Goal: Task Accomplishment & Management: Manage account settings

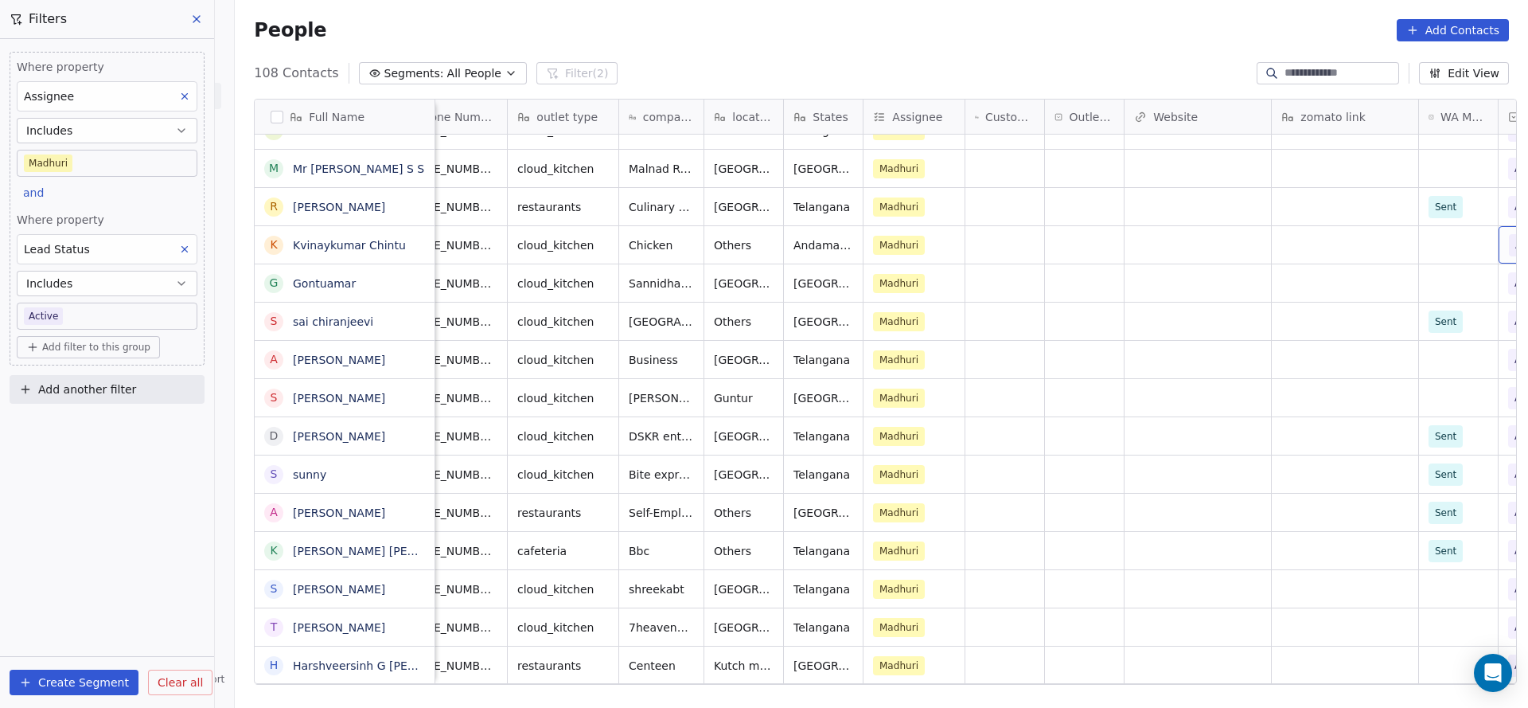
scroll to position [0, 757]
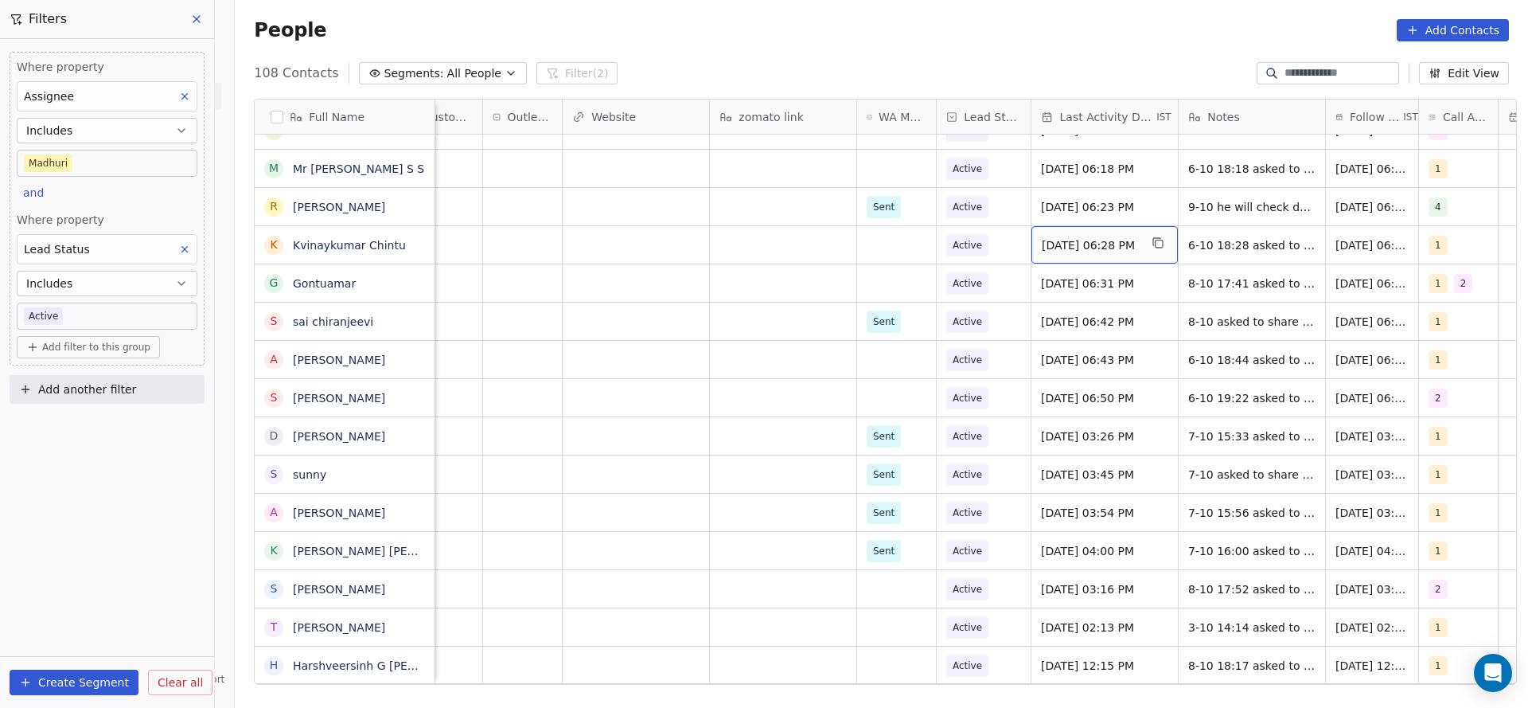
click at [1044, 240] on span "[DATE] 06:28 PM" at bounding box center [1090, 245] width 97 height 16
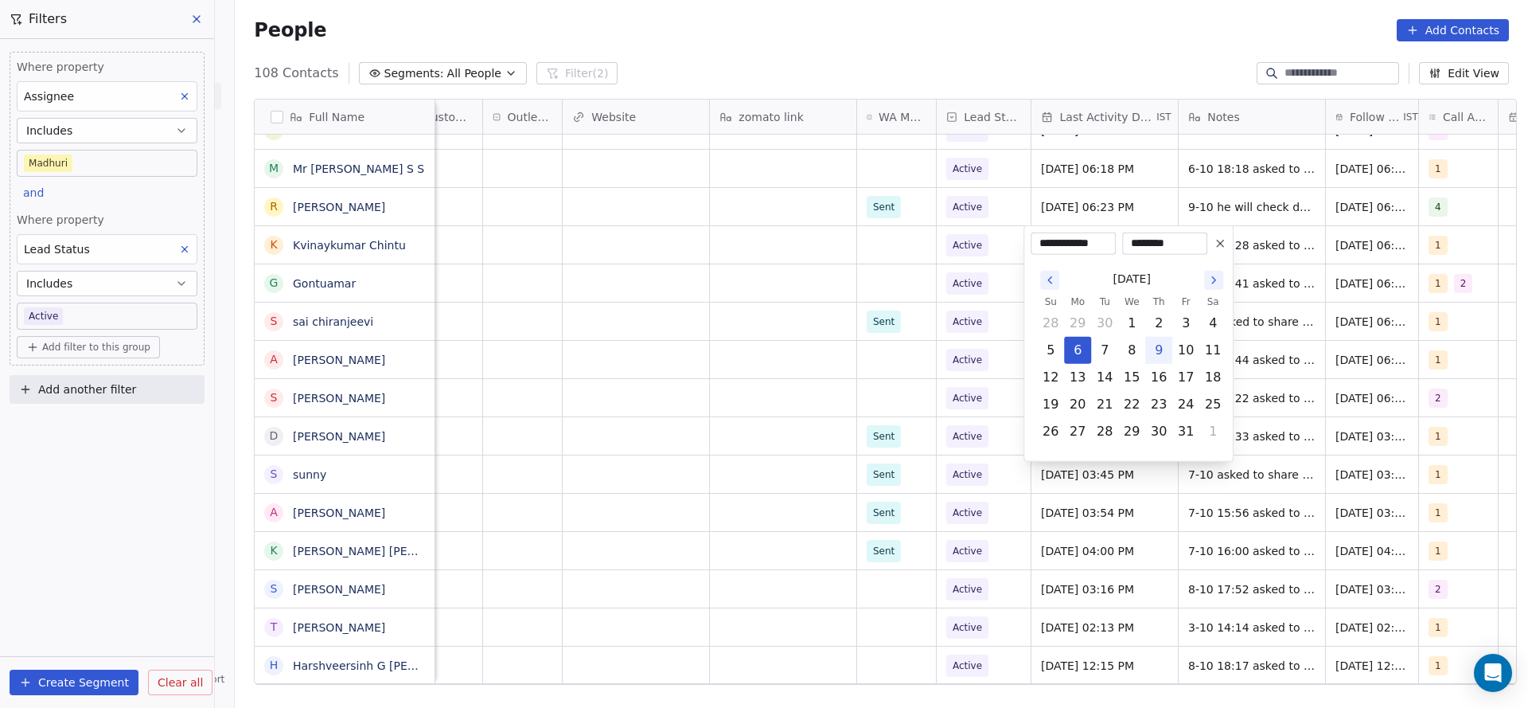
click at [1158, 339] on button "9" at bounding box center [1158, 349] width 25 height 25
type input "**********"
click at [715, 351] on html "On2Cook India Pvt. Ltd. Contacts People Marketing Workflows Campaigns Metrics &…" at bounding box center [764, 354] width 1528 height 708
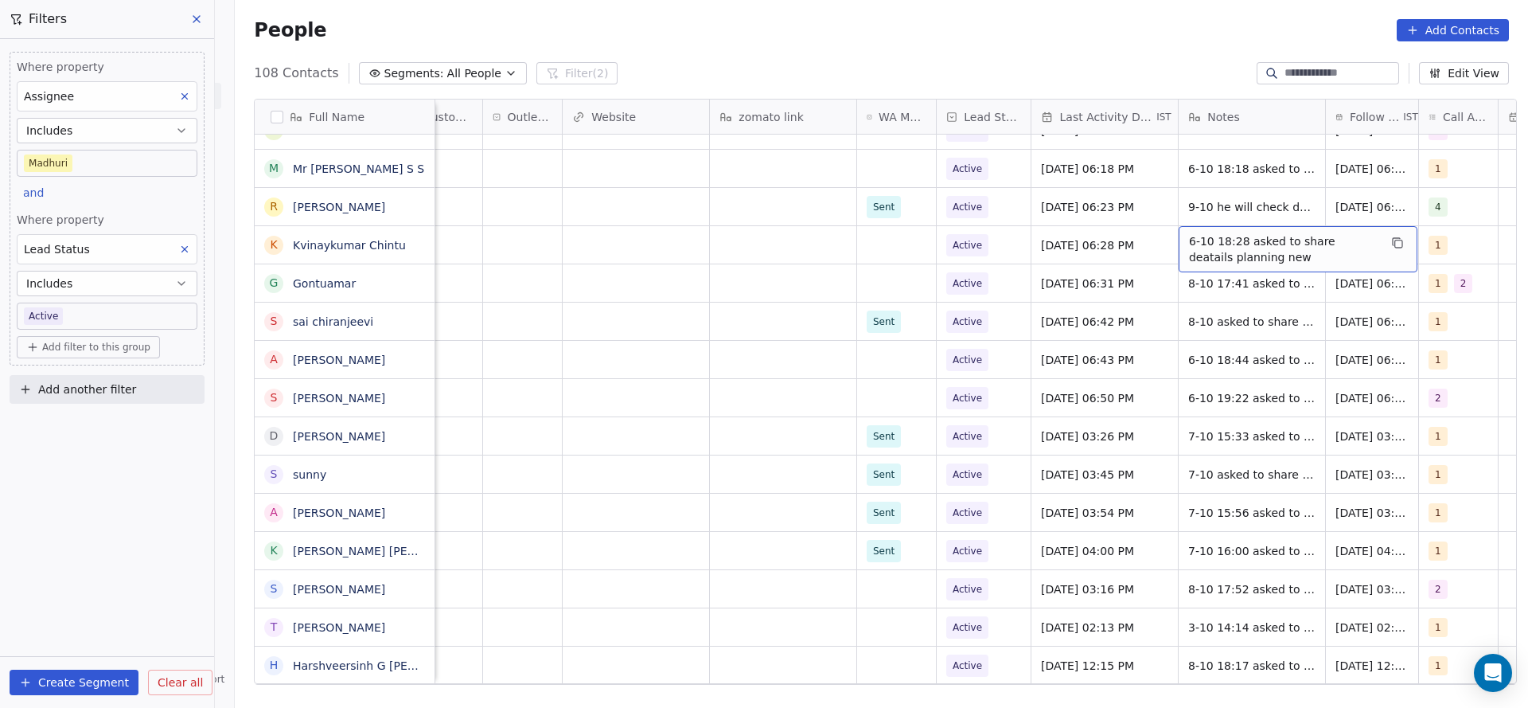
click at [1191, 238] on span "6-10 18:28 asked to share deatails planning new" at bounding box center [1283, 249] width 189 height 32
click at [1171, 240] on textarea "**********" at bounding box center [1289, 250] width 237 height 49
type textarea "**********"
click at [1083, 265] on html "On2Cook India Pvt. Ltd. Contacts People Marketing Workflows Campaigns Metrics &…" at bounding box center [764, 354] width 1528 height 708
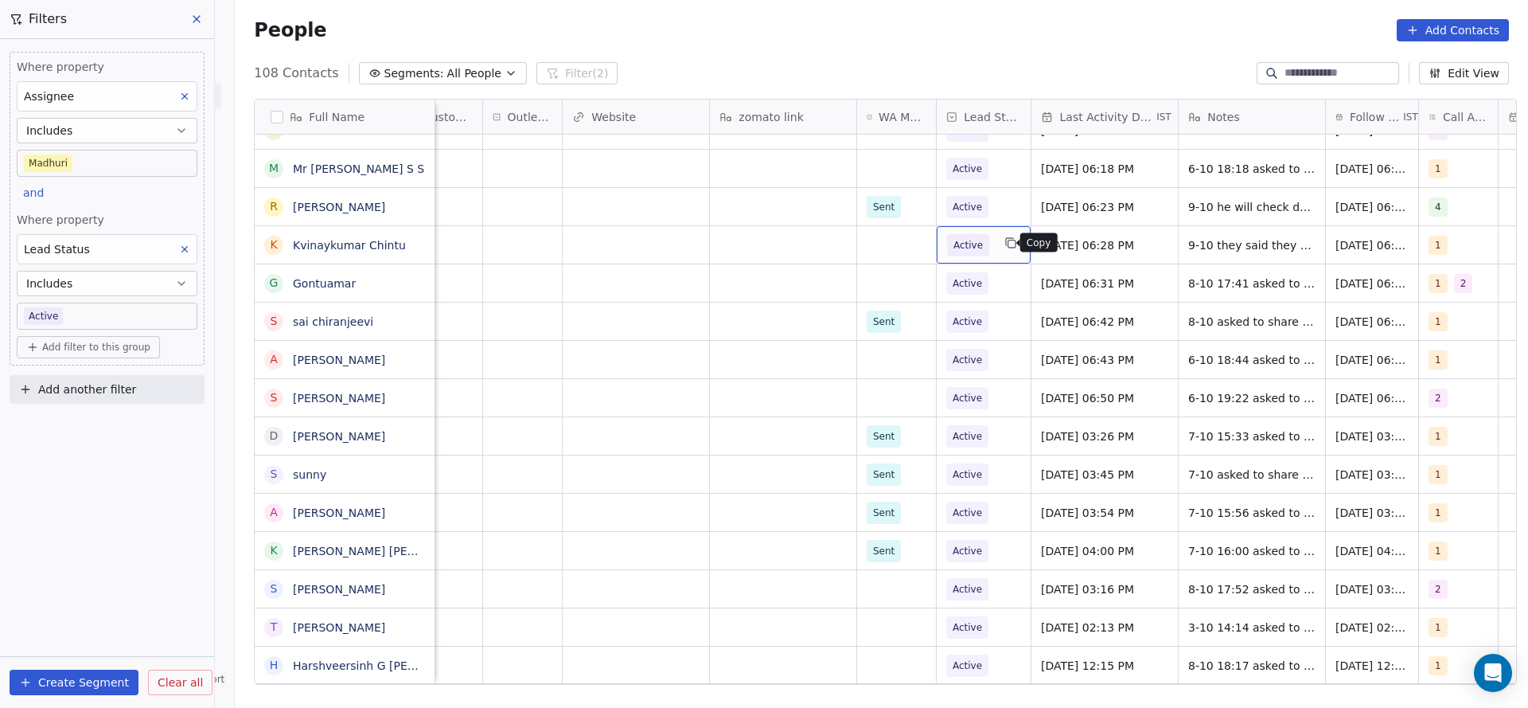
click at [1004, 245] on icon "grid" at bounding box center [1010, 242] width 13 height 13
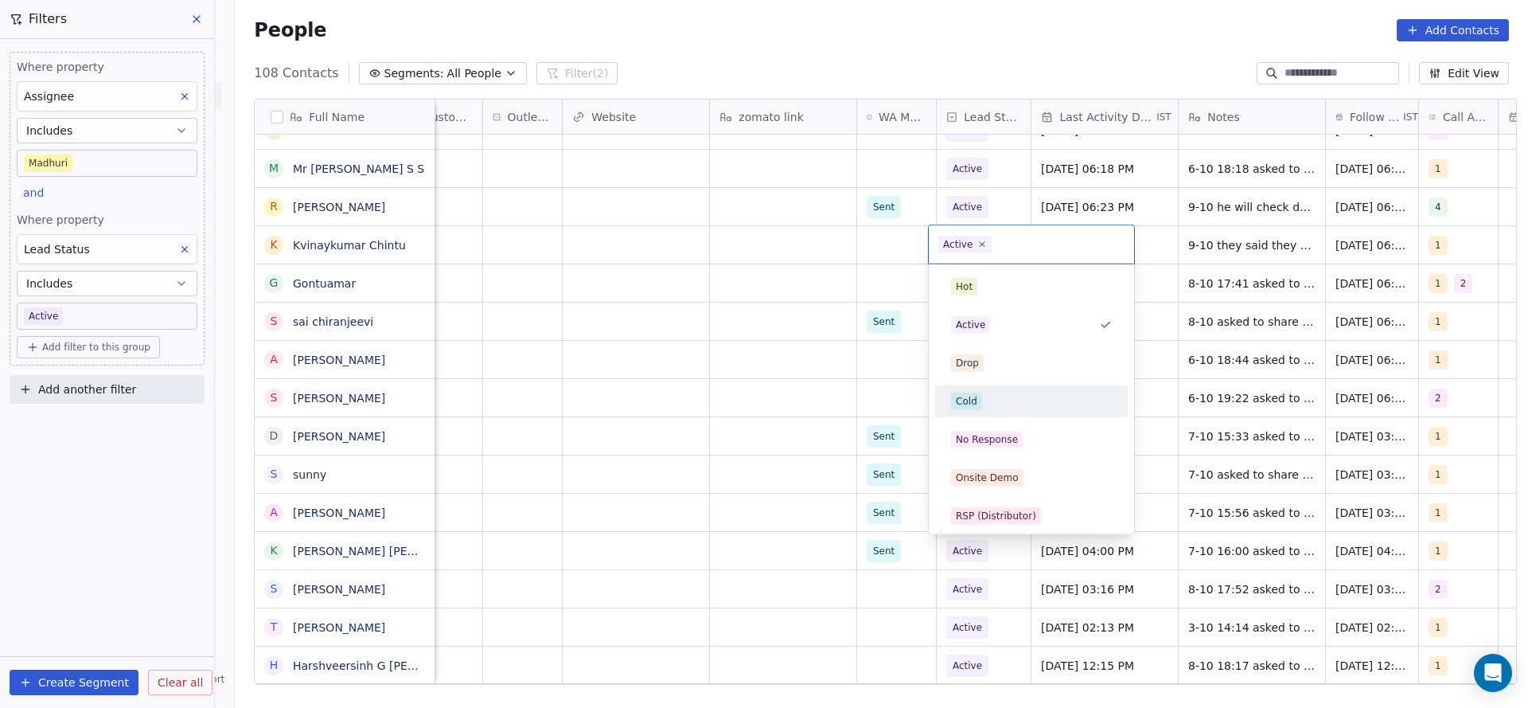
click at [831, 277] on html "On2Cook India Pvt. Ltd. Contacts People Marketing Workflows Campaigns Metrics &…" at bounding box center [764, 354] width 1528 height 708
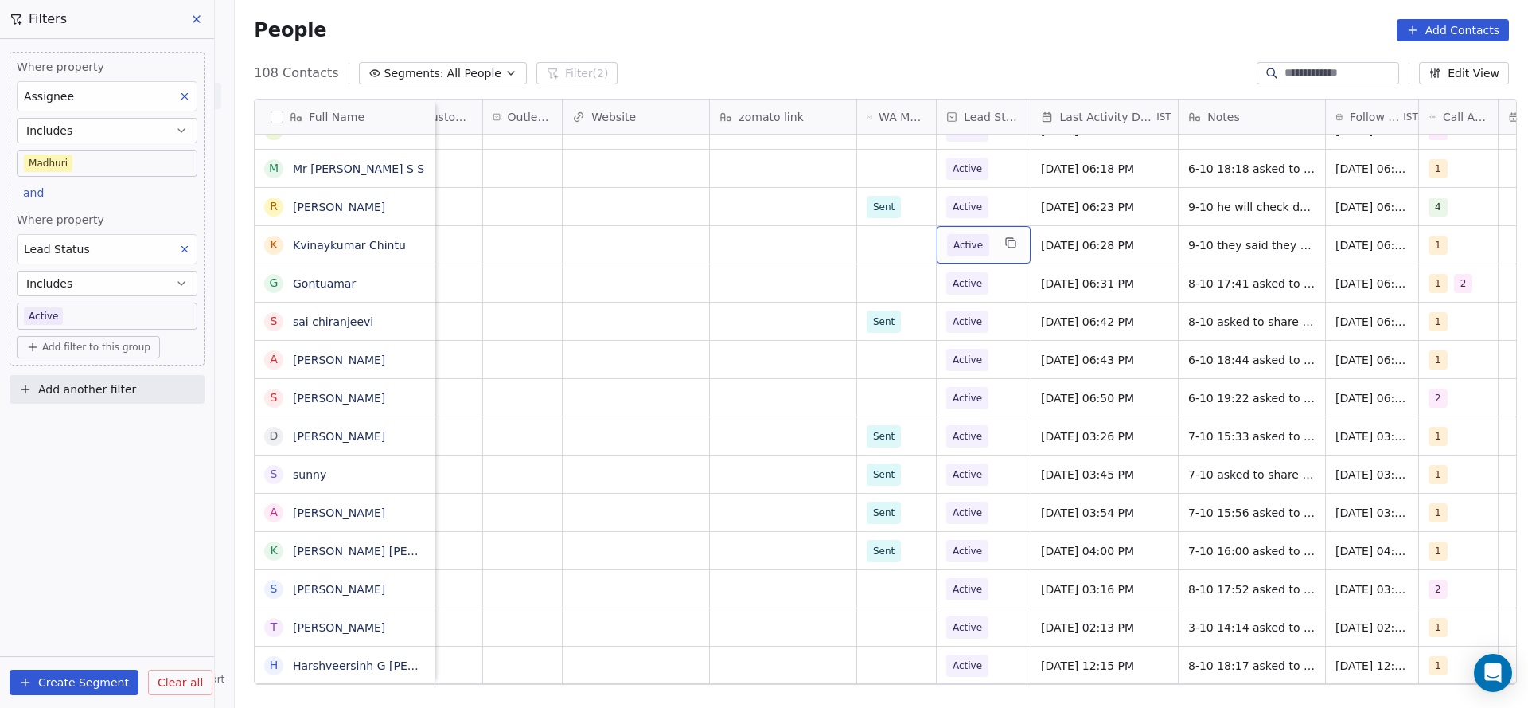
click at [966, 237] on span "Active" at bounding box center [967, 245] width 29 height 16
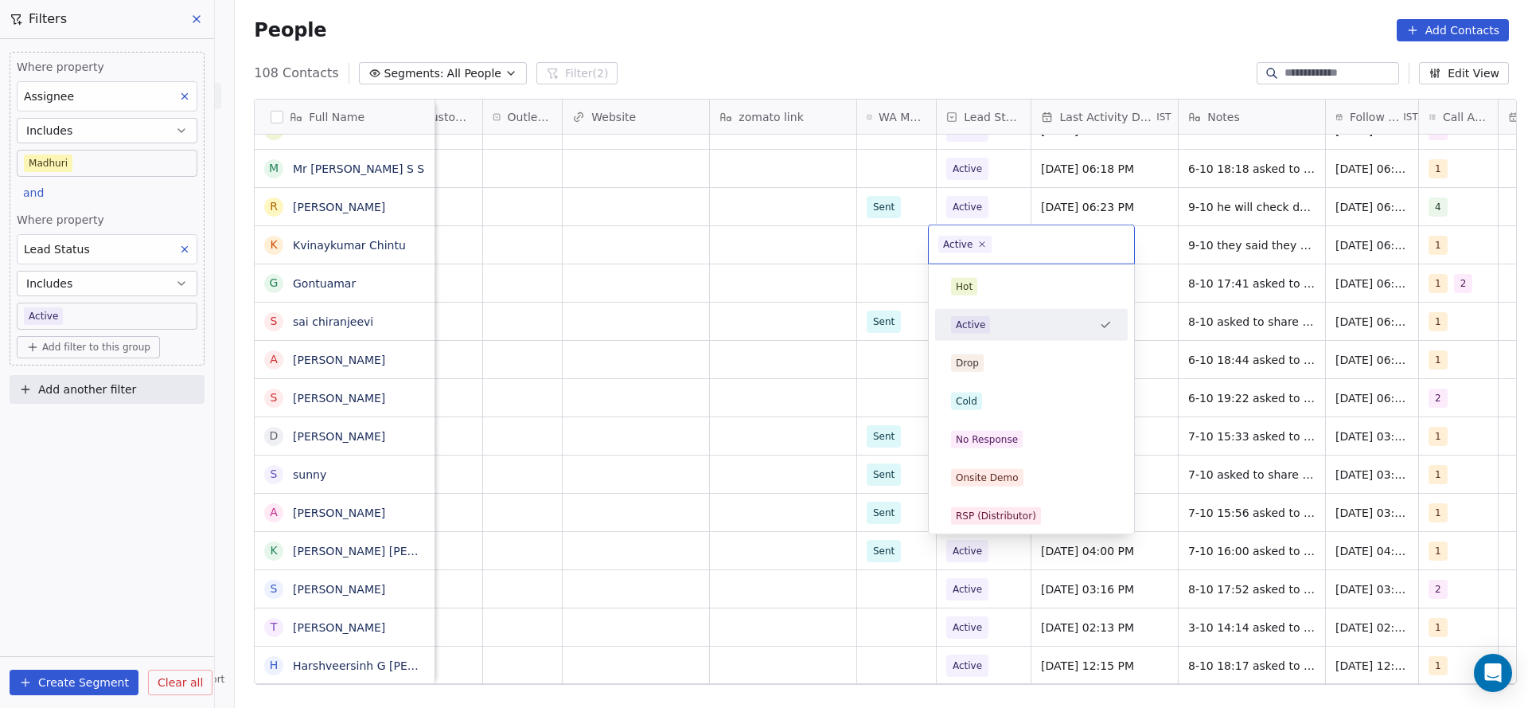
click at [1418, 244] on html "On2Cook India Pvt. Ltd. Contacts People Marketing Workflows Campaigns Metrics &…" at bounding box center [764, 354] width 1528 height 708
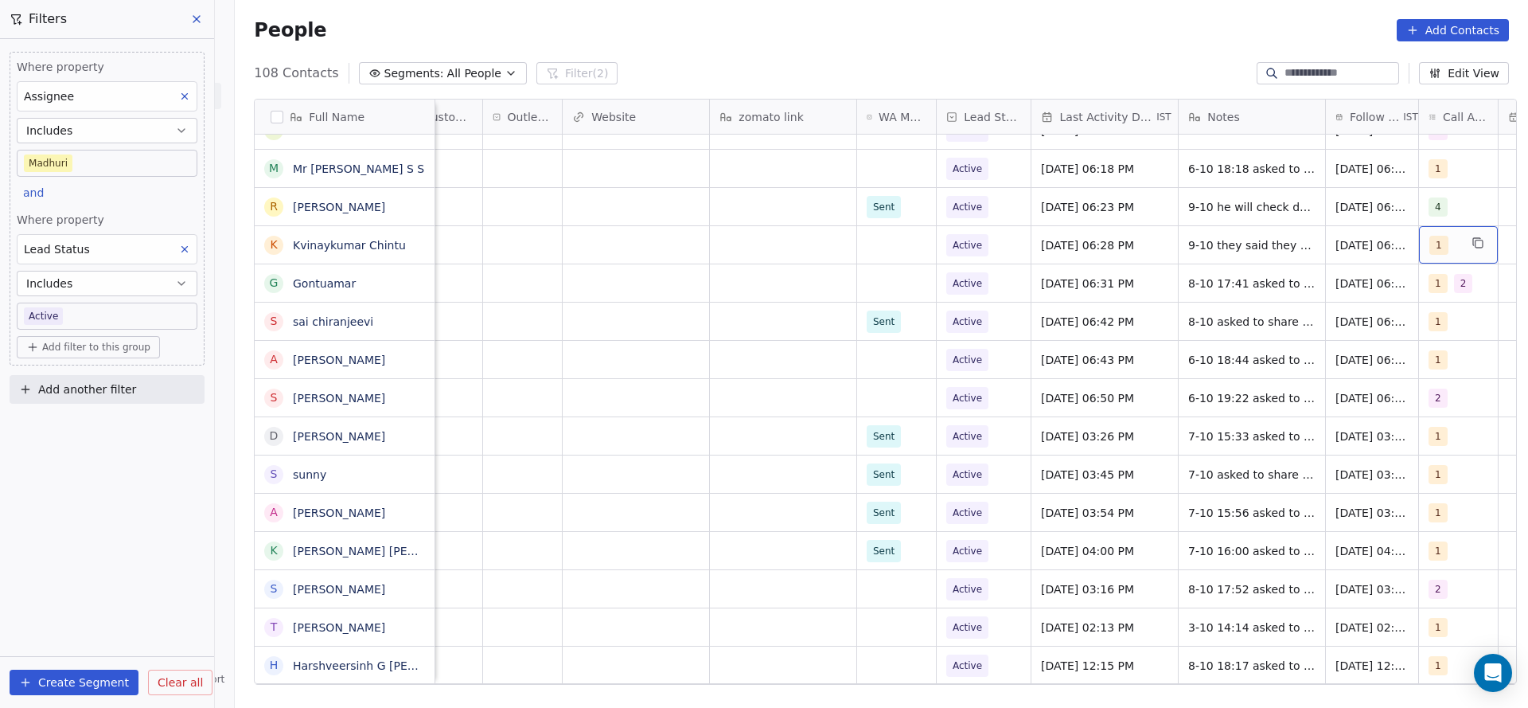
click at [1419, 244] on div "1" at bounding box center [1458, 244] width 79 height 37
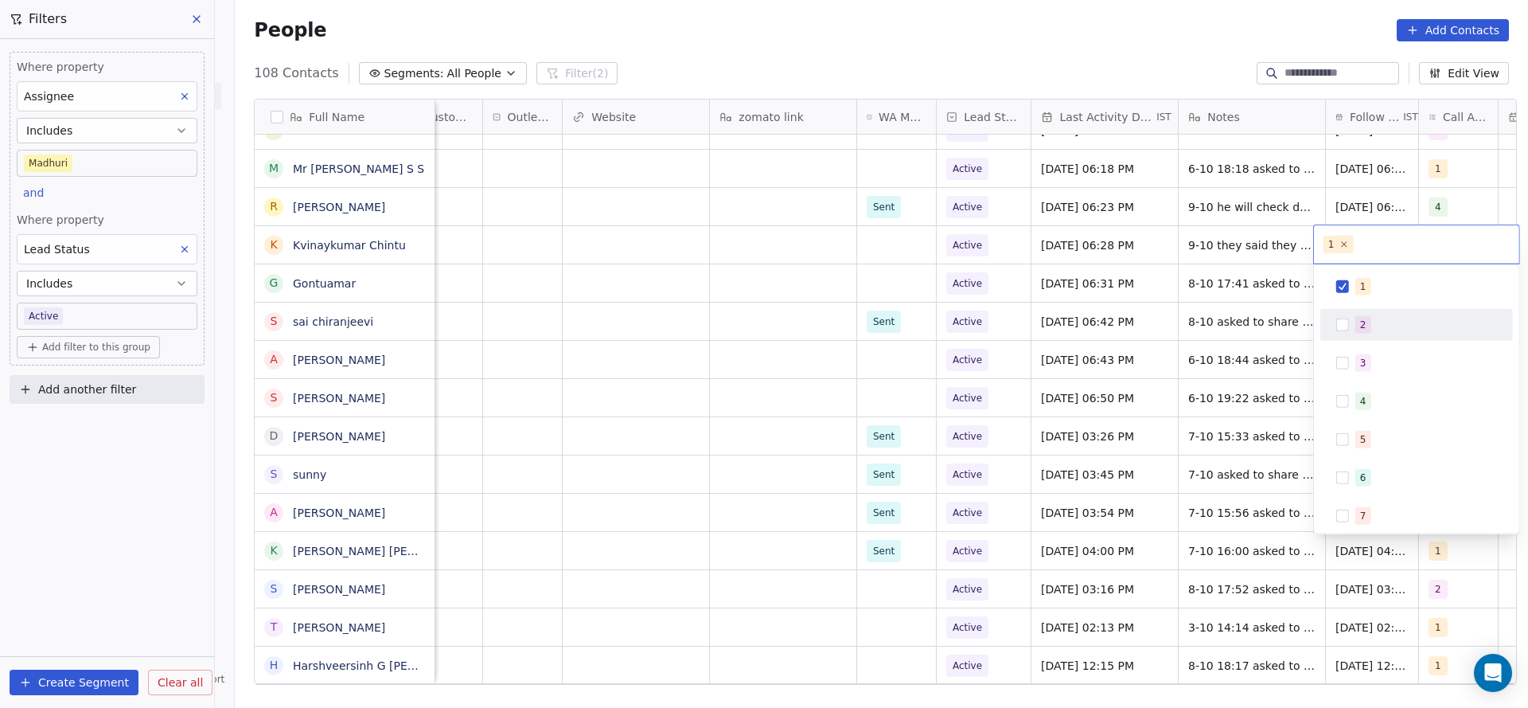
click at [1363, 325] on div "2" at bounding box center [1363, 325] width 6 height 14
click at [1370, 302] on div "1 2 3 4 5 6 7 8 9 10" at bounding box center [1416, 459] width 193 height 376
drag, startPoint x: 1363, startPoint y: 286, endPoint x: 1115, endPoint y: 340, distance: 254.1
click at [1358, 284] on span "1" at bounding box center [1363, 287] width 16 height 18
click at [1115, 340] on html "On2Cook India Pvt. Ltd. Contacts People Marketing Workflows Campaigns Metrics &…" at bounding box center [764, 354] width 1528 height 708
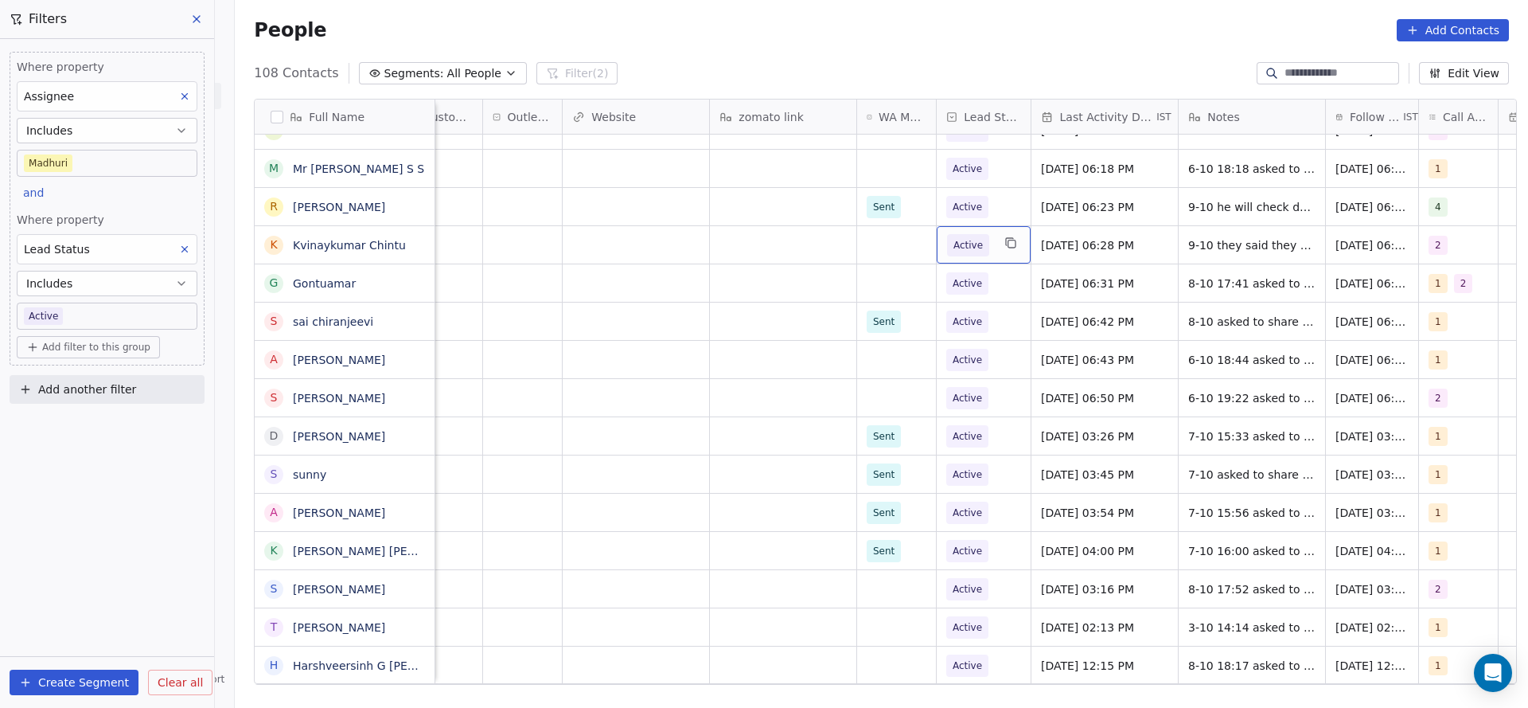
click at [988, 251] on div "Active" at bounding box center [984, 244] width 94 height 37
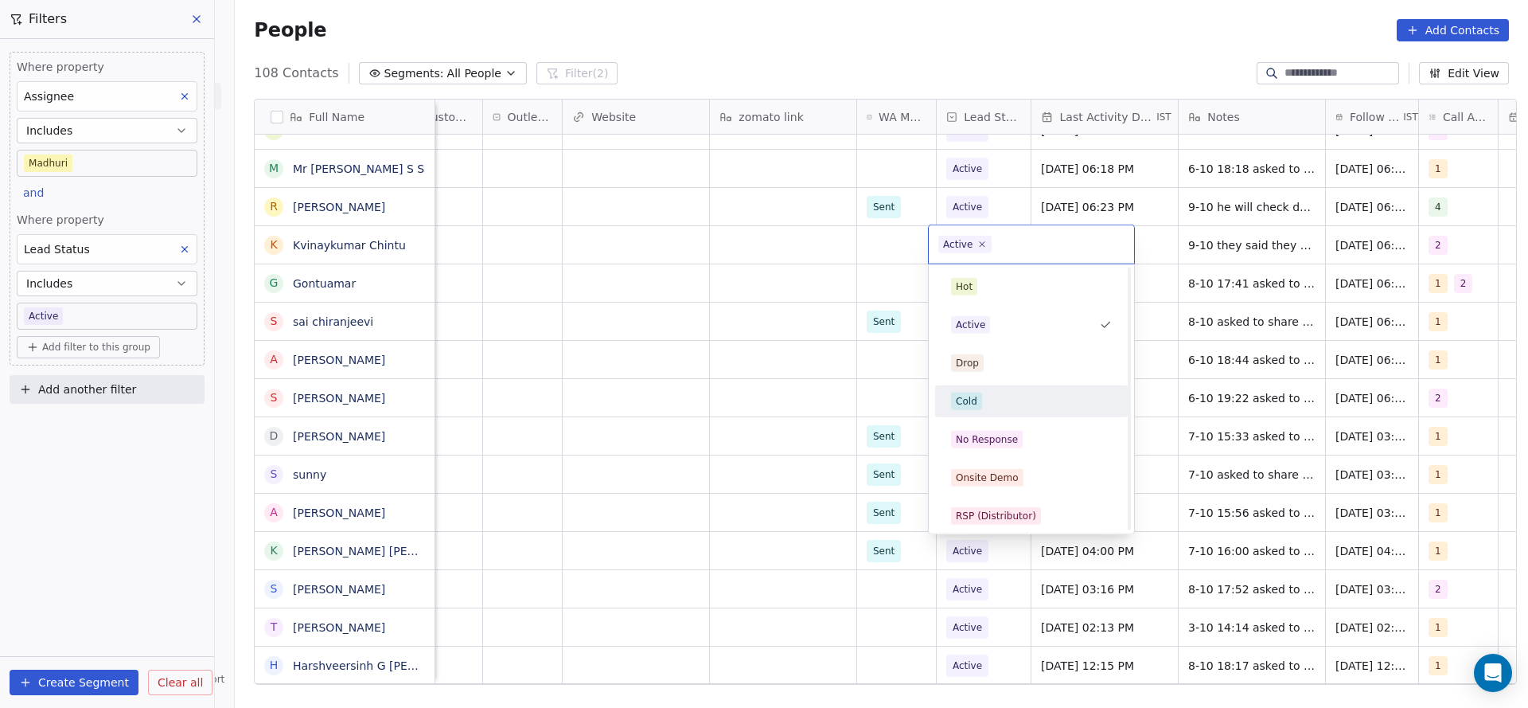
scroll to position [119, 0]
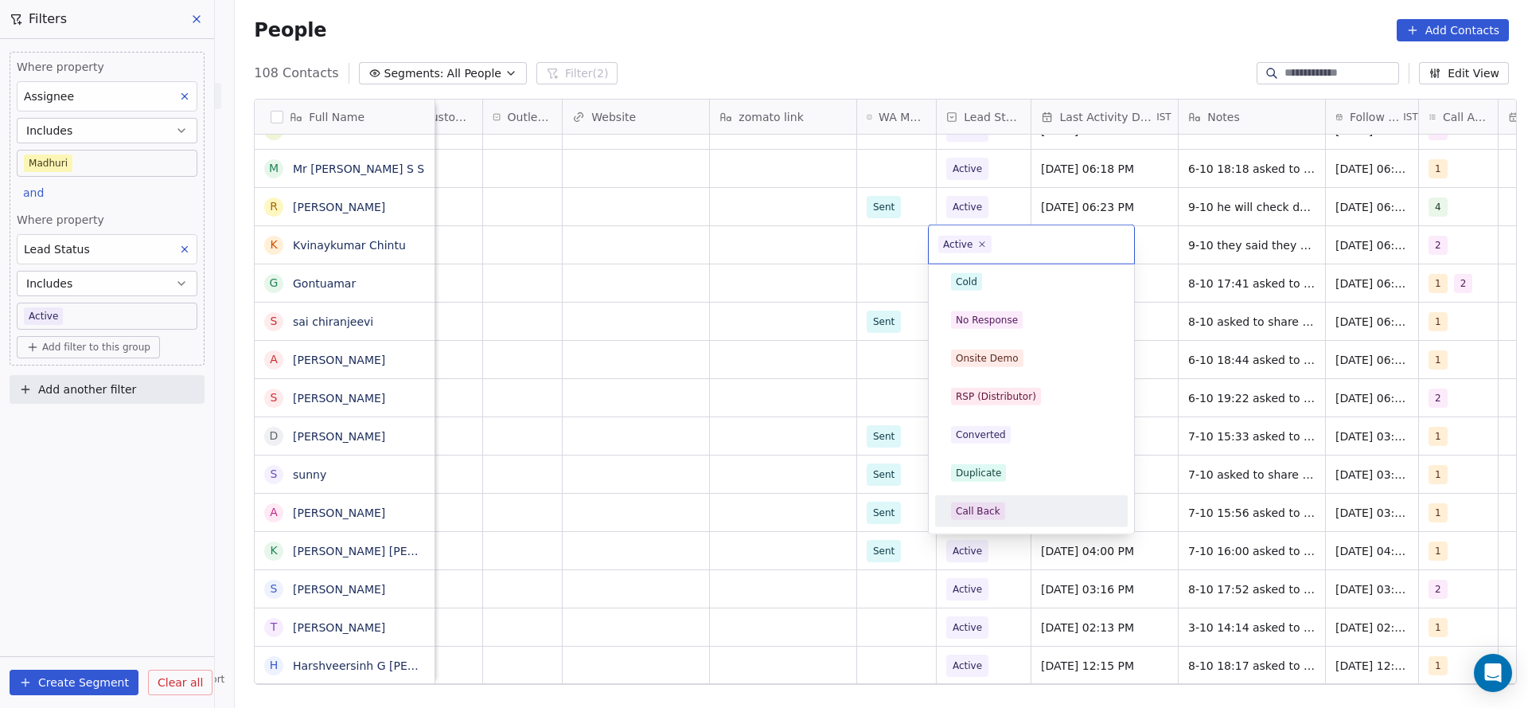
click at [983, 511] on div "Call Back" at bounding box center [978, 511] width 45 height 14
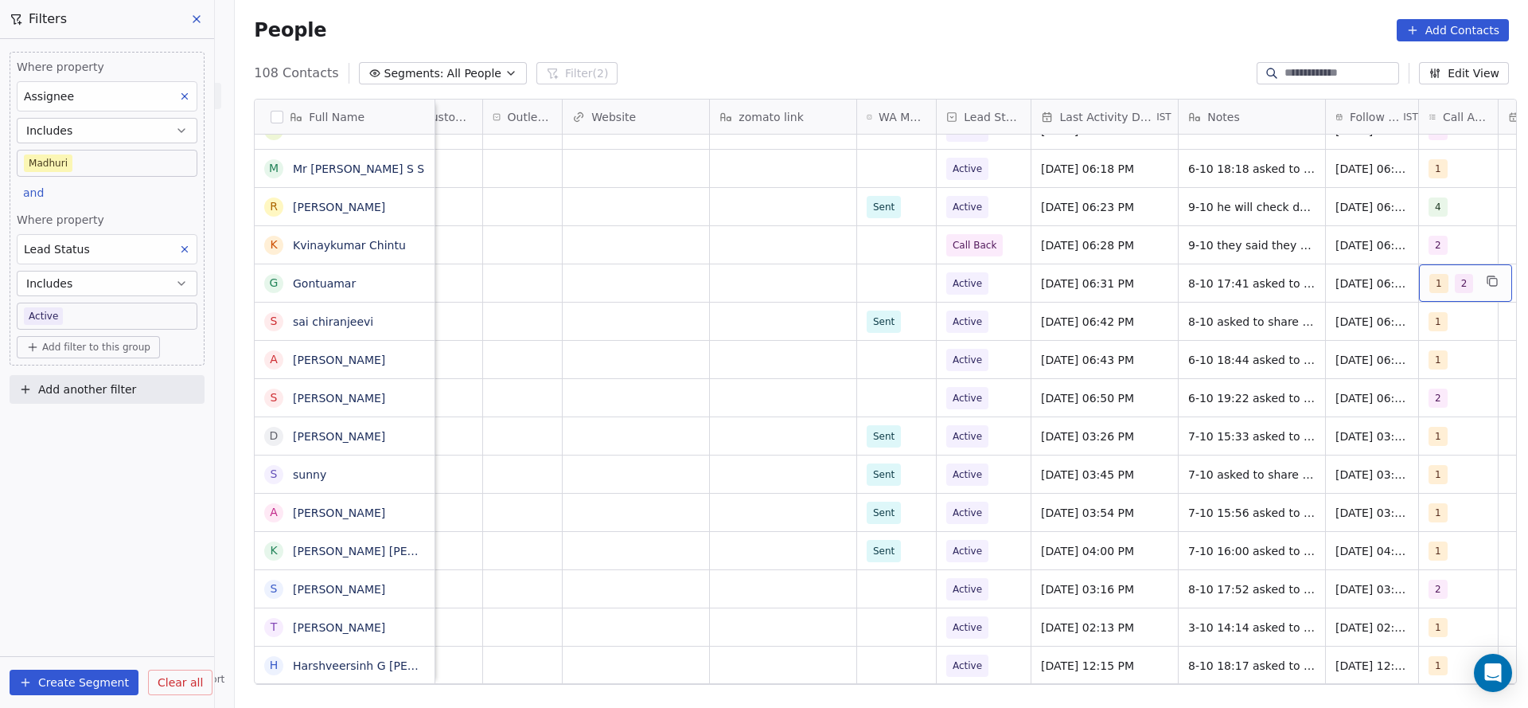
click at [1441, 282] on div "1 2" at bounding box center [1451, 283] width 44 height 19
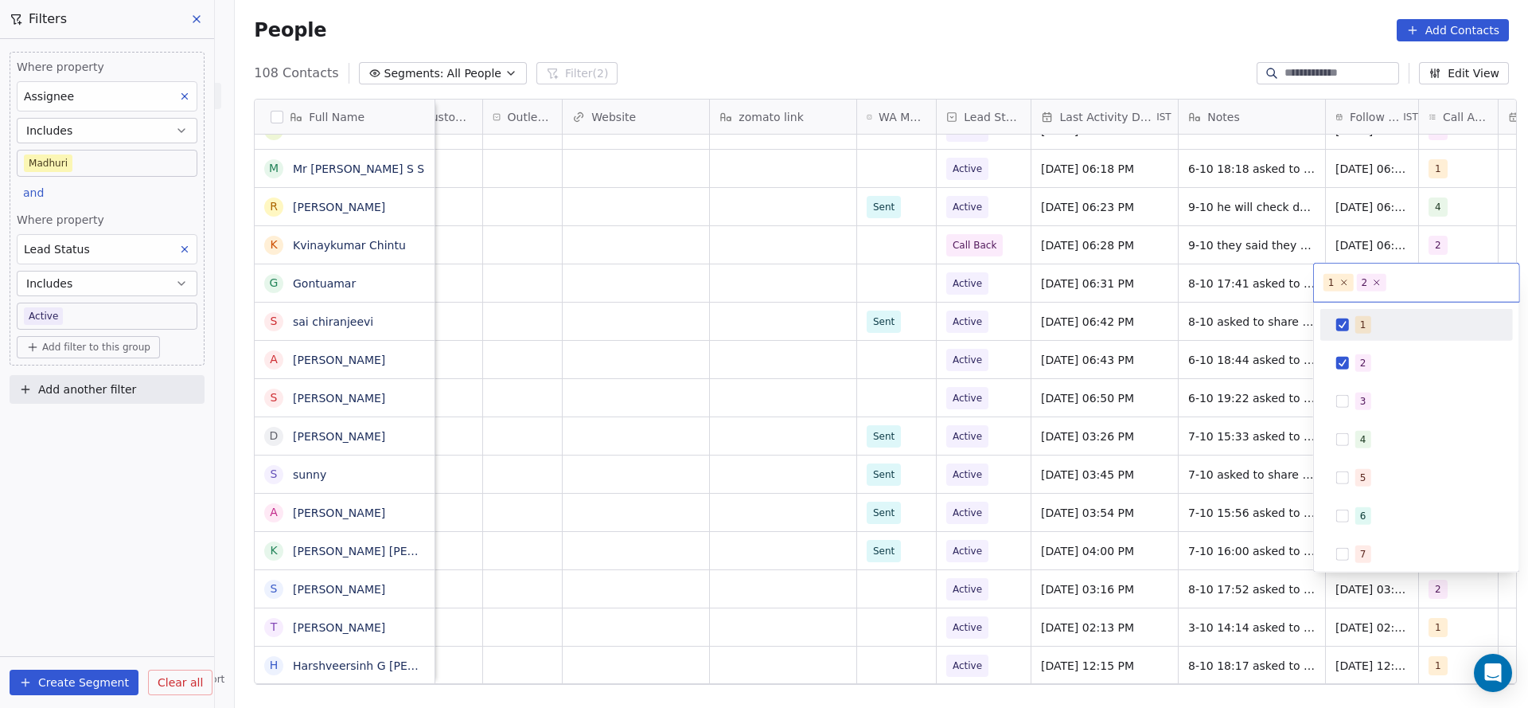
click at [1347, 284] on span "1" at bounding box center [1339, 283] width 30 height 18
click at [1342, 284] on icon at bounding box center [1344, 282] width 10 height 10
click at [1187, 310] on html "On2Cook India Pvt. Ltd. Contacts People Marketing Workflows Campaigns Metrics &…" at bounding box center [764, 354] width 1528 height 708
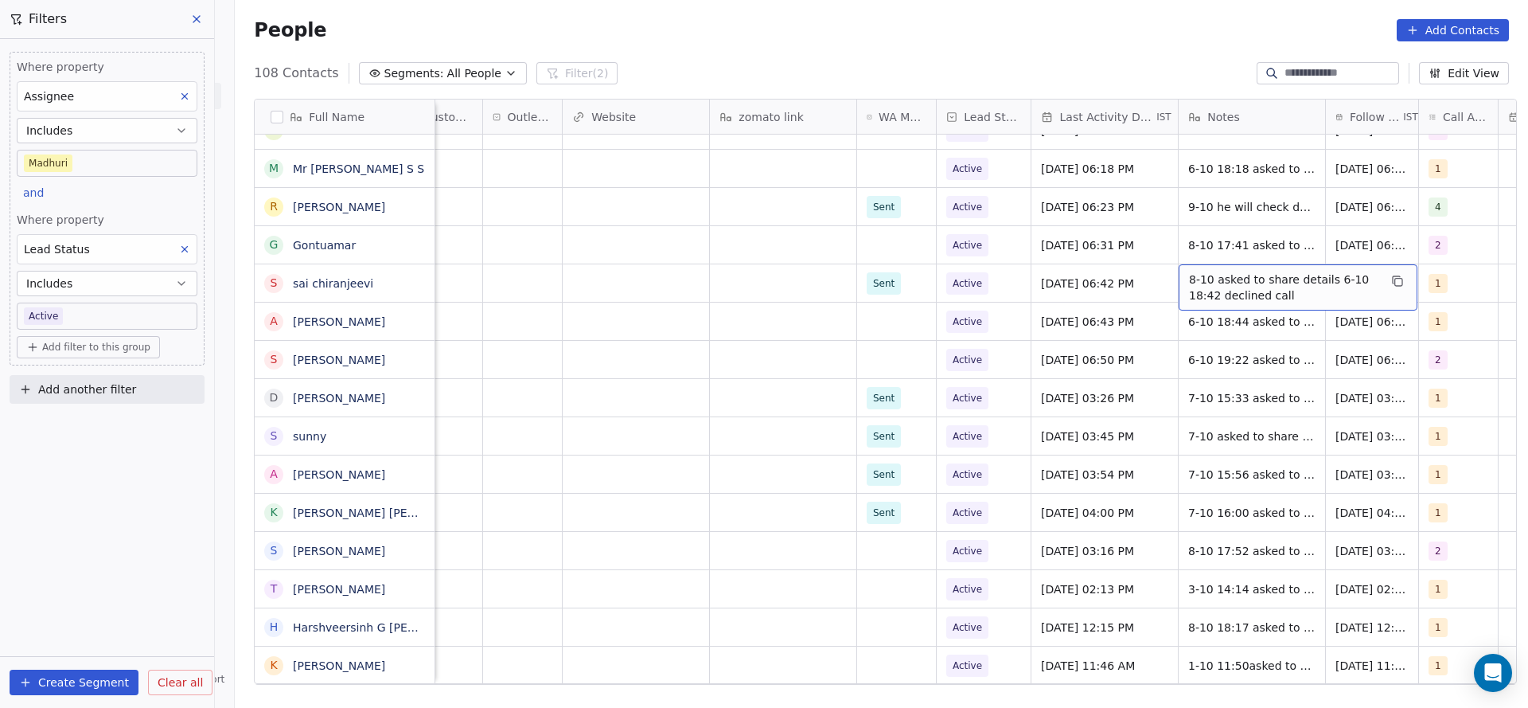
click at [1274, 283] on span "8-10 asked to share details 6-10 18:42 declined call" at bounding box center [1283, 287] width 189 height 32
click at [1268, 232] on html "On2Cook India Pvt. Ltd. Contacts People Marketing Workflows Campaigns Metrics &…" at bounding box center [764, 354] width 1528 height 708
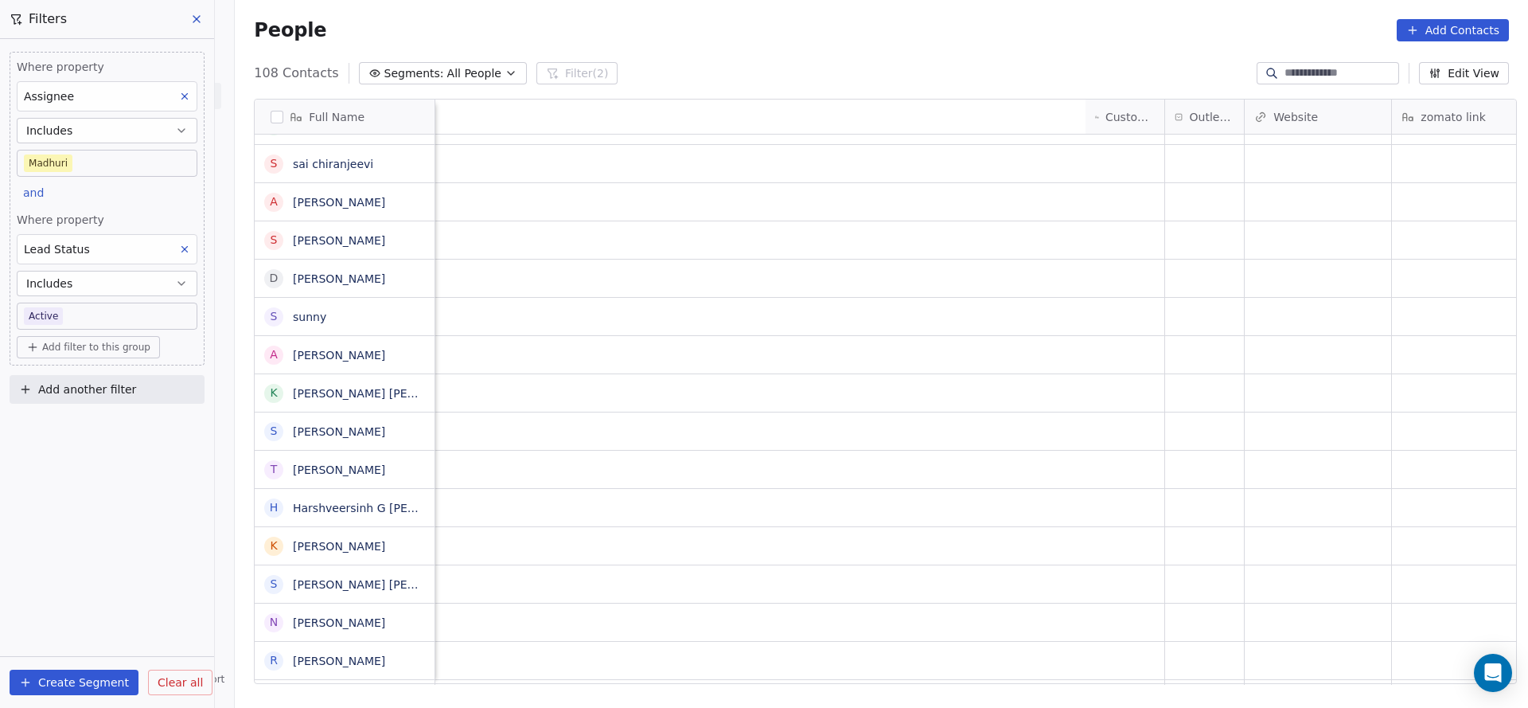
scroll to position [0, 1173]
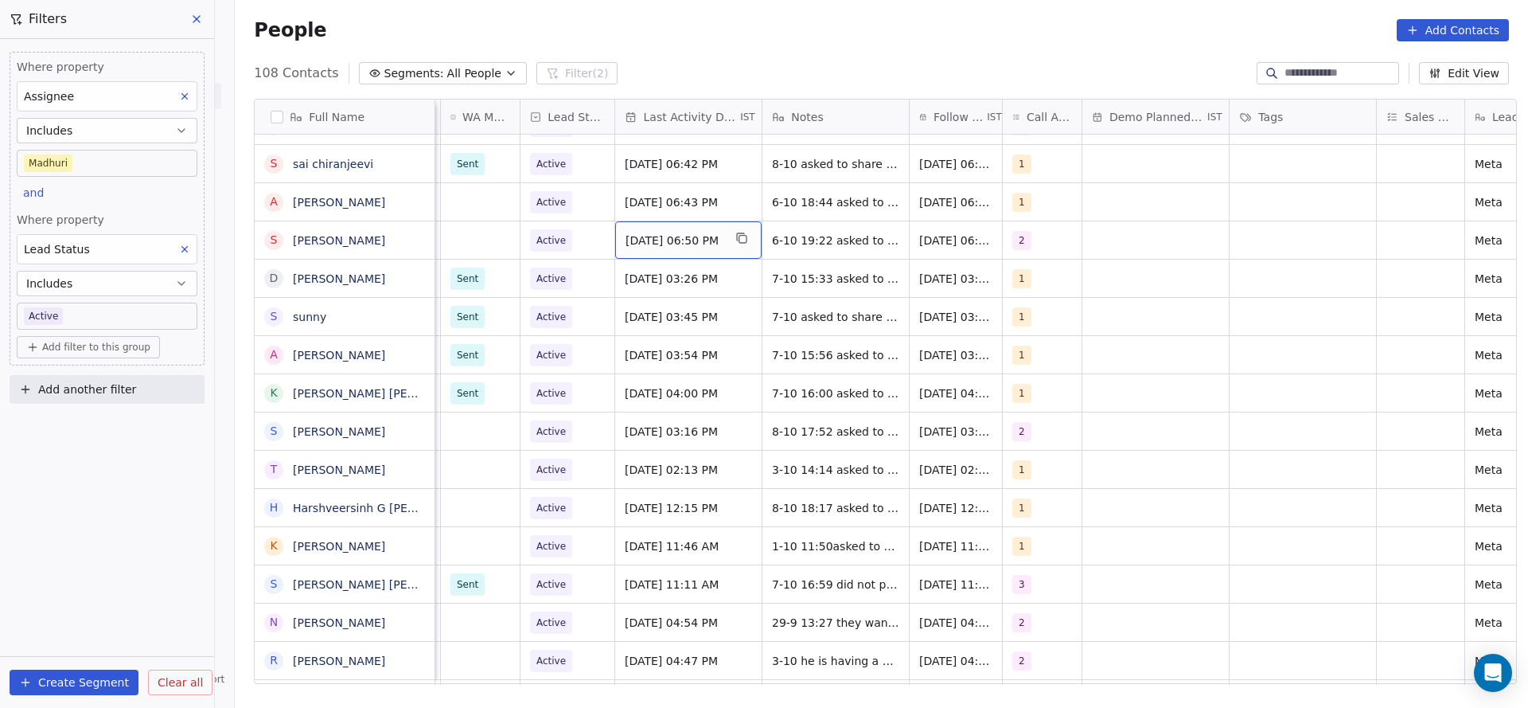
click at [665, 235] on span "[DATE] 06:50 PM" at bounding box center [674, 240] width 97 height 16
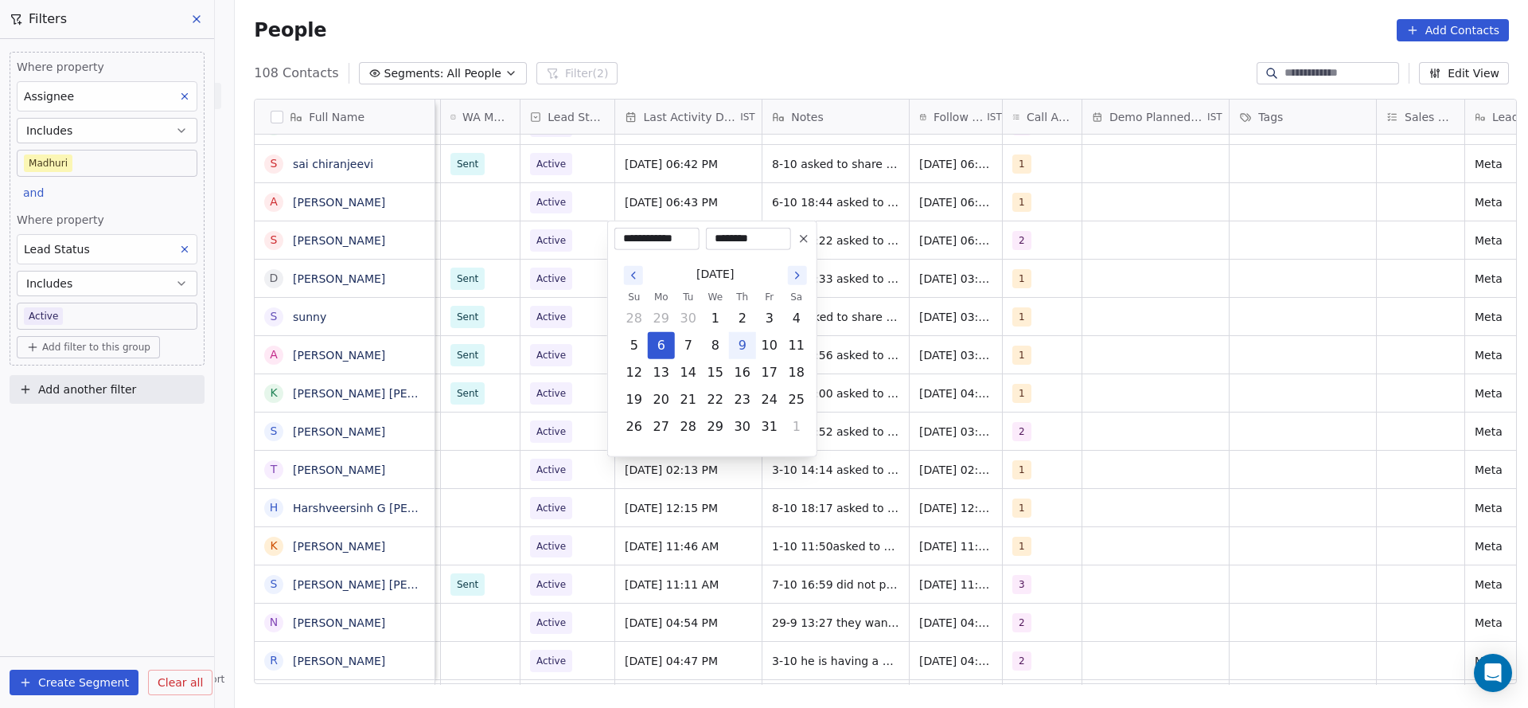
click at [736, 341] on button "9" at bounding box center [742, 345] width 25 height 25
type input "**********"
click at [542, 277] on html "On2Cook India Pvt. Ltd. Contacts People Marketing Workflows Campaigns Metrics &…" at bounding box center [764, 354] width 1528 height 708
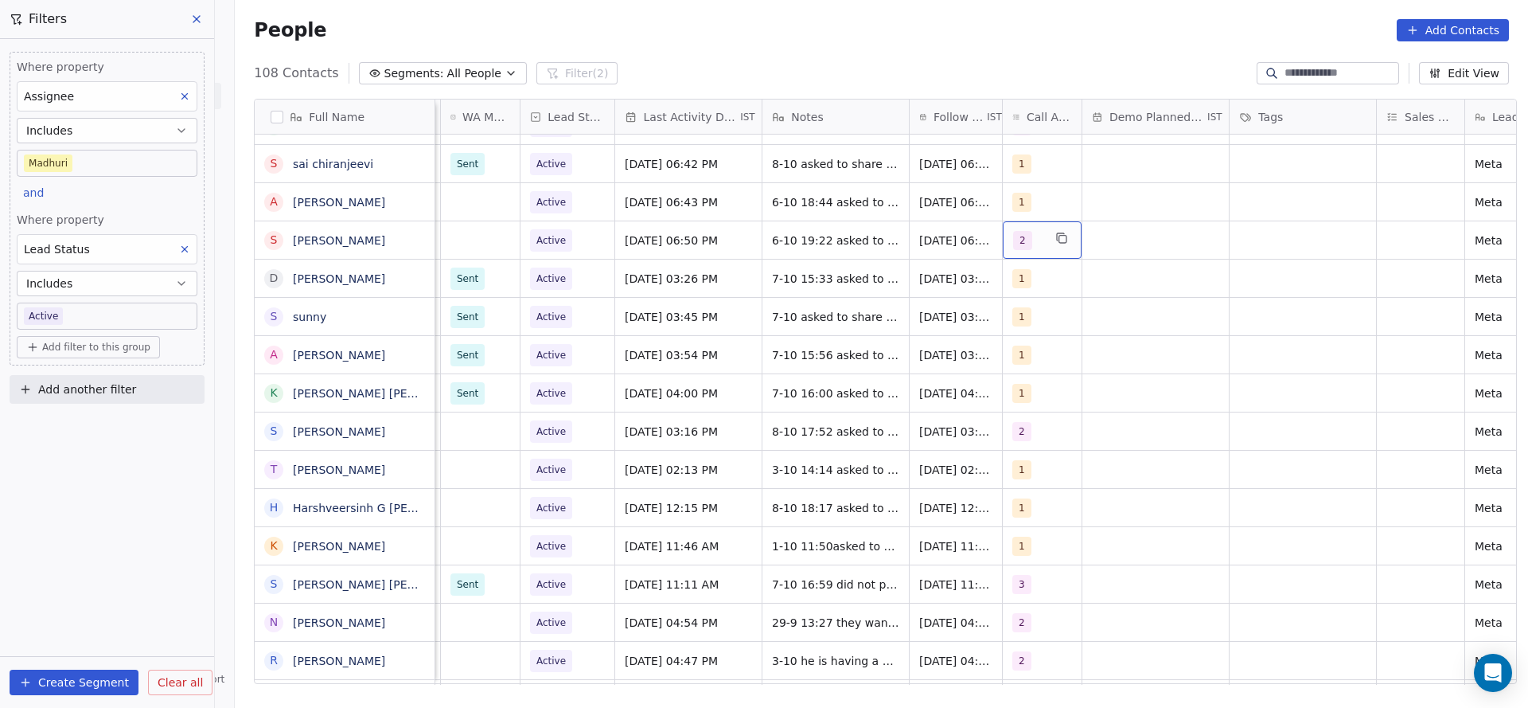
click at [1060, 247] on div "2" at bounding box center [1042, 239] width 79 height 37
click at [1045, 327] on span "2" at bounding box center [1044, 320] width 16 height 18
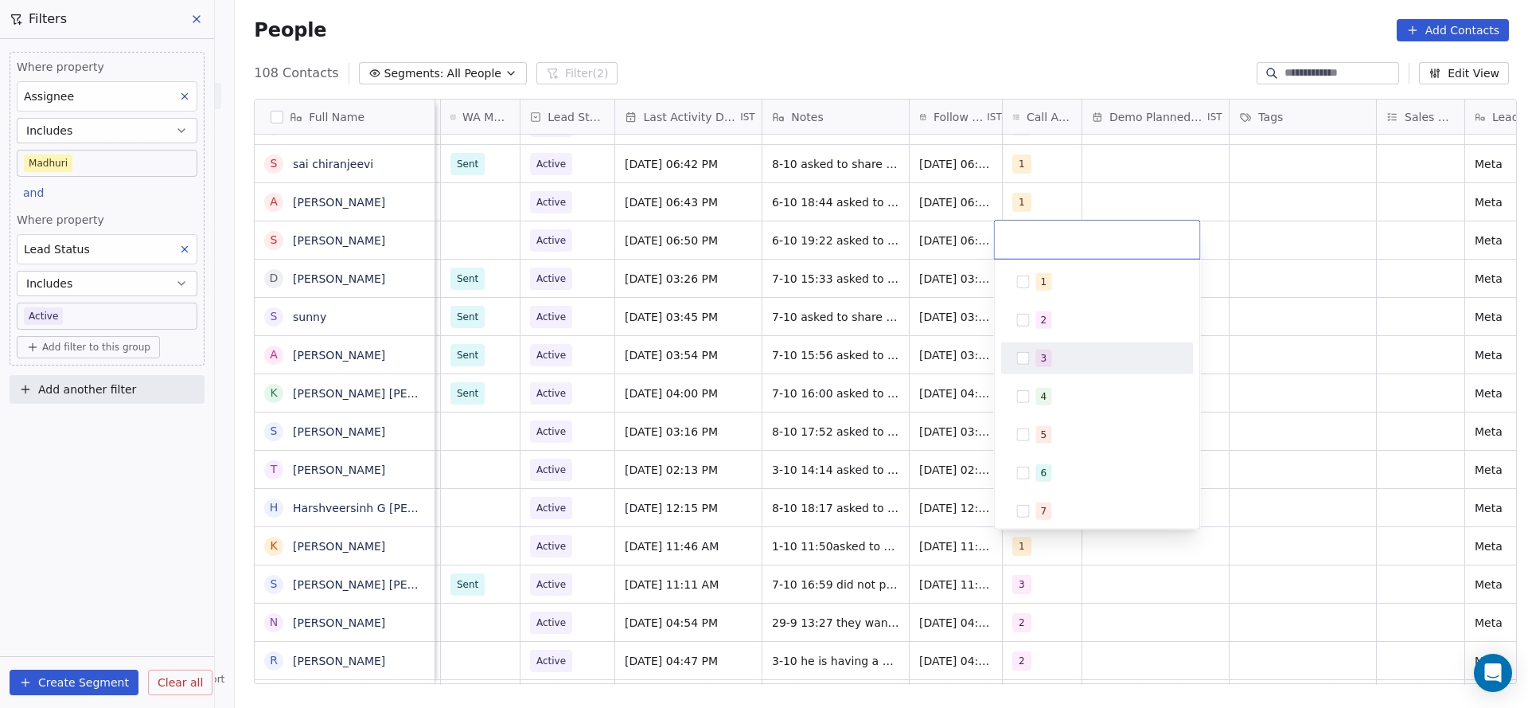
click at [1041, 351] on div "3" at bounding box center [1044, 358] width 6 height 14
click at [796, 315] on html "On2Cook India Pvt. Ltd. Contacts People Marketing Workflows Campaigns Metrics &…" at bounding box center [764, 354] width 1528 height 708
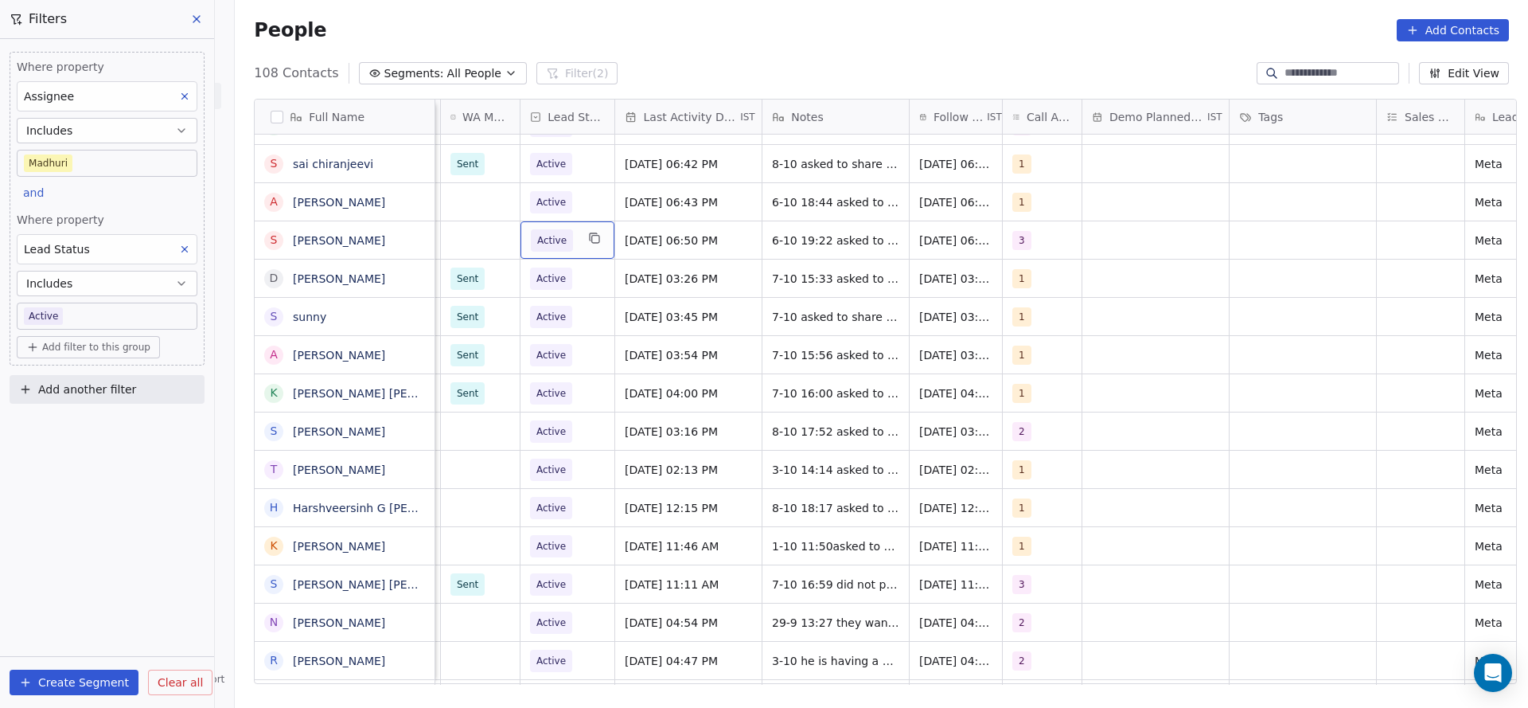
click at [531, 236] on span "Active" at bounding box center [552, 240] width 42 height 22
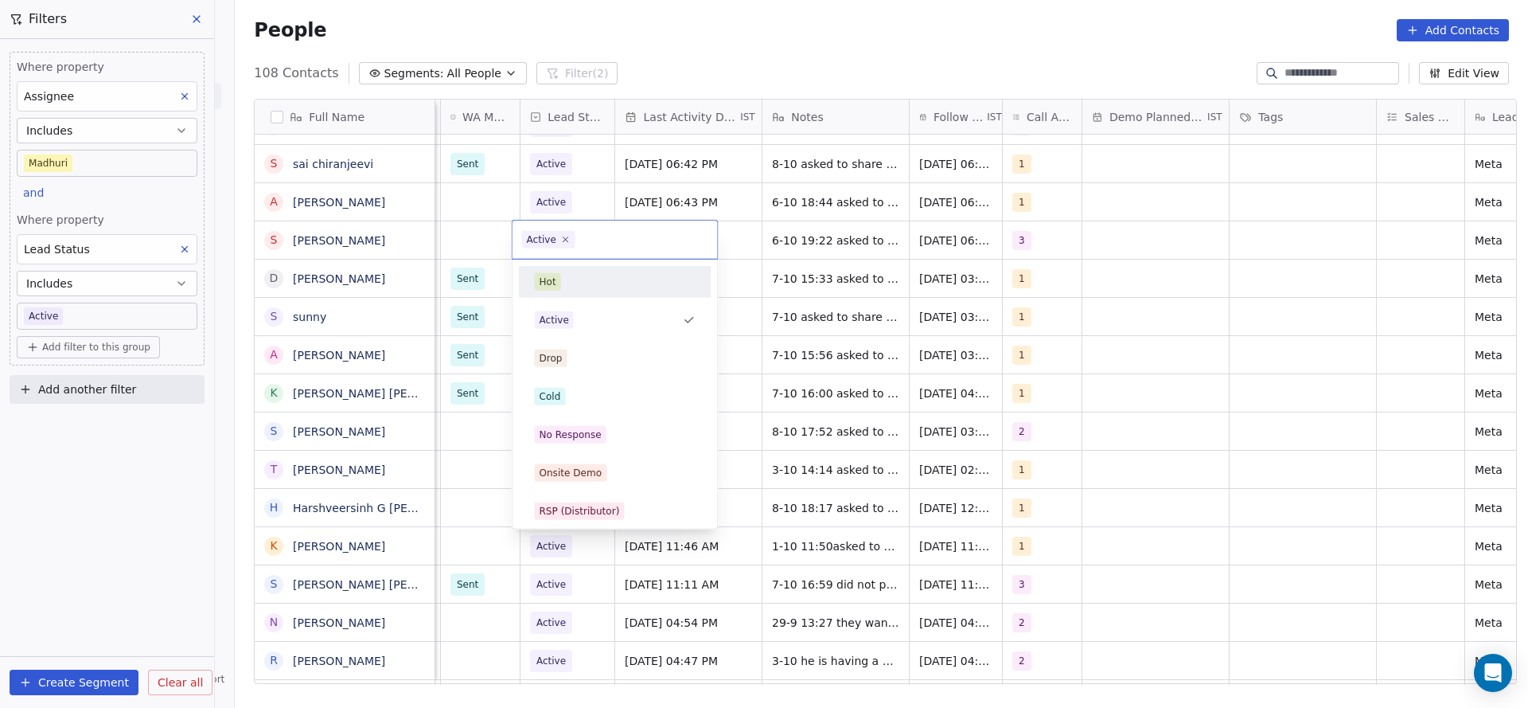
click at [483, 216] on html "On2Cook India Pvt. Ltd. Contacts People Marketing Workflows Campaigns Metrics &…" at bounding box center [764, 354] width 1528 height 708
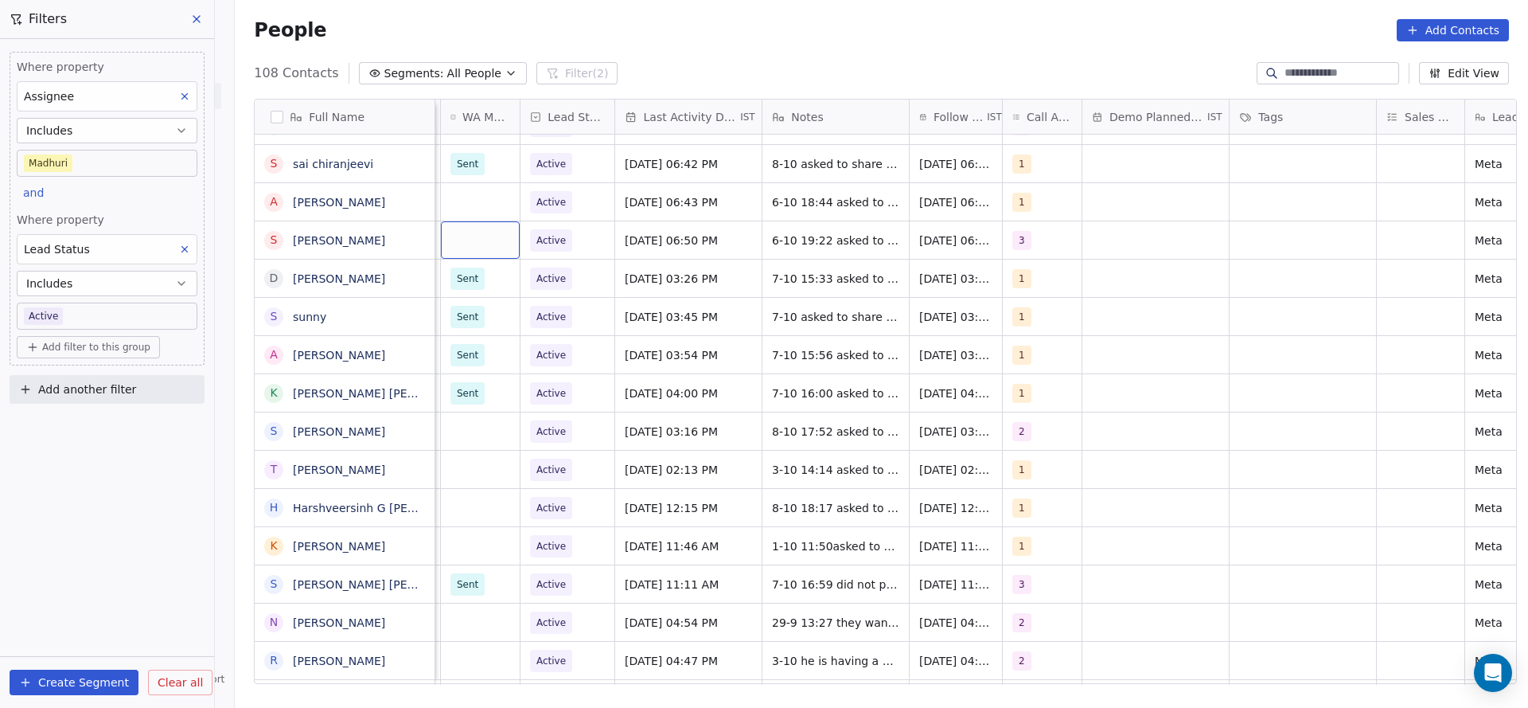
click at [478, 229] on div "grid" at bounding box center [480, 239] width 79 height 37
click at [471, 269] on div "Sent" at bounding box center [536, 281] width 180 height 25
click at [542, 246] on span "Active" at bounding box center [551, 240] width 29 height 16
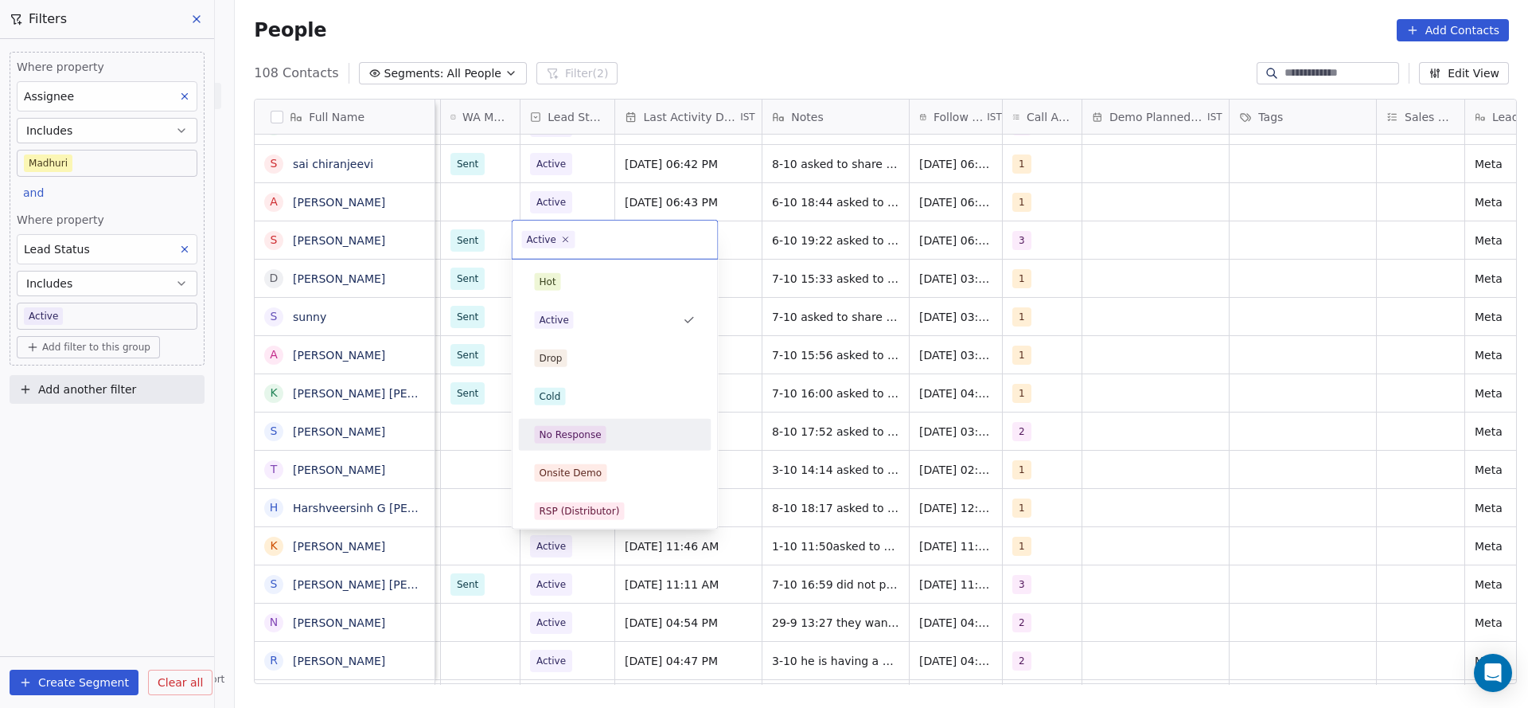
click at [573, 420] on div "No Response" at bounding box center [615, 435] width 193 height 32
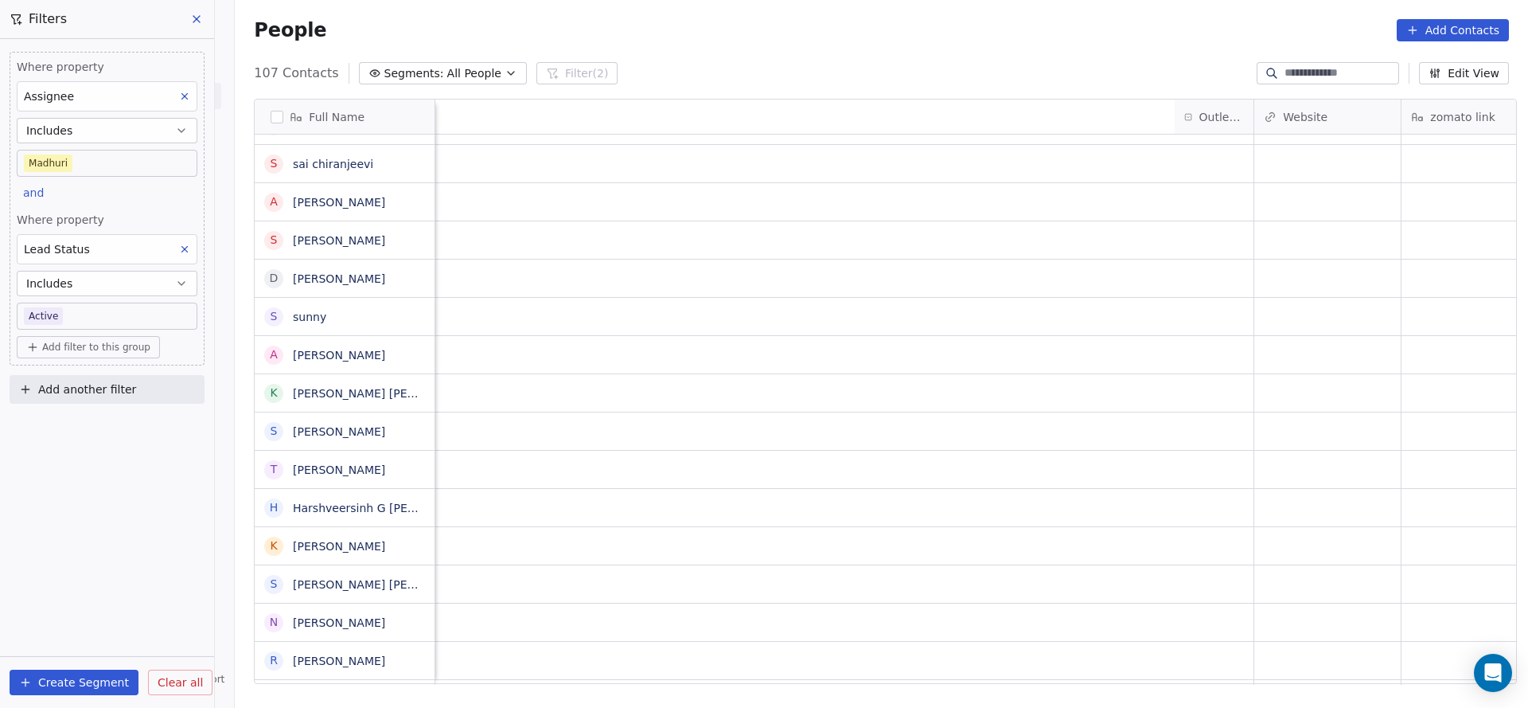
scroll to position [0, 1238]
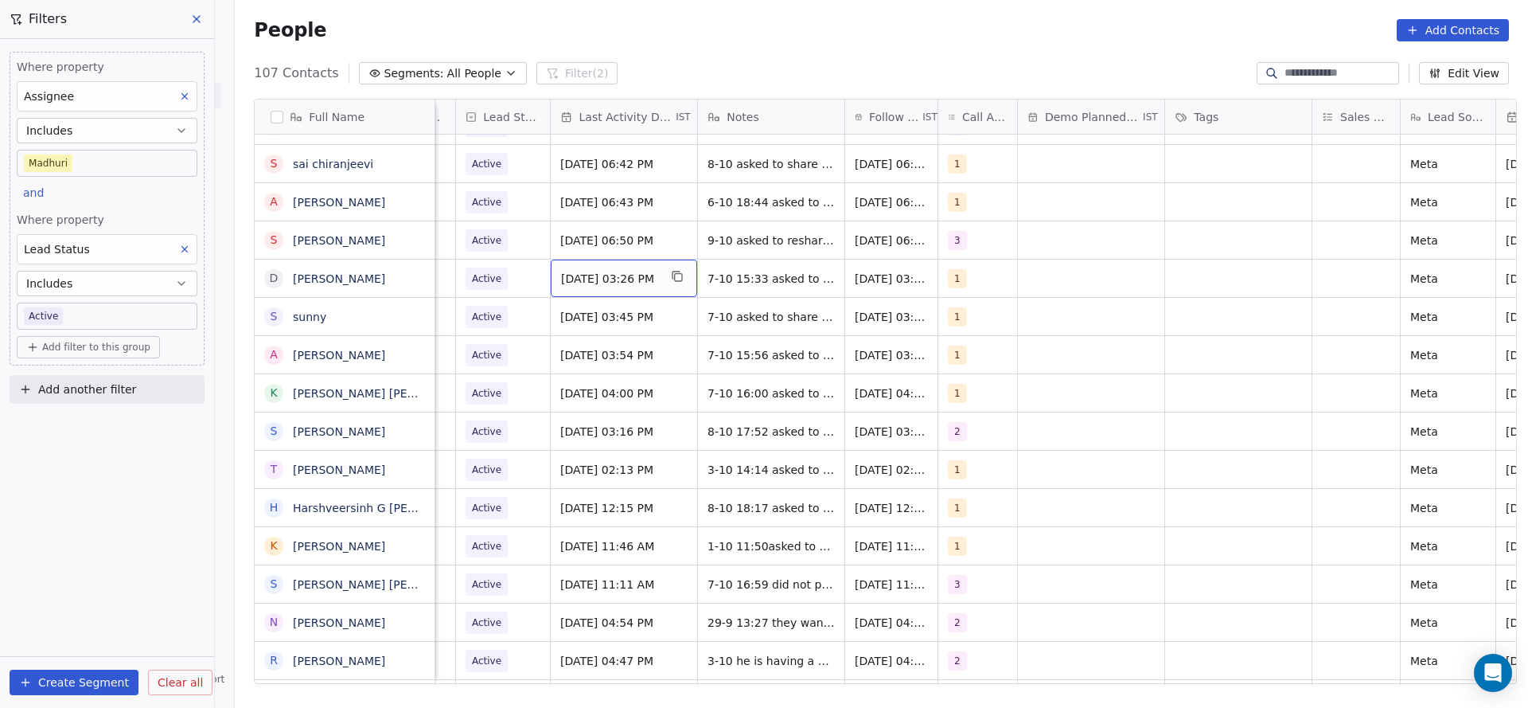
click at [614, 280] on span "[DATE] 03:26 PM" at bounding box center [609, 279] width 97 height 16
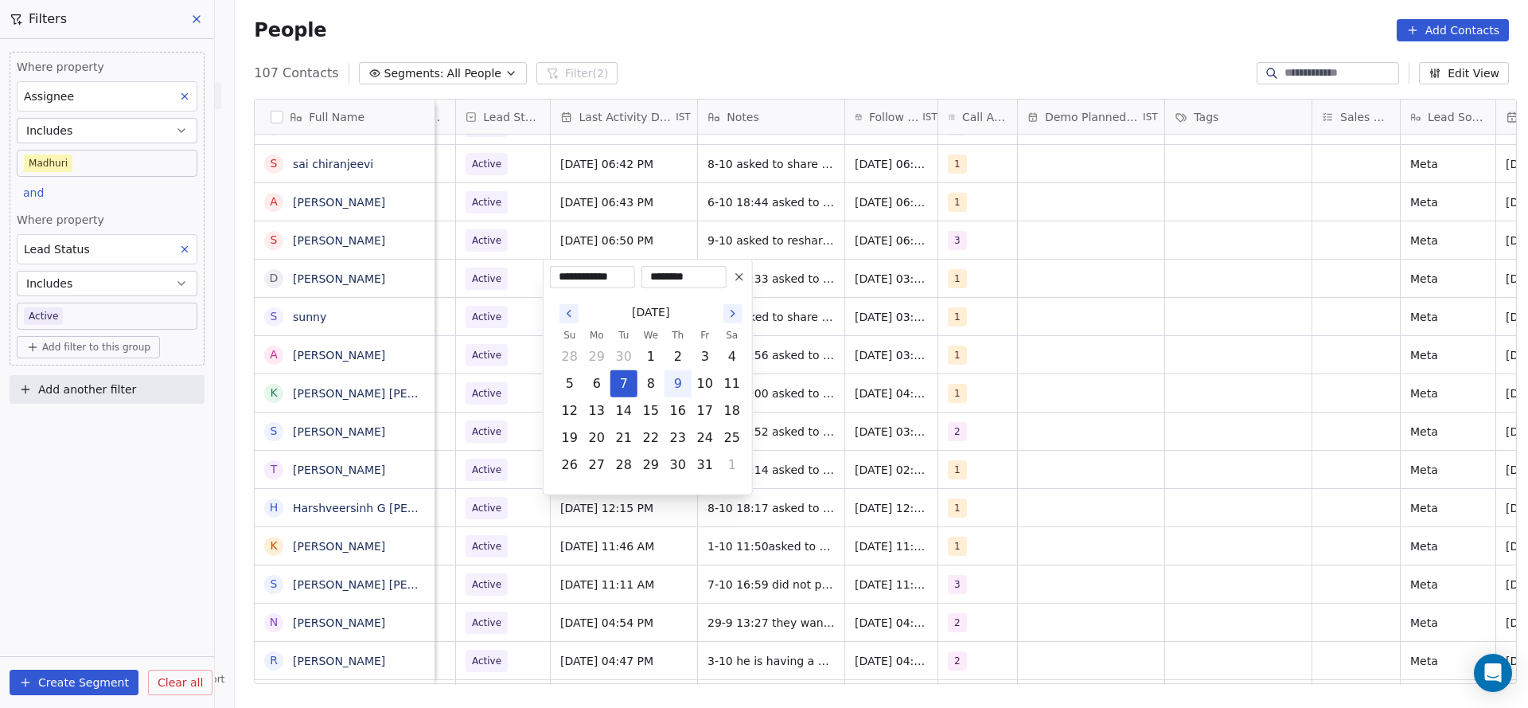
click at [672, 389] on button "9" at bounding box center [677, 383] width 25 height 25
type input "**********"
click at [824, 357] on html "On2Cook India Pvt. Ltd. Contacts People Marketing Workflows Campaigns Metrics &…" at bounding box center [764, 354] width 1528 height 708
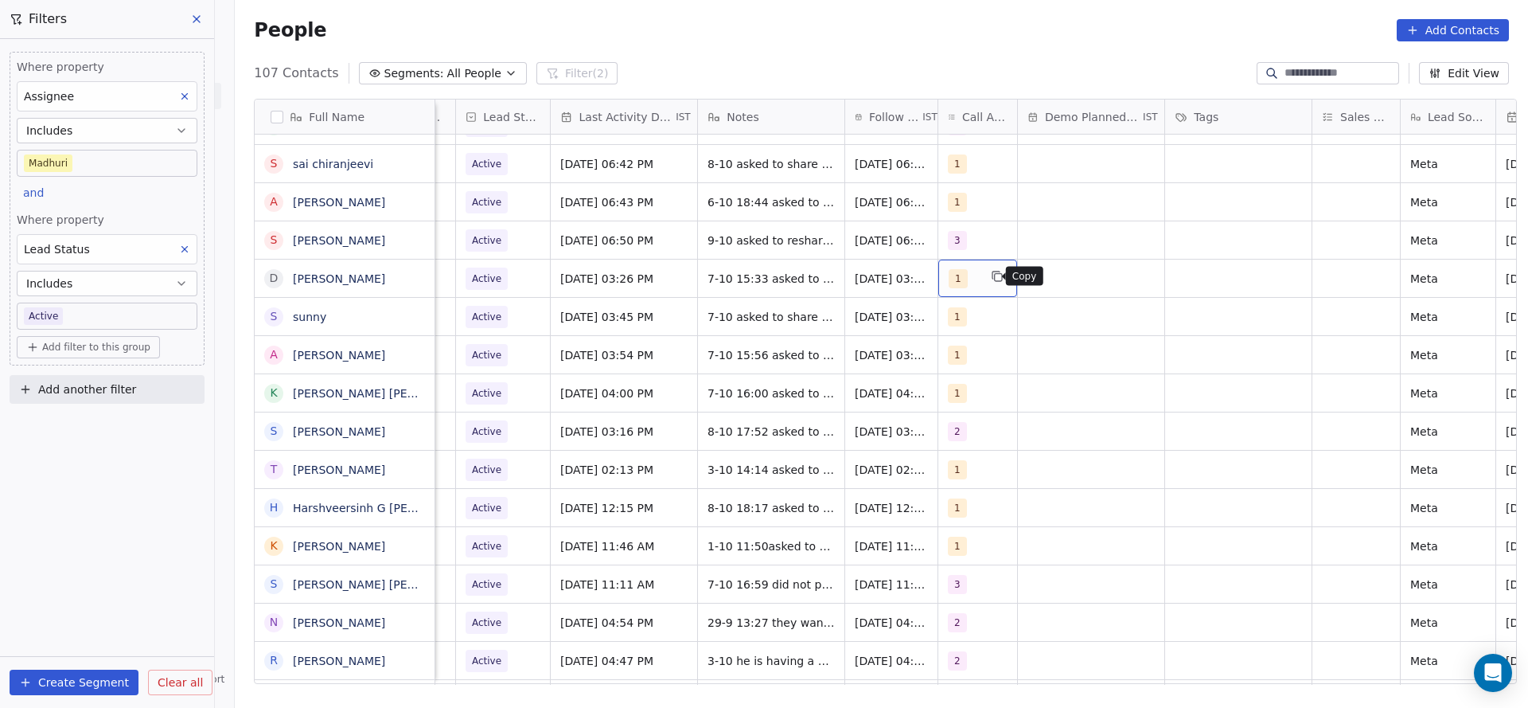
click at [991, 277] on icon "grid" at bounding box center [997, 276] width 13 height 13
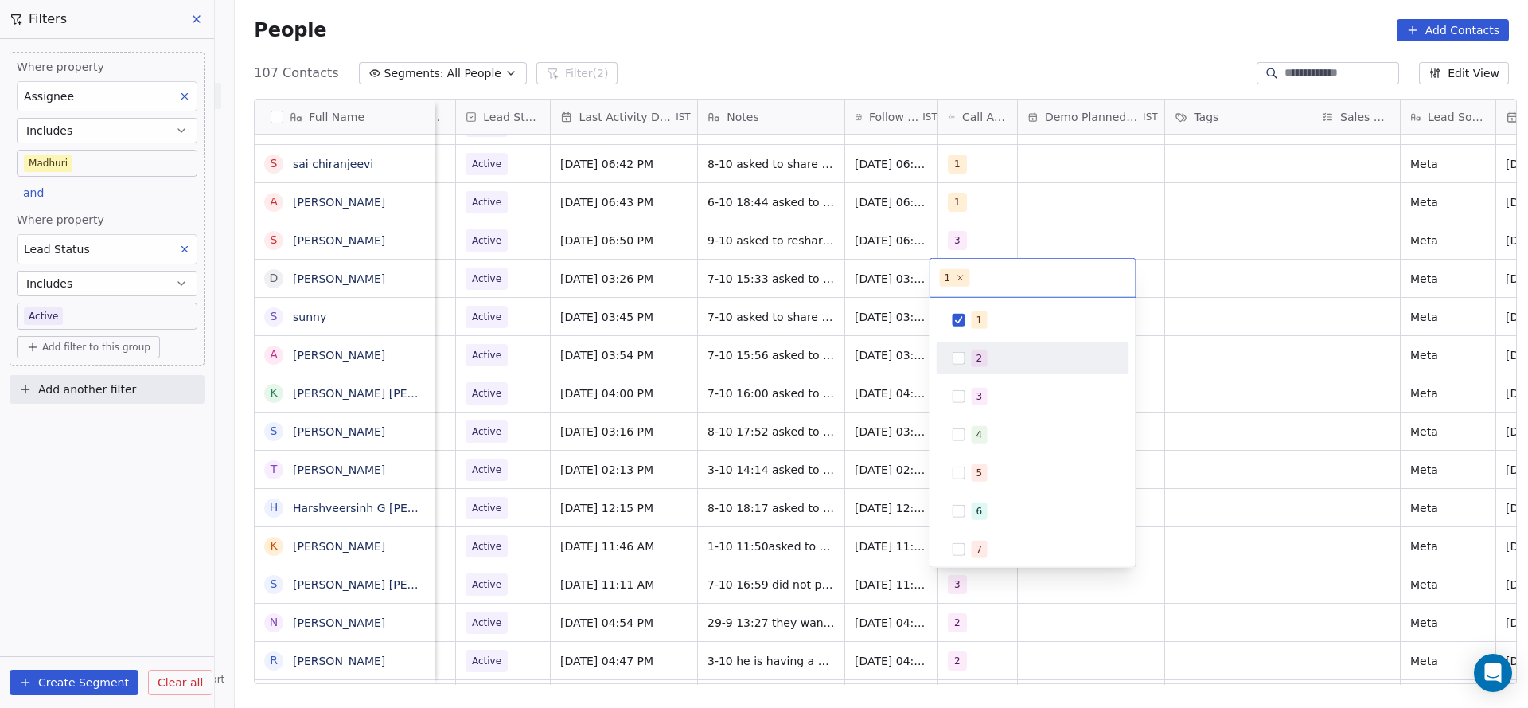
click at [977, 361] on div "2" at bounding box center [980, 358] width 6 height 14
click at [972, 314] on span "1" at bounding box center [980, 320] width 16 height 18
click at [793, 349] on html "On2Cook India Pvt. Ltd. Contacts People Marketing Workflows Campaigns Metrics &…" at bounding box center [764, 354] width 1528 height 708
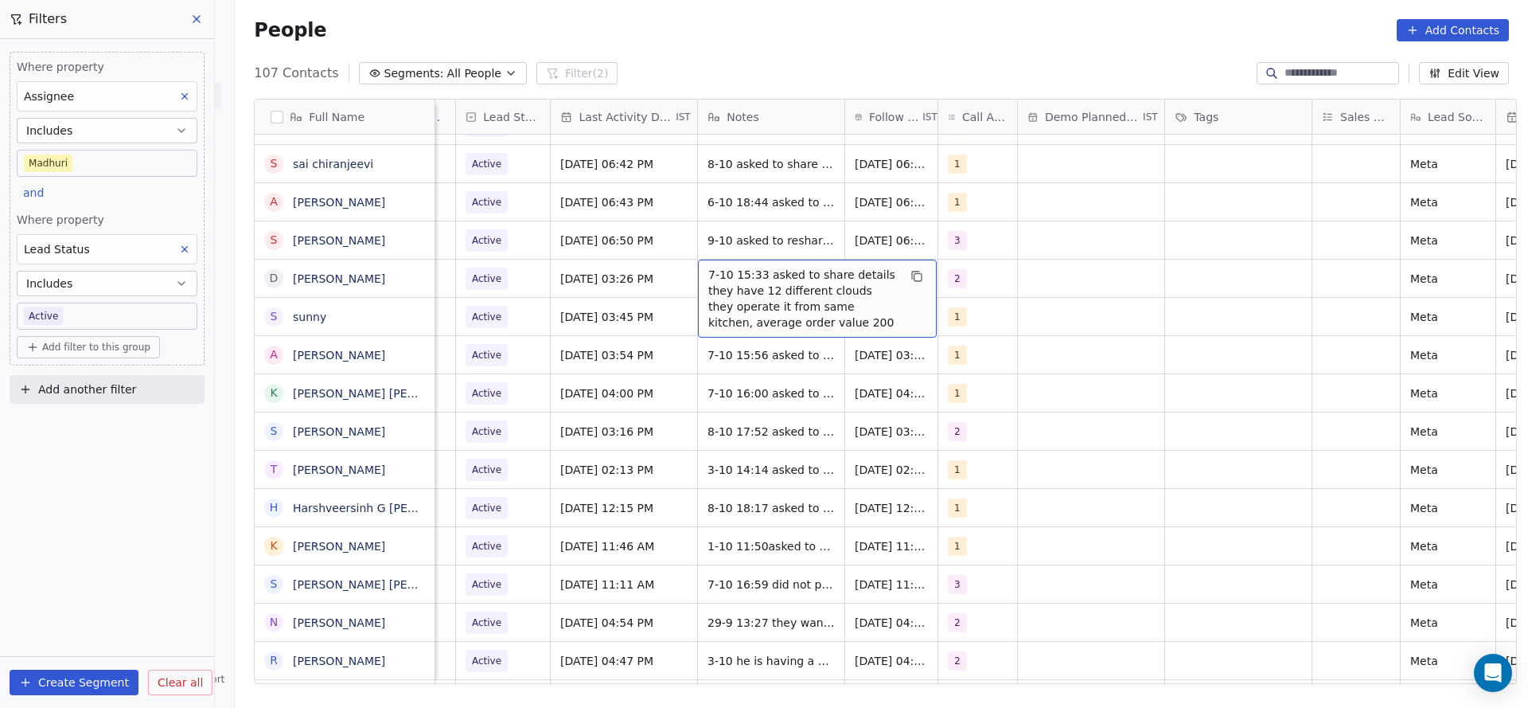
click at [789, 282] on span "7-10 15:33 asked to share details they have 12 different clouds they operate it…" at bounding box center [802, 299] width 189 height 64
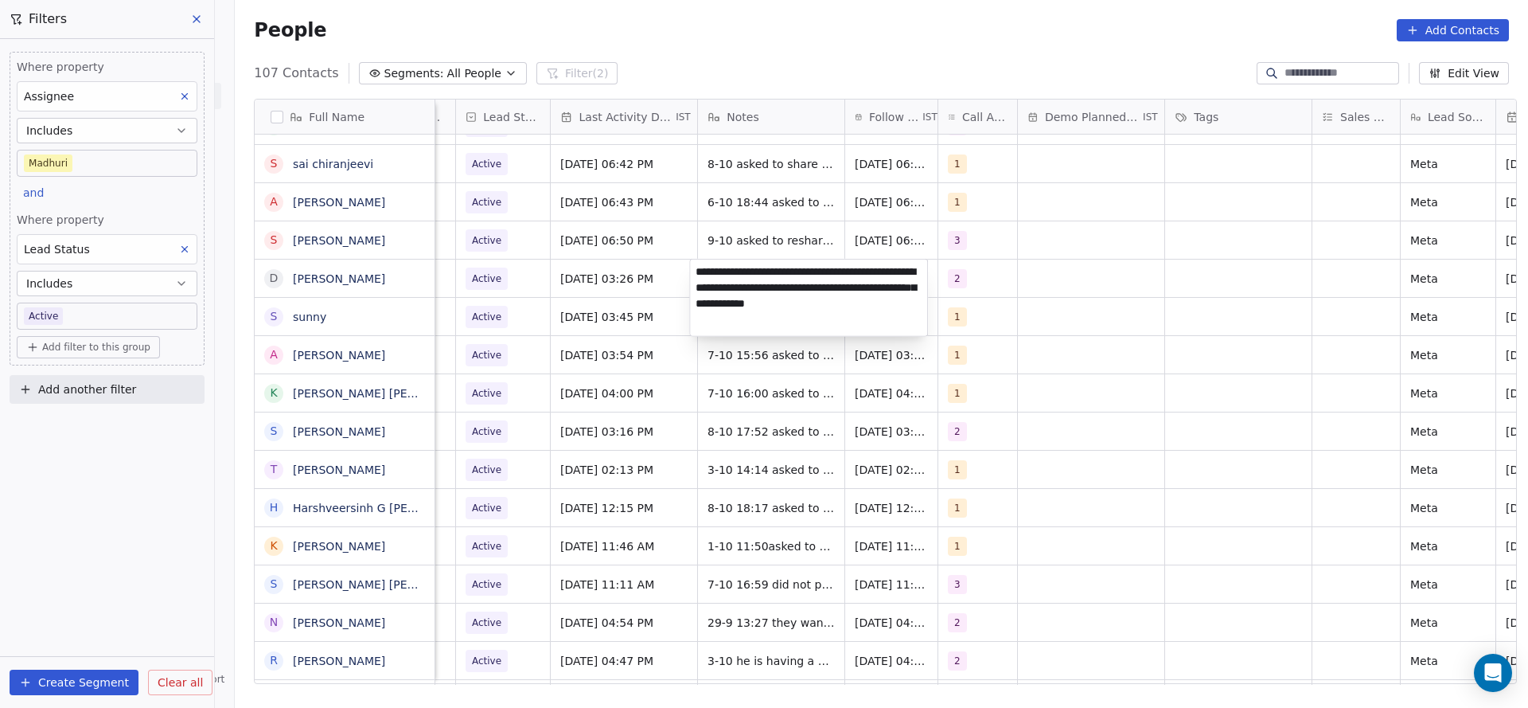
click at [697, 270] on textarea "**********" at bounding box center [808, 297] width 237 height 76
type textarea "**********"
click at [633, 291] on html "On2Cook India Pvt. Ltd. Contacts People Marketing Workflows Campaigns Metrics &…" at bounding box center [764, 354] width 1528 height 708
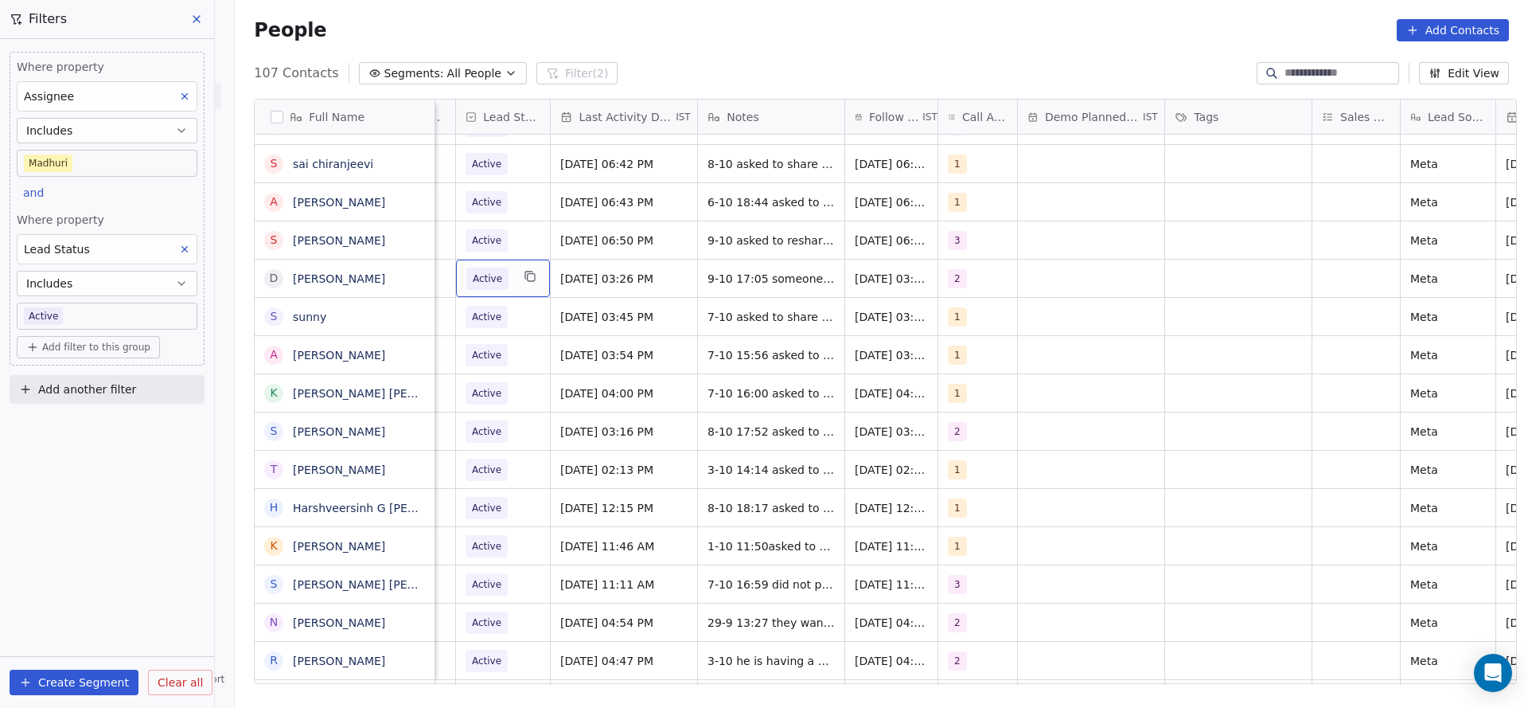
click at [487, 275] on span "Active" at bounding box center [487, 279] width 29 height 16
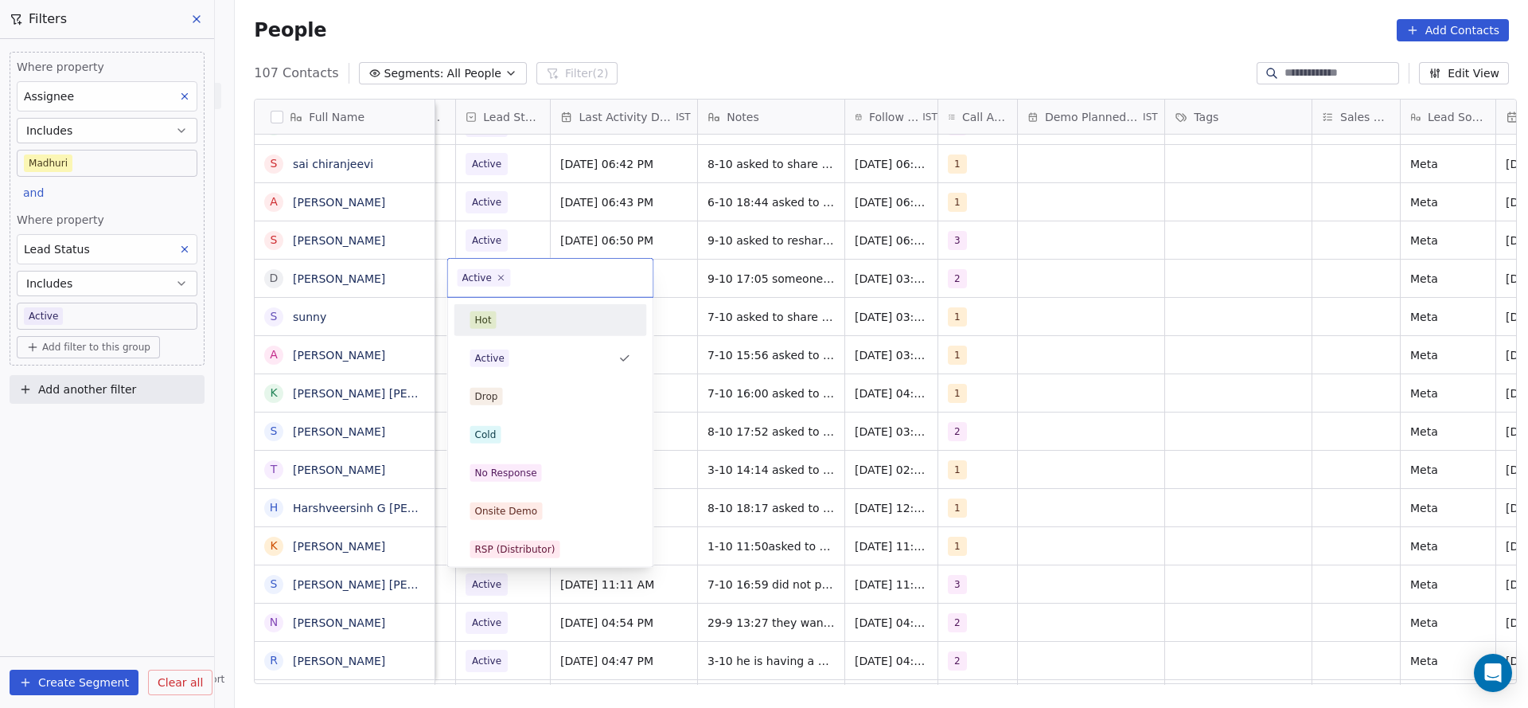
click at [767, 280] on html "On2Cook India Pvt. Ltd. Contacts People Marketing Workflows Campaigns Metrics &…" at bounding box center [764, 354] width 1528 height 708
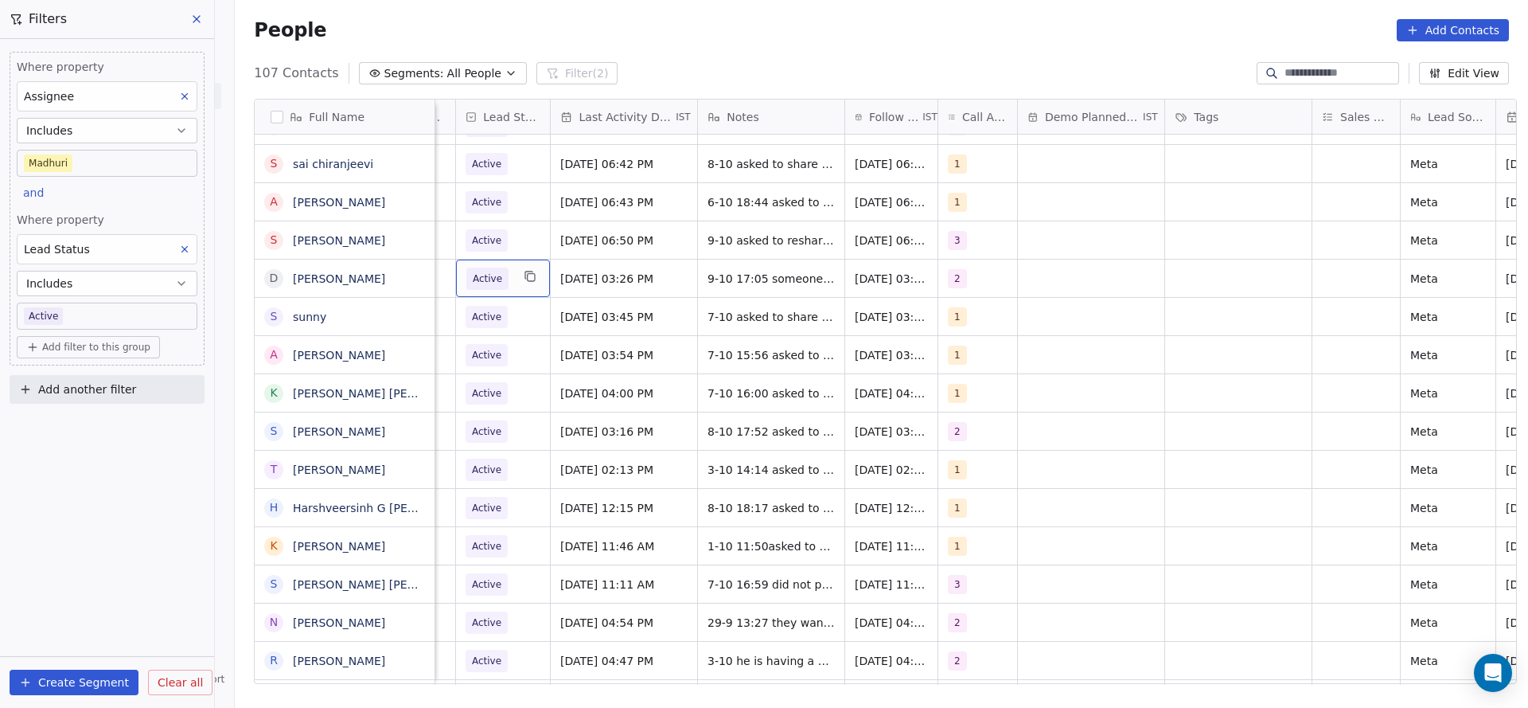
click at [489, 279] on span "Active" at bounding box center [487, 279] width 29 height 16
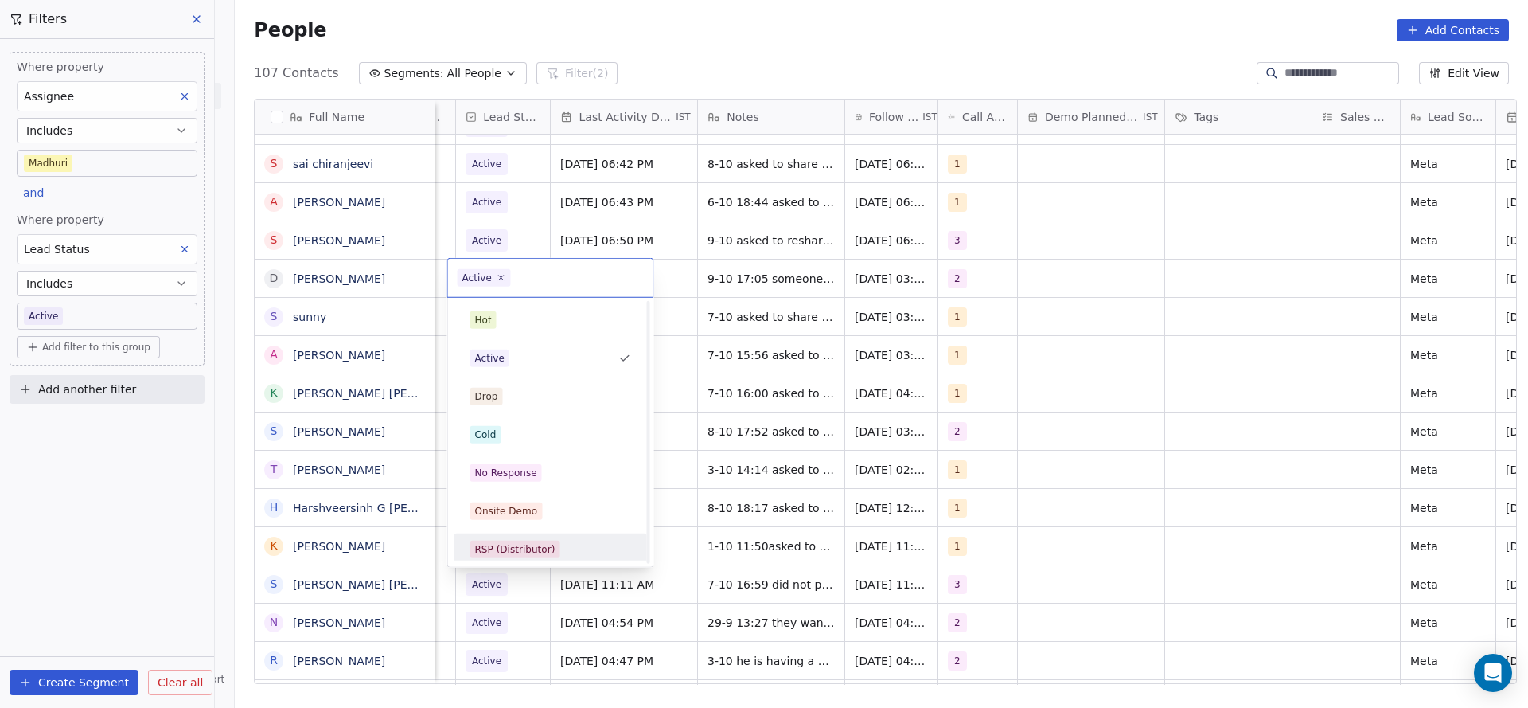
scroll to position [119, 0]
click at [511, 537] on div "Call Back" at bounding box center [497, 544] width 45 height 14
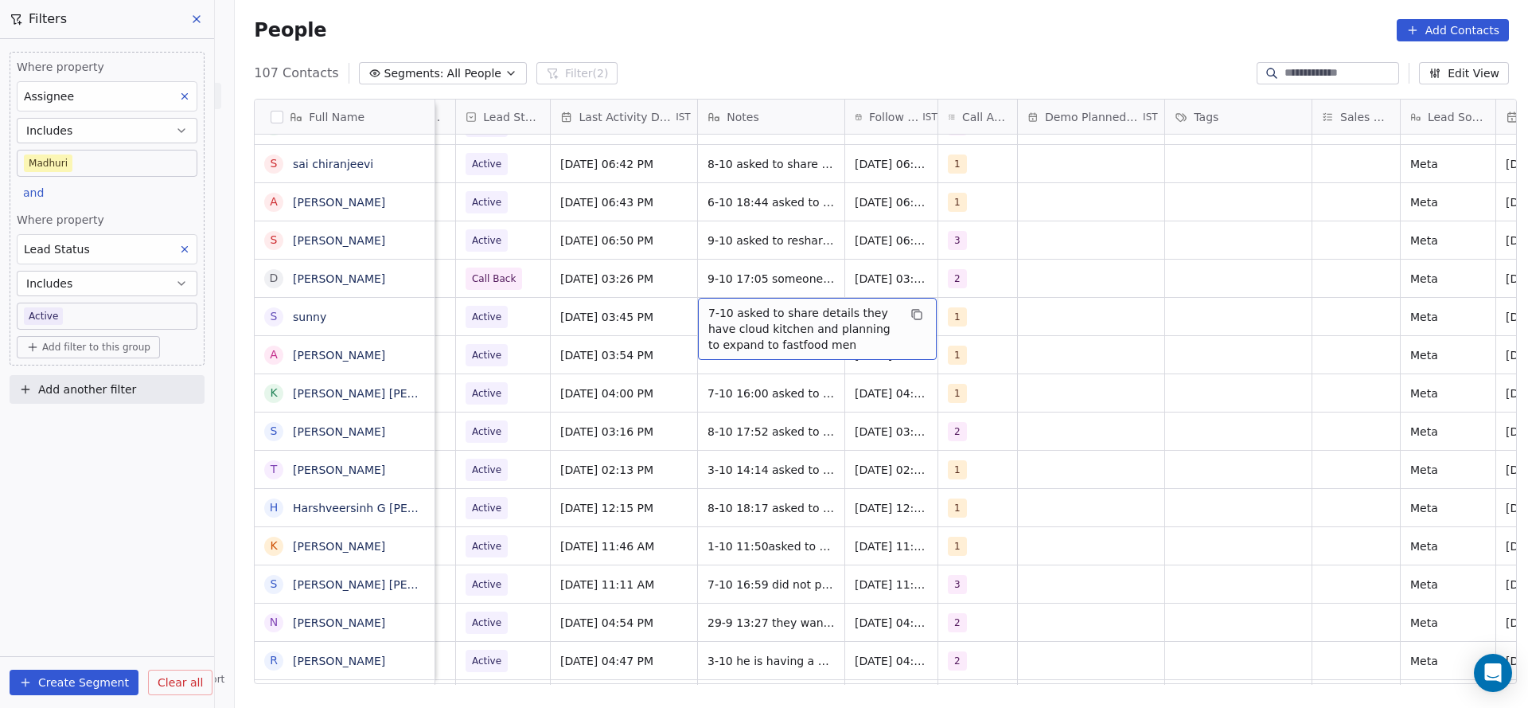
click at [698, 325] on div "7-10 asked to share details they have cloud kitchen and planning to expand to f…" at bounding box center [817, 329] width 239 height 62
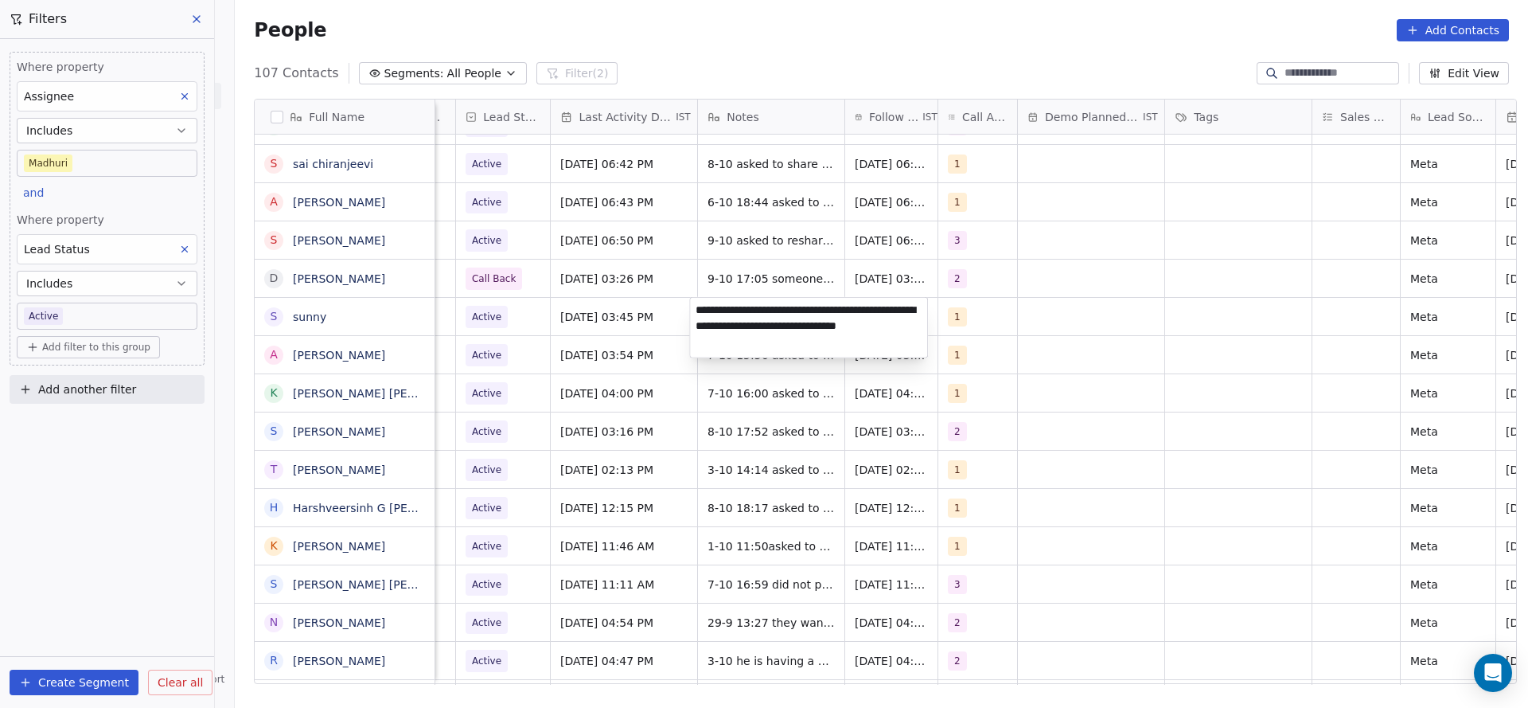
click at [640, 326] on html "On2Cook India Pvt. Ltd. Contacts People Marketing Workflows Campaigns Metrics &…" at bounding box center [764, 354] width 1528 height 708
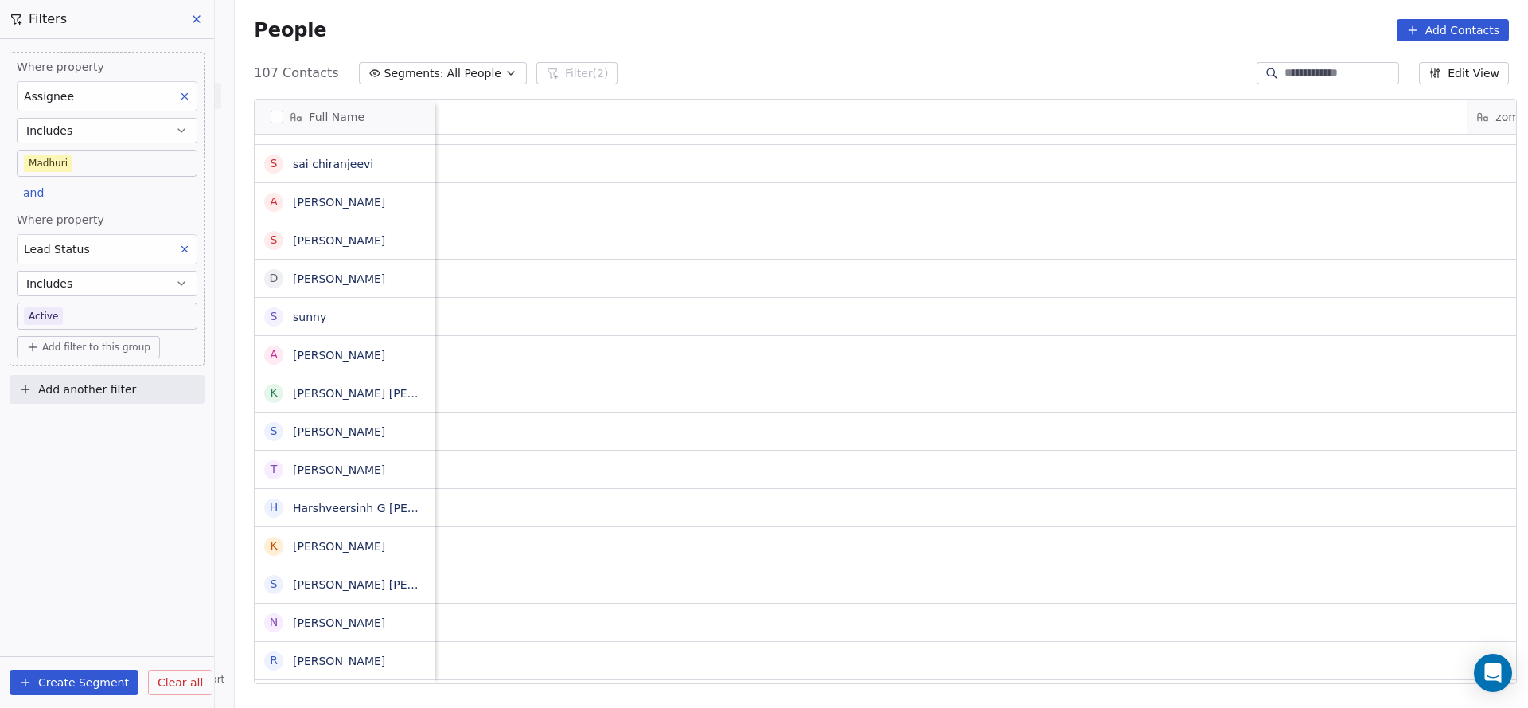
scroll to position [0, 1421]
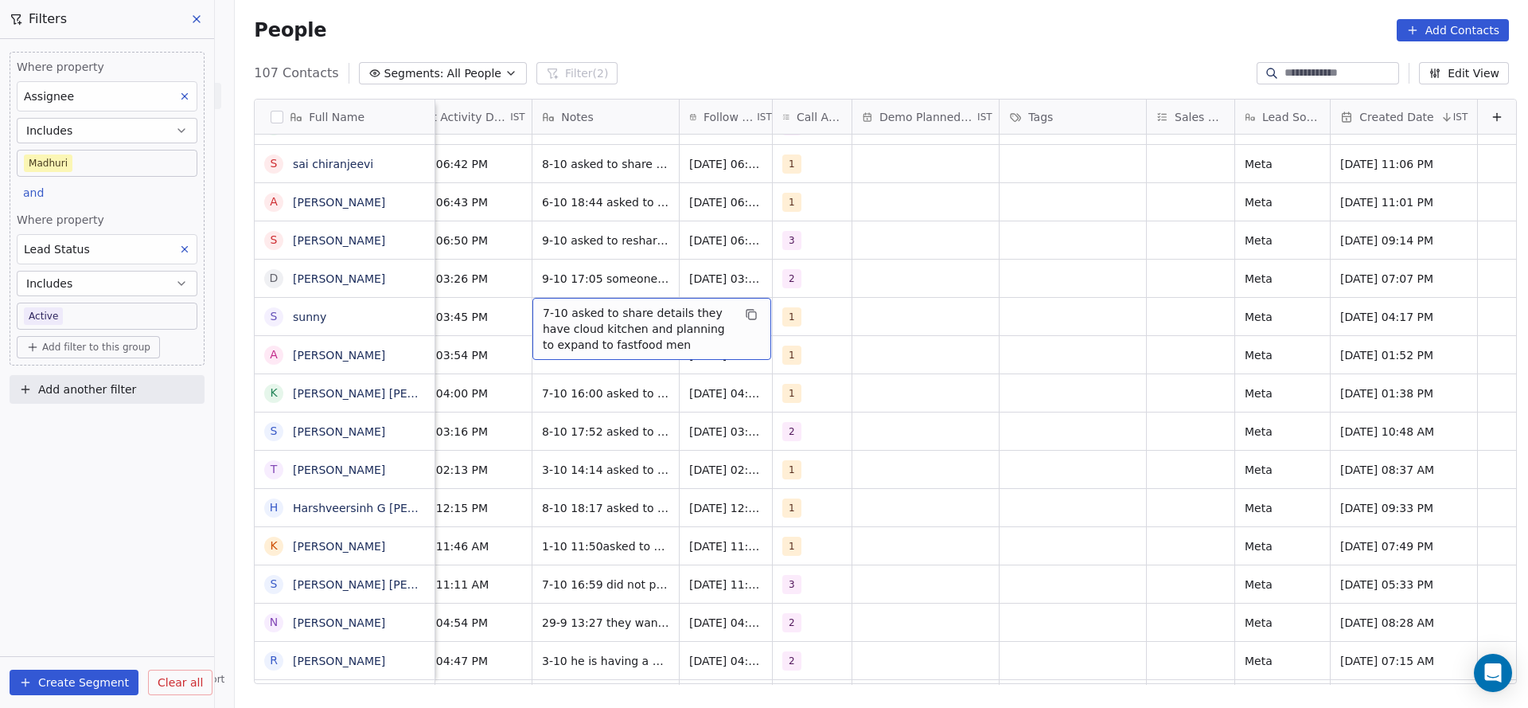
click at [568, 318] on span "7-10 asked to share details they have cloud kitchen and planning to expand to f…" at bounding box center [637, 329] width 189 height 48
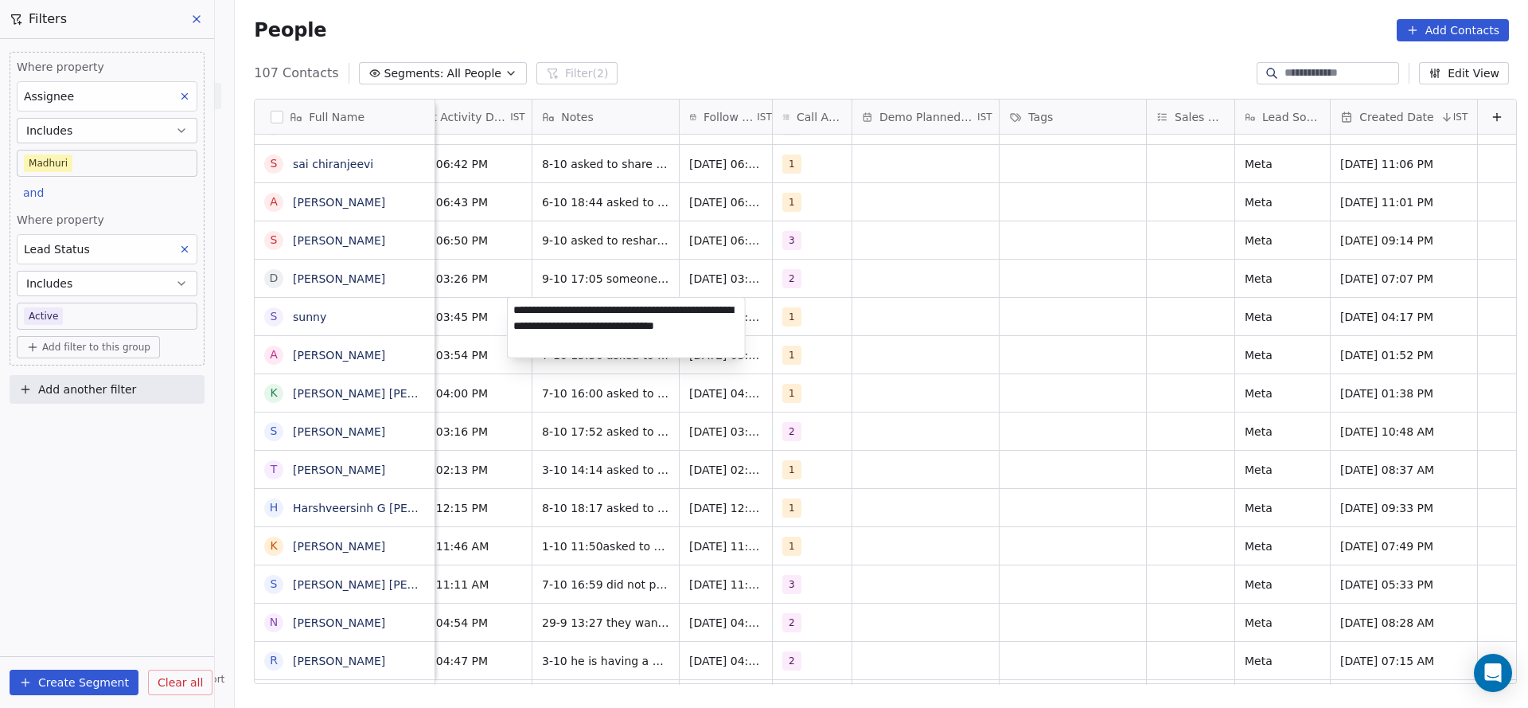
click at [518, 306] on textarea "**********" at bounding box center [626, 328] width 237 height 60
type textarea "**********"
click at [456, 314] on html "On2Cook India Pvt. Ltd. Contacts People Marketing Workflows Campaigns Metrics &…" at bounding box center [764, 354] width 1528 height 708
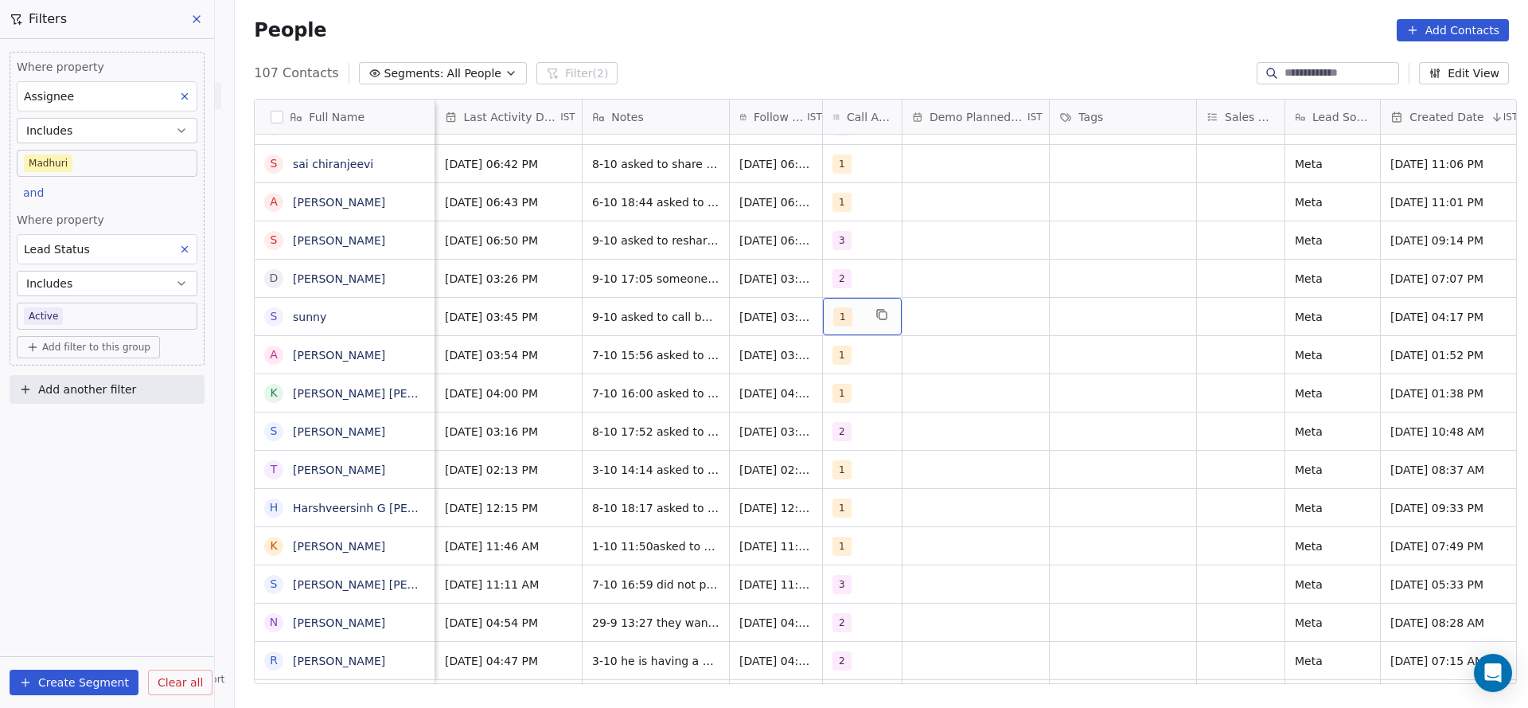
click at [853, 313] on div "1" at bounding box center [847, 316] width 29 height 19
click at [861, 384] on div "2" at bounding box center [918, 396] width 180 height 25
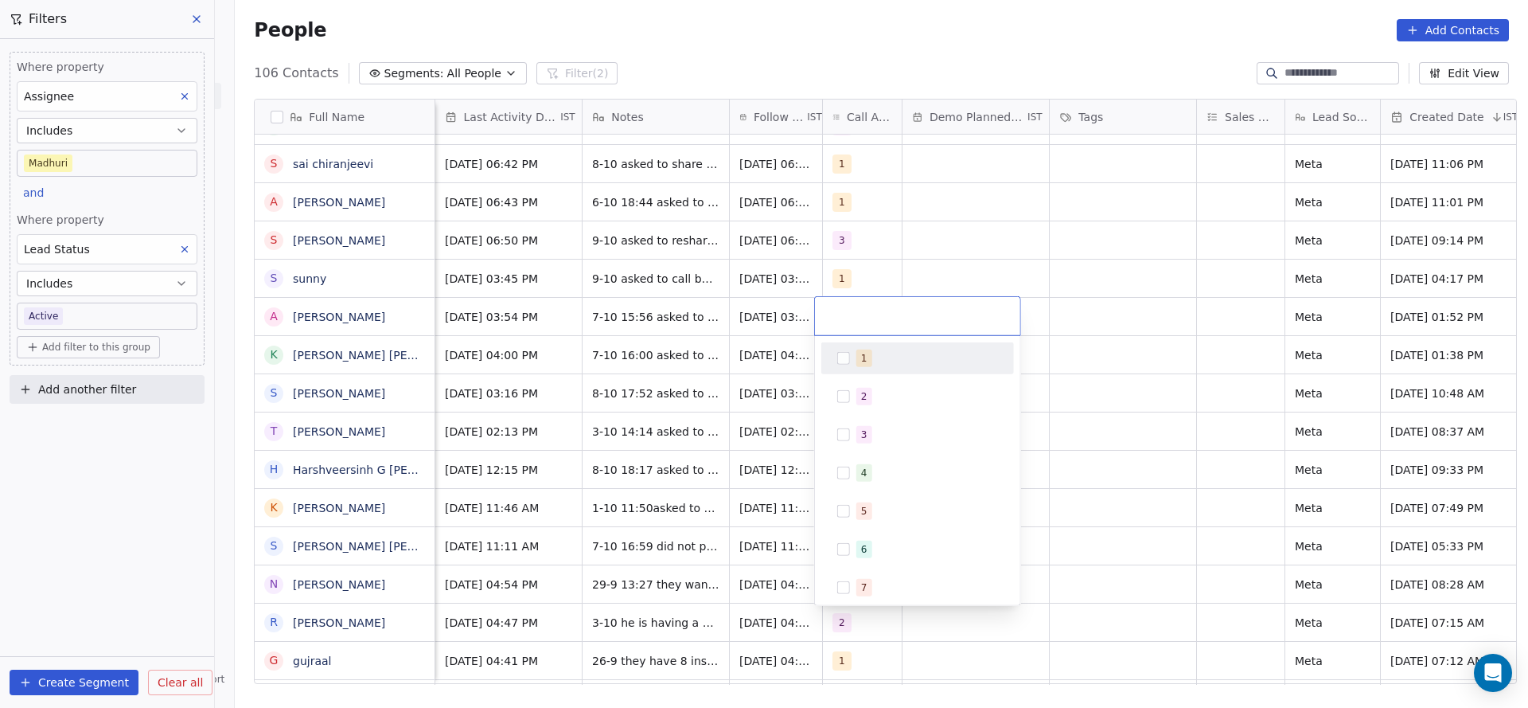
drag, startPoint x: 692, startPoint y: 344, endPoint x: 832, endPoint y: 280, distance: 154.6
click at [707, 334] on html "On2Cook India Pvt. Ltd. Contacts People Marketing Workflows Campaigns Metrics &…" at bounding box center [764, 354] width 1528 height 708
click at [857, 278] on html "On2Cook India Pvt. Ltd. Contacts People Marketing Workflows Campaigns Metrics &…" at bounding box center [764, 354] width 1528 height 708
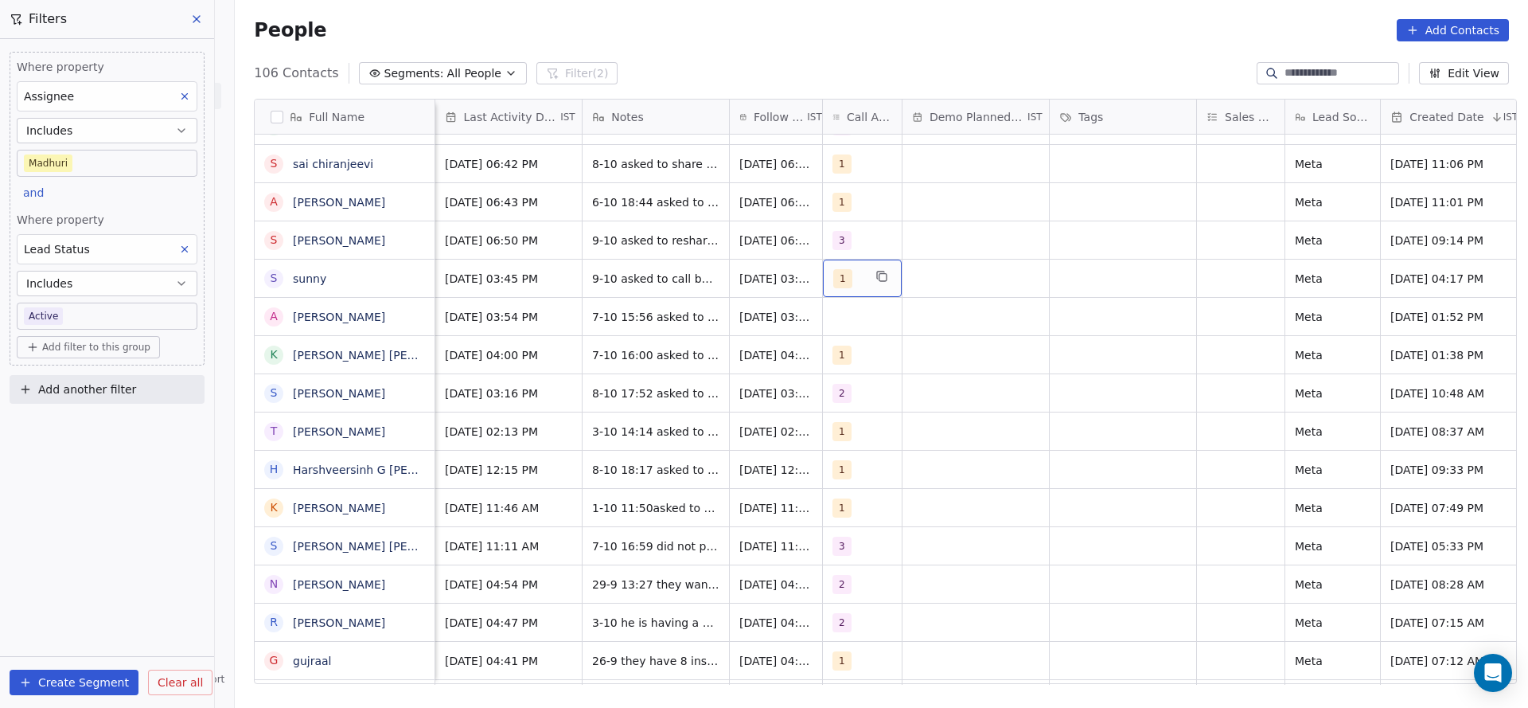
click at [857, 278] on div "1" at bounding box center [862, 277] width 79 height 37
click at [860, 358] on span "2" at bounding box center [864, 358] width 16 height 18
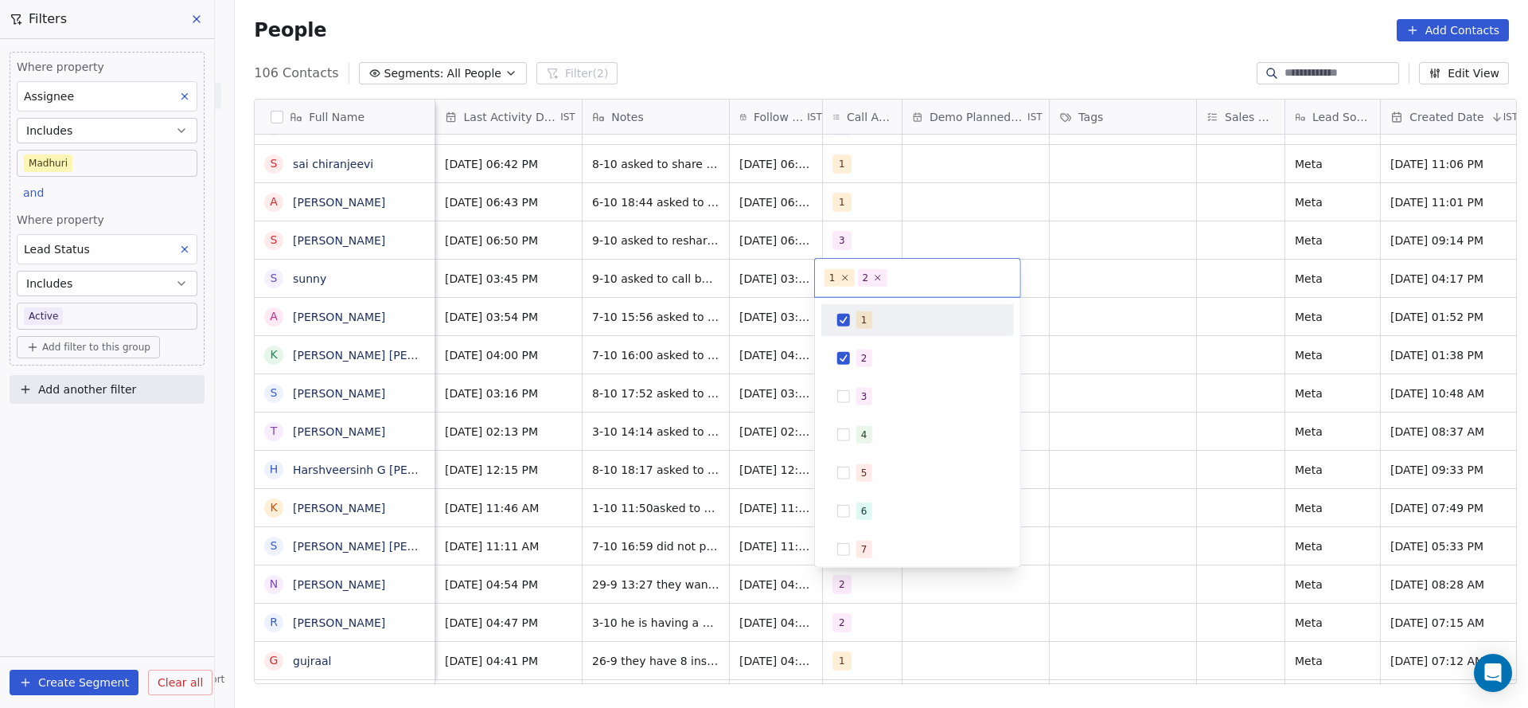
click at [860, 300] on div "1 2 3 4 5 6 7 8 9 10" at bounding box center [917, 432] width 205 height 269
click at [851, 322] on div "1" at bounding box center [918, 319] width 180 height 25
click at [766, 340] on html "On2Cook India Pvt. Ltd. Contacts People Marketing Workflows Campaigns Metrics &…" at bounding box center [764, 354] width 1528 height 708
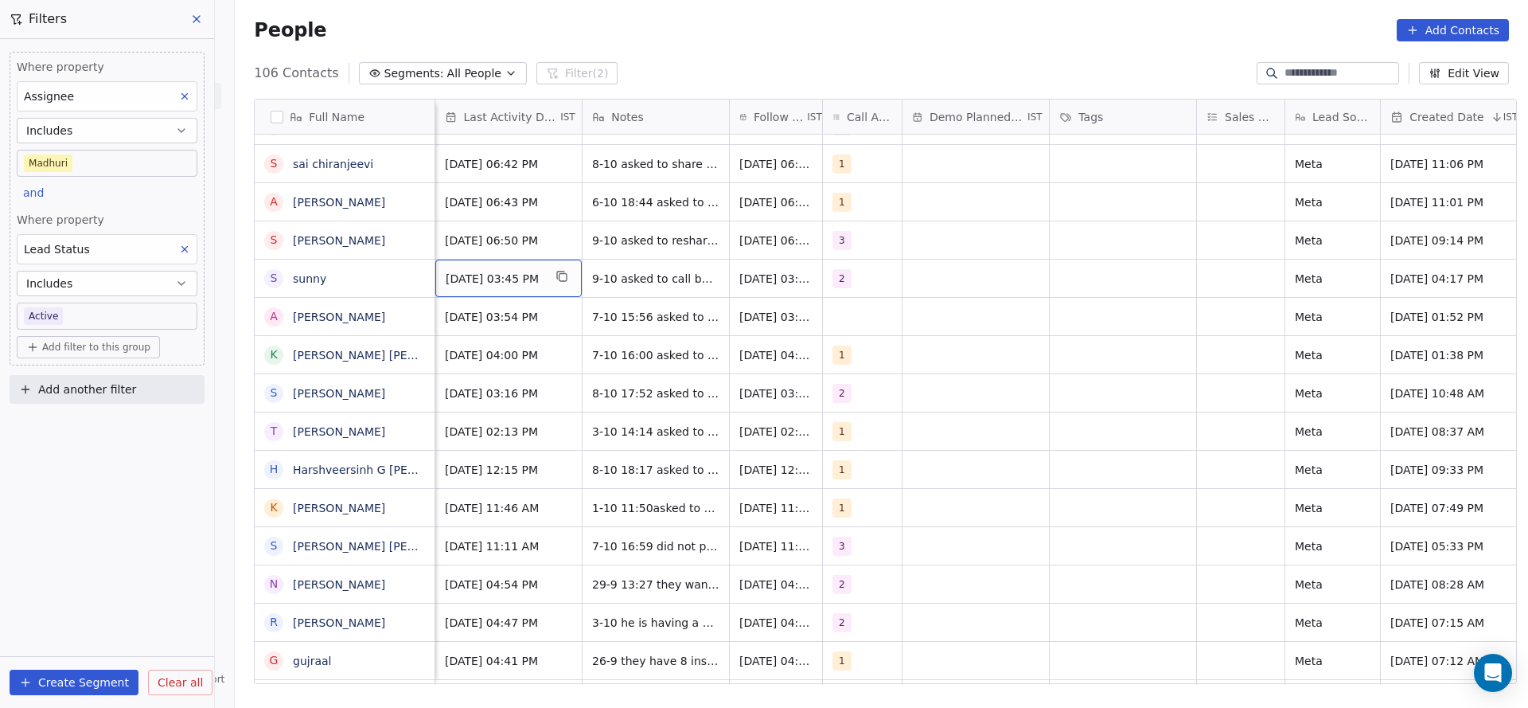
click at [513, 283] on span "[DATE] 03:45 PM" at bounding box center [494, 279] width 97 height 16
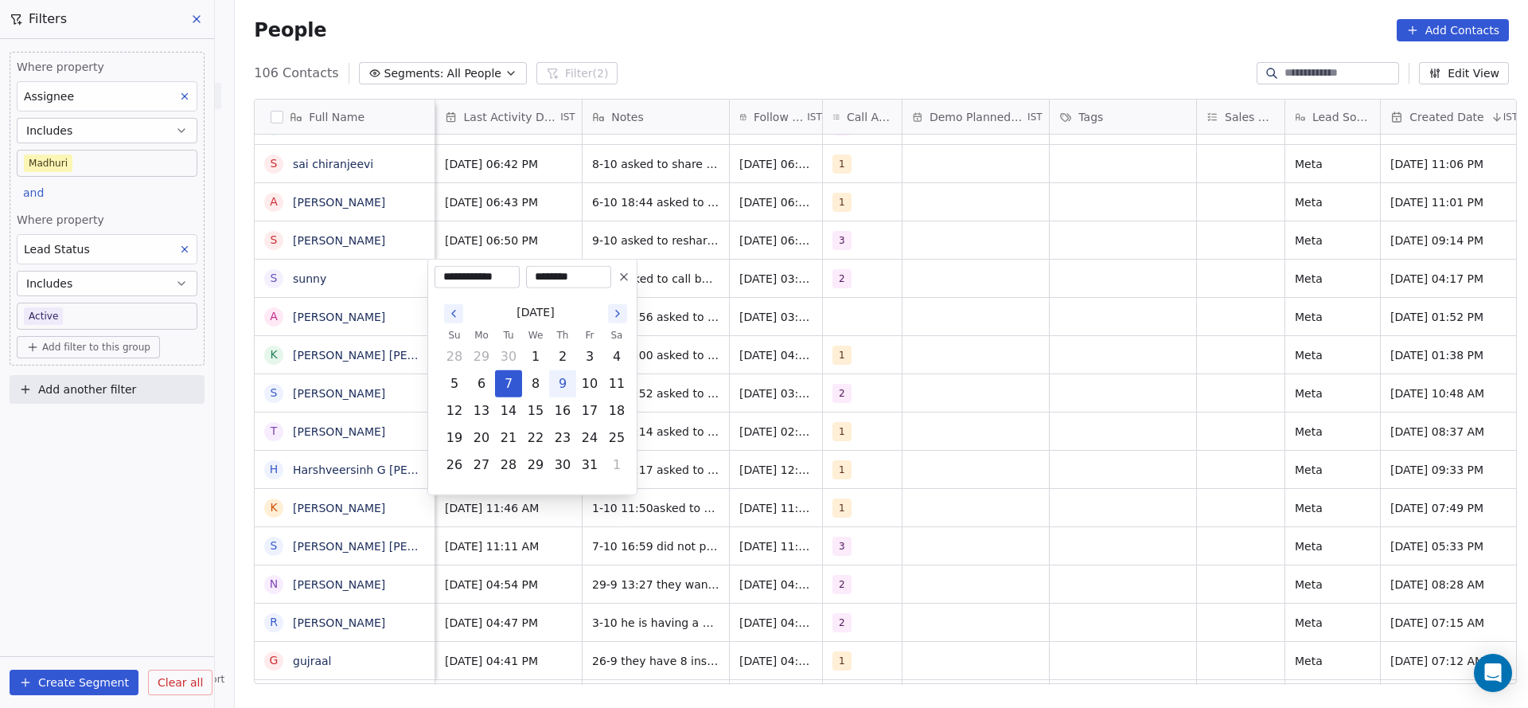
click at [563, 377] on button "9" at bounding box center [562, 383] width 25 height 25
type input "**********"
click at [845, 318] on html "On2Cook India Pvt. Ltd. Contacts People Marketing Workflows Campaigns Metrics &…" at bounding box center [764, 354] width 1528 height 708
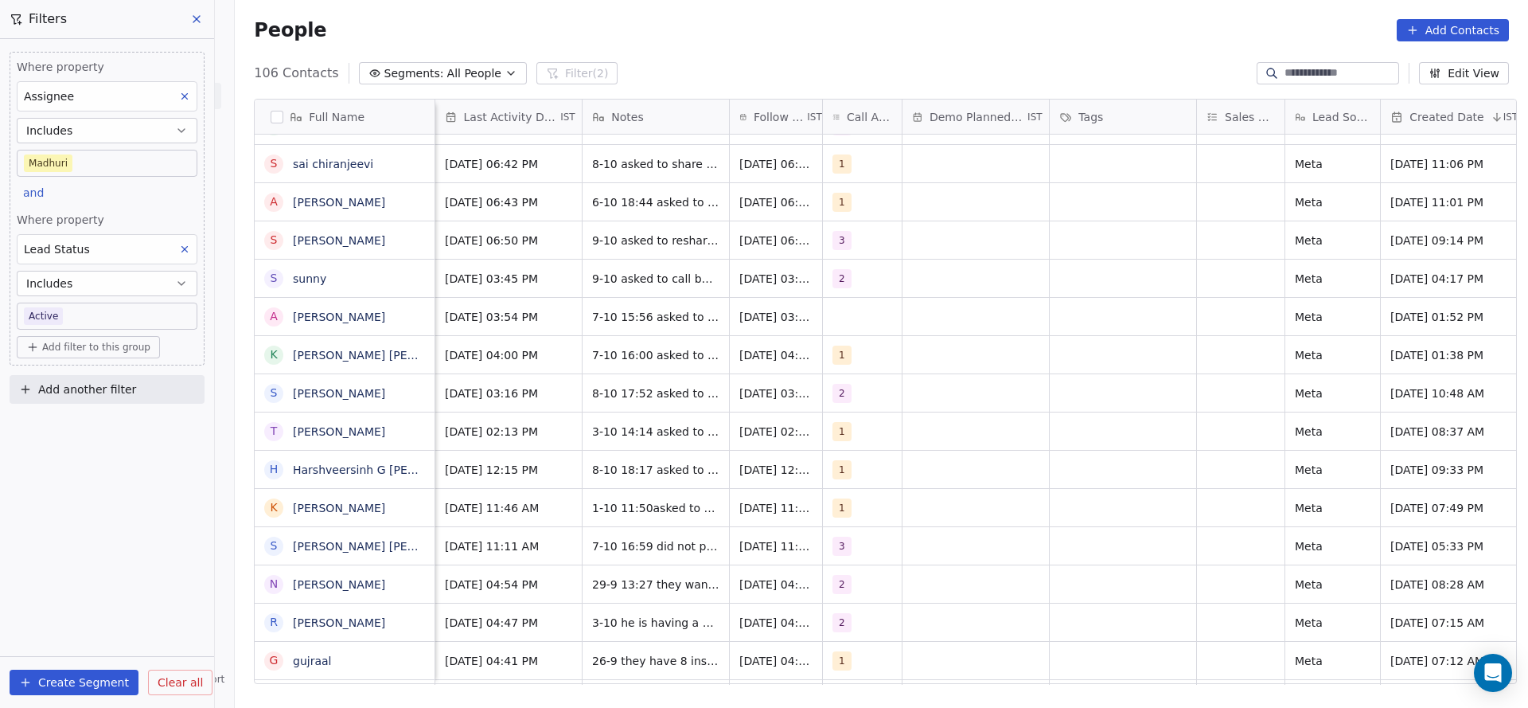
scroll to position [0, 1258]
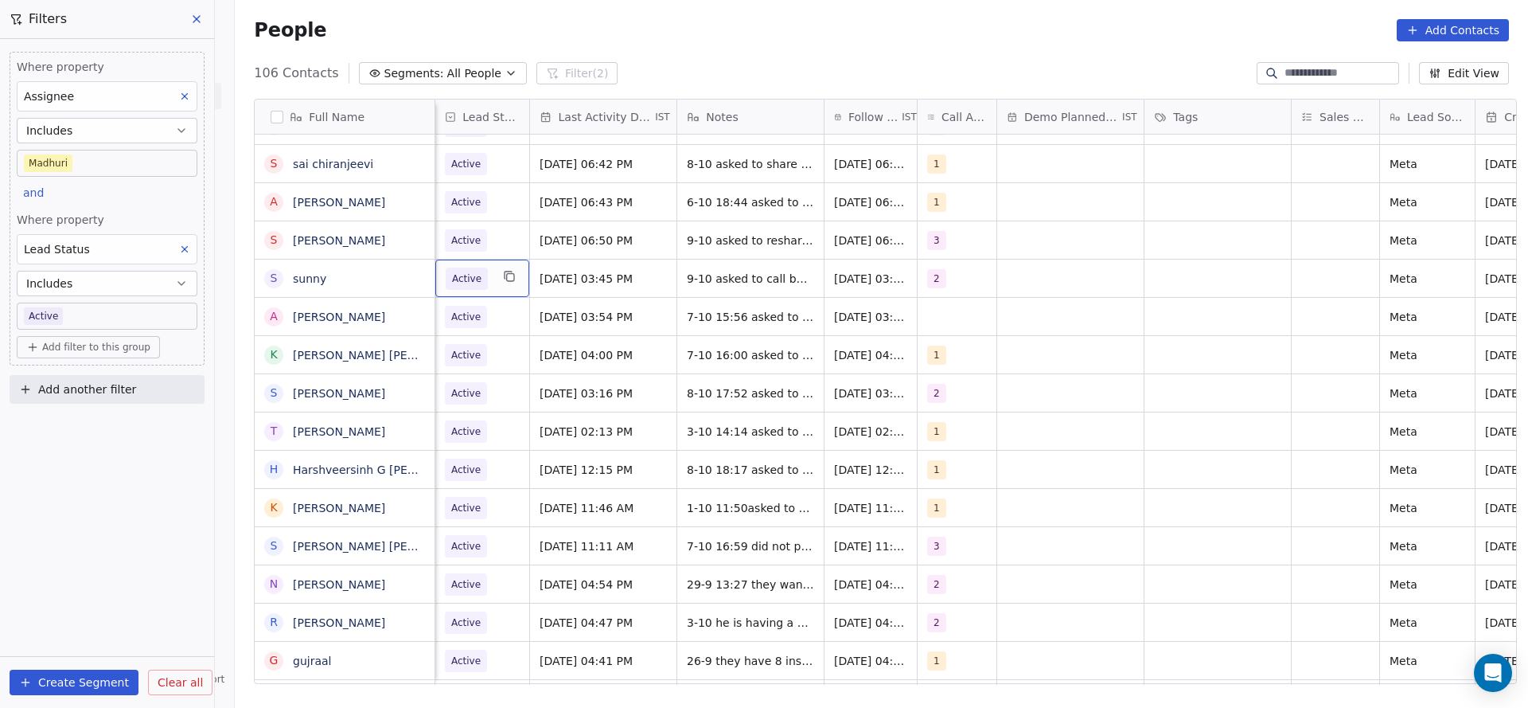
click at [468, 285] on span "Active" at bounding box center [466, 279] width 29 height 16
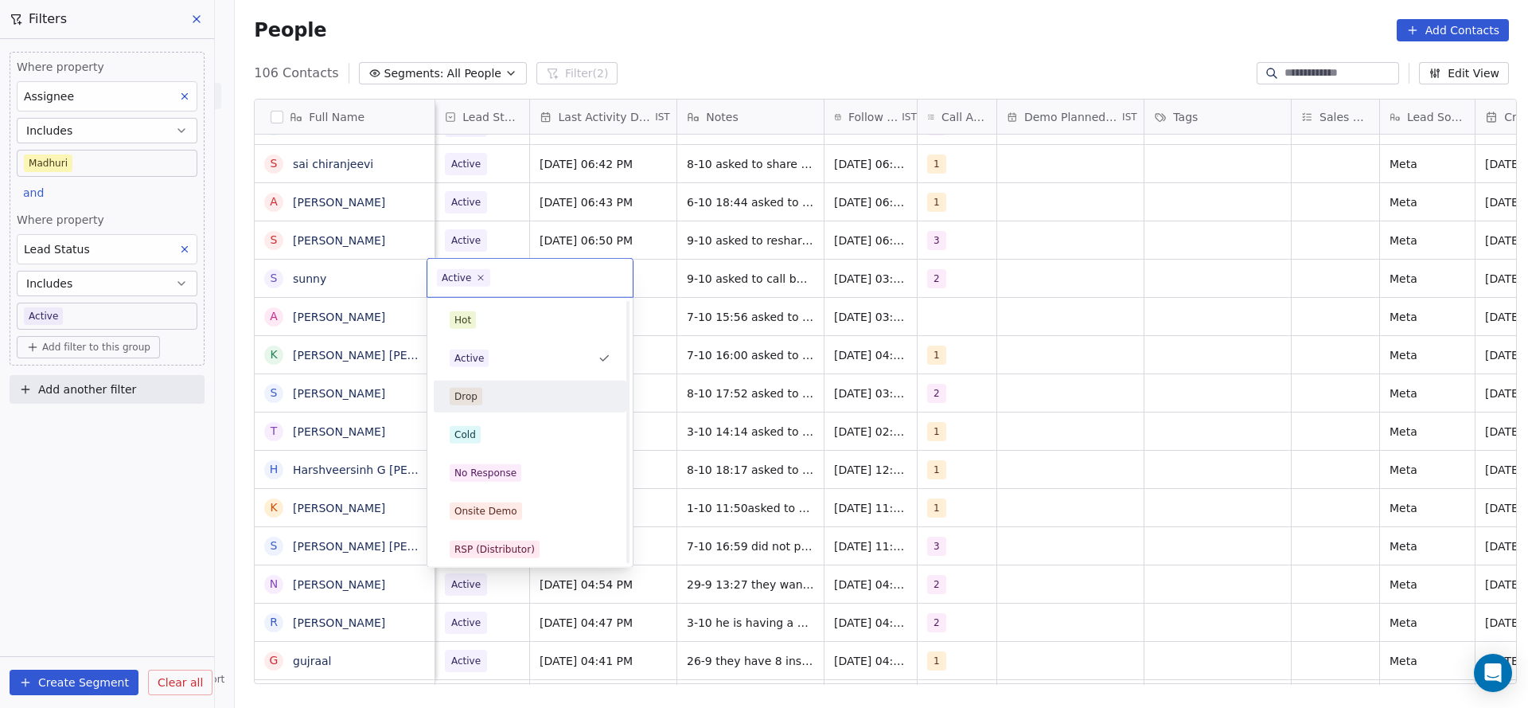
scroll to position [119, 0]
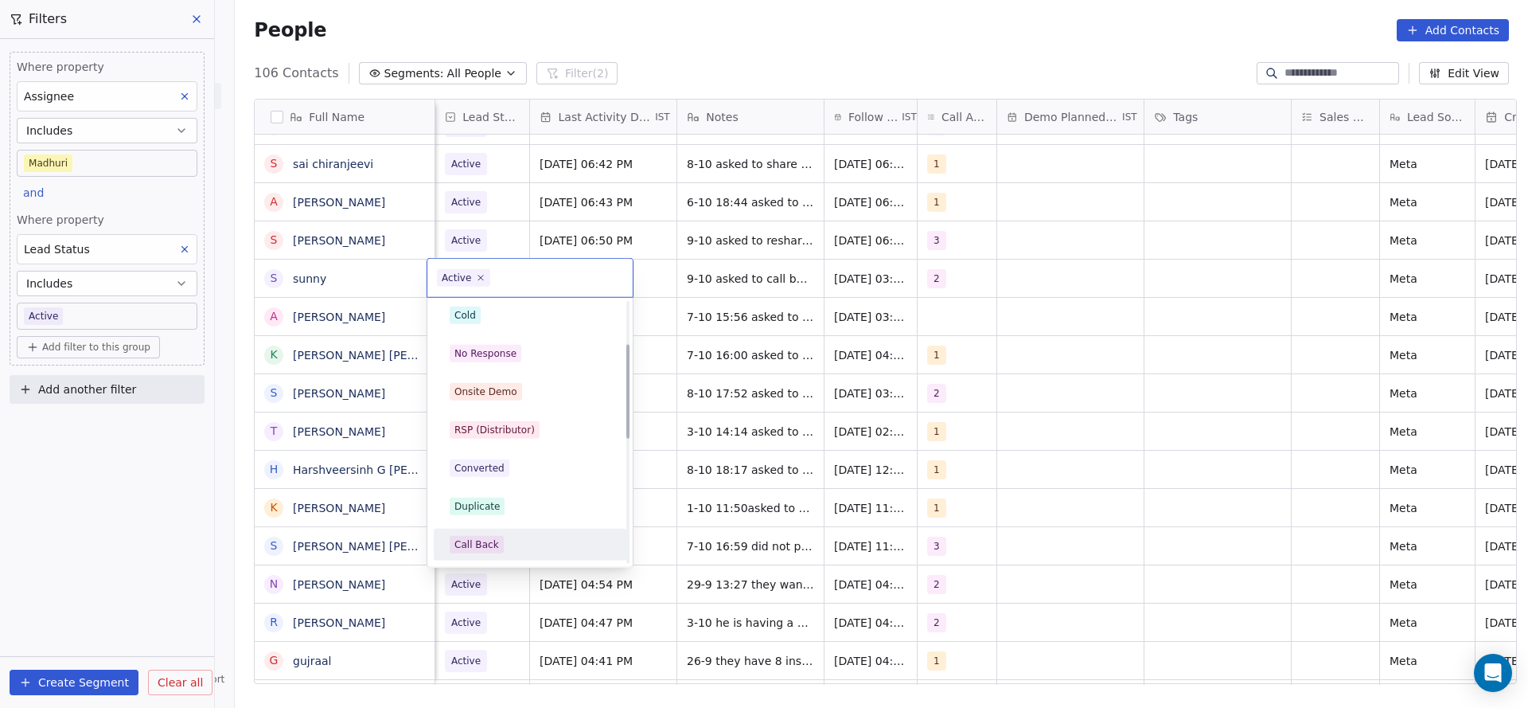
click at [472, 529] on div "Call Back" at bounding box center [530, 544] width 193 height 32
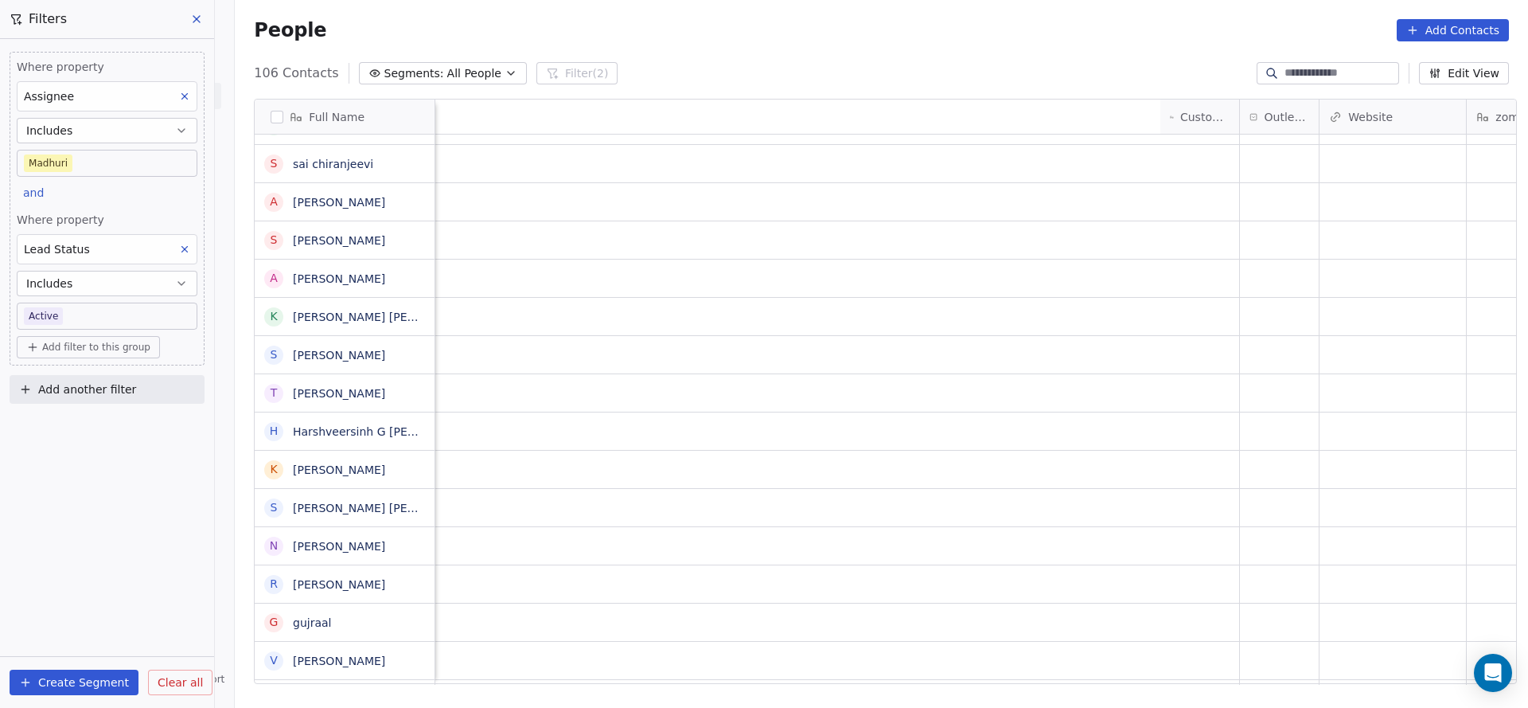
scroll to position [0, 1102]
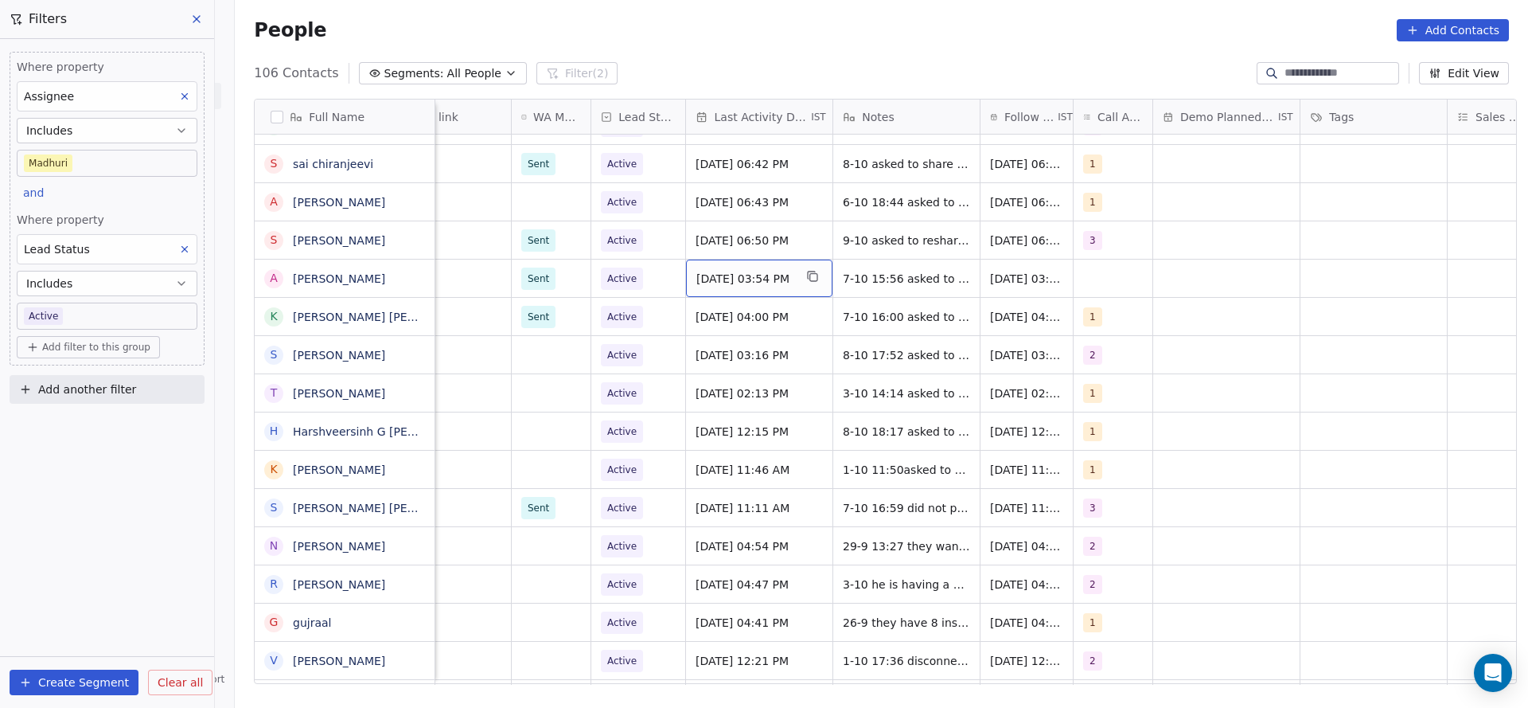
click at [758, 288] on div "[DATE] 03:54 PM" at bounding box center [759, 277] width 146 height 37
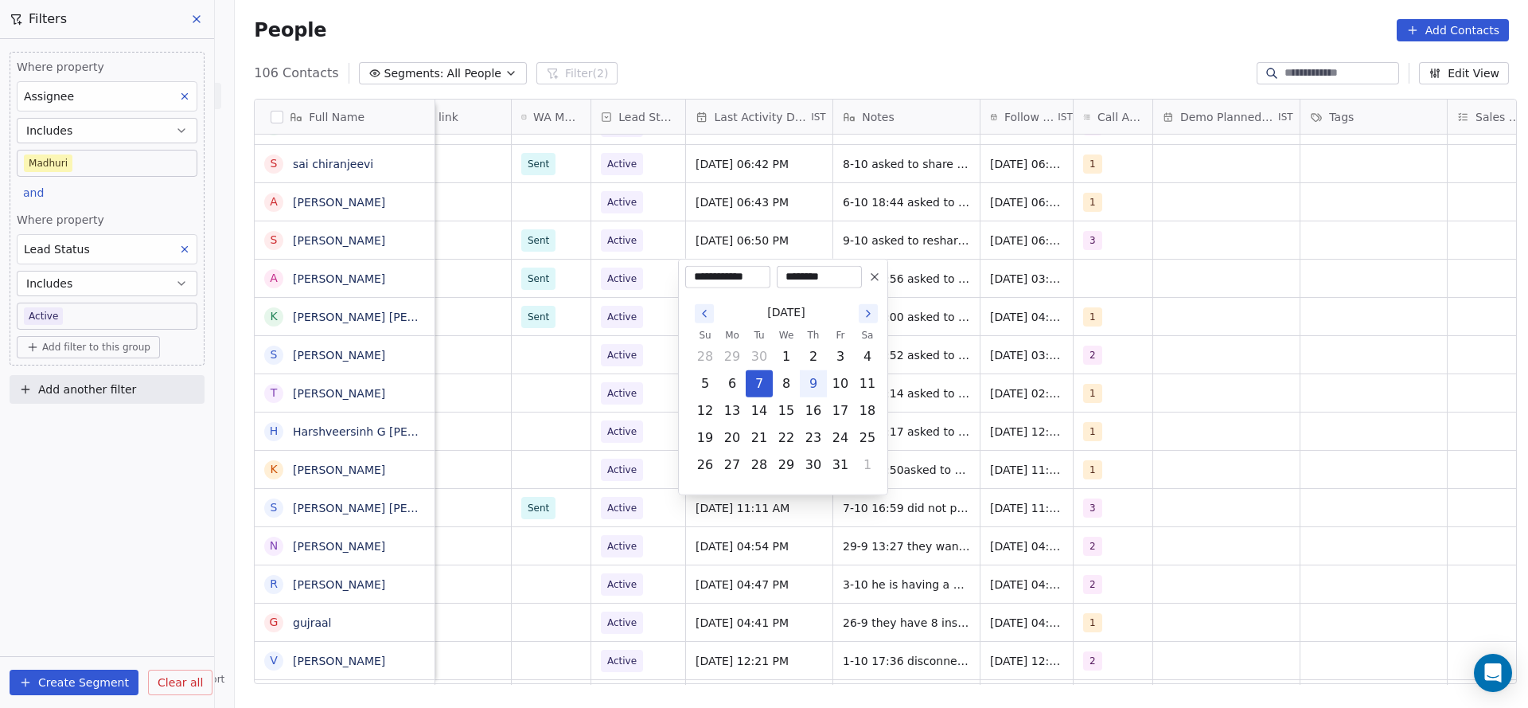
click at [809, 389] on button "9" at bounding box center [813, 383] width 25 height 25
type input "**********"
click at [614, 373] on html "On2Cook India Pvt. Ltd. Contacts People Marketing Workflows Campaigns Metrics &…" at bounding box center [764, 354] width 1528 height 708
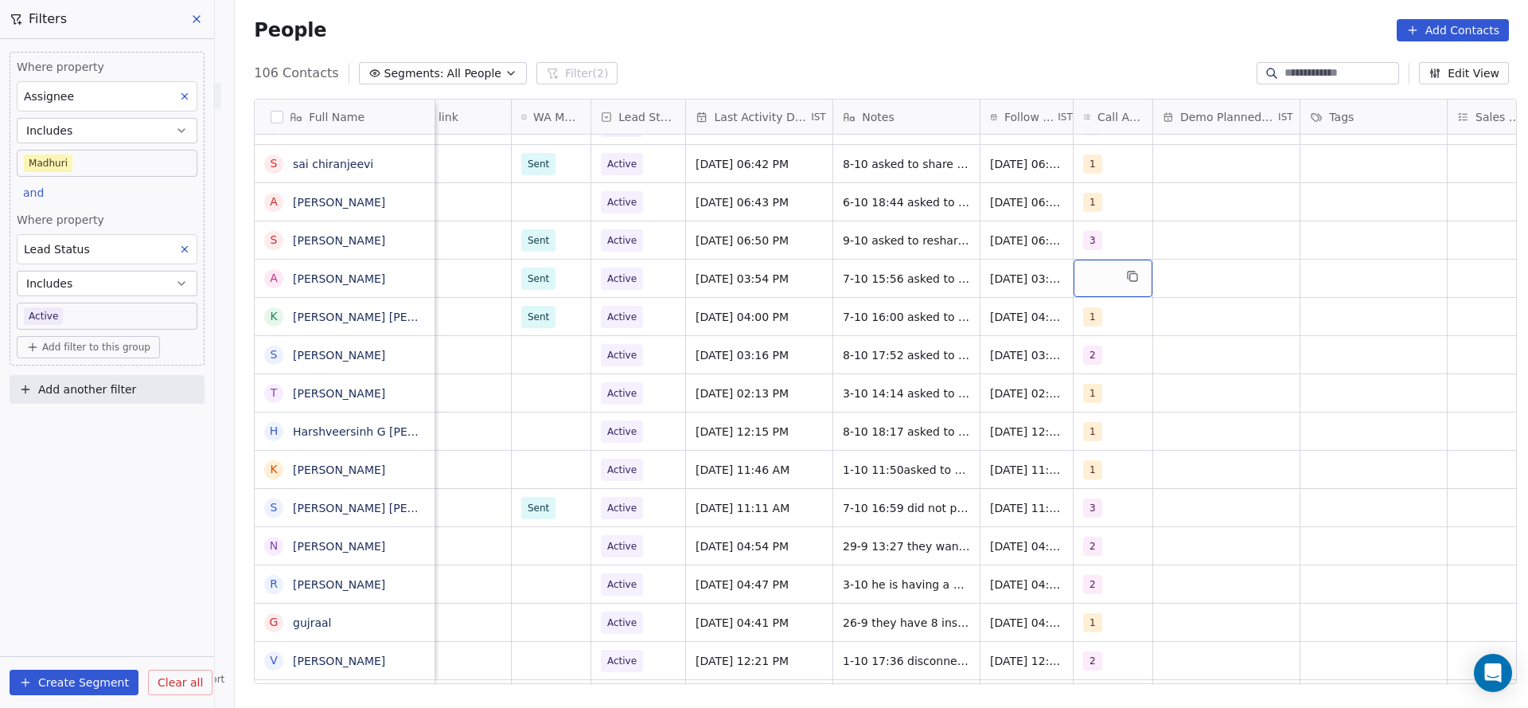
click at [1095, 281] on div "grid" at bounding box center [1113, 277] width 79 height 37
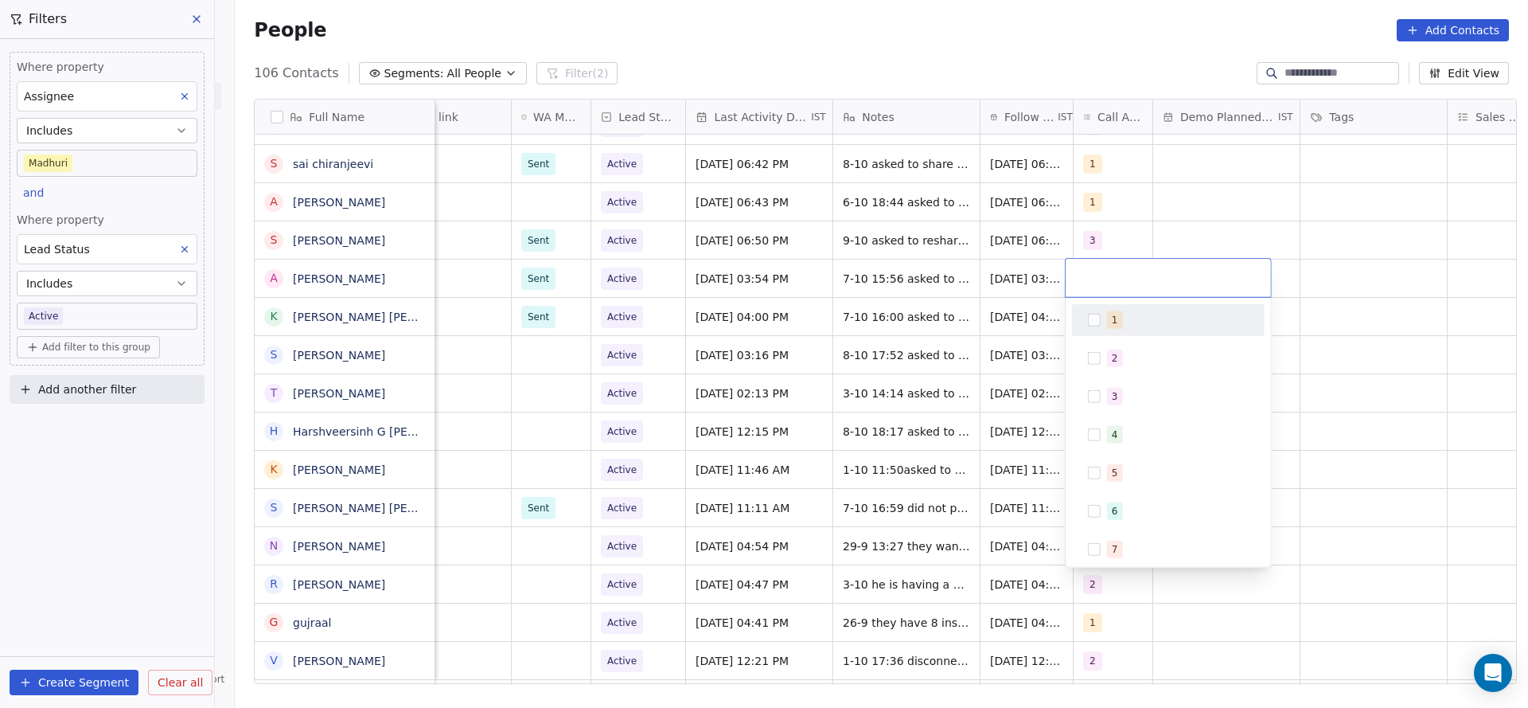
click at [1090, 325] on button "Suggestions" at bounding box center [1094, 320] width 13 height 13
click at [1109, 358] on span "2" at bounding box center [1115, 358] width 16 height 18
click at [1109, 327] on span "1" at bounding box center [1115, 320] width 16 height 18
click at [986, 385] on html "On2Cook India Pvt. Ltd. Contacts People Marketing Workflows Campaigns Metrics &…" at bounding box center [764, 354] width 1528 height 708
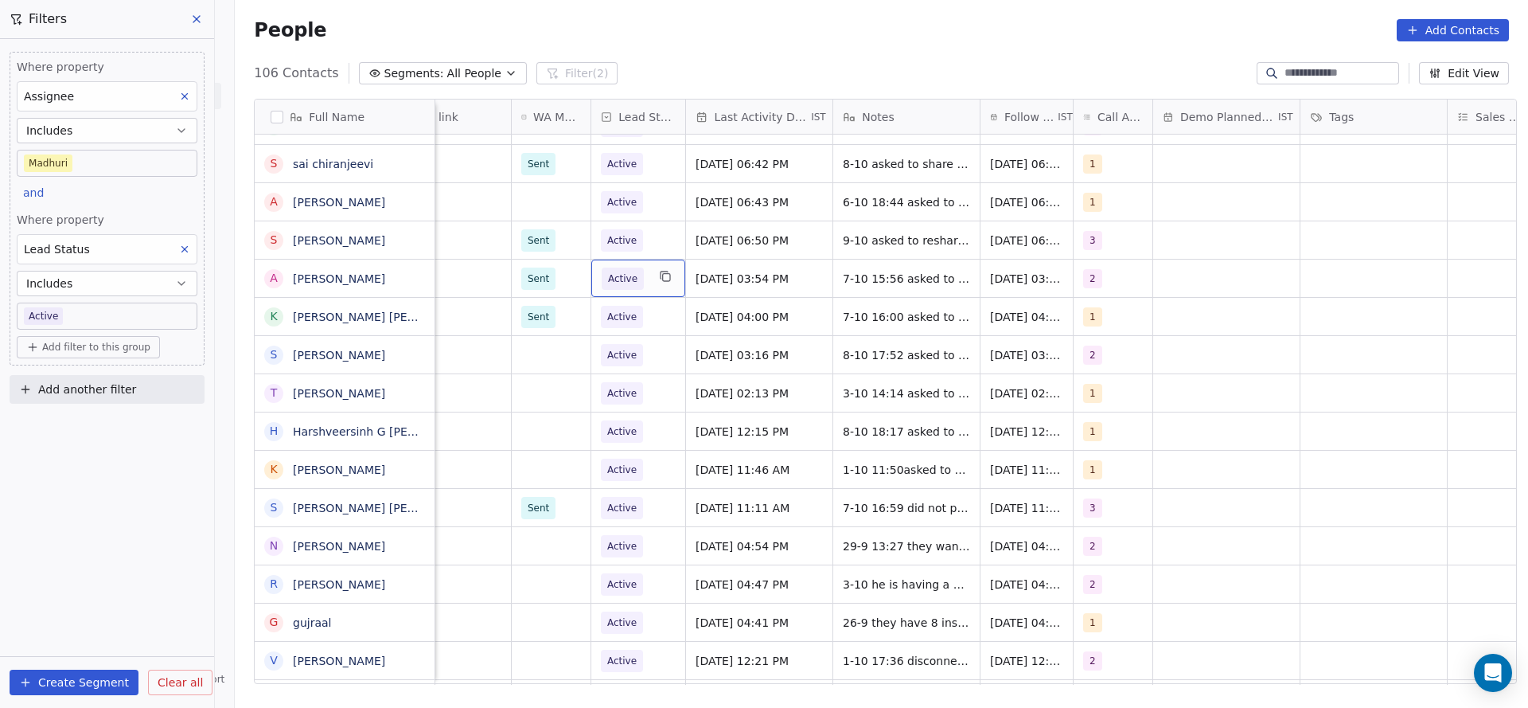
click at [640, 284] on div "Active" at bounding box center [638, 277] width 94 height 37
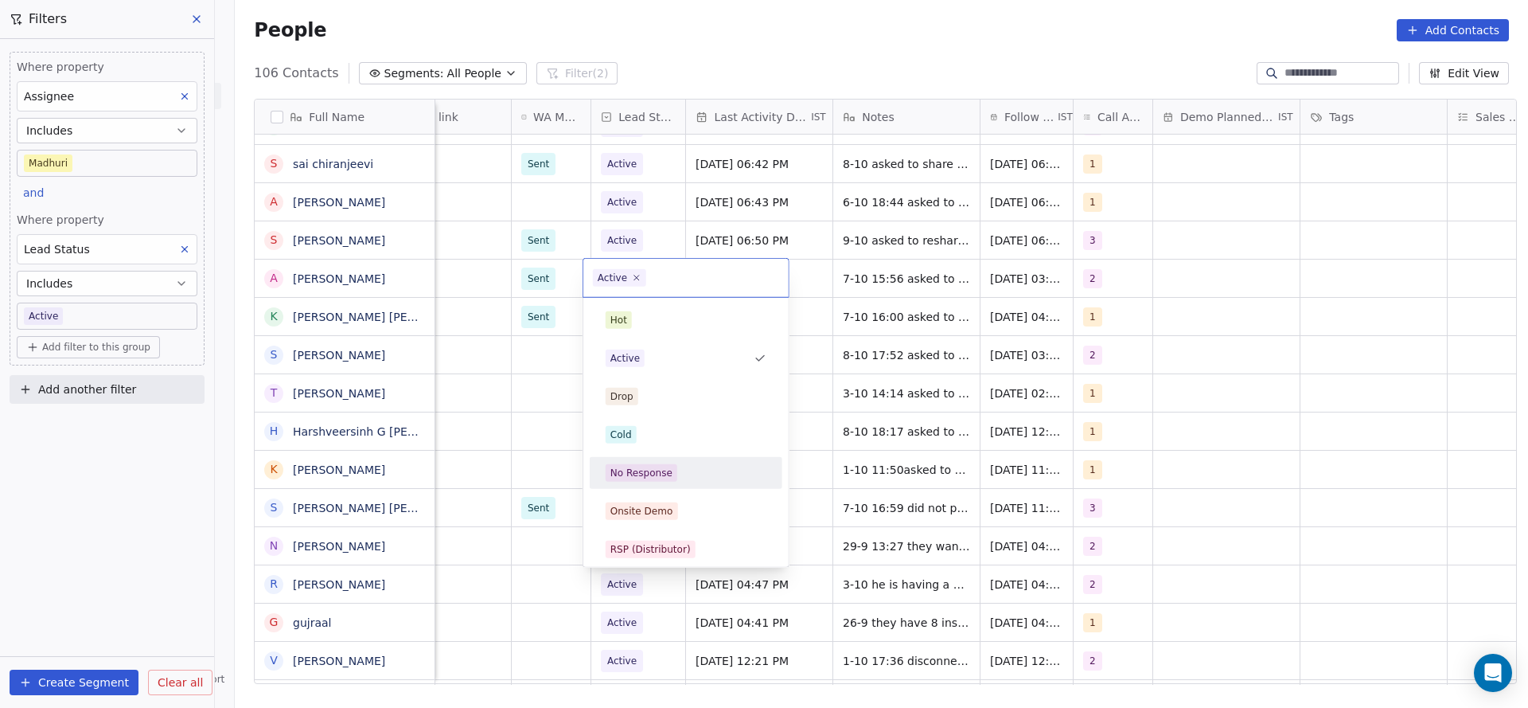
click at [640, 471] on div "No Response" at bounding box center [641, 473] width 62 height 14
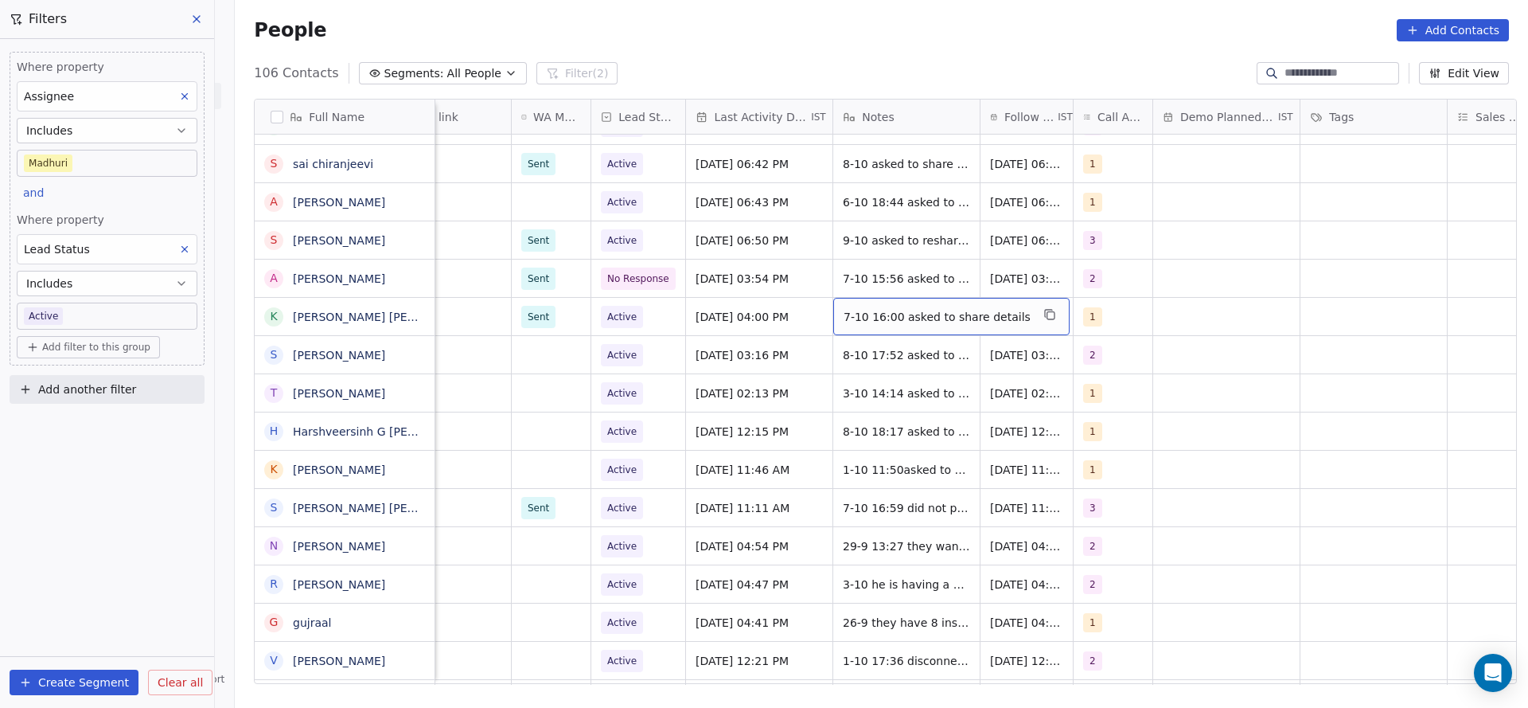
click at [902, 318] on span "7-10 16:00 asked to share details" at bounding box center [937, 317] width 187 height 16
click at [1152, 336] on html "On2Cook India Pvt. Ltd. Contacts People Marketing Workflows Campaigns Metrics &…" at bounding box center [764, 354] width 1528 height 708
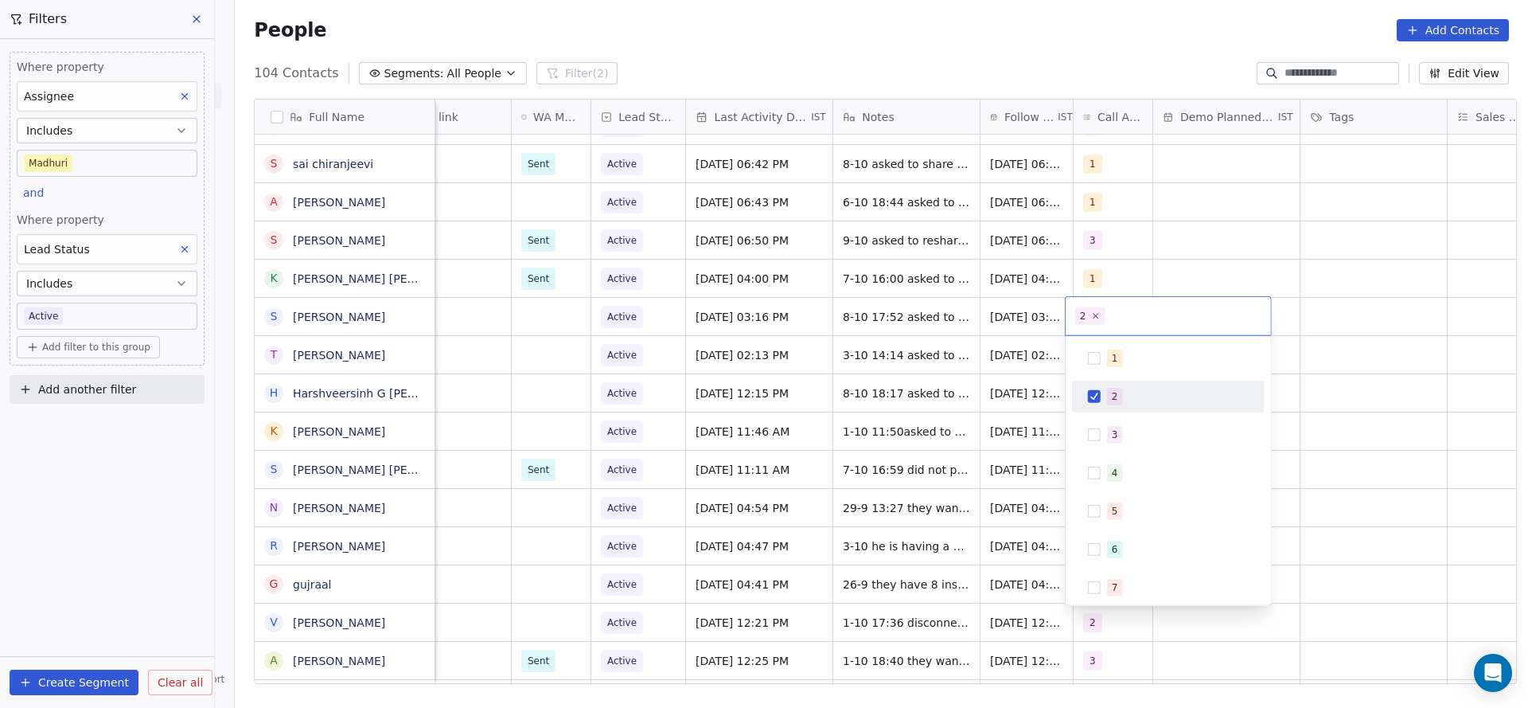
click at [967, 333] on html "On2Cook India Pvt. Ltd. Contacts People Marketing Workflows Campaigns Metrics &…" at bounding box center [764, 354] width 1528 height 708
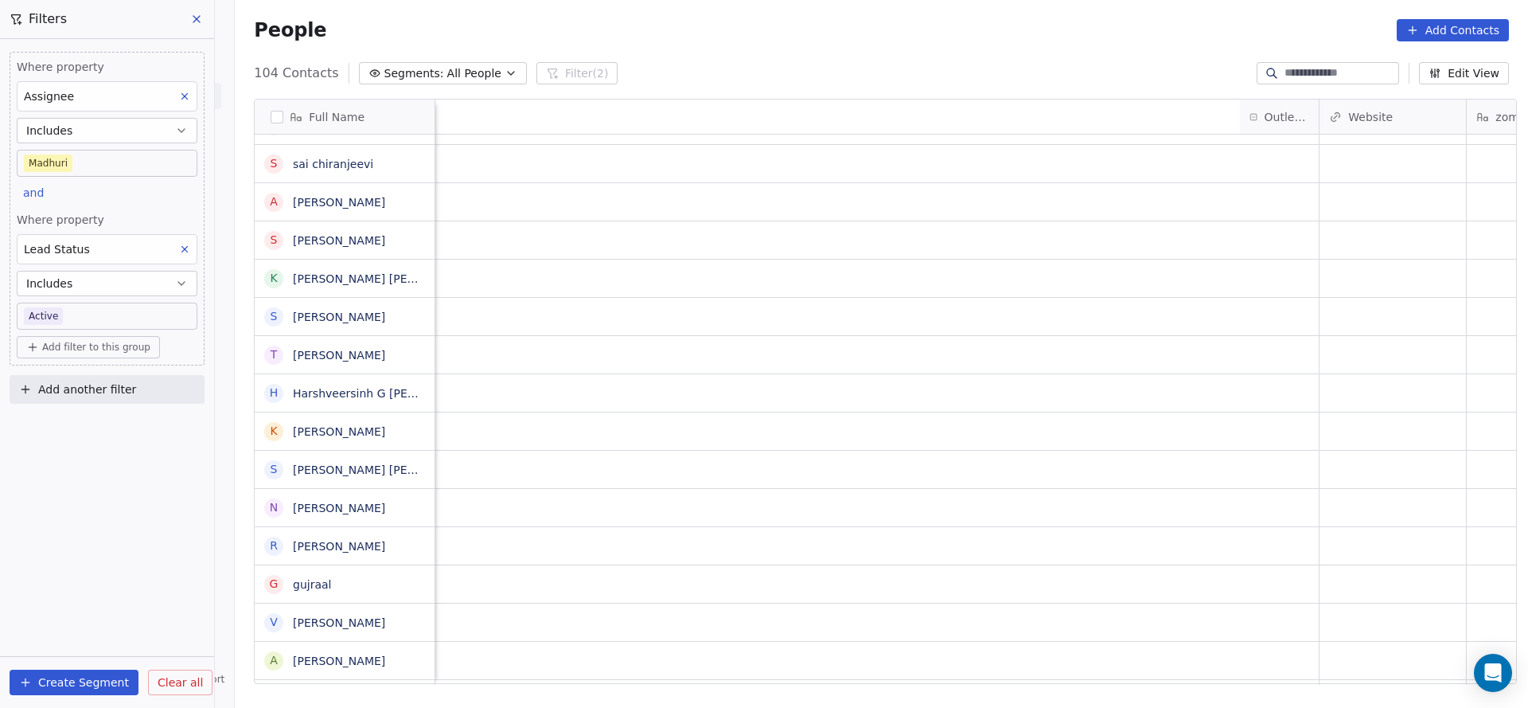
scroll to position [0, 1234]
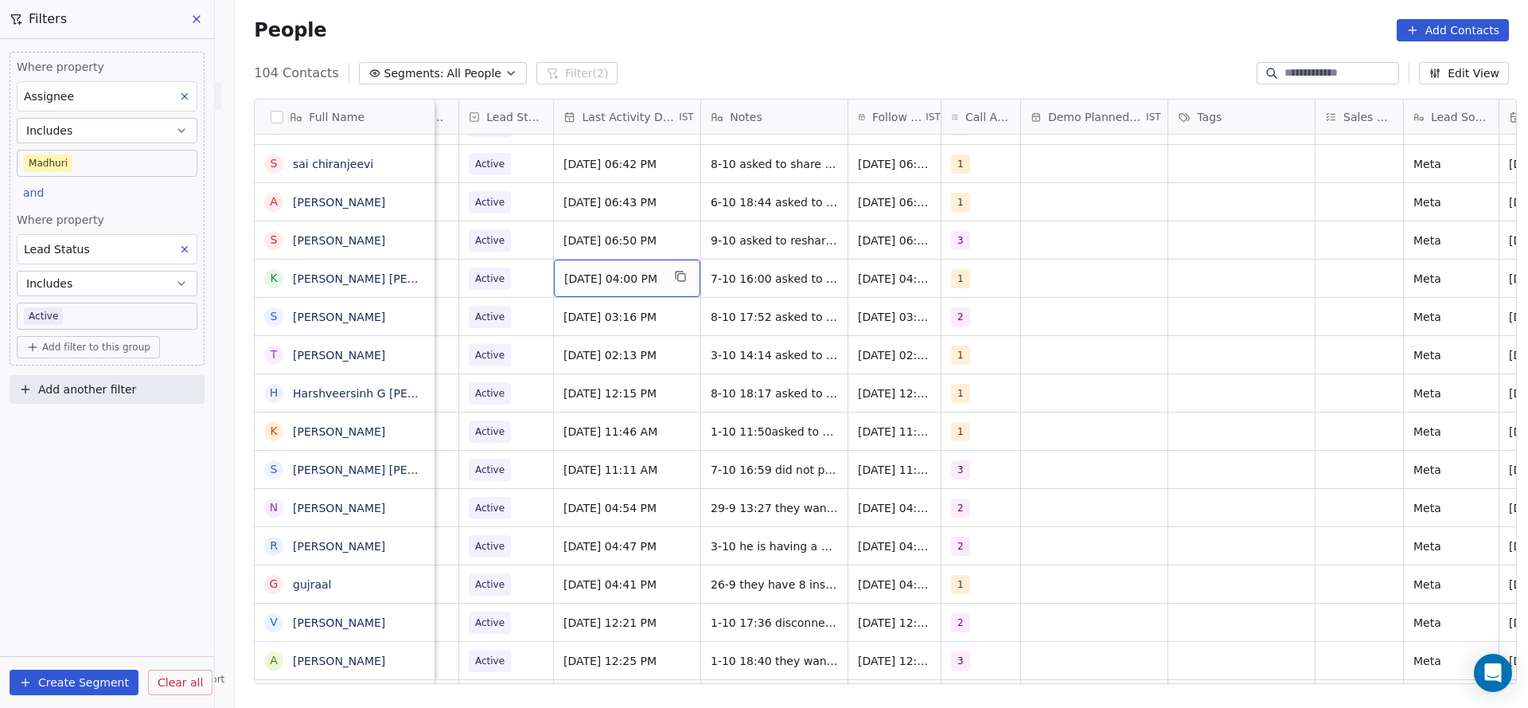
click at [587, 277] on span "[DATE] 04:00 PM" at bounding box center [612, 279] width 97 height 16
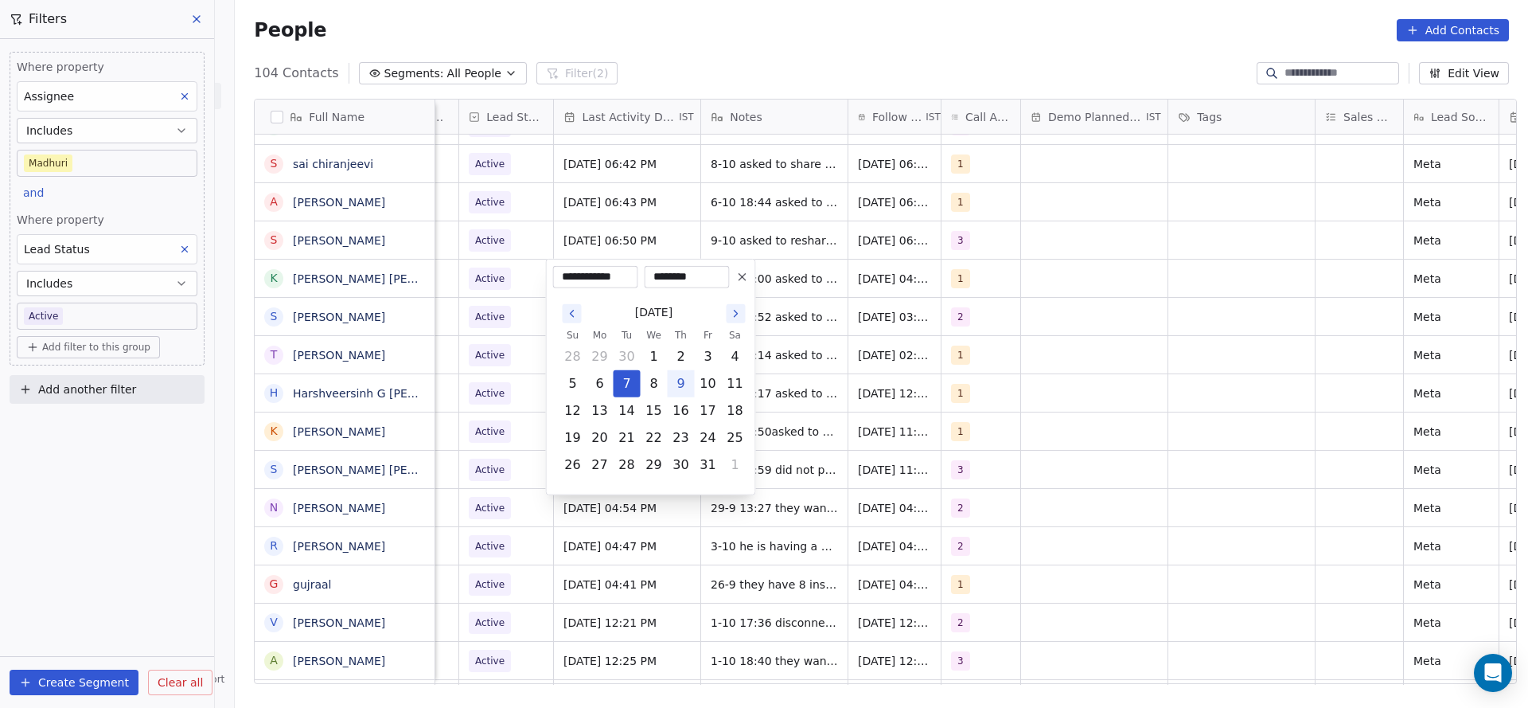
click at [680, 374] on button "9" at bounding box center [681, 383] width 25 height 25
type input "**********"
click at [888, 355] on html "On2Cook India Pvt. Ltd. Contacts People Marketing Workflows Campaigns Metrics &…" at bounding box center [764, 354] width 1528 height 708
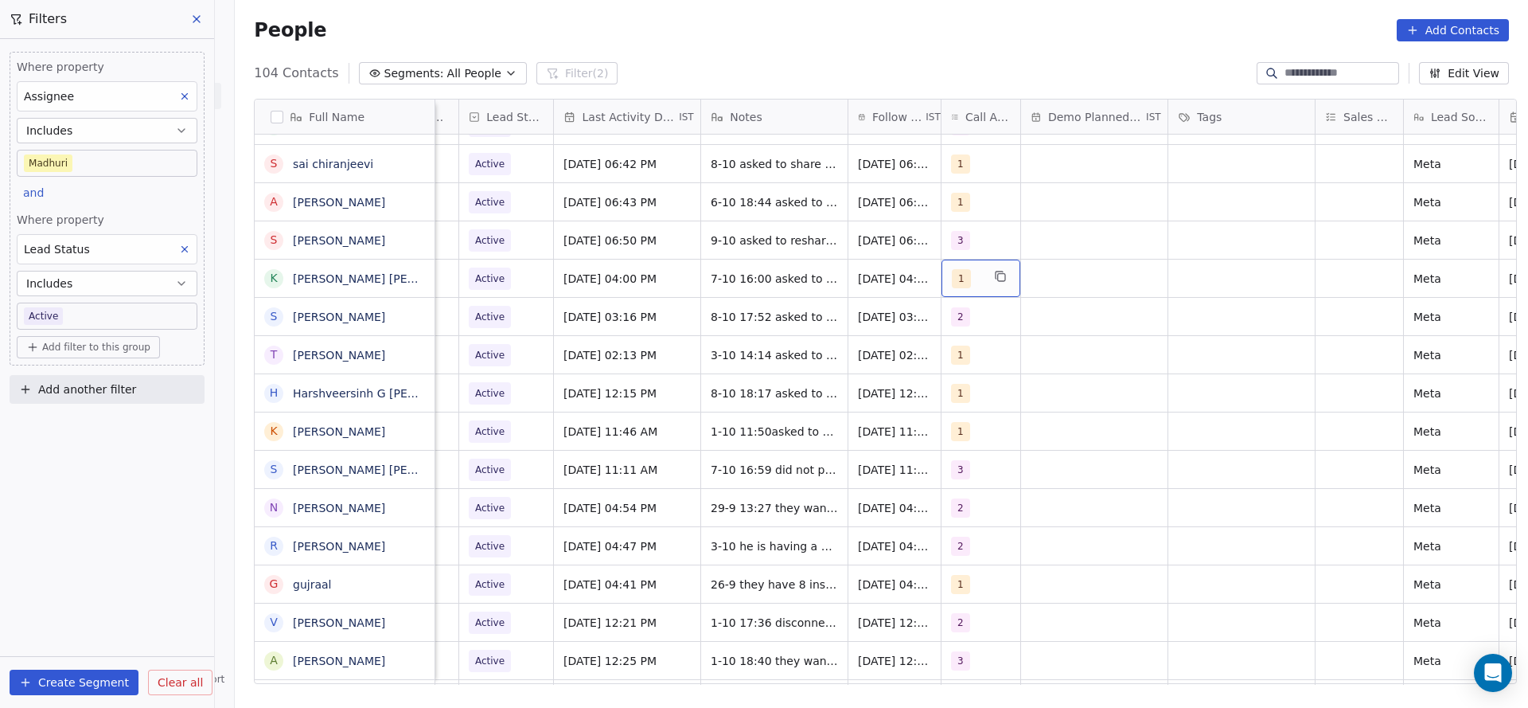
click at [953, 285] on span "1" at bounding box center [961, 278] width 19 height 19
click at [968, 363] on div "2" at bounding box center [1035, 357] width 180 height 25
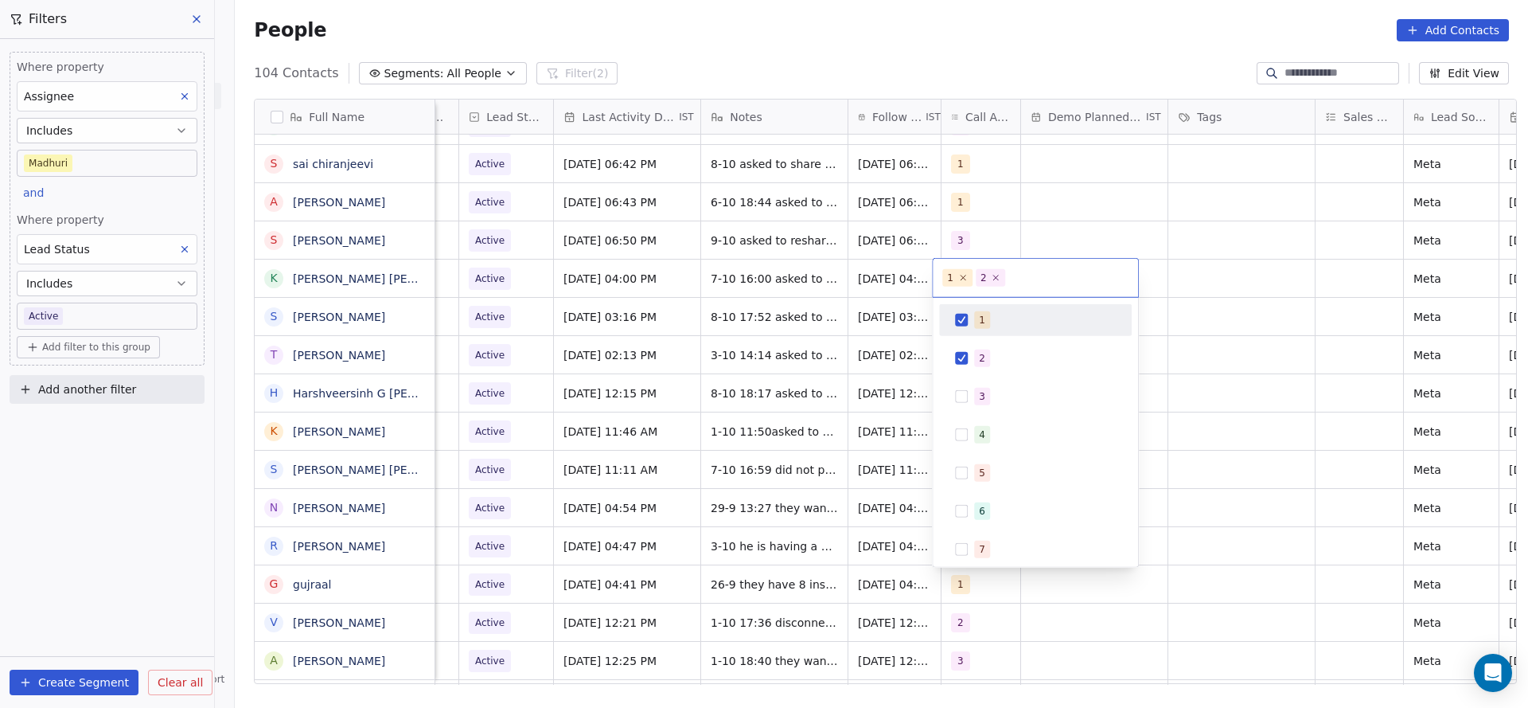
click at [977, 330] on div "1" at bounding box center [1035, 319] width 180 height 25
click at [805, 382] on html "On2Cook India Pvt. Ltd. Contacts People Marketing Workflows Campaigns Metrics &…" at bounding box center [764, 354] width 1528 height 708
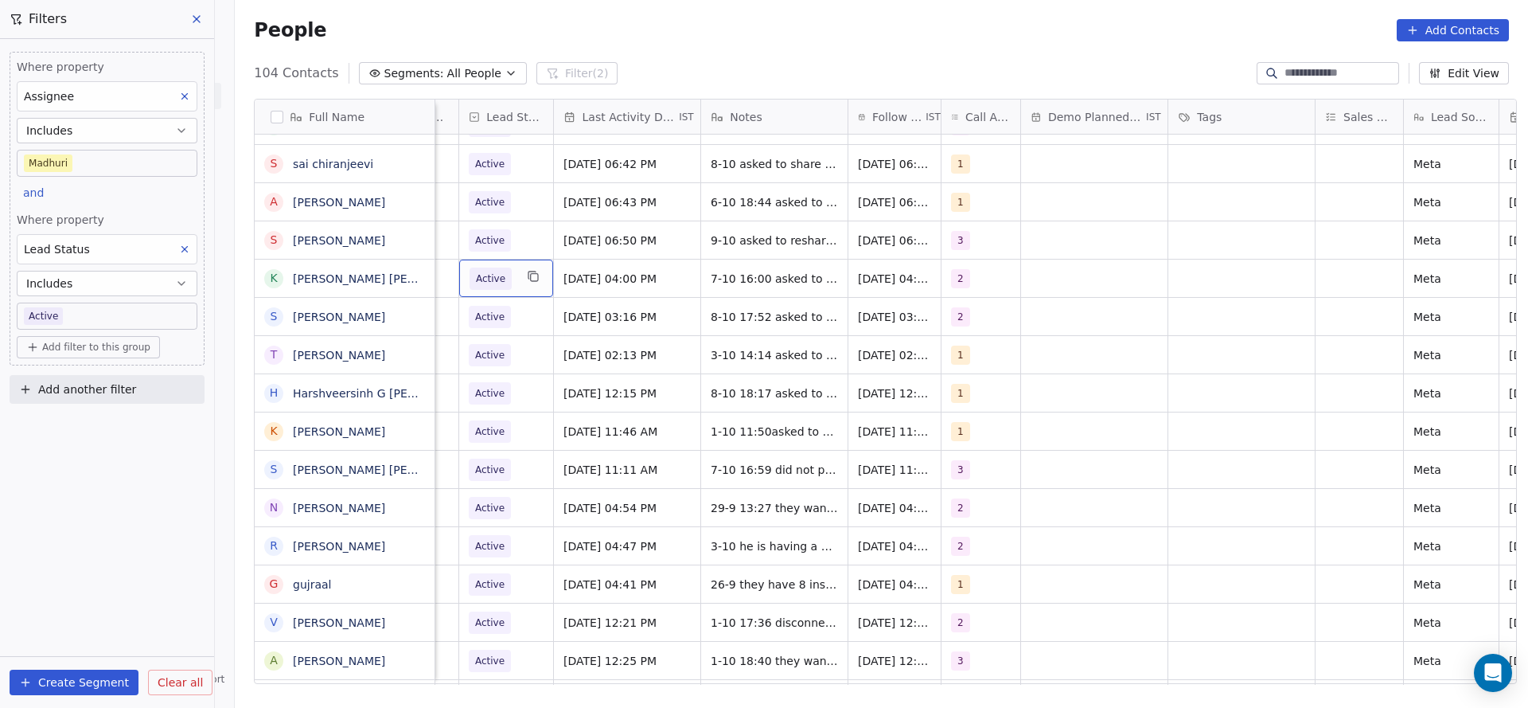
click at [504, 263] on div "Active" at bounding box center [506, 277] width 94 height 37
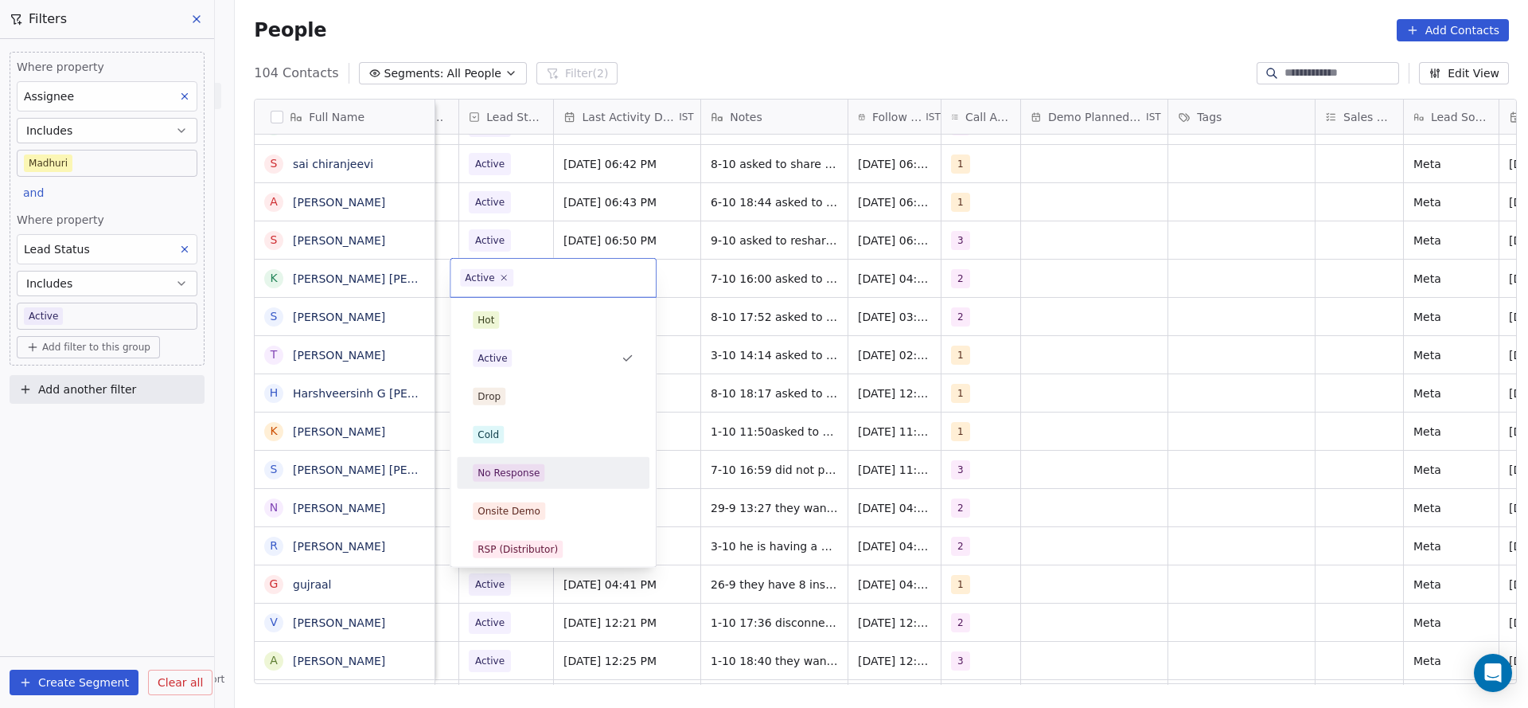
click at [540, 465] on span "No Response" at bounding box center [509, 473] width 72 height 18
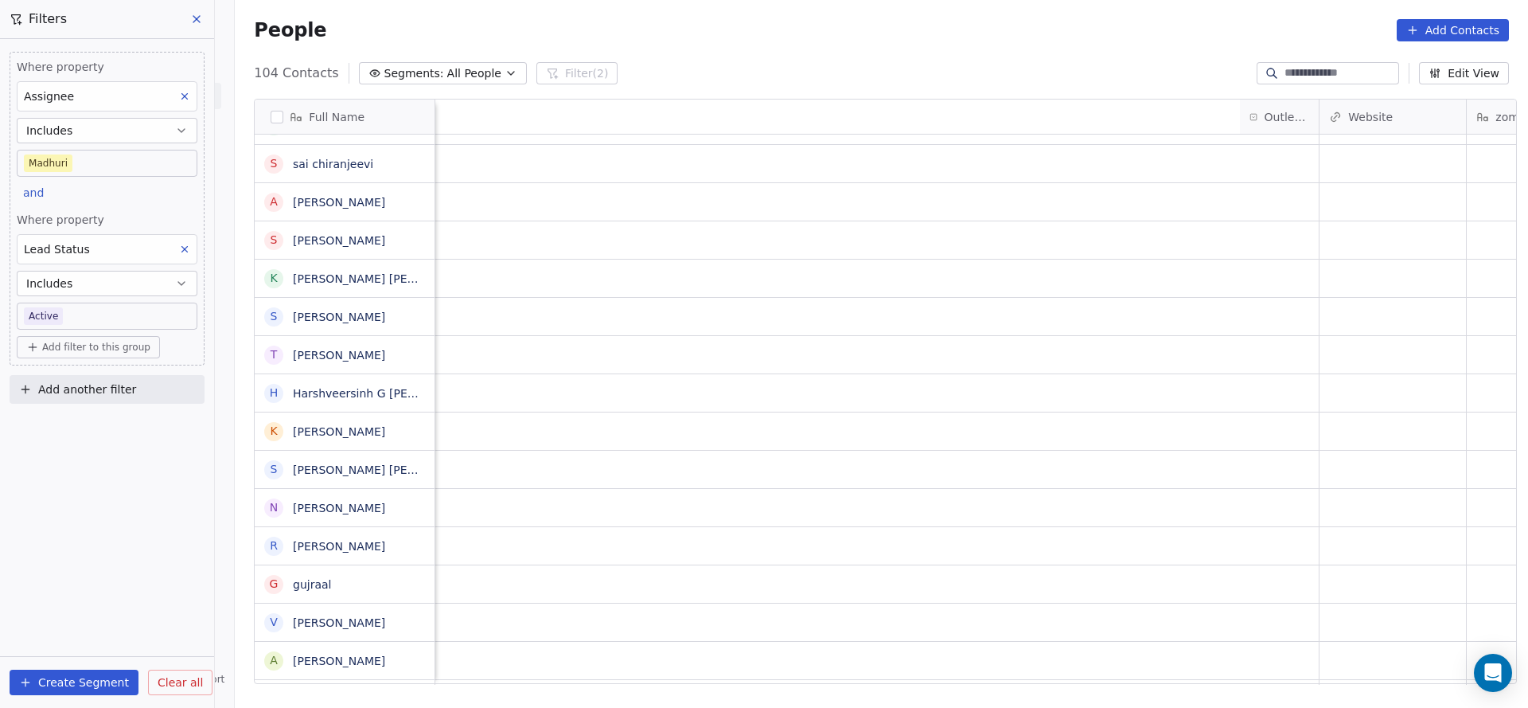
scroll to position [0, 1210]
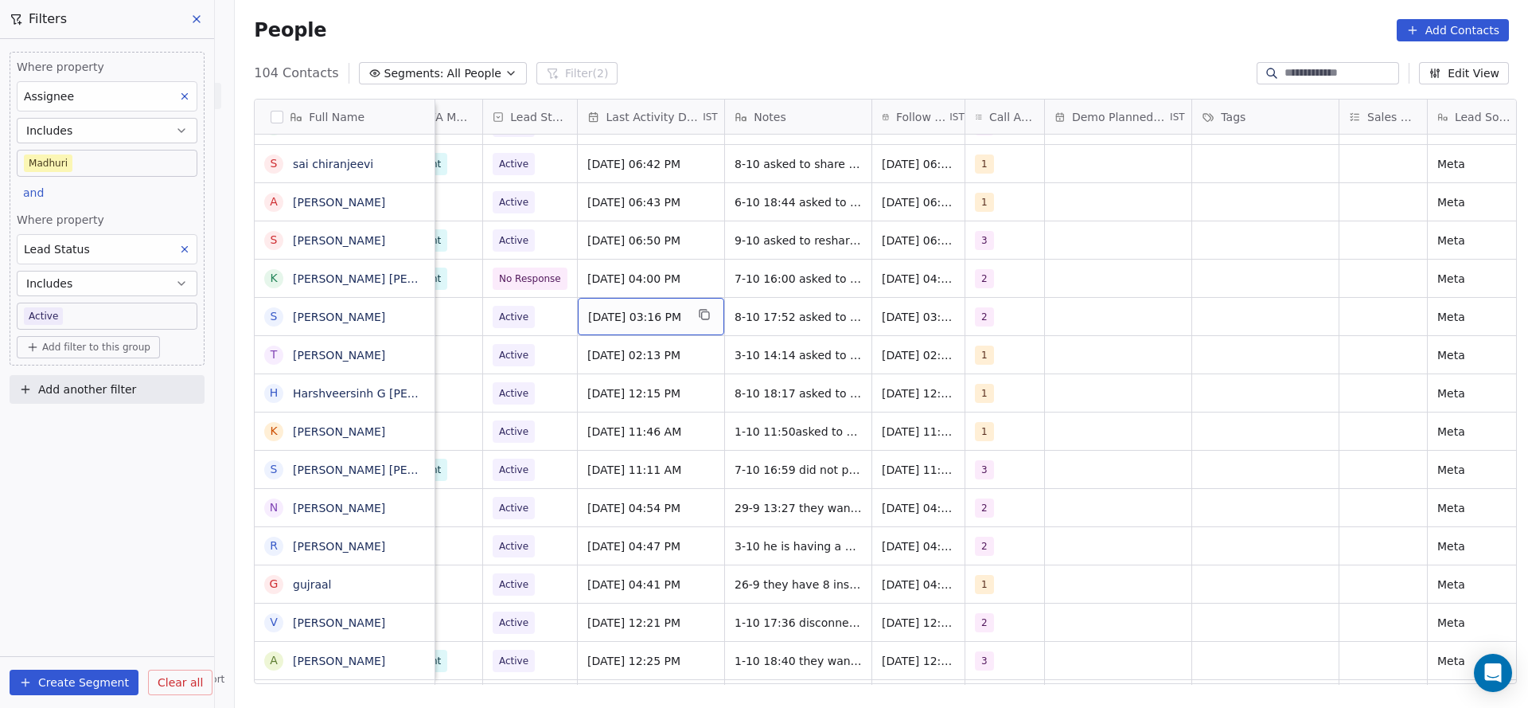
click at [645, 319] on span "[DATE] 03:16 PM" at bounding box center [636, 317] width 97 height 16
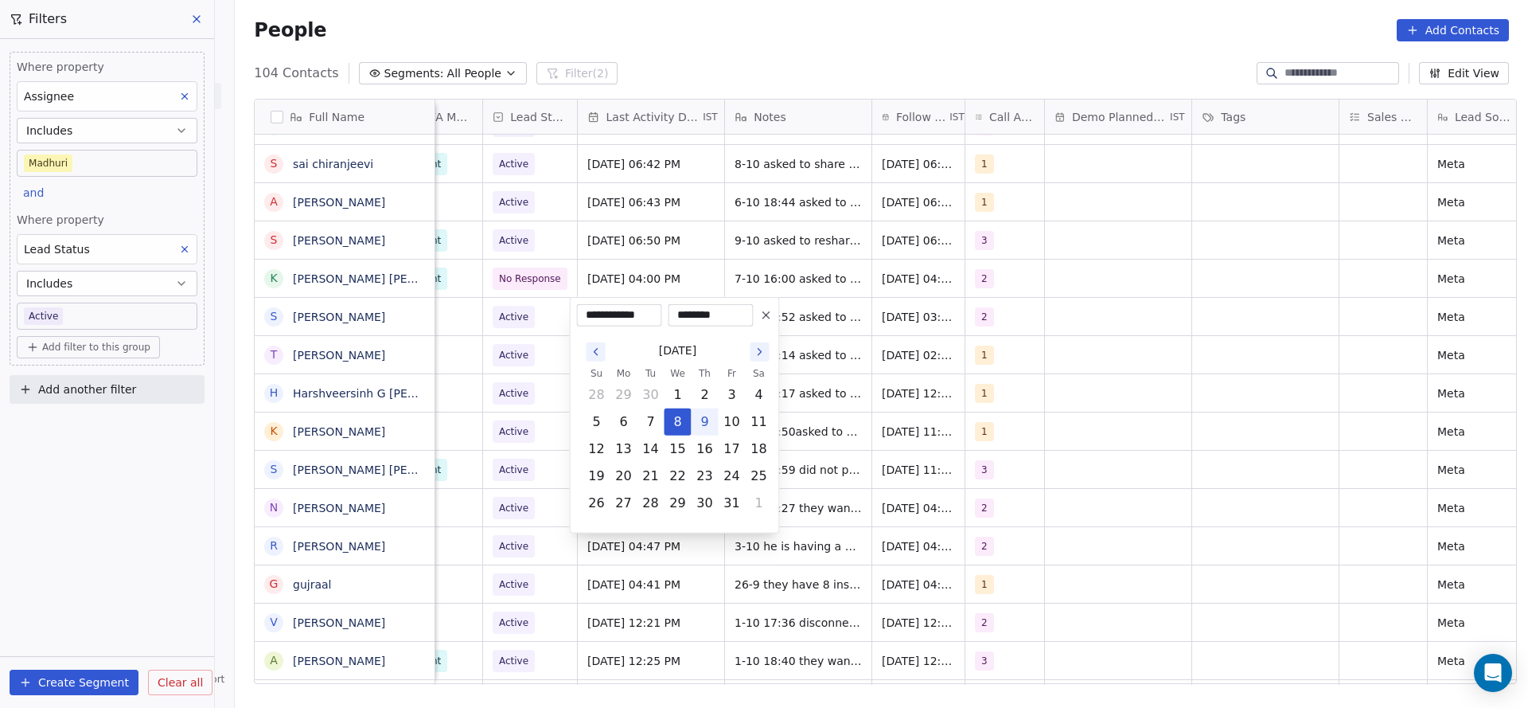
click at [707, 424] on button "9" at bounding box center [704, 421] width 25 height 25
type input "**********"
click at [838, 402] on html "On2Cook India Pvt. Ltd. Contacts People Marketing Workflows Campaigns Metrics &…" at bounding box center [764, 354] width 1528 height 708
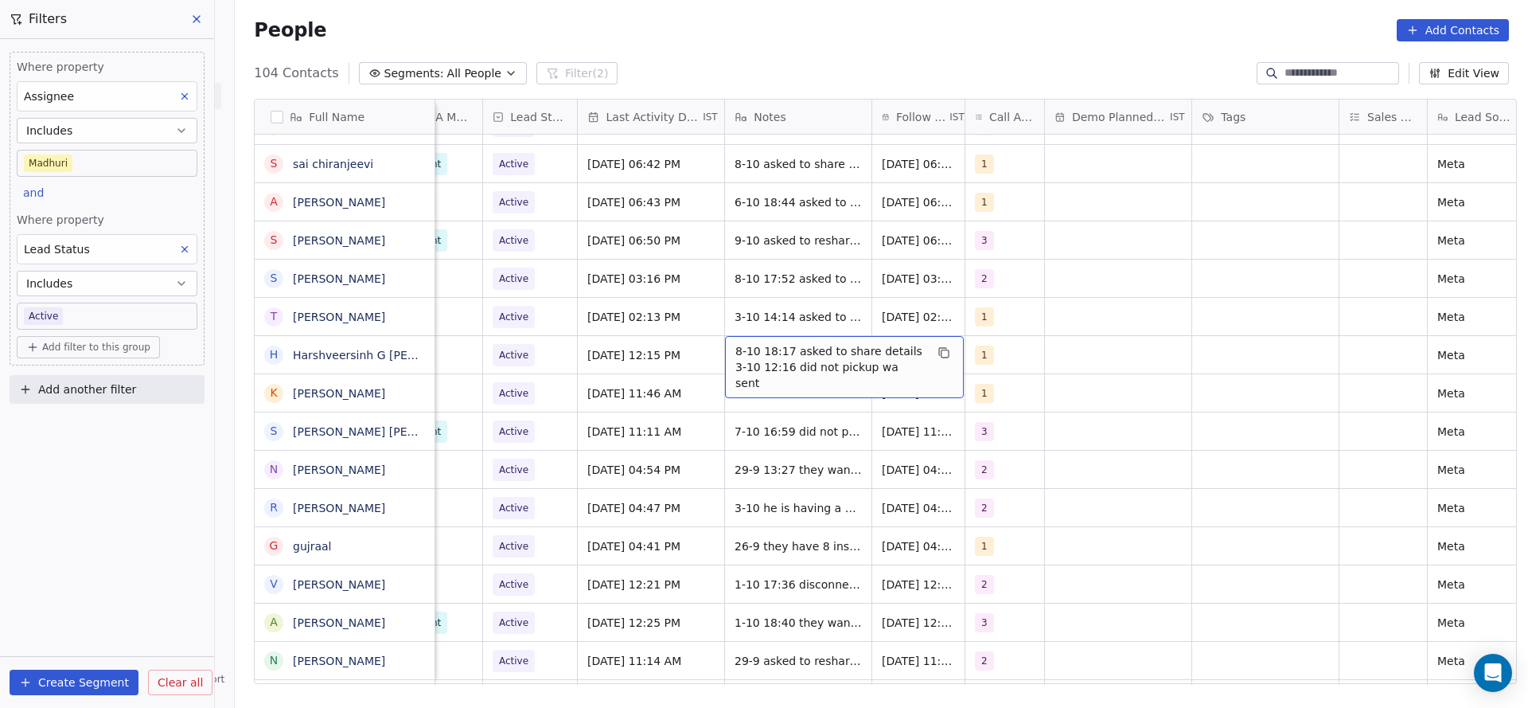
drag, startPoint x: 783, startPoint y: 346, endPoint x: 983, endPoint y: 276, distance: 211.7
click at [979, 287] on span "2" at bounding box center [985, 278] width 19 height 19
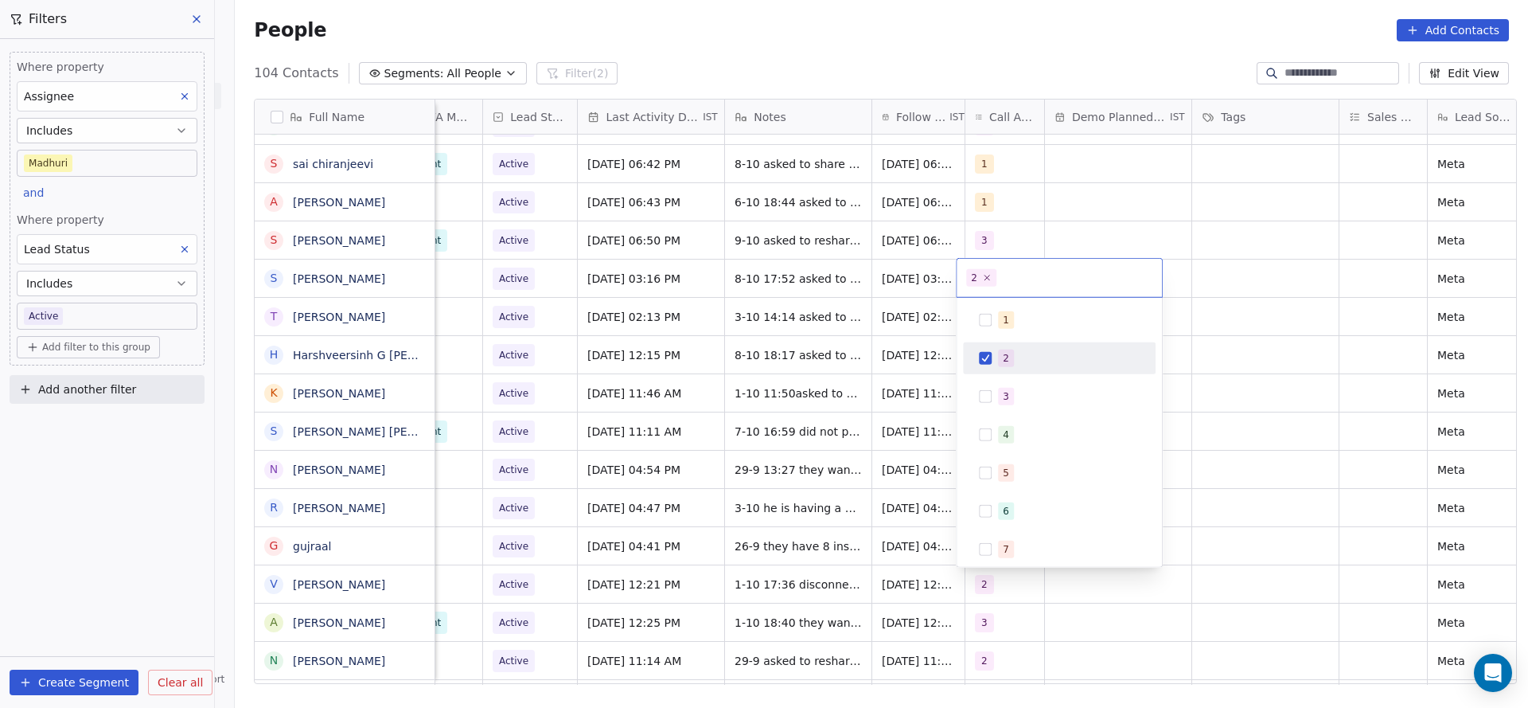
click at [993, 377] on div "1 2 3 4 5 6 7 8 9 10" at bounding box center [1059, 492] width 193 height 376
click at [991, 394] on button "Suggestions" at bounding box center [985, 396] width 13 height 13
drag, startPoint x: 995, startPoint y: 361, endPoint x: 818, endPoint y: 413, distance: 184.3
click at [992, 361] on div "2" at bounding box center [1059, 357] width 180 height 25
click at [818, 416] on html "On2Cook India Pvt. Ltd. Contacts People Marketing Workflows Campaigns Metrics &…" at bounding box center [764, 354] width 1528 height 708
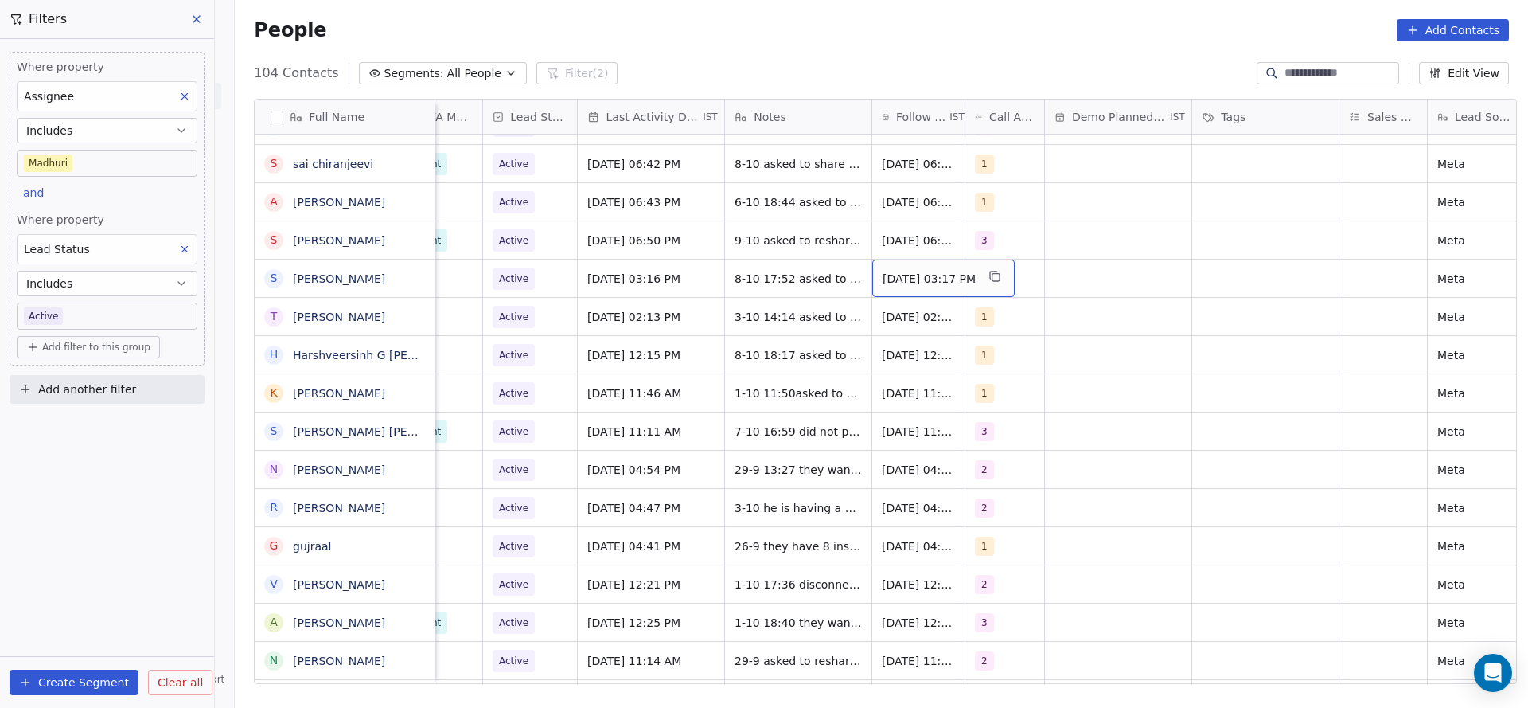
click at [912, 289] on div "[DATE] 03:17 PM" at bounding box center [943, 277] width 142 height 37
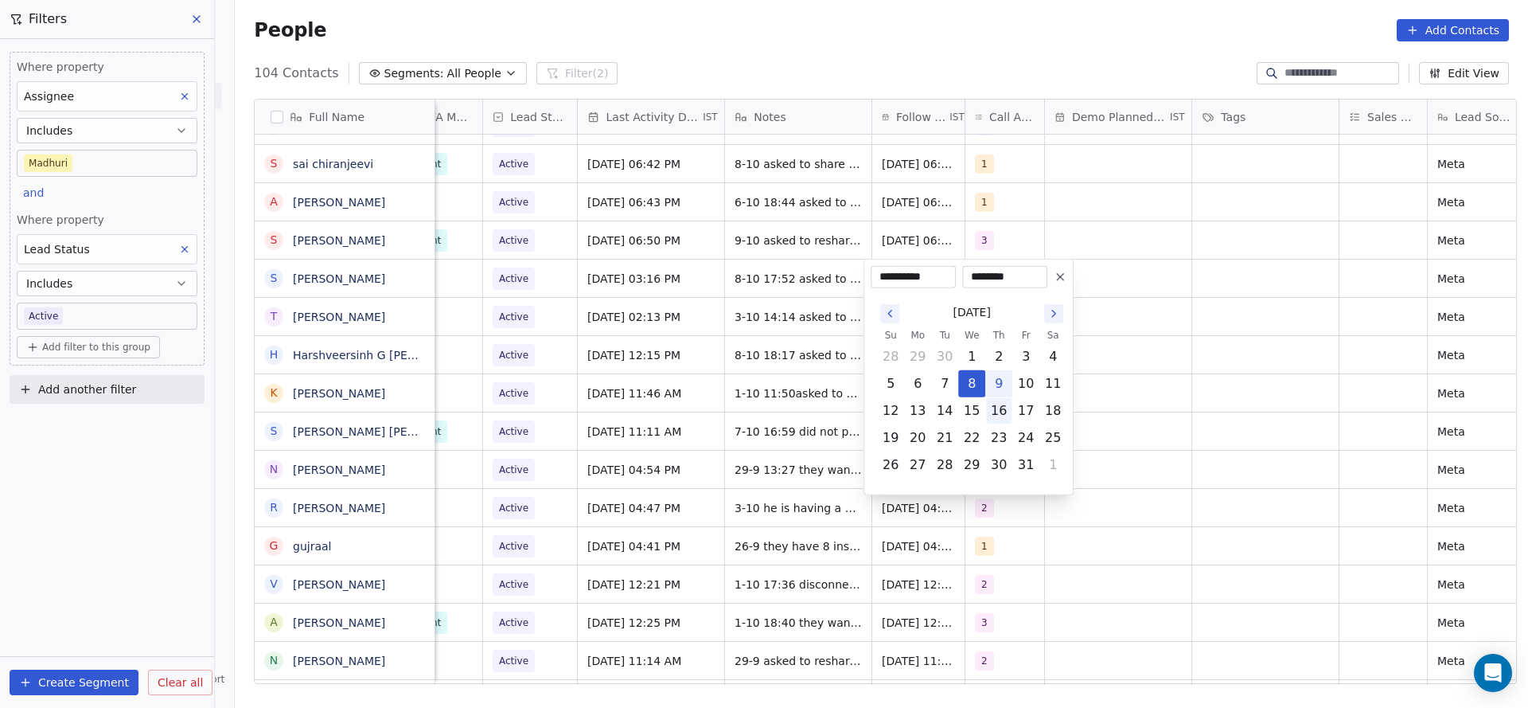
click at [1002, 410] on button "16" at bounding box center [998, 410] width 25 height 25
type input "**********"
click at [735, 436] on html "On2Cook India Pvt. Ltd. Contacts People Marketing Workflows Campaigns Metrics &…" at bounding box center [764, 354] width 1528 height 708
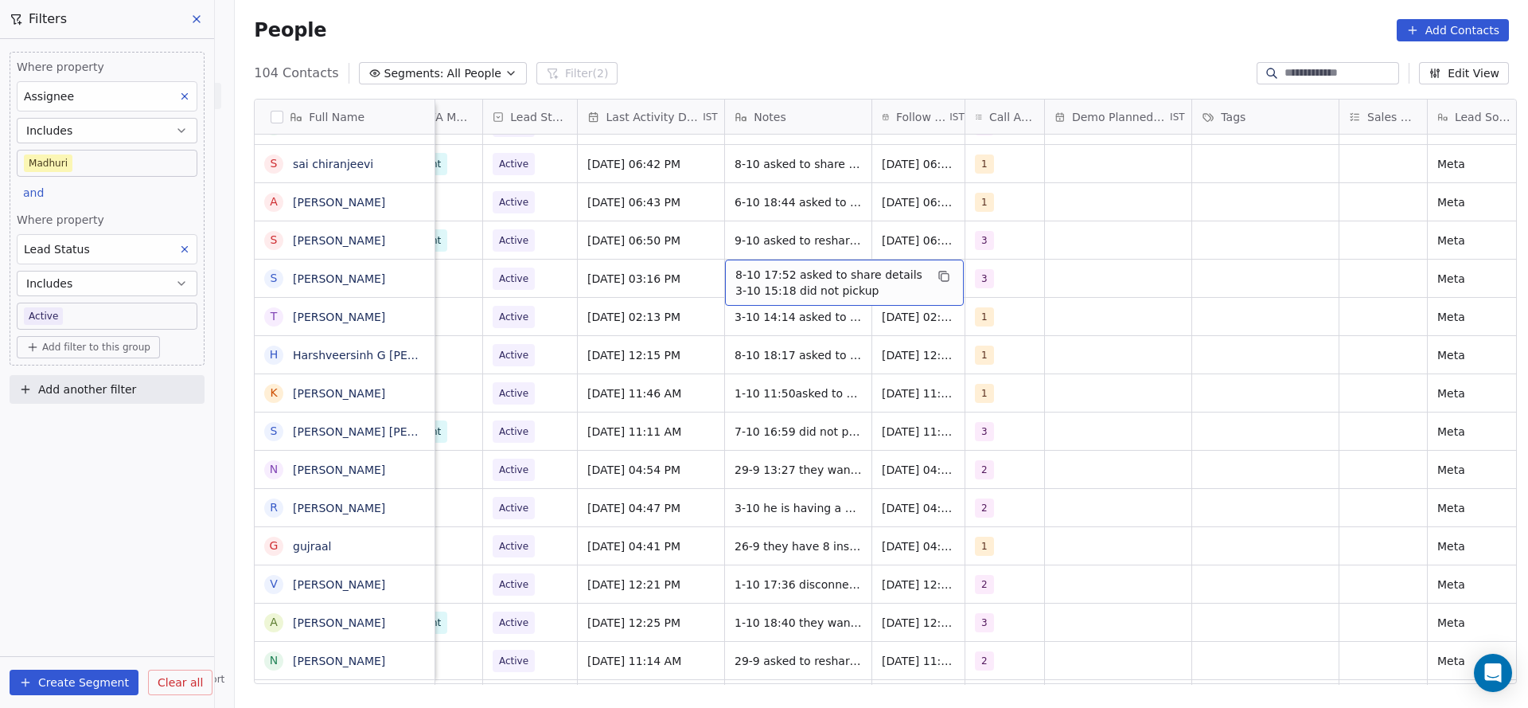
click at [748, 286] on span "8-10 17:52 asked to share details 3-10 15:18 did not pickup" at bounding box center [829, 283] width 189 height 32
click at [652, 343] on html "On2Cook India Pvt. Ltd. Contacts People Marketing Workflows Campaigns Metrics &…" at bounding box center [764, 354] width 1528 height 708
click at [778, 290] on span "8-10 17:52 asked to share details 3-10 15:18 did not pickup" at bounding box center [829, 283] width 189 height 32
type textarea "**********"
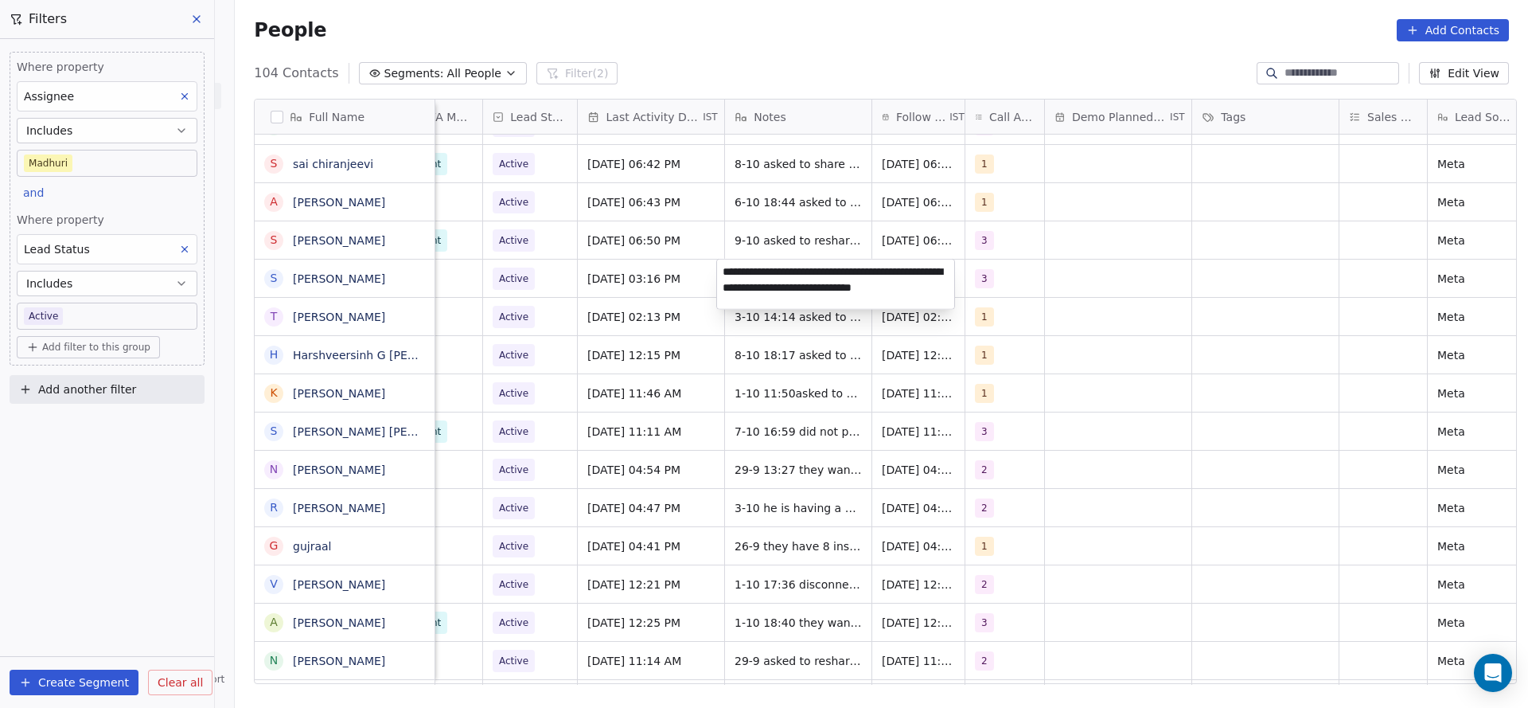
click at [666, 282] on html "On2Cook India Pvt. Ltd. Contacts People Marketing Workflows Campaigns Metrics &…" at bounding box center [764, 354] width 1528 height 708
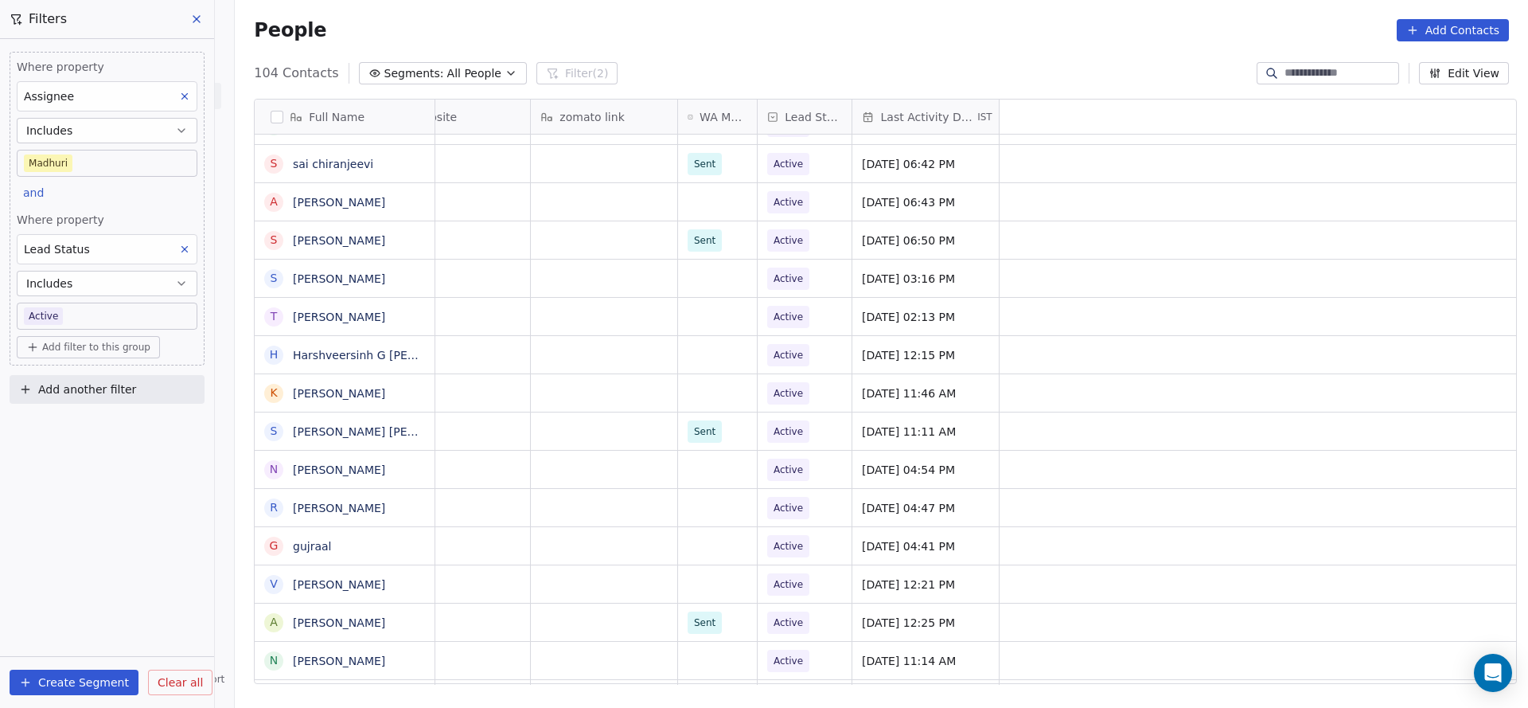
scroll to position [0, 0]
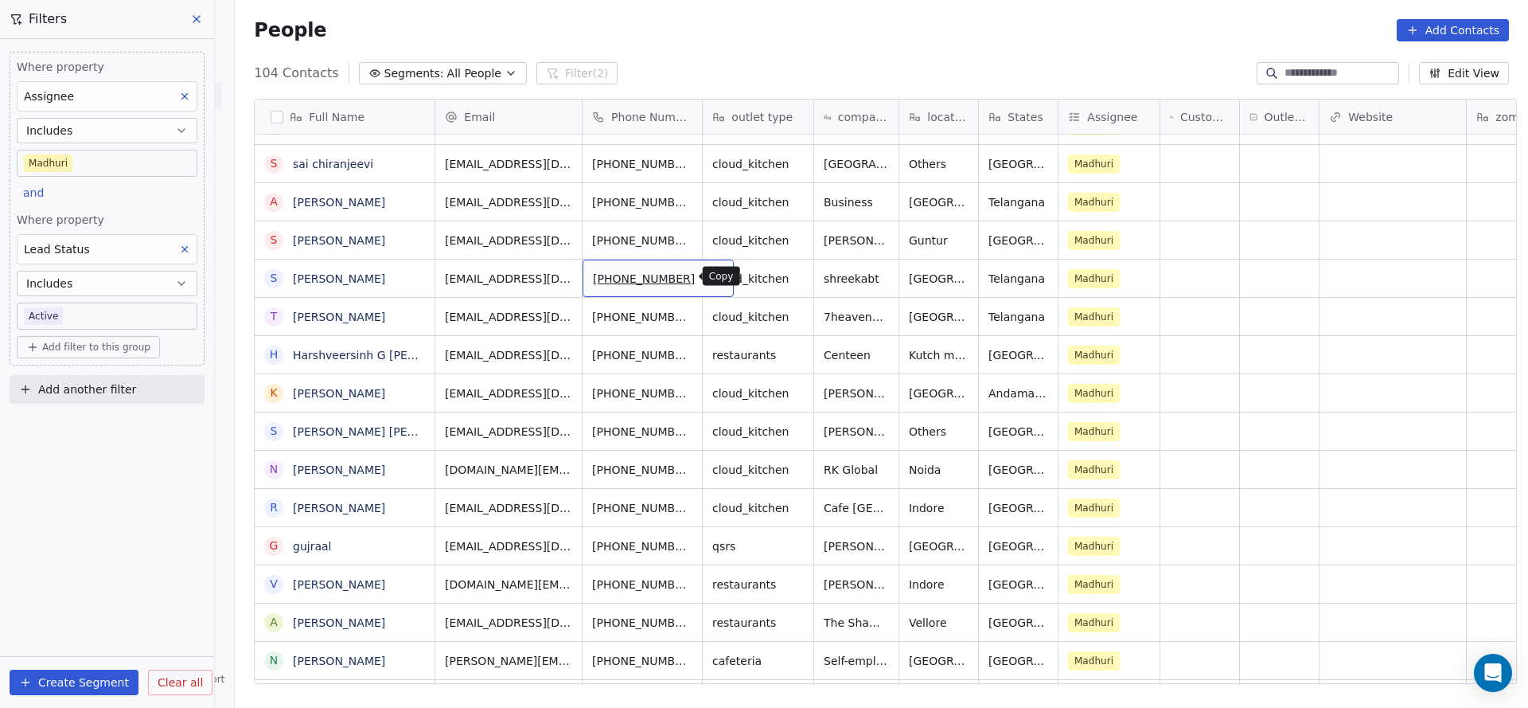
click at [705, 279] on button "grid" at bounding box center [714, 276] width 19 height 19
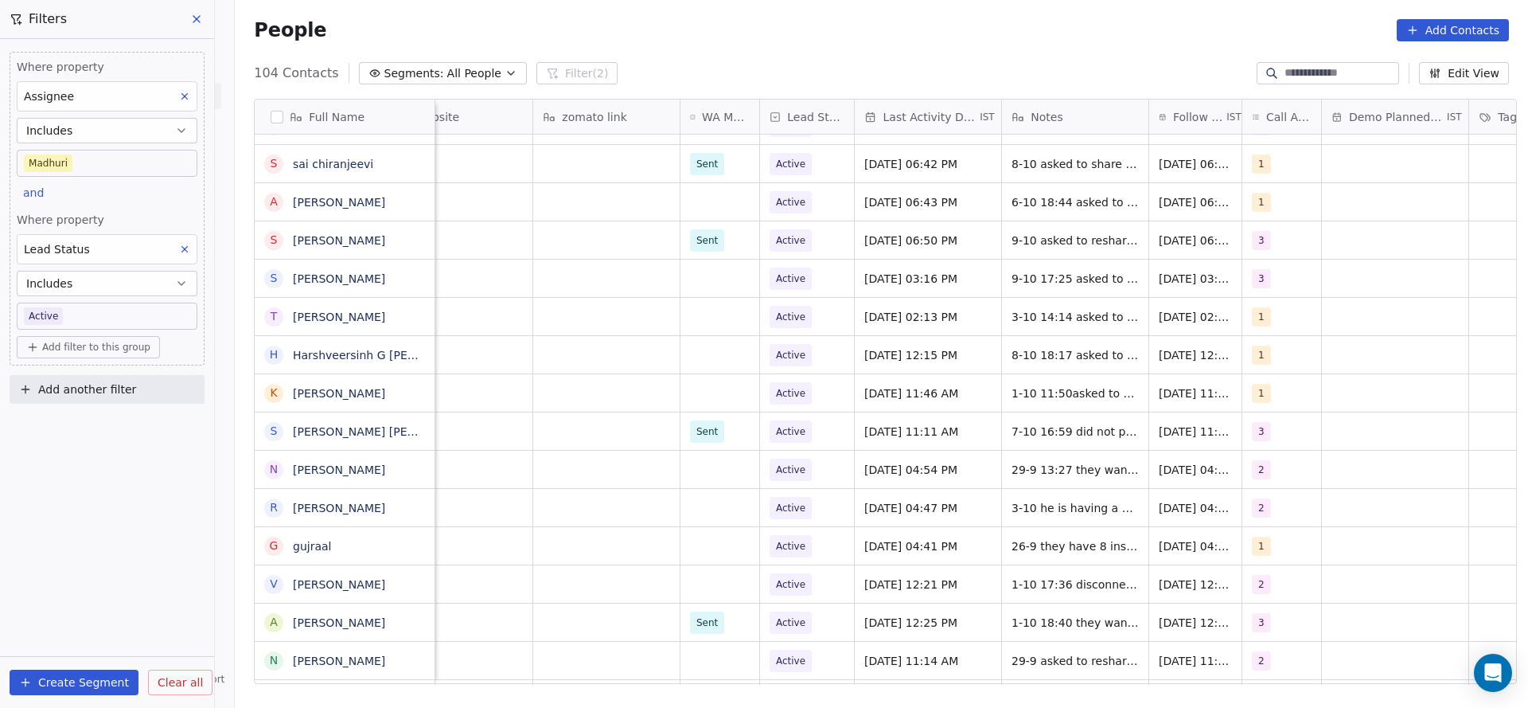
scroll to position [0, 993]
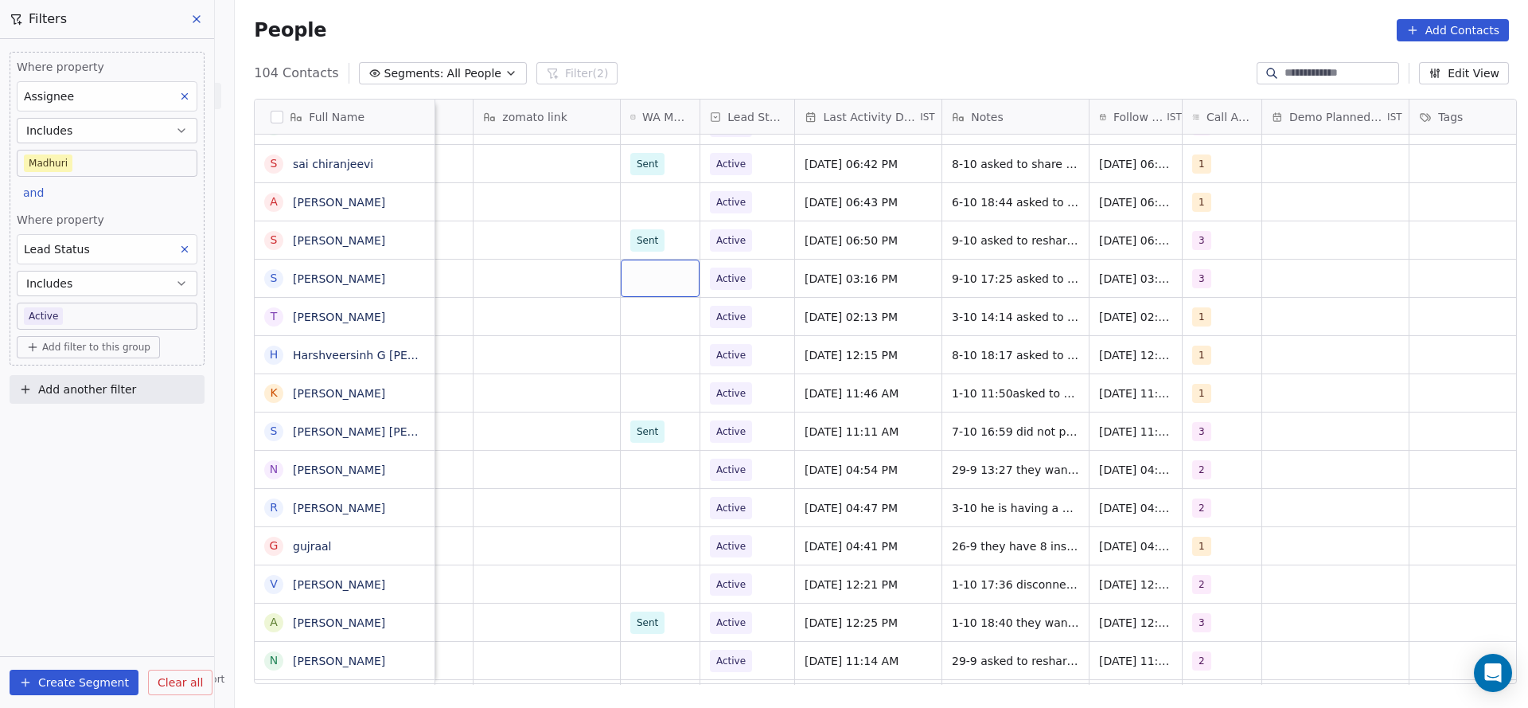
click at [666, 271] on div "grid" at bounding box center [660, 277] width 79 height 37
click at [645, 325] on div "Sent" at bounding box center [650, 320] width 21 height 14
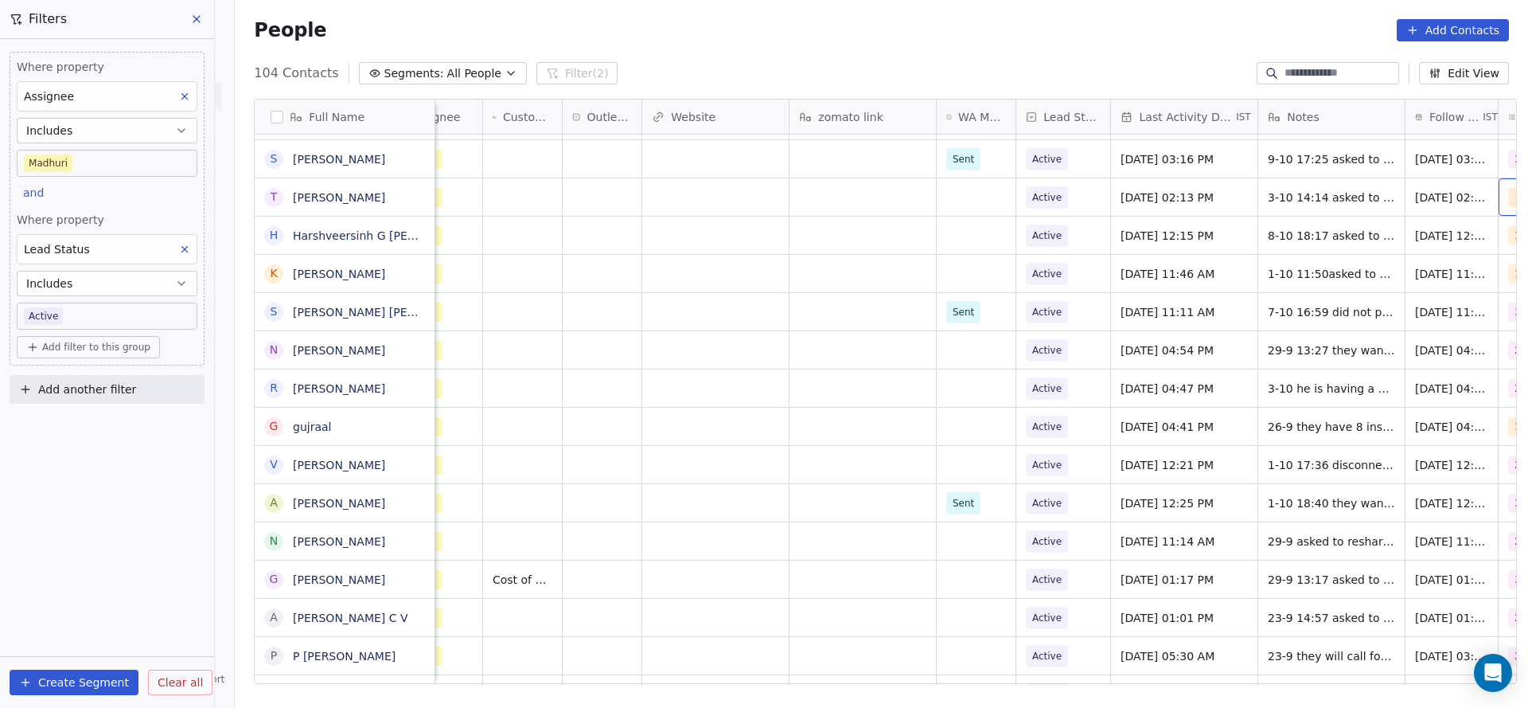
scroll to position [0, 757]
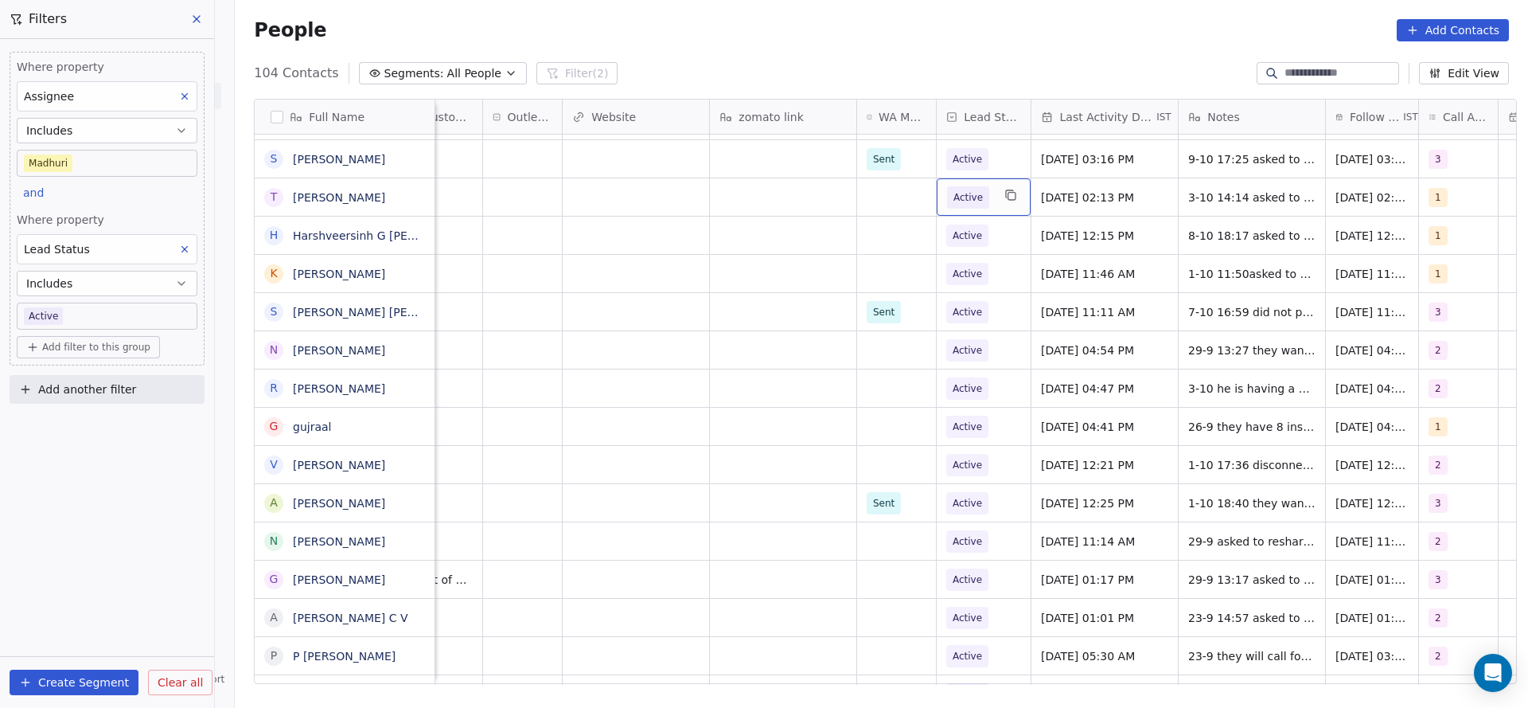
click at [998, 204] on div "Active" at bounding box center [984, 196] width 94 height 37
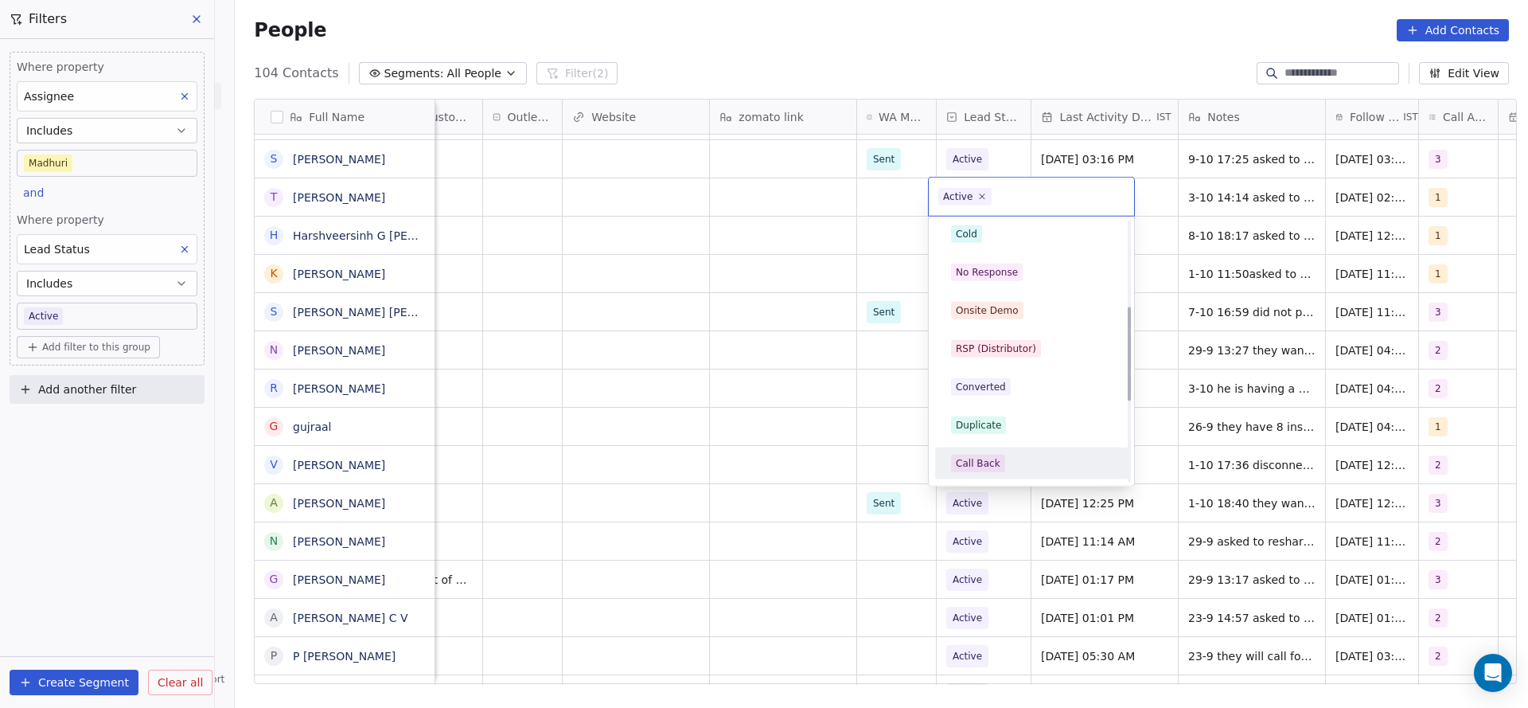
scroll to position [239, 0]
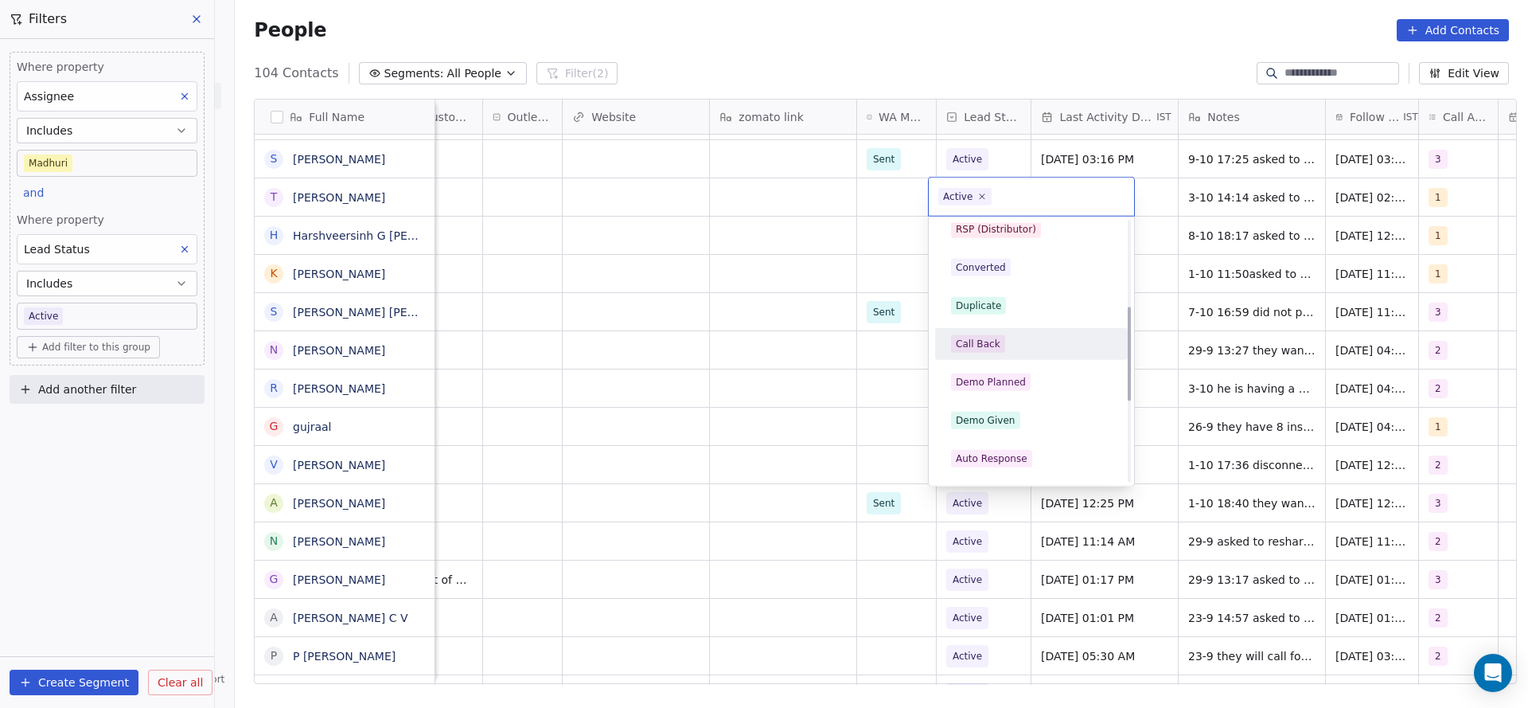
click at [1003, 350] on div "Call Back" at bounding box center [1031, 344] width 161 height 18
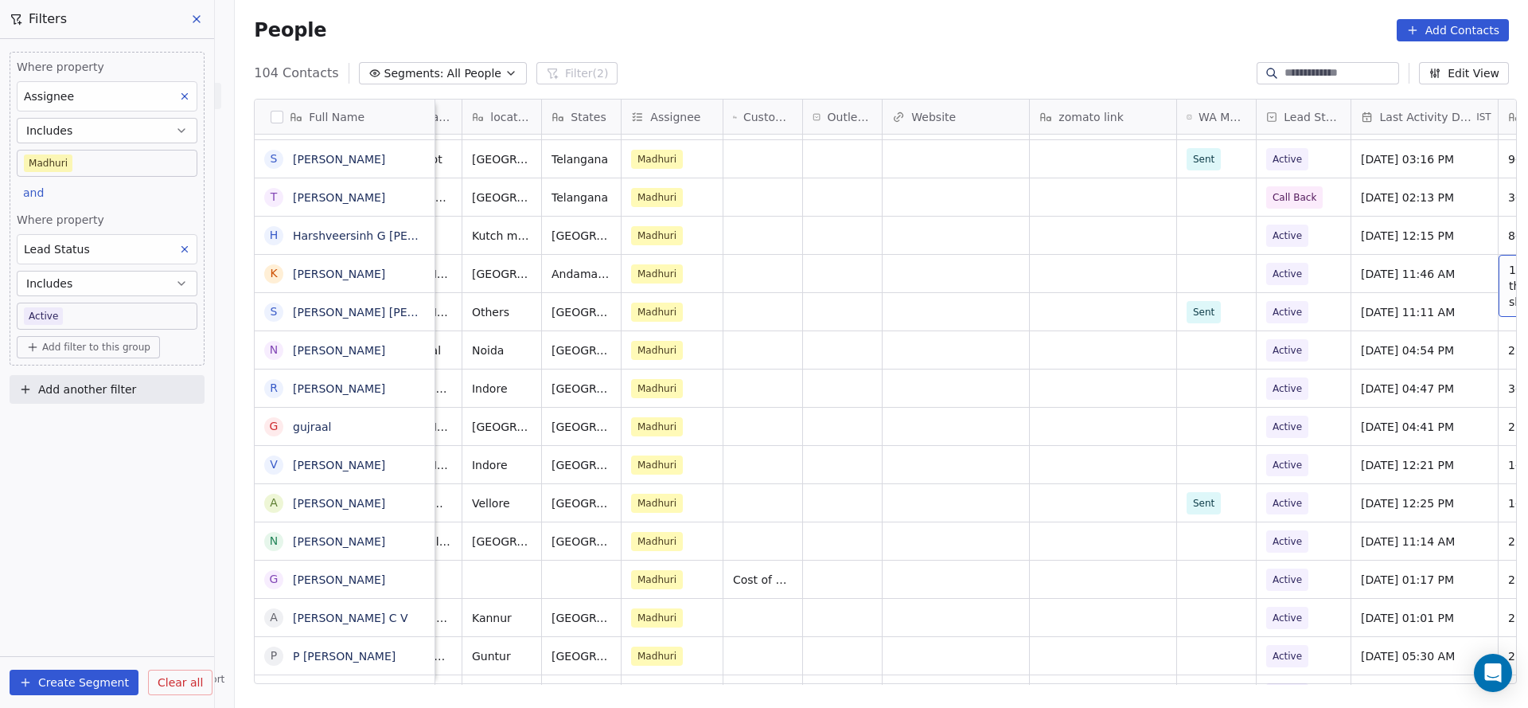
scroll to position [0, 584]
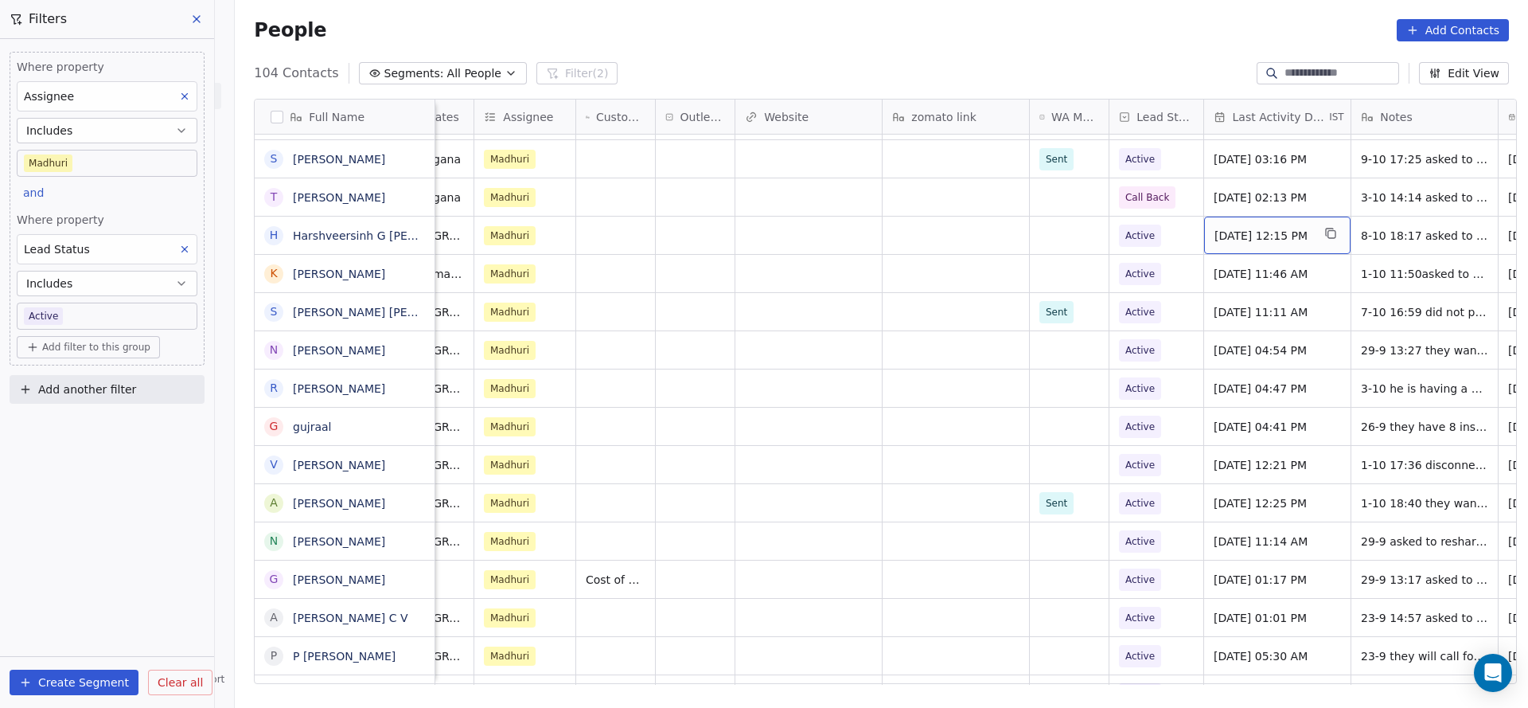
click at [1216, 234] on span "[DATE] 12:15 PM" at bounding box center [1262, 236] width 97 height 16
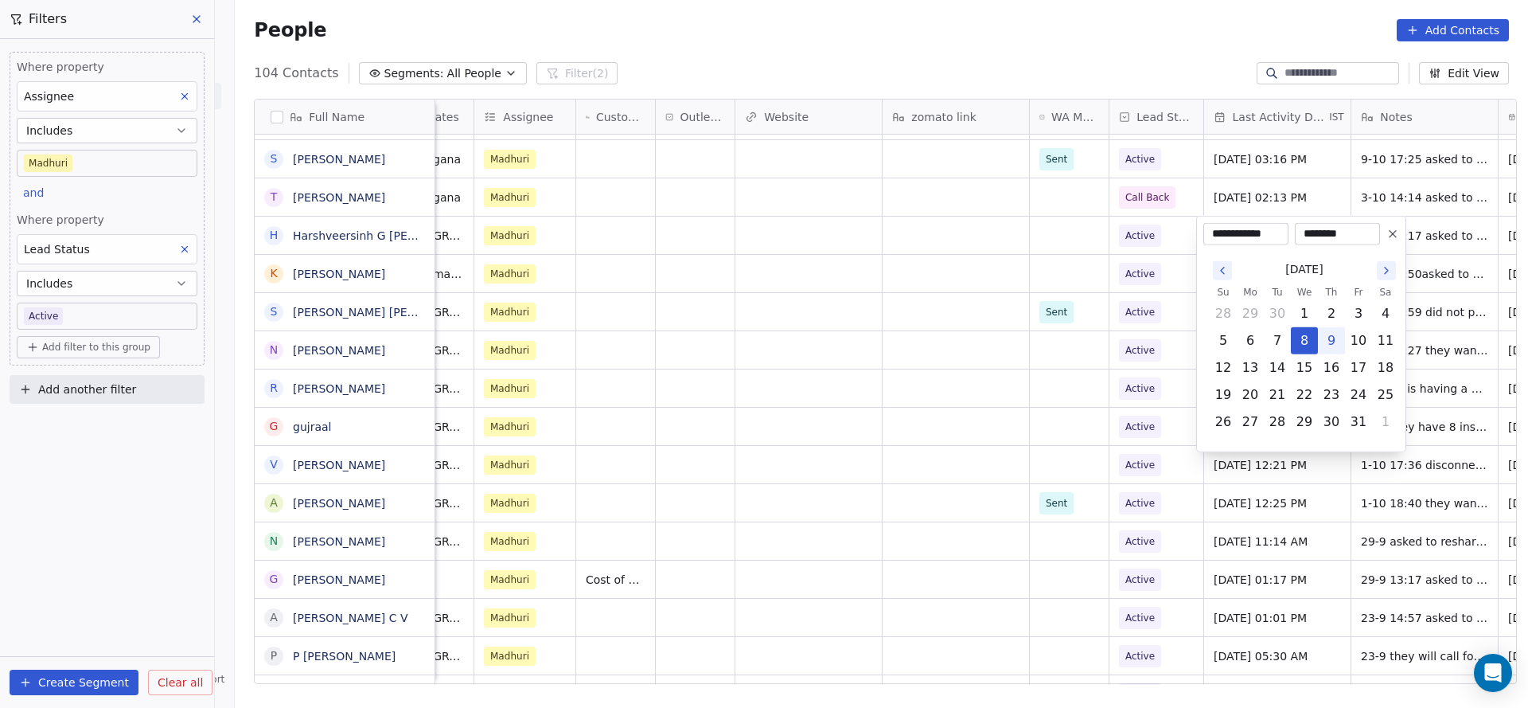
click at [1328, 339] on button "9" at bounding box center [1331, 340] width 25 height 25
type input "**********"
click at [1173, 341] on html "On2Cook India Pvt. Ltd. Contacts People Marketing Workflows Campaigns Metrics &…" at bounding box center [764, 354] width 1528 height 708
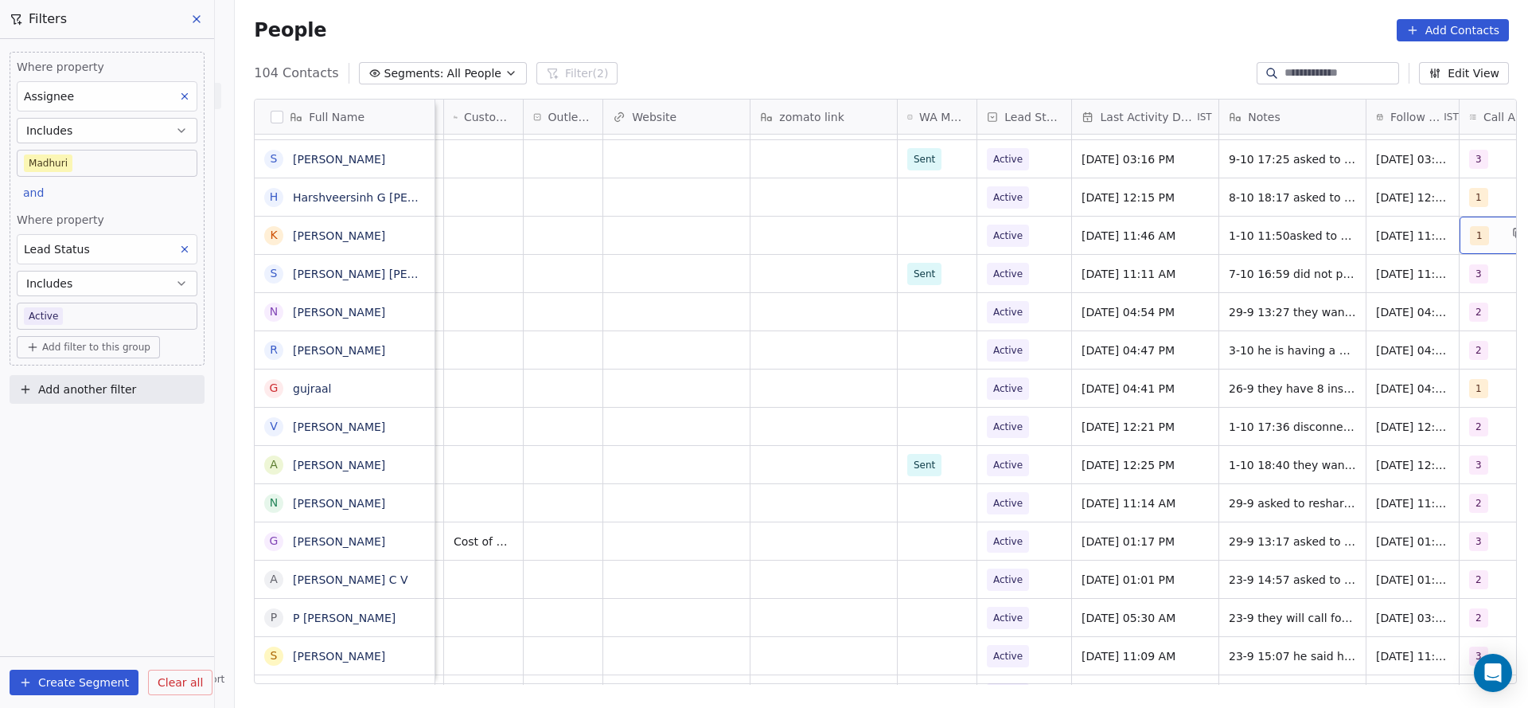
scroll to position [0, 757]
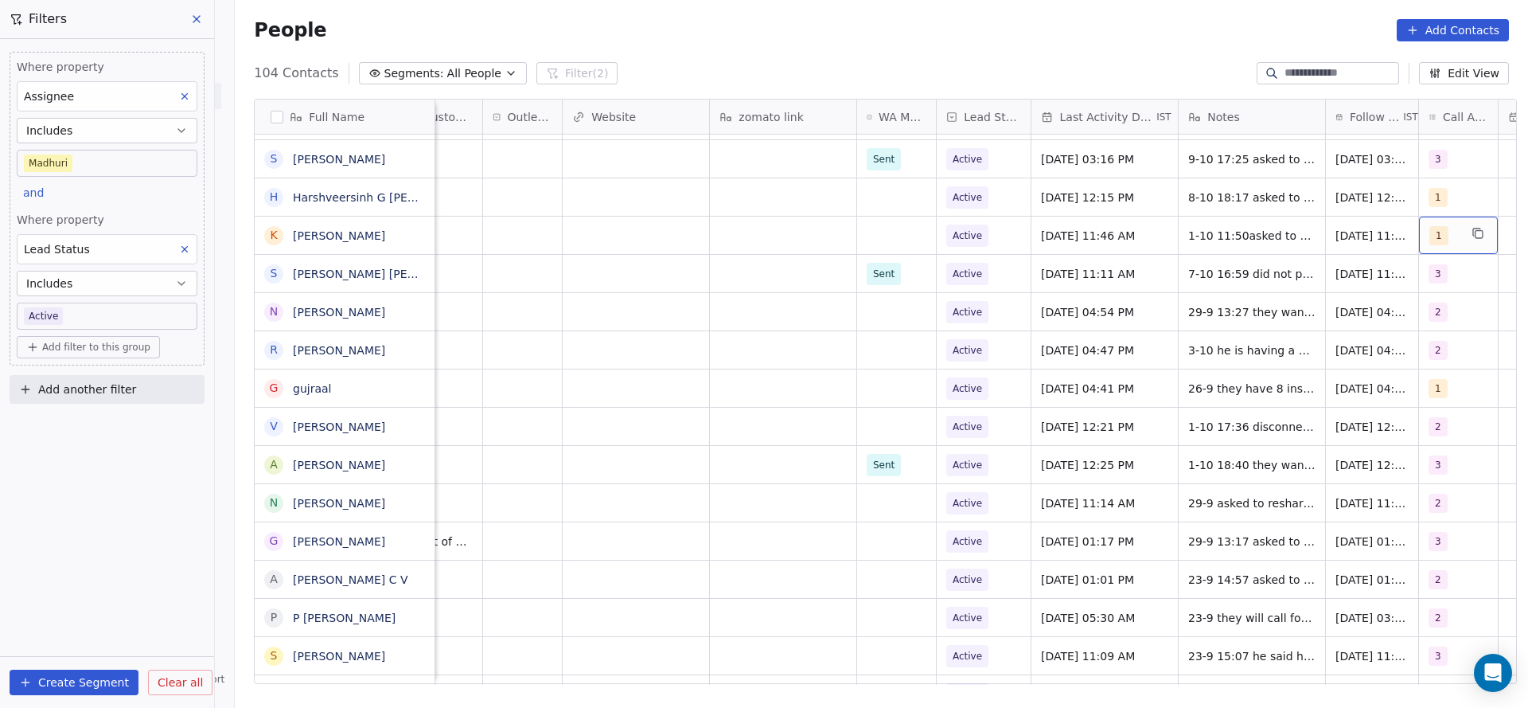
click at [1436, 236] on span "1" at bounding box center [1438, 235] width 19 height 19
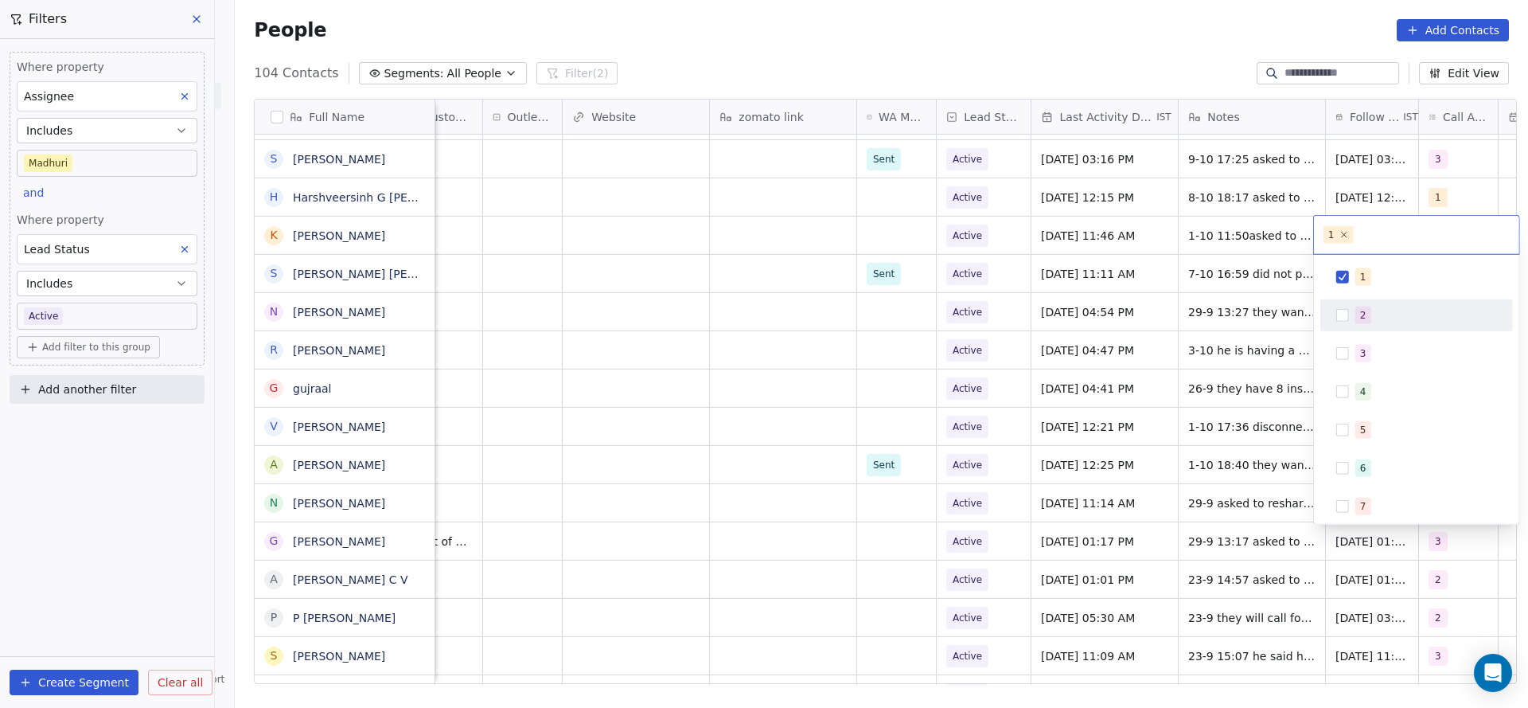
click at [1362, 326] on div "2" at bounding box center [1417, 314] width 180 height 25
click at [1364, 284] on span "1" at bounding box center [1363, 277] width 16 height 18
click at [1175, 345] on html "On2Cook India Pvt. Ltd. Contacts People Marketing Workflows Campaigns Metrics &…" at bounding box center [764, 354] width 1528 height 708
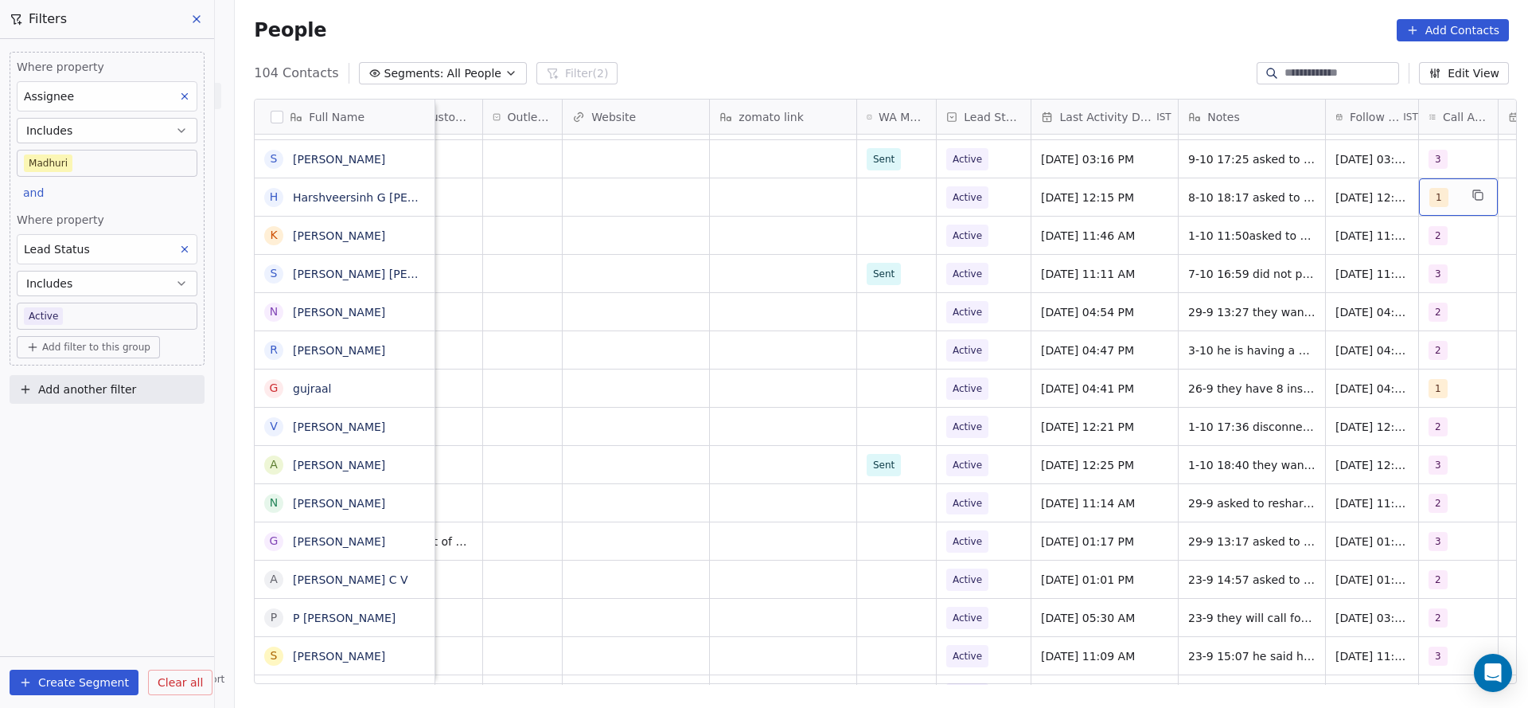
click at [1429, 201] on span "1" at bounding box center [1438, 197] width 19 height 19
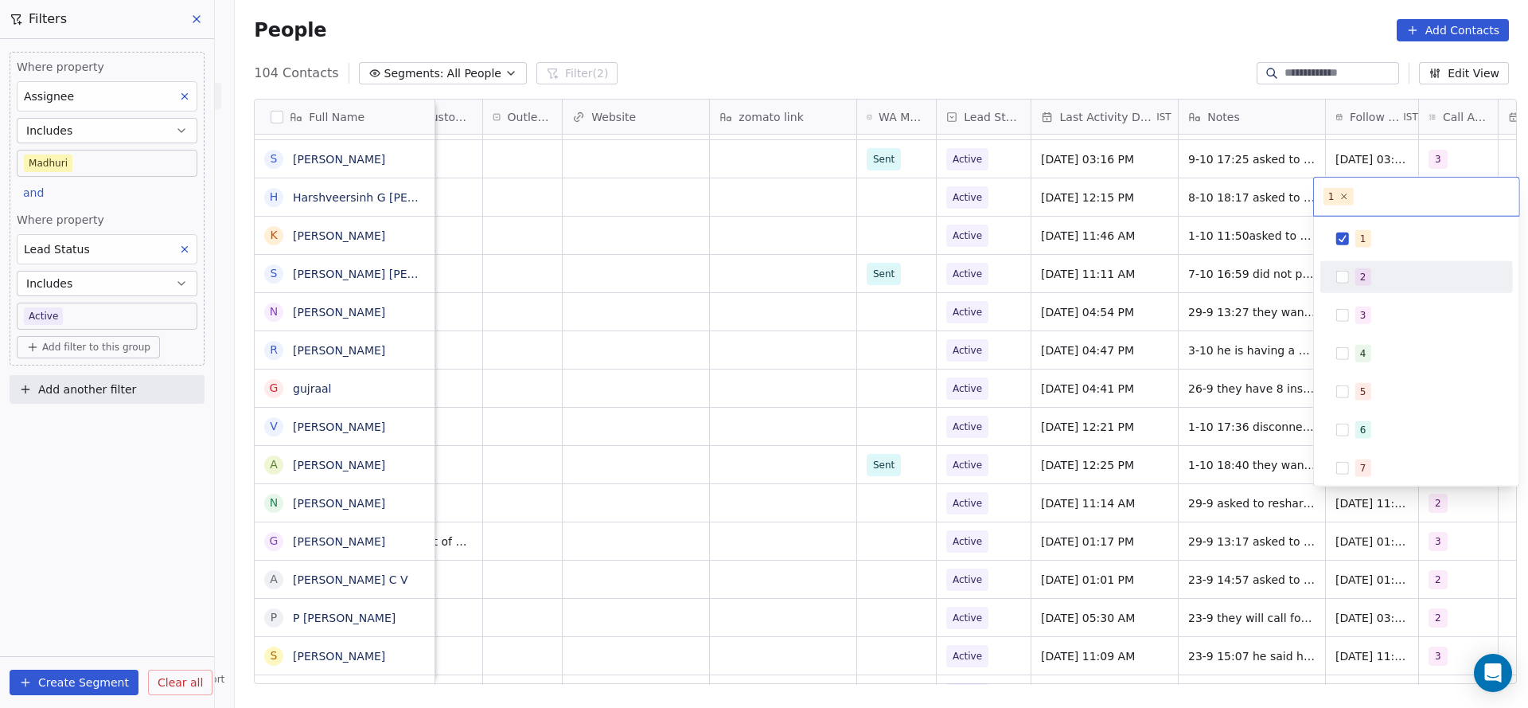
click at [1371, 282] on div "2" at bounding box center [1426, 277] width 142 height 18
drag, startPoint x: 1361, startPoint y: 241, endPoint x: 988, endPoint y: 236, distance: 372.5
click at [1352, 240] on div "1" at bounding box center [1417, 238] width 180 height 25
click at [1058, 326] on html "On2Cook India Pvt. Ltd. Contacts People Marketing Workflows Campaigns Metrics &…" at bounding box center [764, 354] width 1528 height 708
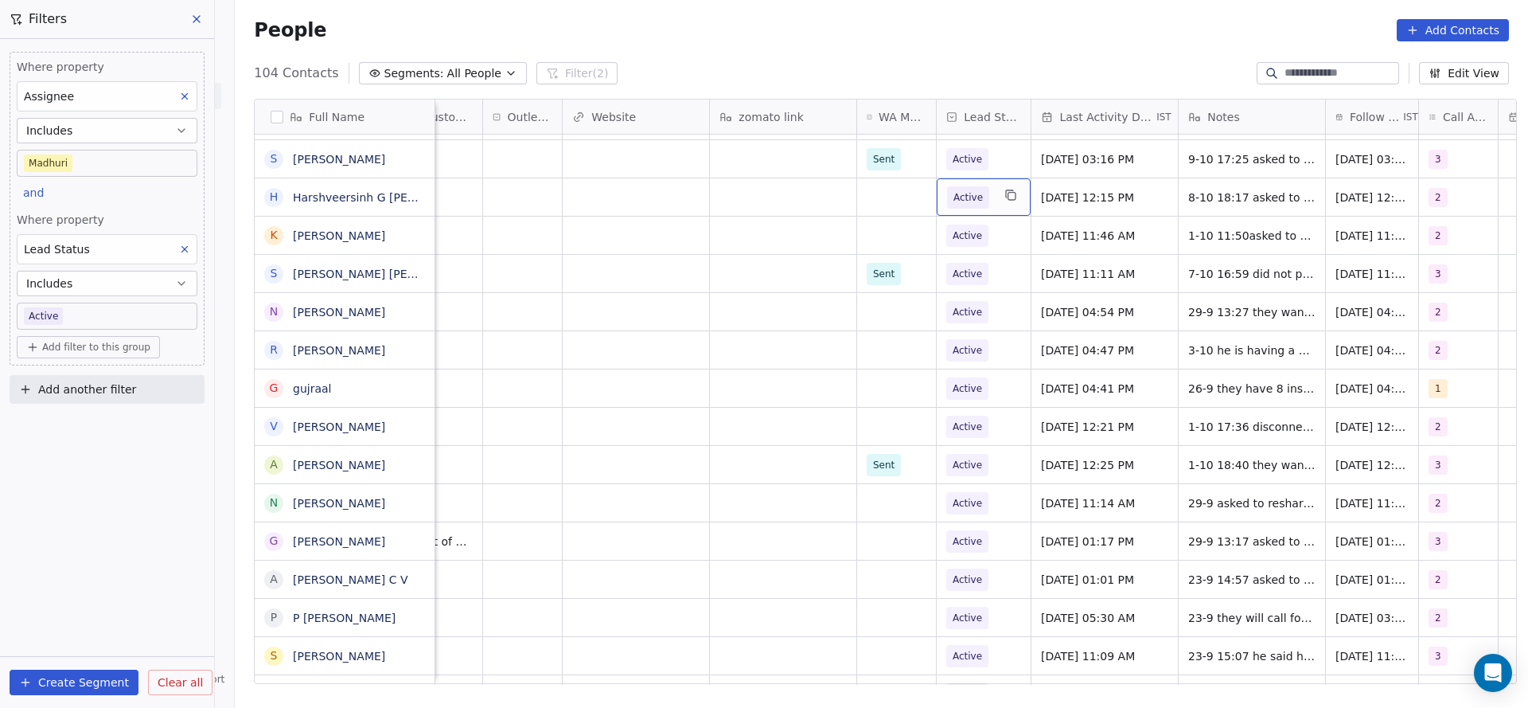
click at [979, 202] on span "Active" at bounding box center [969, 197] width 45 height 22
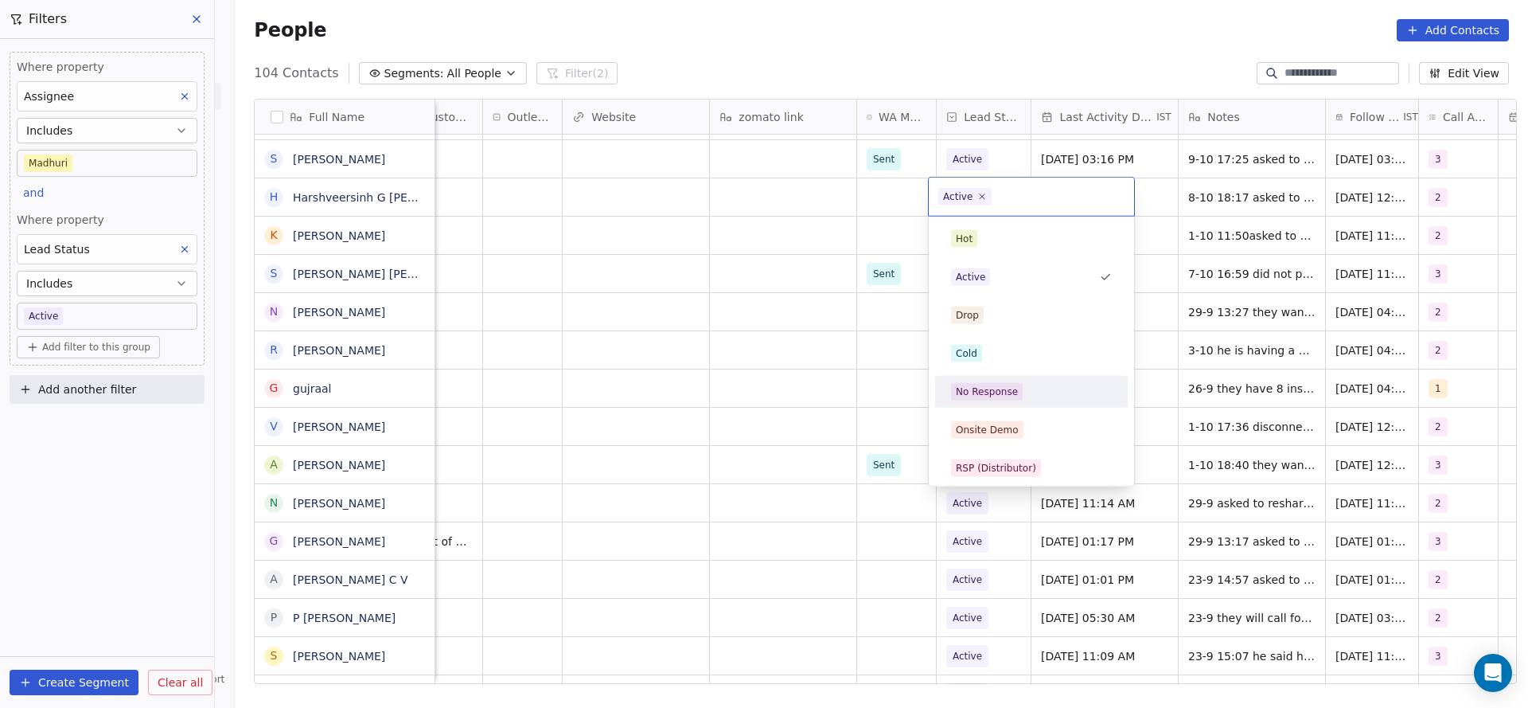
click at [986, 400] on div "No Response" at bounding box center [1031, 391] width 180 height 25
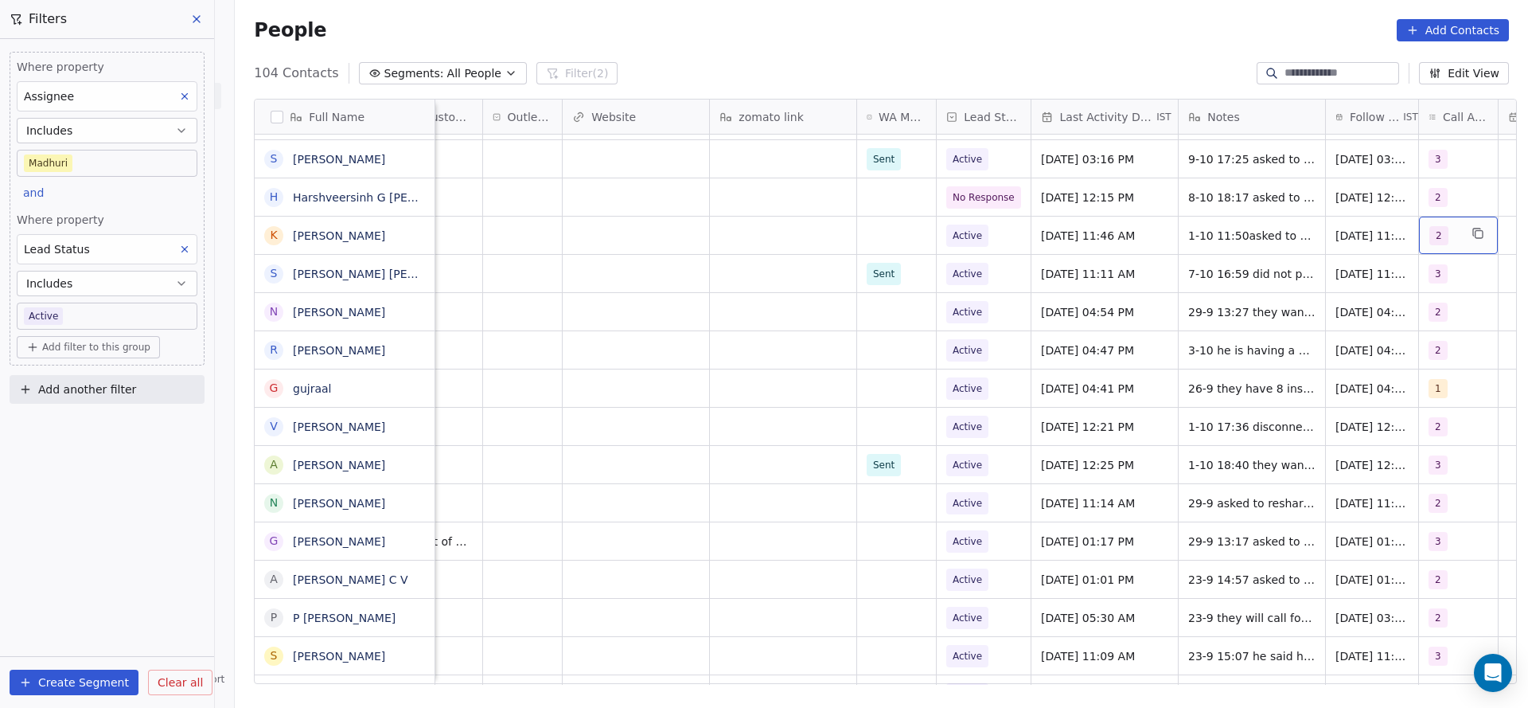
click at [1429, 227] on div "2" at bounding box center [1443, 235] width 29 height 19
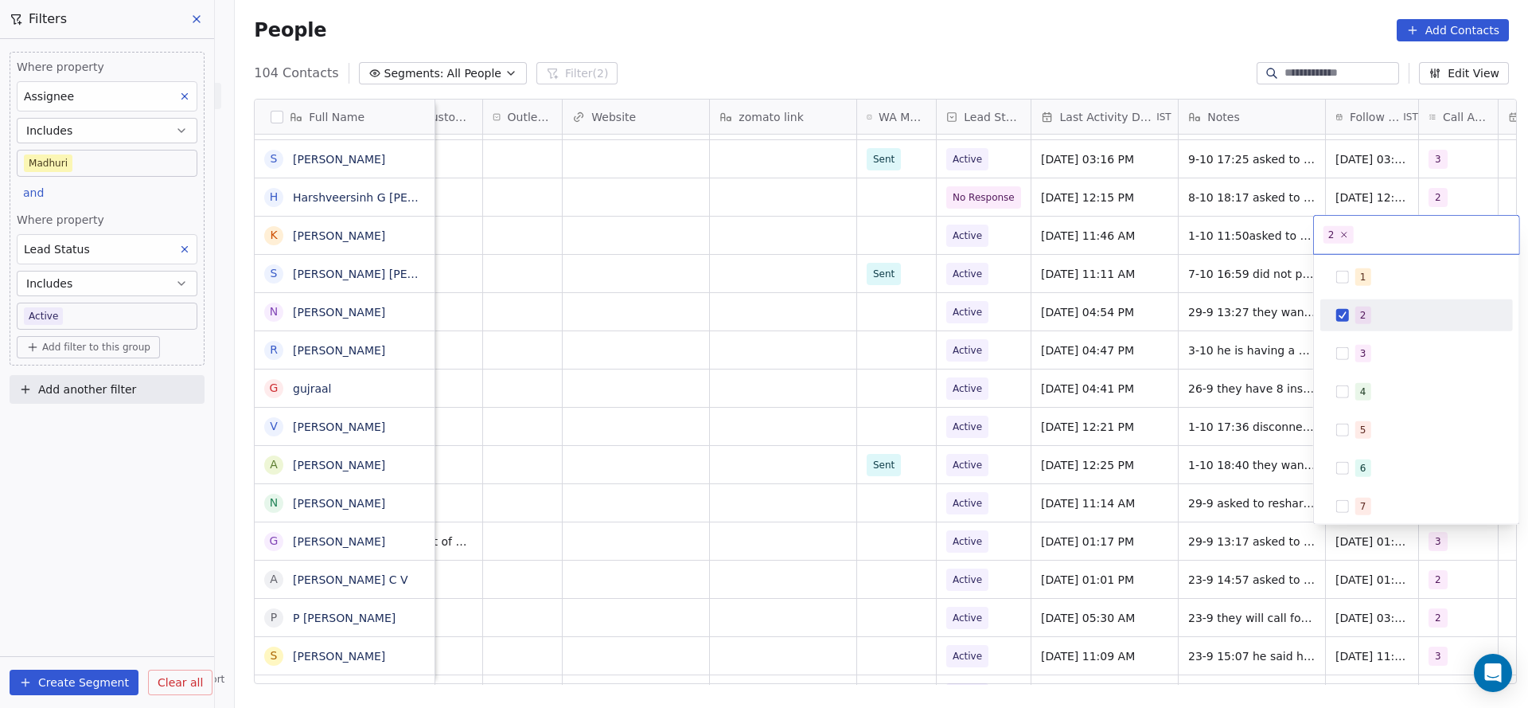
click at [1238, 239] on html "On2Cook India Pvt. Ltd. Contacts People Marketing Workflows Campaigns Metrics &…" at bounding box center [764, 354] width 1528 height 708
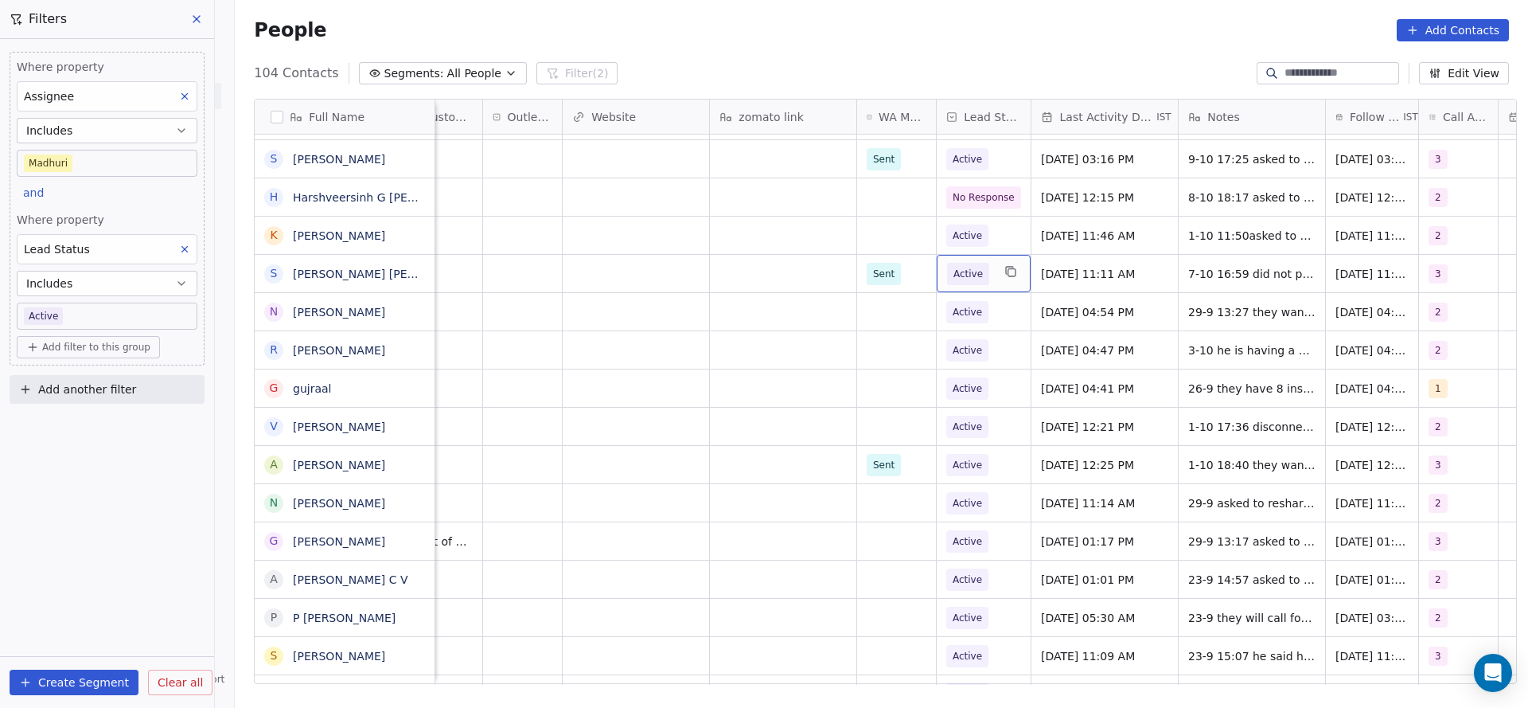
click at [961, 266] on span "Active" at bounding box center [967, 274] width 29 height 16
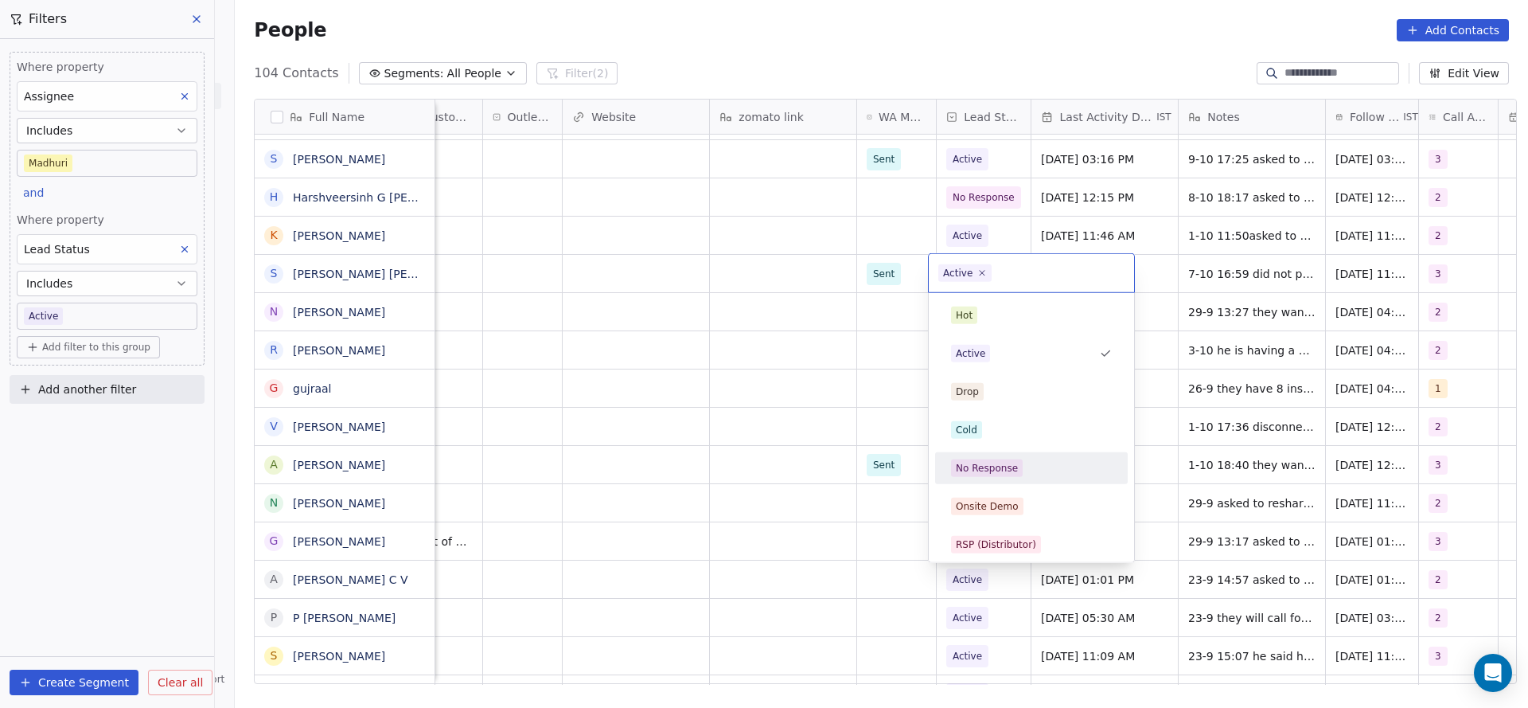
click at [996, 478] on div "No Response" at bounding box center [1031, 467] width 180 height 25
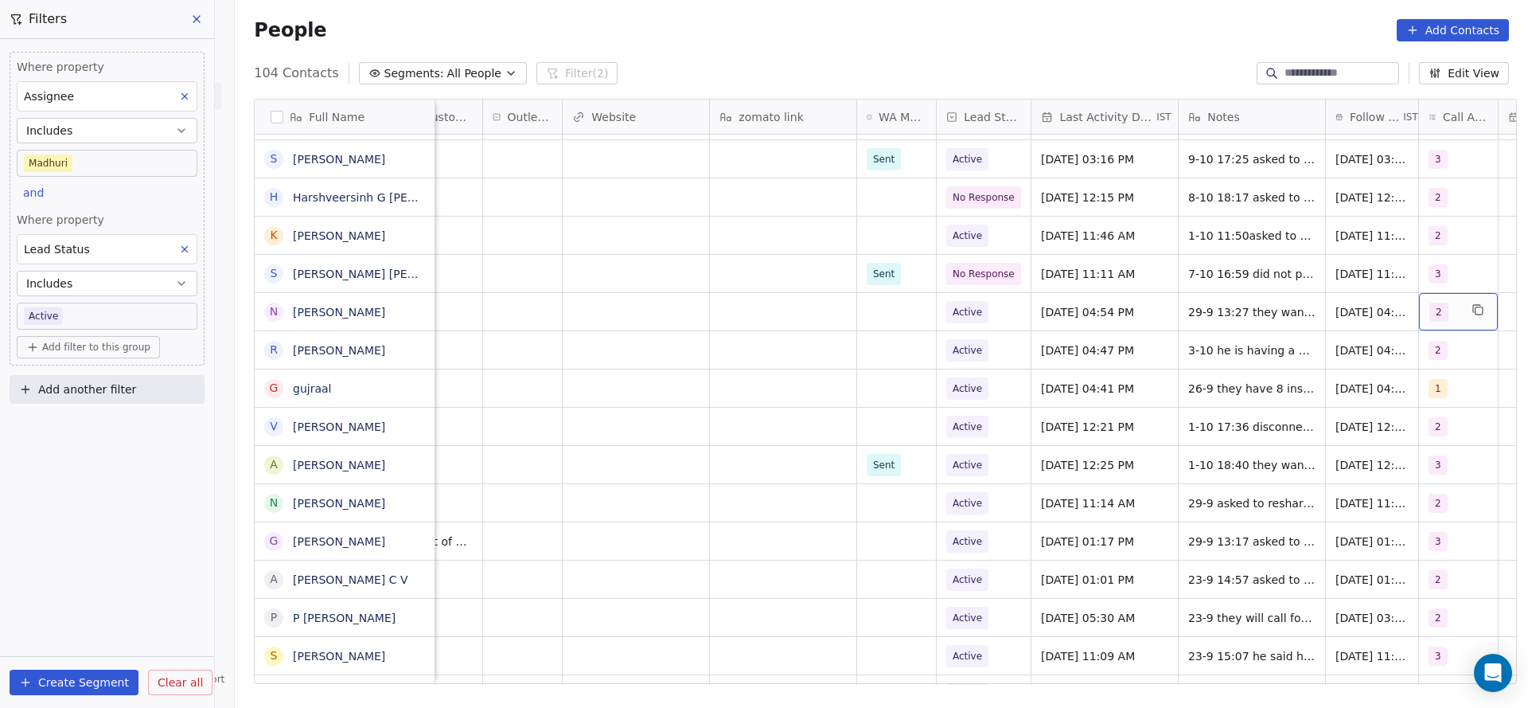
click at [1419, 306] on div "2" at bounding box center [1458, 311] width 79 height 37
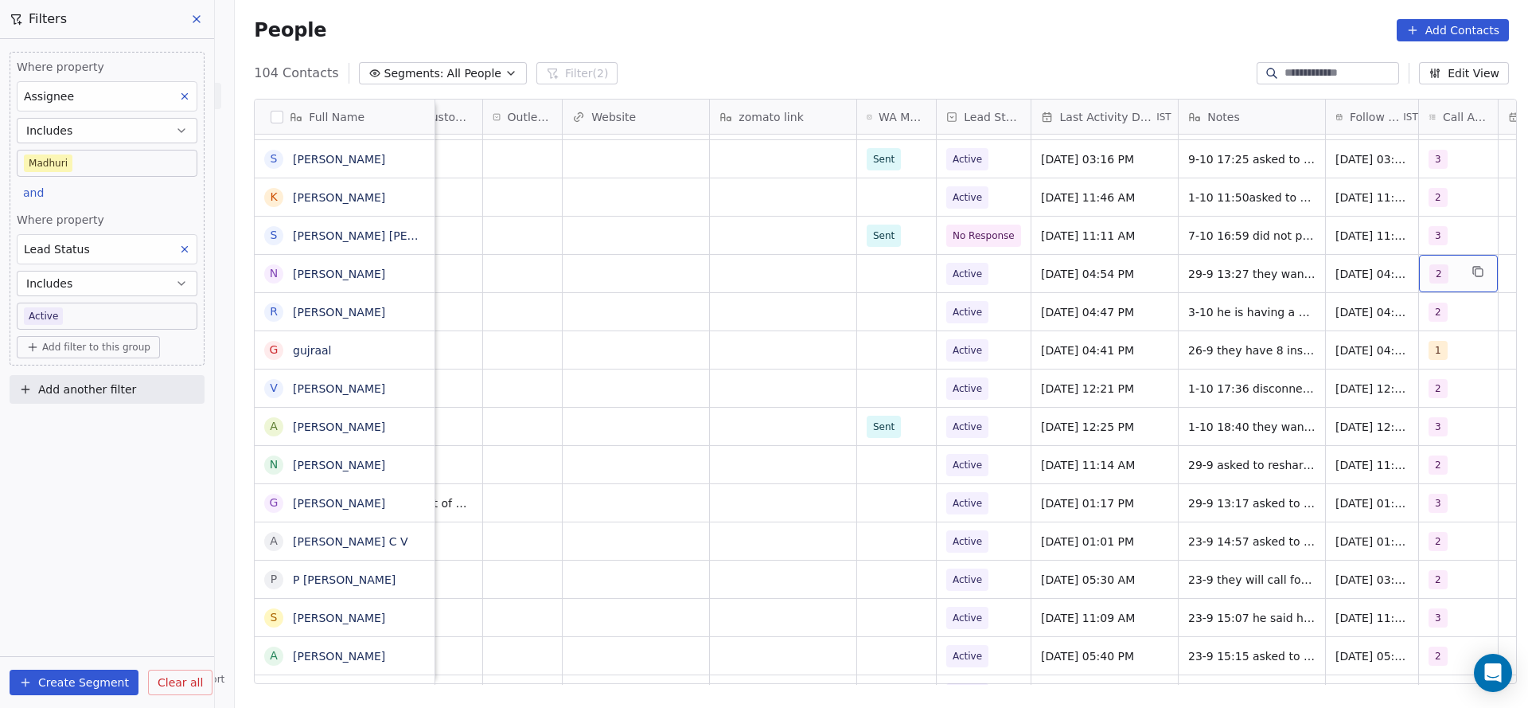
click at [1429, 275] on span "2" at bounding box center [1438, 273] width 19 height 19
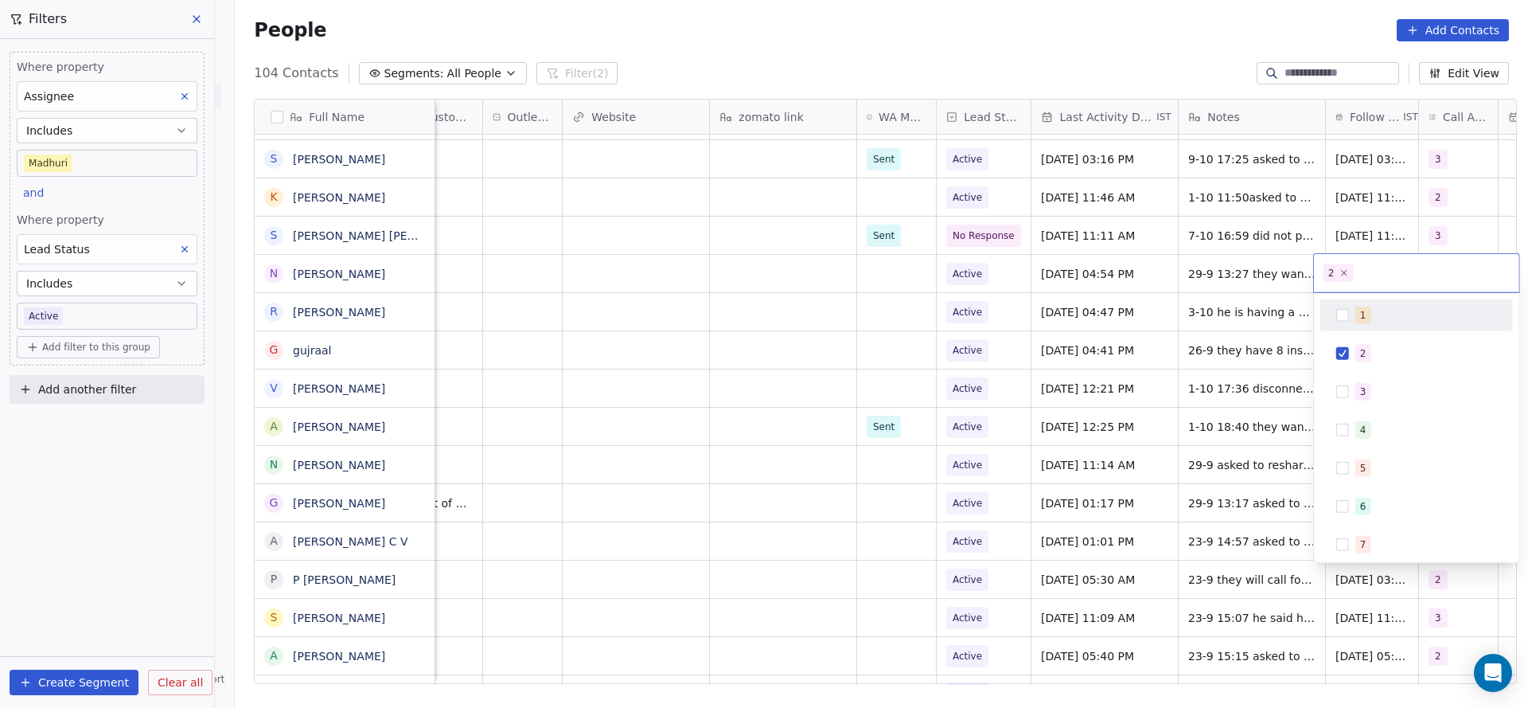
click at [1220, 281] on html "On2Cook India Pvt. Ltd. Contacts People Marketing Workflows Campaigns Metrics &…" at bounding box center [764, 354] width 1528 height 708
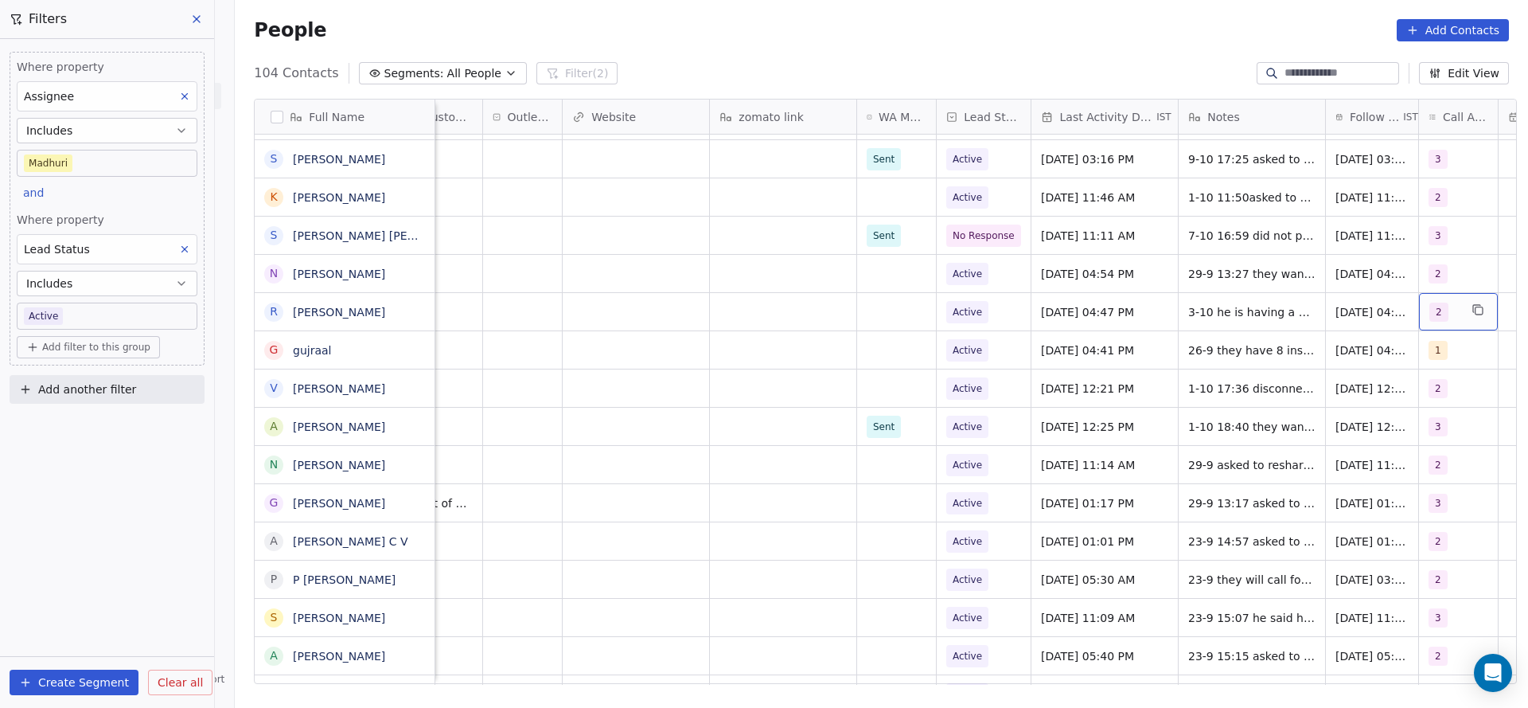
click at [1442, 312] on div "2" at bounding box center [1443, 311] width 29 height 19
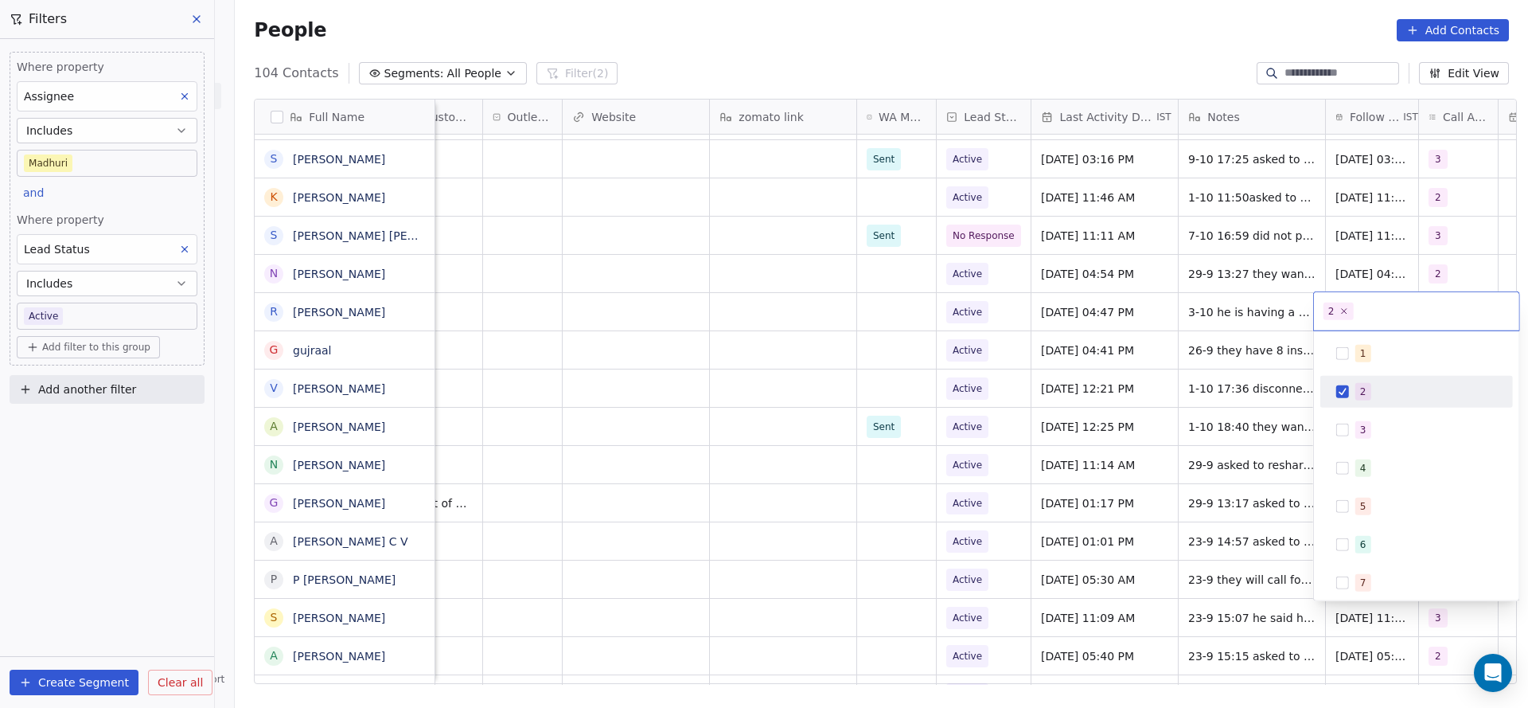
click at [1249, 315] on html "On2Cook India Pvt. Ltd. Contacts People Marketing Workflows Campaigns Metrics &…" at bounding box center [764, 354] width 1528 height 708
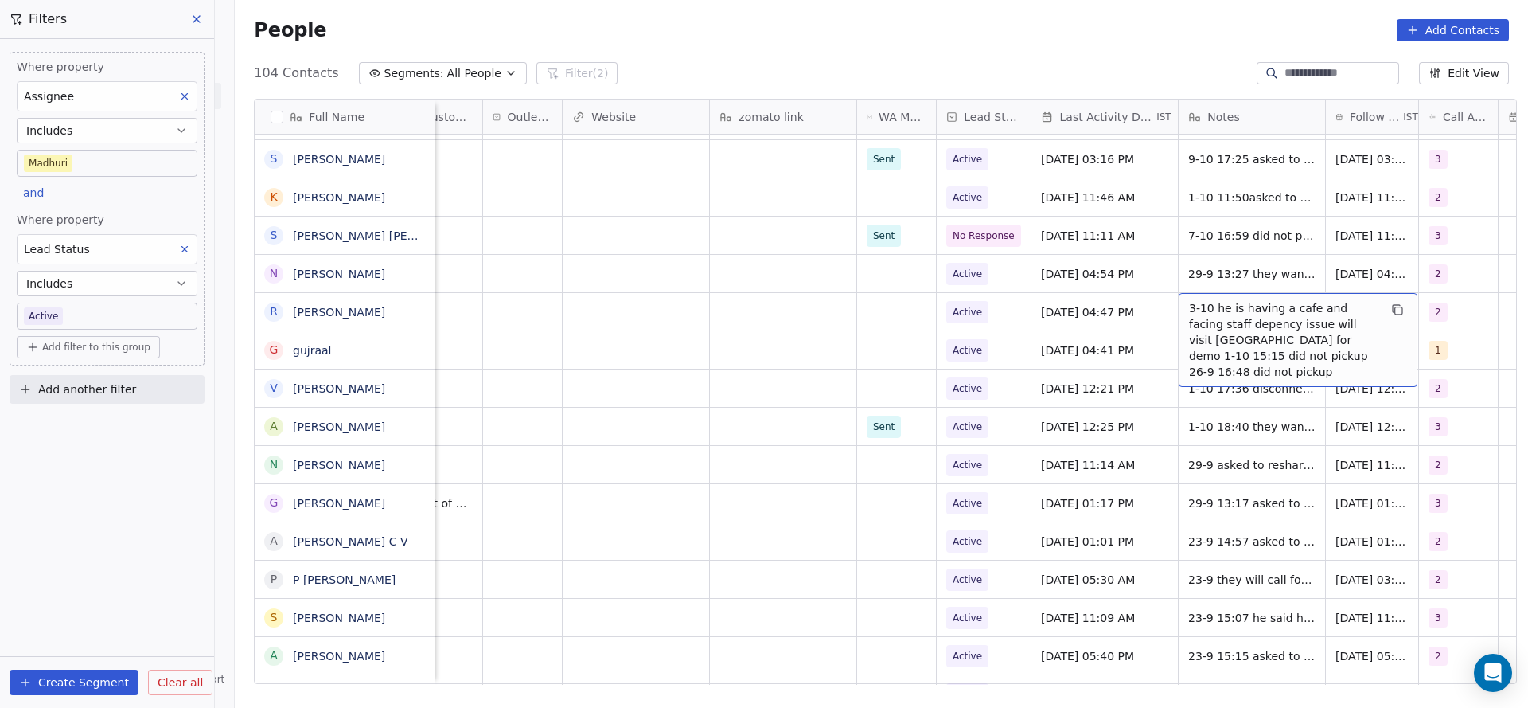
click at [1249, 315] on span "3-10 he is having a cafe and facing staff depency issue will visit [GEOGRAPHIC_…" at bounding box center [1283, 340] width 189 height 80
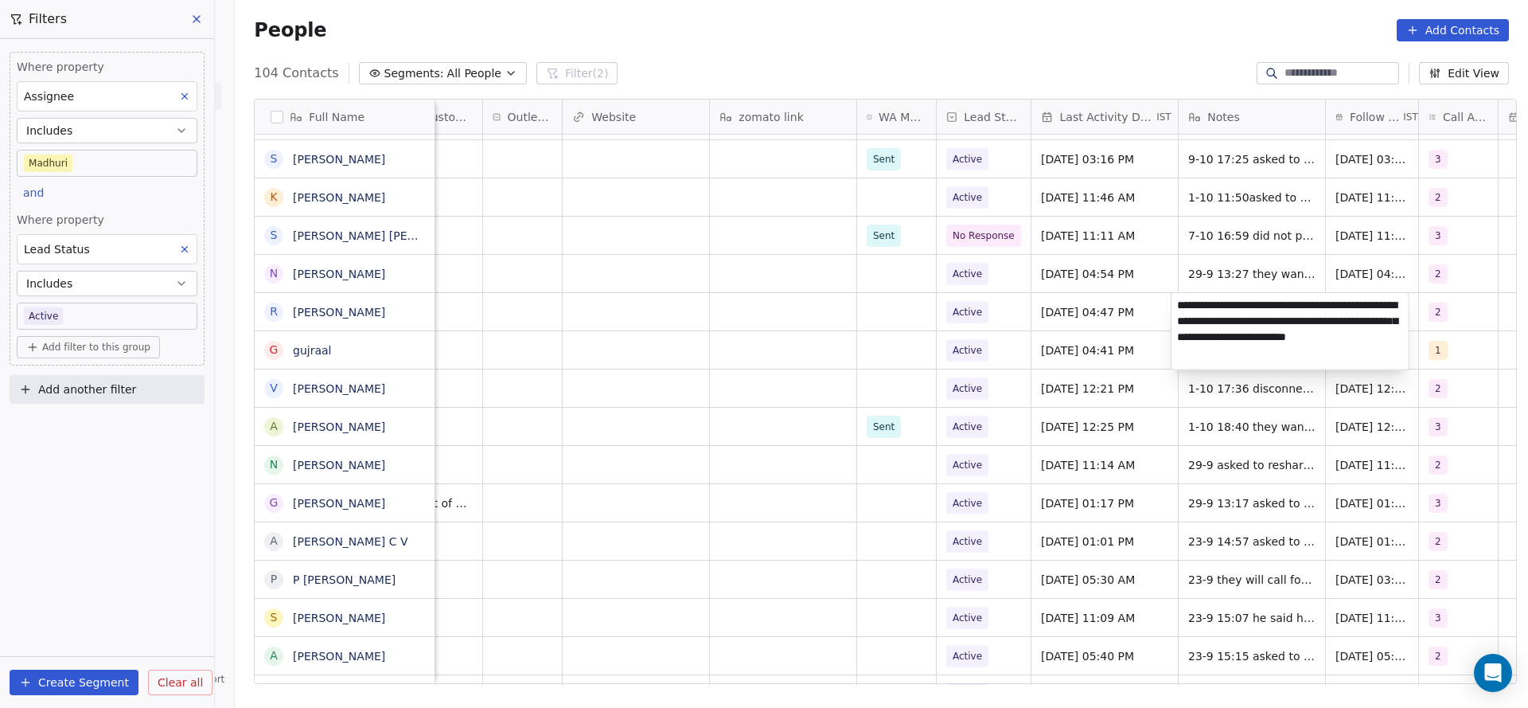
click at [1105, 301] on html "On2Cook India Pvt. Ltd. Contacts People Marketing Workflows Campaigns Metrics &…" at bounding box center [764, 354] width 1528 height 708
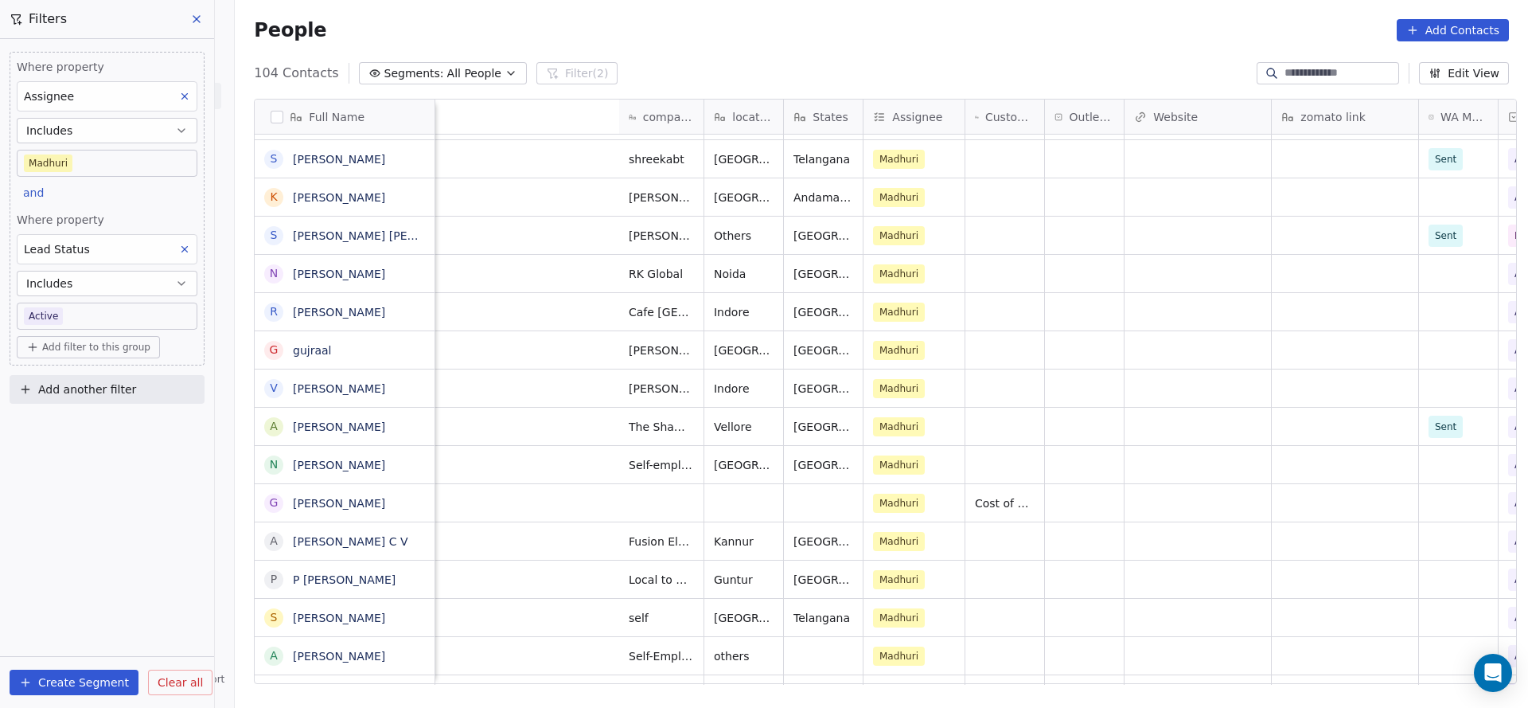
scroll to position [0, 677]
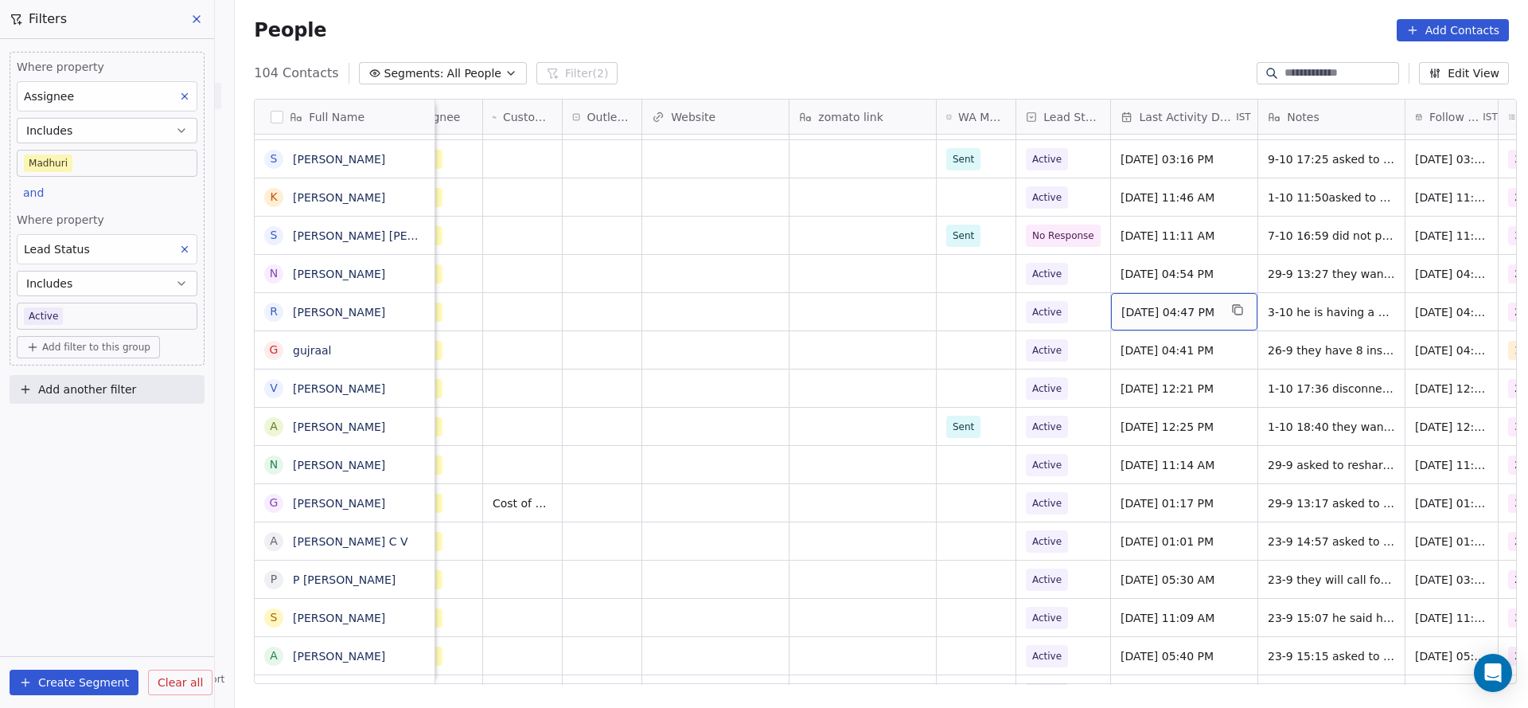
click at [1133, 312] on span "[DATE] 04:47 PM" at bounding box center [1169, 312] width 97 height 16
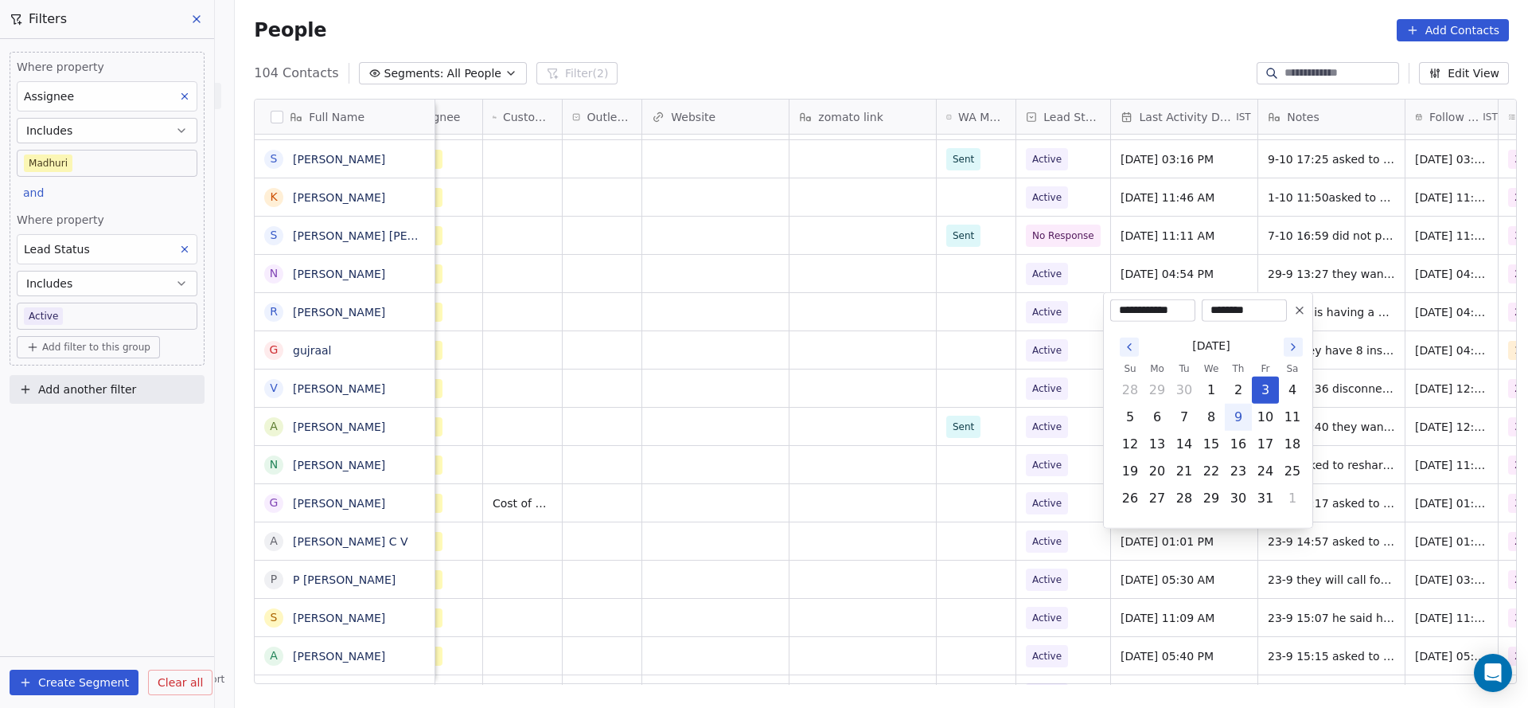
click at [1237, 420] on button "9" at bounding box center [1238, 416] width 25 height 25
type input "**********"
click at [946, 388] on html "On2Cook India Pvt. Ltd. Contacts People Marketing Workflows Campaigns Metrics &…" at bounding box center [764, 354] width 1528 height 708
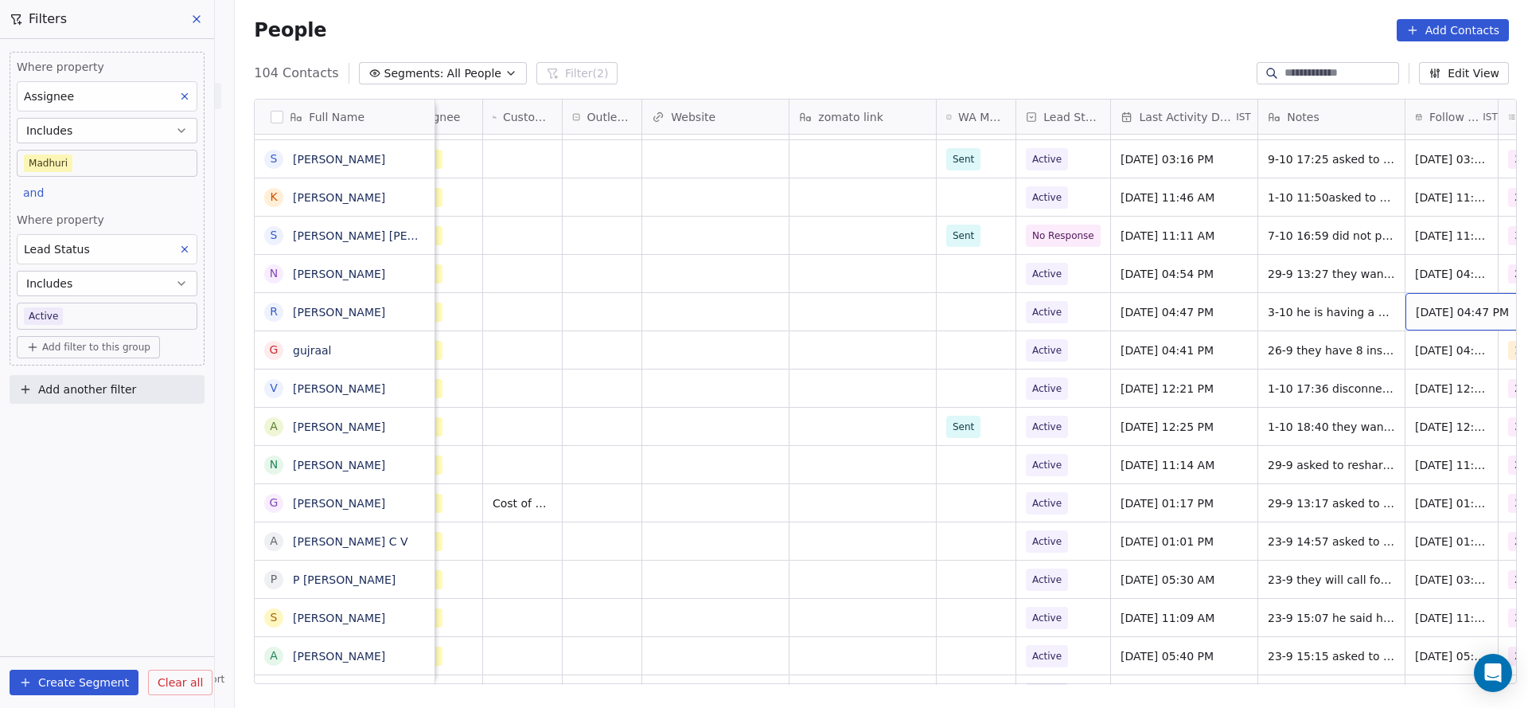
click at [1440, 310] on span "[DATE] 04:47 PM" at bounding box center [1462, 312] width 93 height 16
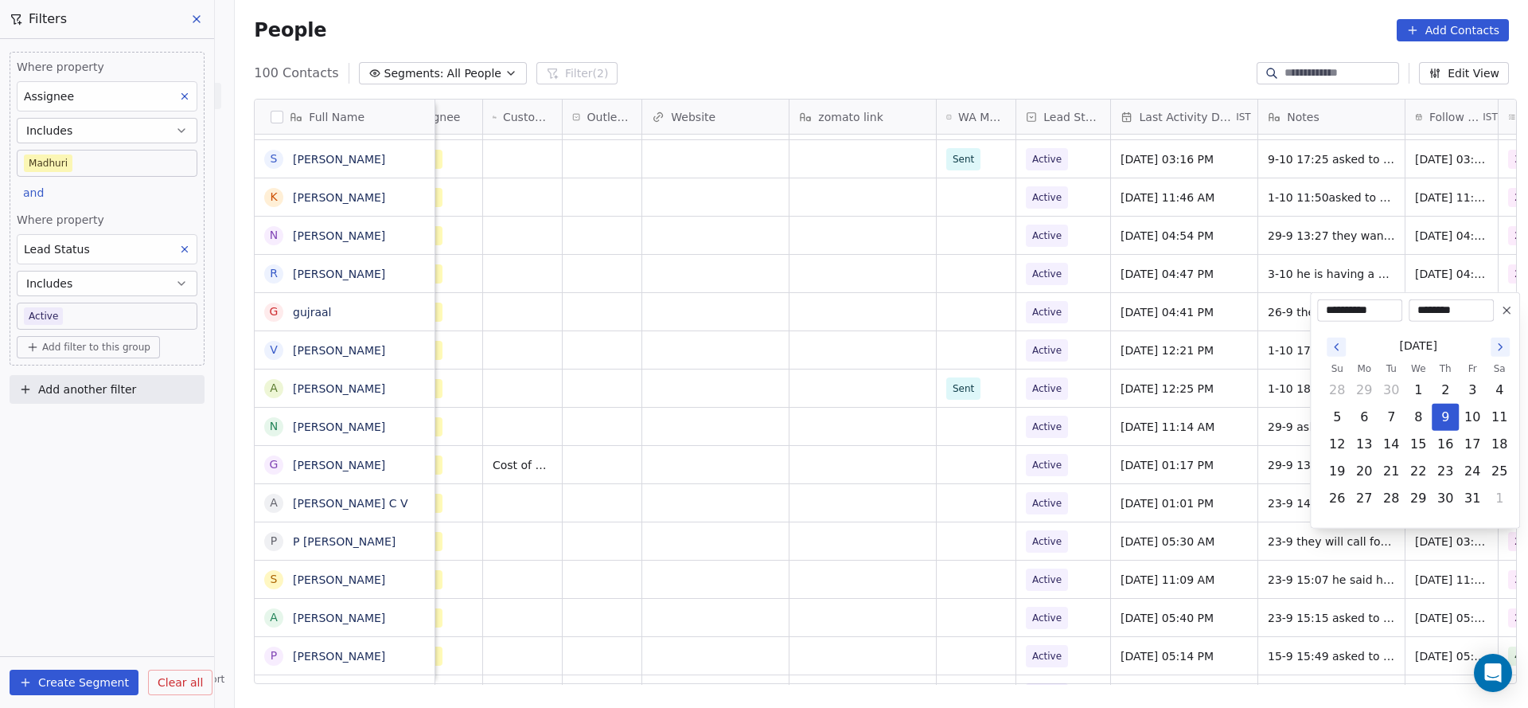
click at [1227, 442] on html "On2Cook India Pvt. Ltd. Contacts People Marketing Workflows Campaigns Metrics &…" at bounding box center [764, 354] width 1528 height 708
click at [1164, 397] on html "On2Cook India Pvt. Ltd. Contacts People Marketing Workflows Campaigns Metrics &…" at bounding box center [764, 354] width 1528 height 708
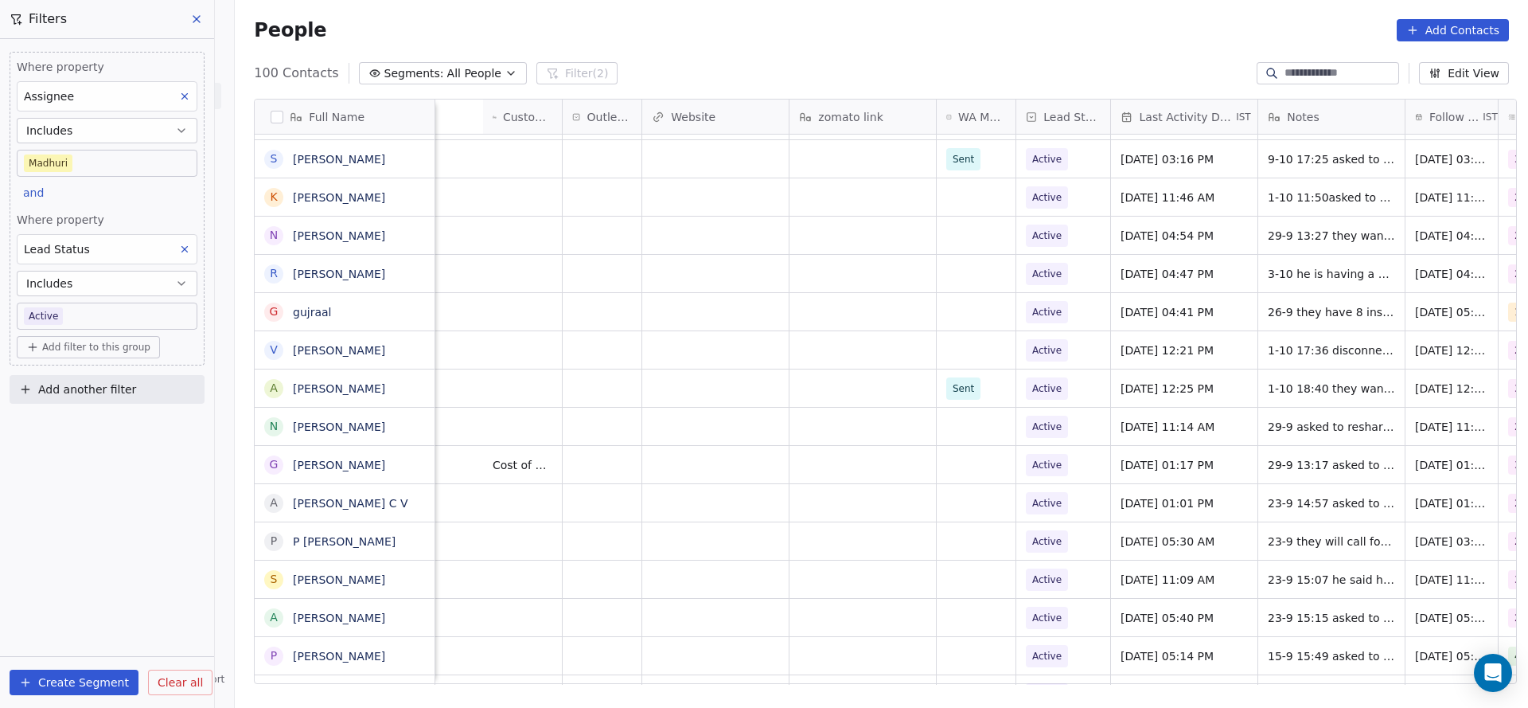
scroll to position [0, 1164]
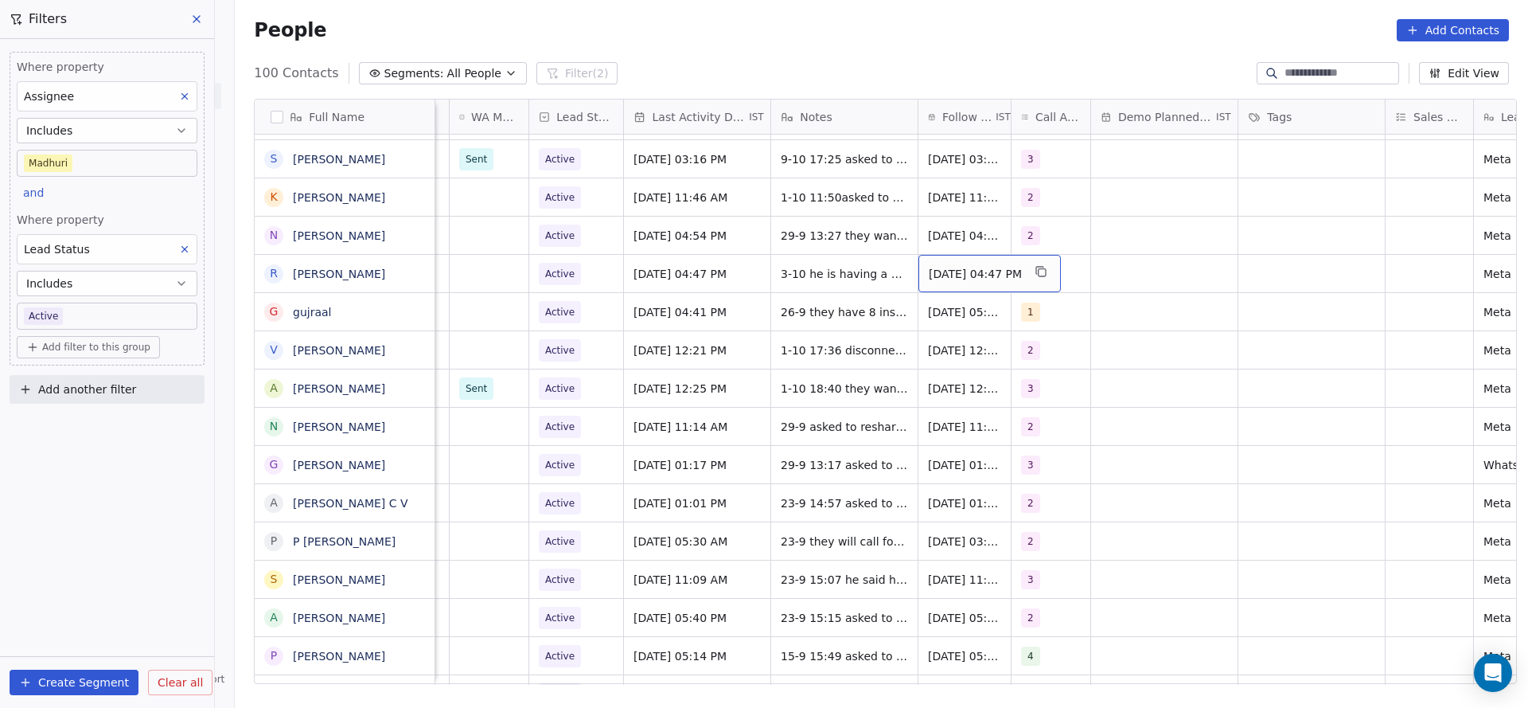
click at [960, 279] on span "[DATE] 04:47 PM" at bounding box center [975, 274] width 93 height 16
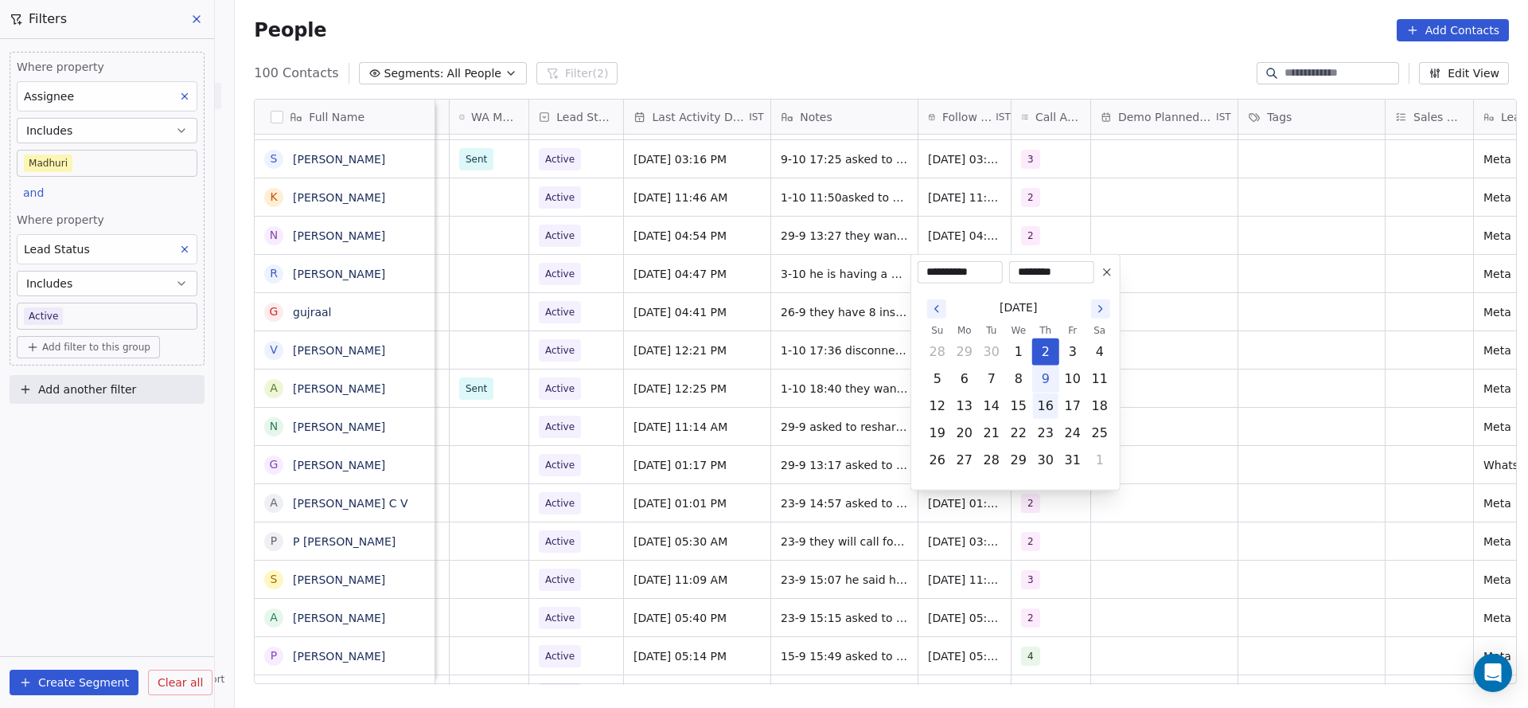
click at [1043, 411] on button "16" at bounding box center [1045, 405] width 25 height 25
type input "**********"
click at [766, 356] on html "On2Cook India Pvt. Ltd. Contacts People Marketing Workflows Campaigns Metrics &…" at bounding box center [764, 354] width 1528 height 708
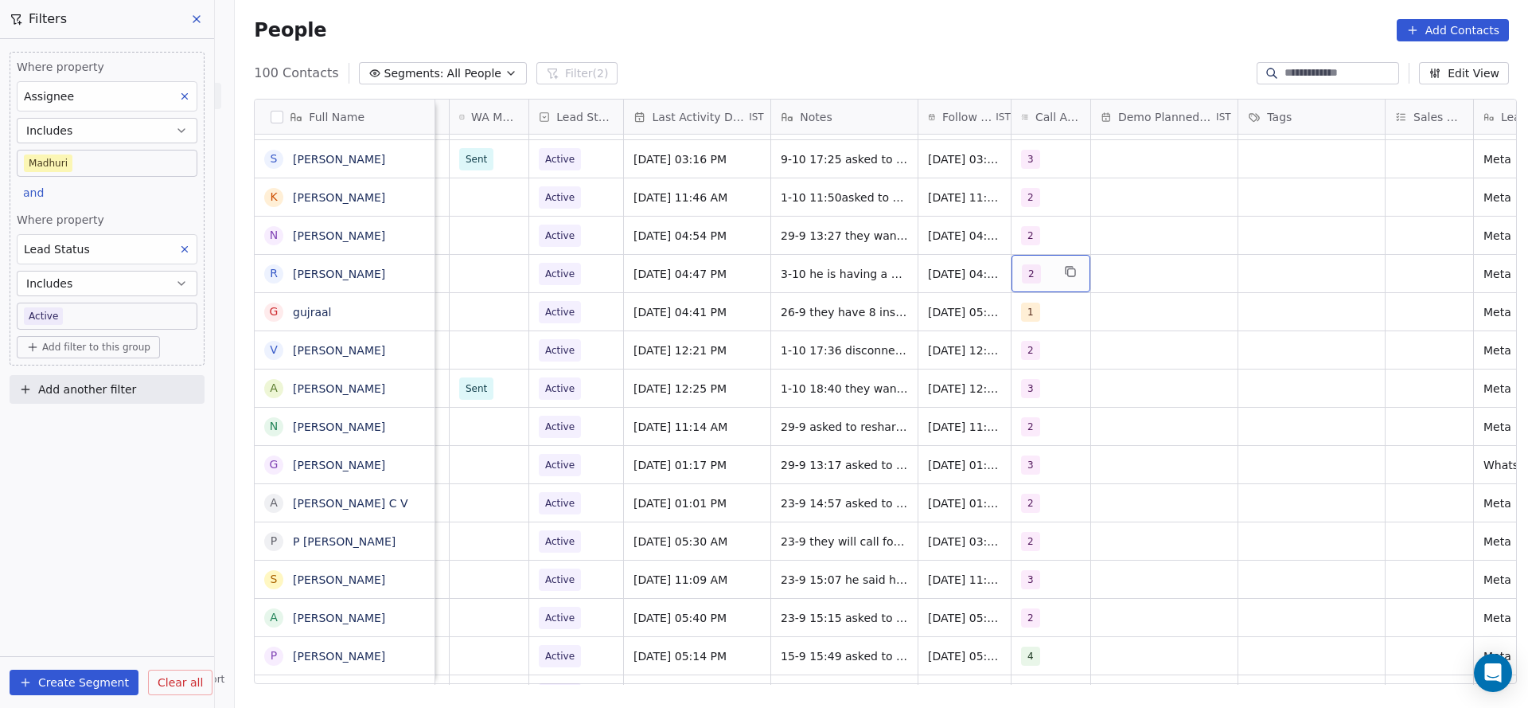
click at [1044, 277] on div "2" at bounding box center [1051, 273] width 79 height 37
click at [1035, 386] on button "Suggestions" at bounding box center [1032, 391] width 13 height 13
drag, startPoint x: 1043, startPoint y: 353, endPoint x: 933, endPoint y: 351, distance: 109.8
click at [1043, 351] on div "2" at bounding box center [1106, 353] width 180 height 25
click at [933, 351] on html "On2Cook India Pvt. Ltd. Contacts People Marketing Workflows Campaigns Metrics &…" at bounding box center [764, 354] width 1528 height 708
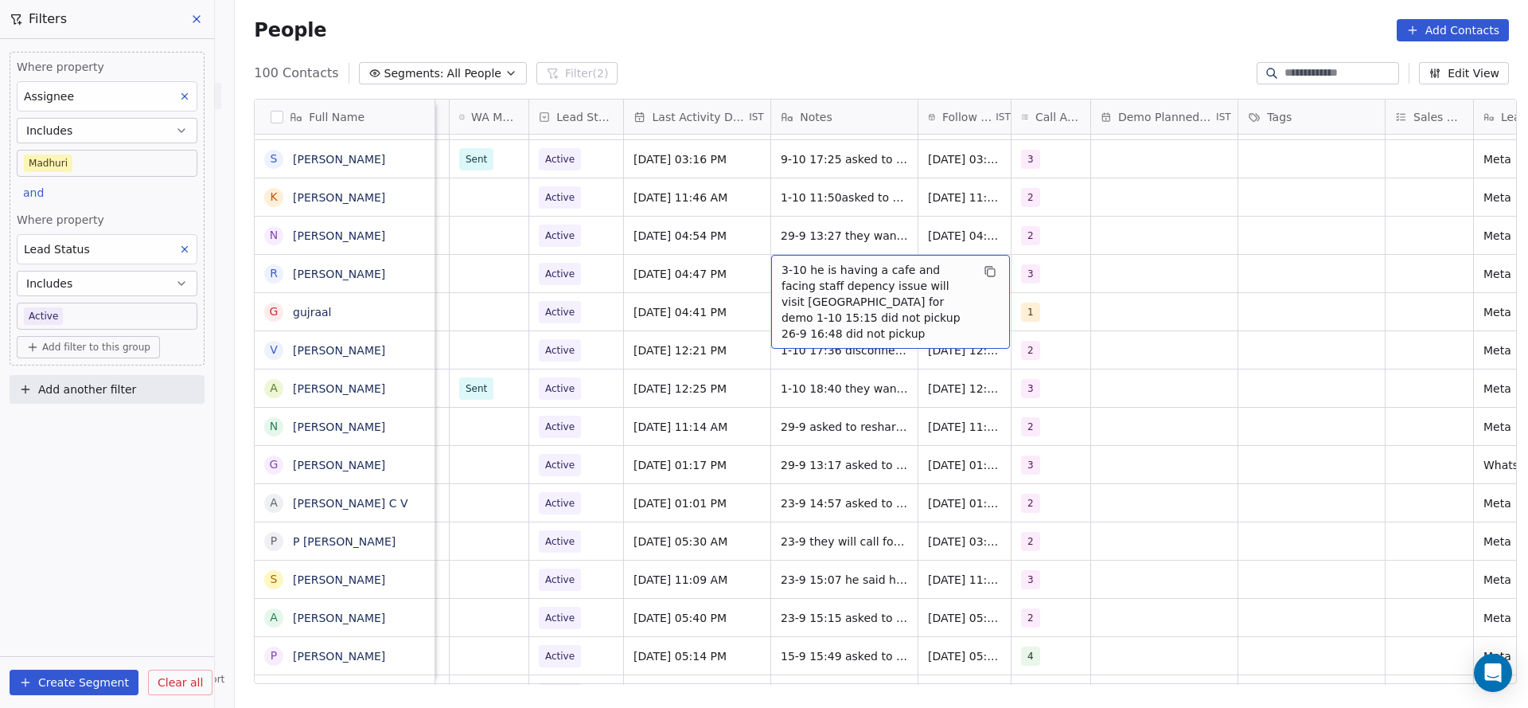
click at [812, 279] on span "3-10 he is having a cafe and facing staff depency issue will visit [GEOGRAPHIC_…" at bounding box center [876, 302] width 189 height 80
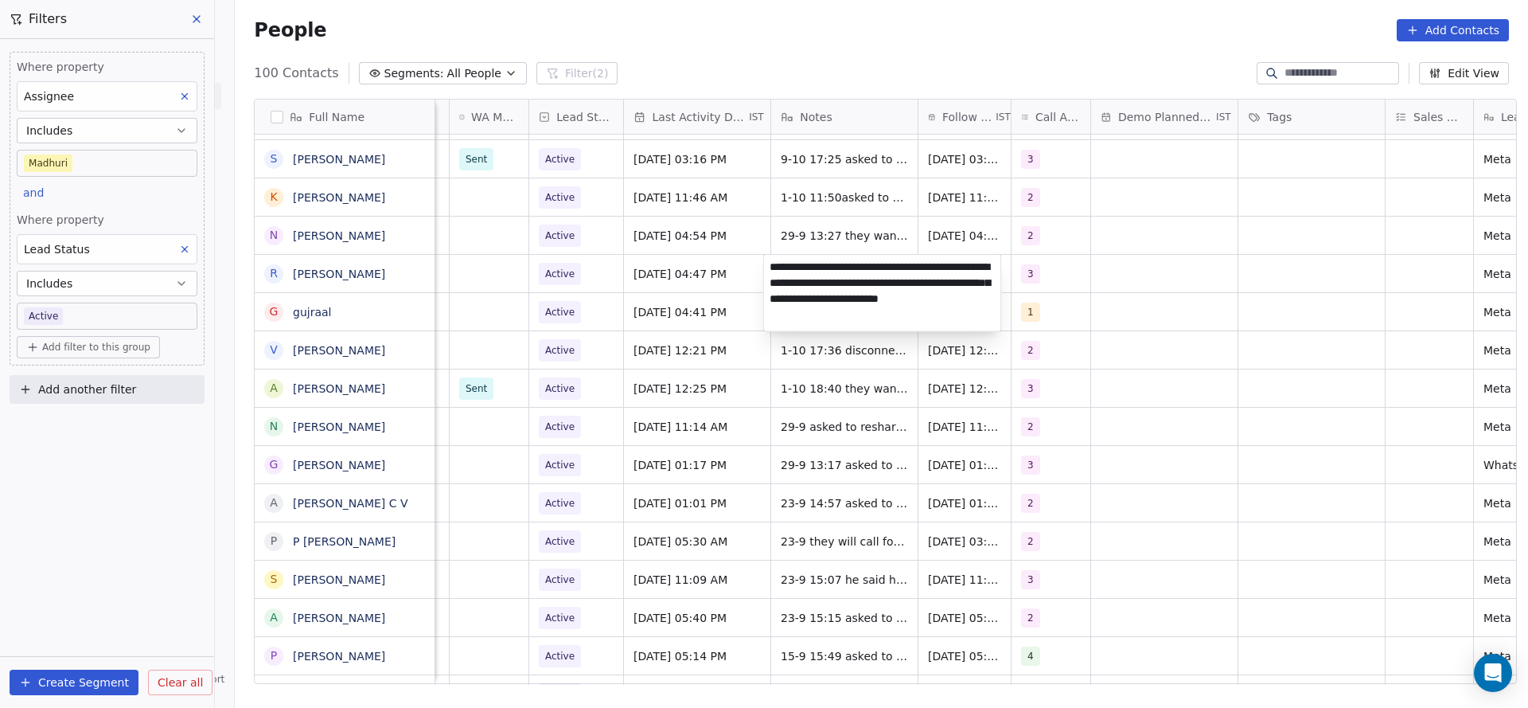
click at [773, 269] on textarea "**********" at bounding box center [882, 293] width 237 height 76
type textarea "**********"
click at [666, 300] on html "On2Cook India Pvt. Ltd. Contacts People Marketing Workflows Campaigns Metrics &…" at bounding box center [764, 354] width 1528 height 708
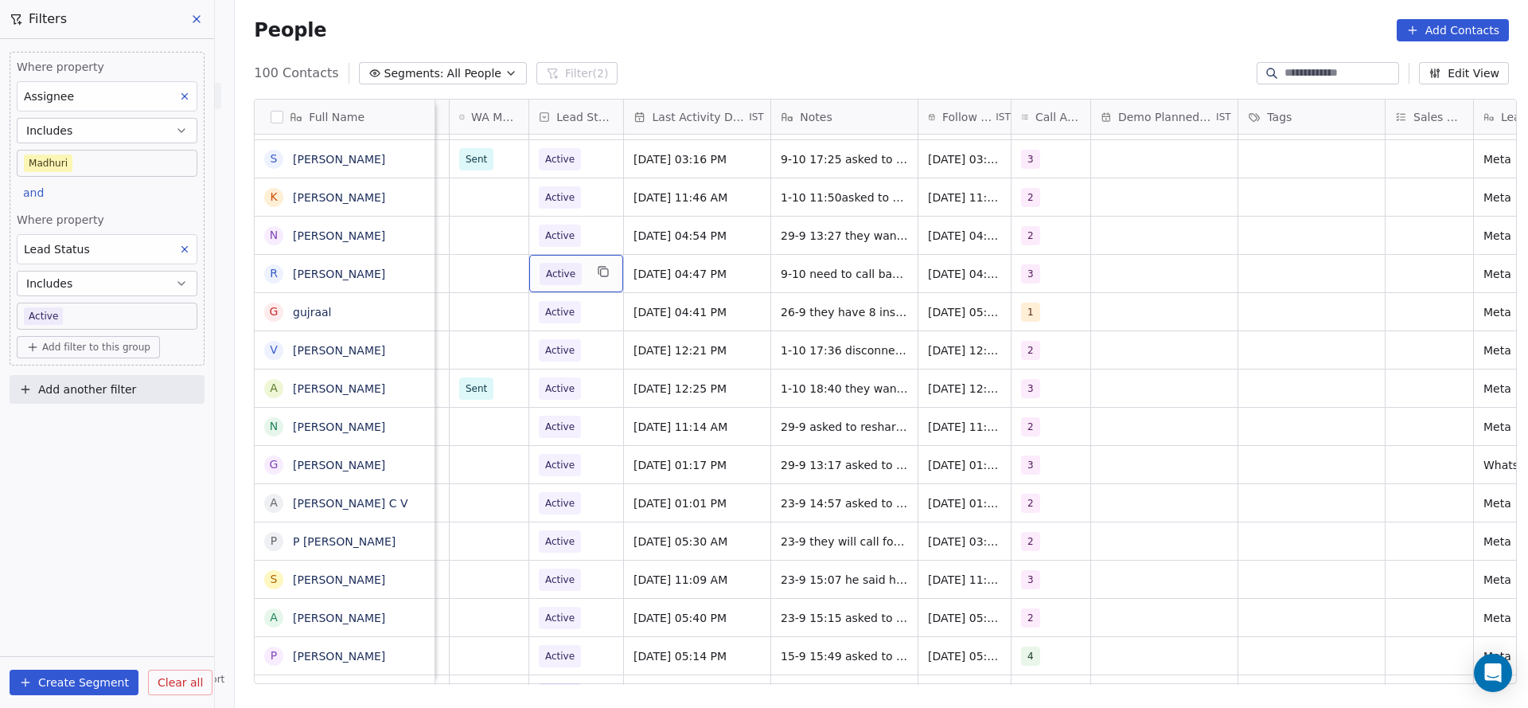
click at [574, 271] on span "Active" at bounding box center [562, 274] width 45 height 22
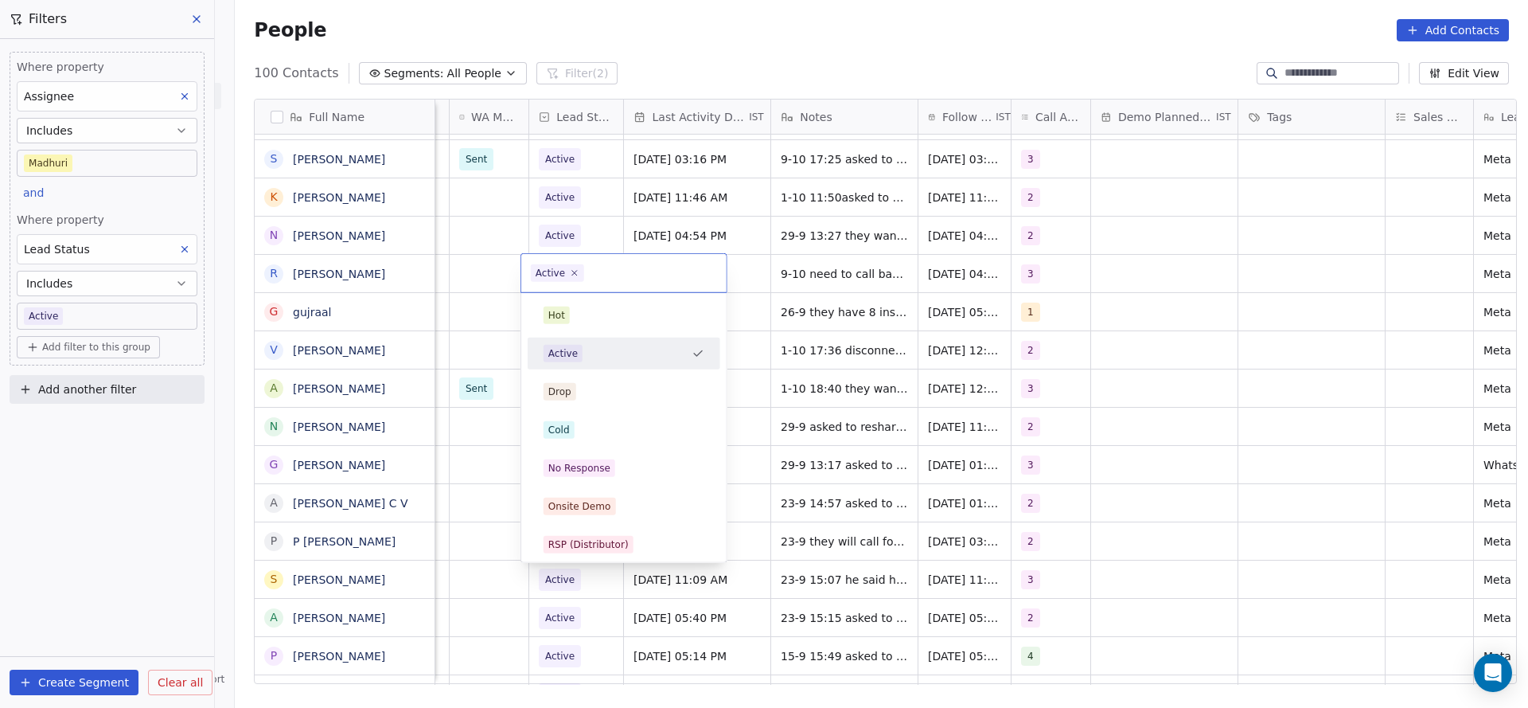
click at [884, 271] on html "On2Cook India Pvt. Ltd. Contacts People Marketing Workflows Campaigns Metrics &…" at bounding box center [764, 354] width 1528 height 708
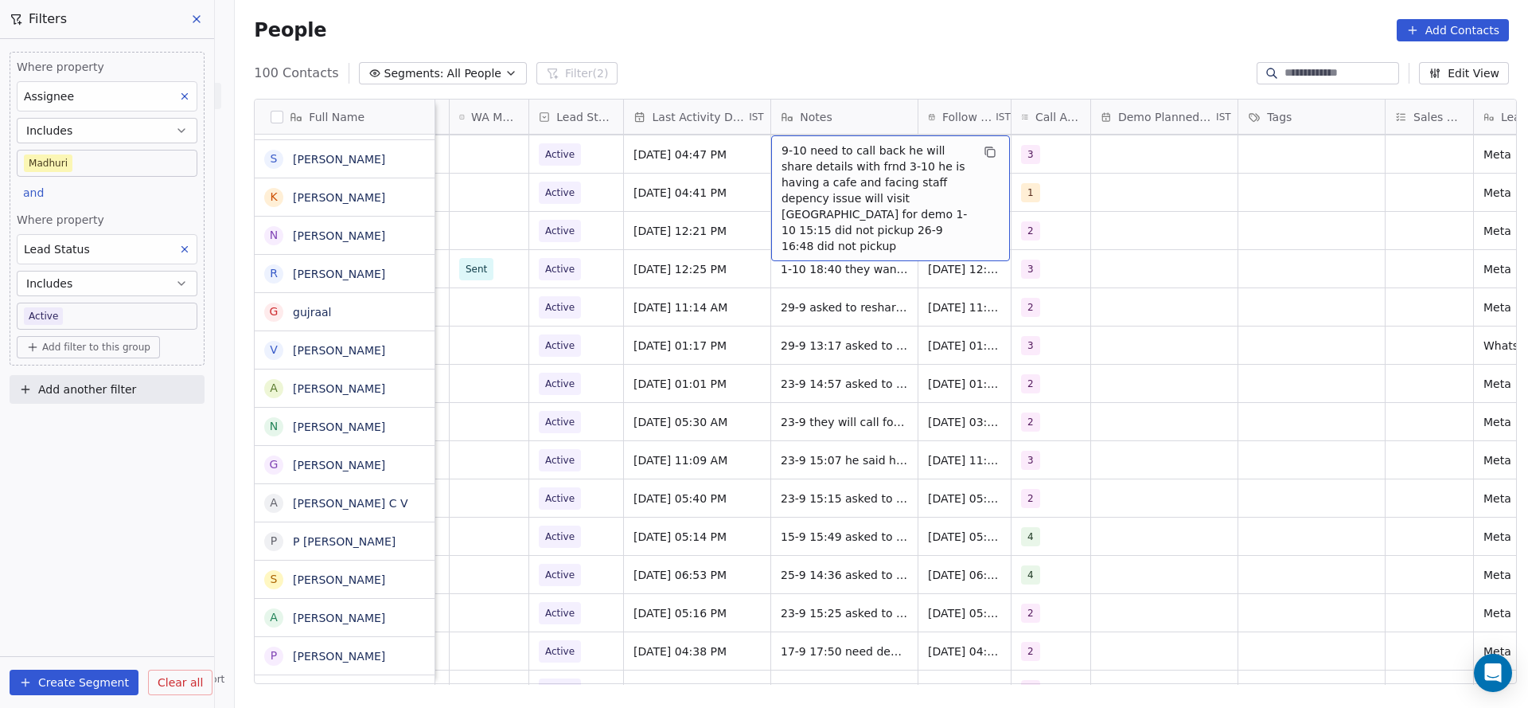
scroll to position [955, 0]
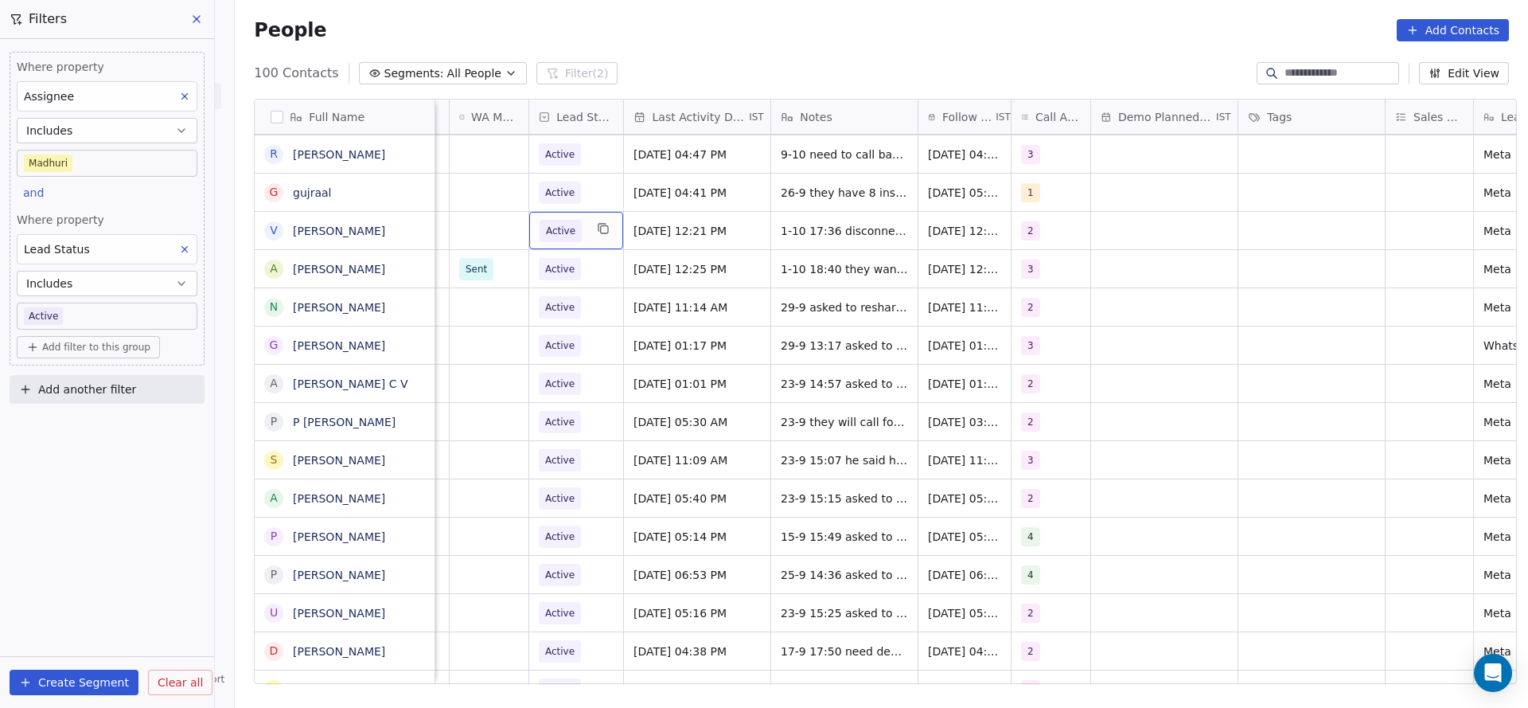
click at [557, 231] on span "Active" at bounding box center [560, 231] width 29 height 16
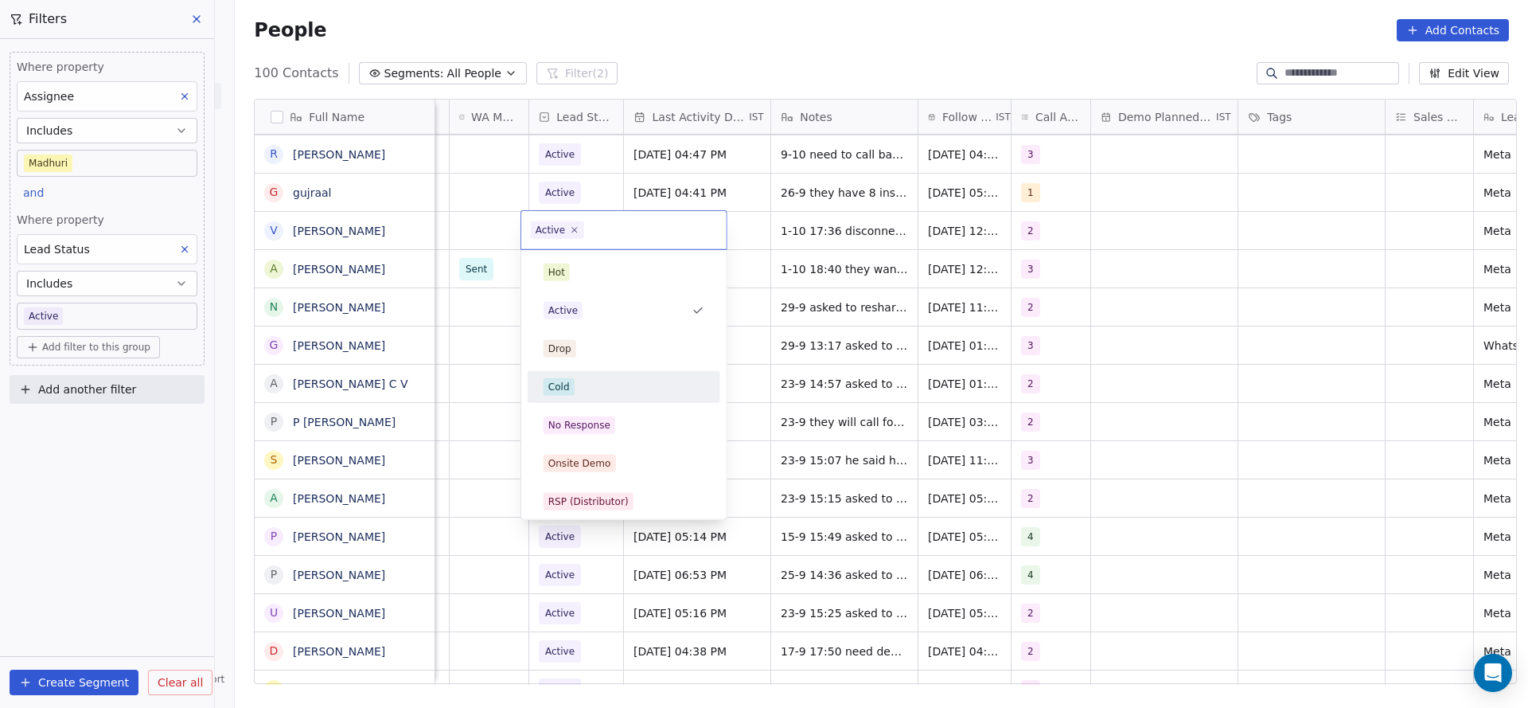
click at [576, 378] on div "Cold" at bounding box center [624, 387] width 161 height 18
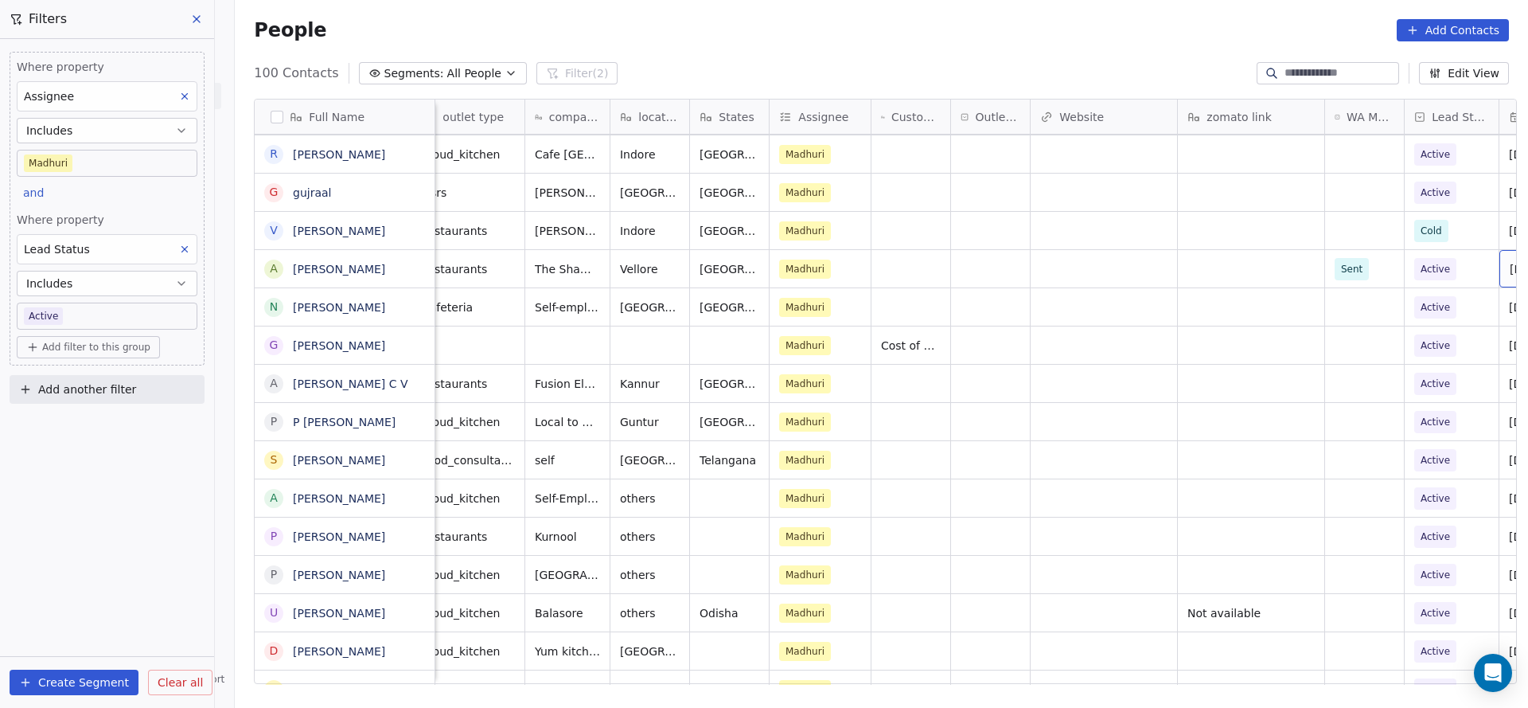
scroll to position [0, 677]
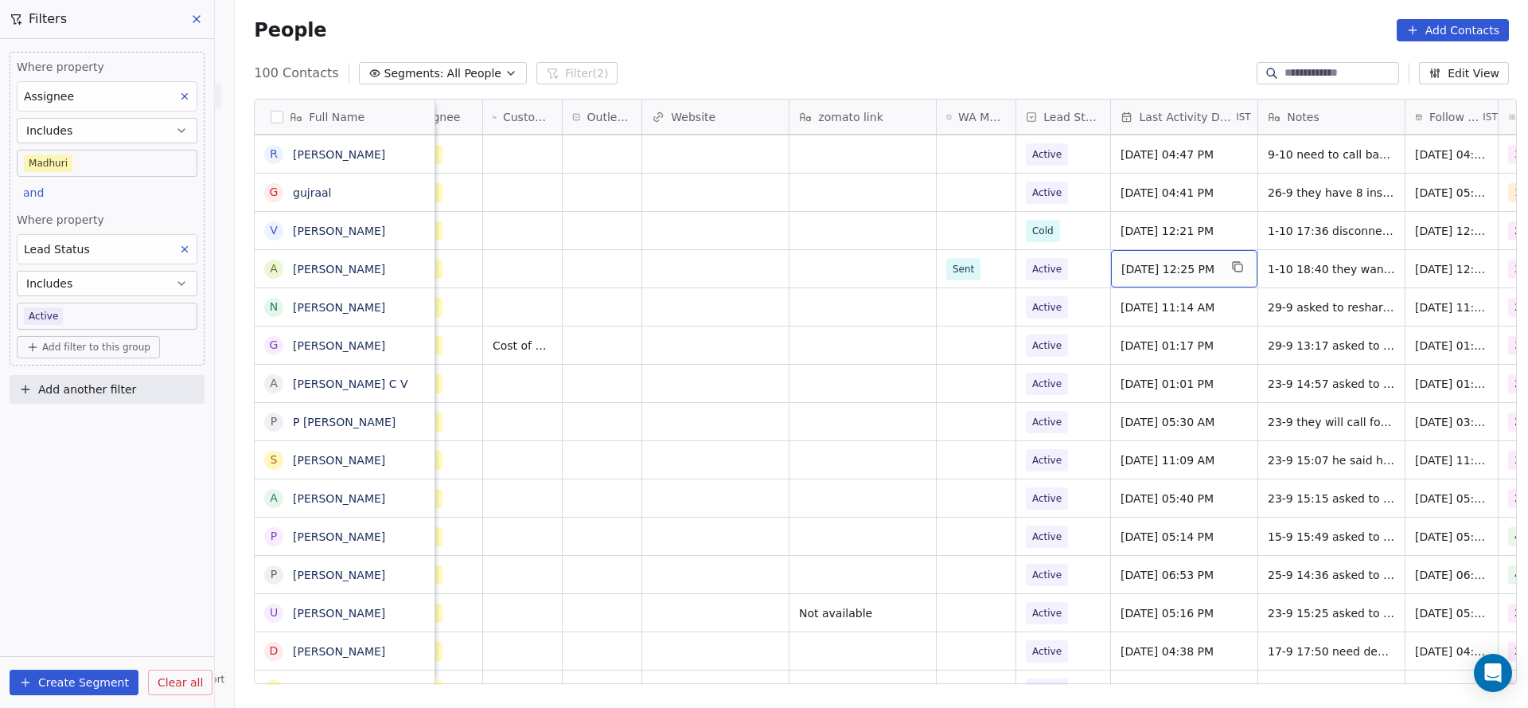
click at [1153, 265] on span "[DATE] 12:25 PM" at bounding box center [1169, 269] width 97 height 16
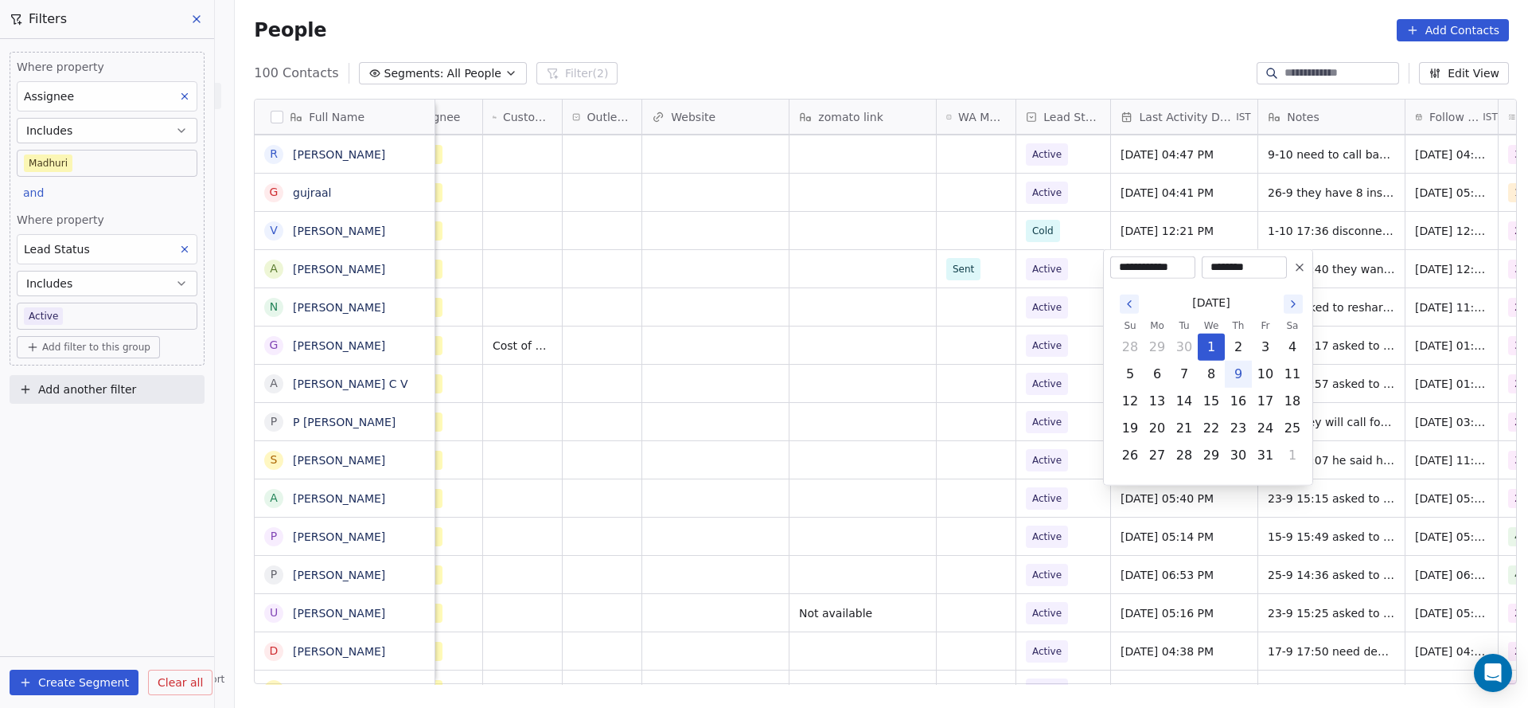
click at [1242, 382] on button "9" at bounding box center [1238, 373] width 25 height 25
type input "**********"
click at [957, 388] on html "On2Cook India Pvt. Ltd. Contacts People Marketing Workflows Campaigns Metrics &…" at bounding box center [764, 354] width 1528 height 708
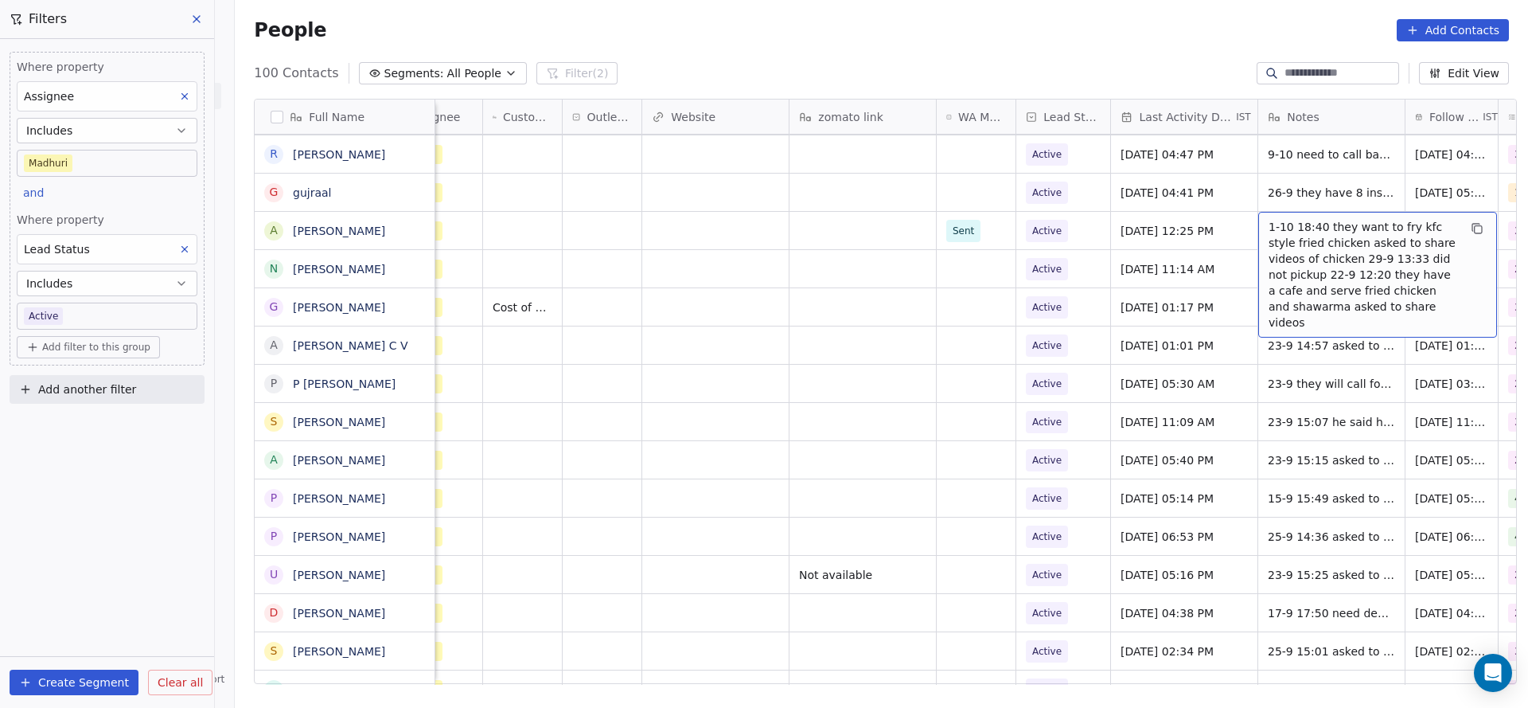
click at [1289, 222] on span "1-10 18:40 they want to fry kfc style fried chicken asked to share videos of ch…" at bounding box center [1363, 274] width 189 height 111
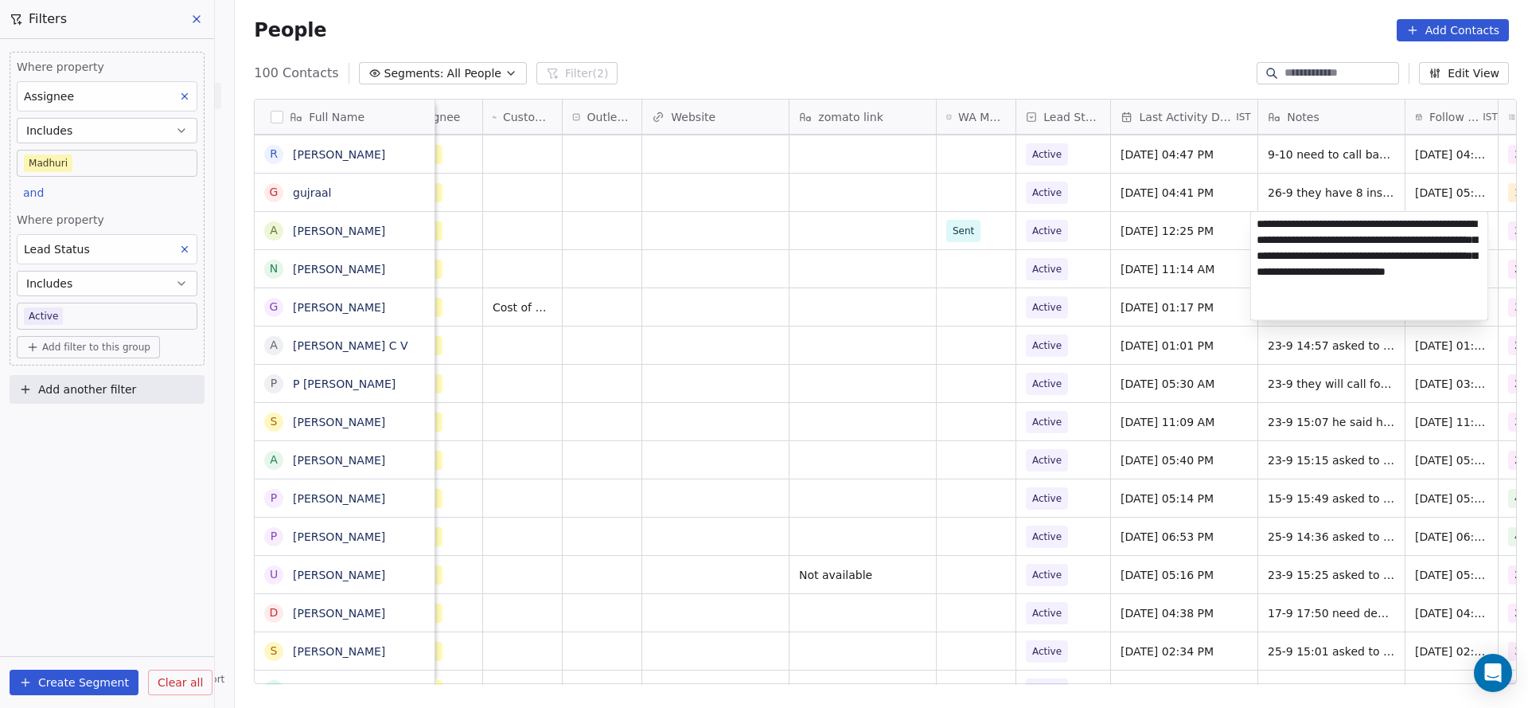
click at [1249, 227] on html "On2Cook India Pvt. Ltd. Contacts People Marketing Workflows Campaigns Metrics &…" at bounding box center [764, 354] width 1528 height 708
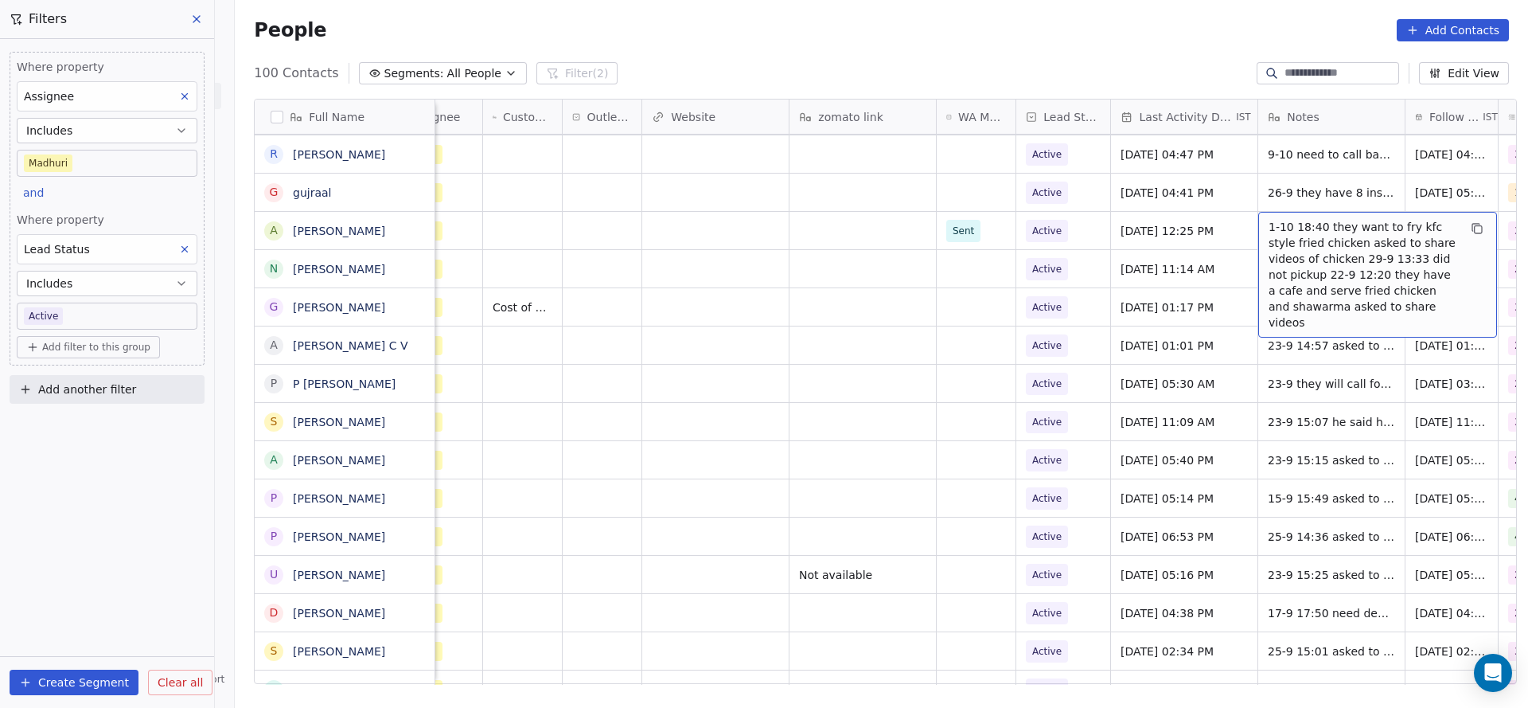
click at [1258, 224] on div "1-10 18:40 they want to fry kfc style fried chicken asked to share videos of ch…" at bounding box center [1377, 275] width 239 height 126
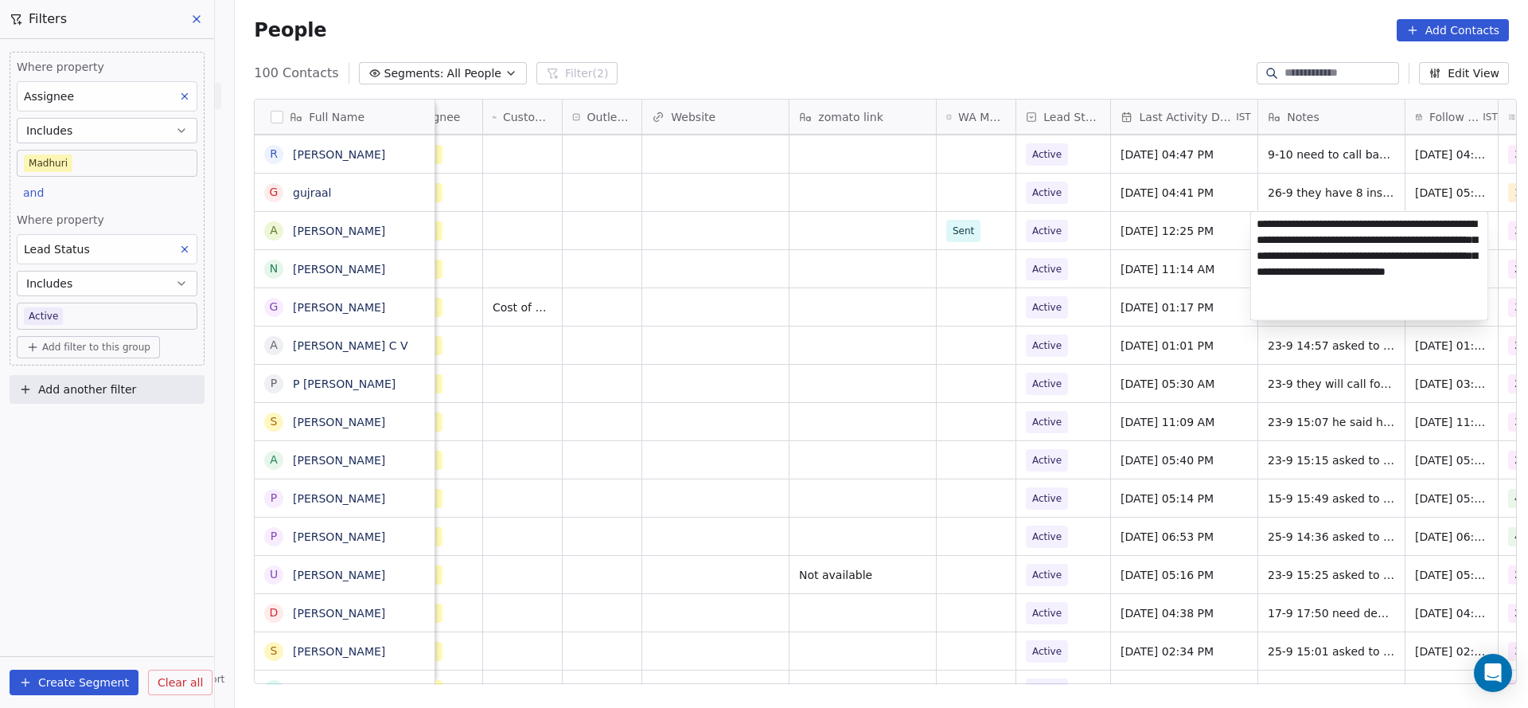
click at [1257, 224] on textarea "**********" at bounding box center [1369, 266] width 237 height 108
click at [1438, 220] on textarea "**********" at bounding box center [1369, 266] width 237 height 108
type textarea "**********"
click at [1136, 275] on html "On2Cook India Pvt. Ltd. Contacts People Marketing Workflows Campaigns Metrics &…" at bounding box center [764, 354] width 1528 height 708
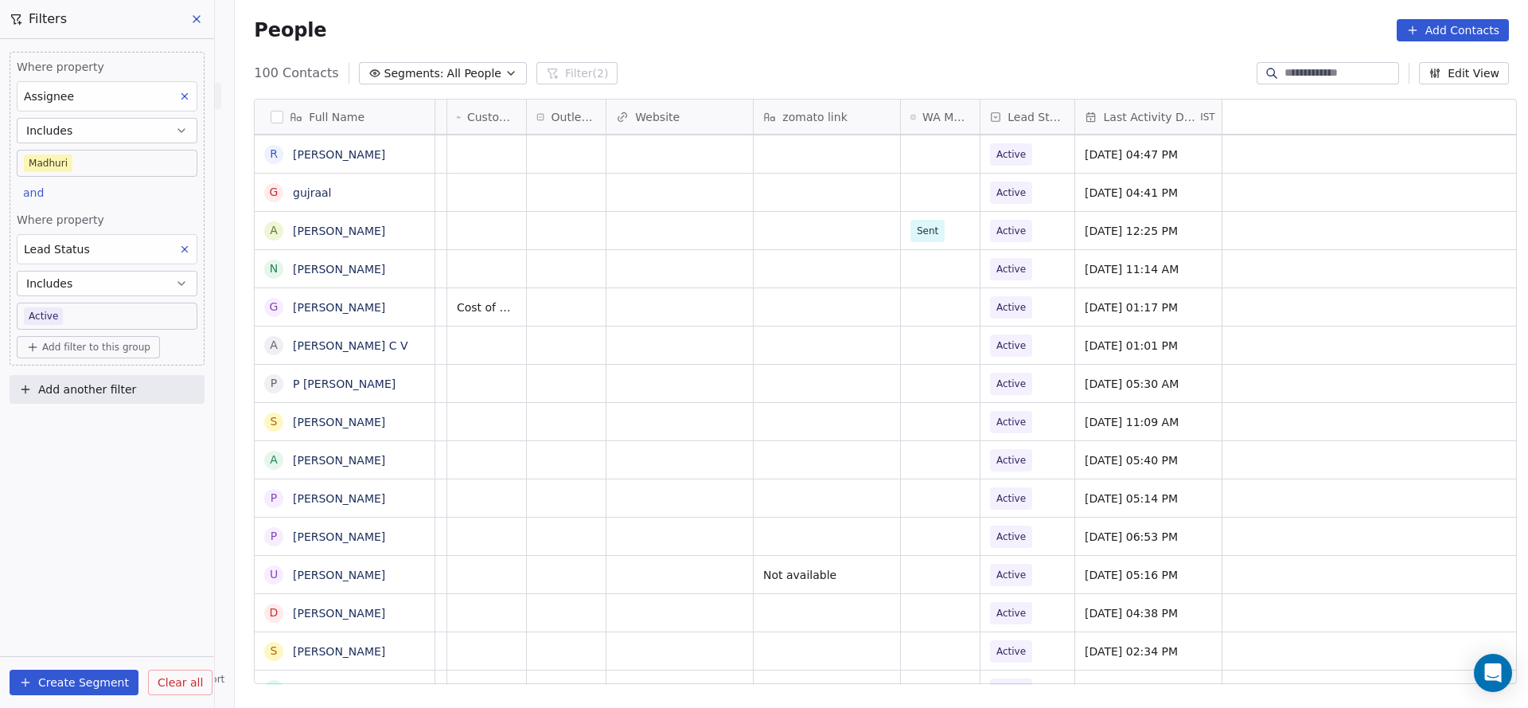
scroll to position [0, 0]
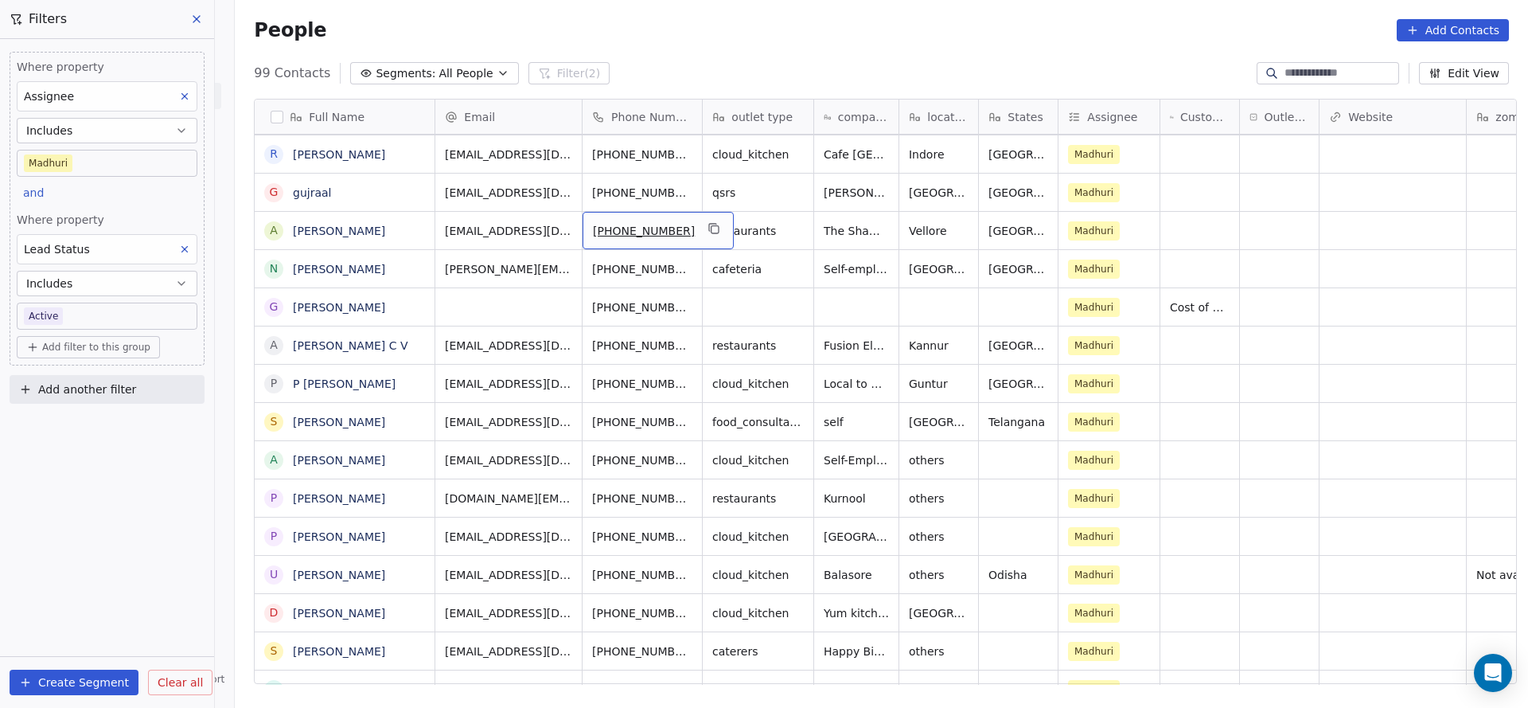
click at [695, 236] on div "[PHONE_NUMBER]" at bounding box center [658, 230] width 151 height 37
click at [705, 225] on button "grid" at bounding box center [714, 228] width 19 height 19
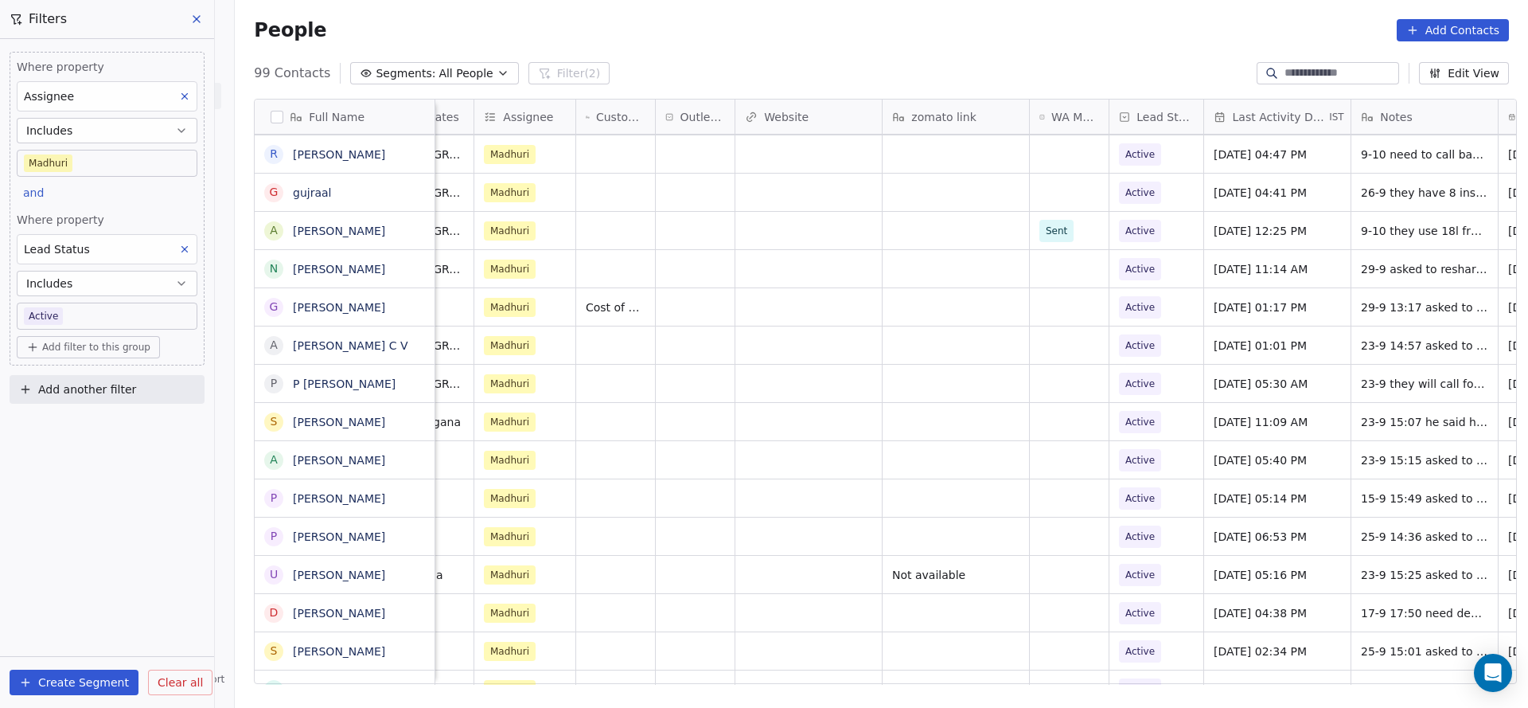
scroll to position [0, 757]
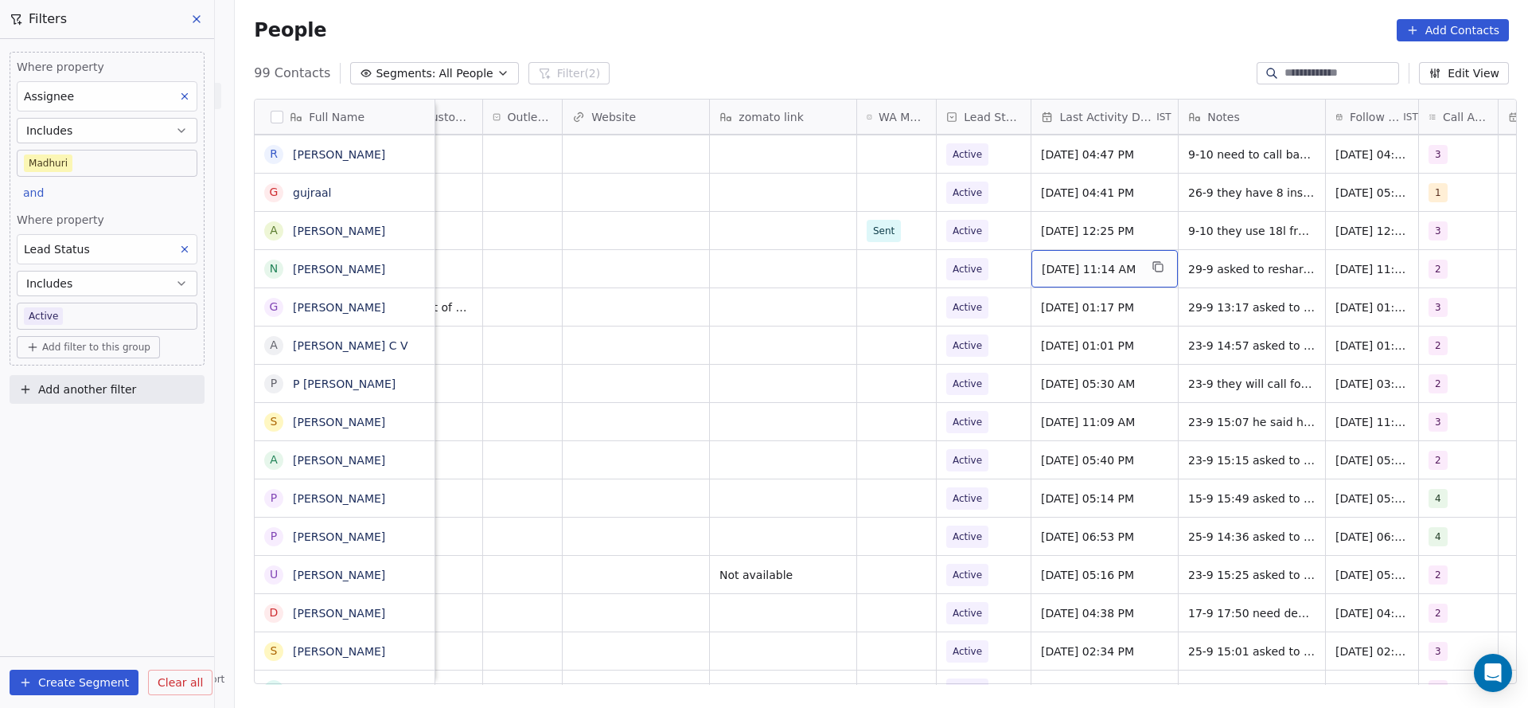
click at [1072, 275] on span "[DATE] 11:14 AM" at bounding box center [1090, 269] width 97 height 16
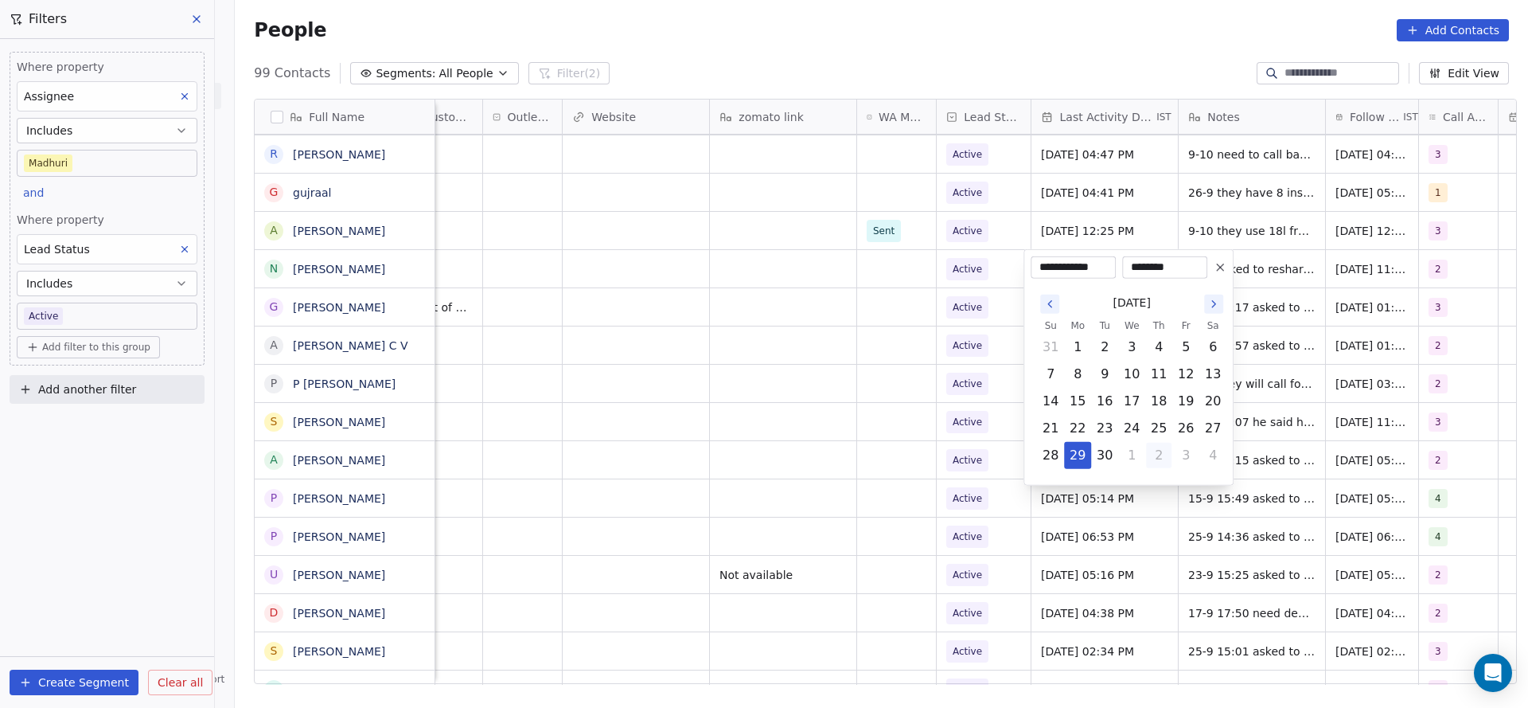
click at [1152, 456] on button "2" at bounding box center [1158, 454] width 25 height 25
click at [1160, 375] on button "9" at bounding box center [1158, 373] width 25 height 25
type input "**********"
click at [862, 401] on html "On2Cook India Pvt. Ltd. Contacts People Marketing Workflows Campaigns Metrics &…" at bounding box center [764, 354] width 1528 height 708
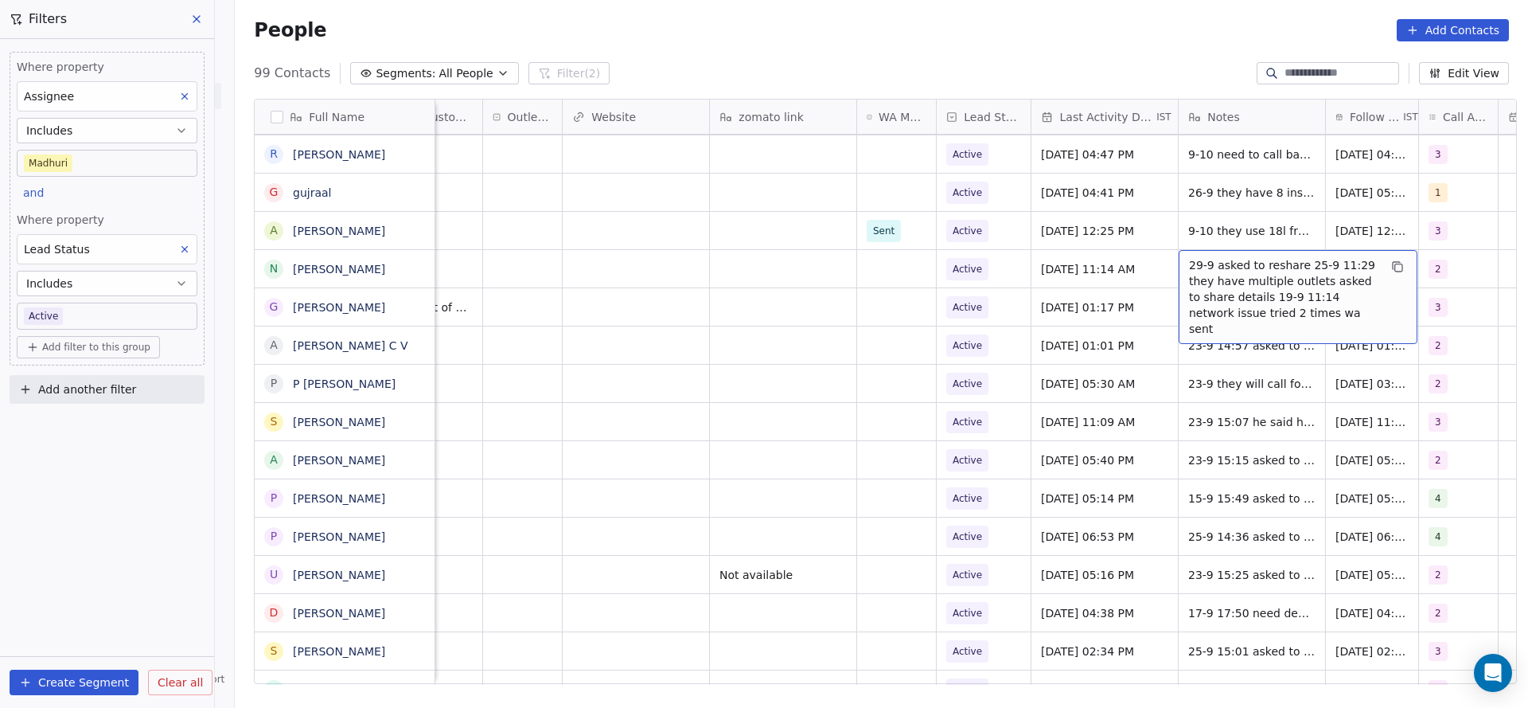
click at [1213, 262] on span "29-9 asked to reshare 25-9 11:29 they have multiple outlets asked to share deta…" at bounding box center [1283, 297] width 189 height 80
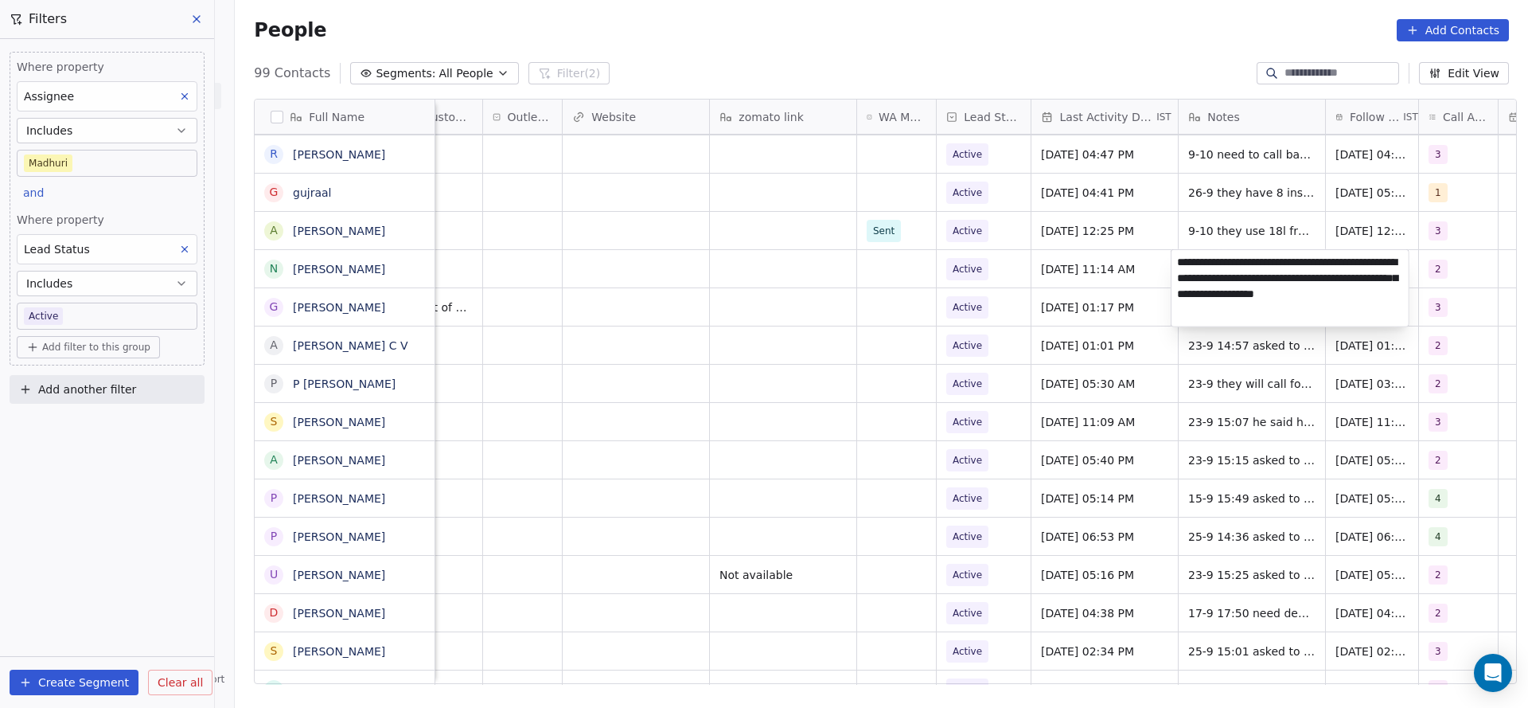
click at [1175, 263] on textarea "**********" at bounding box center [1289, 288] width 237 height 76
type textarea "**********"
click at [941, 279] on html "On2Cook India Pvt. Ltd. Contacts People Marketing Workflows Campaigns Metrics &…" at bounding box center [764, 354] width 1528 height 708
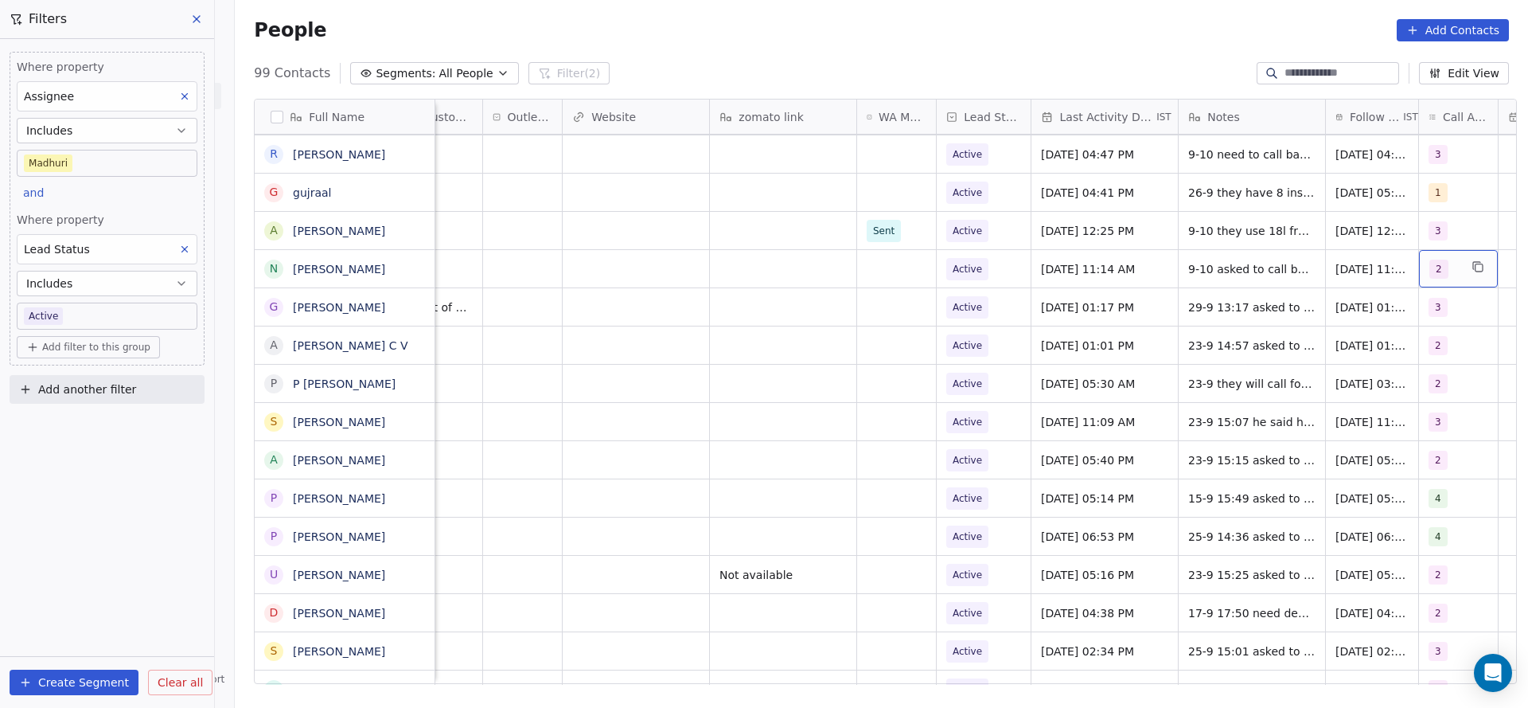
click at [1429, 268] on span "2" at bounding box center [1438, 268] width 19 height 19
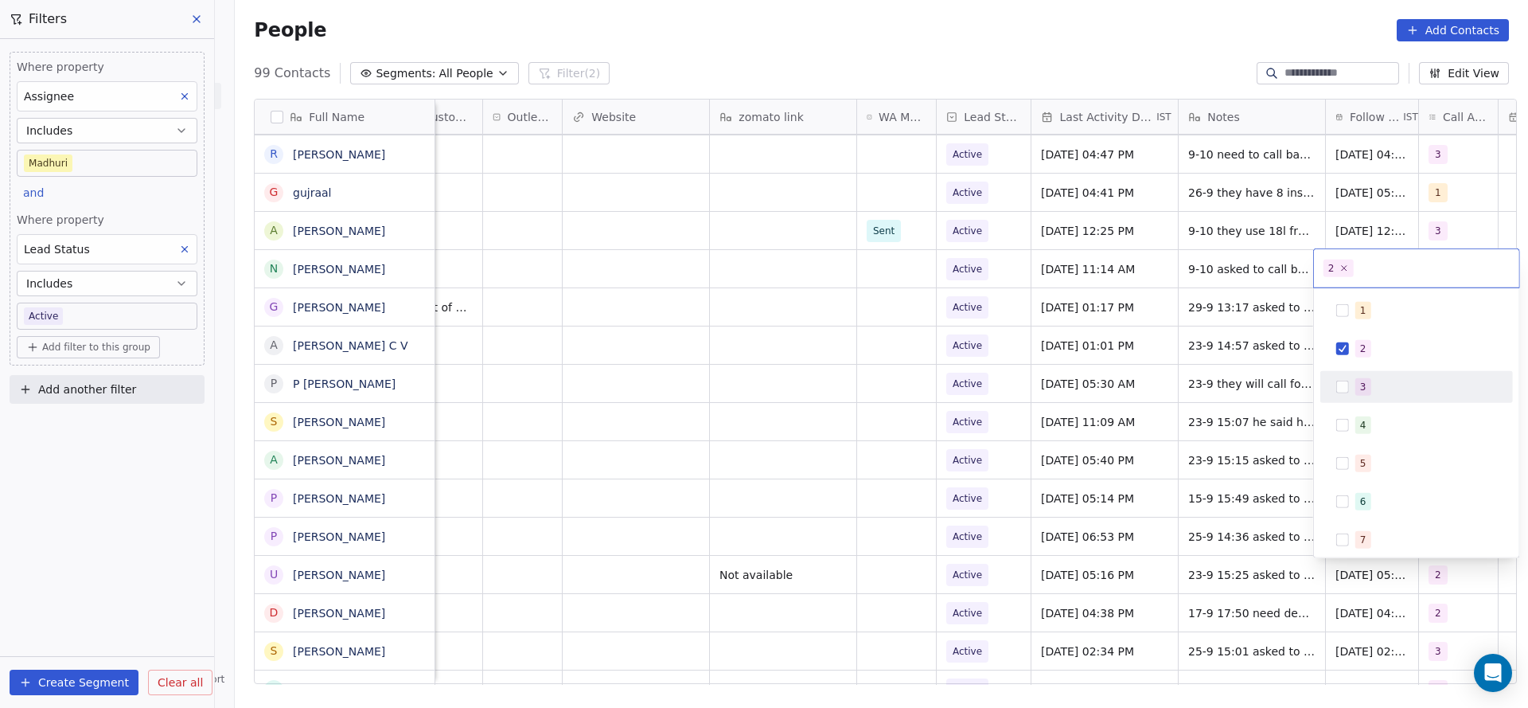
drag, startPoint x: 1370, startPoint y: 384, endPoint x: 1363, endPoint y: 336, distance: 49.0
click at [1370, 375] on div "3" at bounding box center [1417, 386] width 180 height 25
click at [1363, 336] on div "2" at bounding box center [1417, 348] width 180 height 25
click at [1160, 353] on html "On2Cook India Pvt. Ltd. Contacts People Marketing Workflows Campaigns Metrics &…" at bounding box center [764, 354] width 1528 height 708
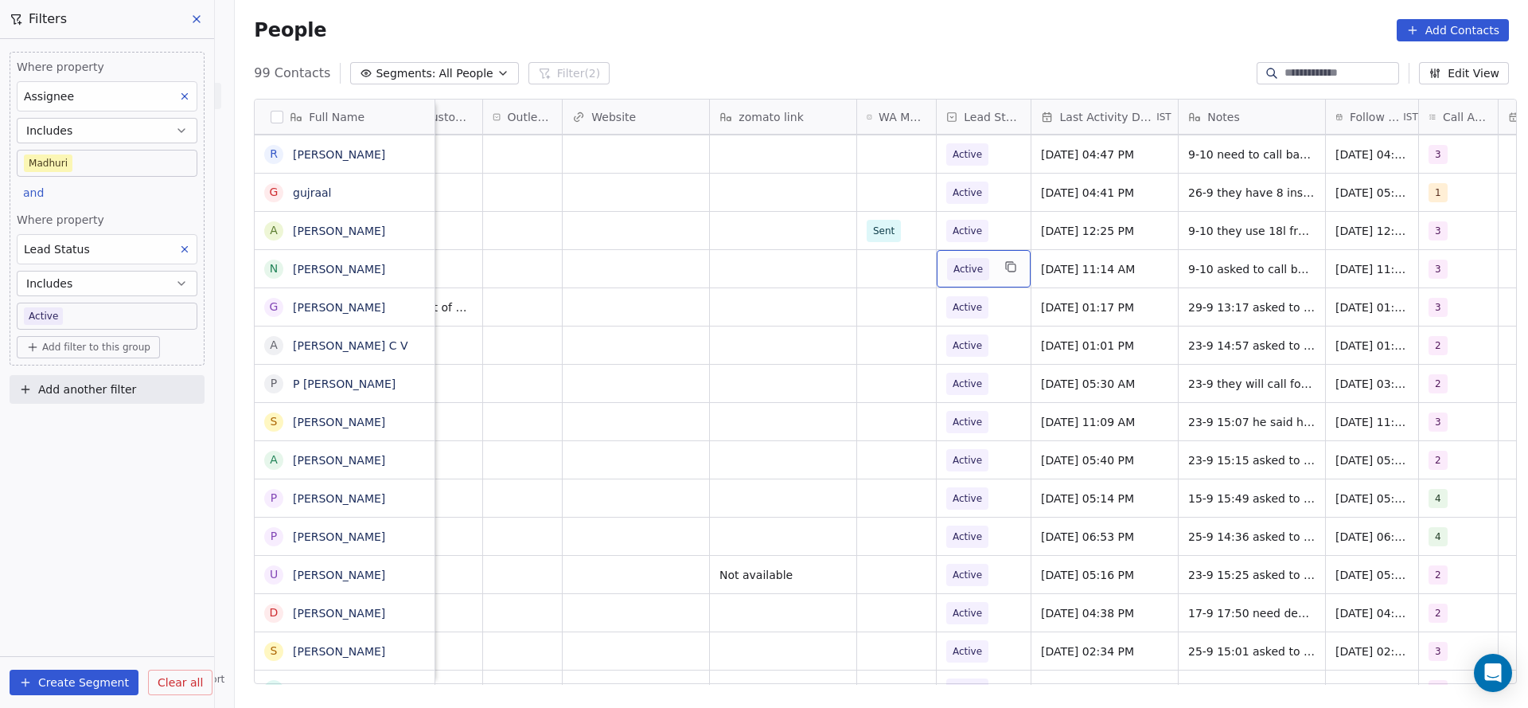
click at [957, 267] on span "Active" at bounding box center [967, 269] width 29 height 16
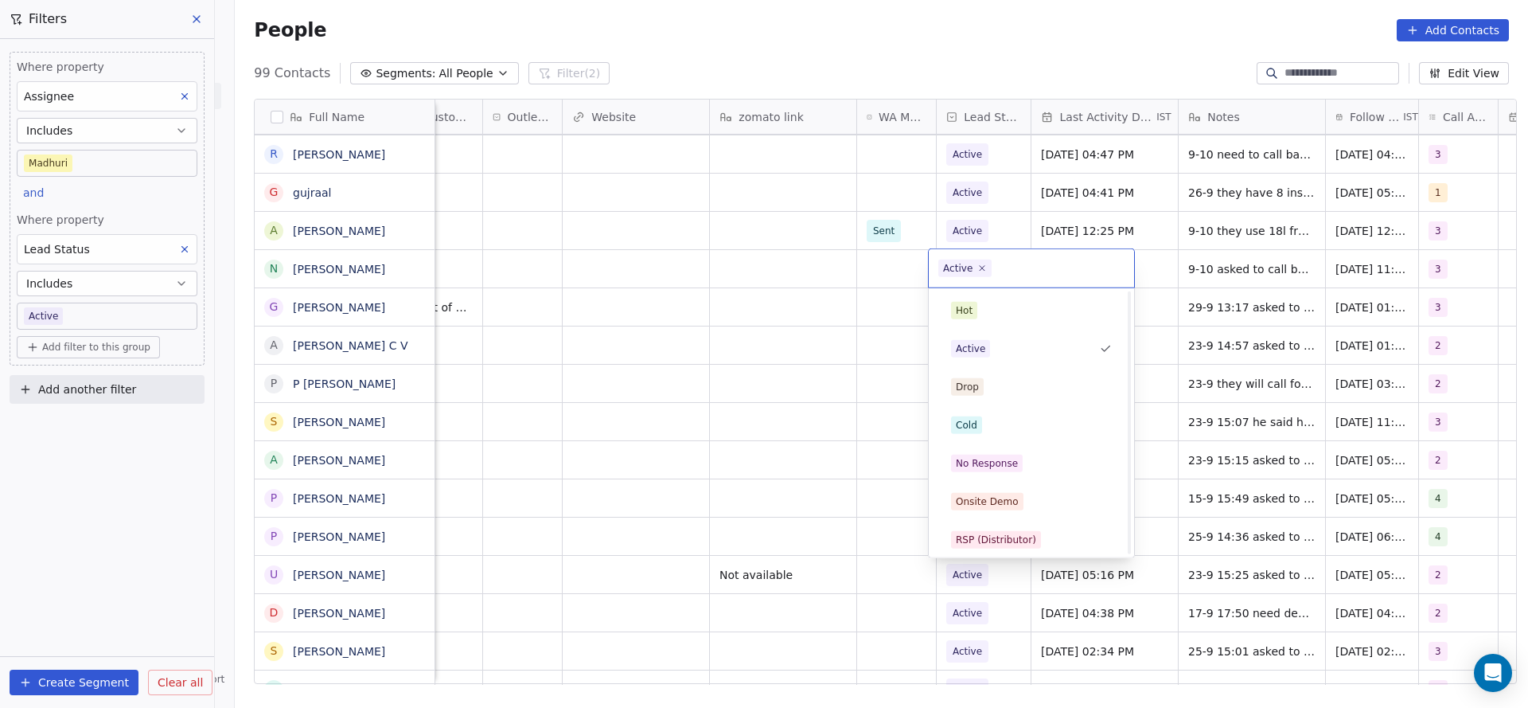
scroll to position [119, 0]
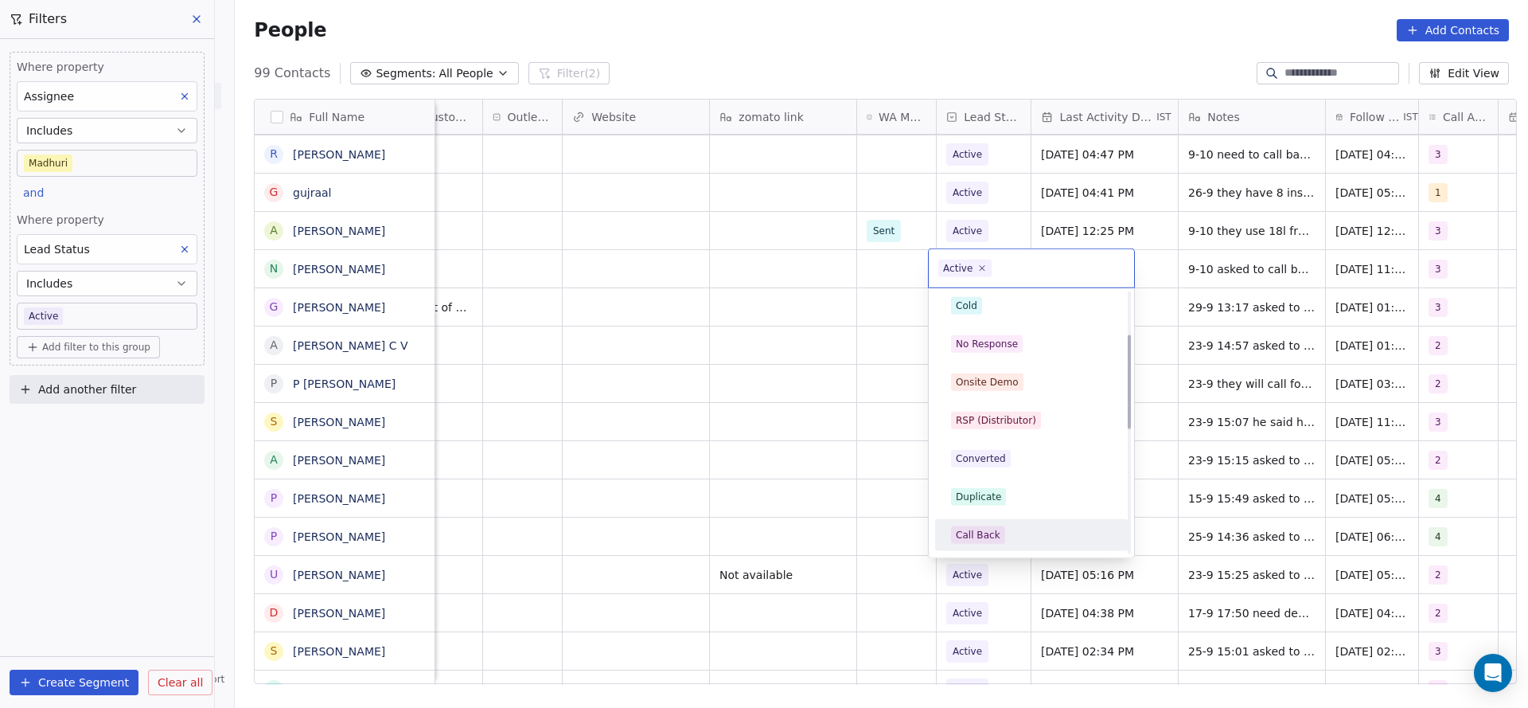
click at [990, 539] on div "Call Back" at bounding box center [978, 535] width 45 height 14
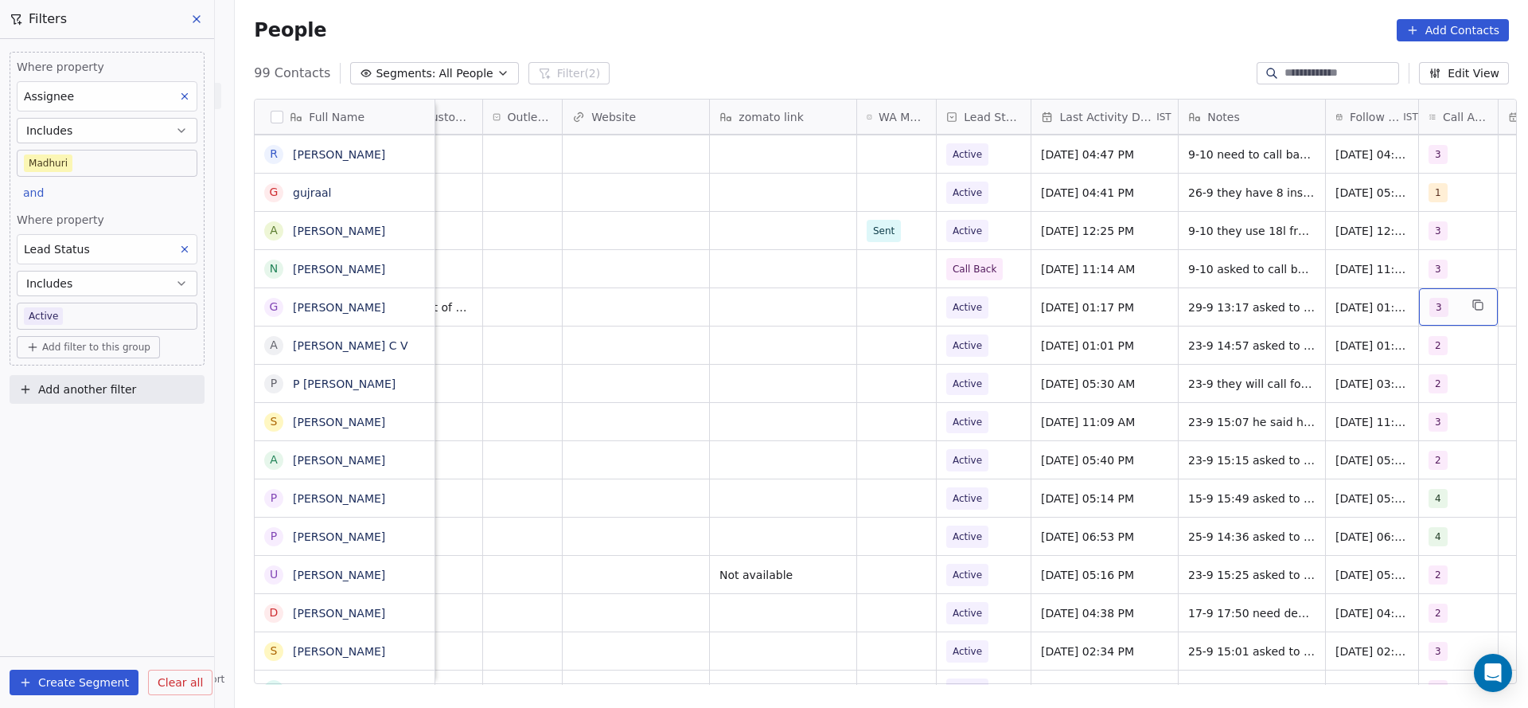
click at [1461, 314] on div "3" at bounding box center [1458, 306] width 79 height 37
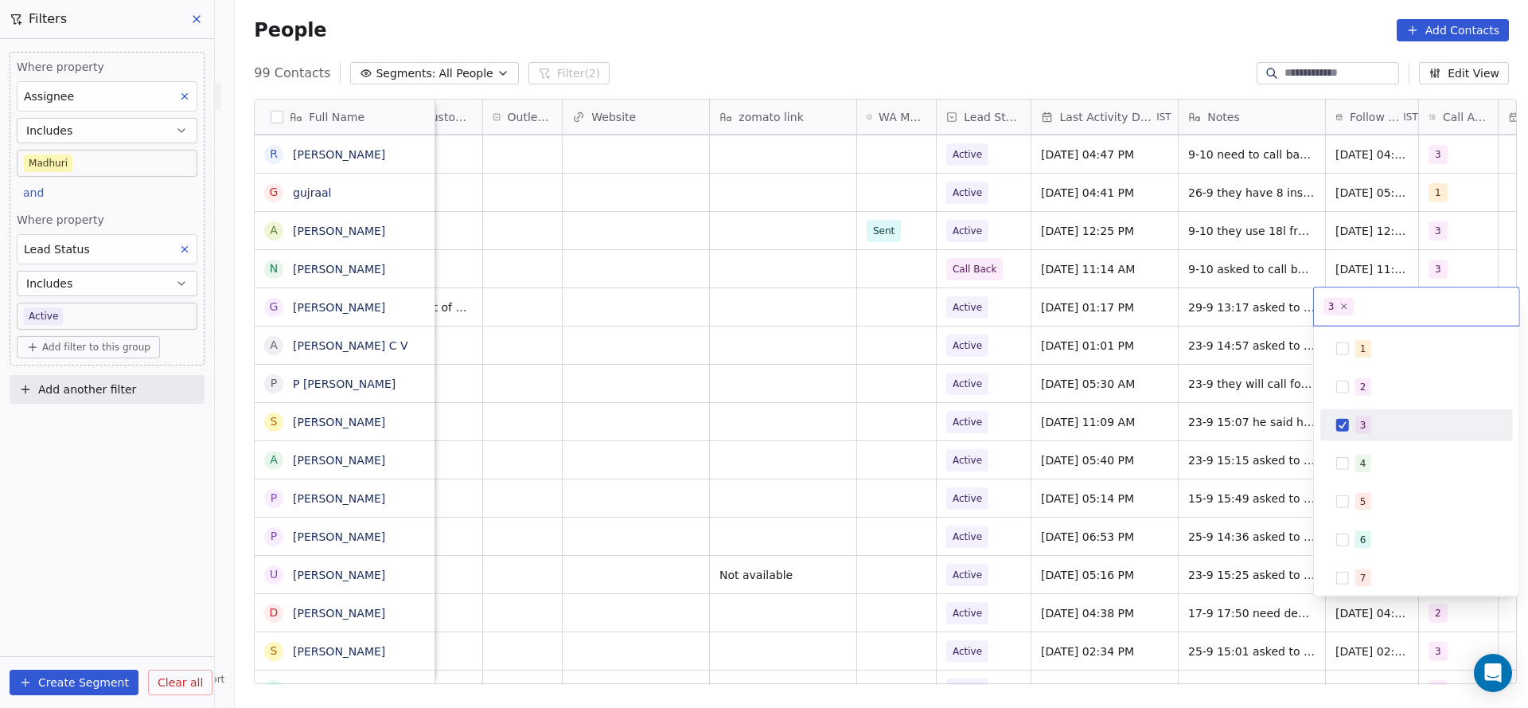
click at [1153, 314] on html "On2Cook India Pvt. Ltd. Contacts People Marketing Workflows Campaigns Metrics &…" at bounding box center [764, 354] width 1528 height 708
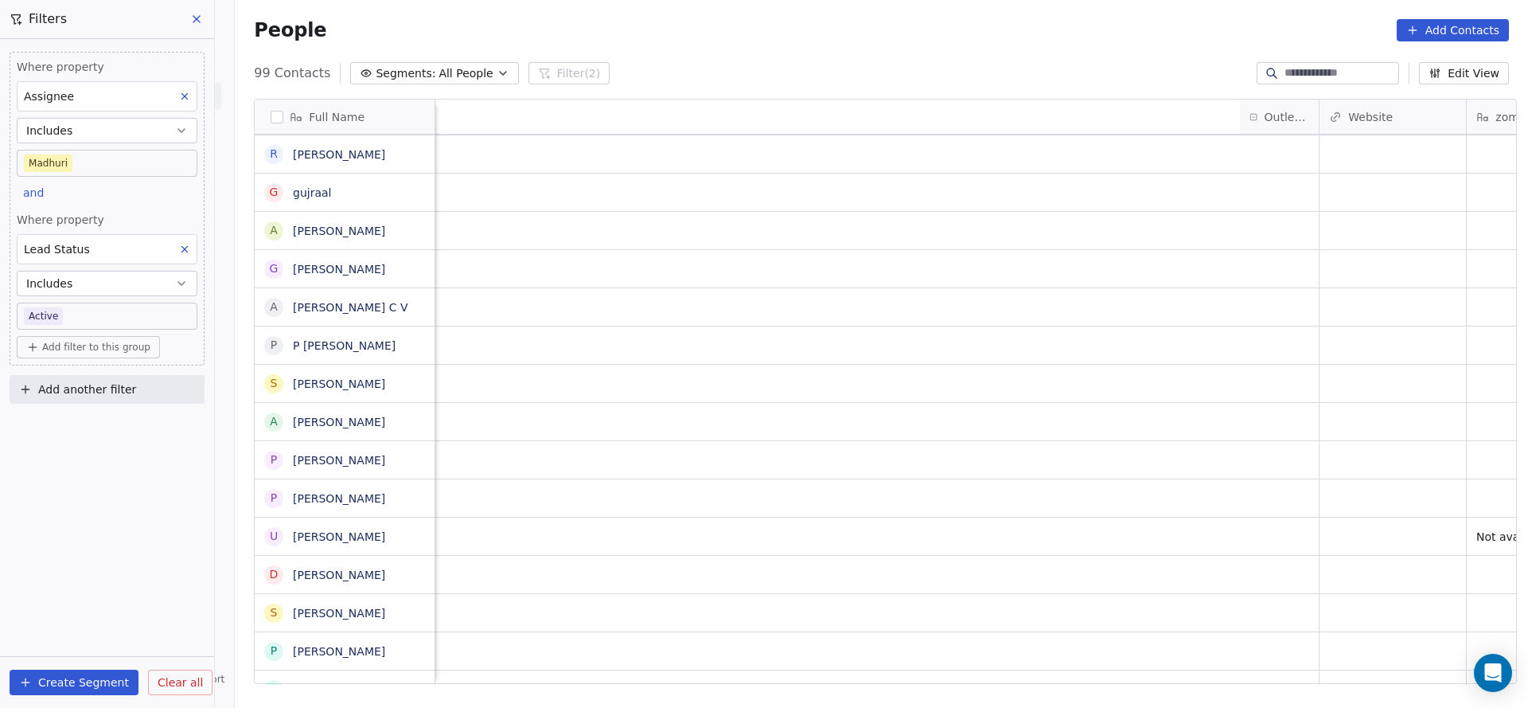
scroll to position [0, 1236]
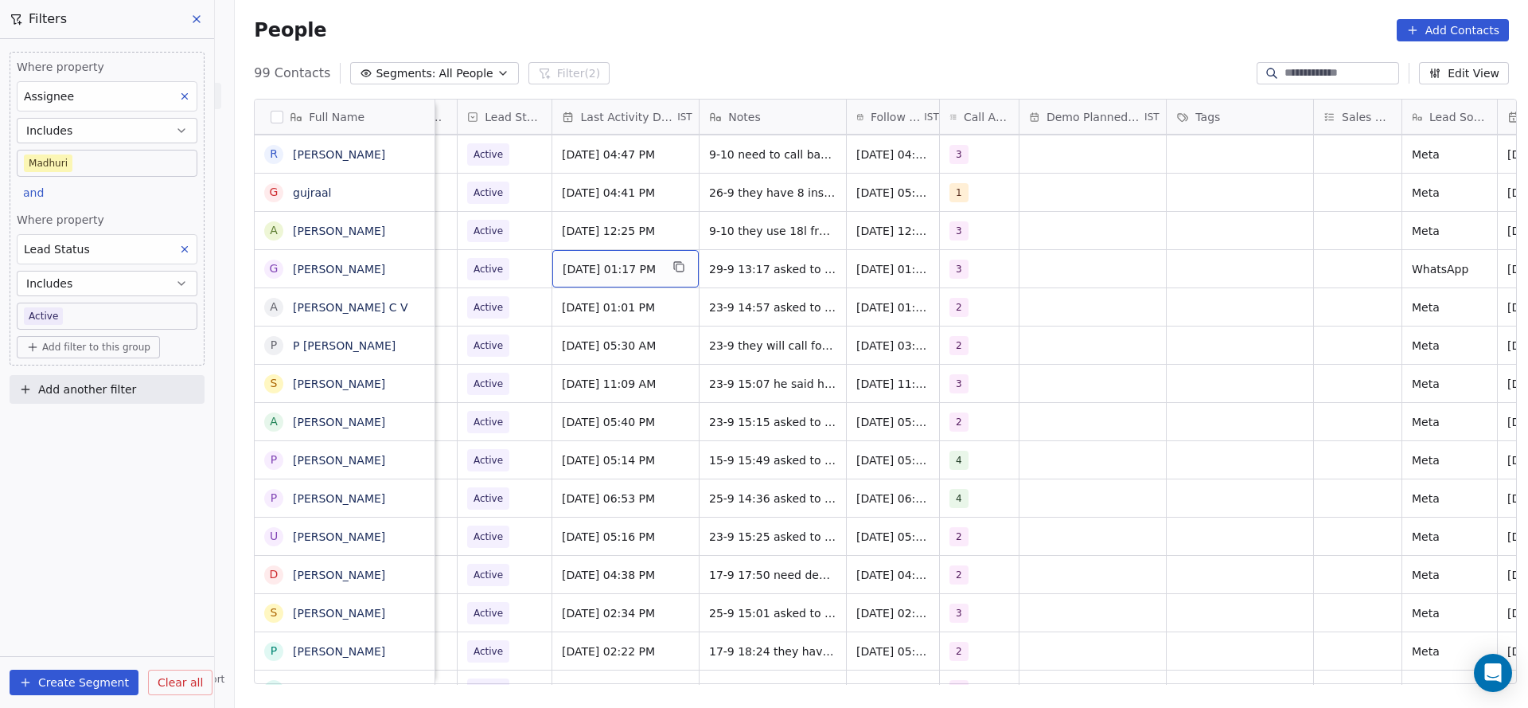
click at [631, 267] on span "[DATE] 01:17 PM" at bounding box center [611, 269] width 97 height 16
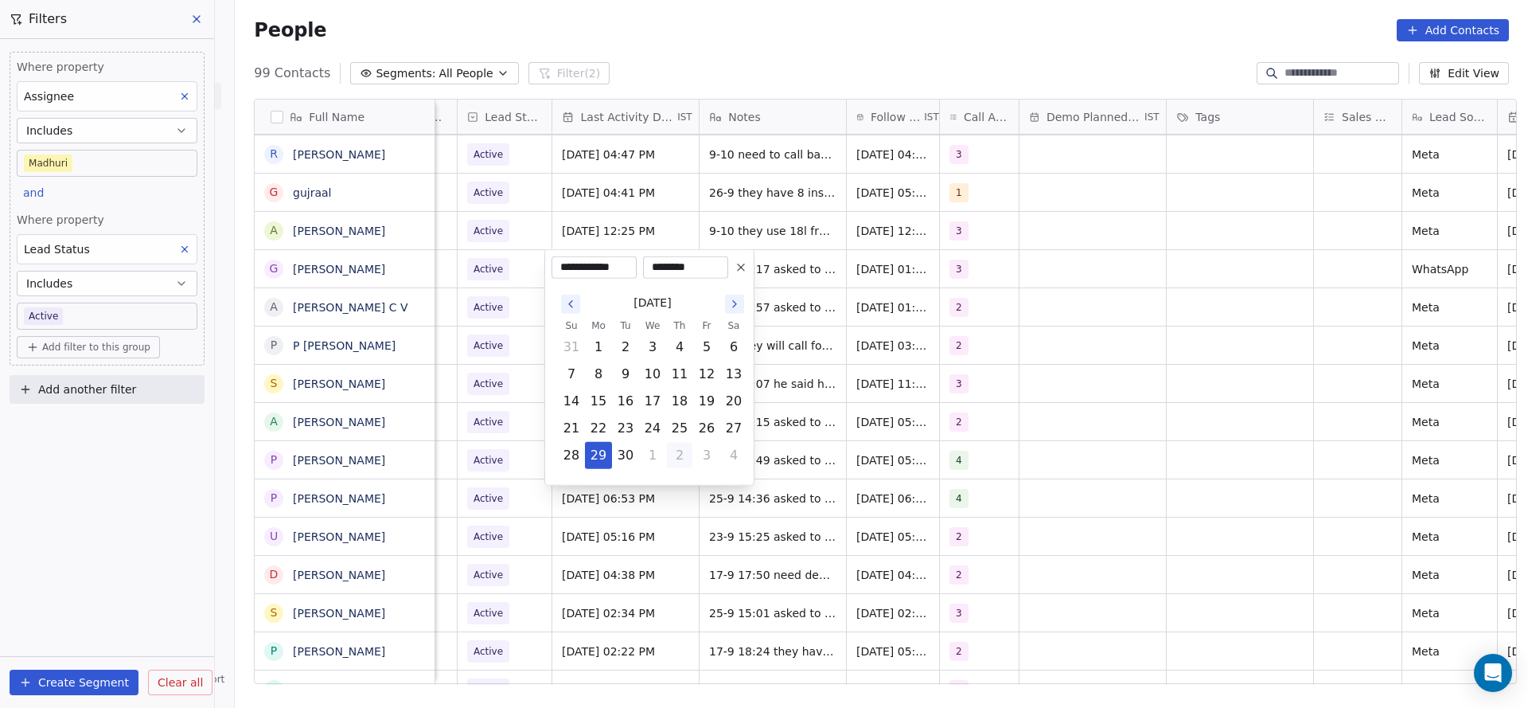
click at [687, 459] on button "2" at bounding box center [679, 454] width 25 height 25
click at [677, 368] on button "9" at bounding box center [679, 373] width 25 height 25
type input "**********"
click at [801, 331] on html "On2Cook India Pvt. Ltd. Contacts People Marketing Workflows Campaigns Metrics &…" at bounding box center [764, 354] width 1528 height 708
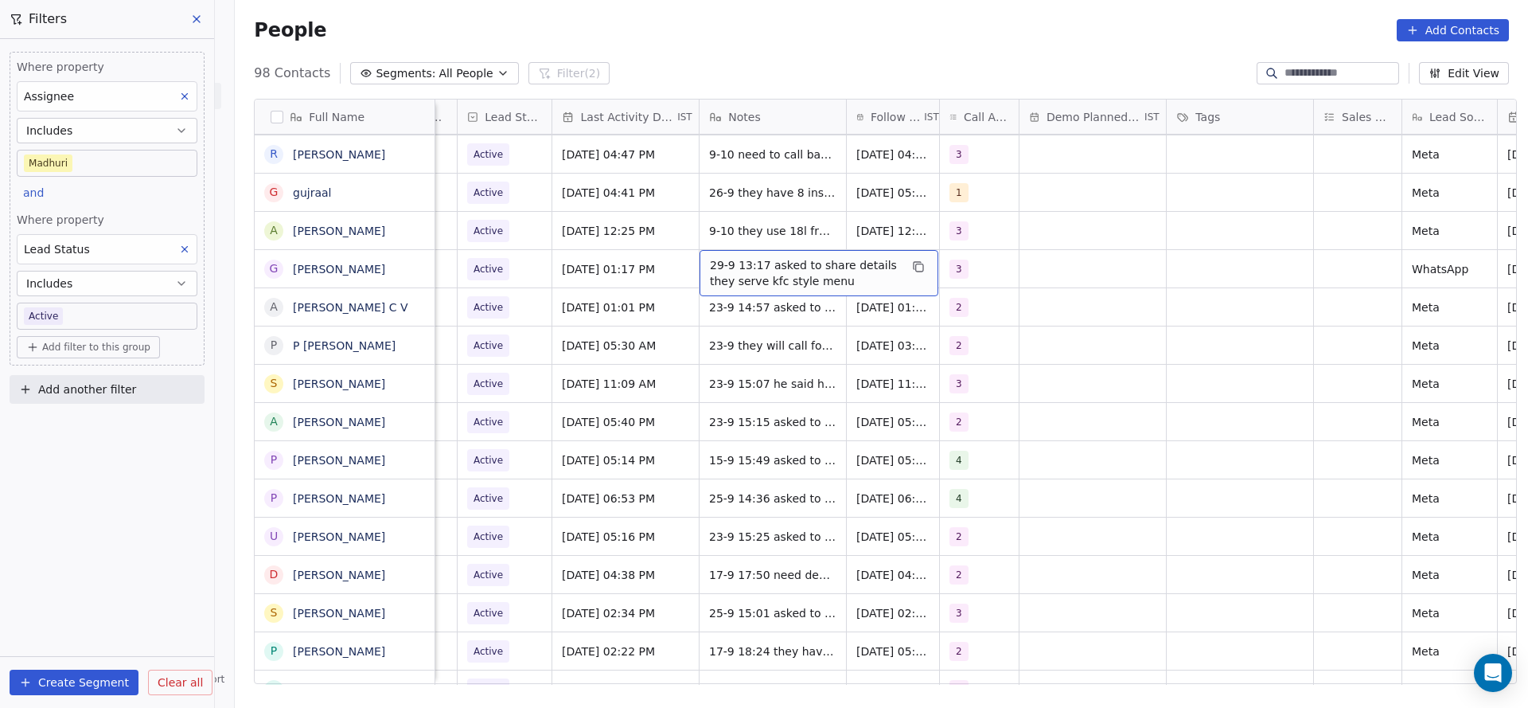
click at [757, 281] on span "29-9 13:17 asked to share details they serve kfc style menu" at bounding box center [804, 273] width 189 height 32
click at [693, 262] on textarea "**********" at bounding box center [810, 274] width 237 height 49
click at [788, 265] on textarea "**********" at bounding box center [810, 274] width 237 height 49
type textarea "**********"
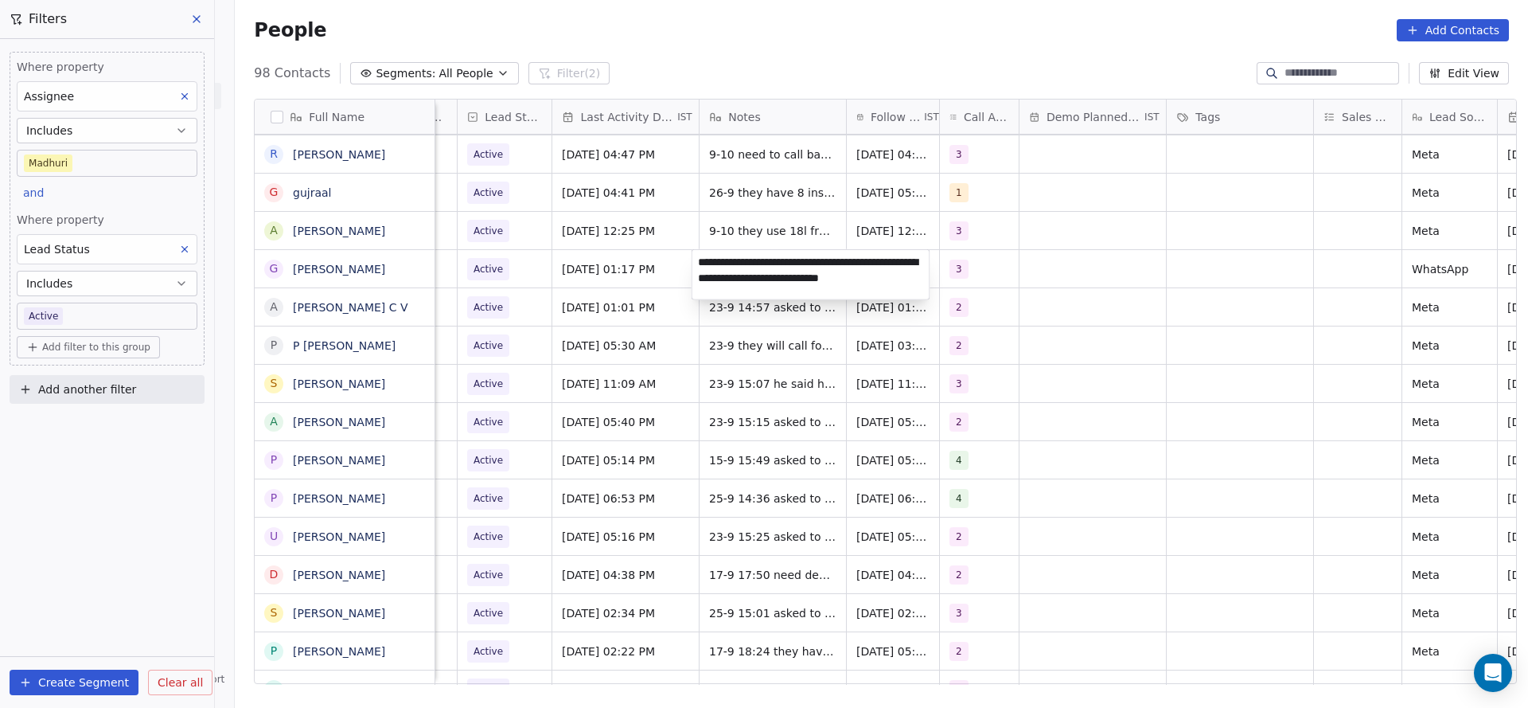
click at [642, 302] on html "On2Cook India Pvt. Ltd. Contacts People Marketing Workflows Campaigns Metrics &…" at bounding box center [764, 354] width 1528 height 708
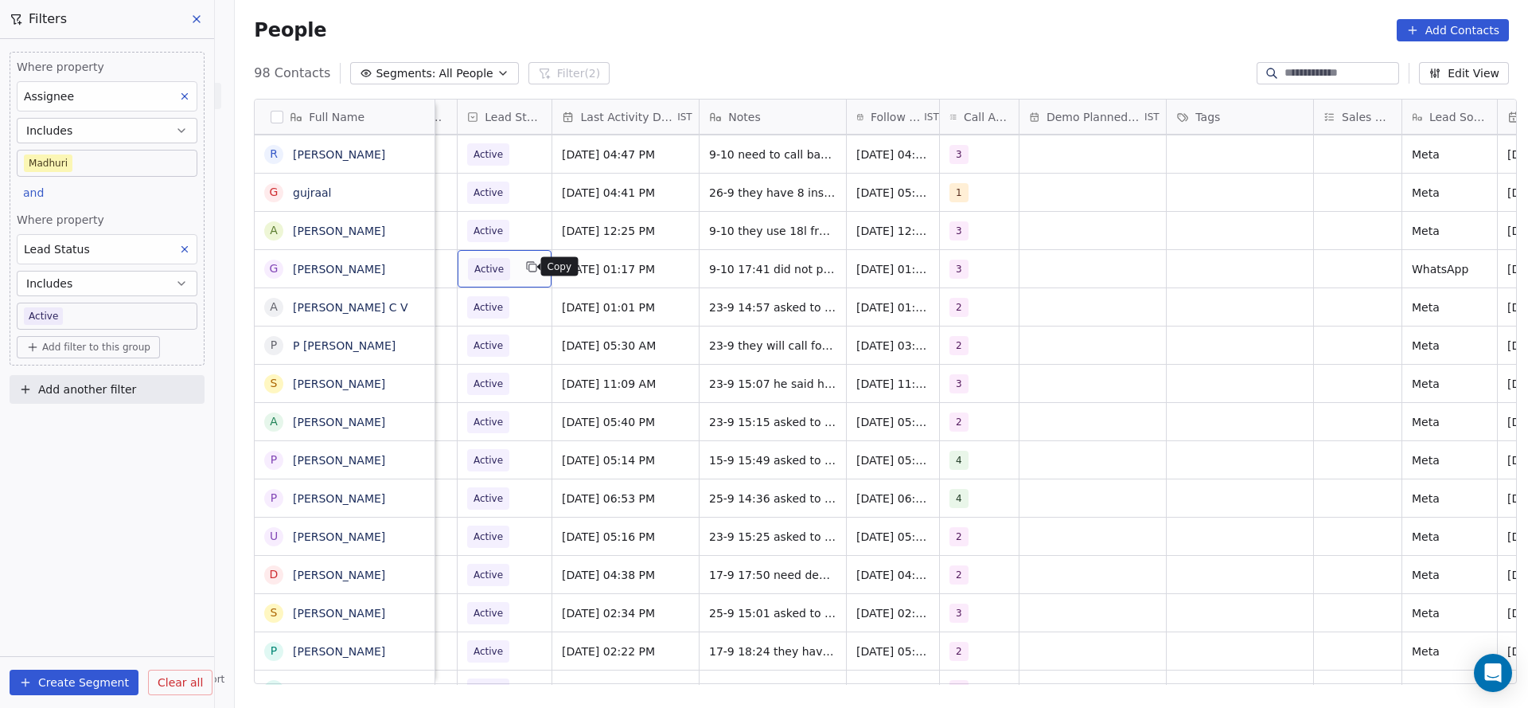
click at [522, 273] on button "grid" at bounding box center [531, 266] width 19 height 19
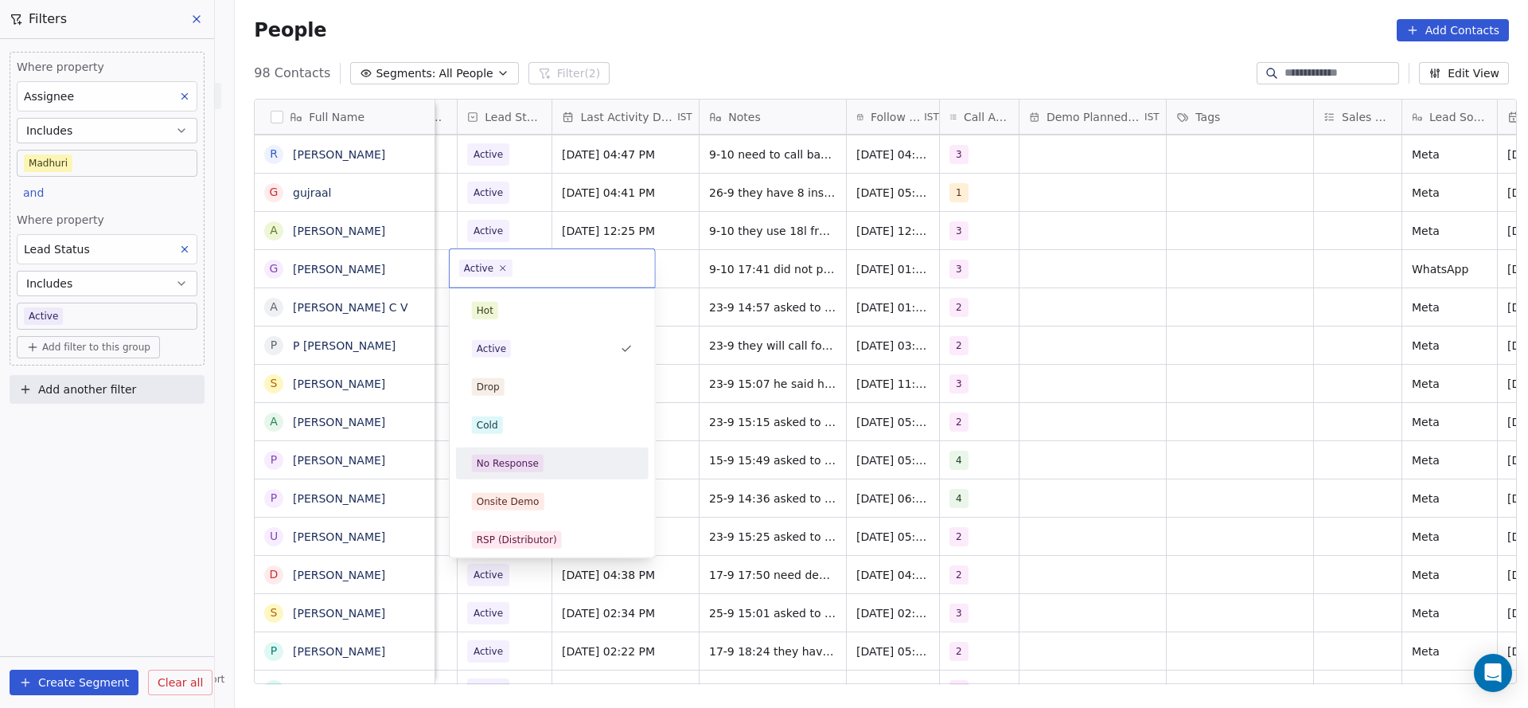
click at [546, 470] on div "No Response" at bounding box center [552, 463] width 161 height 18
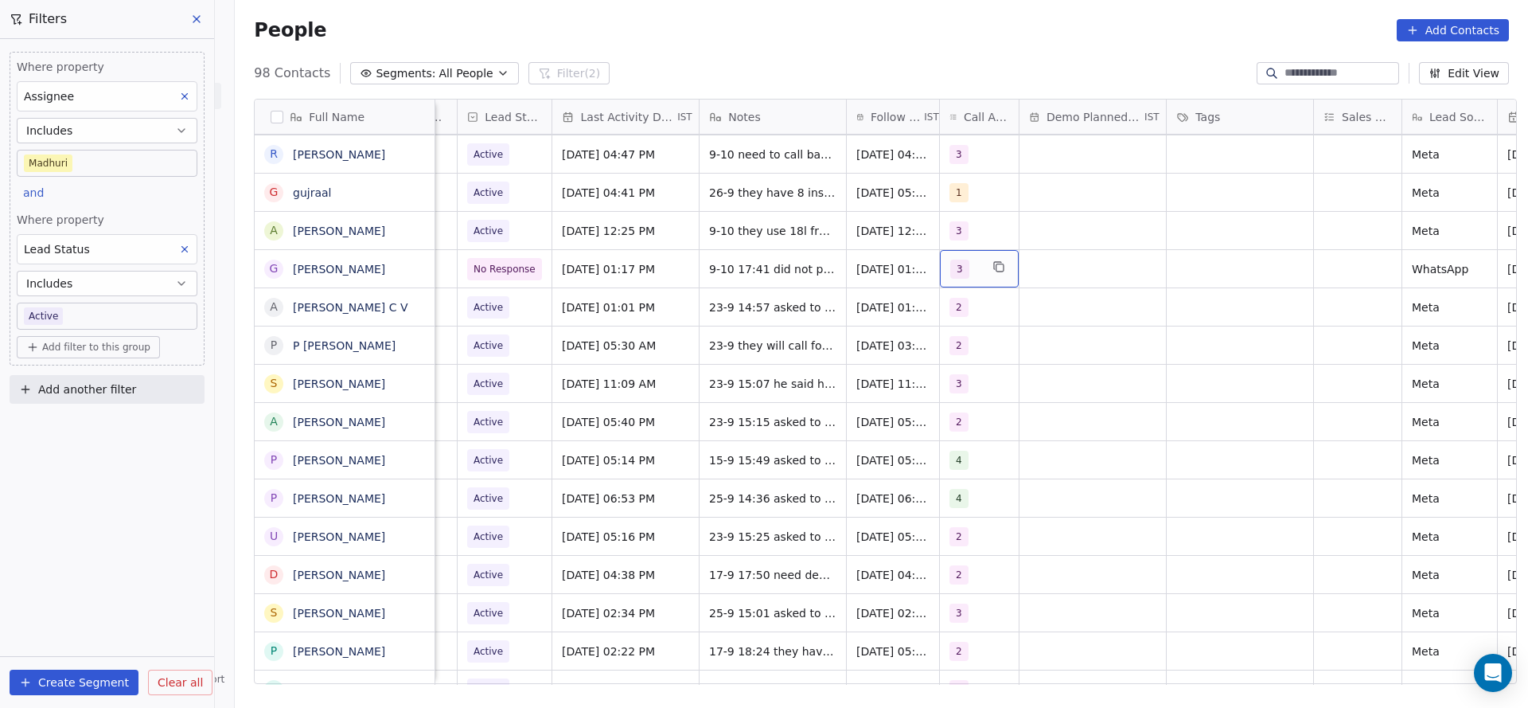
click at [940, 282] on div "3" at bounding box center [979, 268] width 79 height 37
click at [889, 307] on html "On2Cook India Pvt. Ltd. Contacts People Marketing Workflows Campaigns Metrics &…" at bounding box center [764, 354] width 1528 height 708
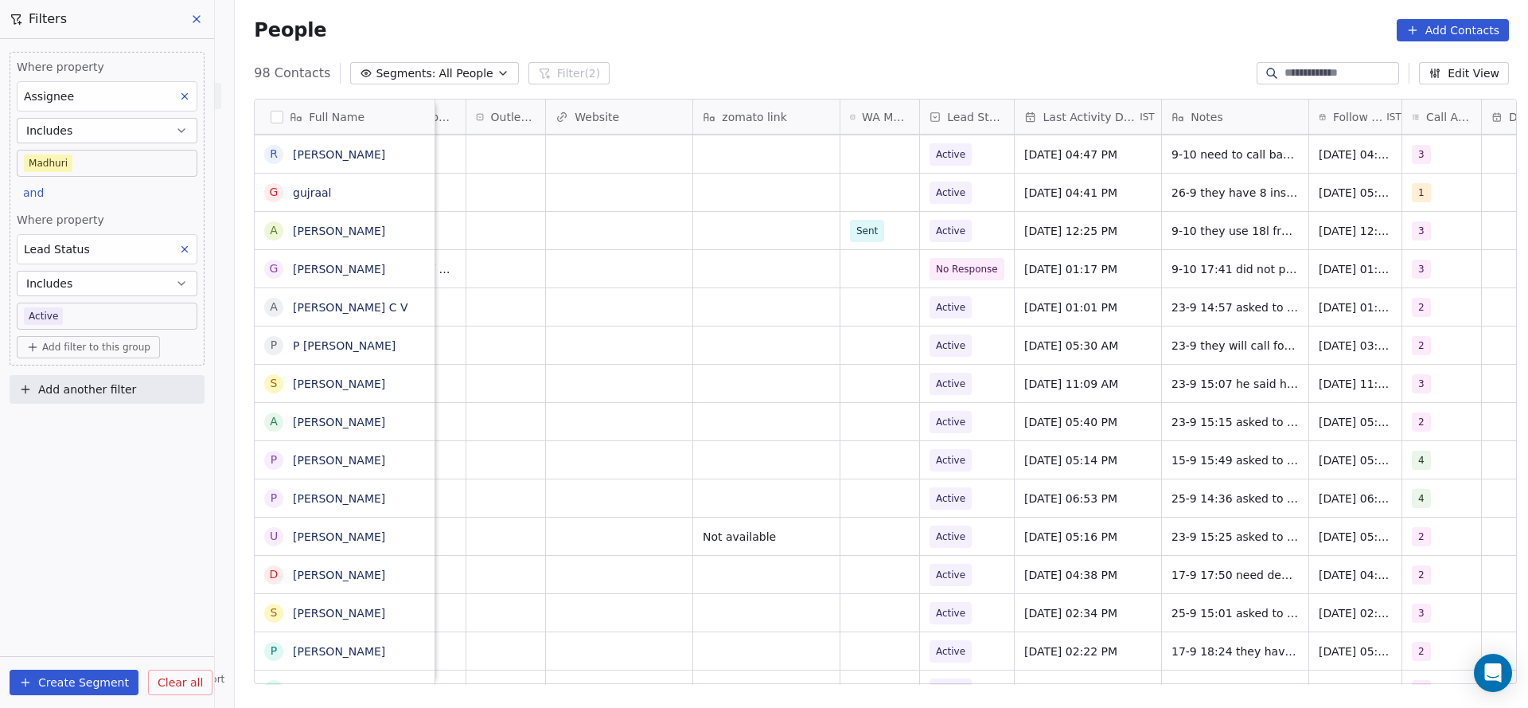
scroll to position [0, 1031]
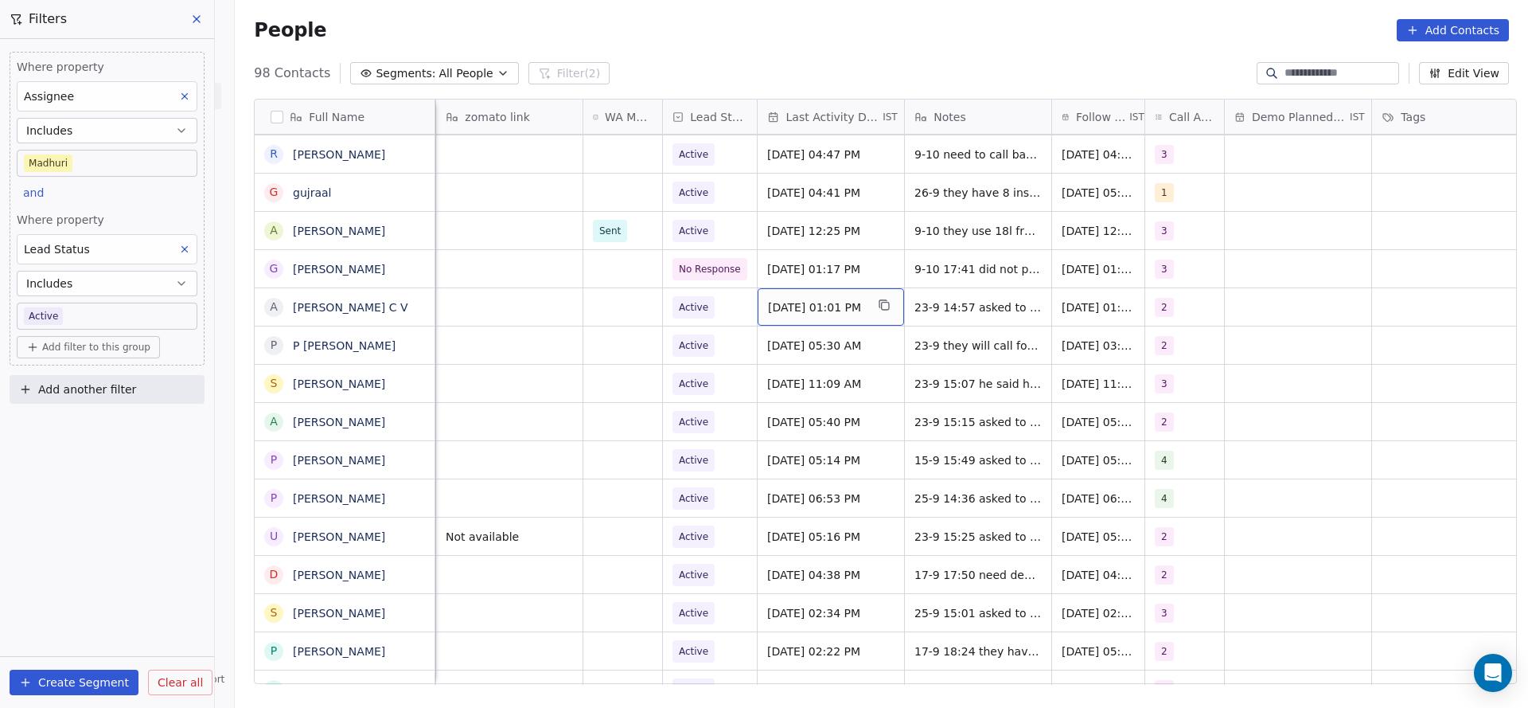
click at [838, 312] on span "[DATE] 01:01 PM" at bounding box center [816, 307] width 97 height 16
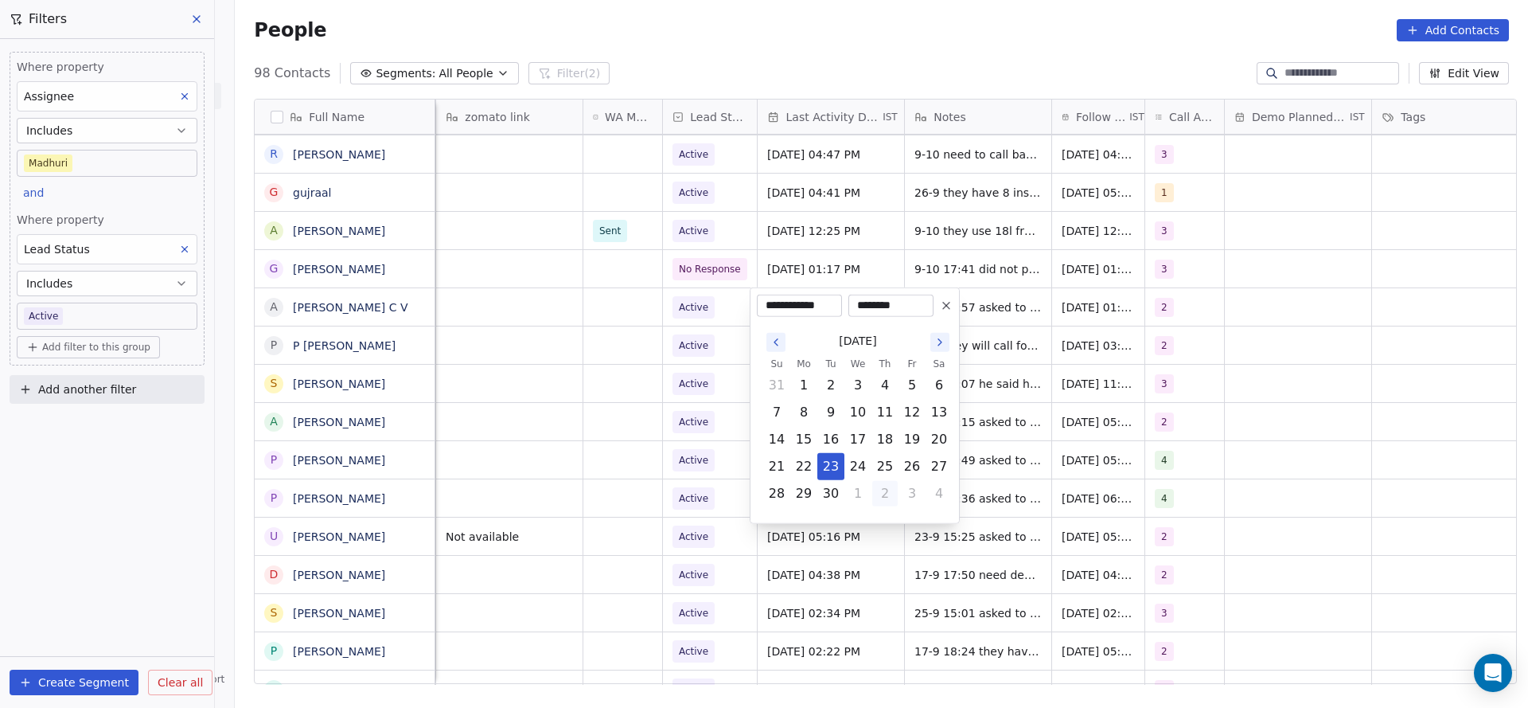
click at [872, 498] on button "2" at bounding box center [884, 493] width 25 height 25
click at [881, 419] on button "9" at bounding box center [884, 412] width 25 height 25
type input "**********"
click at [603, 394] on html "On2Cook India Pvt. Ltd. Contacts People Marketing Workflows Campaigns Metrics &…" at bounding box center [764, 354] width 1528 height 708
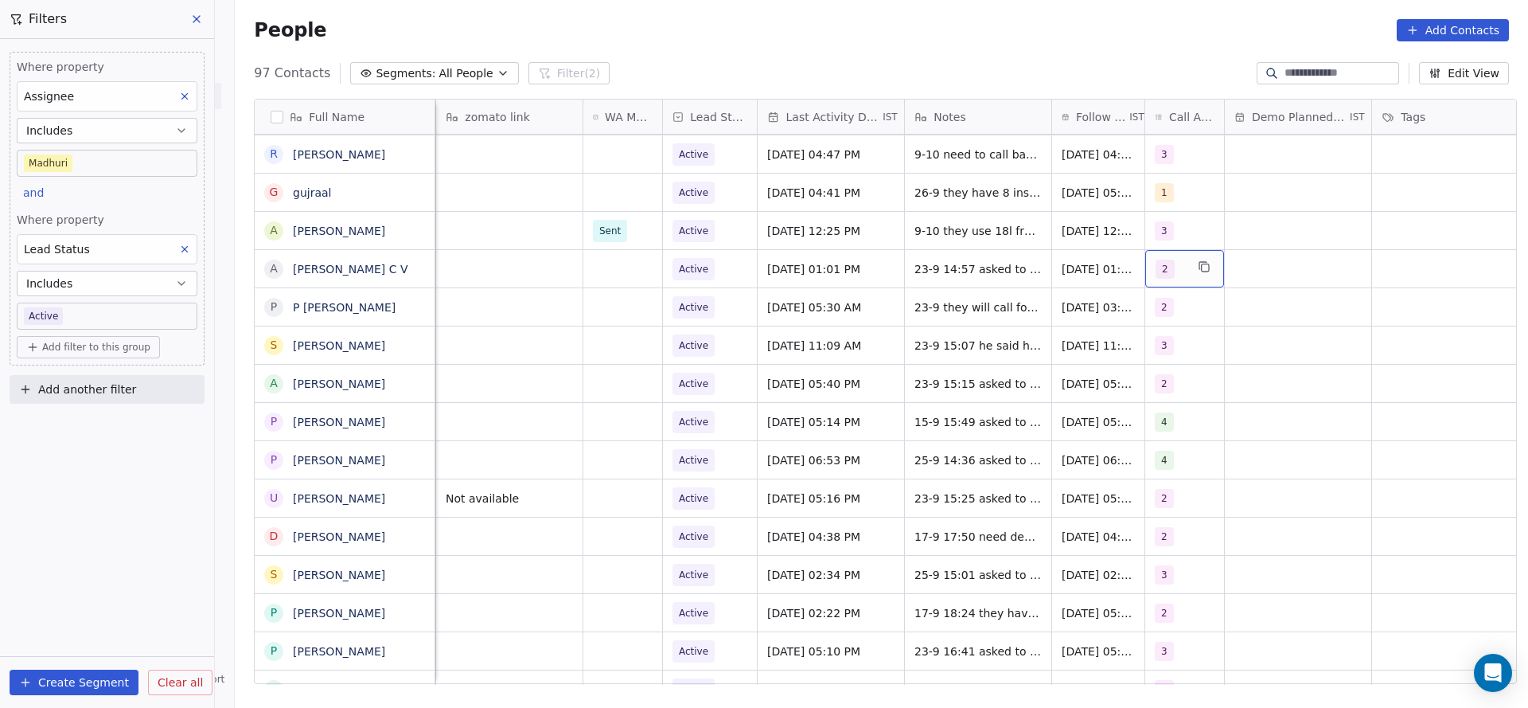
click at [1171, 277] on div "2" at bounding box center [1170, 268] width 29 height 19
drag, startPoint x: 1184, startPoint y: 383, endPoint x: 1195, endPoint y: 329, distance: 54.5
click at [1184, 383] on div "3" at bounding box center [1186, 387] width 6 height 14
drag, startPoint x: 1187, startPoint y: 417, endPoint x: 1190, endPoint y: 368, distance: 49.4
click at [1187, 415] on div "4" at bounding box center [1240, 424] width 180 height 25
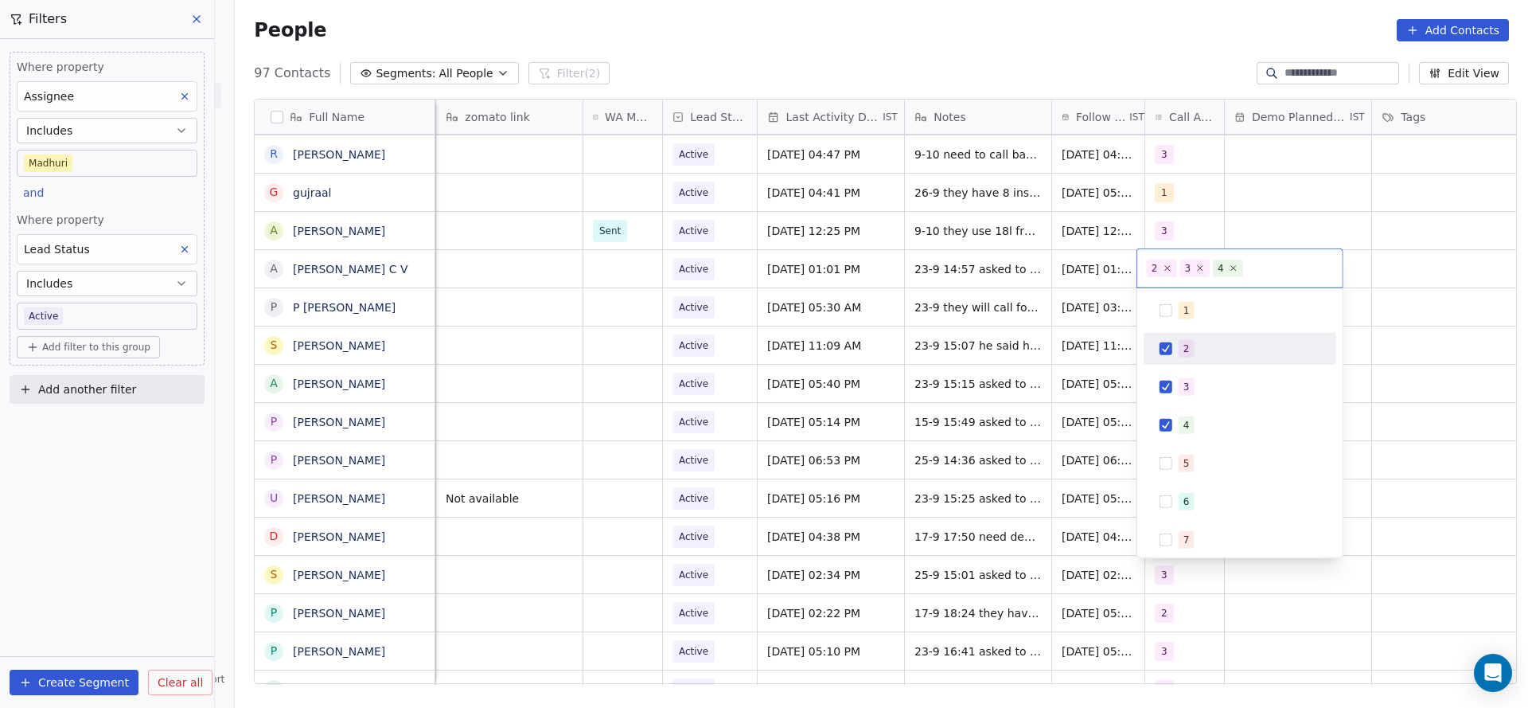
click at [1183, 371] on div "3" at bounding box center [1240, 387] width 193 height 32
click at [1183, 357] on div "2" at bounding box center [1240, 348] width 180 height 25
click at [1040, 368] on html "On2Cook India Pvt. Ltd. Contacts People Marketing Workflows Campaigns Metrics &…" at bounding box center [764, 354] width 1528 height 708
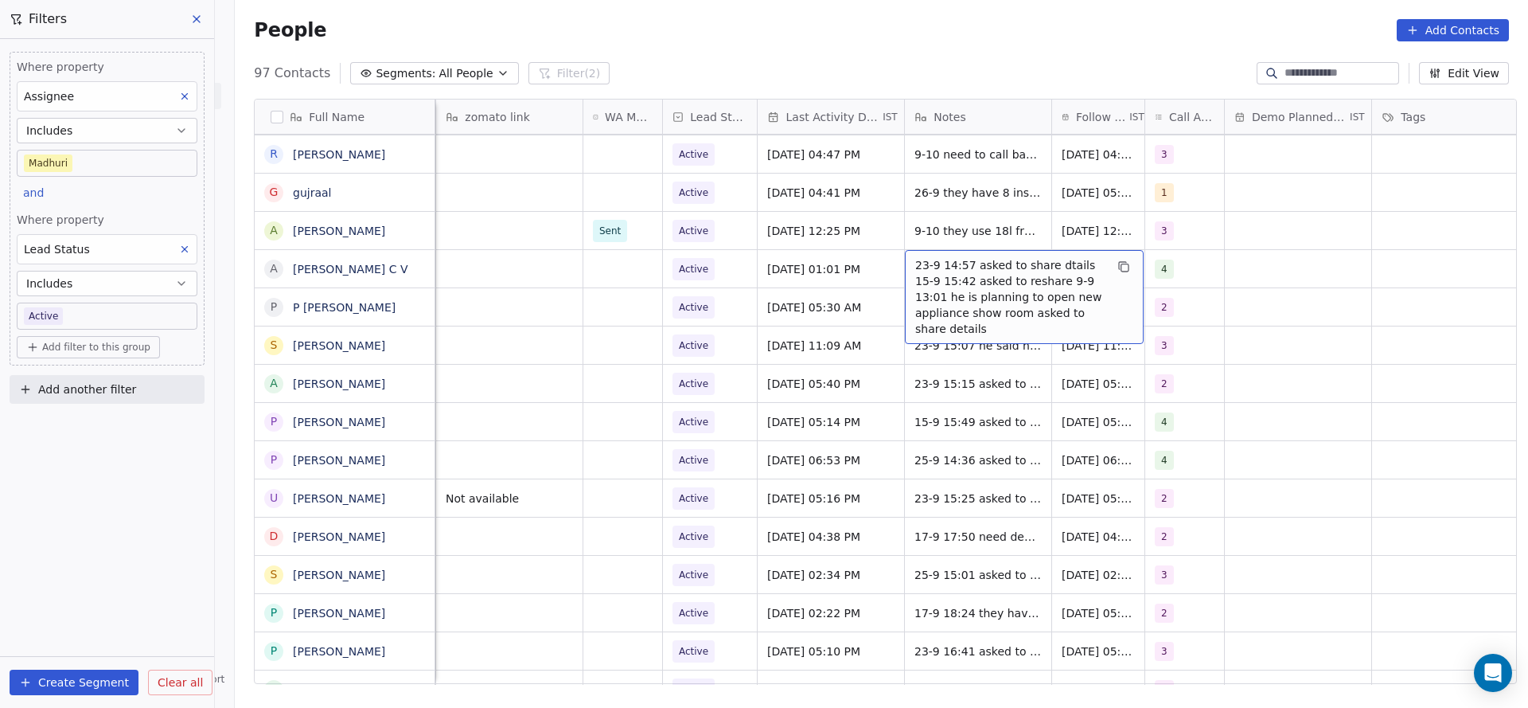
click at [1002, 268] on span "23-9 14:57 asked to share dtails 15-9 15:42 asked to reshare 9-9 13:01 he is pl…" at bounding box center [1009, 297] width 189 height 80
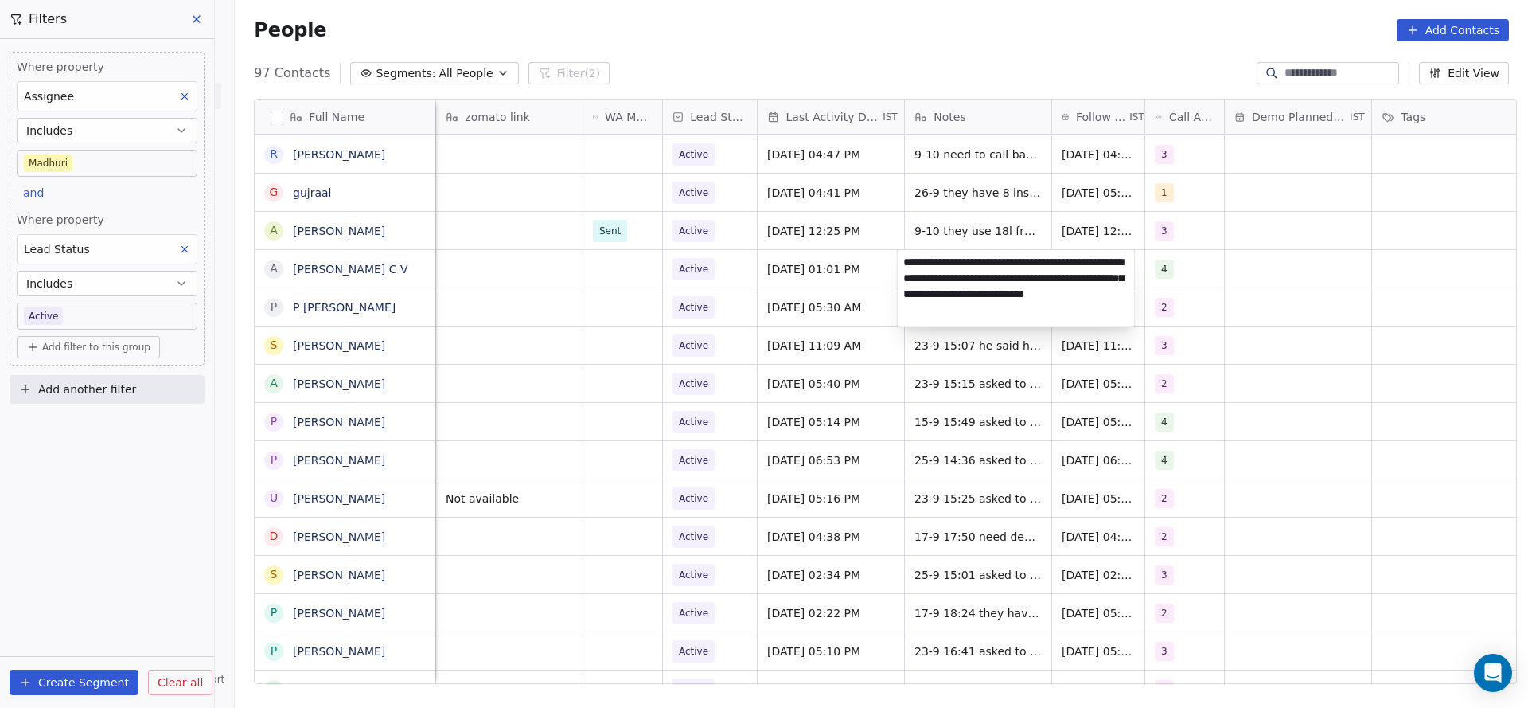
click at [905, 265] on textarea "**********" at bounding box center [1016, 288] width 237 height 76
type textarea "**********"
drag, startPoint x: 786, startPoint y: 309, endPoint x: 847, endPoint y: 288, distance: 64.7
click at [786, 309] on html "On2Cook India Pvt. Ltd. Contacts People Marketing Workflows Campaigns Metrics &…" at bounding box center [764, 354] width 1528 height 708
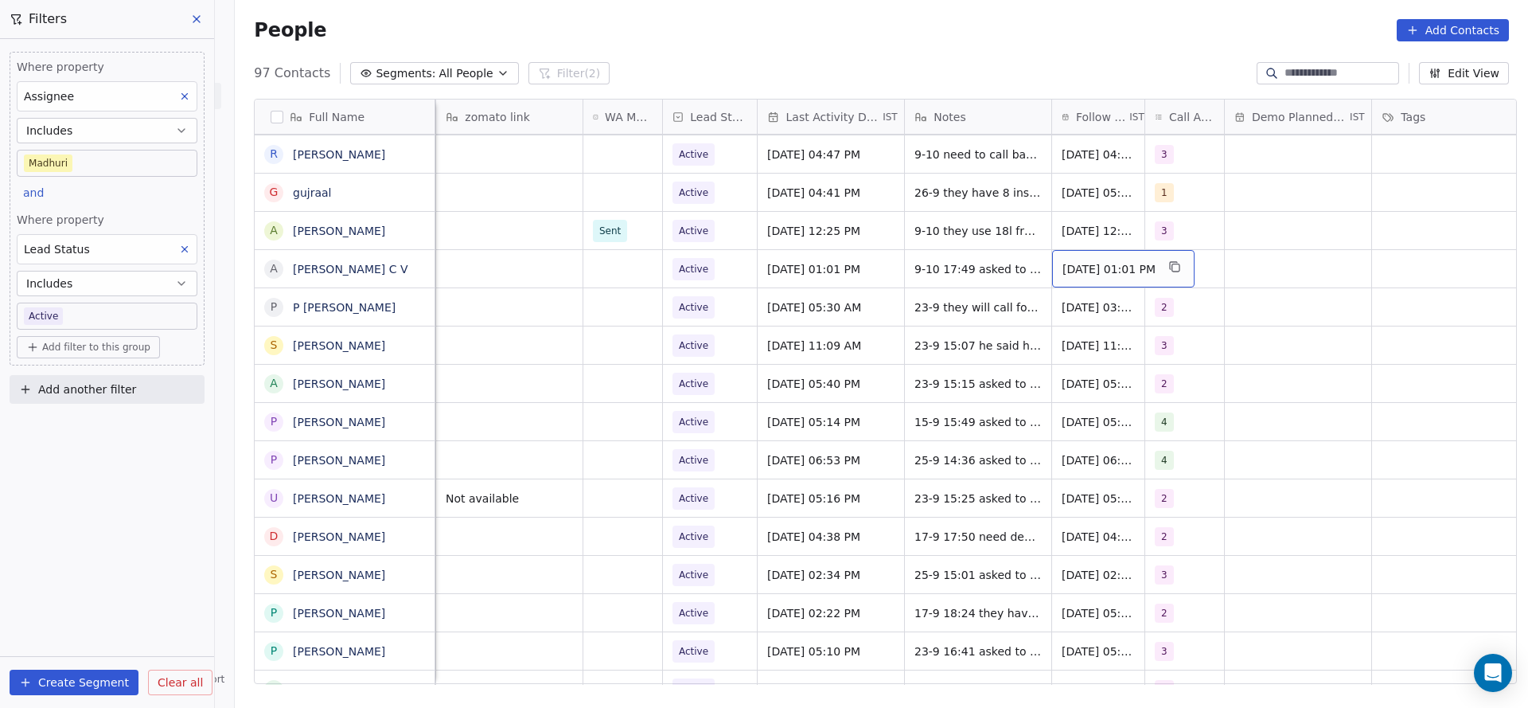
click at [1081, 279] on div "[DATE] 01:01 PM" at bounding box center [1123, 268] width 142 height 37
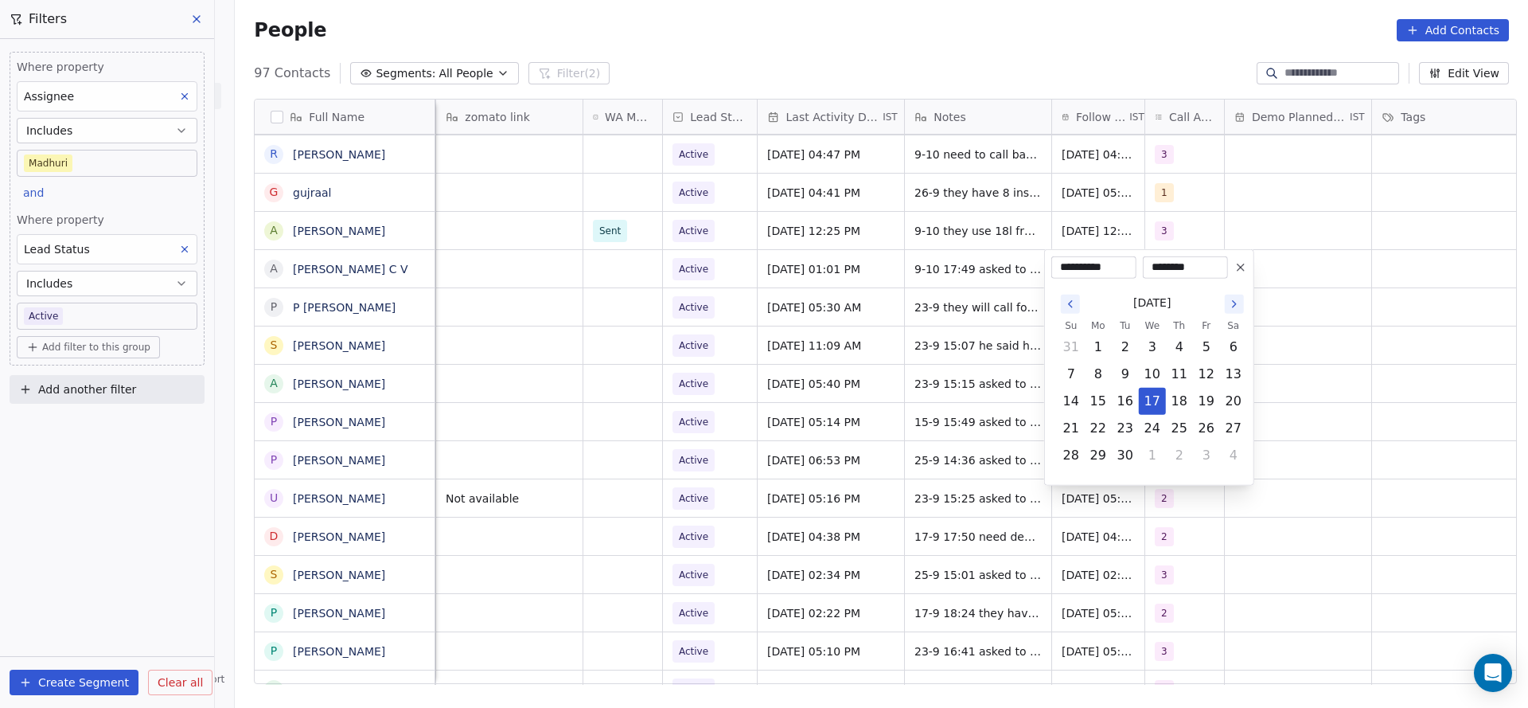
click at [1234, 306] on icon "Go to the Next Month" at bounding box center [1234, 304] width 3 height 6
click at [1116, 403] on button "14" at bounding box center [1125, 400] width 25 height 25
type input "**********"
click at [778, 351] on html "On2Cook India Pvt. Ltd. Contacts People Marketing Workflows Campaigns Metrics &…" at bounding box center [764, 354] width 1528 height 708
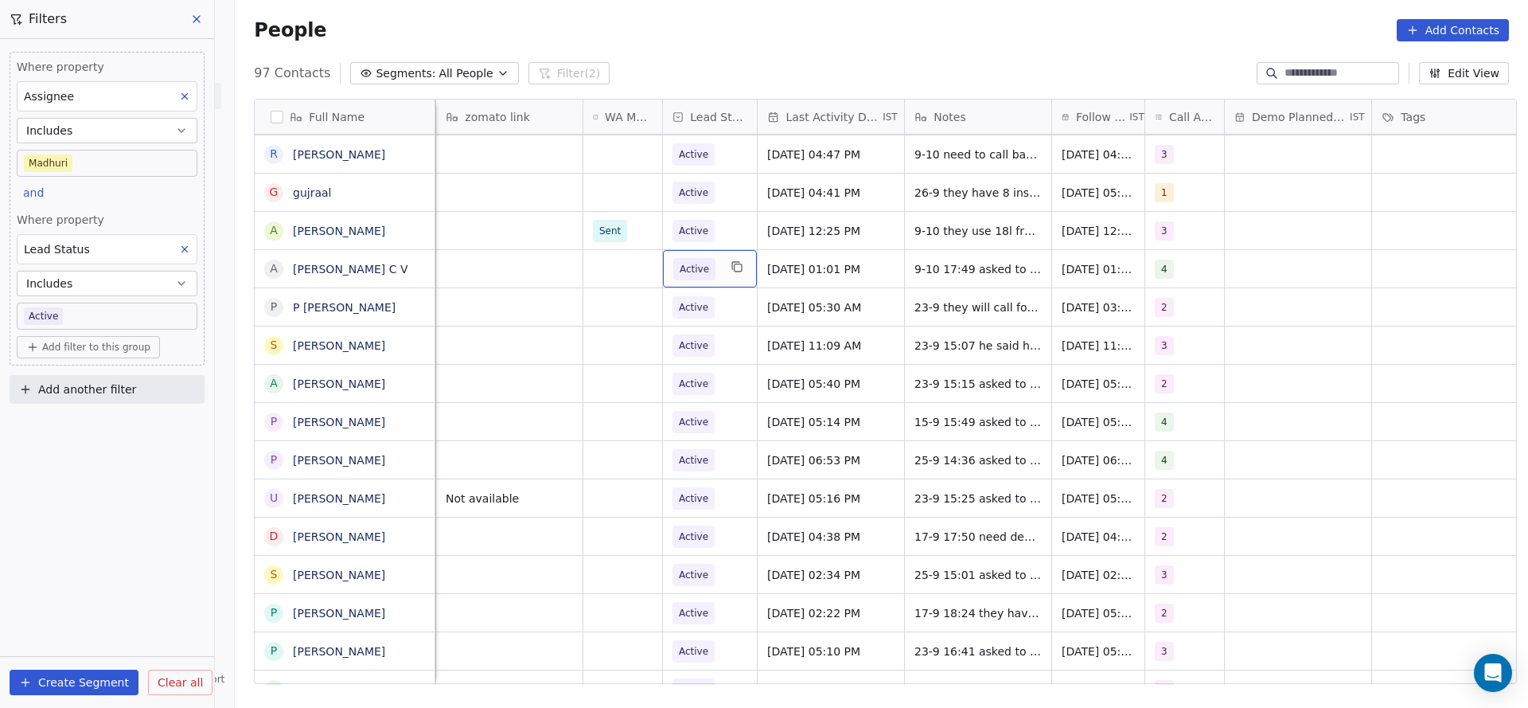
click at [704, 273] on span "Active" at bounding box center [694, 269] width 42 height 22
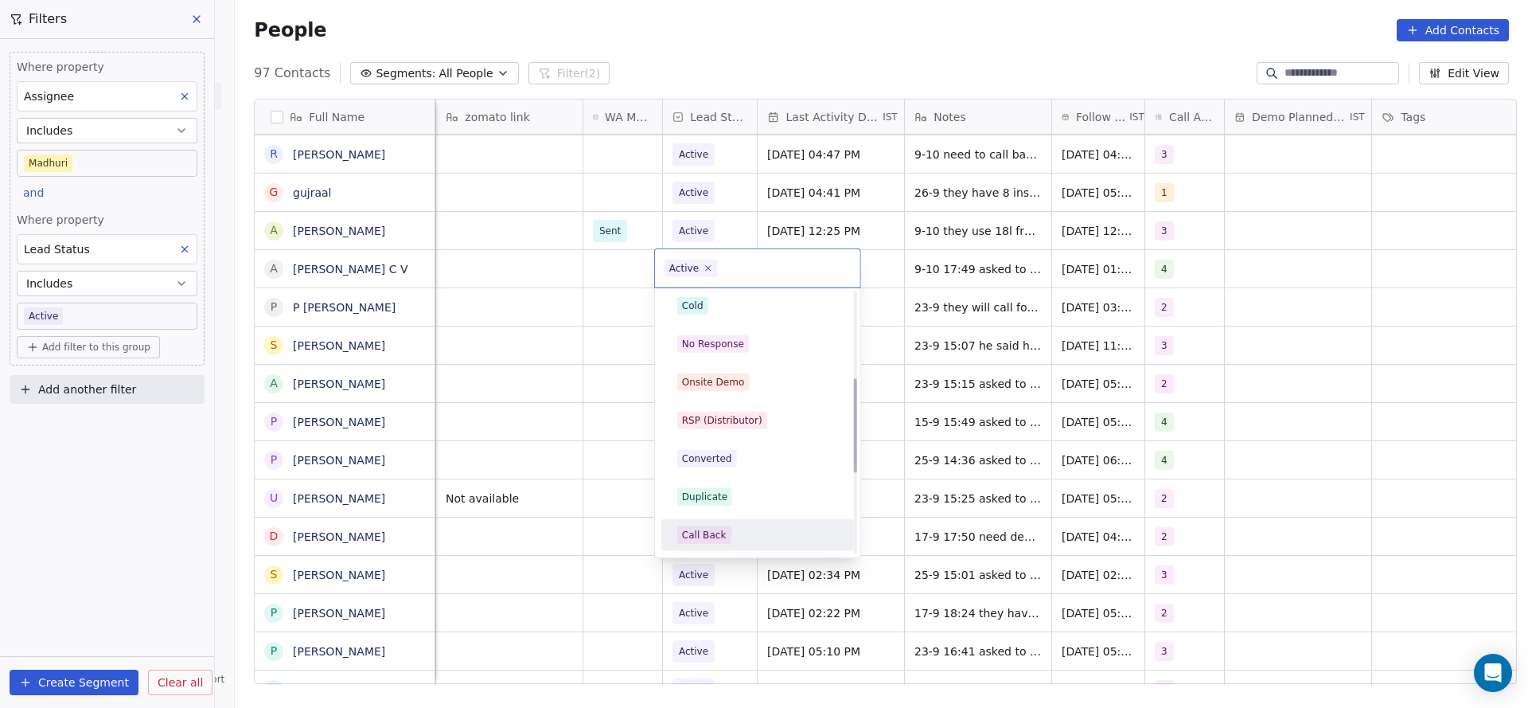
scroll to position [239, 0]
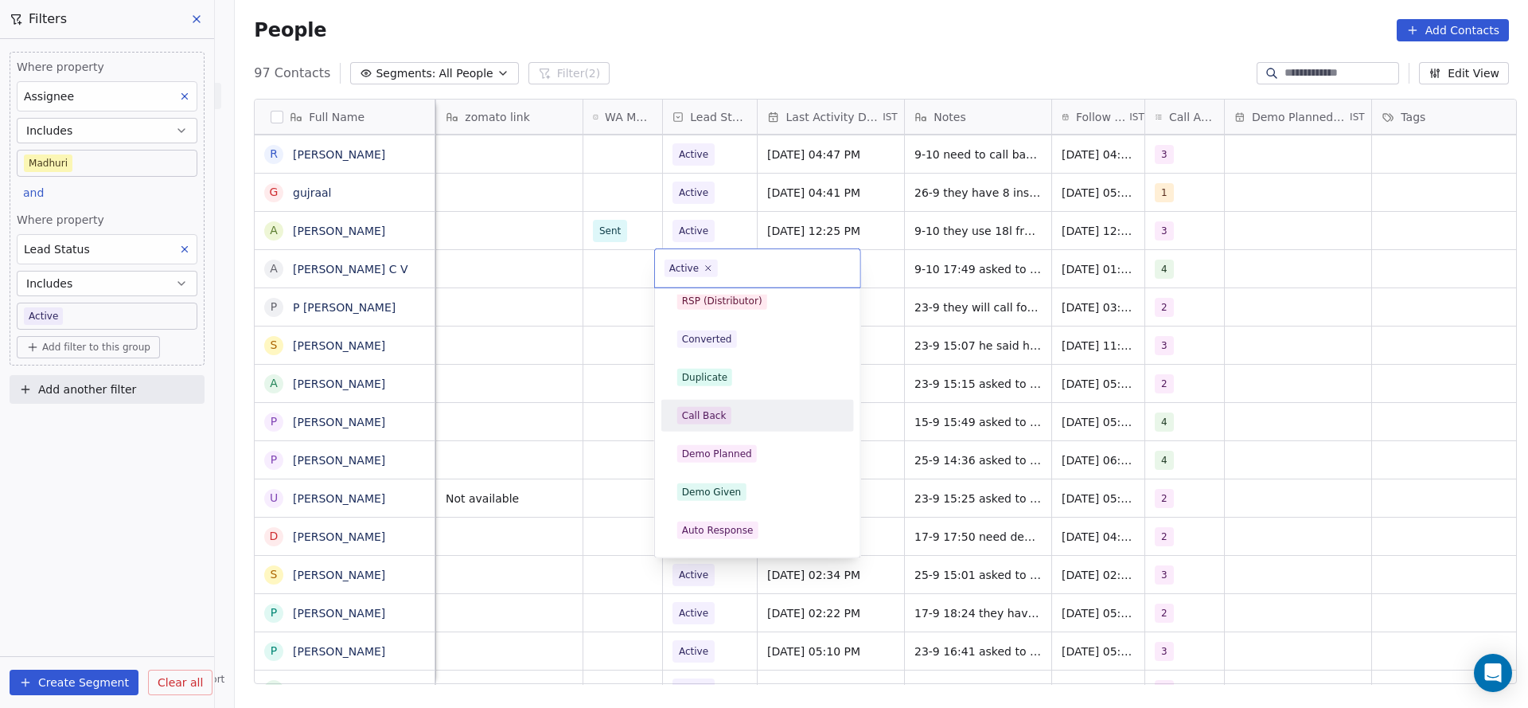
click at [730, 422] on div "Call Back" at bounding box center [757, 416] width 161 height 18
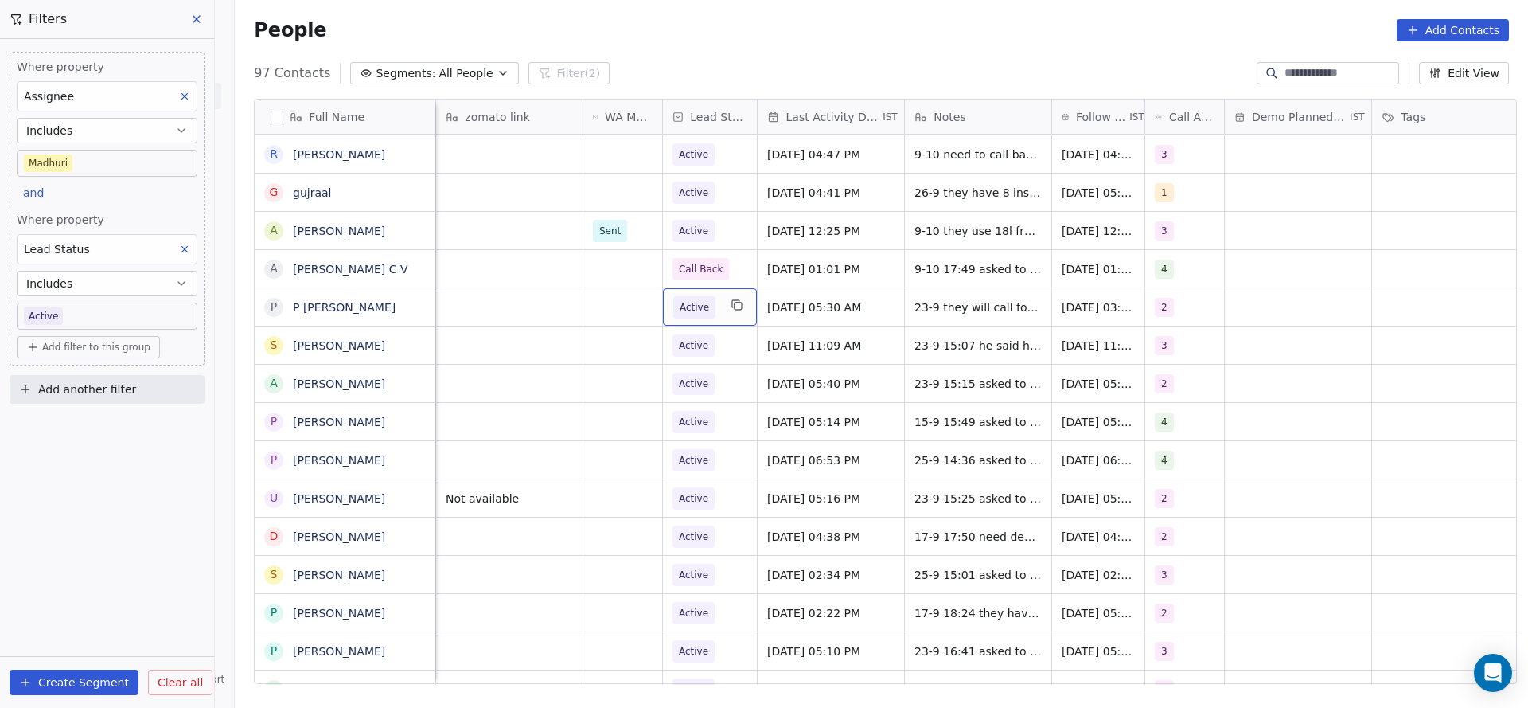
click at [696, 302] on span "Active" at bounding box center [694, 307] width 29 height 16
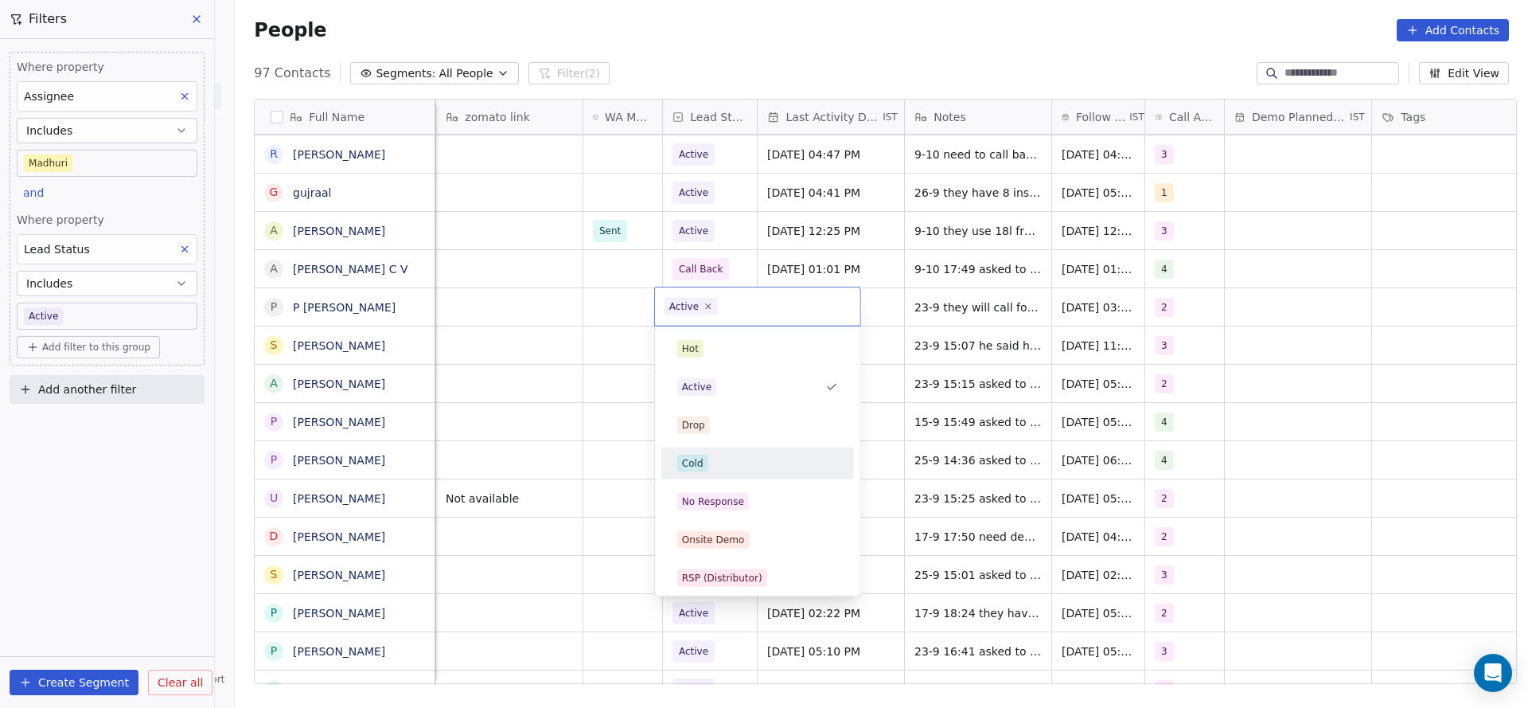
click at [719, 455] on div "Cold" at bounding box center [757, 463] width 161 height 18
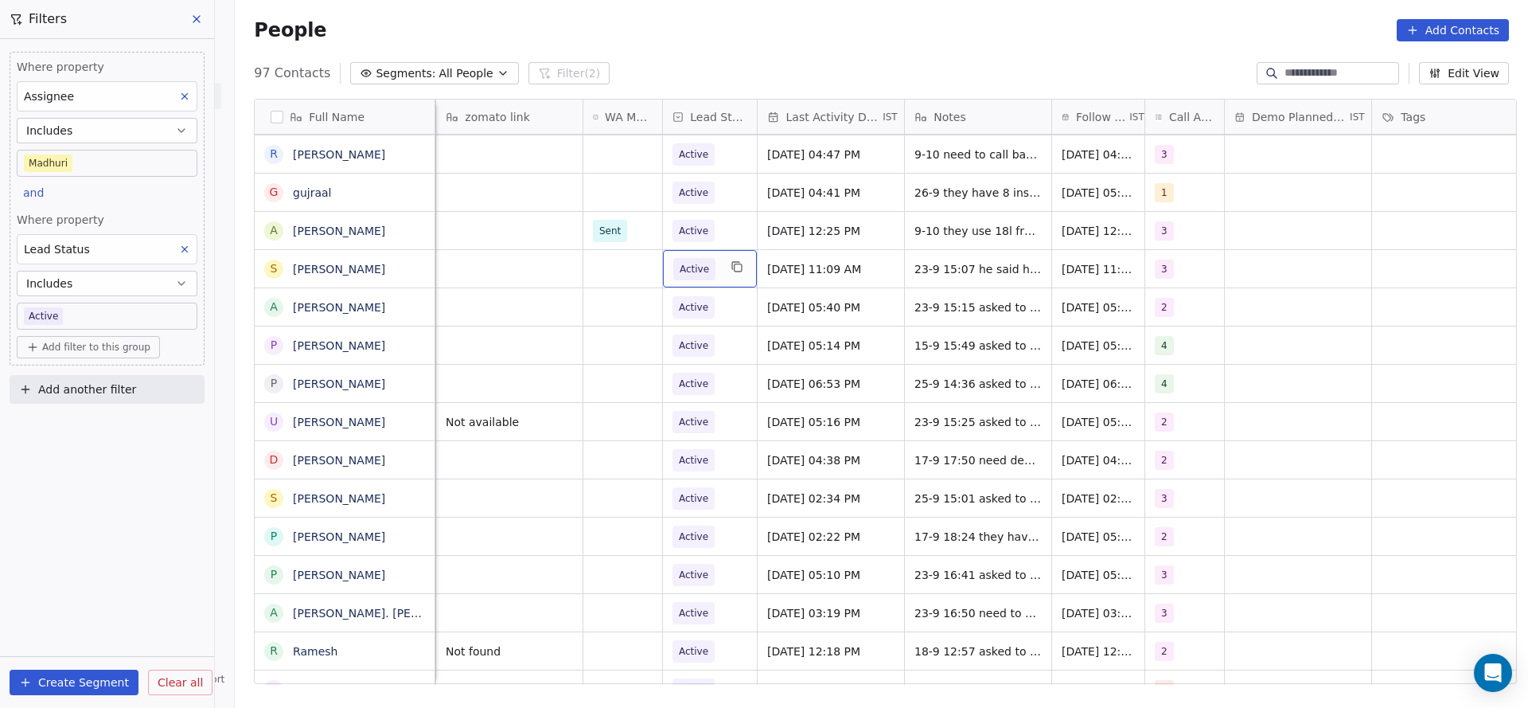
click at [680, 272] on span "Active" at bounding box center [694, 269] width 29 height 16
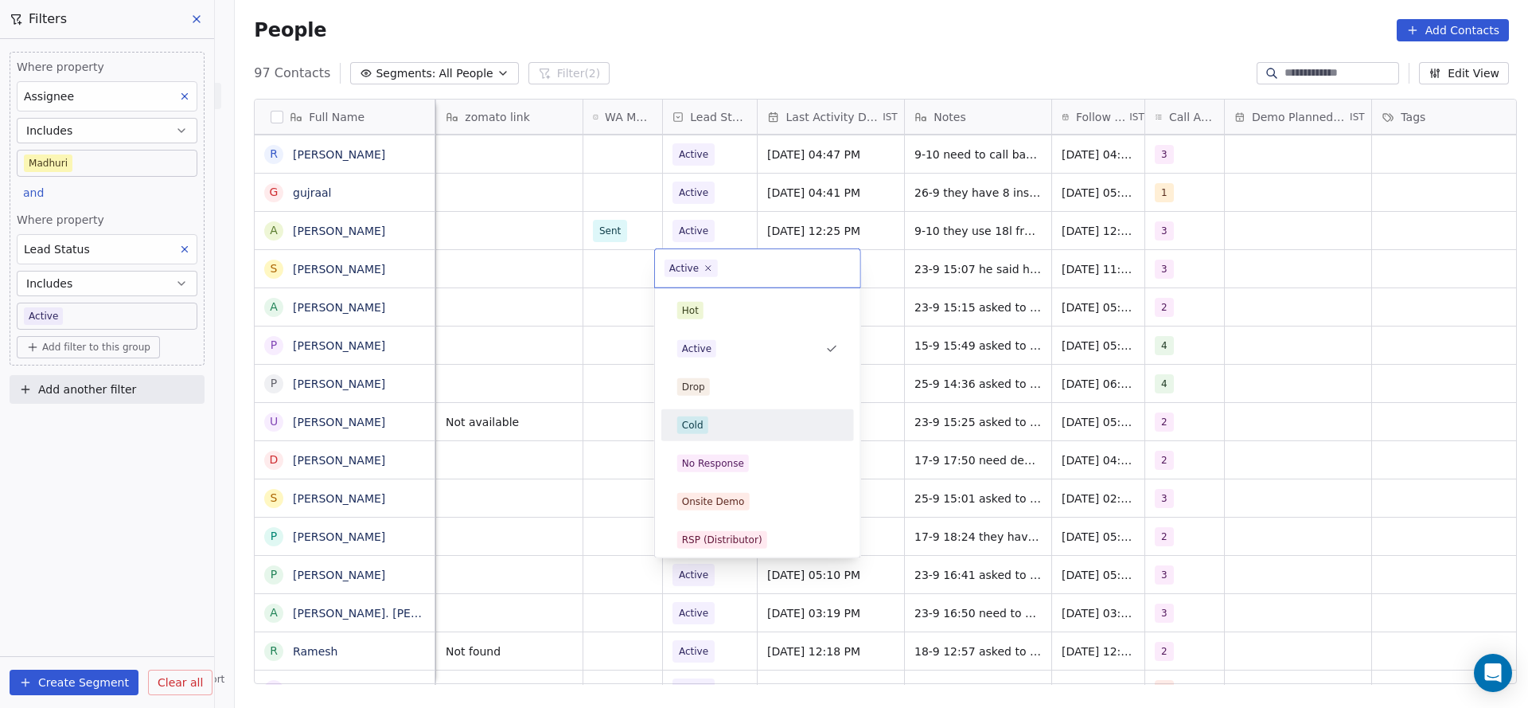
click at [705, 435] on div "Cold" at bounding box center [758, 424] width 180 height 25
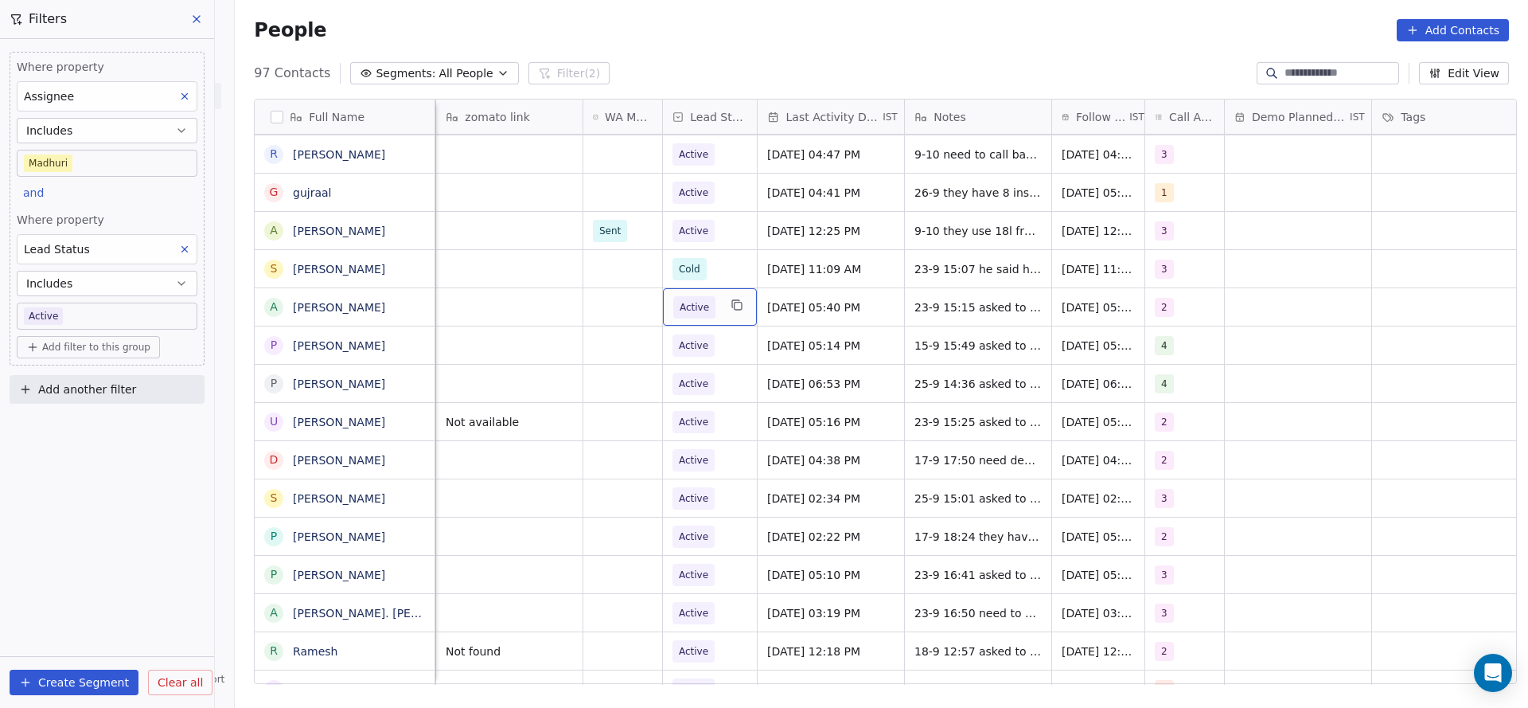
click at [704, 314] on span "Active" at bounding box center [694, 307] width 42 height 22
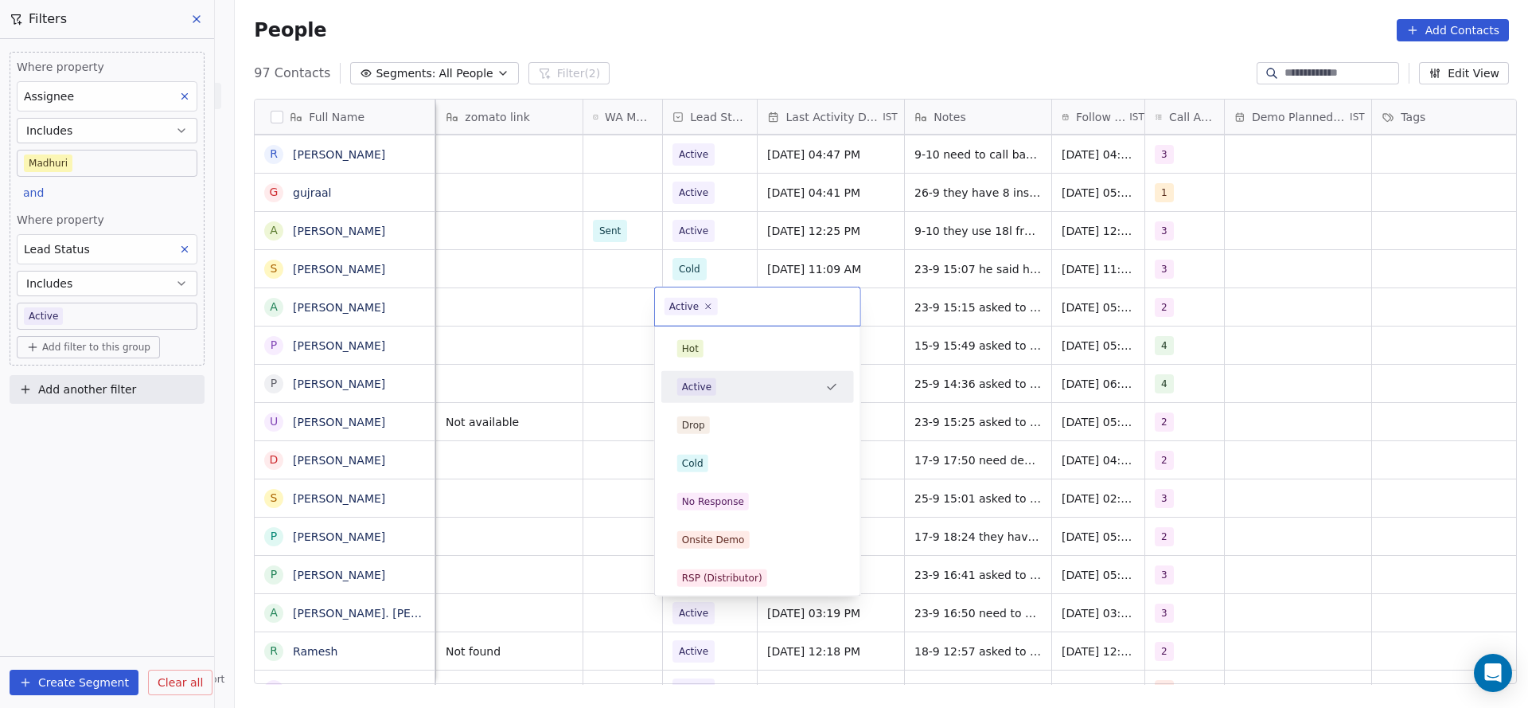
click at [945, 310] on html "On2Cook India Pvt. Ltd. Contacts People Marketing Workflows Campaigns Metrics &…" at bounding box center [764, 354] width 1528 height 708
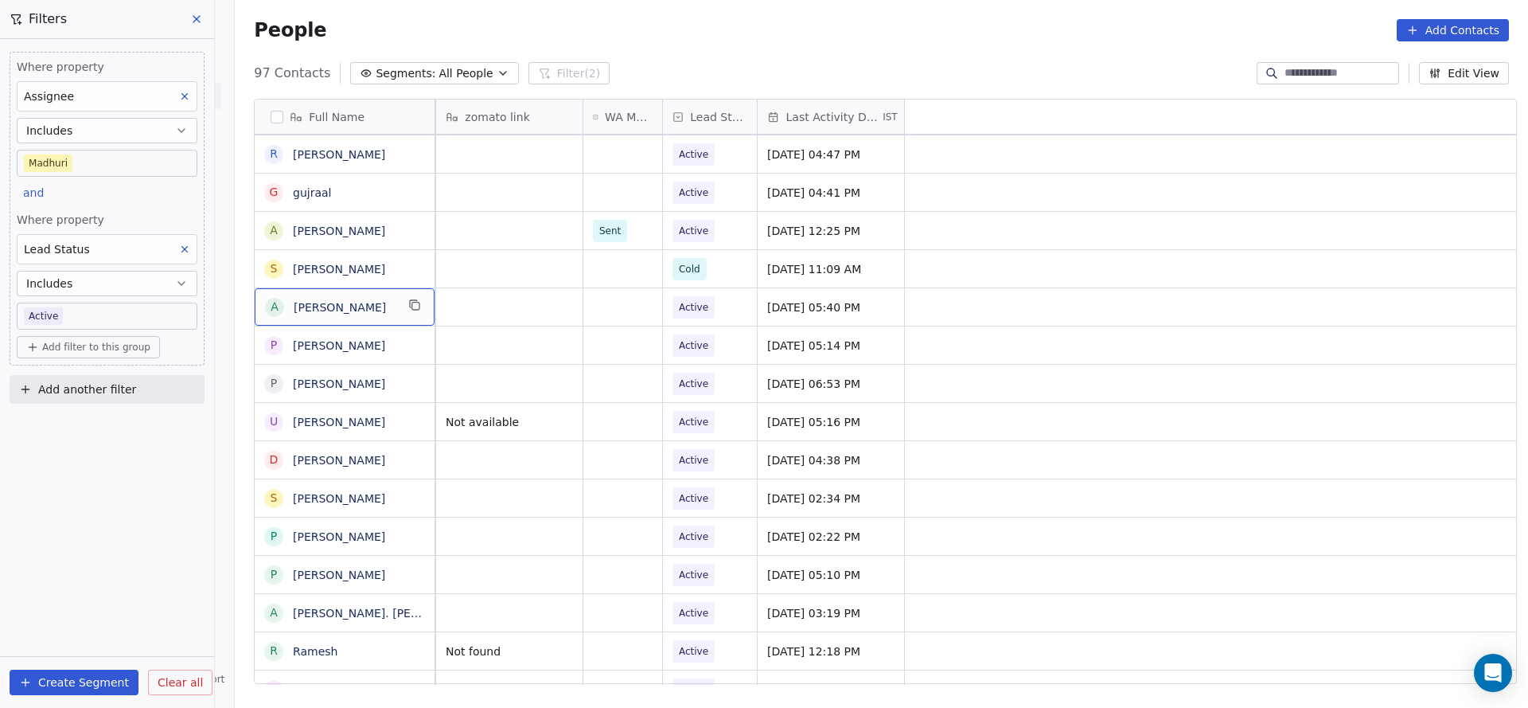
scroll to position [0, 0]
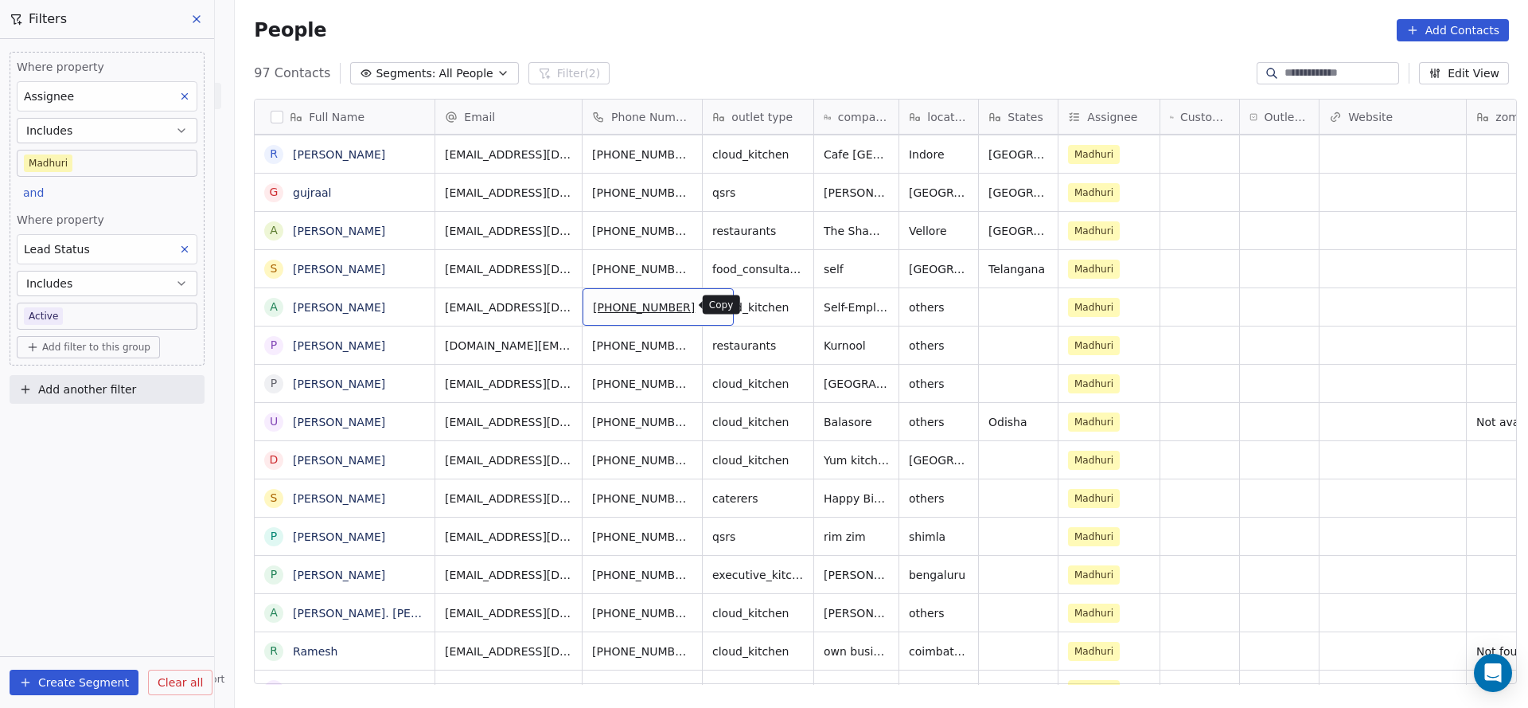
click at [711, 308] on icon "grid" at bounding box center [714, 305] width 7 height 7
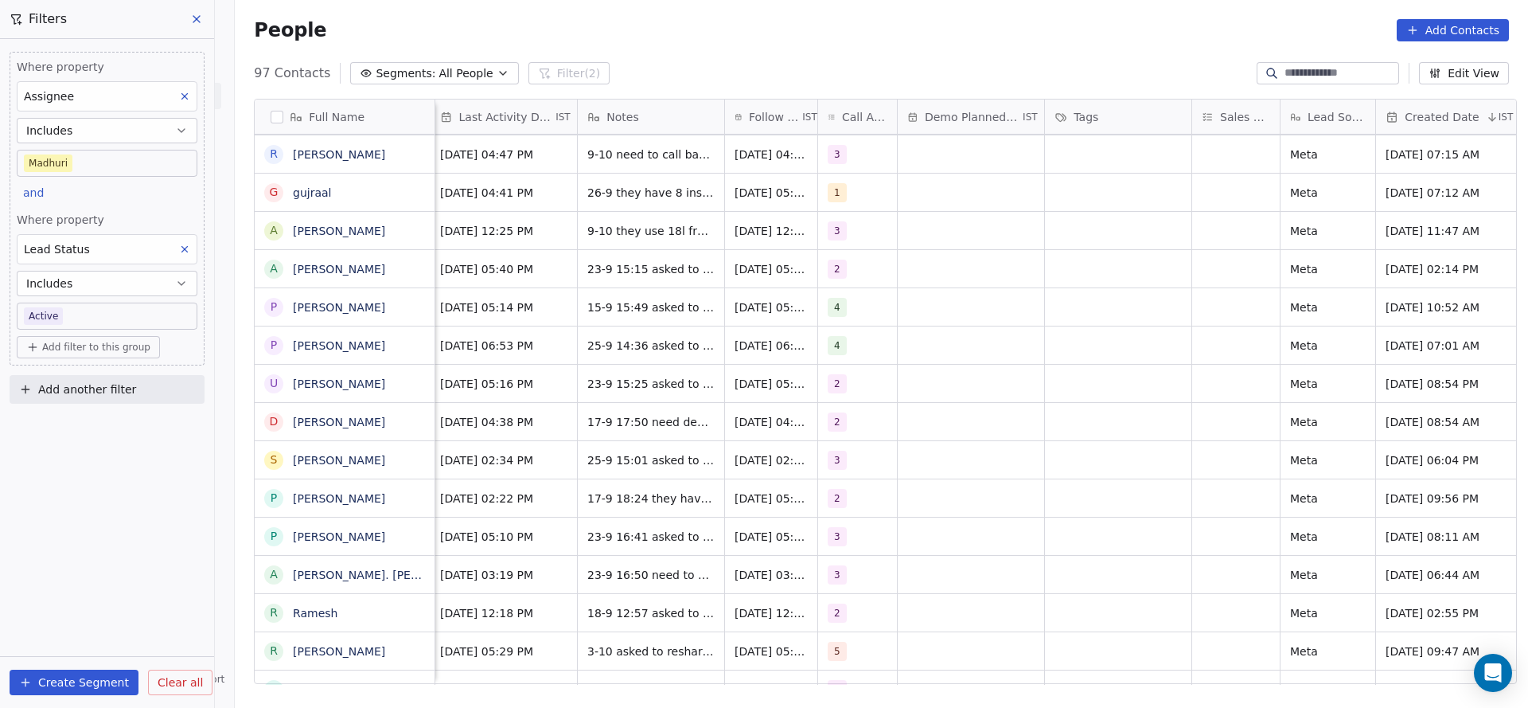
scroll to position [0, 1353]
click at [476, 270] on span "[DATE] 05:40 PM" at bounding box center [494, 269] width 97 height 16
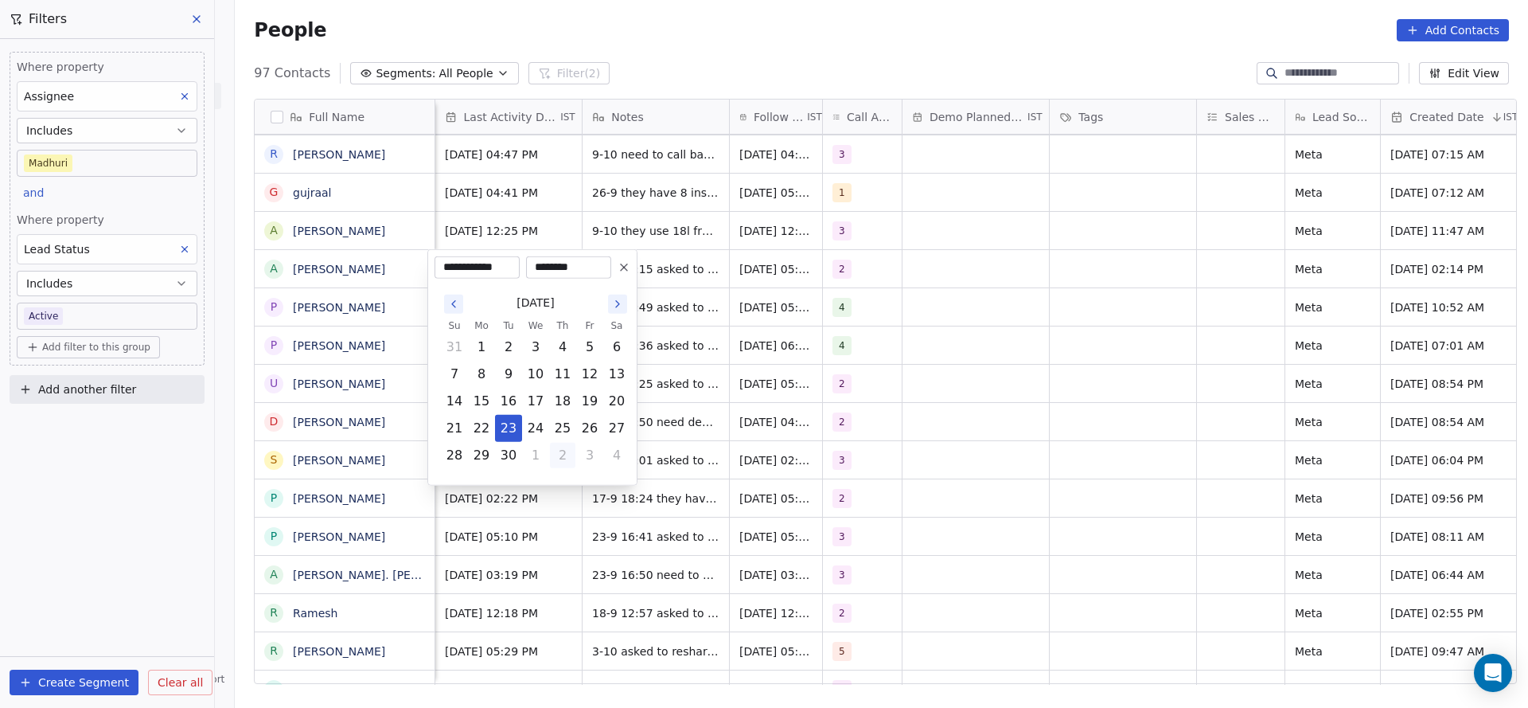
click at [561, 461] on button "2" at bounding box center [562, 454] width 25 height 25
click at [556, 377] on button "9" at bounding box center [562, 373] width 25 height 25
type input "**********"
click at [738, 375] on html "On2Cook India Pvt. Ltd. Contacts People Marketing Workflows Campaigns Metrics &…" at bounding box center [764, 354] width 1528 height 708
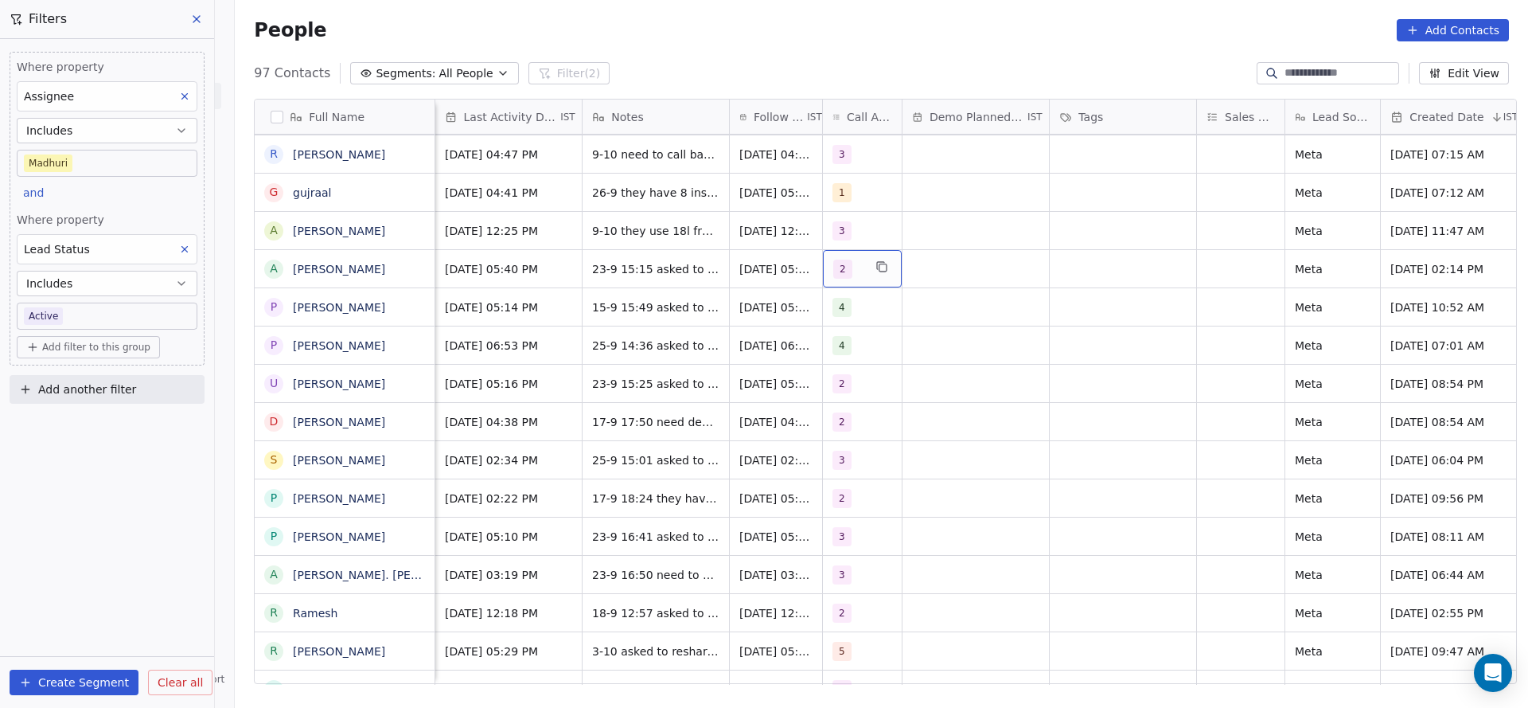
click at [863, 279] on div "2" at bounding box center [862, 268] width 79 height 37
click at [852, 374] on div "3" at bounding box center [918, 386] width 180 height 25
click at [857, 353] on span "2" at bounding box center [864, 349] width 16 height 18
click at [630, 388] on html "On2Cook India Pvt. Ltd. Contacts People Marketing Workflows Campaigns Metrics &…" at bounding box center [764, 354] width 1528 height 708
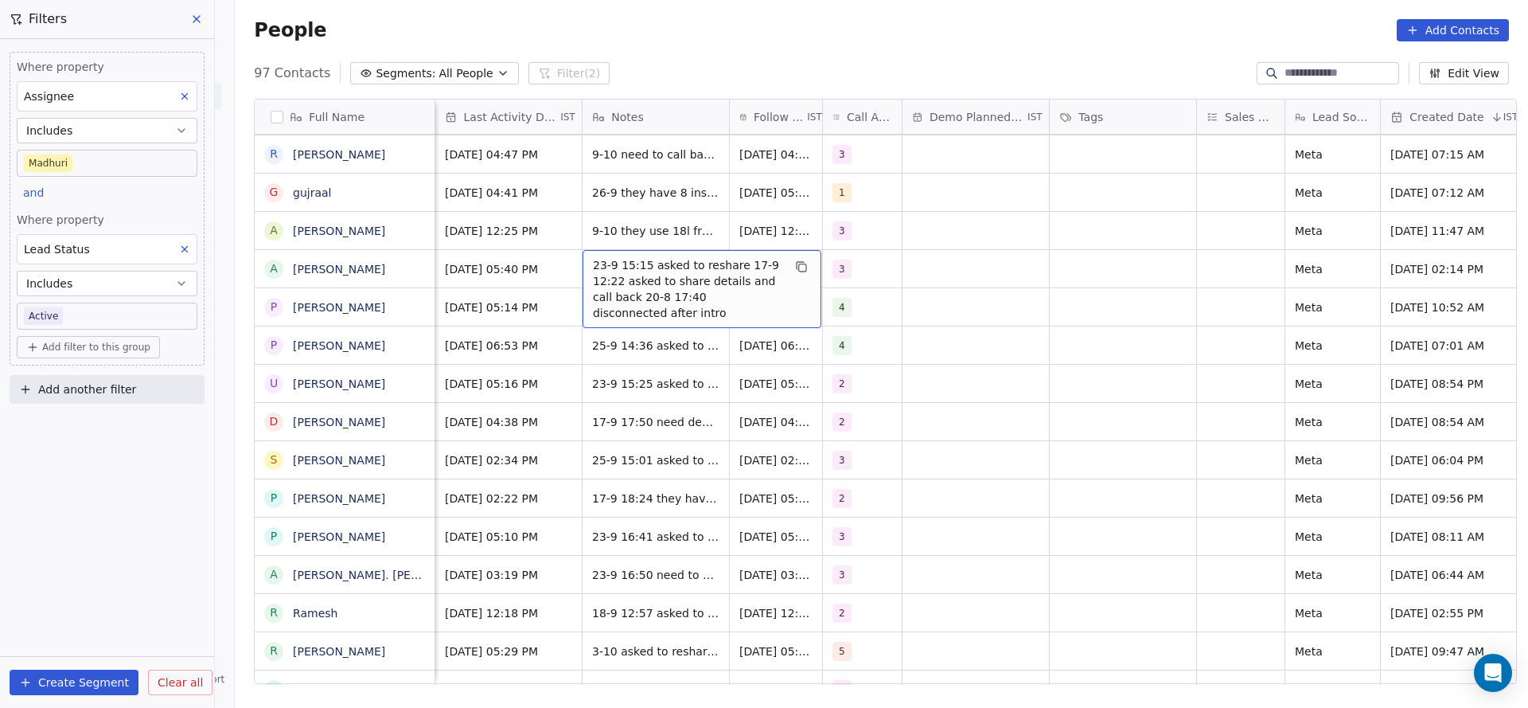
click at [594, 271] on span "23-9 15:15 asked to reshare 17-9 12:22 asked to share details and call back 20-…" at bounding box center [687, 289] width 189 height 64
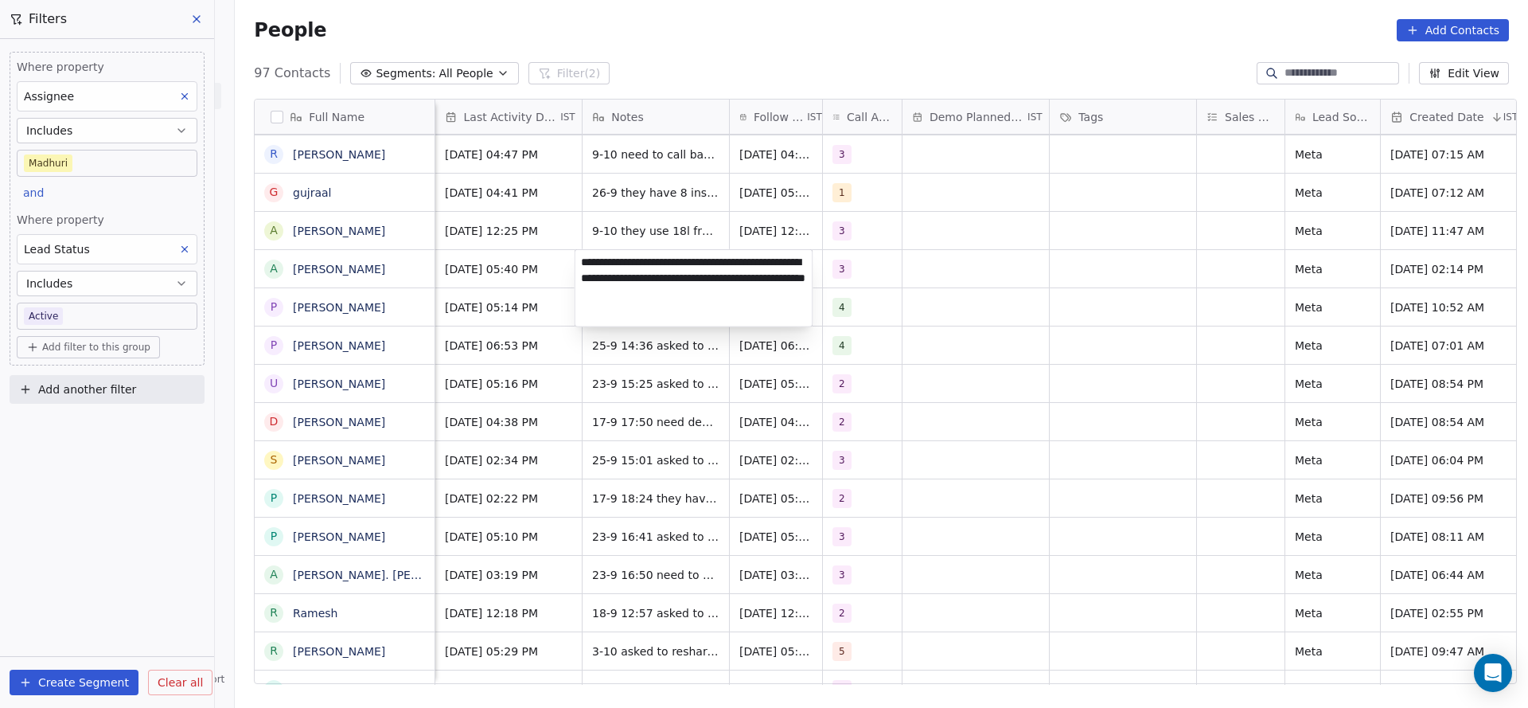
click at [580, 264] on textarea "**********" at bounding box center [693, 288] width 237 height 76
type textarea "**********"
click at [669, 212] on html "On2Cook India Pvt. Ltd. Contacts People Marketing Workflows Campaigns Metrics &…" at bounding box center [764, 354] width 1528 height 708
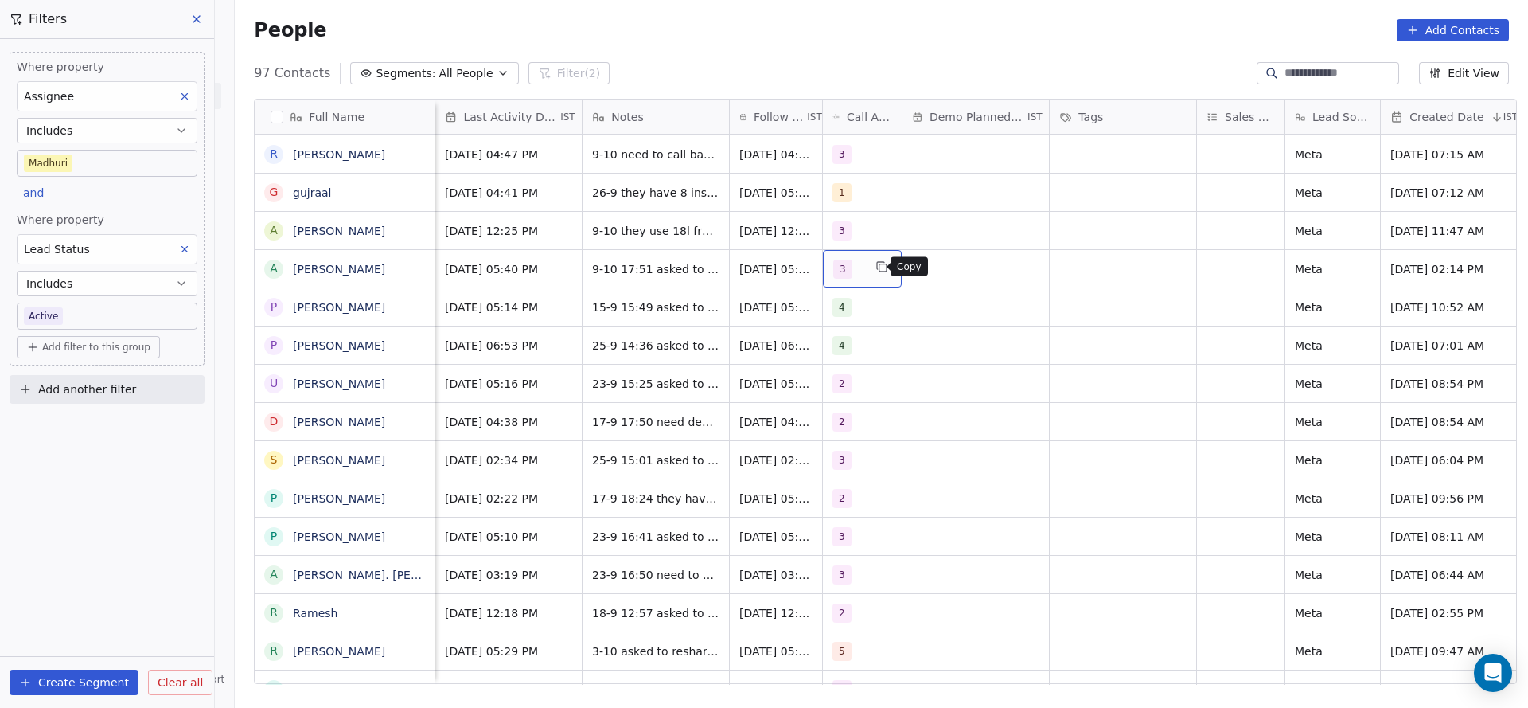
click at [875, 267] on icon "grid" at bounding box center [881, 266] width 13 height 13
click at [851, 414] on div "4" at bounding box center [918, 424] width 180 height 25
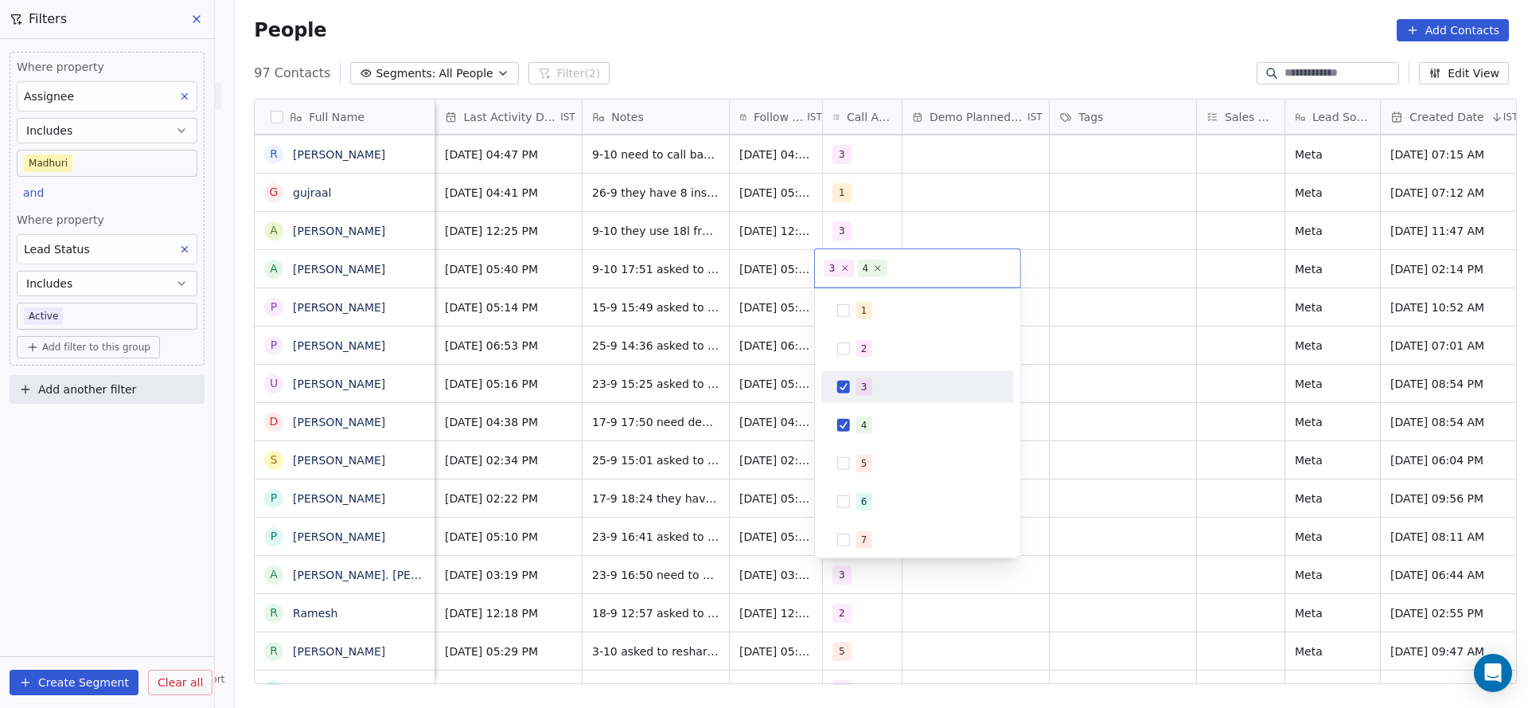
drag, startPoint x: 862, startPoint y: 382, endPoint x: 676, endPoint y: 396, distance: 186.8
click at [852, 387] on div "3" at bounding box center [918, 386] width 180 height 25
click at [674, 401] on html "On2Cook India Pvt. Ltd. Contacts People Marketing Workflows Campaigns Metrics &…" at bounding box center [764, 354] width 1528 height 708
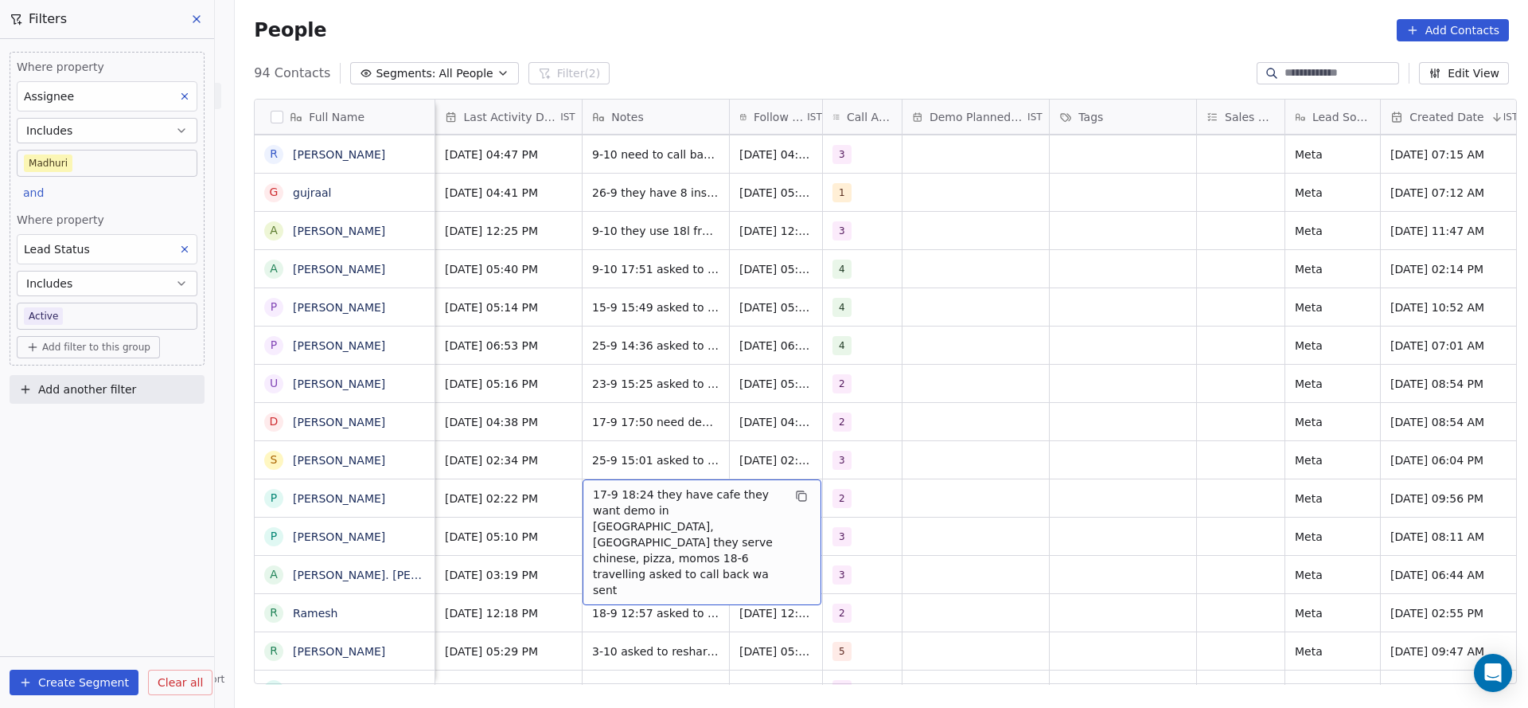
click at [158, 315] on body "On2Cook India Pvt. Ltd. Contacts People Marketing Workflows Campaigns Metrics &…" at bounding box center [764, 354] width 1528 height 708
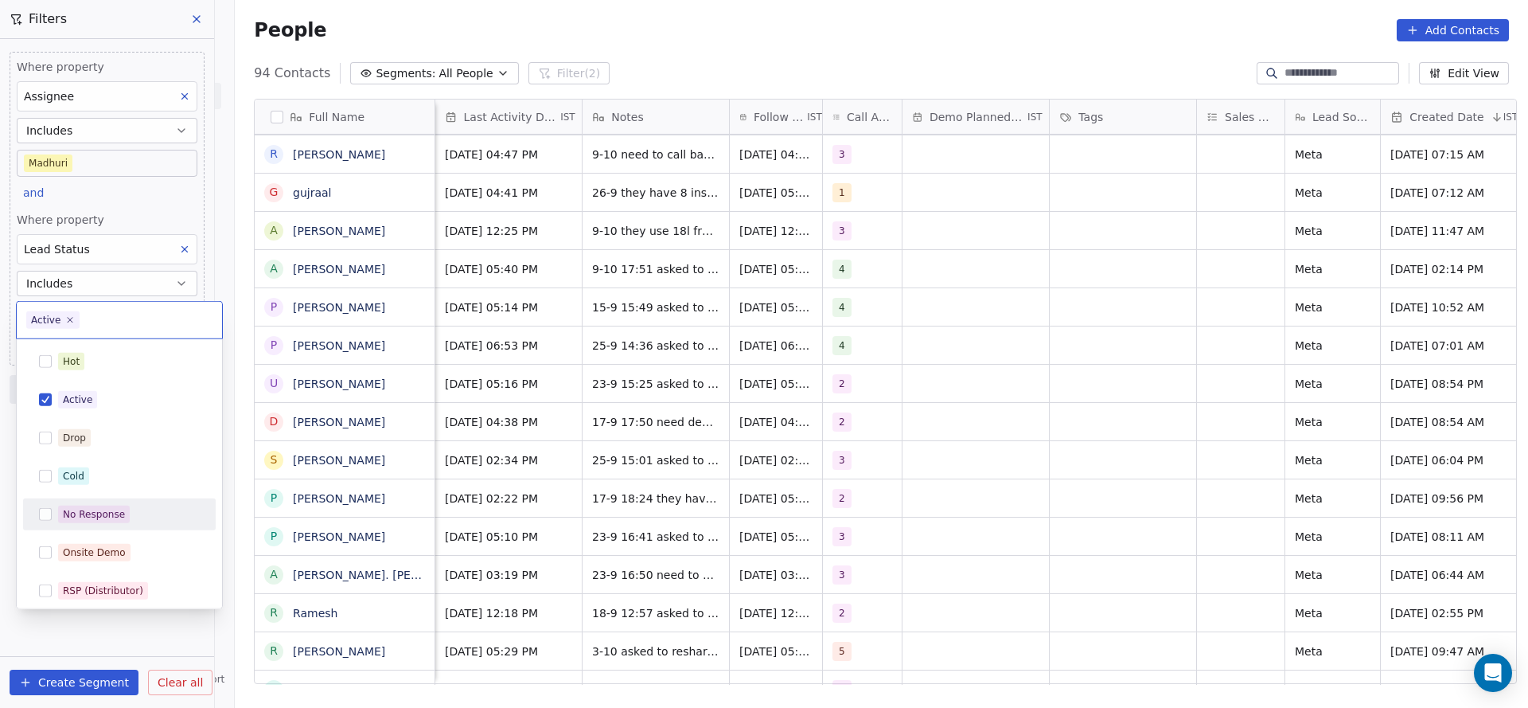
click at [134, 525] on div "No Response" at bounding box center [119, 513] width 180 height 25
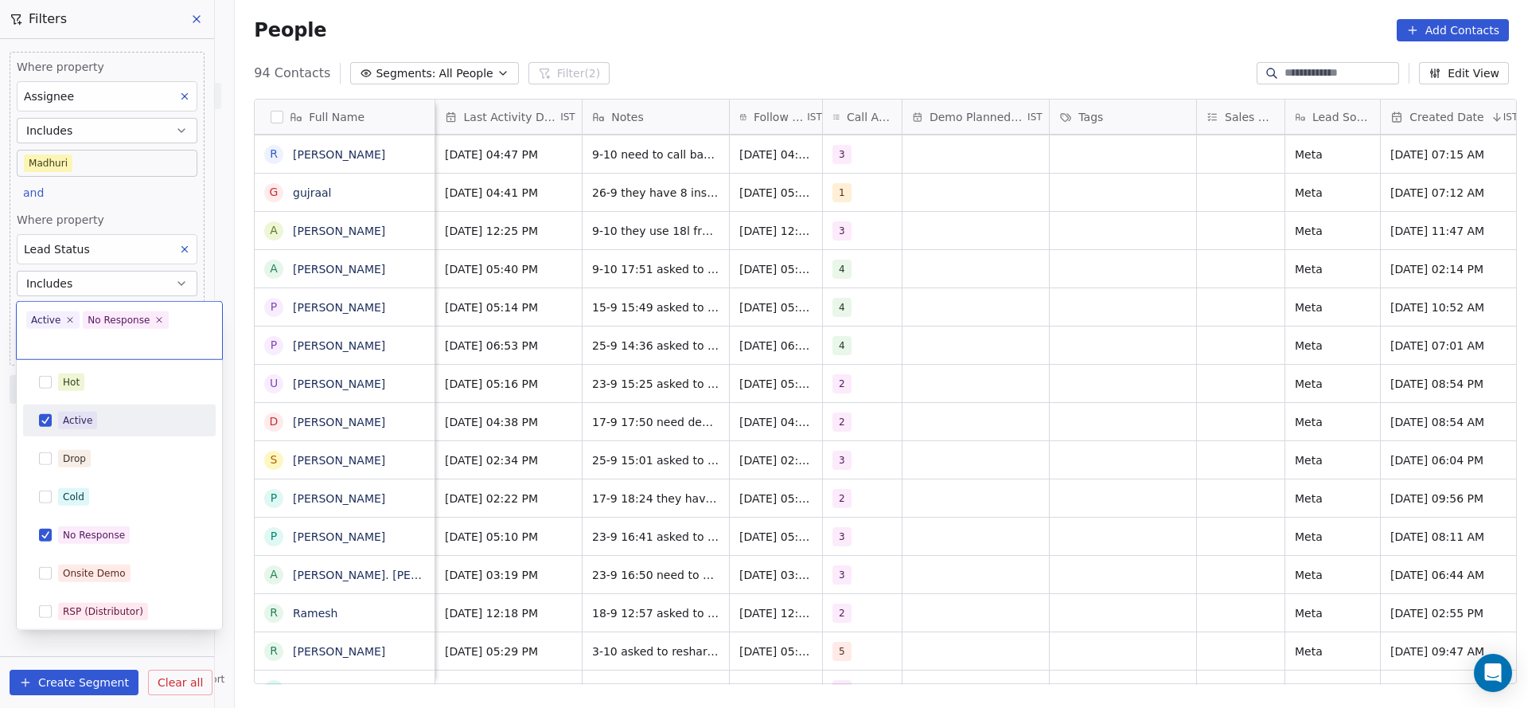
click at [122, 413] on div "Active" at bounding box center [129, 420] width 142 height 18
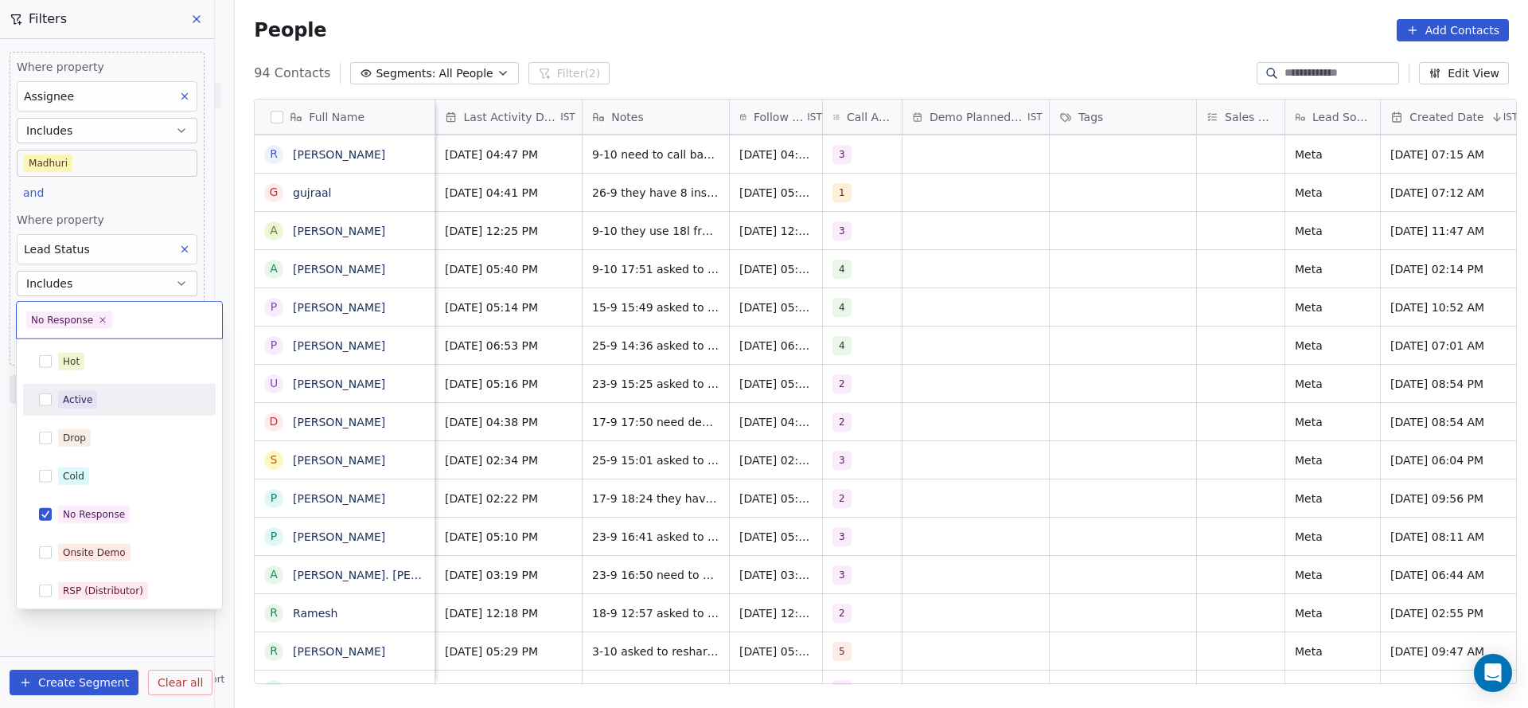
click at [852, 407] on html "On2Cook India Pvt. Ltd. Contacts People Marketing Workflows Campaigns Metrics &…" at bounding box center [764, 354] width 1528 height 708
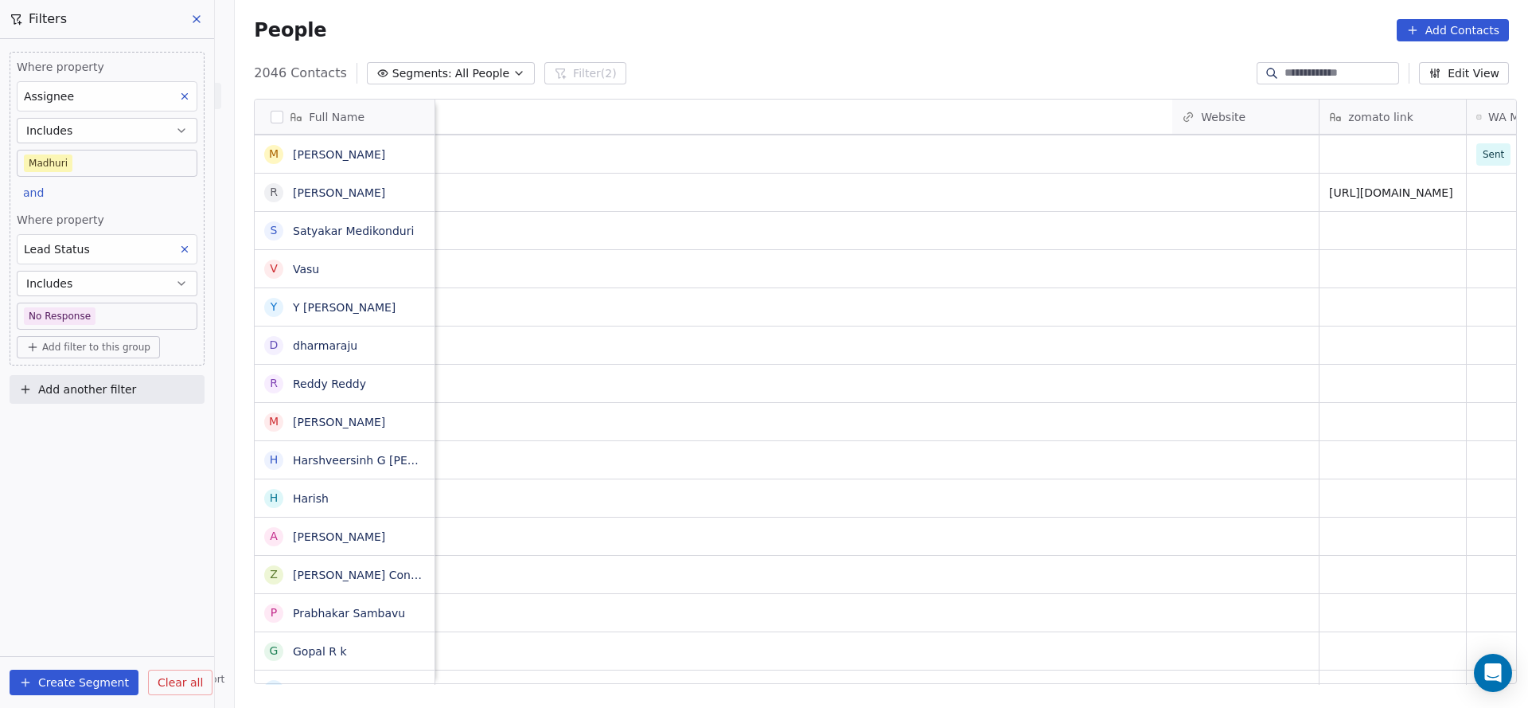
scroll to position [0, 1265]
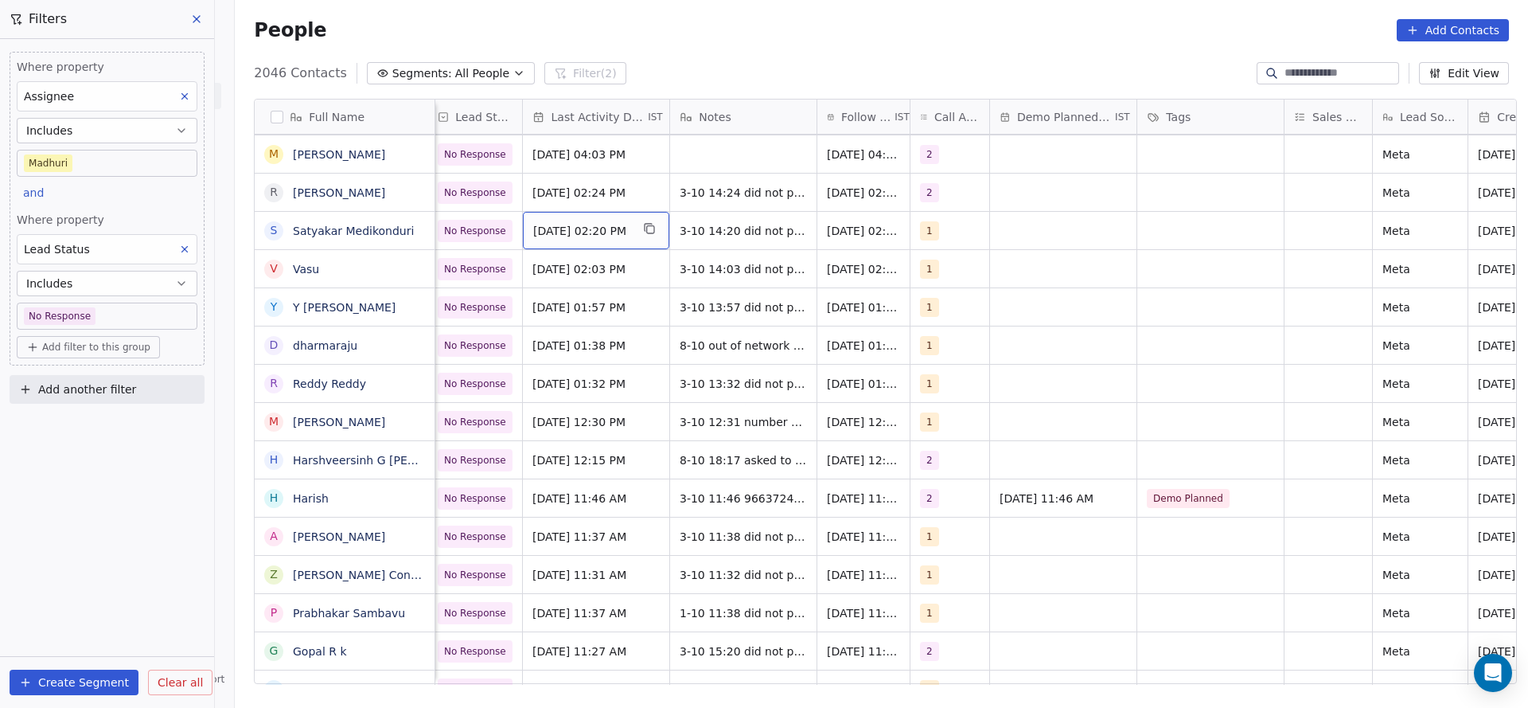
click at [561, 229] on span "[DATE] 02:20 PM" at bounding box center [581, 231] width 97 height 16
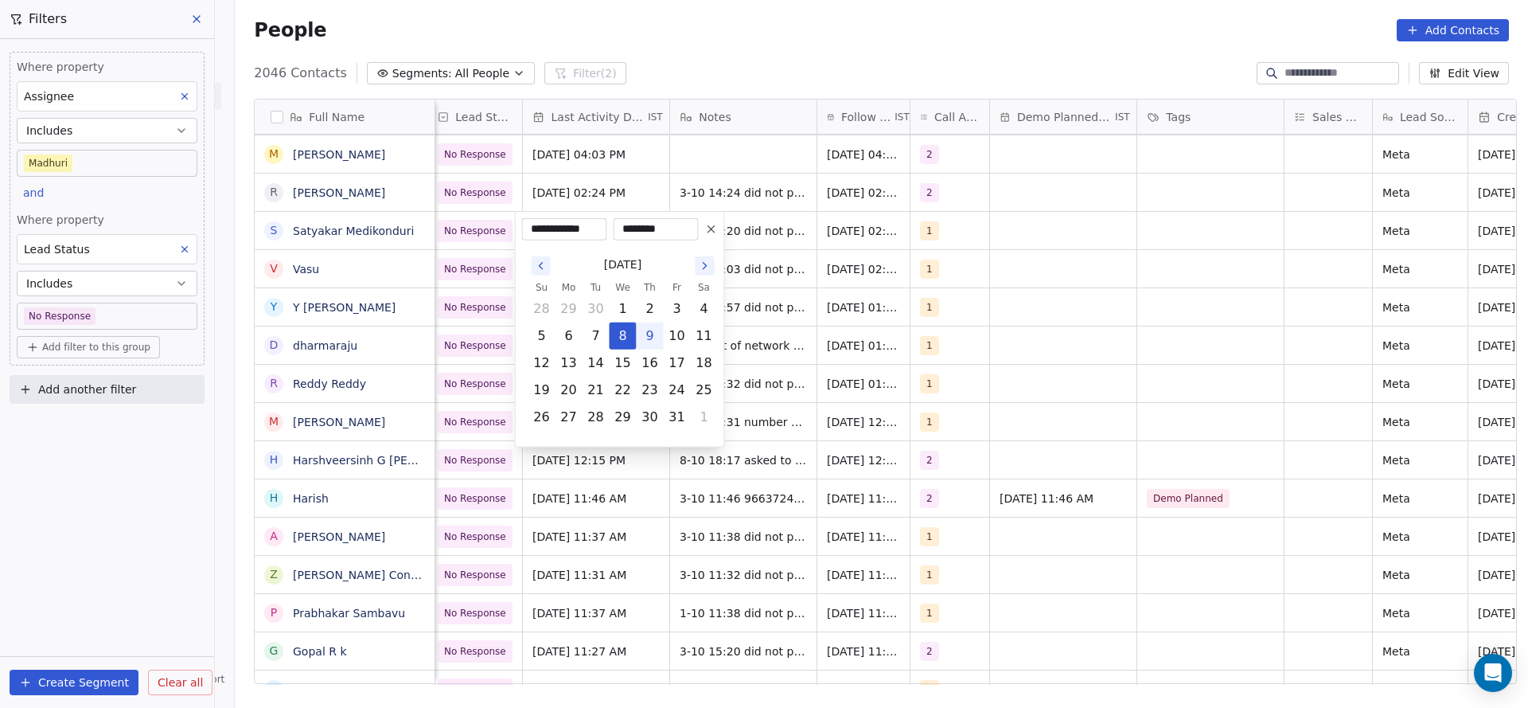
click at [650, 341] on button "9" at bounding box center [649, 335] width 25 height 25
type input "**********"
click at [753, 294] on html "On2Cook India Pvt. Ltd. Contacts People Marketing Workflows Campaigns Metrics &…" at bounding box center [764, 354] width 1528 height 708
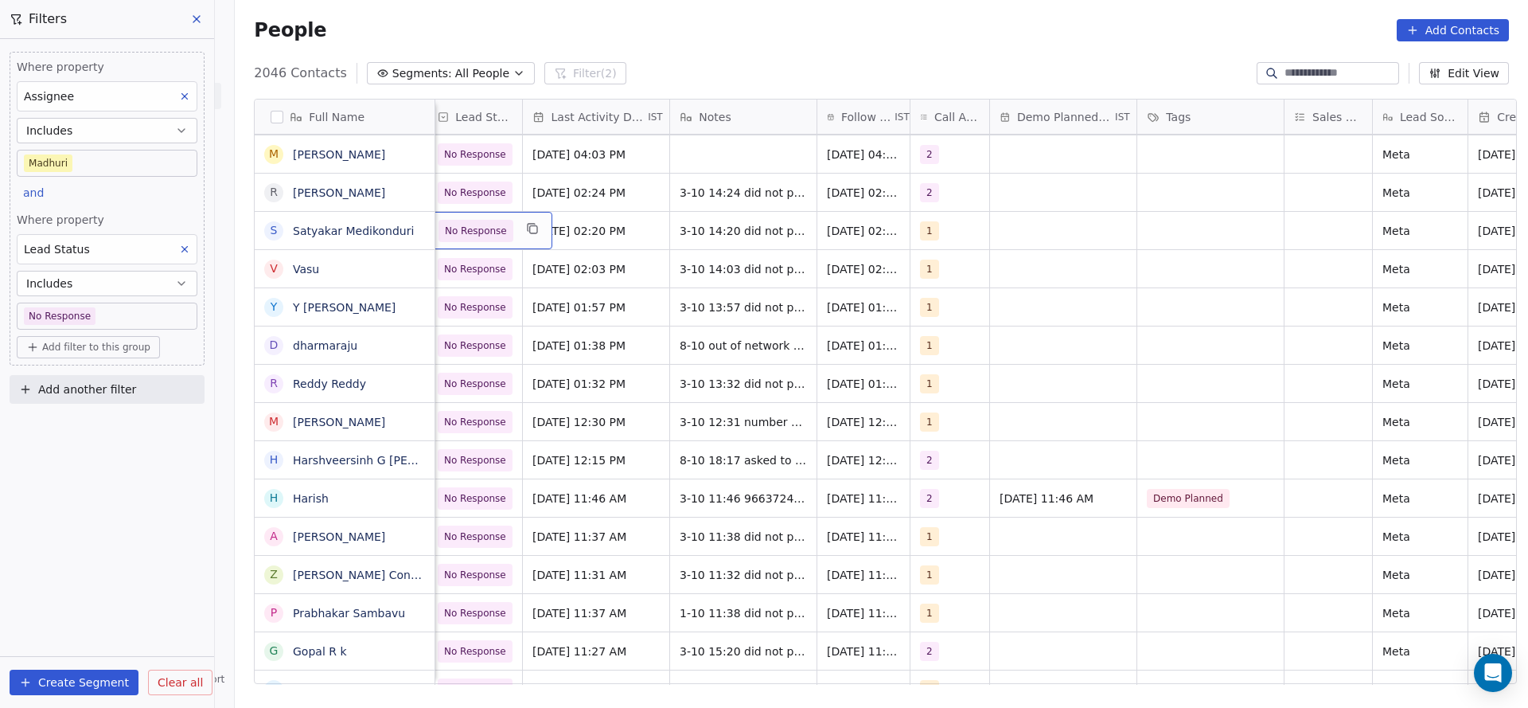
scroll to position [0, 1258]
click at [485, 233] on span "No Response" at bounding box center [483, 231] width 62 height 16
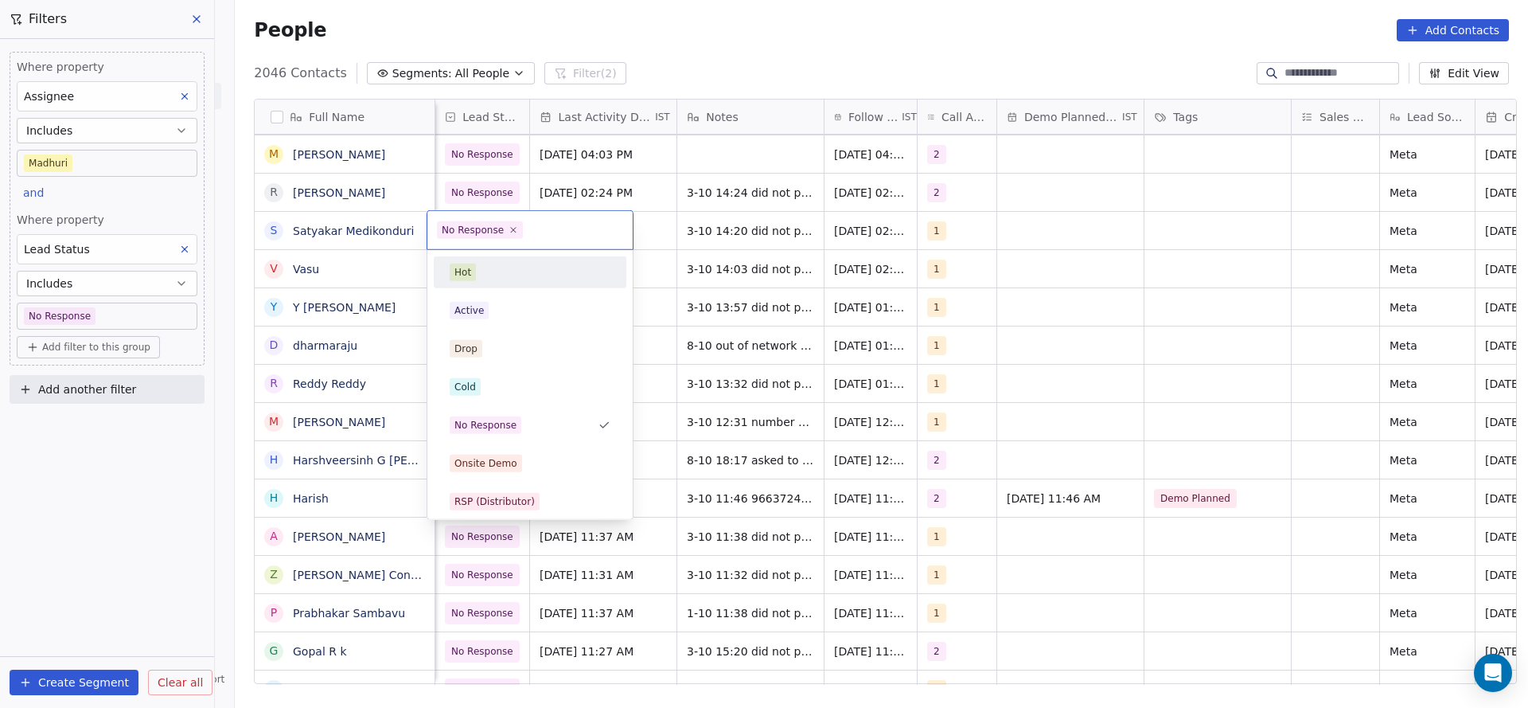
click at [809, 226] on html "On2Cook India Pvt. Ltd. Contacts People Marketing Workflows Campaigns Metrics &…" at bounding box center [764, 354] width 1528 height 708
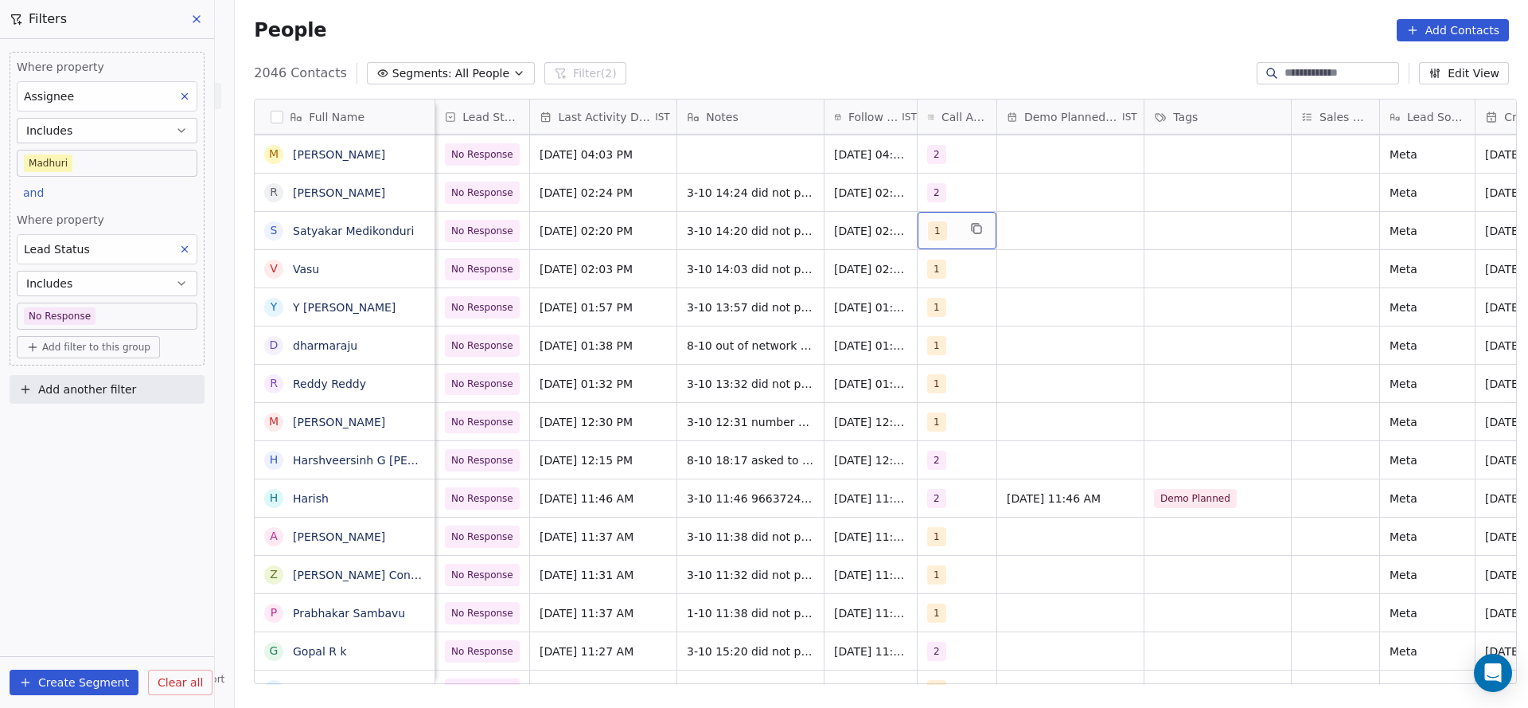
click at [947, 232] on div "1" at bounding box center [942, 230] width 29 height 19
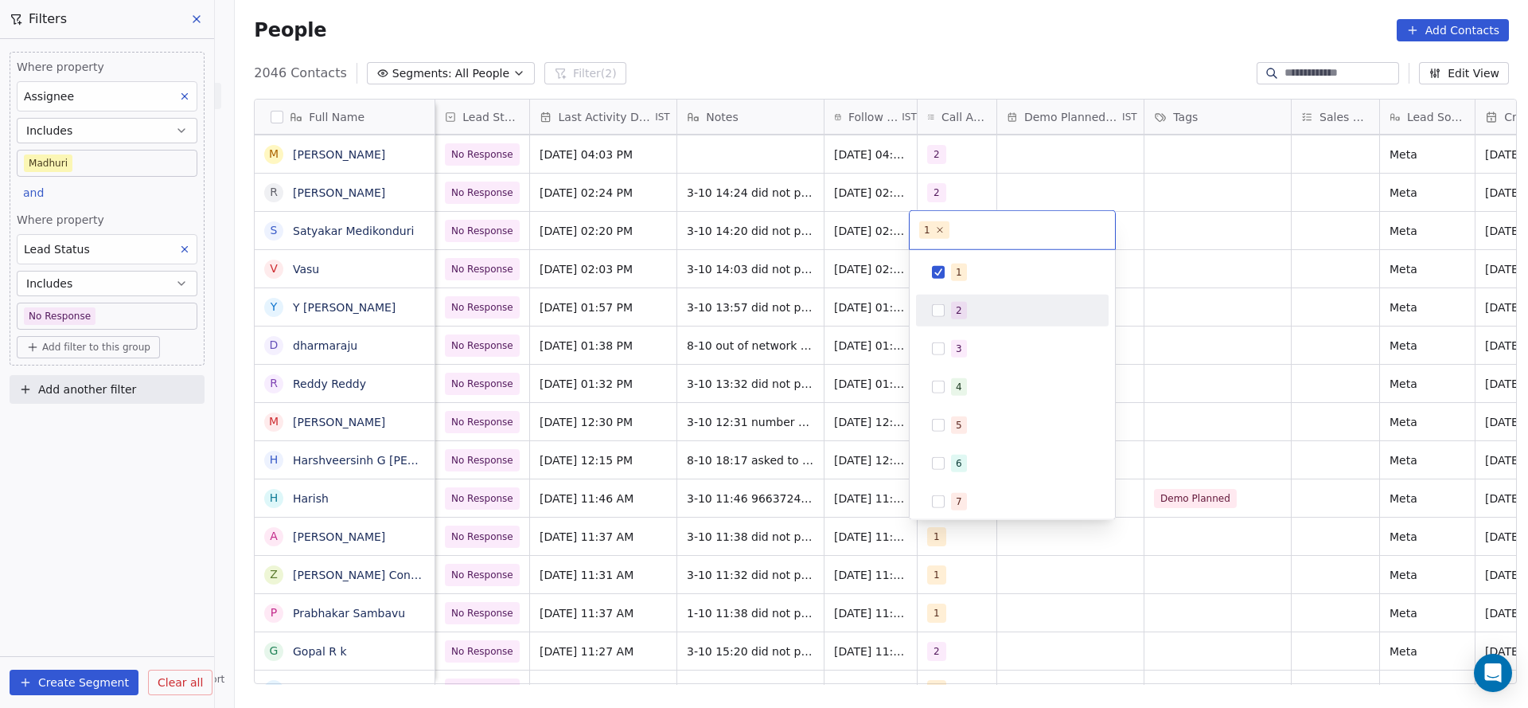
click at [951, 312] on span "2" at bounding box center [959, 311] width 16 height 18
drag, startPoint x: 959, startPoint y: 275, endPoint x: 797, endPoint y: 312, distance: 165.8
click at [958, 274] on div "1" at bounding box center [959, 272] width 6 height 14
click at [797, 312] on html "On2Cook India Pvt. Ltd. Contacts People Marketing Workflows Campaigns Metrics &…" at bounding box center [764, 354] width 1528 height 708
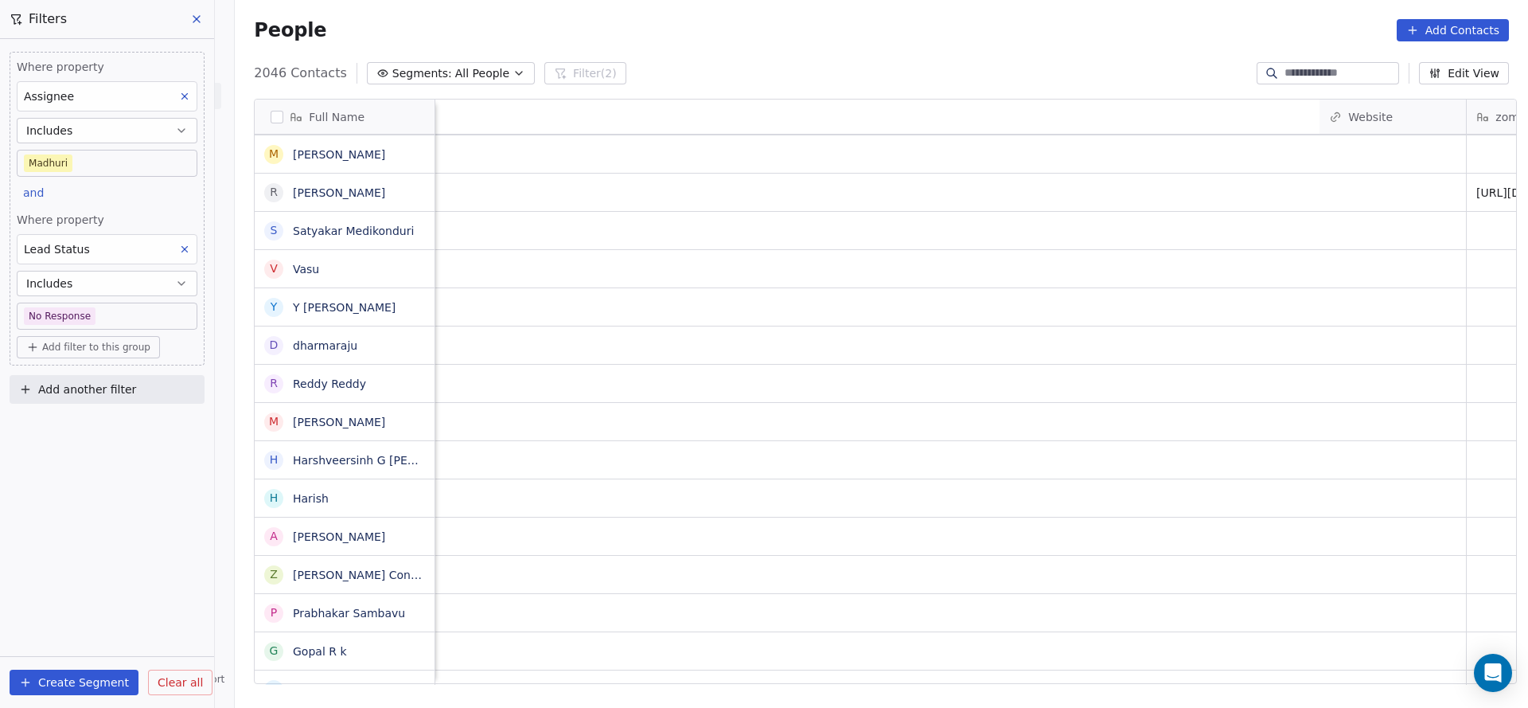
scroll to position [0, 1296]
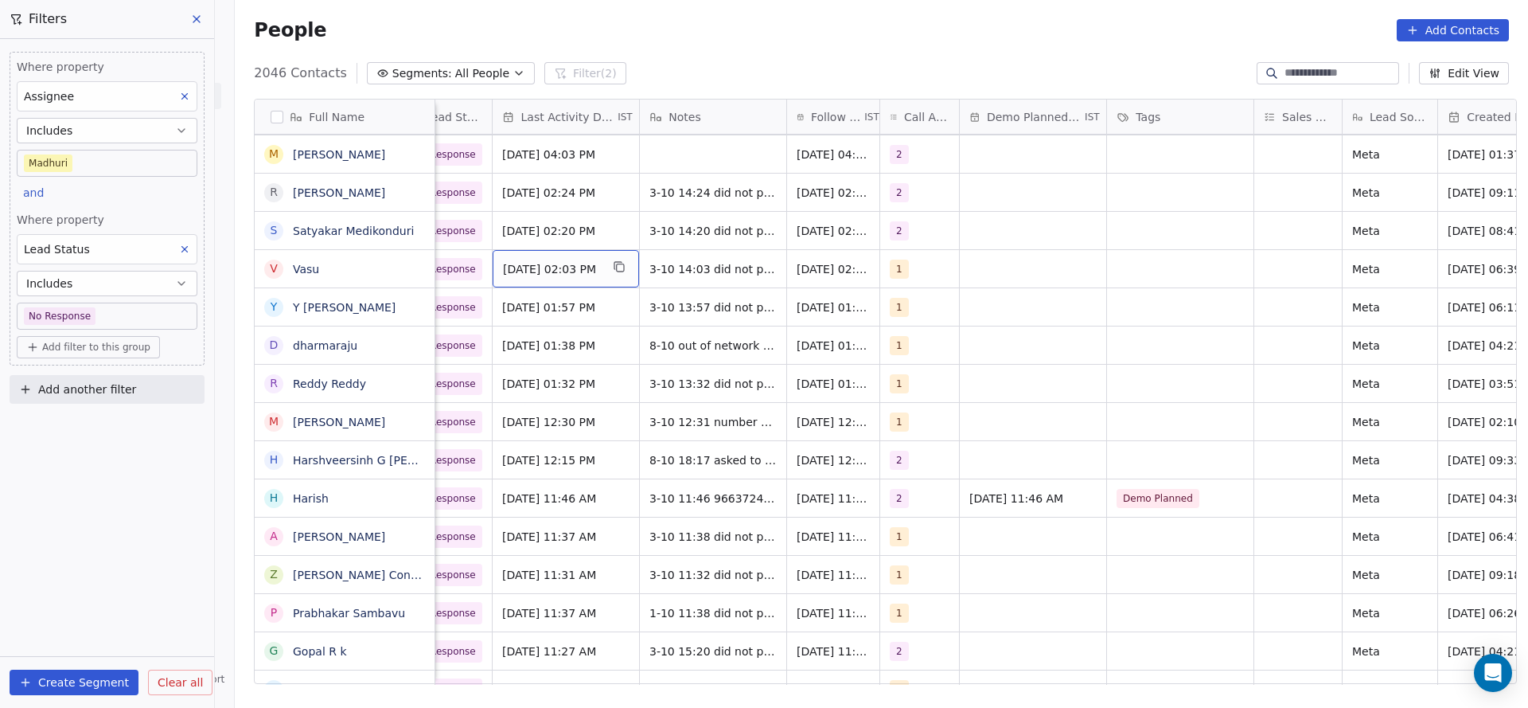
click at [578, 271] on span "[DATE] 02:03 PM" at bounding box center [551, 269] width 97 height 16
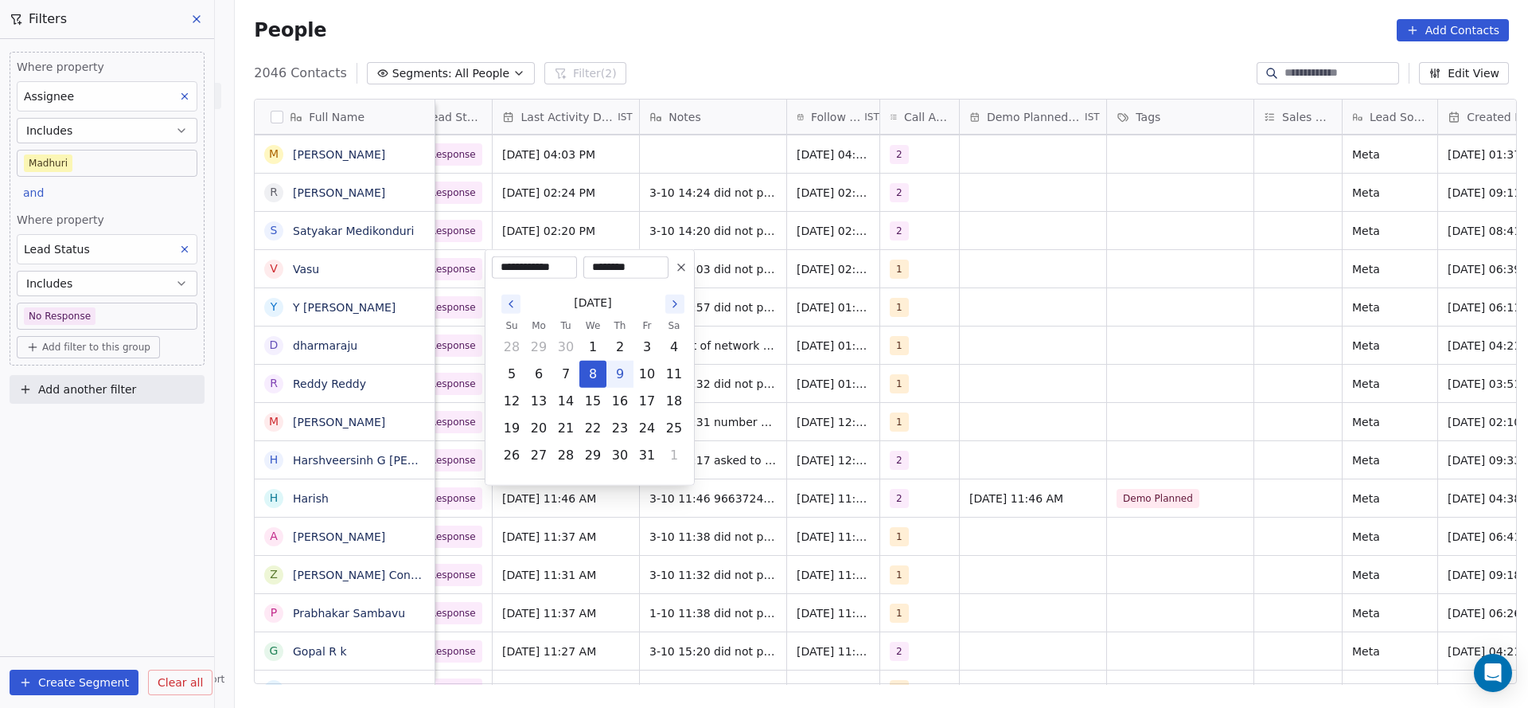
click at [611, 376] on button "9" at bounding box center [619, 373] width 25 height 25
type input "**********"
click at [728, 320] on html "On2Cook India Pvt. Ltd. Contacts People Marketing Workflows Campaigns Metrics &…" at bounding box center [764, 354] width 1528 height 708
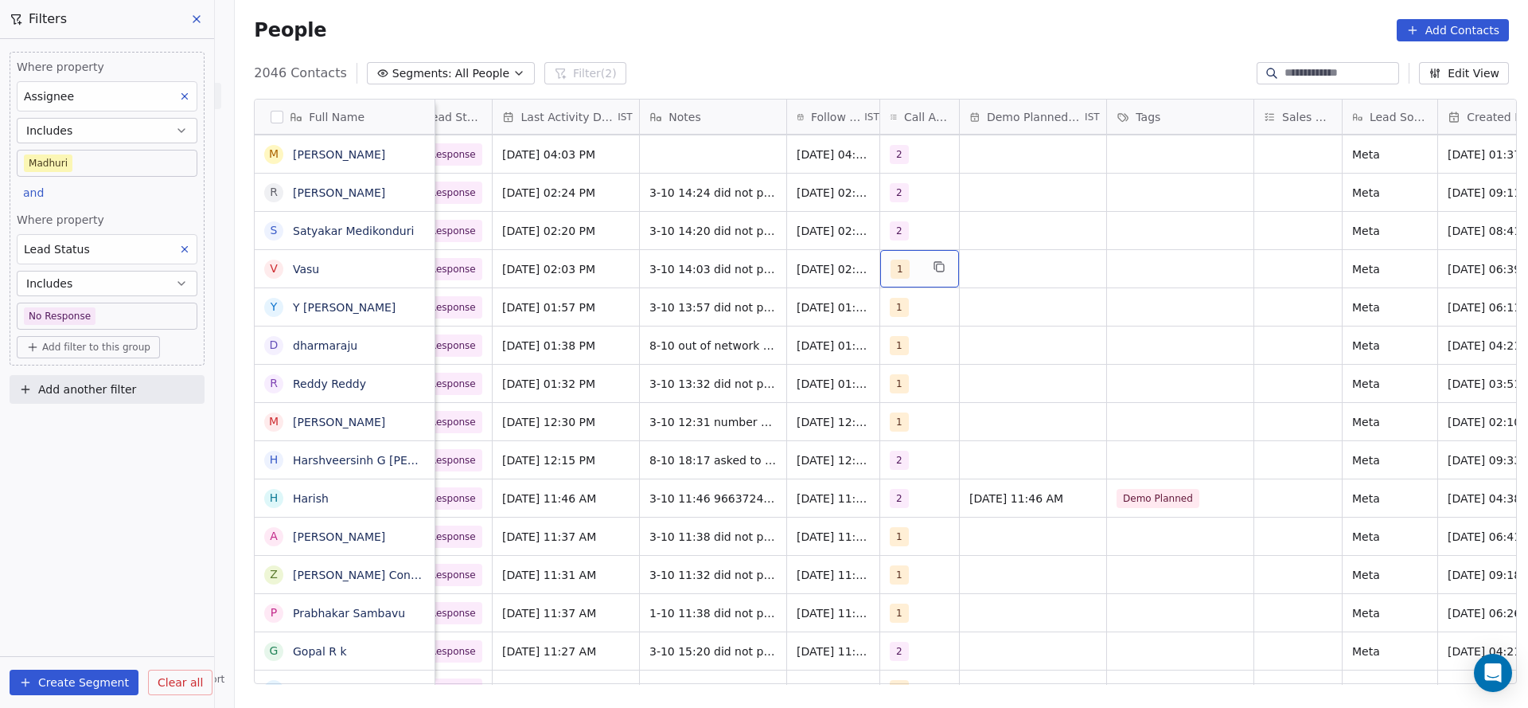
click at [891, 276] on span "1" at bounding box center [900, 268] width 19 height 19
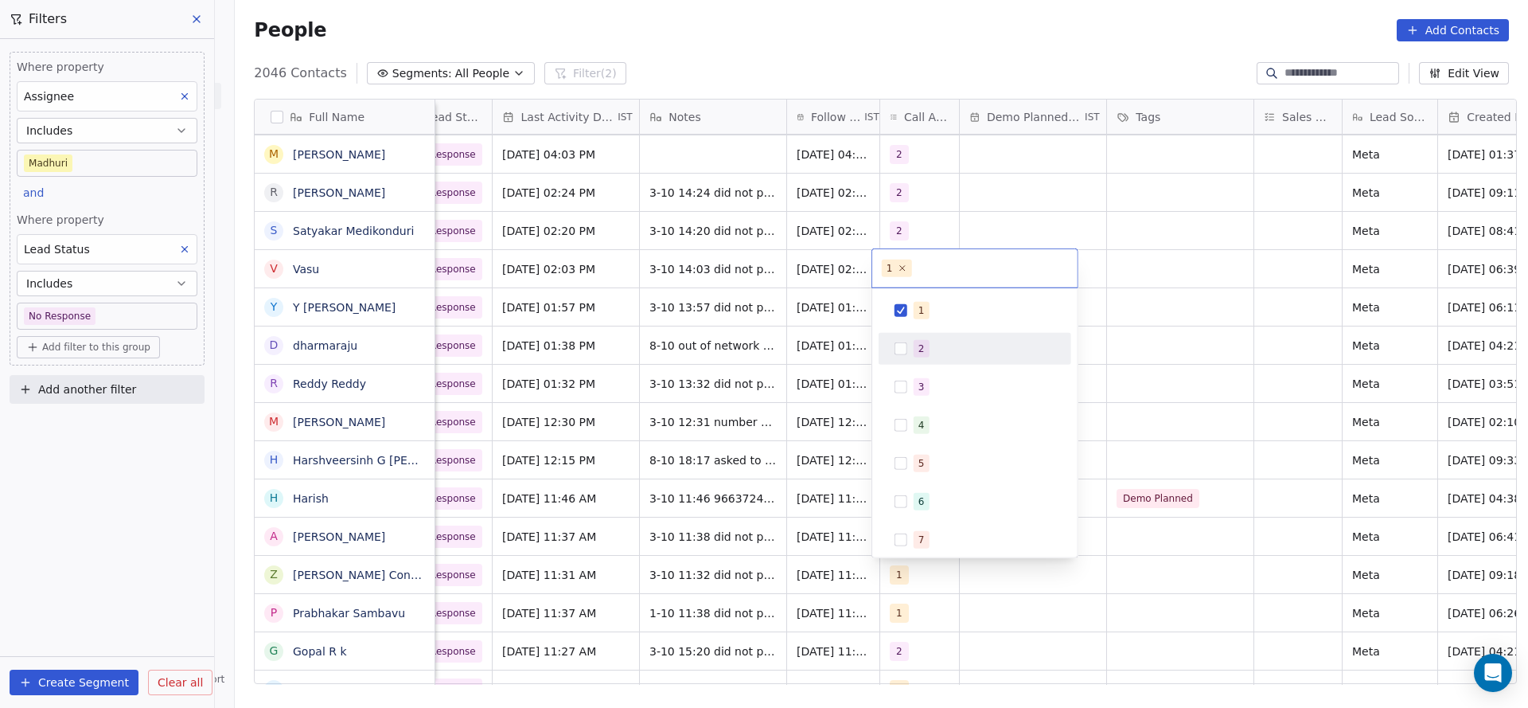
click at [891, 357] on div "2" at bounding box center [975, 348] width 180 height 25
click at [902, 352] on button "Suggestions" at bounding box center [901, 348] width 13 height 13
click at [903, 351] on button "Suggestions" at bounding box center [901, 348] width 13 height 13
click at [913, 298] on div "1" at bounding box center [975, 310] width 180 height 25
click at [798, 332] on html "On2Cook India Pvt. Ltd. Contacts People Marketing Workflows Campaigns Metrics &…" at bounding box center [764, 354] width 1528 height 708
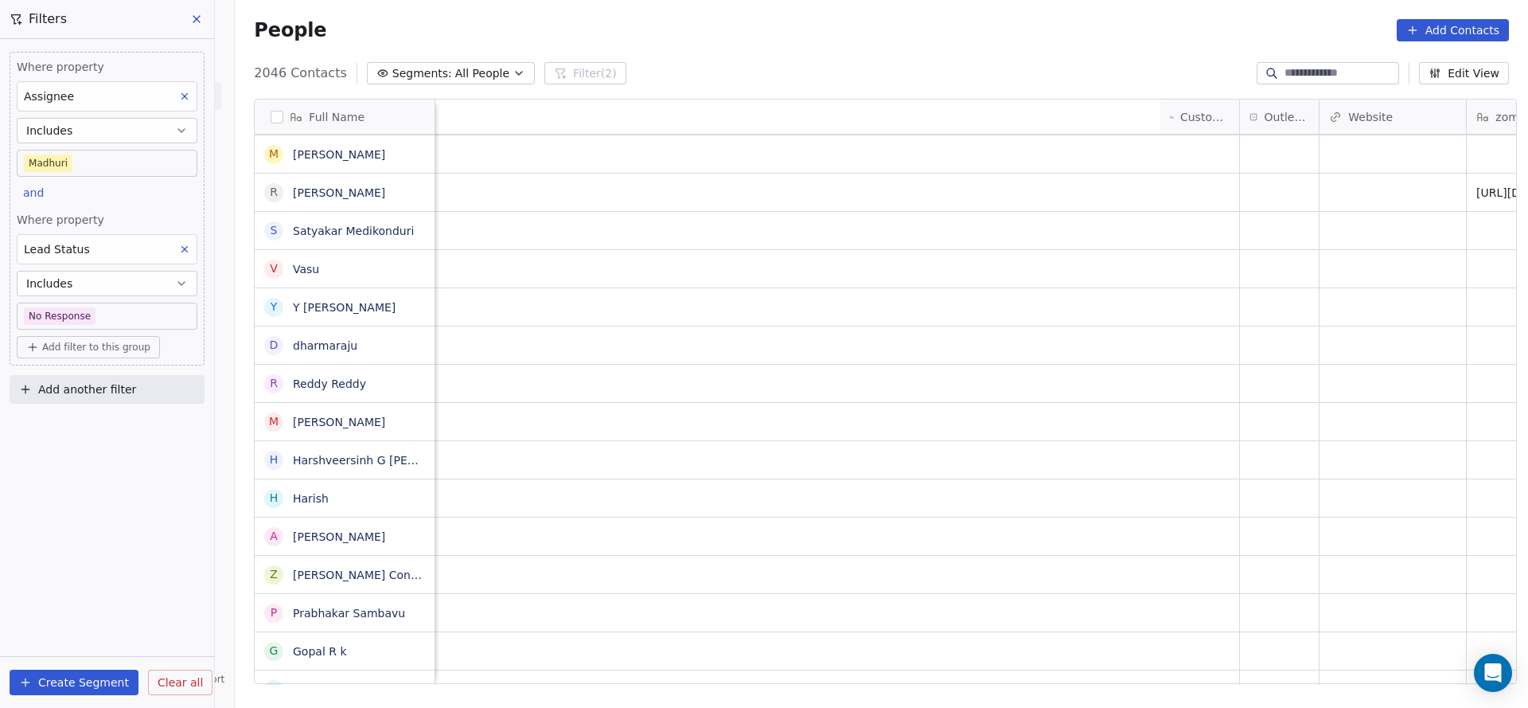
scroll to position [0, 1127]
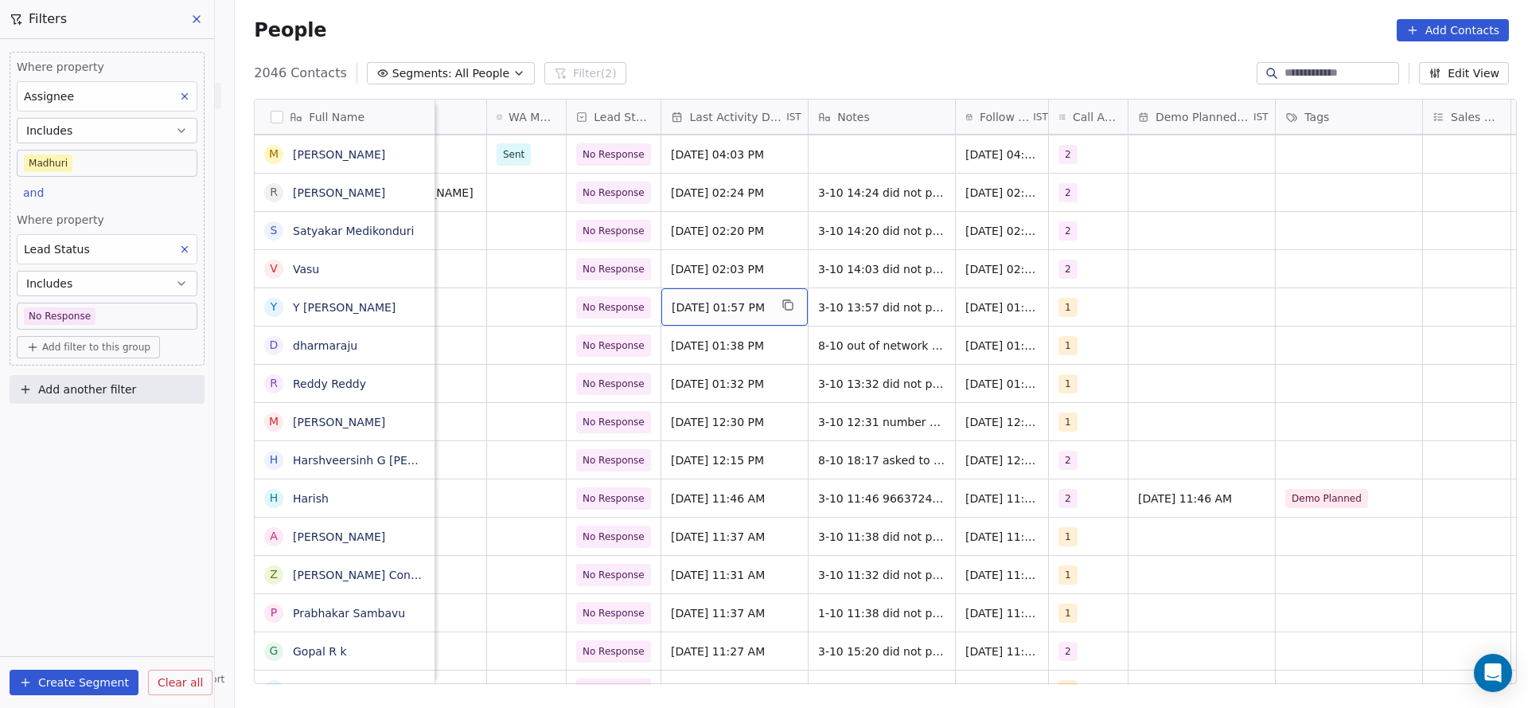
click at [721, 304] on span "[DATE] 01:57 PM" at bounding box center [720, 307] width 97 height 16
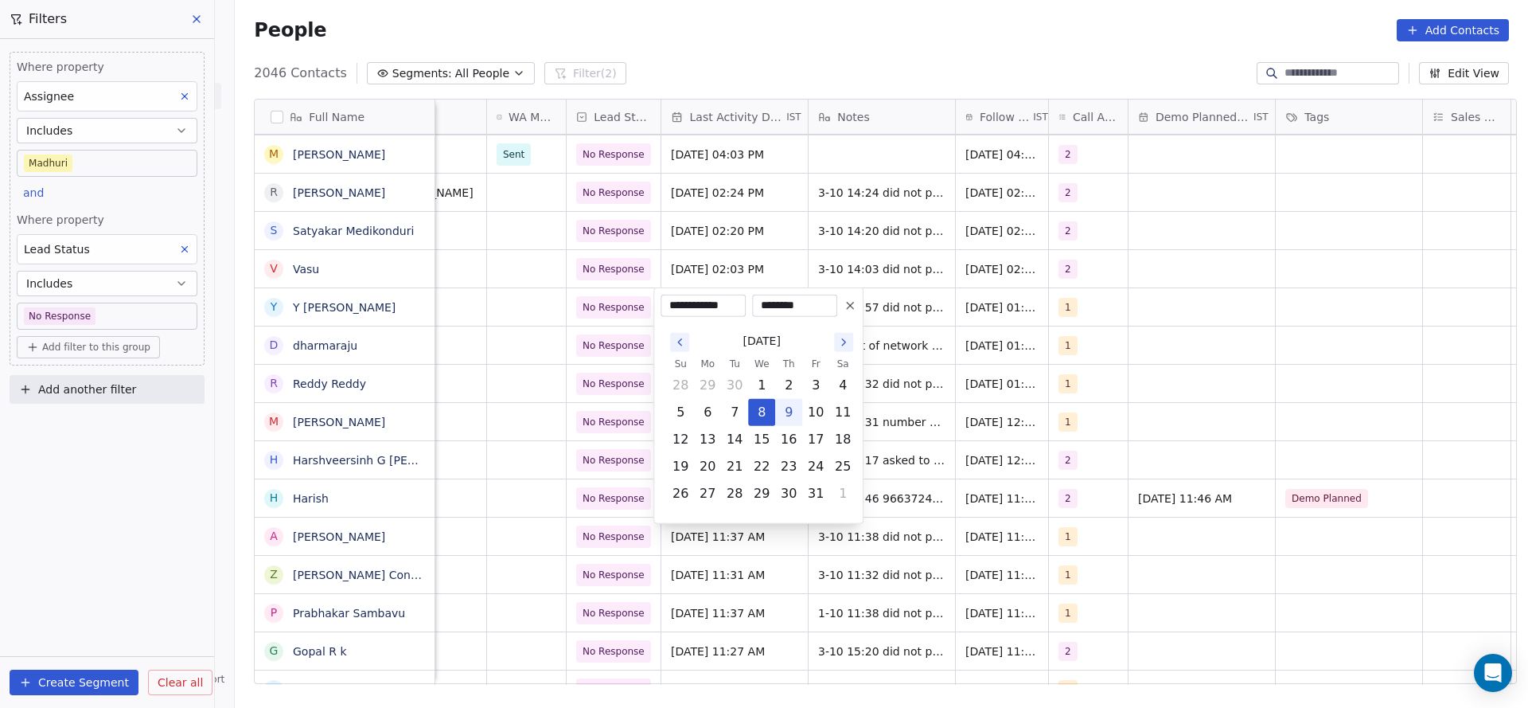
click at [789, 413] on button "9" at bounding box center [788, 412] width 25 height 25
type input "**********"
click at [1037, 415] on html "On2Cook India Pvt. Ltd. Contacts People Marketing Workflows Campaigns Metrics &…" at bounding box center [764, 354] width 1528 height 708
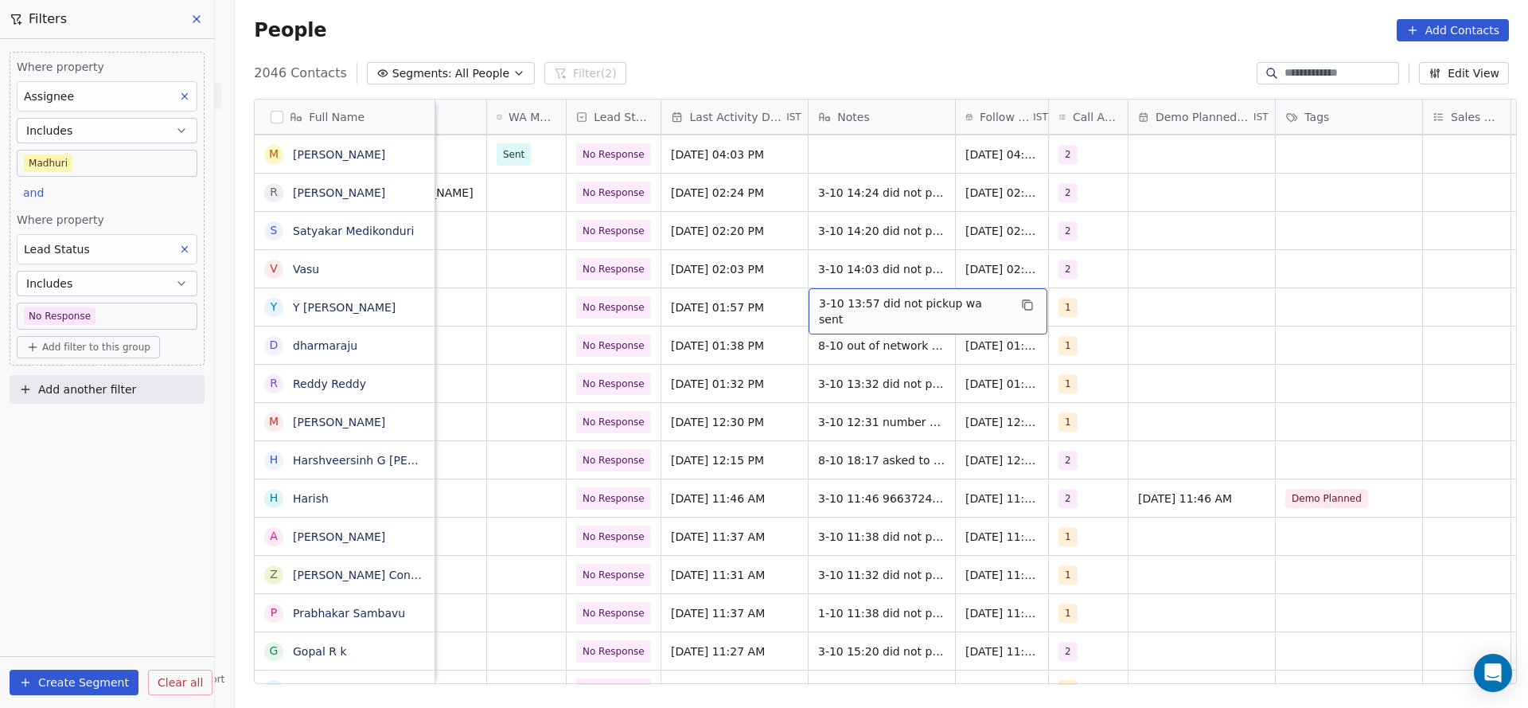
click at [847, 306] on span "3-10 13:57 did not pickup wa sent" at bounding box center [913, 311] width 189 height 32
click at [809, 310] on textarea "**********" at bounding box center [910, 312] width 219 height 49
type textarea "**********"
click at [1157, 318] on html "On2Cook India Pvt. Ltd. Contacts People Marketing Workflows Campaigns Metrics &…" at bounding box center [764, 354] width 1528 height 708
click at [1069, 319] on div "1" at bounding box center [1088, 306] width 79 height 37
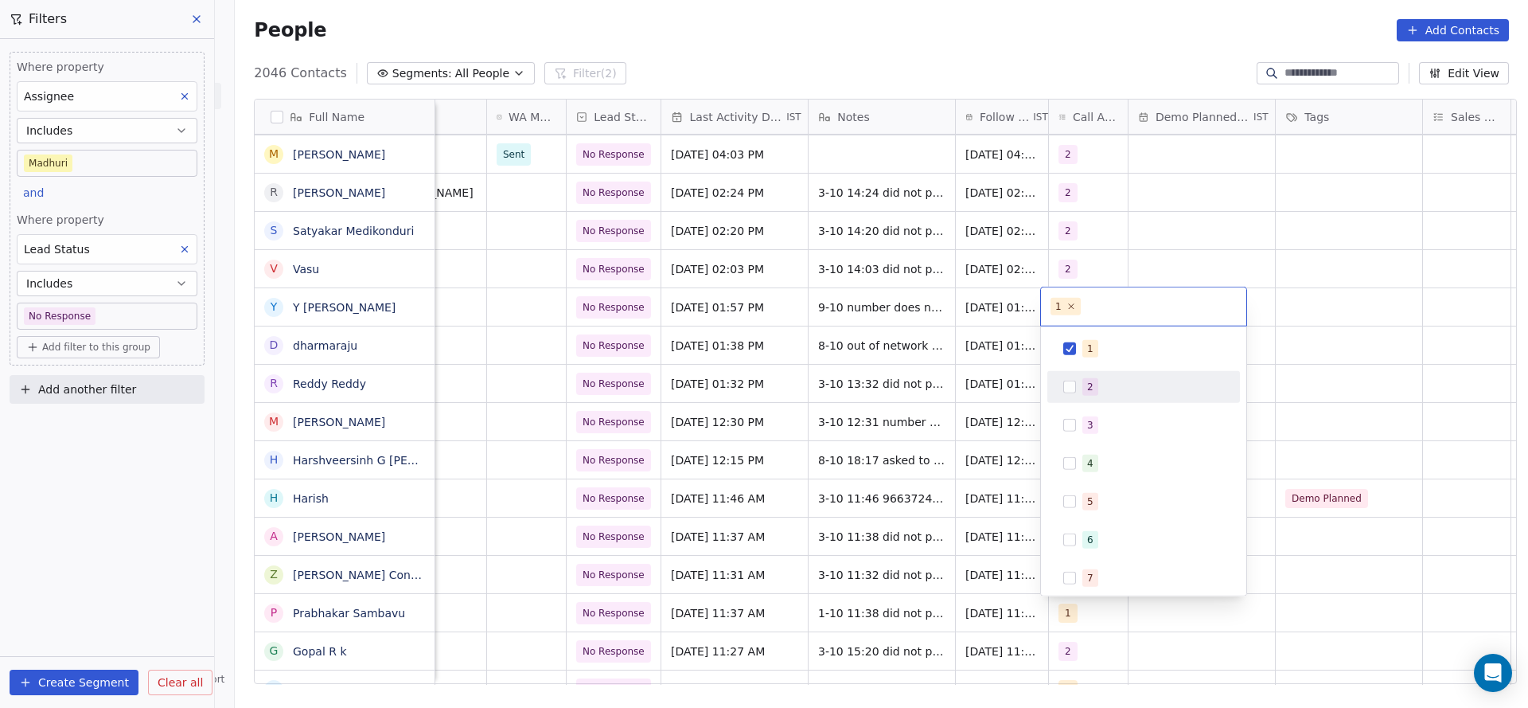
click at [1077, 385] on div "2" at bounding box center [1144, 386] width 180 height 25
click at [1089, 352] on div "1" at bounding box center [1090, 348] width 6 height 14
click at [750, 409] on html "On2Cook India Pvt. Ltd. Contacts People Marketing Workflows Campaigns Metrics &…" at bounding box center [764, 354] width 1528 height 708
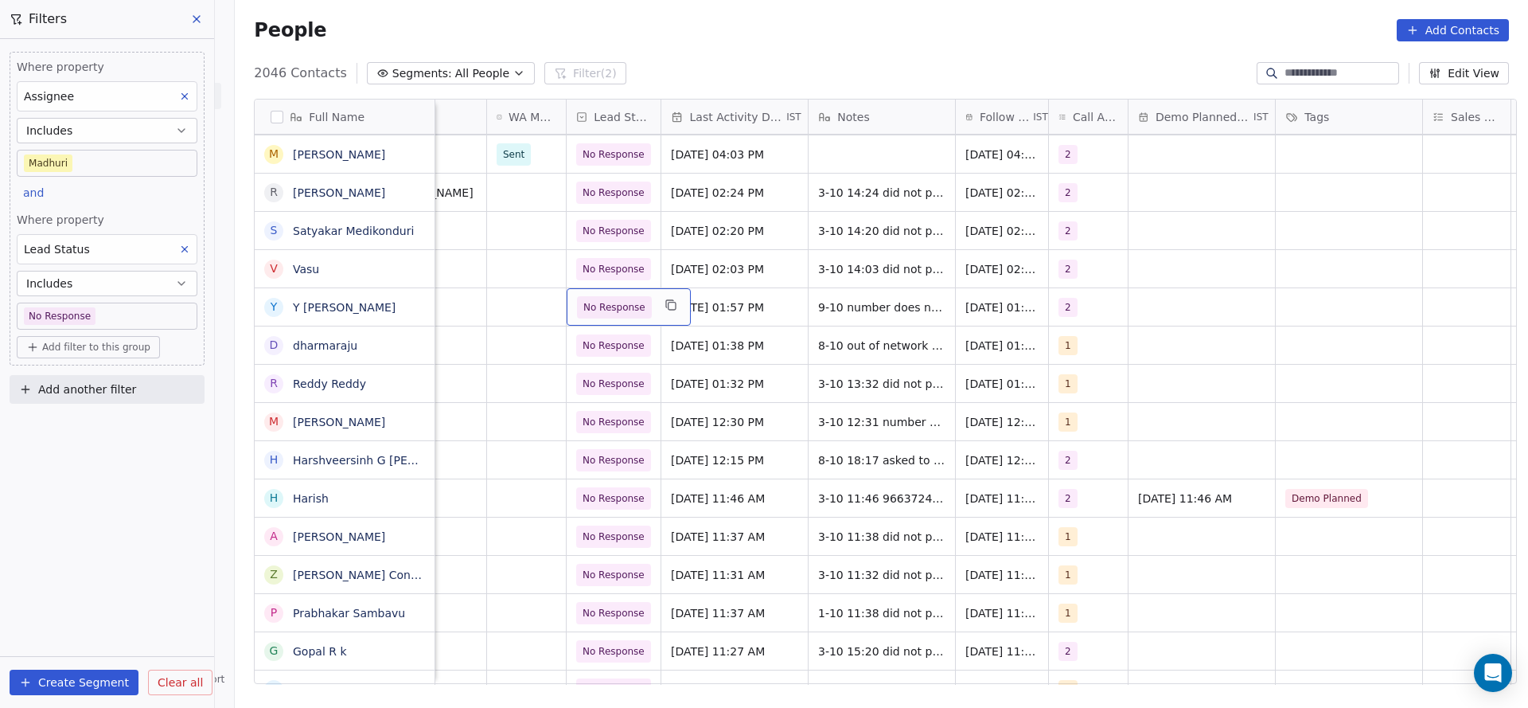
click at [618, 294] on div "No Response" at bounding box center [629, 306] width 124 height 37
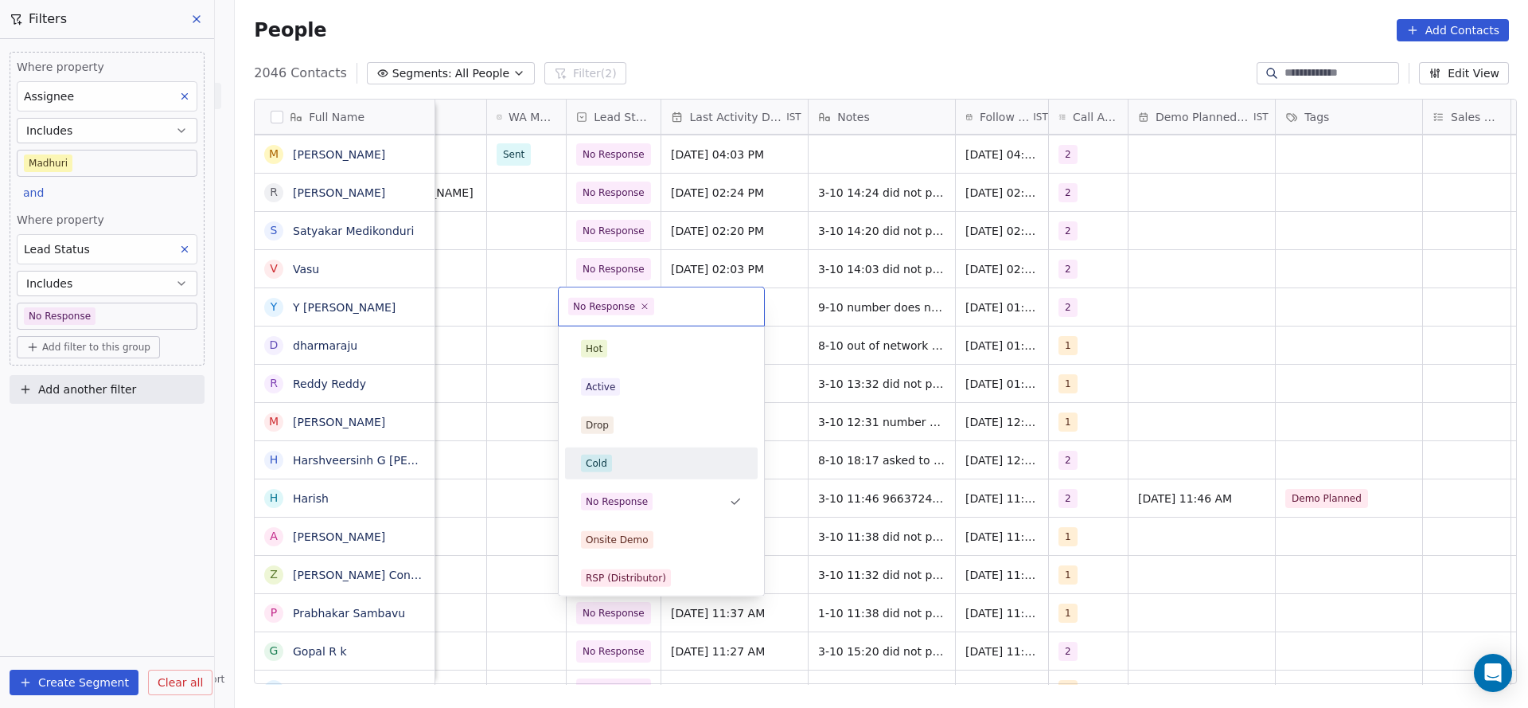
click at [614, 461] on div "Cold" at bounding box center [661, 463] width 161 height 18
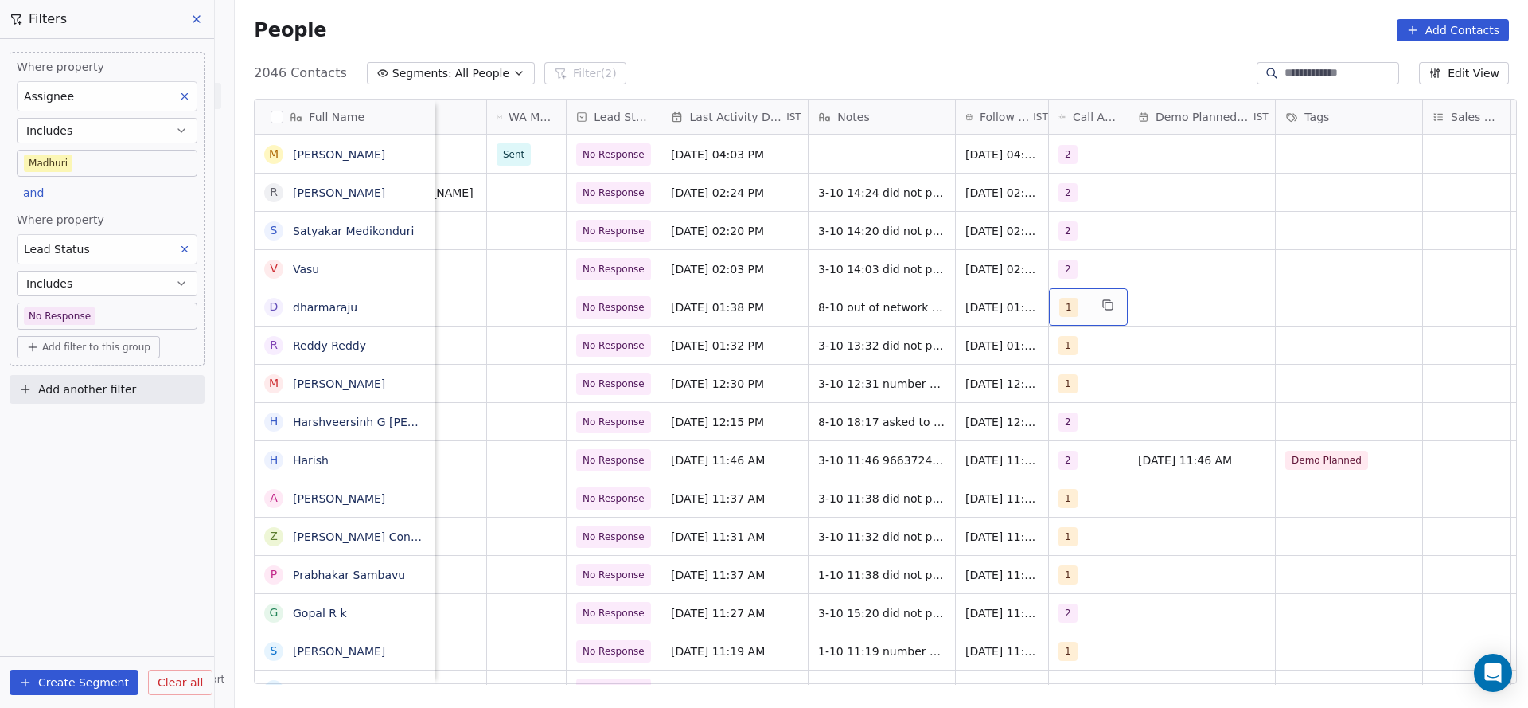
click at [1077, 306] on div "1" at bounding box center [1073, 307] width 29 height 19
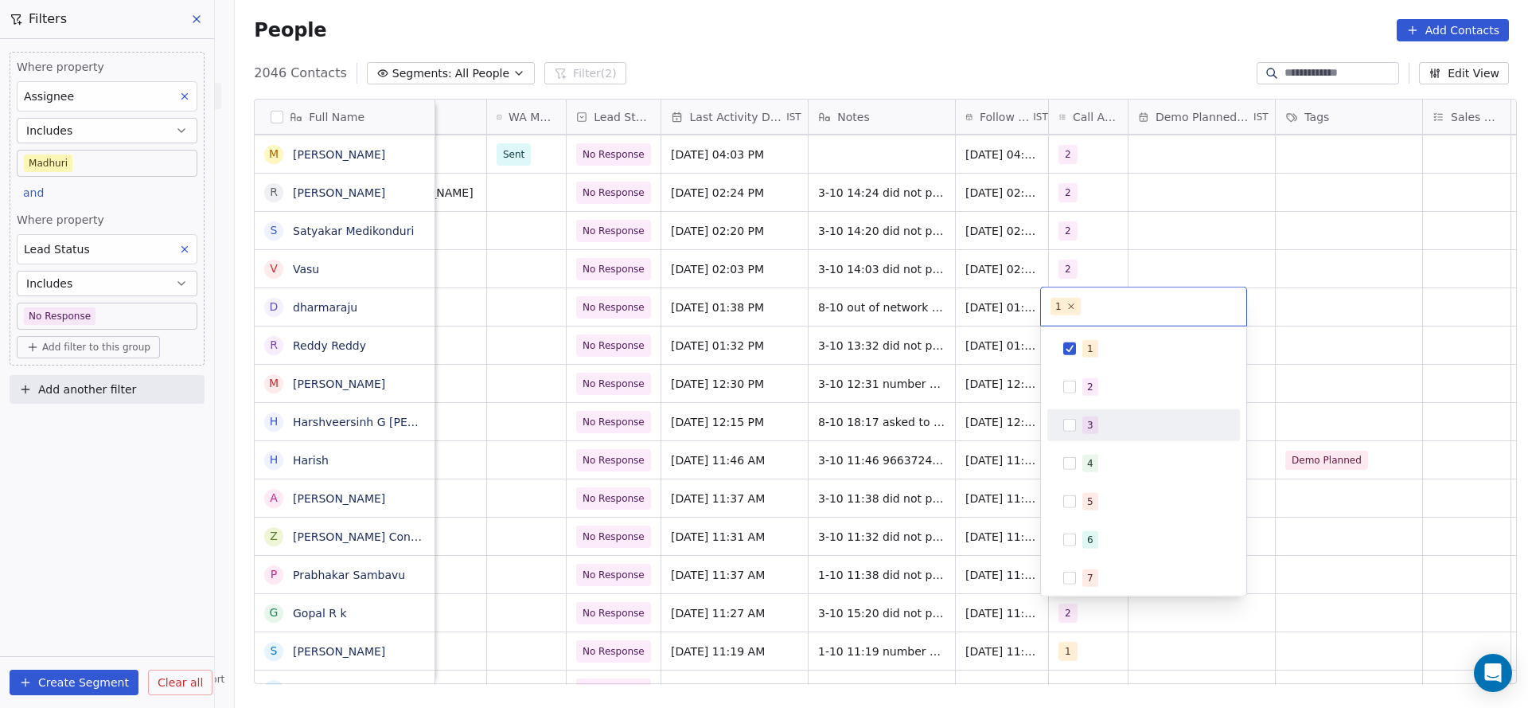
click at [1078, 419] on div "3" at bounding box center [1144, 424] width 180 height 25
click at [1091, 341] on span "1" at bounding box center [1090, 349] width 16 height 18
click at [770, 396] on html "On2Cook India Pvt. Ltd. Contacts People Marketing Workflows Campaigns Metrics &…" at bounding box center [764, 354] width 1528 height 708
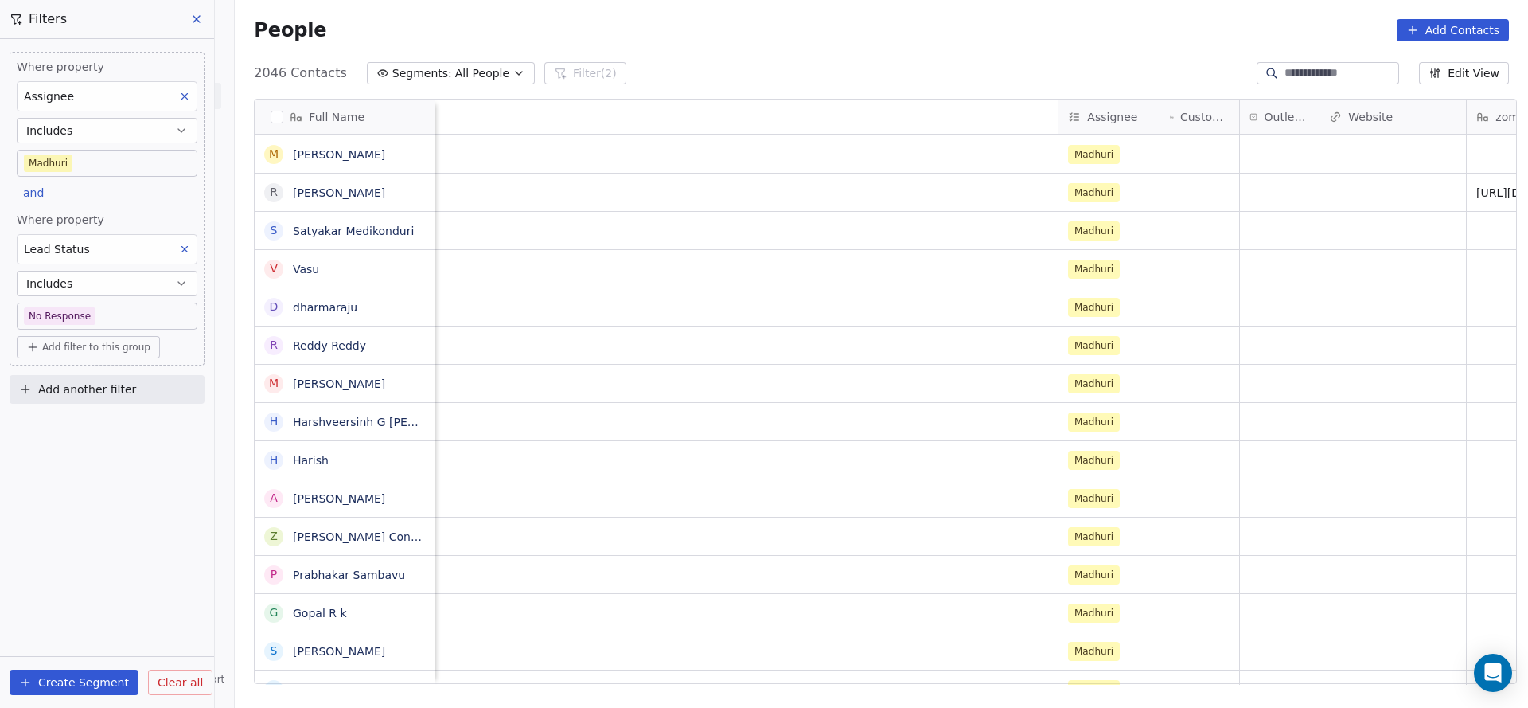
scroll to position [0, 1000]
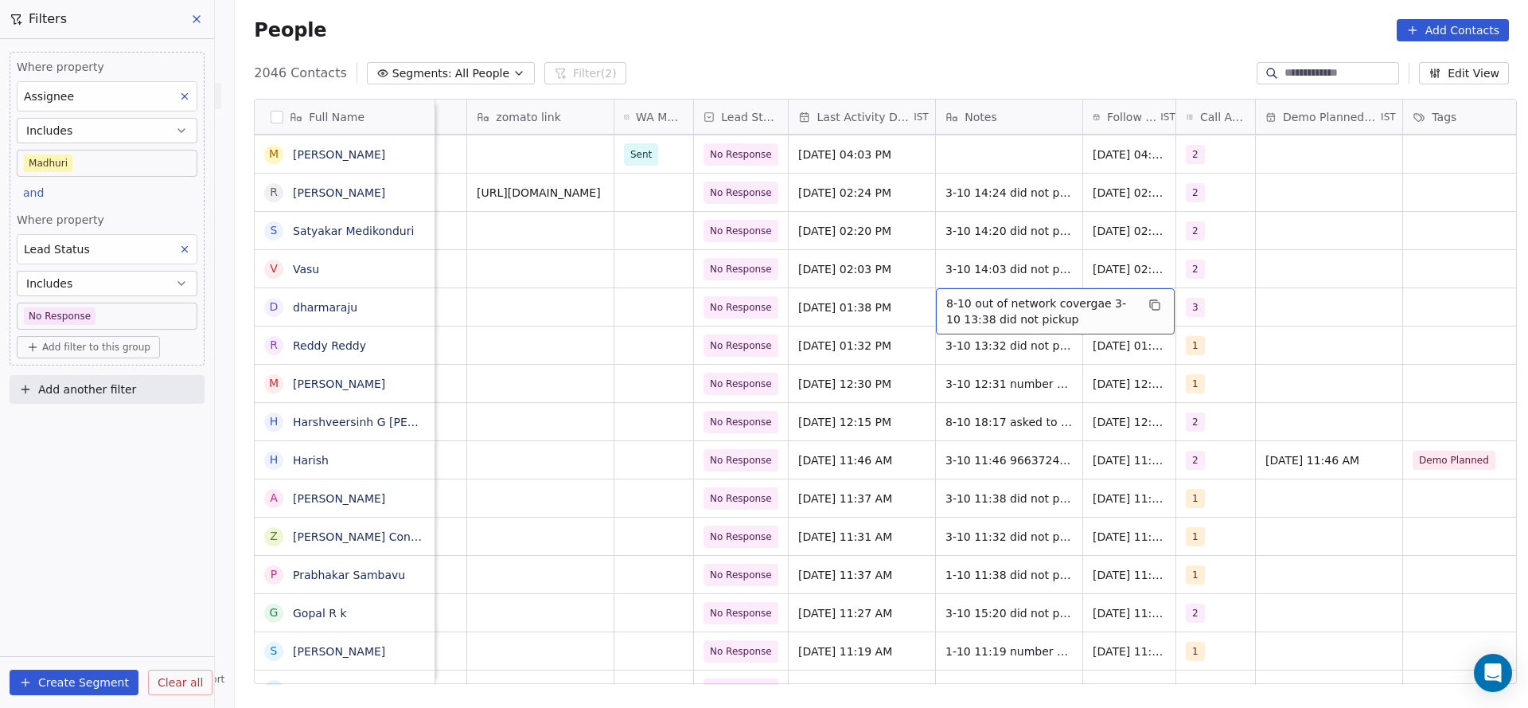
click at [981, 307] on span "8-10 out of network covergae 3-10 13:38 did not pickup" at bounding box center [1040, 311] width 189 height 32
click at [935, 301] on textarea "**********" at bounding box center [1047, 312] width 237 height 49
type textarea "**********"
click at [840, 334] on html "On2Cook India Pvt. Ltd. Contacts People Marketing Workflows Campaigns Metrics &…" at bounding box center [764, 354] width 1528 height 708
click at [816, 311] on span "[DATE] 01:38 PM" at bounding box center [847, 307] width 97 height 16
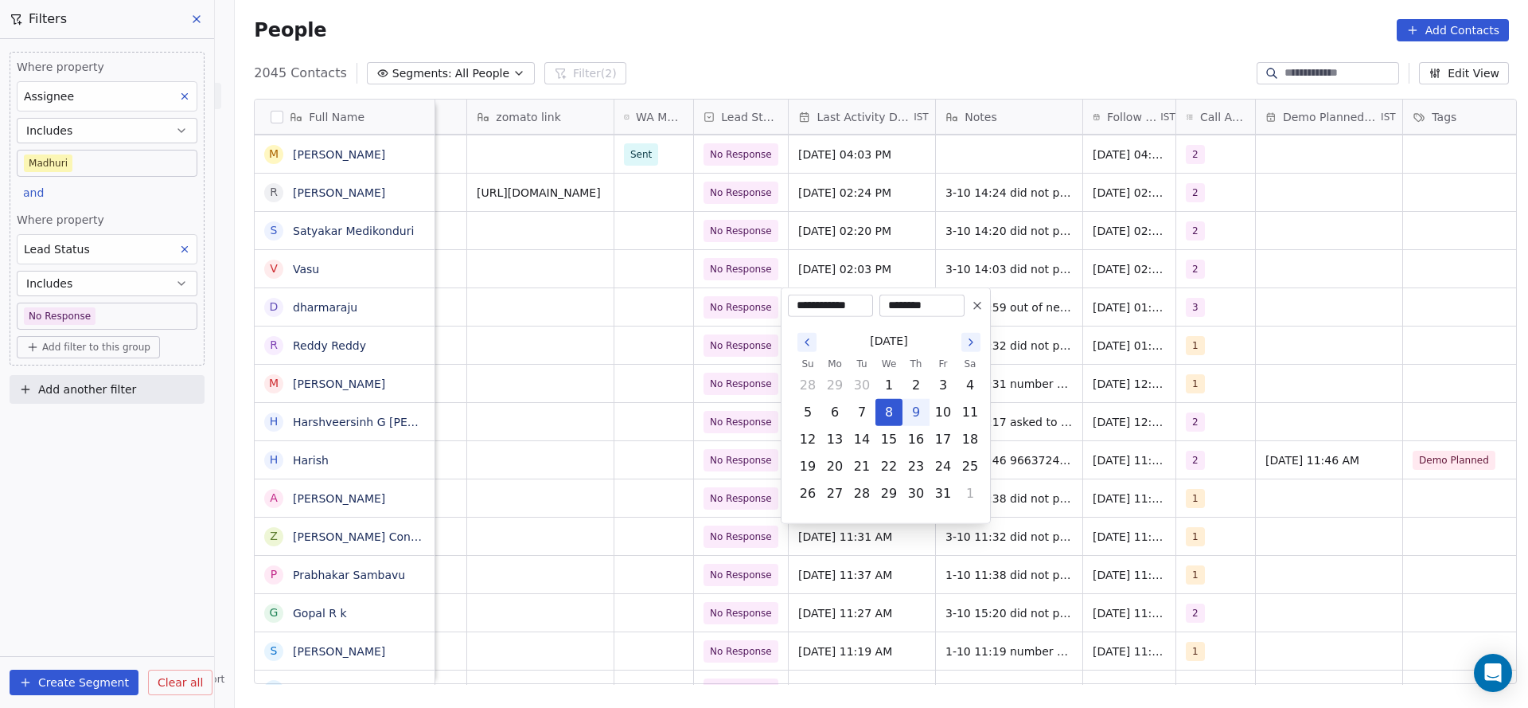
click at [912, 406] on button "9" at bounding box center [915, 412] width 25 height 25
type input "**********"
click at [654, 403] on html "On2Cook India Pvt. Ltd. Contacts People Marketing Workflows Campaigns Metrics &…" at bounding box center [764, 354] width 1528 height 708
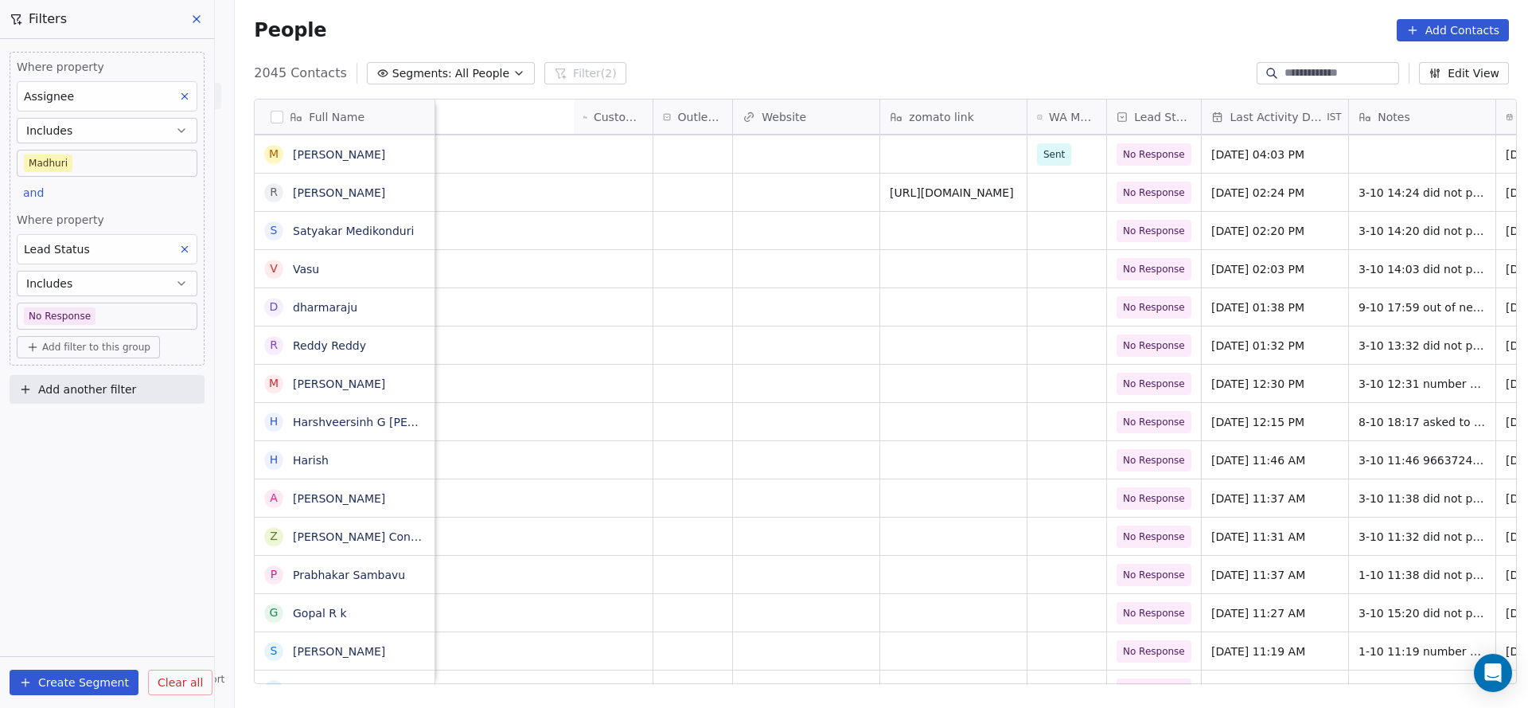
scroll to position [0, 1117]
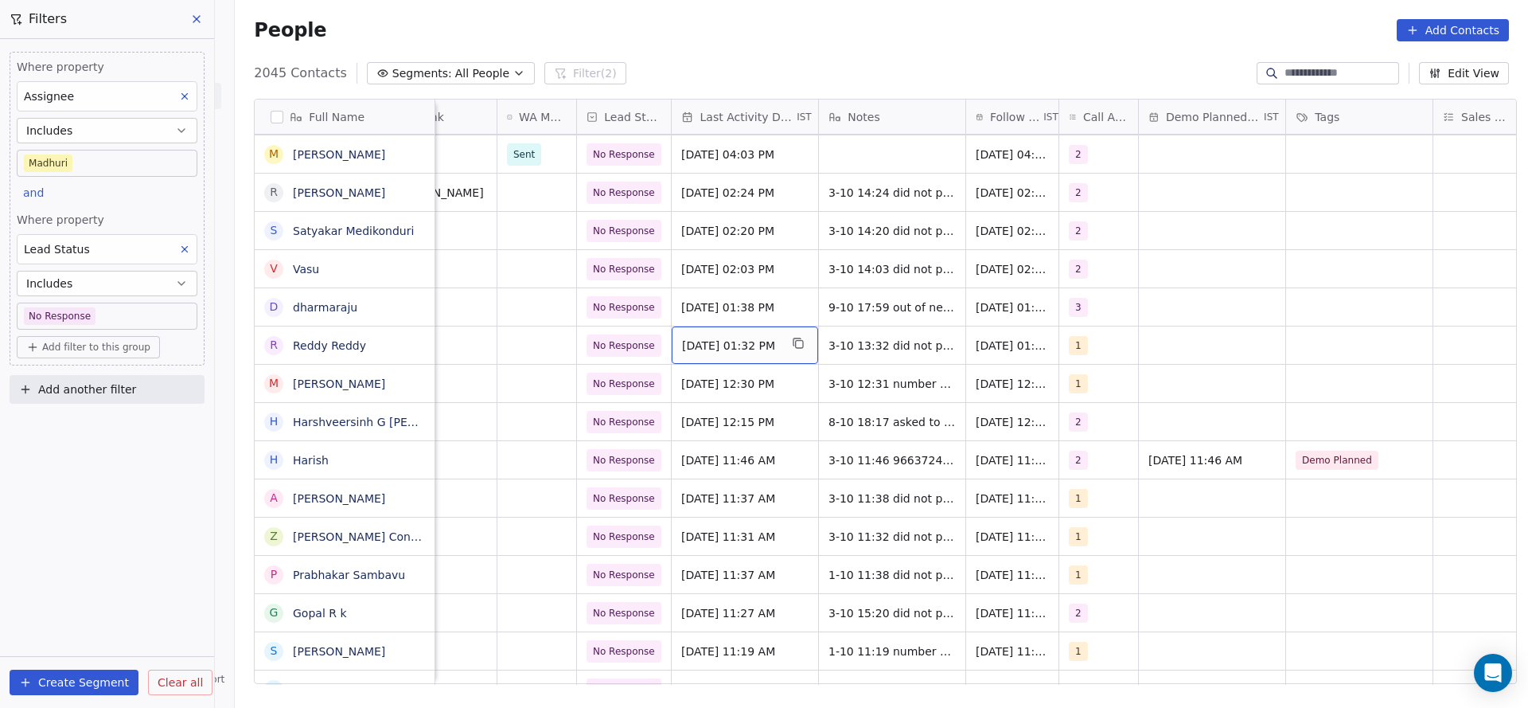
click at [684, 334] on div "[DATE] 01:32 PM" at bounding box center [745, 344] width 146 height 37
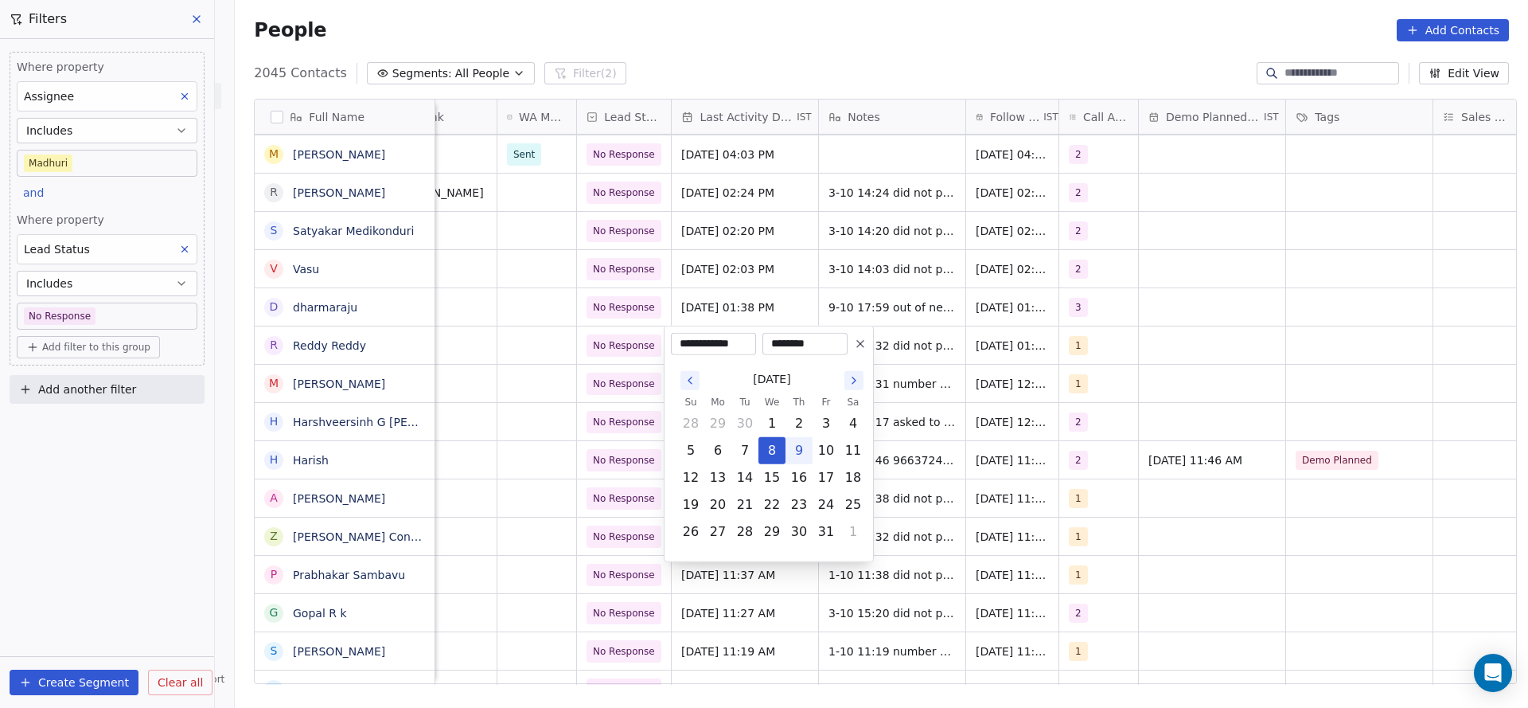
click at [801, 443] on button "9" at bounding box center [798, 450] width 25 height 25
type input "**********"
click at [480, 448] on html "On2Cook India Pvt. Ltd. Contacts People Marketing Workflows Campaigns Metrics &…" at bounding box center [764, 354] width 1528 height 708
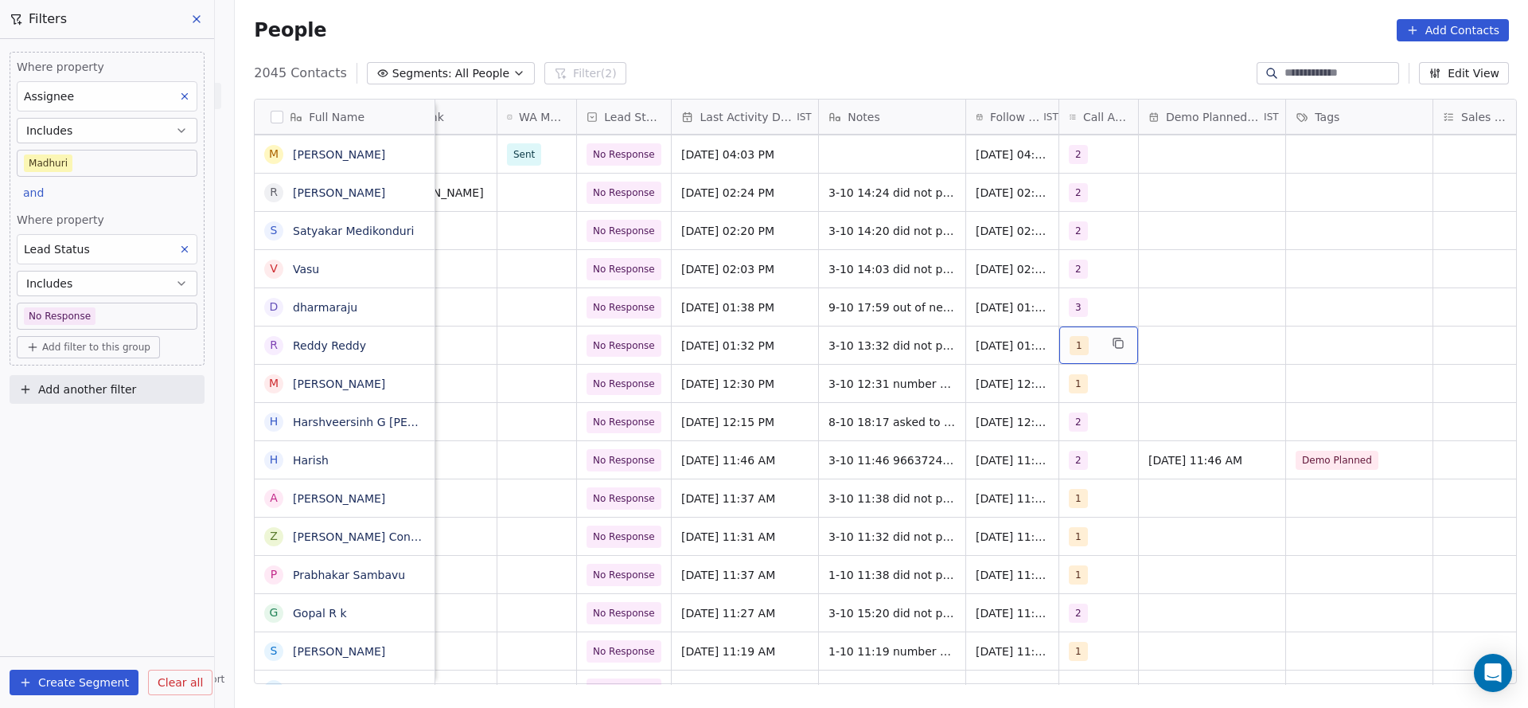
click at [1070, 342] on span "1" at bounding box center [1079, 345] width 19 height 19
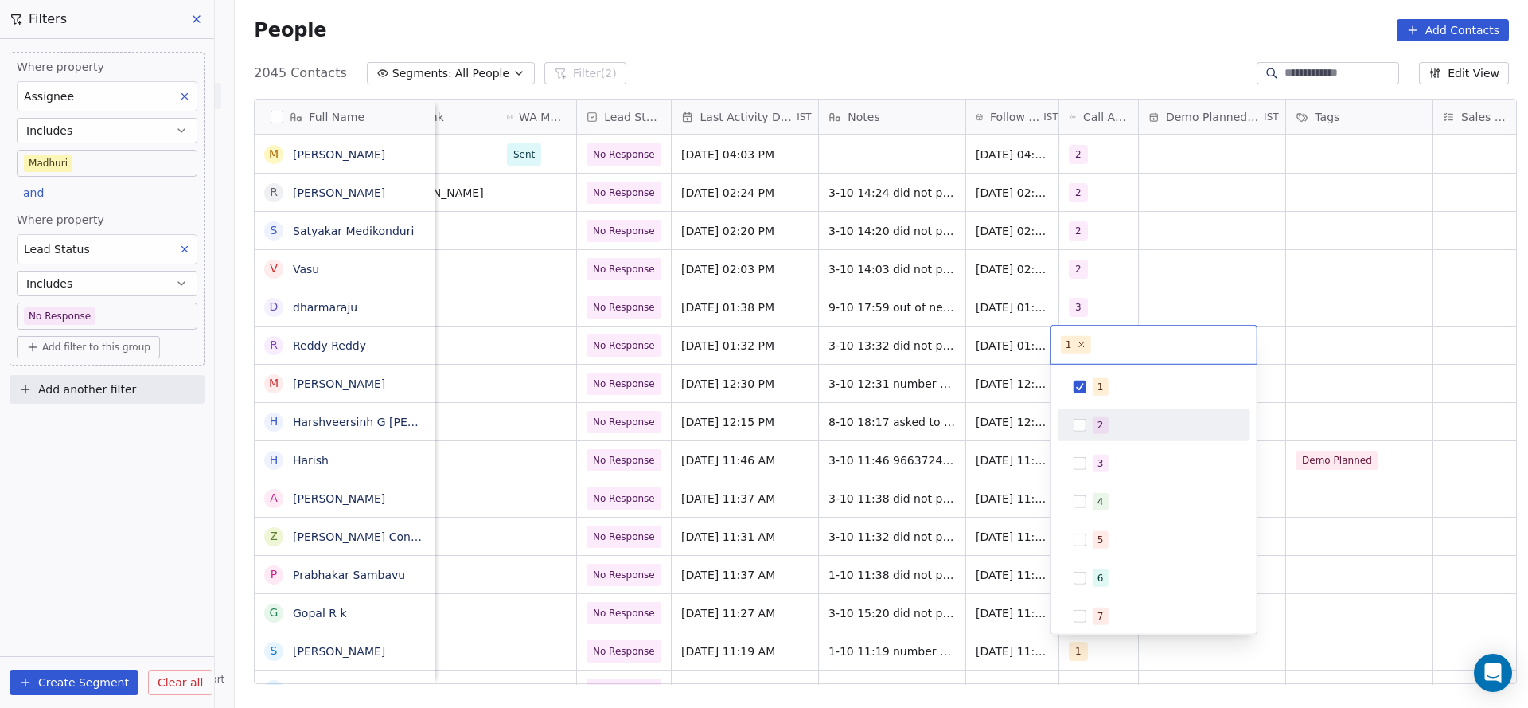
click at [1082, 420] on button "Suggestions" at bounding box center [1080, 425] width 13 height 13
click at [1087, 393] on div "1" at bounding box center [1154, 386] width 180 height 25
click at [998, 411] on html "On2Cook India Pvt. Ltd. Contacts People Marketing Workflows Campaigns Metrics &…" at bounding box center [764, 354] width 1528 height 708
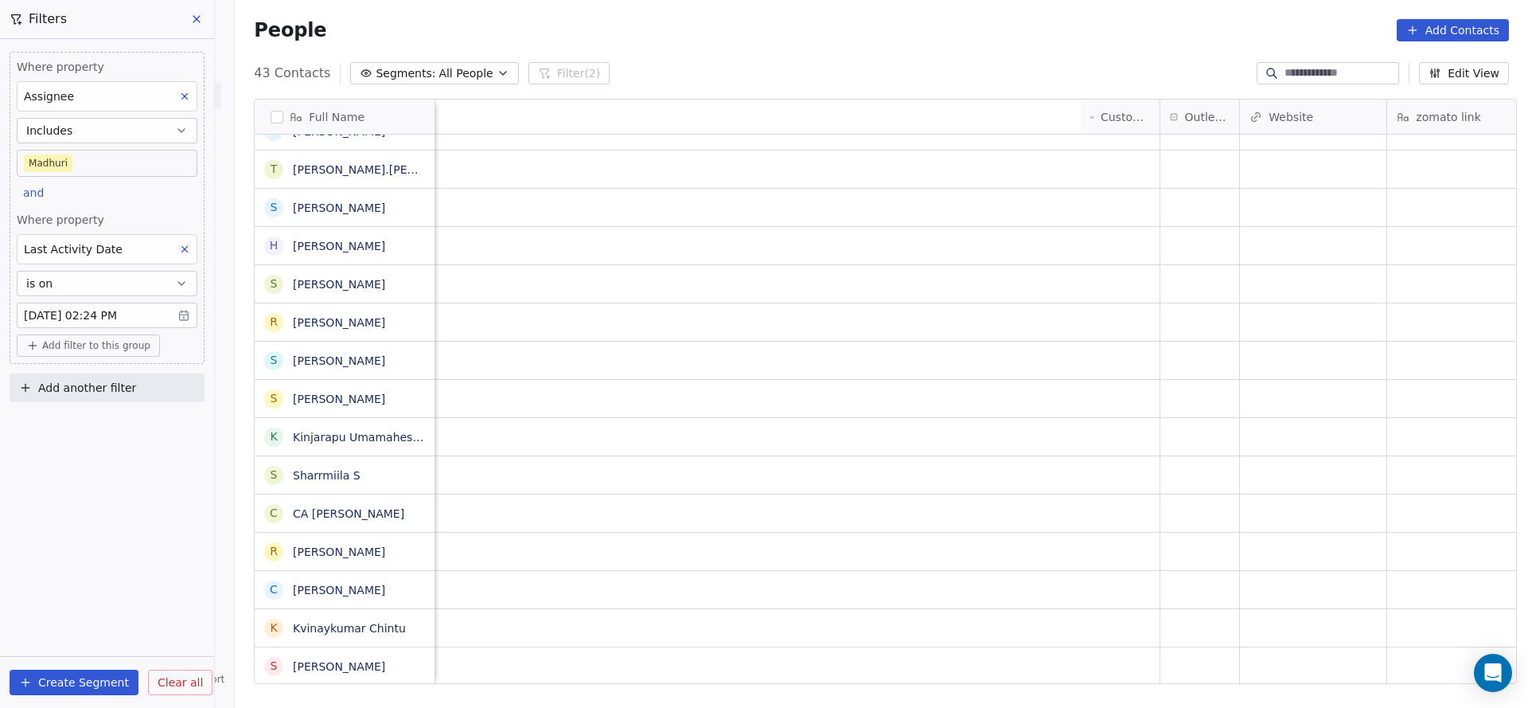
scroll to position [18, 1173]
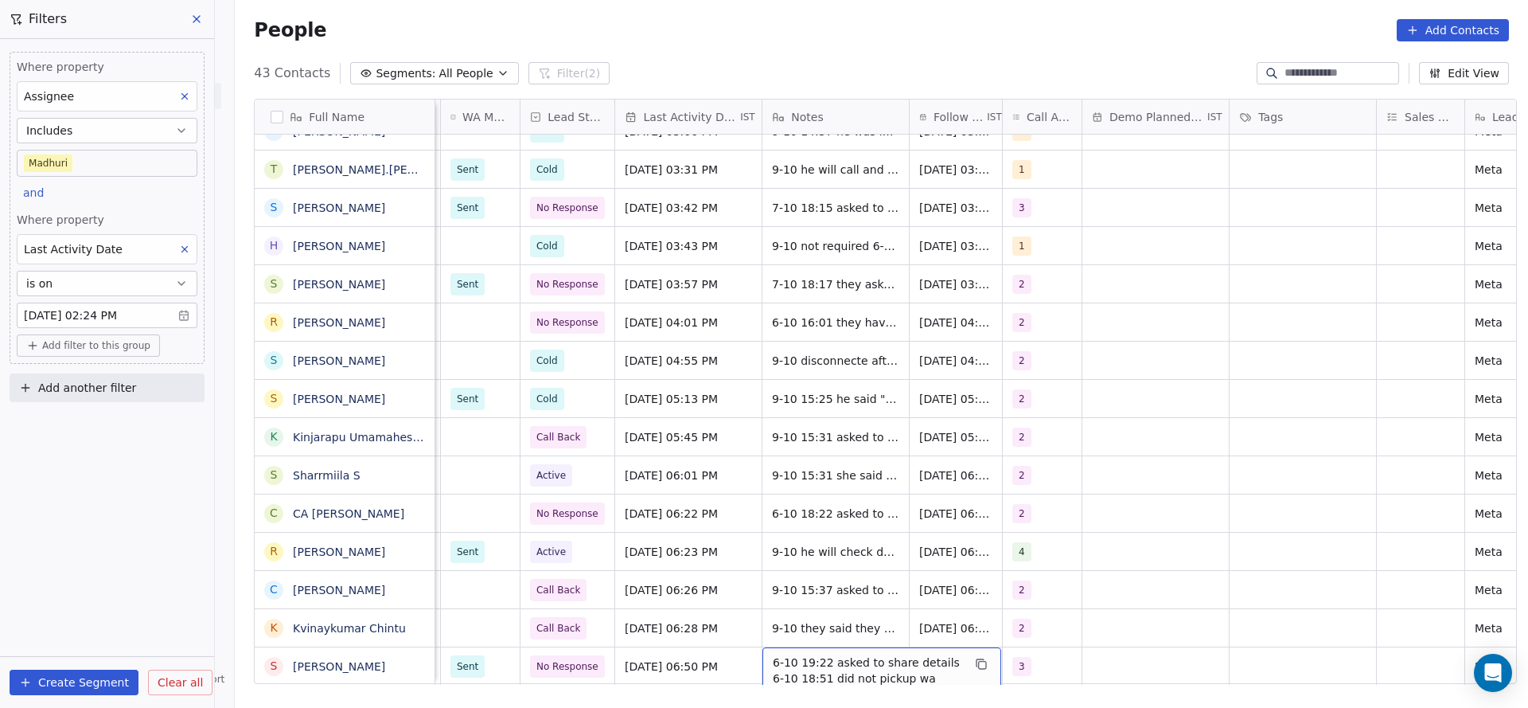
click at [824, 654] on span "6-10 19:22 asked to share details 6-10 18:51 did not pickup wa sent" at bounding box center [867, 678] width 189 height 48
click at [761, 635] on textarea "**********" at bounding box center [872, 653] width 237 height 49
type textarea "**********"
click at [825, 570] on html "On2Cook India Pvt. Ltd. Contacts People Marketing Workflows Campaigns Metrics &…" at bounding box center [764, 354] width 1528 height 708
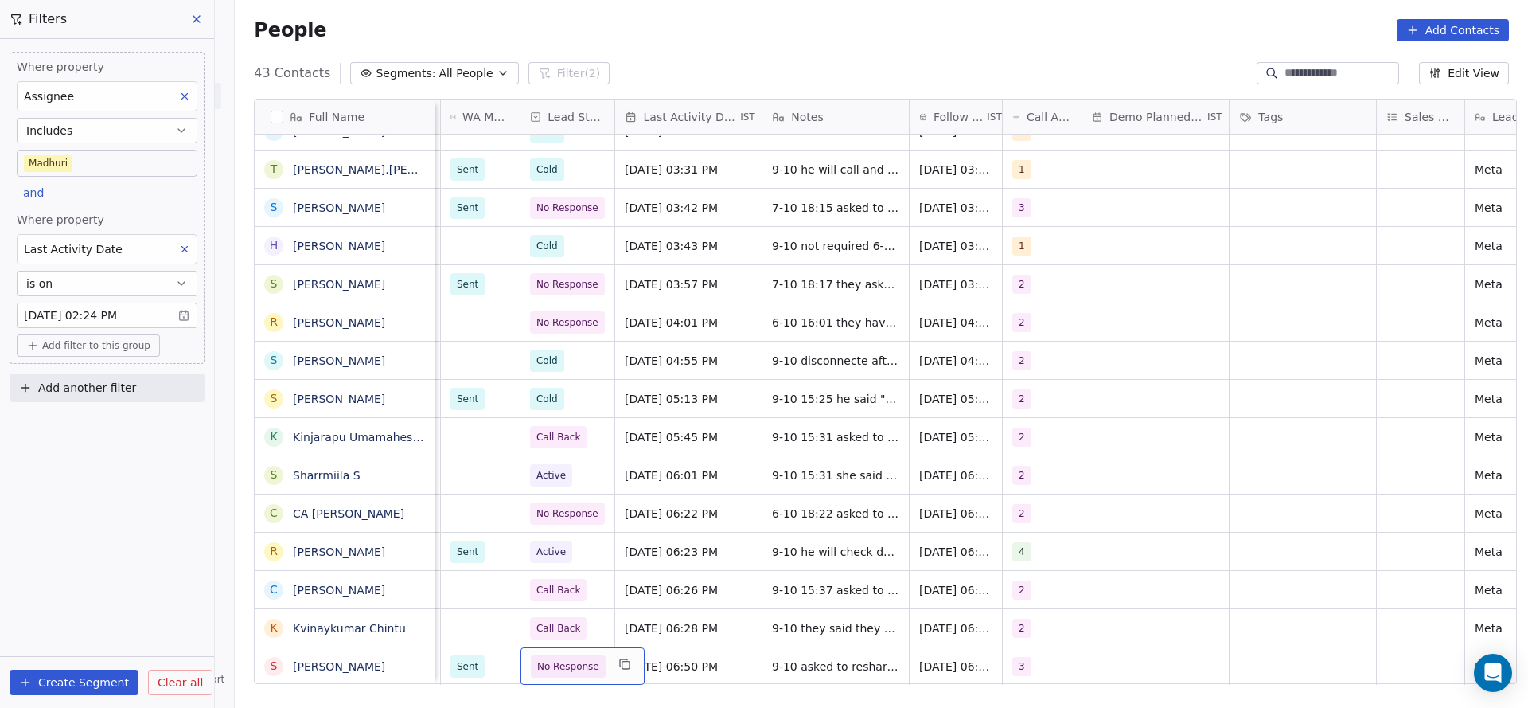
click at [563, 655] on span "No Response" at bounding box center [568, 666] width 75 height 22
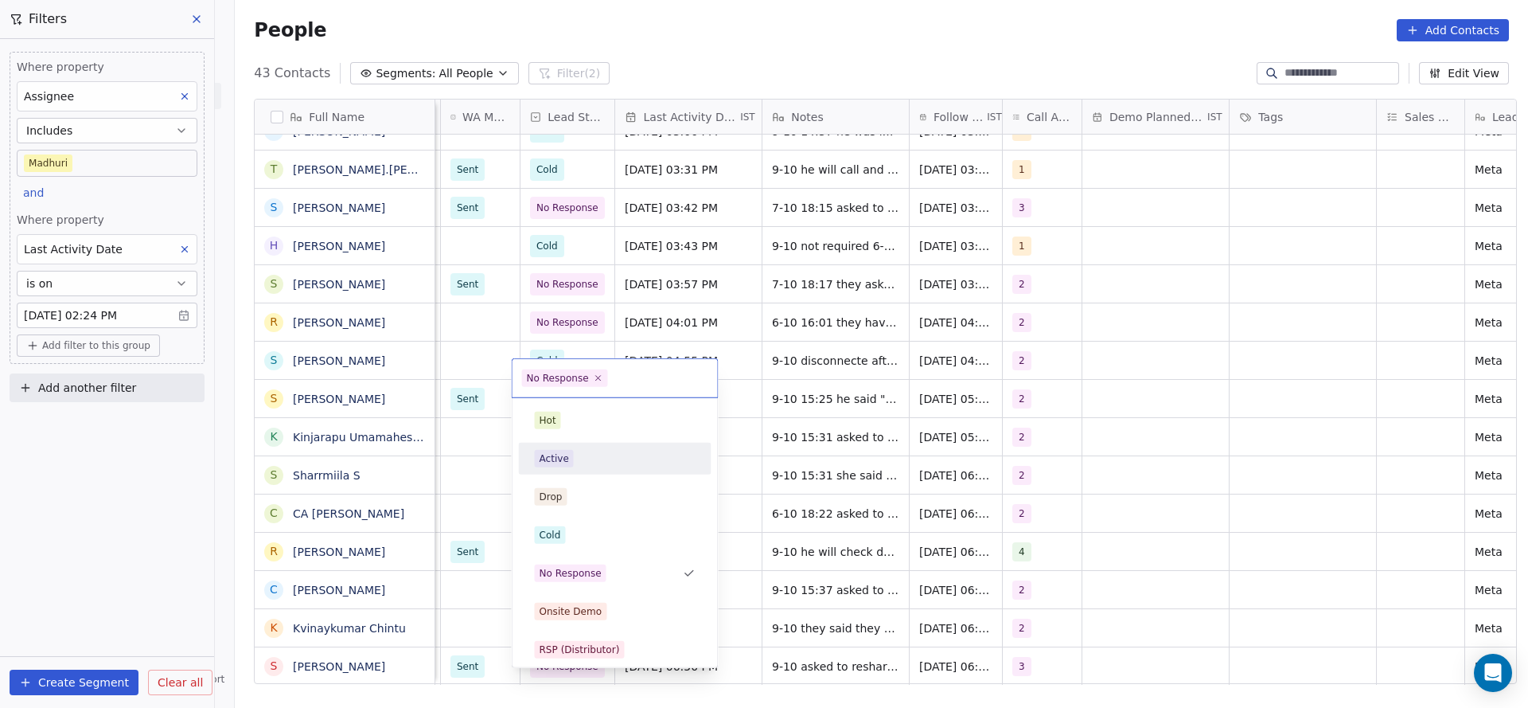
click at [579, 467] on div "Active" at bounding box center [615, 458] width 180 height 25
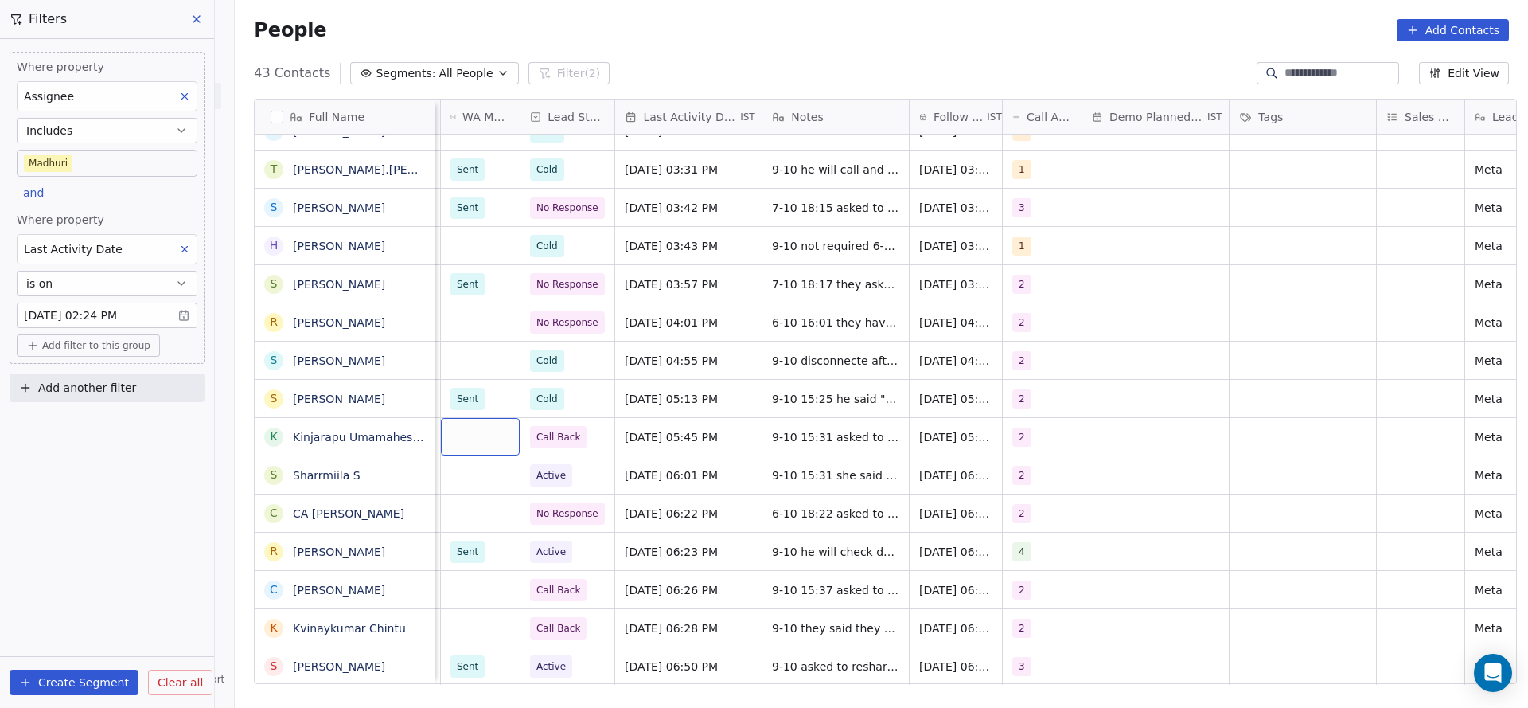
click at [464, 430] on div "grid" at bounding box center [480, 436] width 79 height 37
click at [470, 461] on div "Sent" at bounding box center [470, 460] width 21 height 14
click at [470, 456] on div "grid" at bounding box center [480, 474] width 79 height 37
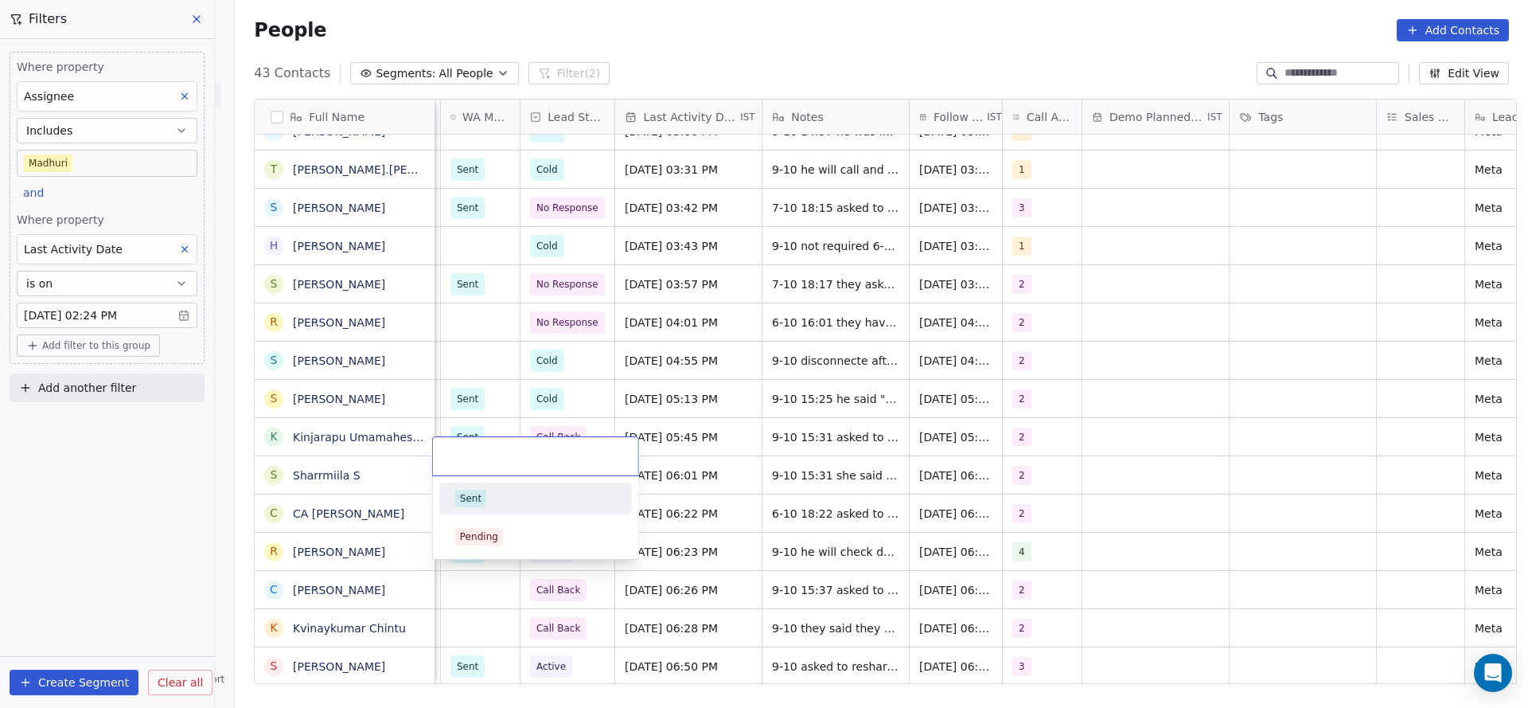
click at [470, 499] on div "Sent" at bounding box center [470, 498] width 21 height 14
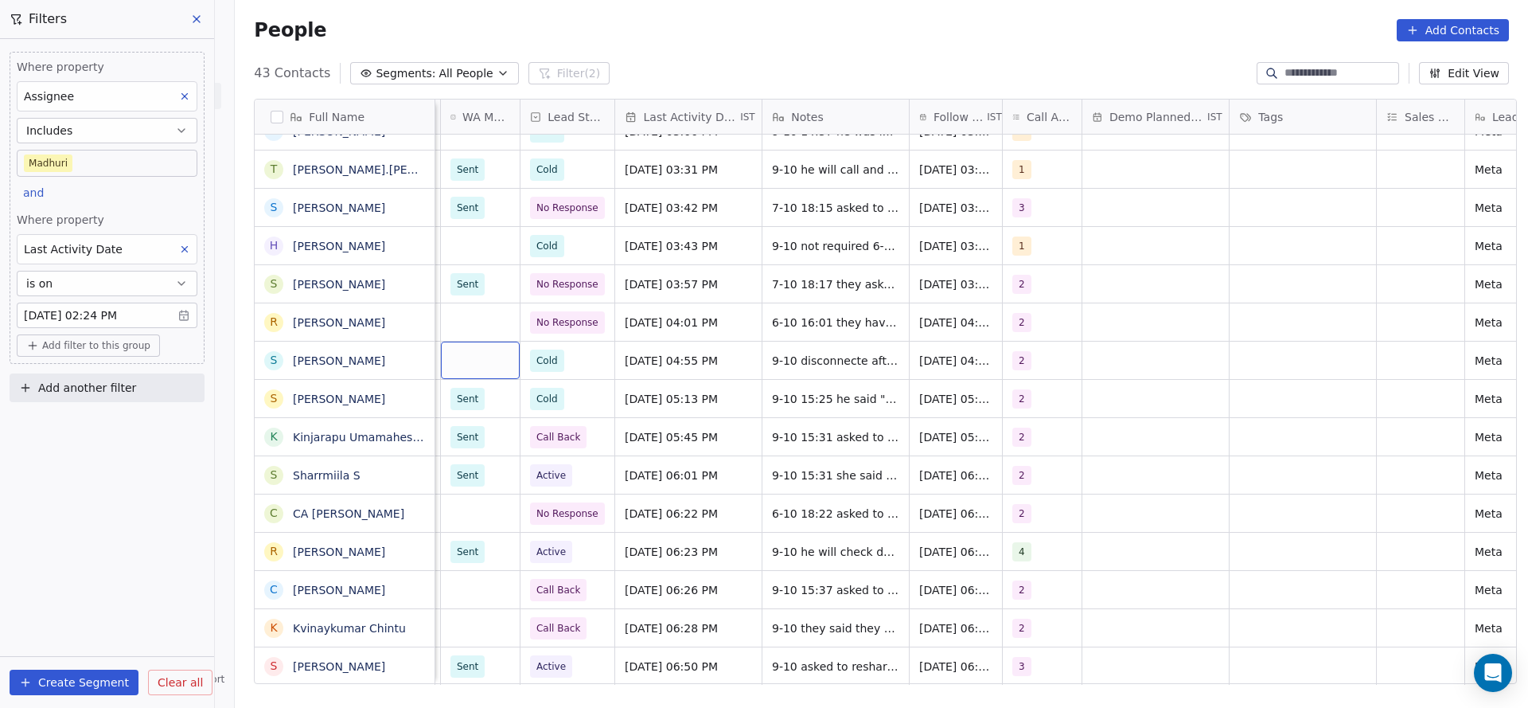
click at [489, 341] on div "grid" at bounding box center [480, 359] width 79 height 37
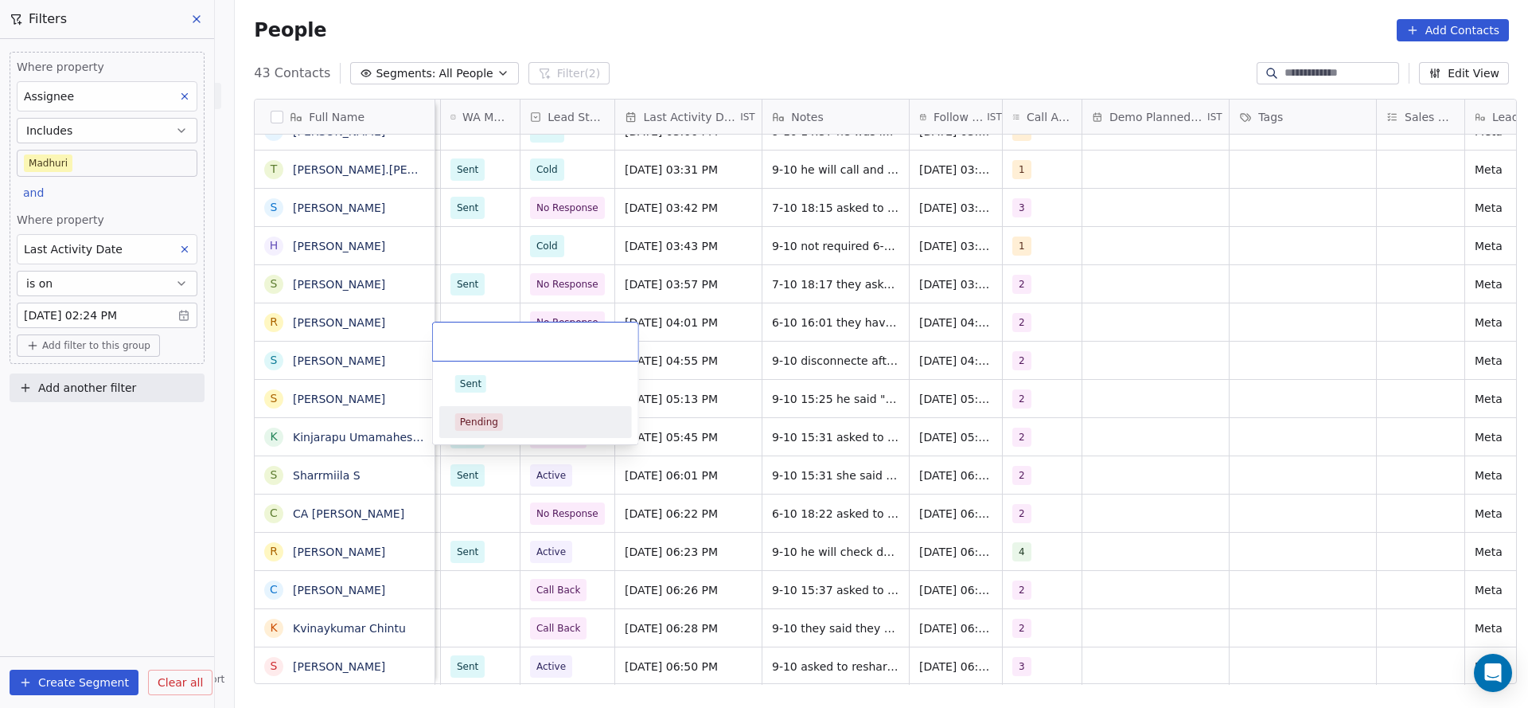
click at [485, 418] on div "Pending" at bounding box center [479, 422] width 38 height 14
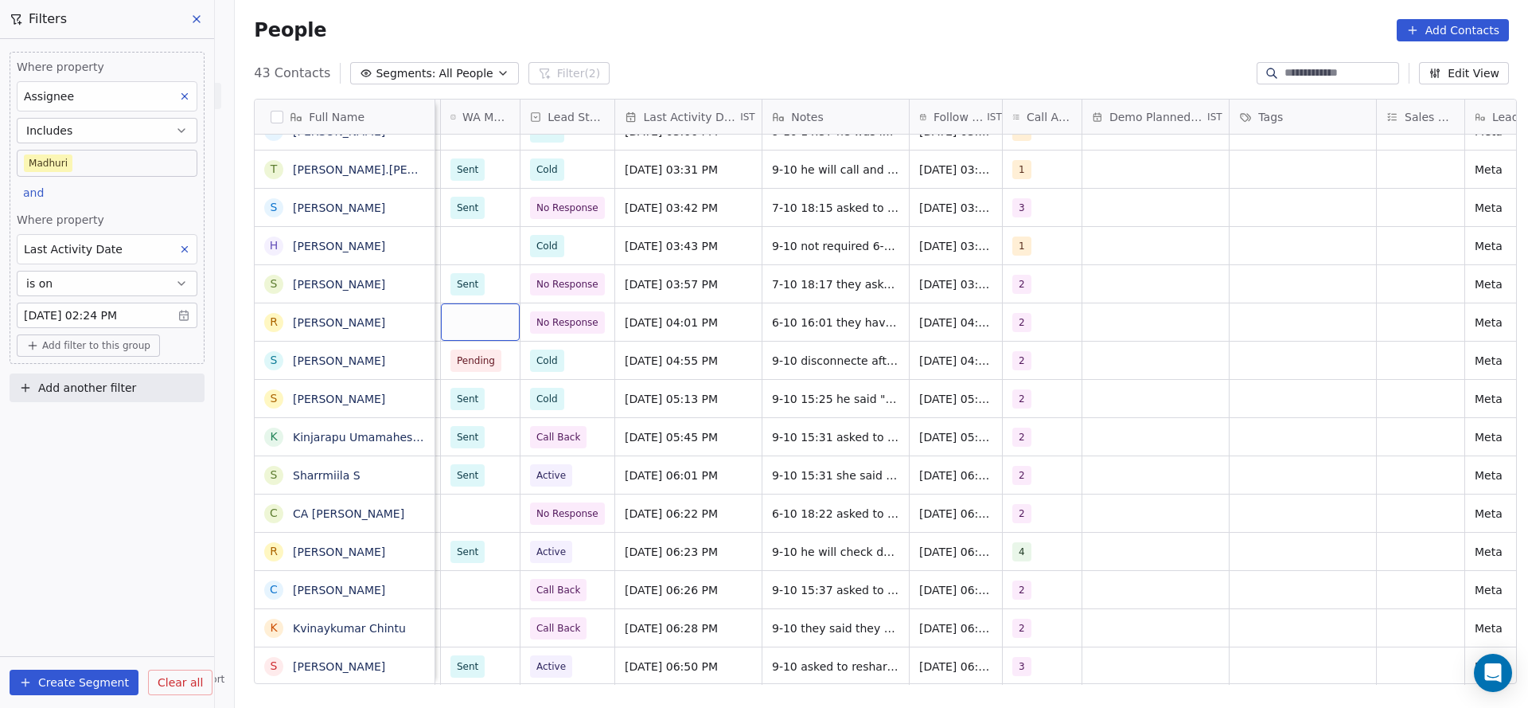
click at [488, 306] on div "grid" at bounding box center [480, 321] width 79 height 37
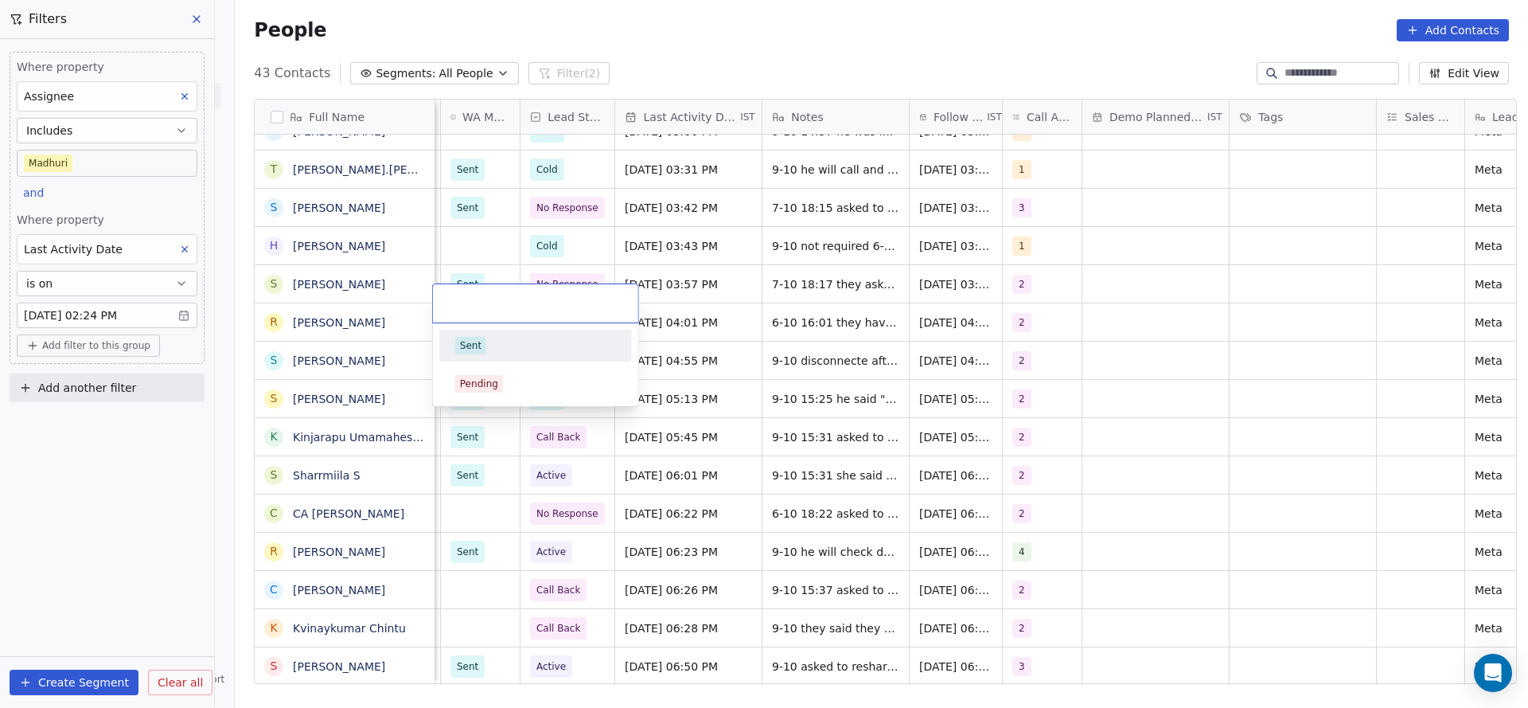
click at [470, 349] on div "Sent" at bounding box center [470, 345] width 21 height 14
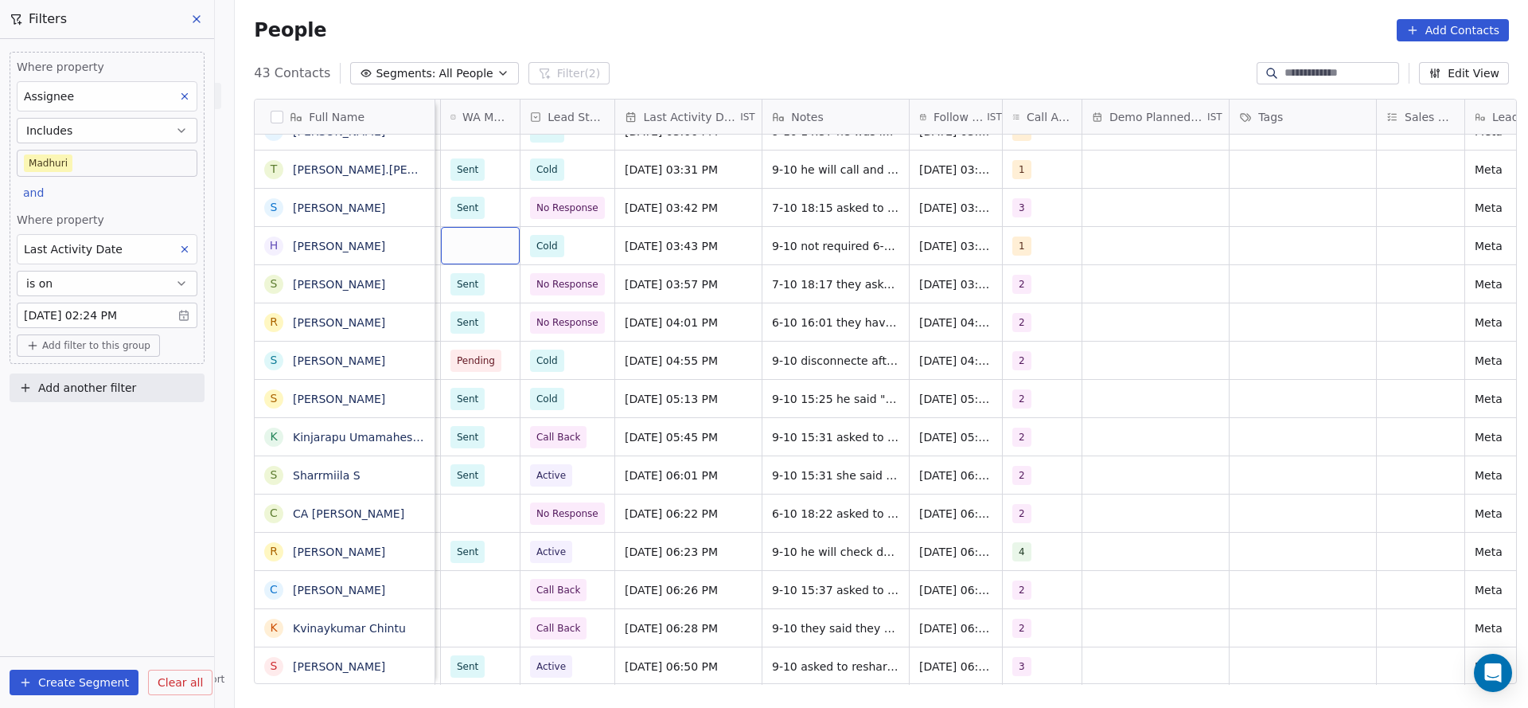
click at [478, 264] on div "grid" at bounding box center [480, 245] width 79 height 37
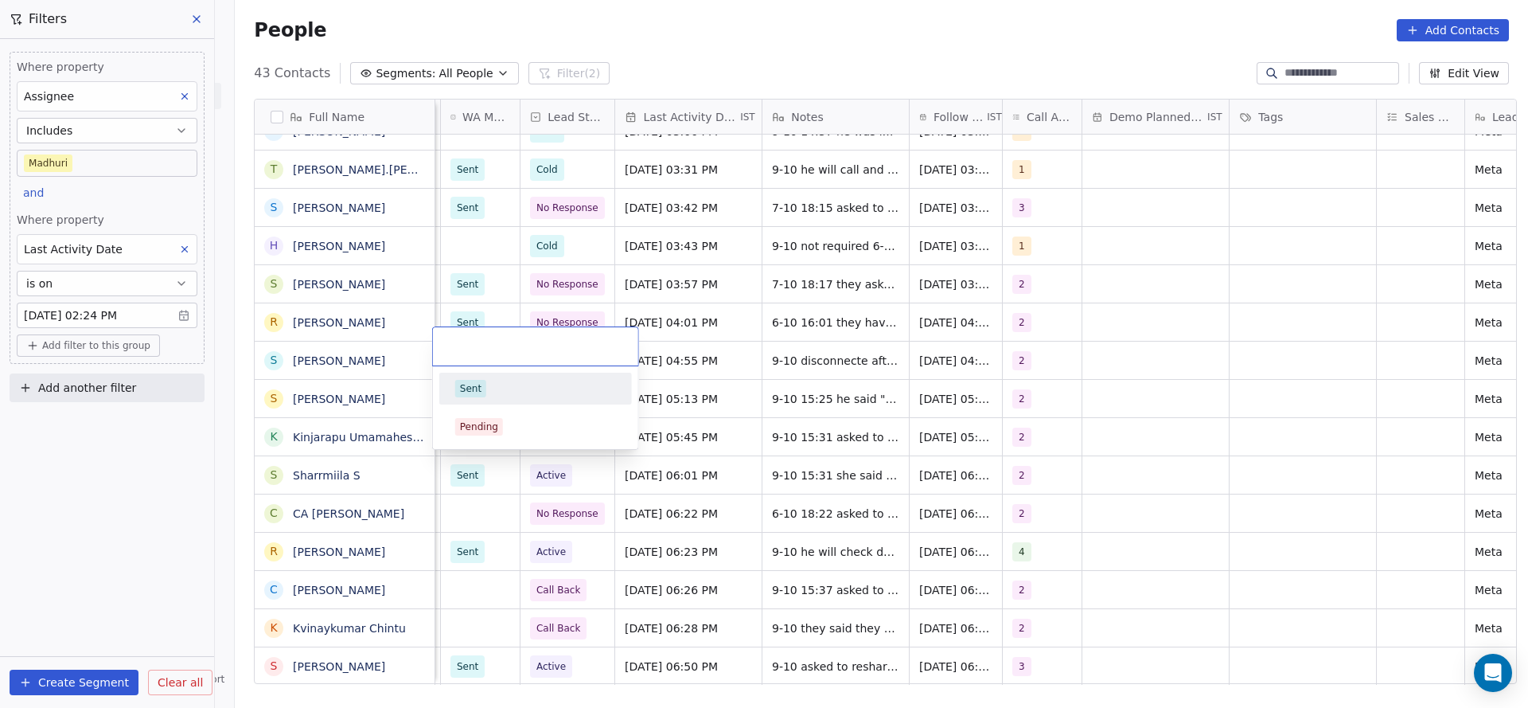
scroll to position [973, 0]
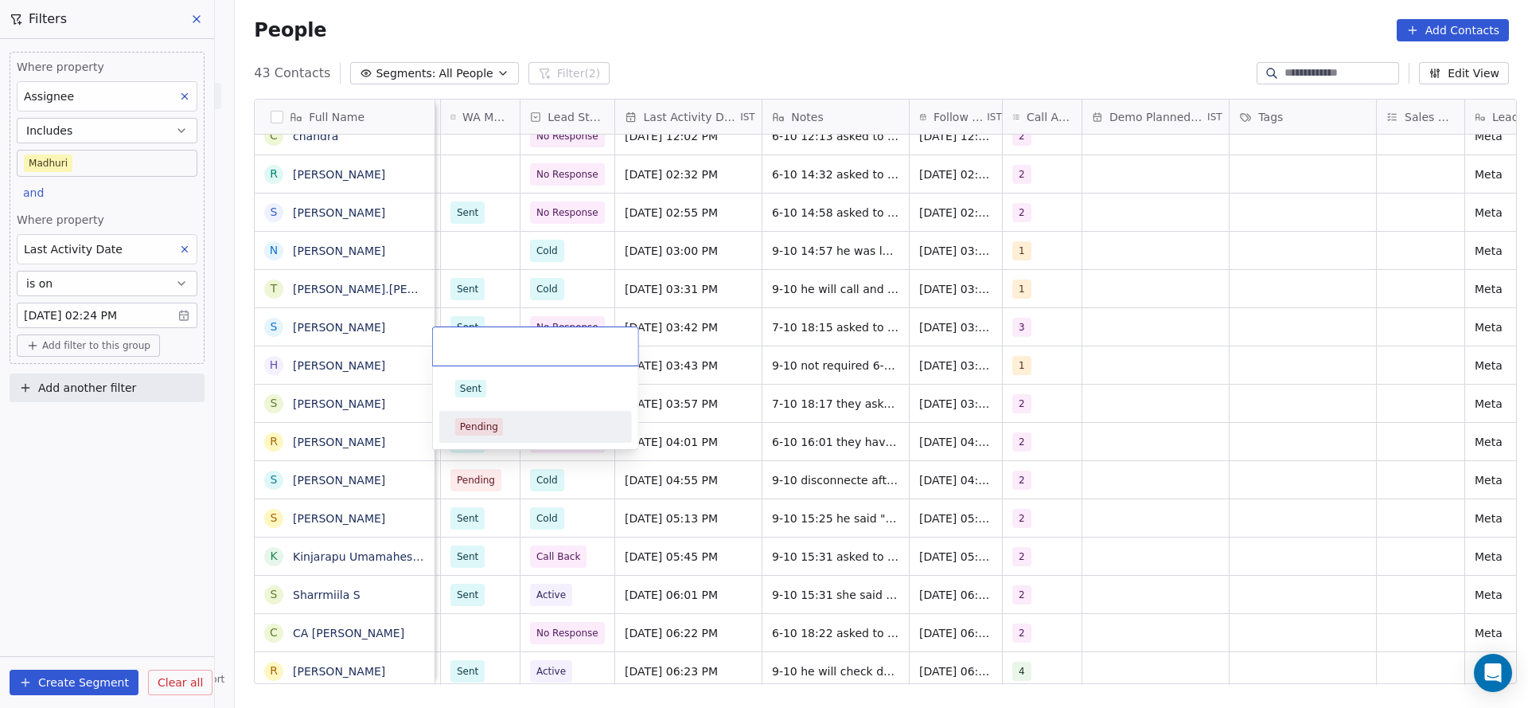
drag, startPoint x: 484, startPoint y: 428, endPoint x: 489, endPoint y: 224, distance: 203.8
click at [485, 430] on div "Pending" at bounding box center [479, 426] width 38 height 14
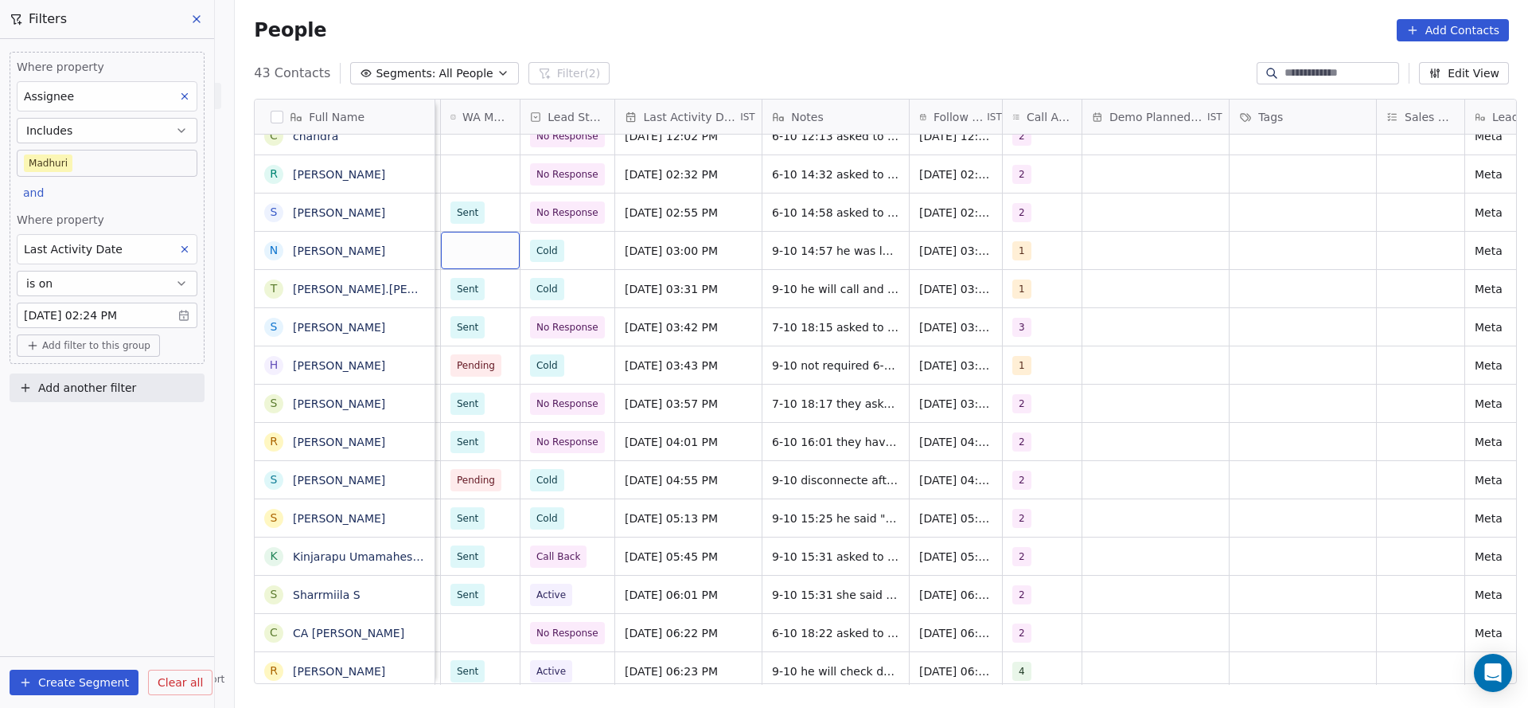
click at [489, 232] on div "grid" at bounding box center [480, 250] width 79 height 37
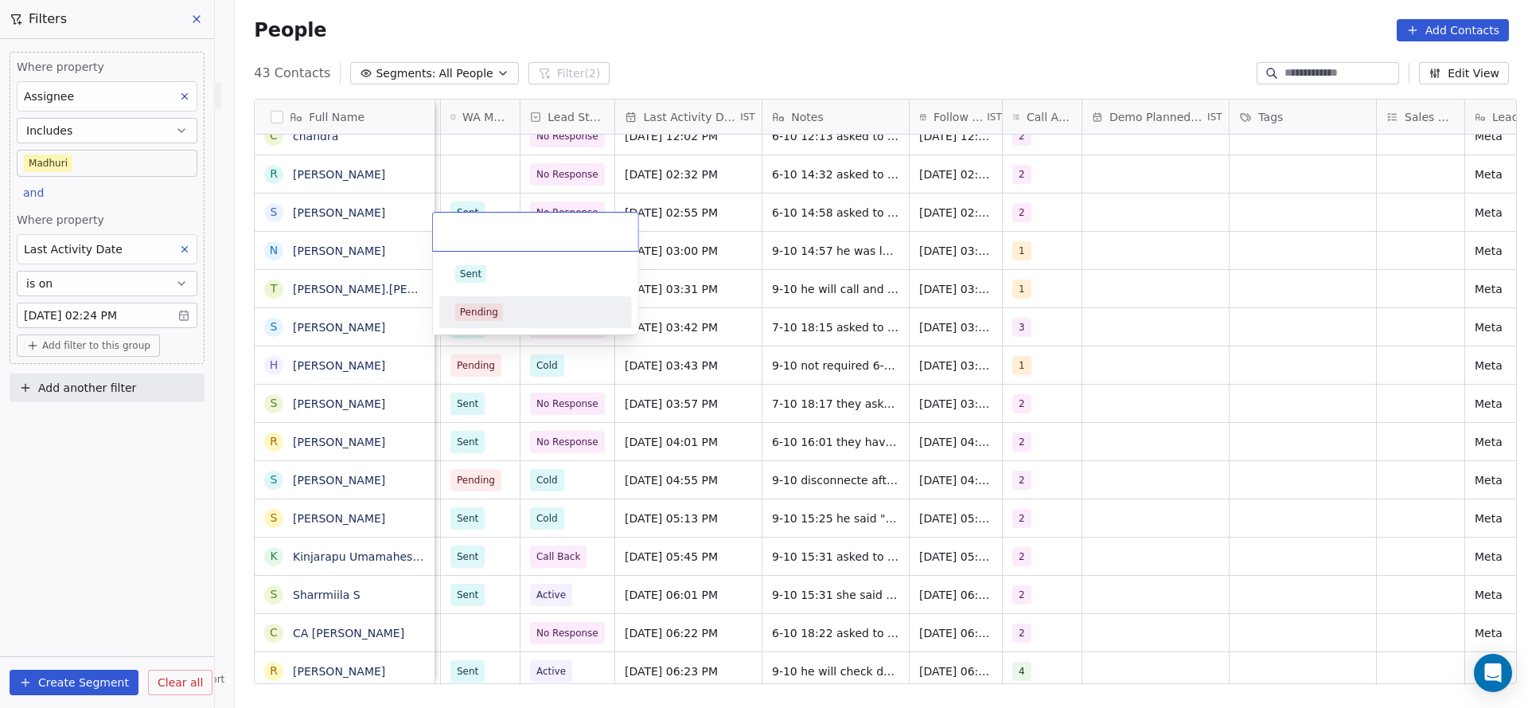
click at [497, 311] on span "Pending" at bounding box center [479, 312] width 48 height 18
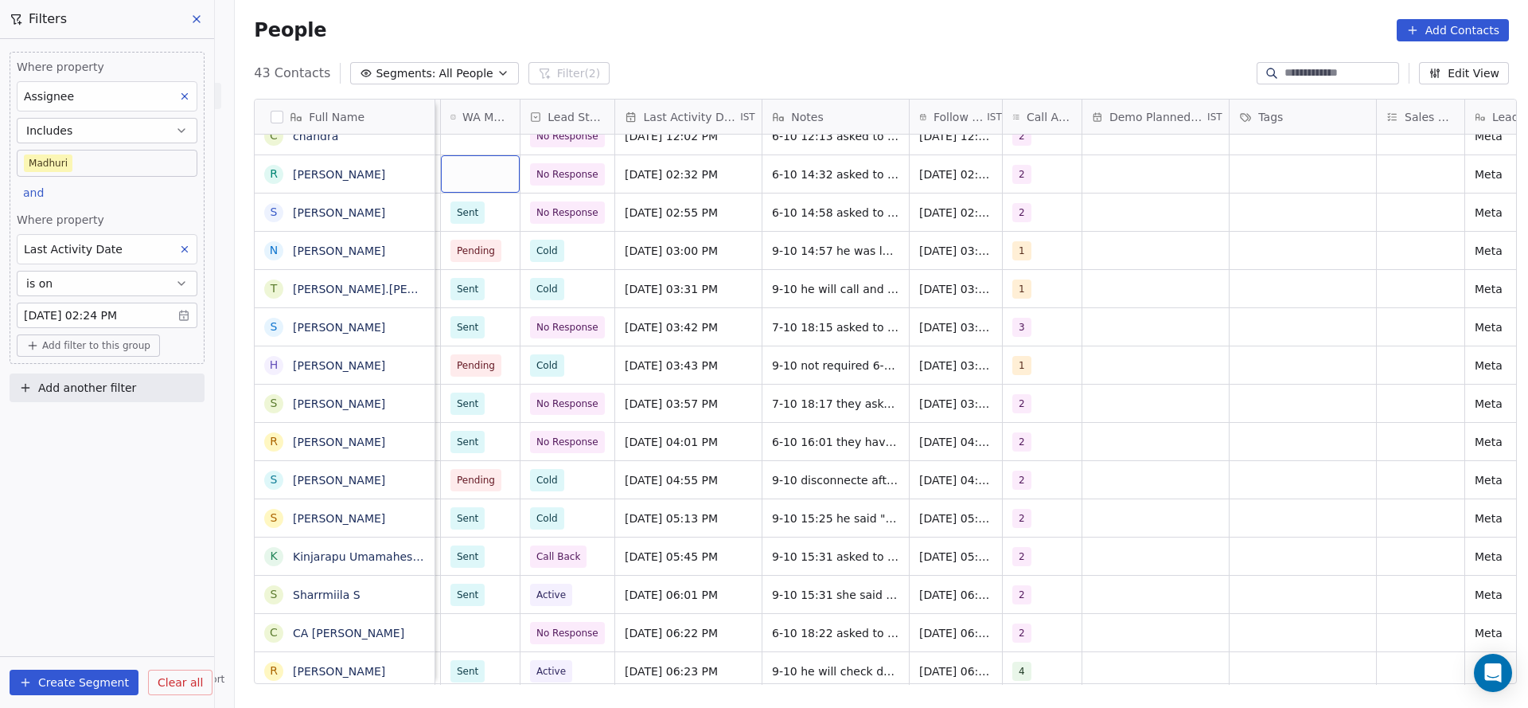
click at [494, 155] on div "grid" at bounding box center [480, 173] width 79 height 37
click at [493, 185] on div "Sent" at bounding box center [536, 197] width 180 height 25
click at [471, 361] on div "Sent Active Oct 09, 2025 11:12 AM 9-10 11:12 asked to share details Oct 16, 202…" at bounding box center [504, 409] width 2484 height 550
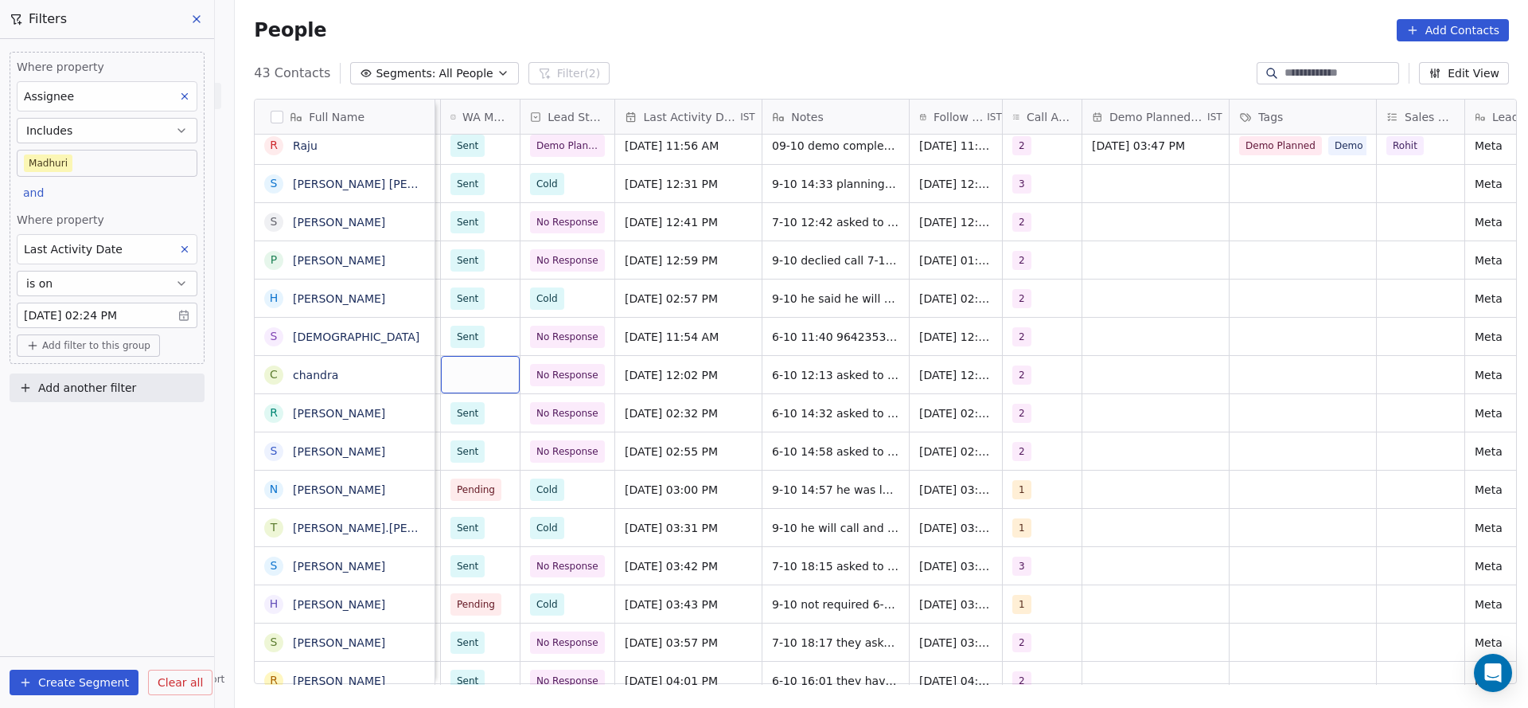
click at [478, 356] on div "grid" at bounding box center [480, 374] width 79 height 37
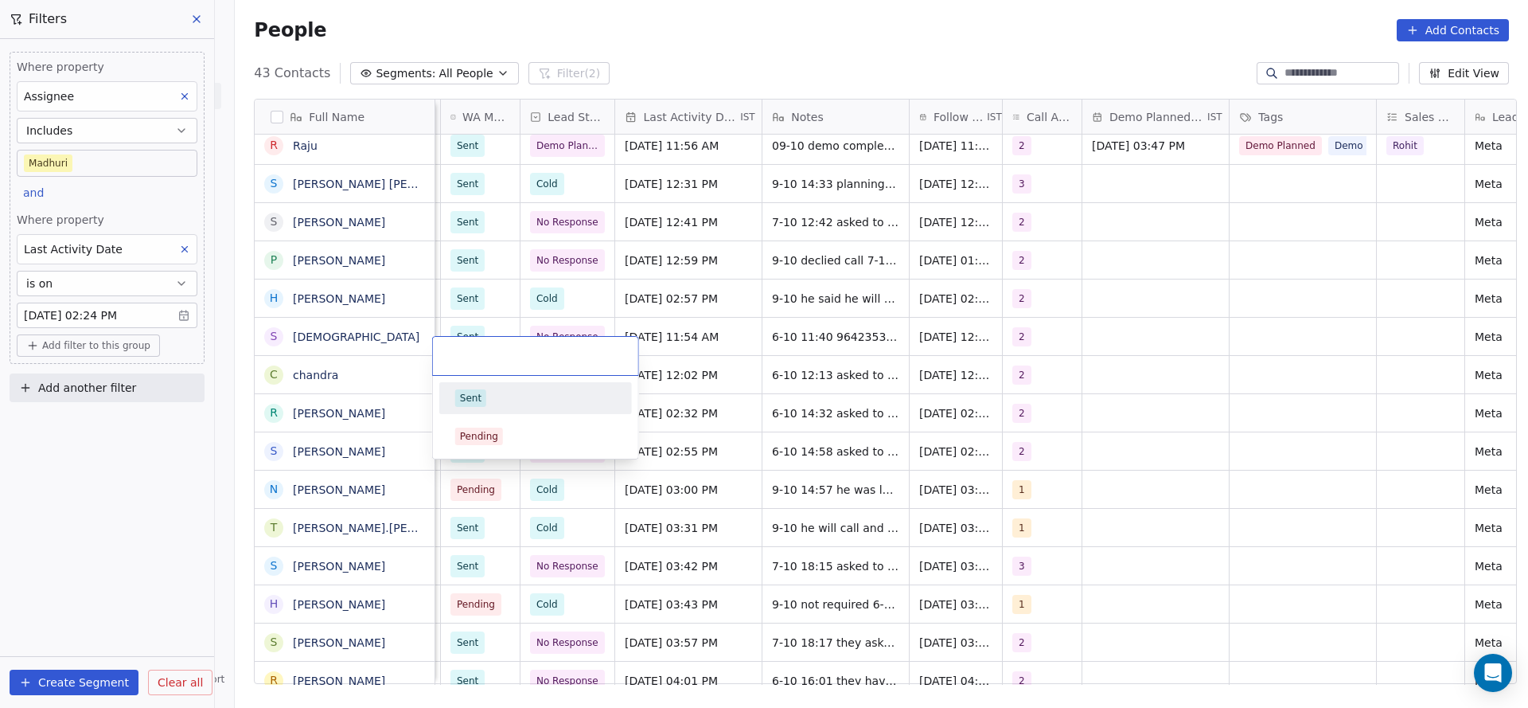
drag, startPoint x: 475, startPoint y: 398, endPoint x: 524, endPoint y: 251, distance: 154.5
click at [475, 399] on div "Sent" at bounding box center [470, 398] width 21 height 14
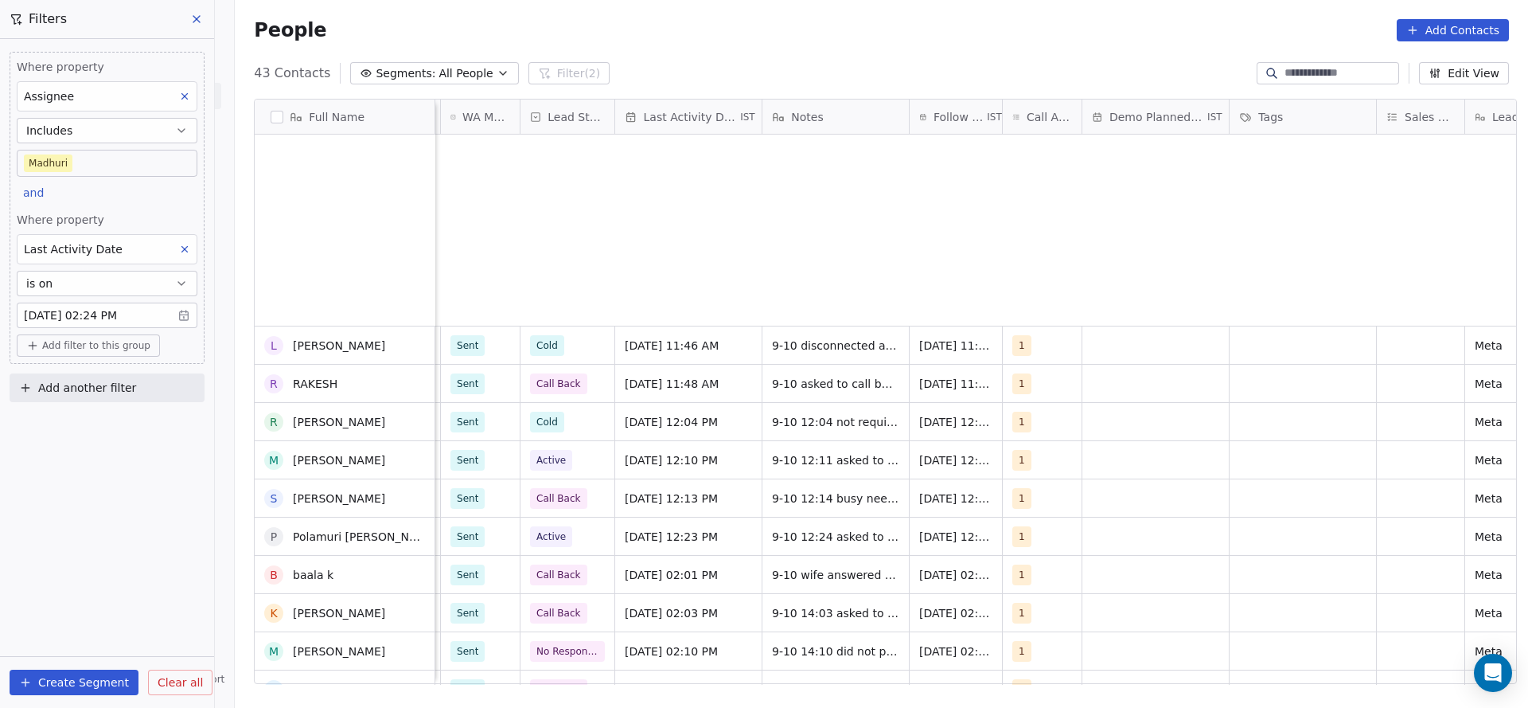
scroll to position [1074, 0]
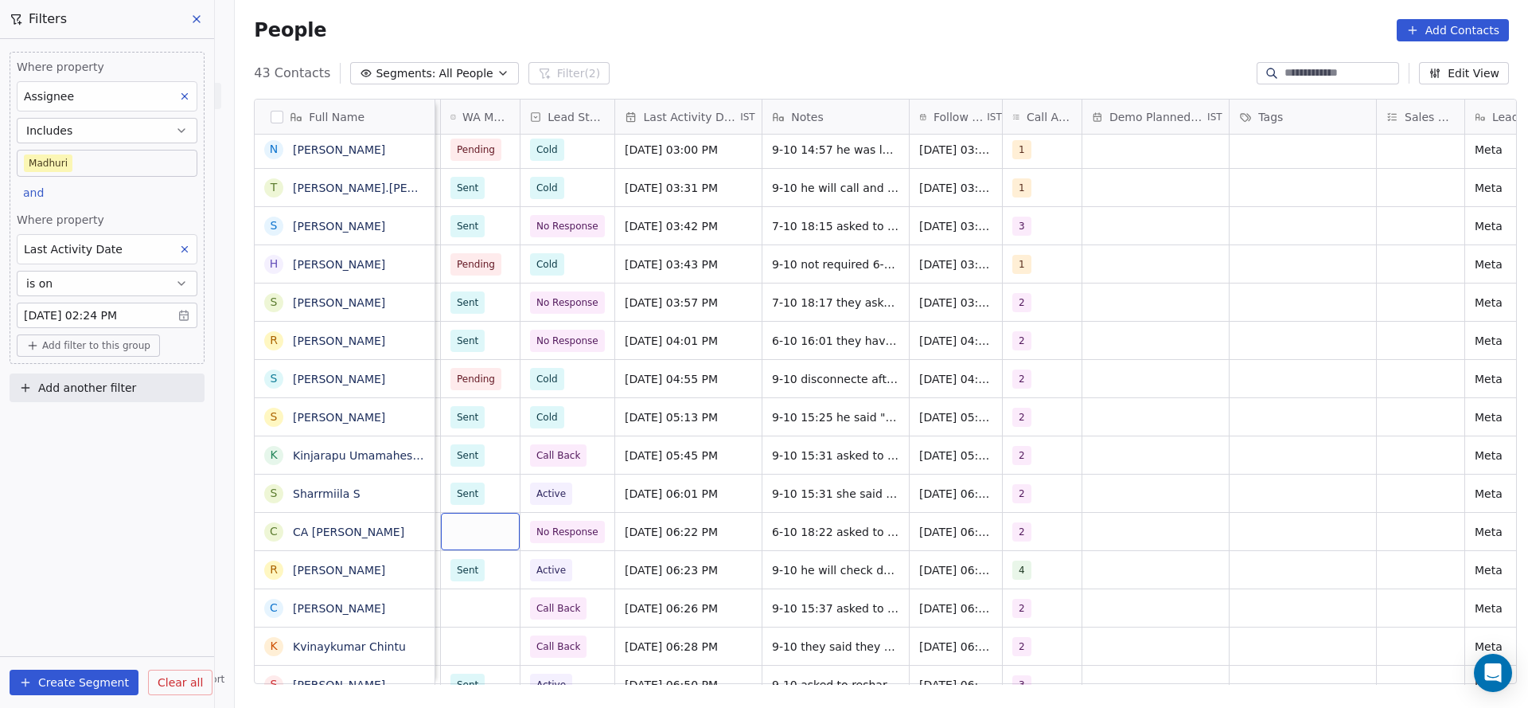
click at [487, 513] on div "grid" at bounding box center [480, 531] width 79 height 37
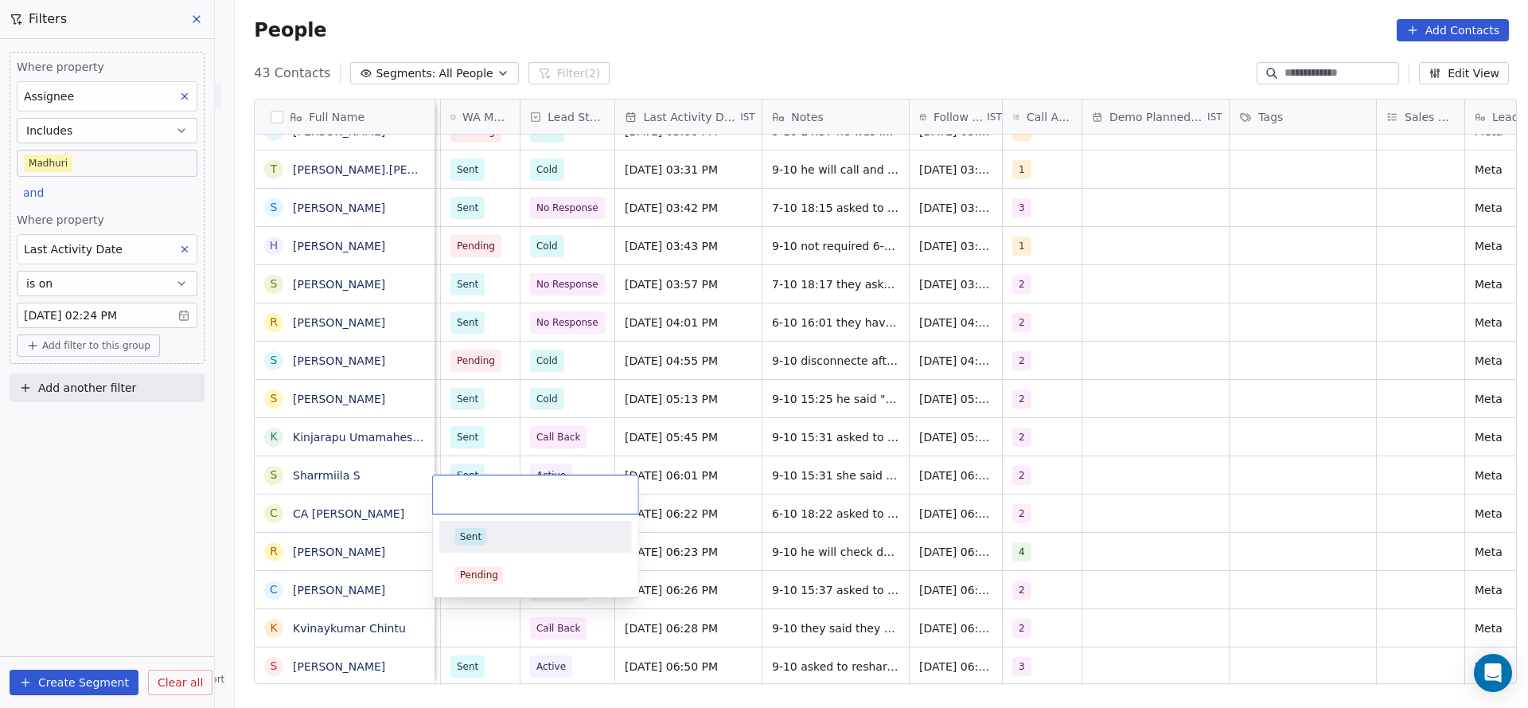
click at [478, 537] on div "Sent" at bounding box center [470, 536] width 21 height 14
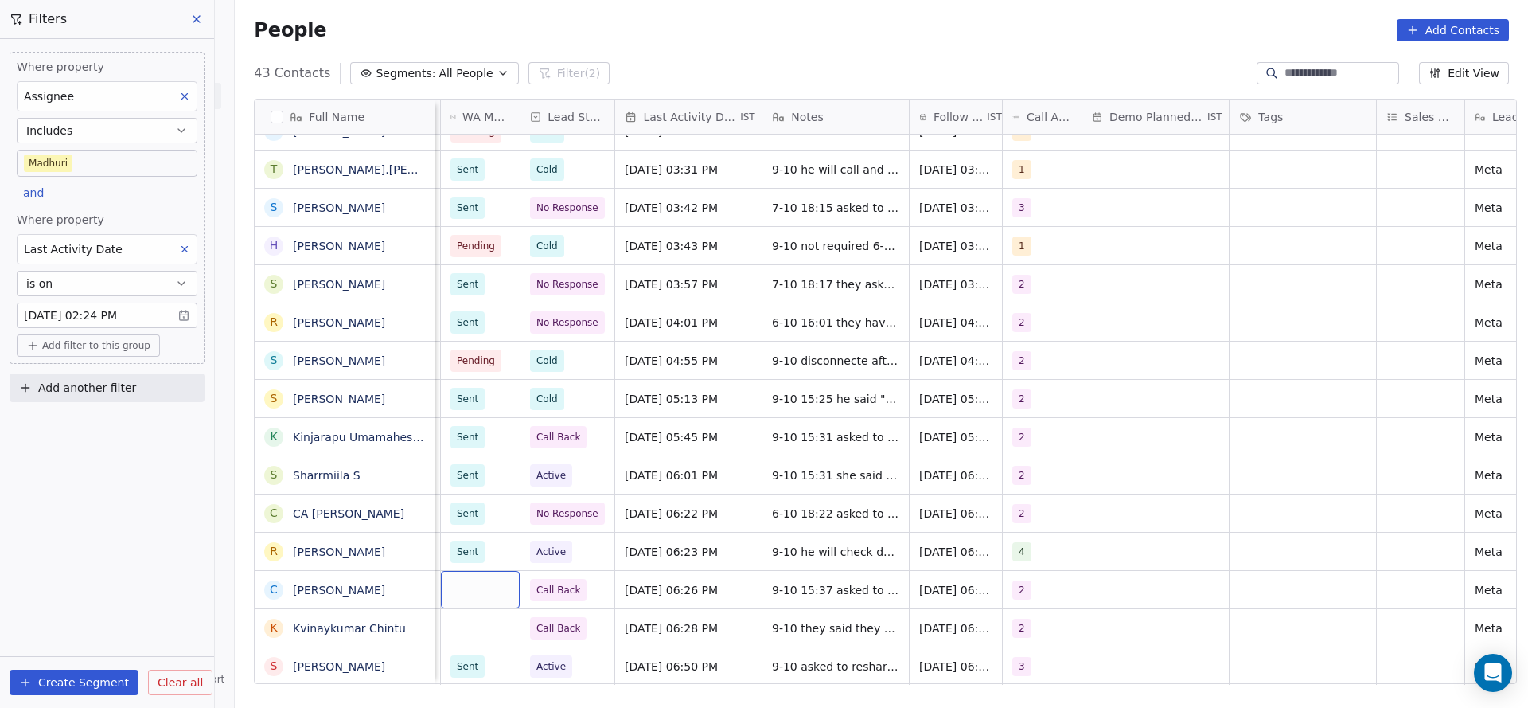
click at [478, 572] on div "grid" at bounding box center [480, 589] width 79 height 37
click at [468, 616] on div "Sent" at bounding box center [470, 613] width 21 height 14
click at [467, 611] on div "grid" at bounding box center [480, 627] width 79 height 37
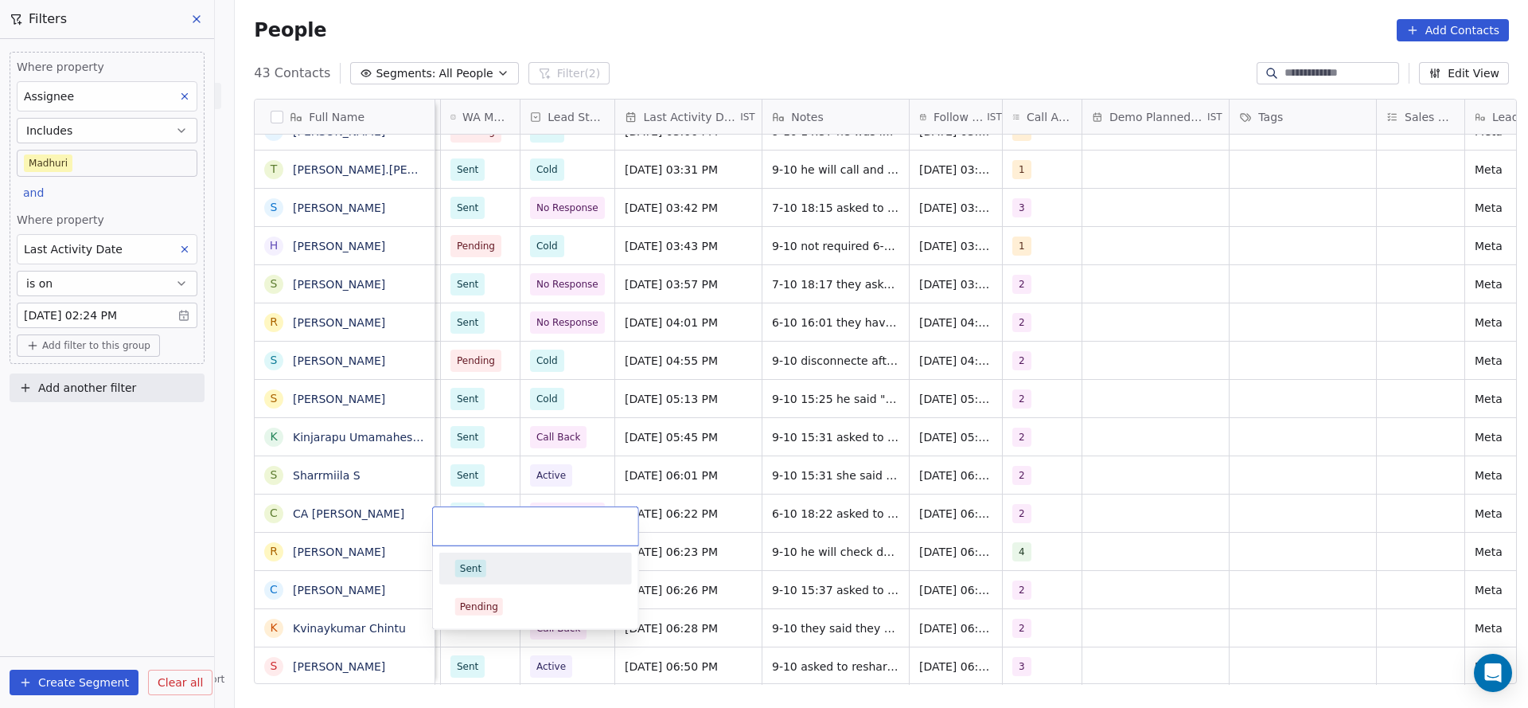
click at [471, 565] on div "Sent" at bounding box center [470, 568] width 21 height 14
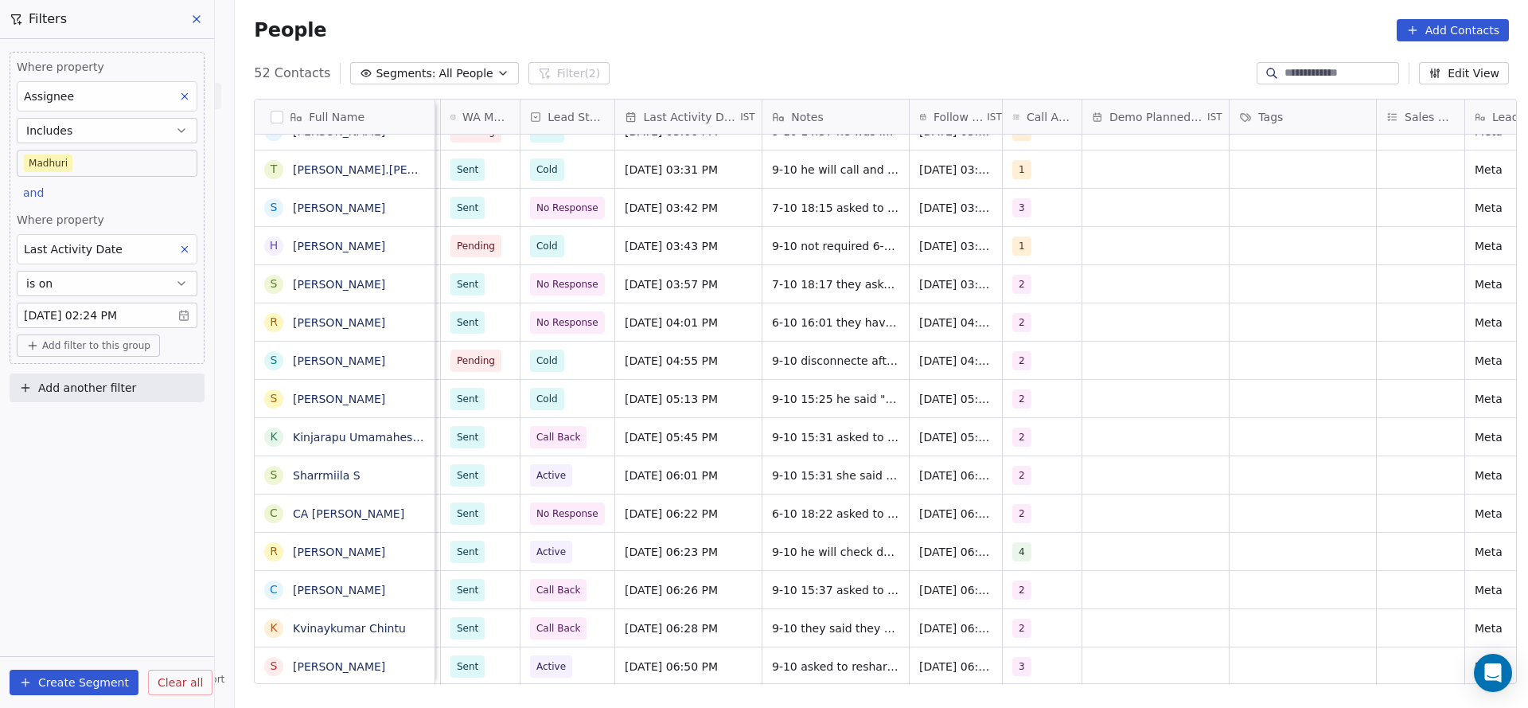
scroll to position [1107, 0]
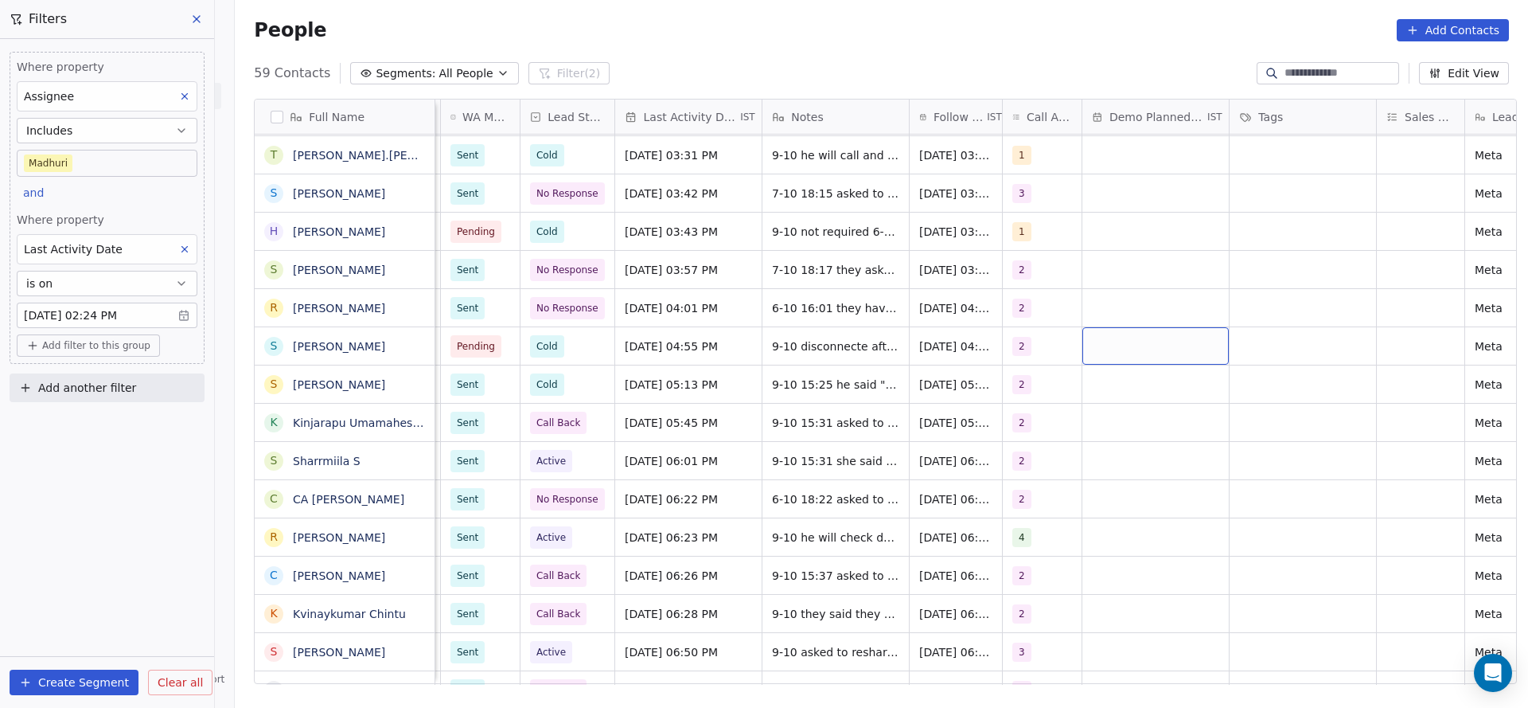
click at [79, 340] on span "Add filter to this group" at bounding box center [96, 345] width 108 height 13
click at [110, 384] on span "Contact properties" at bounding box center [84, 377] width 103 height 17
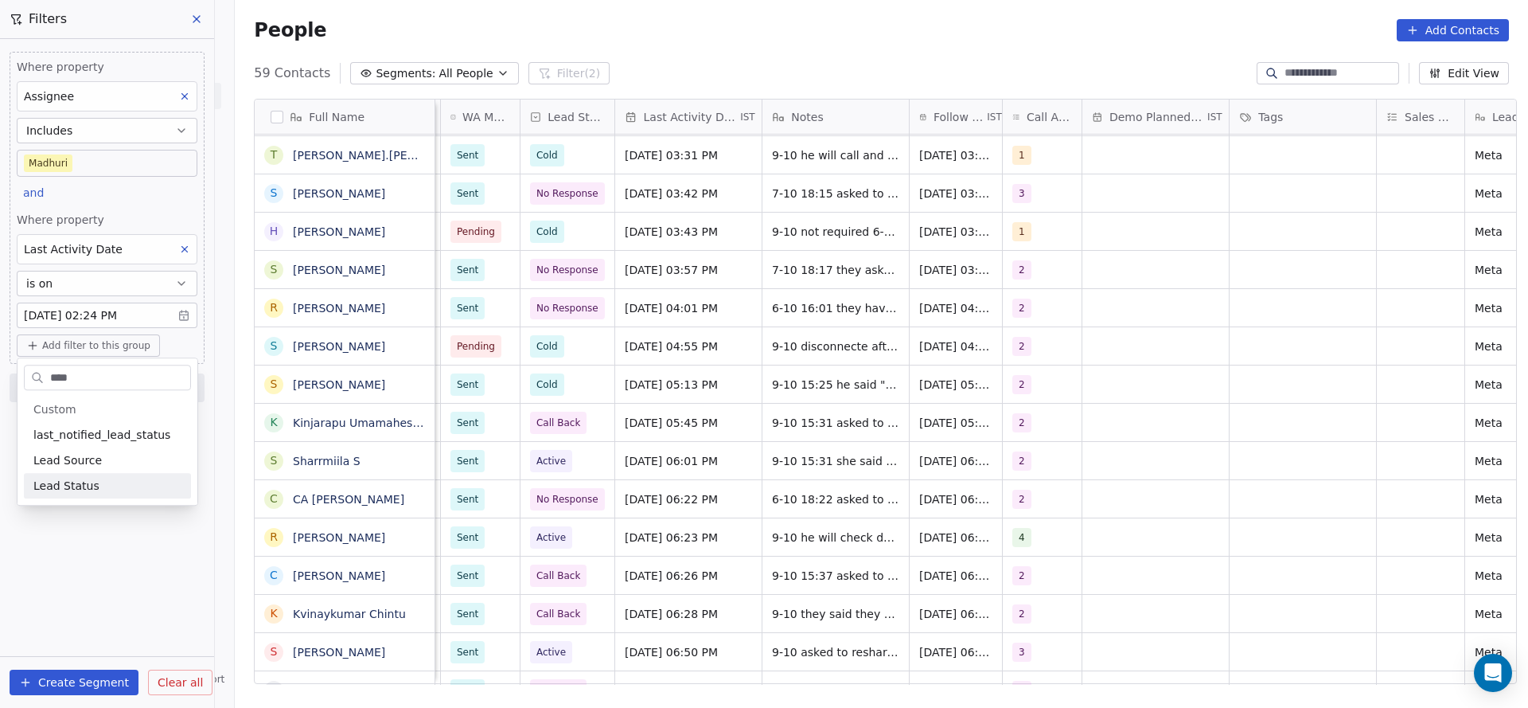
type input "****"
click at [111, 482] on div "Lead Status" at bounding box center [107, 486] width 148 height 16
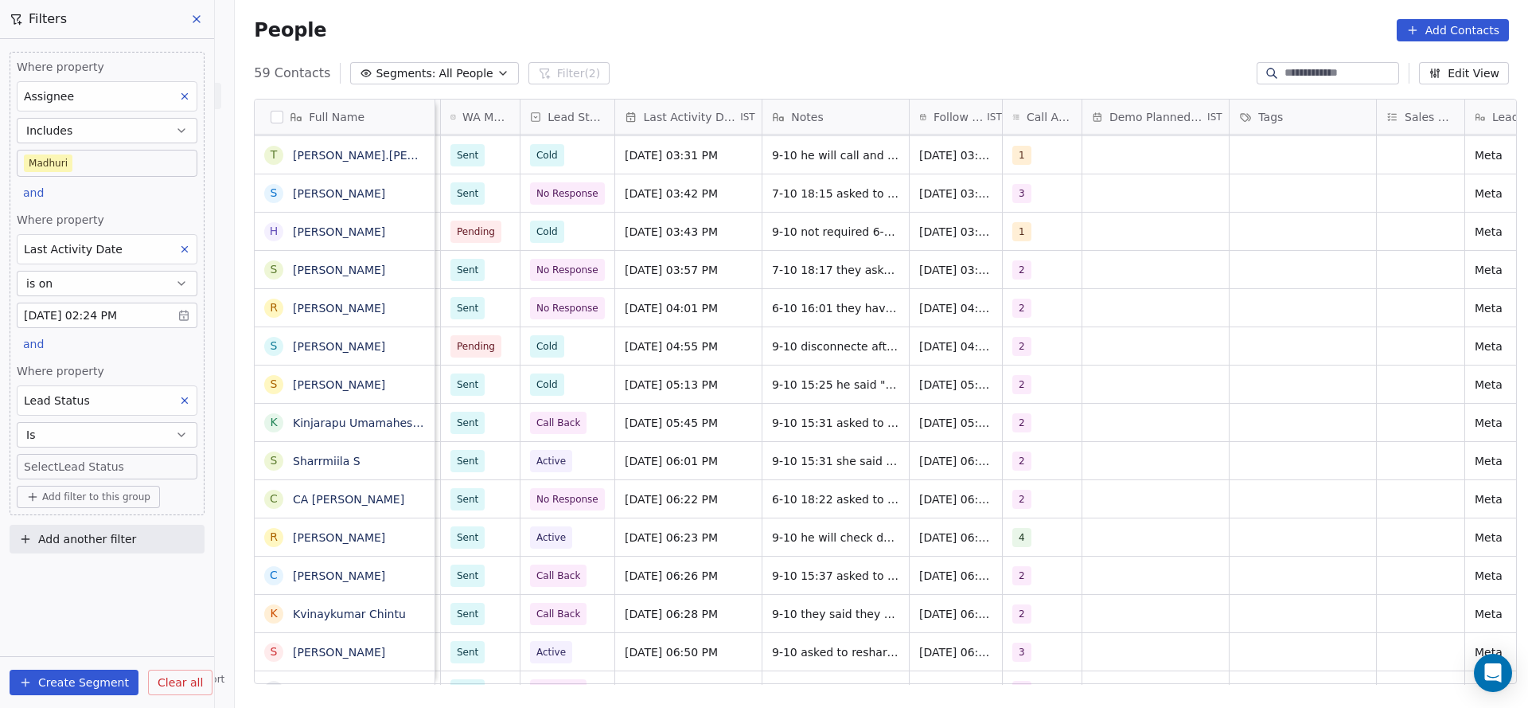
click at [68, 406] on span "Lead Status" at bounding box center [57, 400] width 66 height 13
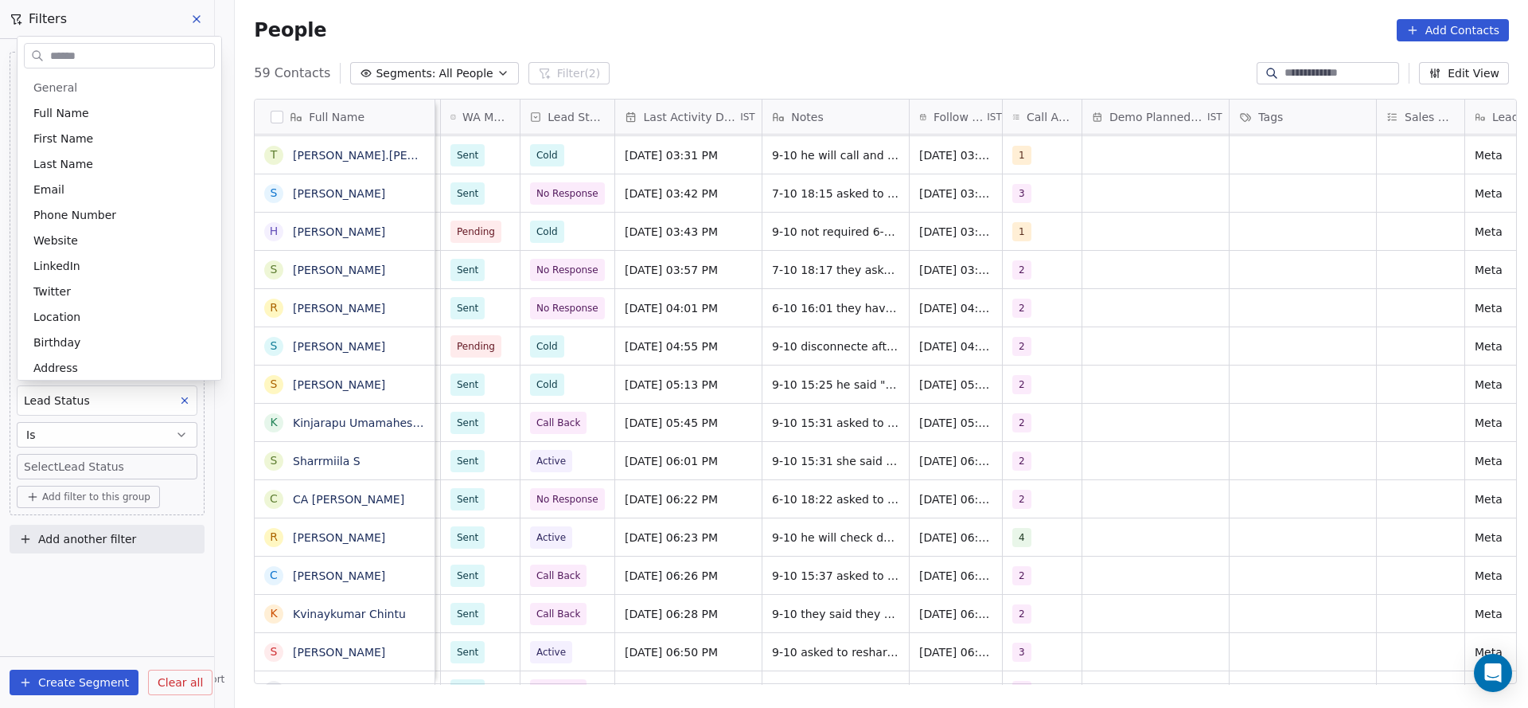
click at [70, 403] on html "On2Cook India Pvt. Ltd. Contacts People Marketing Workflows Campaigns Metrics &…" at bounding box center [764, 354] width 1528 height 708
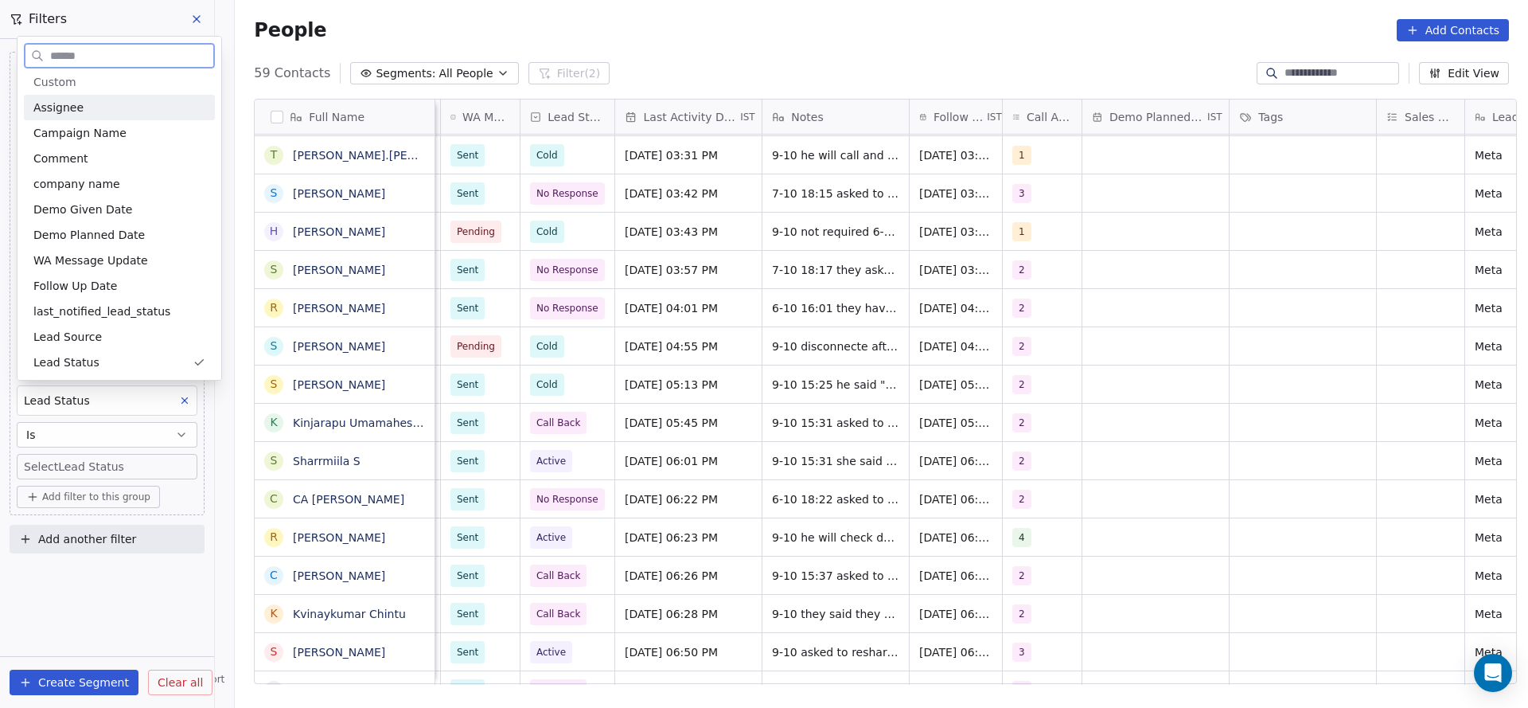
click at [73, 56] on input "text" at bounding box center [130, 56] width 167 height 23
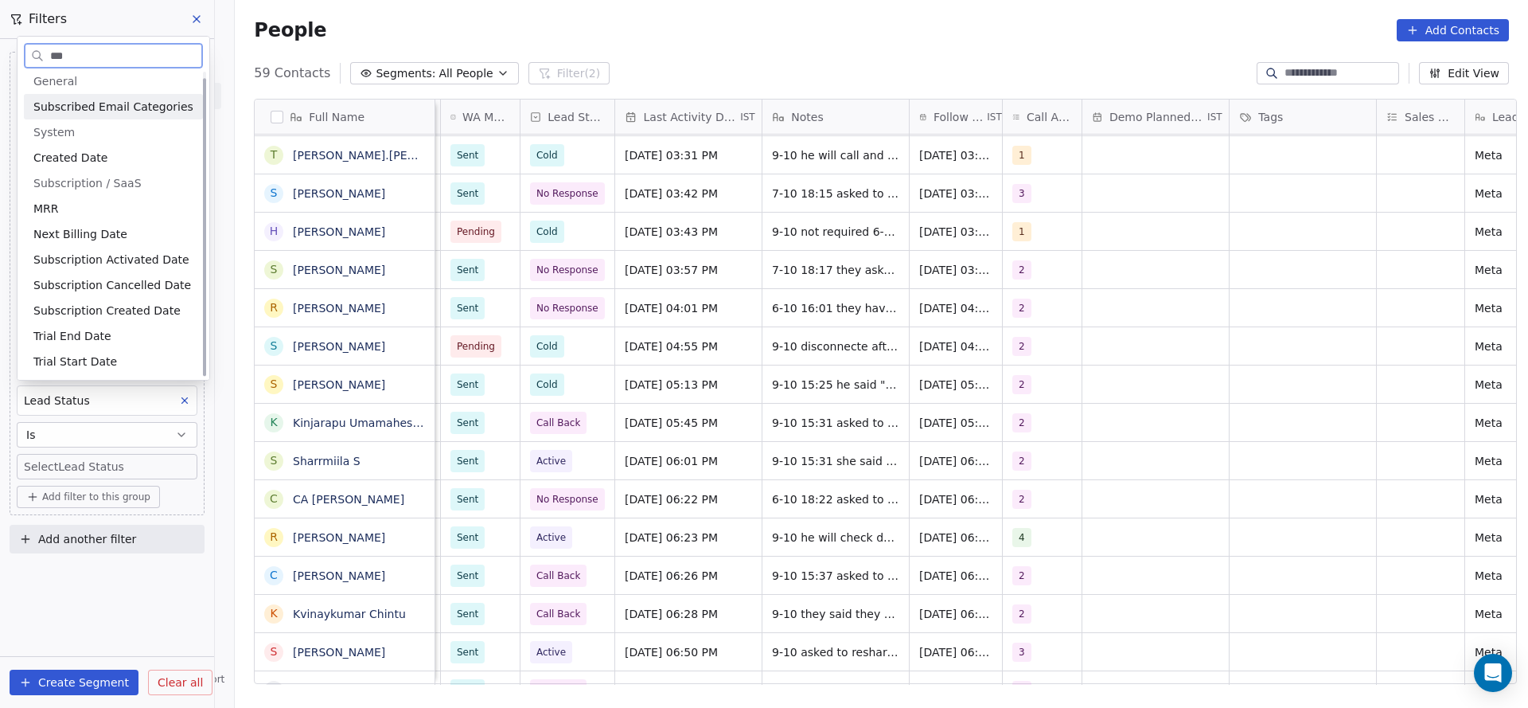
scroll to position [0, 0]
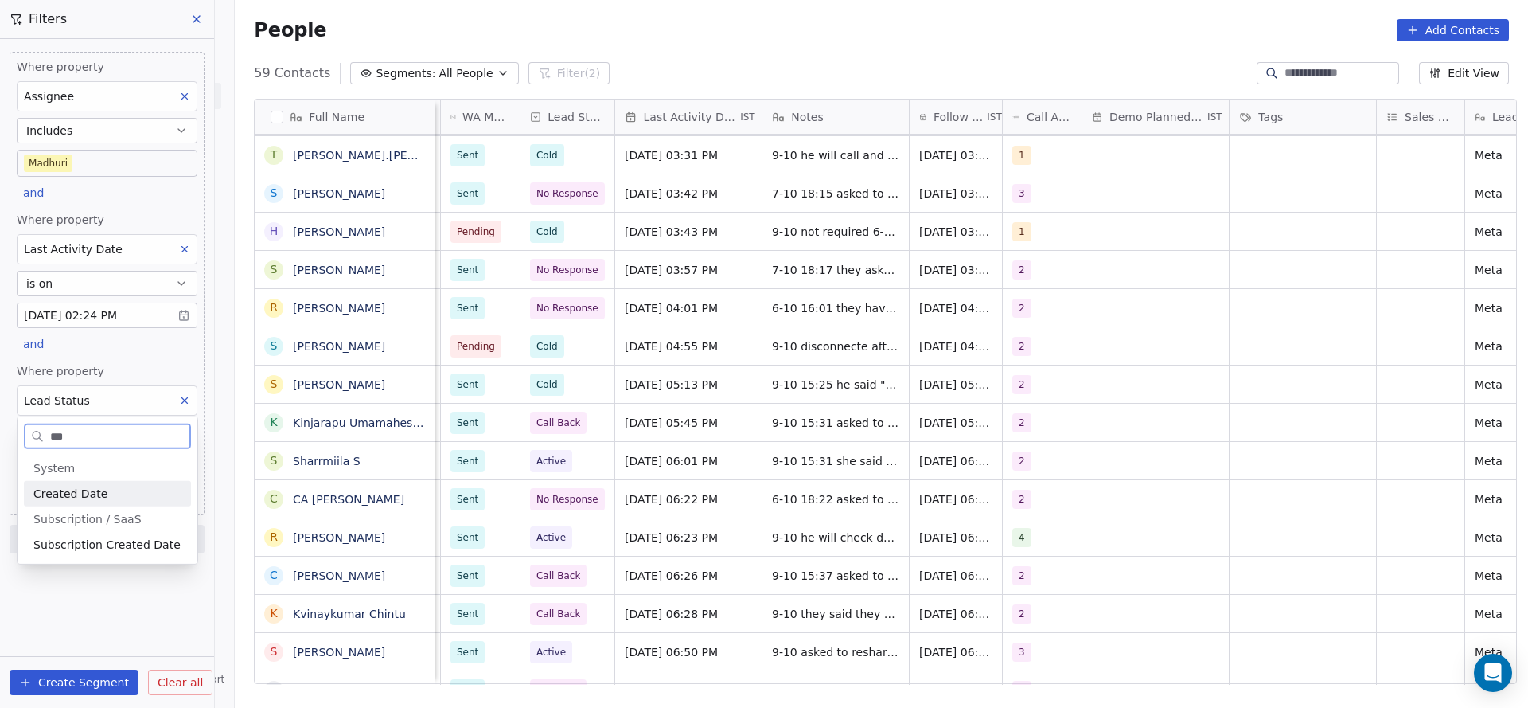
type input "***"
click at [108, 485] on div "Created Date" at bounding box center [107, 493] width 148 height 16
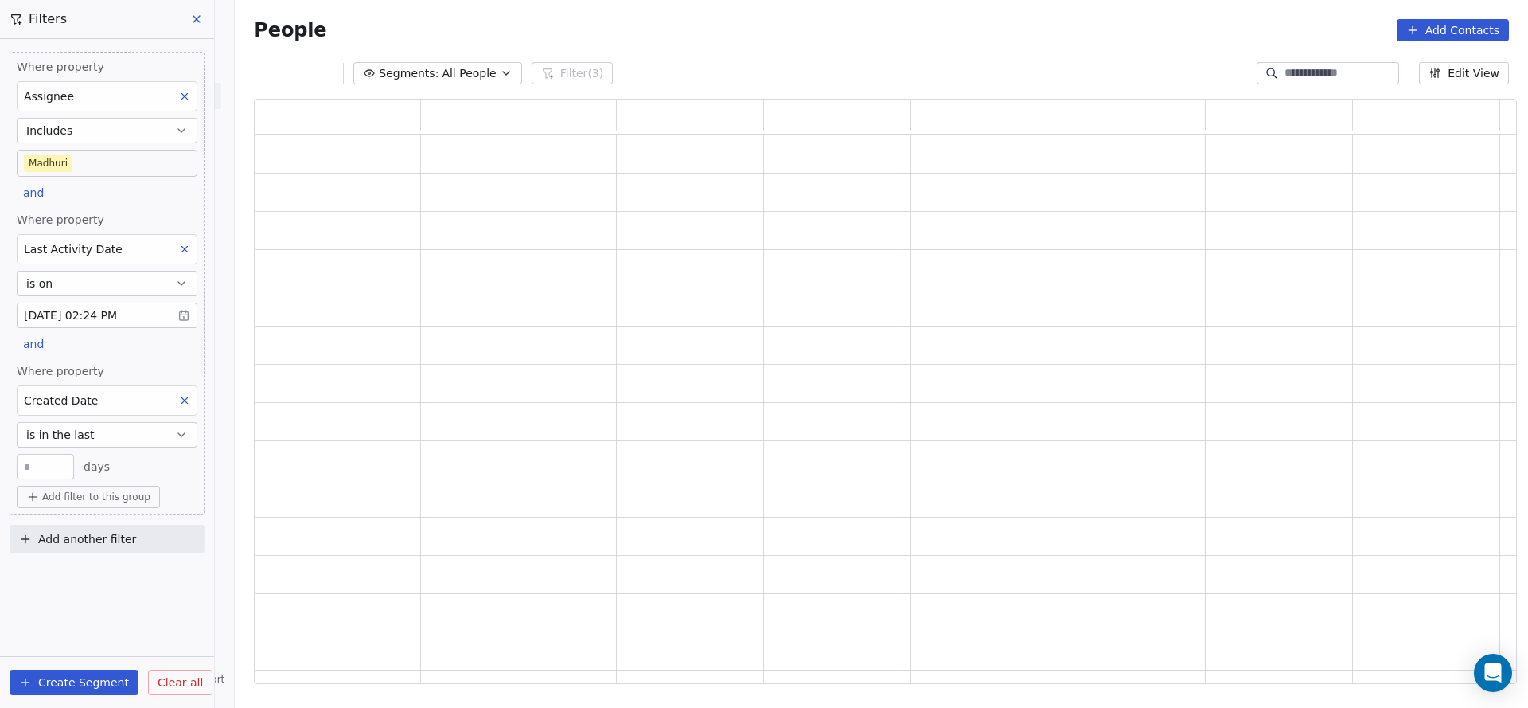
scroll to position [566, 1244]
click at [119, 433] on button "is in the last" at bounding box center [107, 434] width 181 height 25
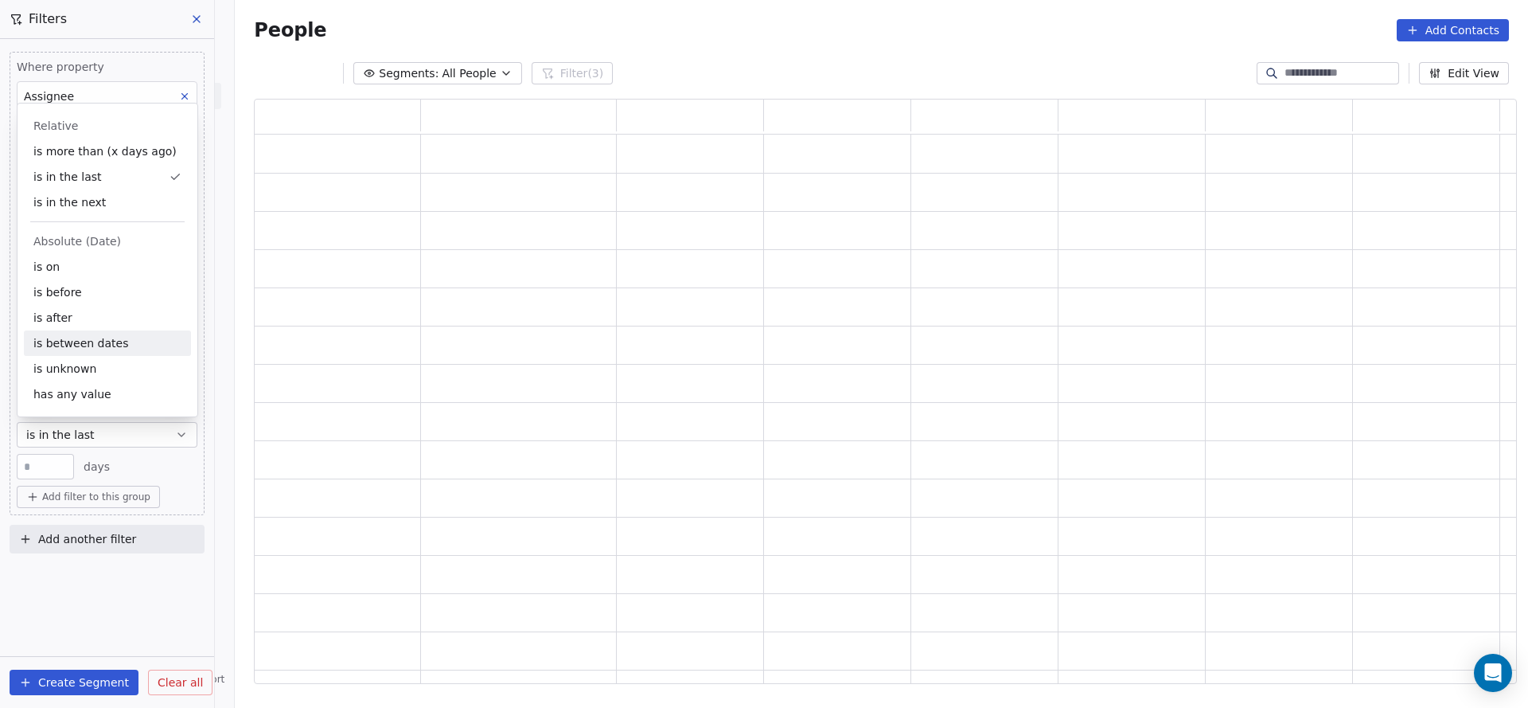
click at [75, 325] on div "is after" at bounding box center [107, 317] width 167 height 25
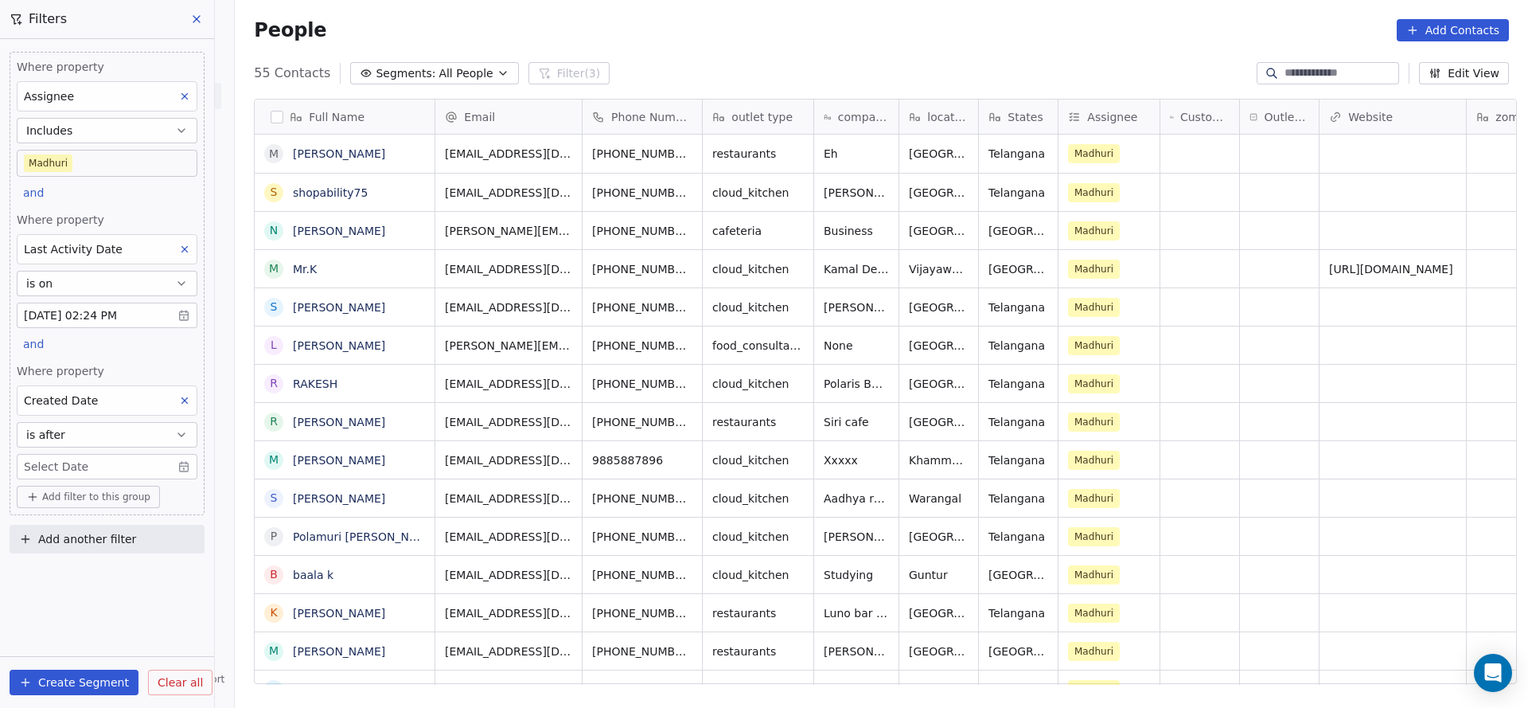
scroll to position [604, 1282]
click at [70, 456] on body "On2Cook India Pvt. Ltd. Contacts People Marketing Workflows Campaigns Metrics &…" at bounding box center [764, 354] width 1528 height 708
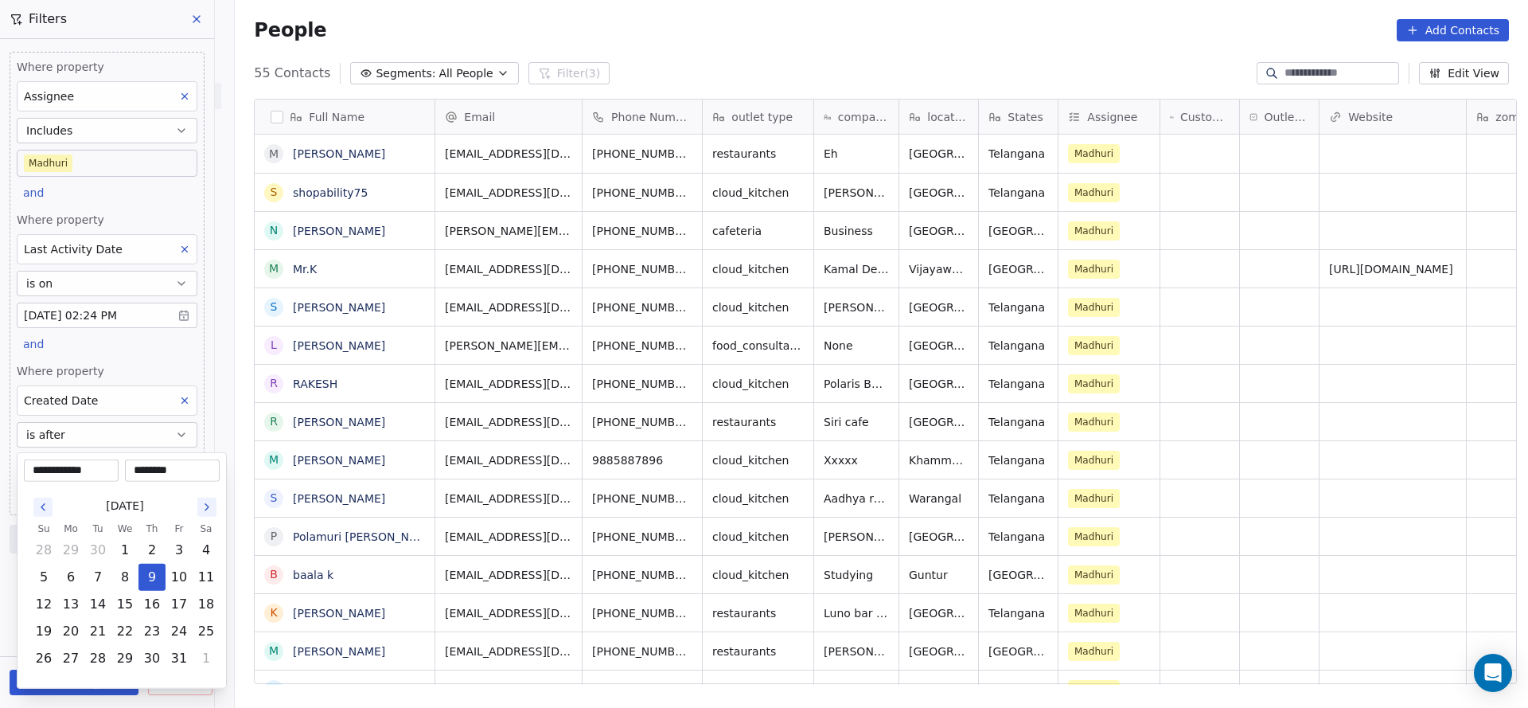
click at [95, 571] on button "7" at bounding box center [97, 576] width 25 height 25
type input "**********"
click at [115, 386] on html "On2Cook India Pvt. Ltd. Contacts People Marketing Workflows Campaigns Metrics &…" at bounding box center [764, 354] width 1528 height 708
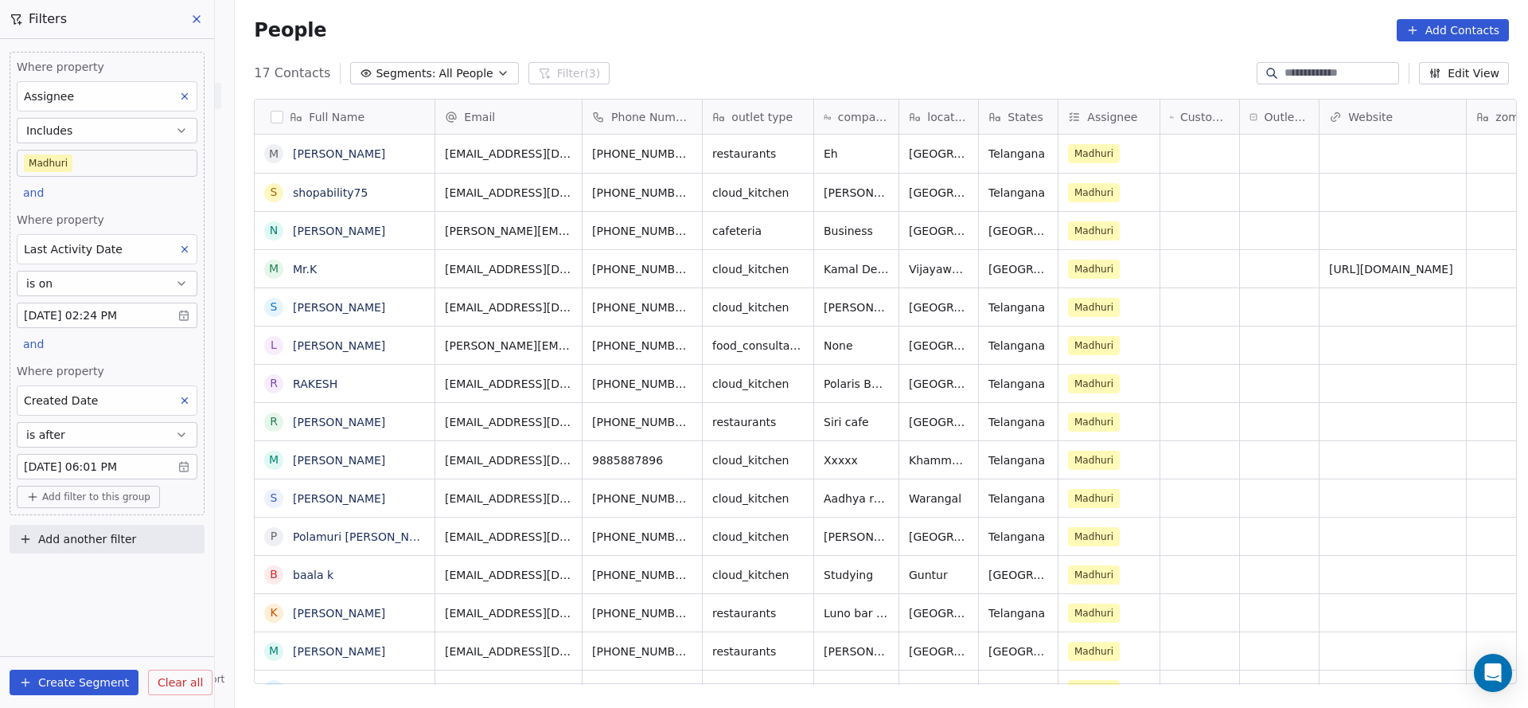
click at [115, 490] on span "Add filter to this group" at bounding box center [96, 496] width 108 height 13
click at [99, 522] on span "Contact properties" at bounding box center [84, 528] width 103 height 17
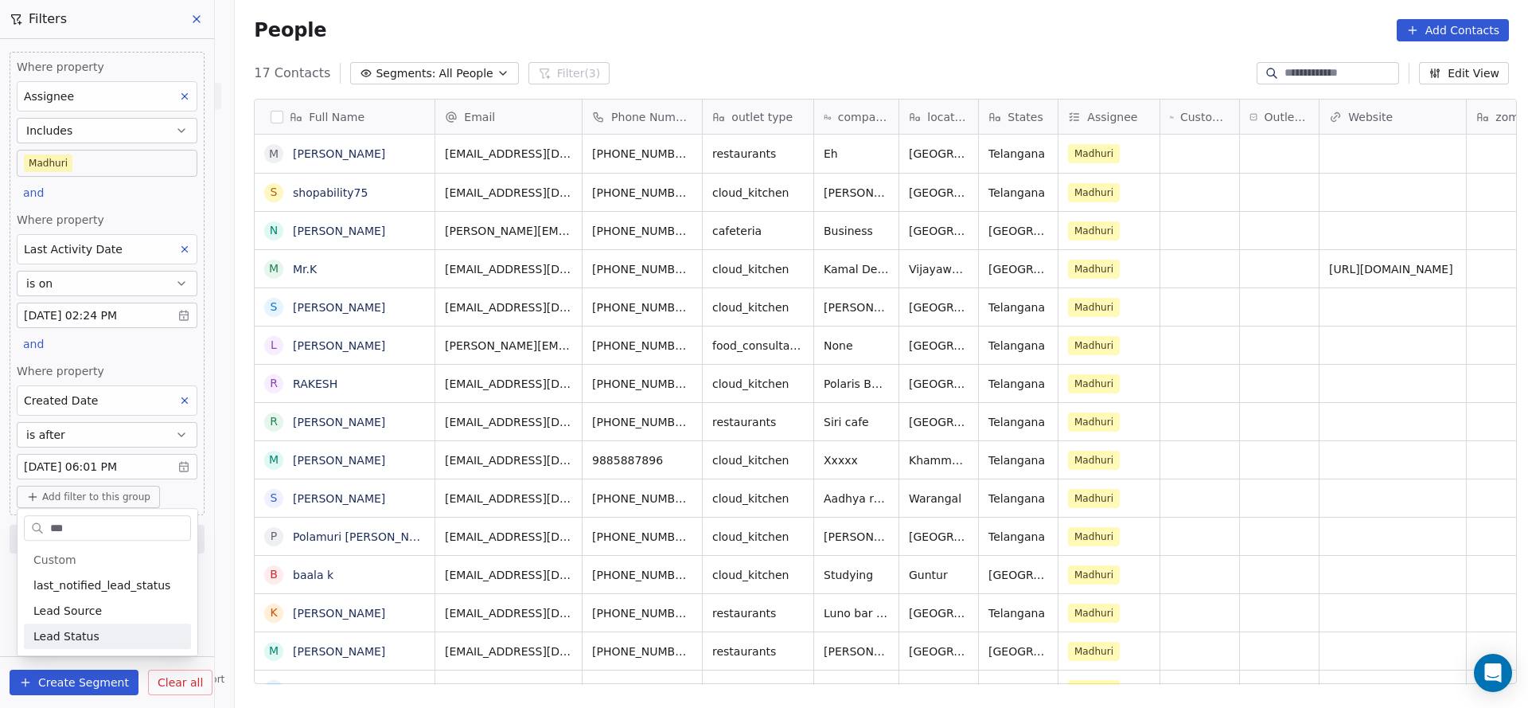
type input "***"
click at [98, 649] on div "General System Custom last_notified_lead_status Lead Source Lead Status B2B Fie…" at bounding box center [108, 597] width 180 height 115
click at [102, 645] on div "Lead Status" at bounding box center [107, 635] width 167 height 25
click at [113, 356] on div "Where property Assignee Includes Madhuri and Where property Last Activity Date …" at bounding box center [107, 359] width 195 height 614
click at [112, 356] on div "Where property Assignee Includes Madhuri and Where property Last Activity Date …" at bounding box center [107, 359] width 195 height 614
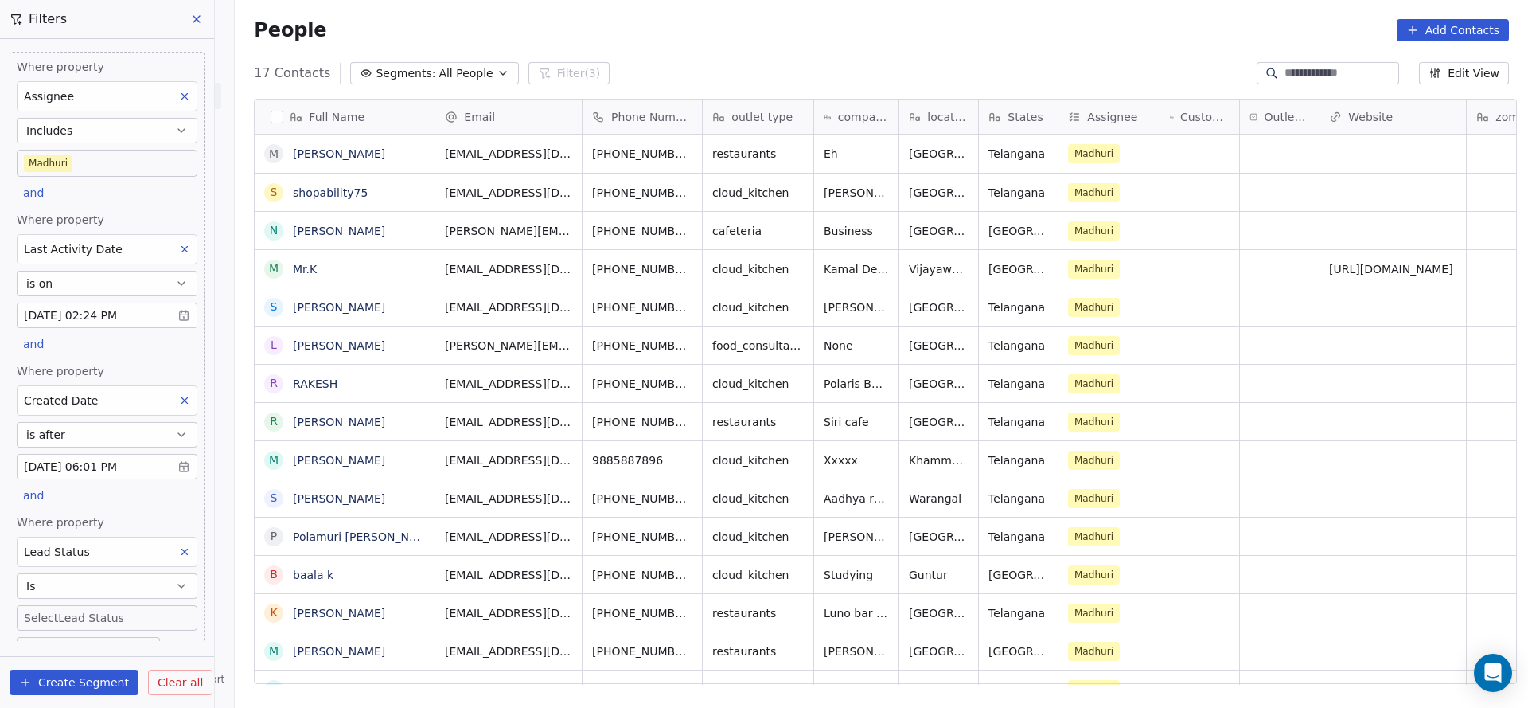
scroll to position [66, 0]
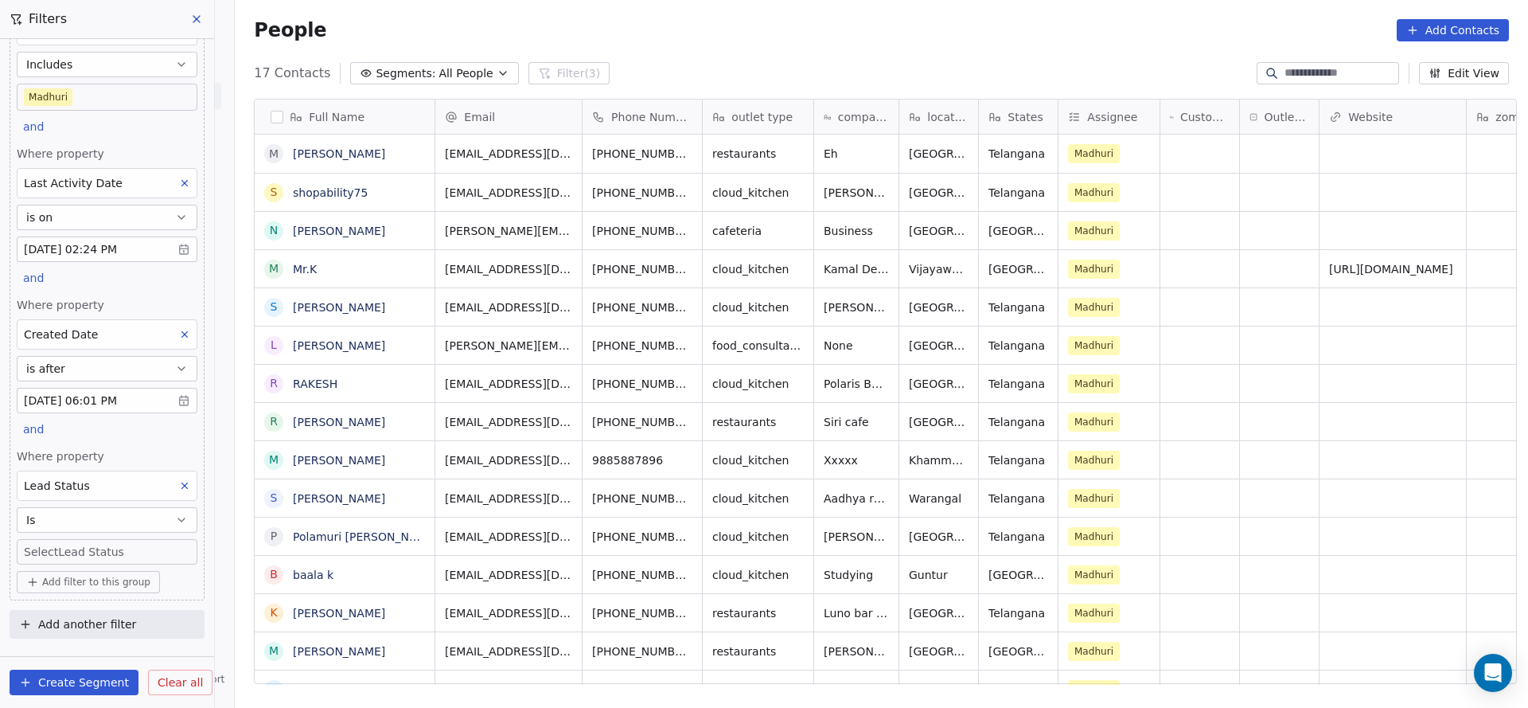
click at [98, 543] on body "On2Cook India Pvt. Ltd. Contacts People Marketing Workflows Campaigns Metrics &…" at bounding box center [764, 354] width 1528 height 708
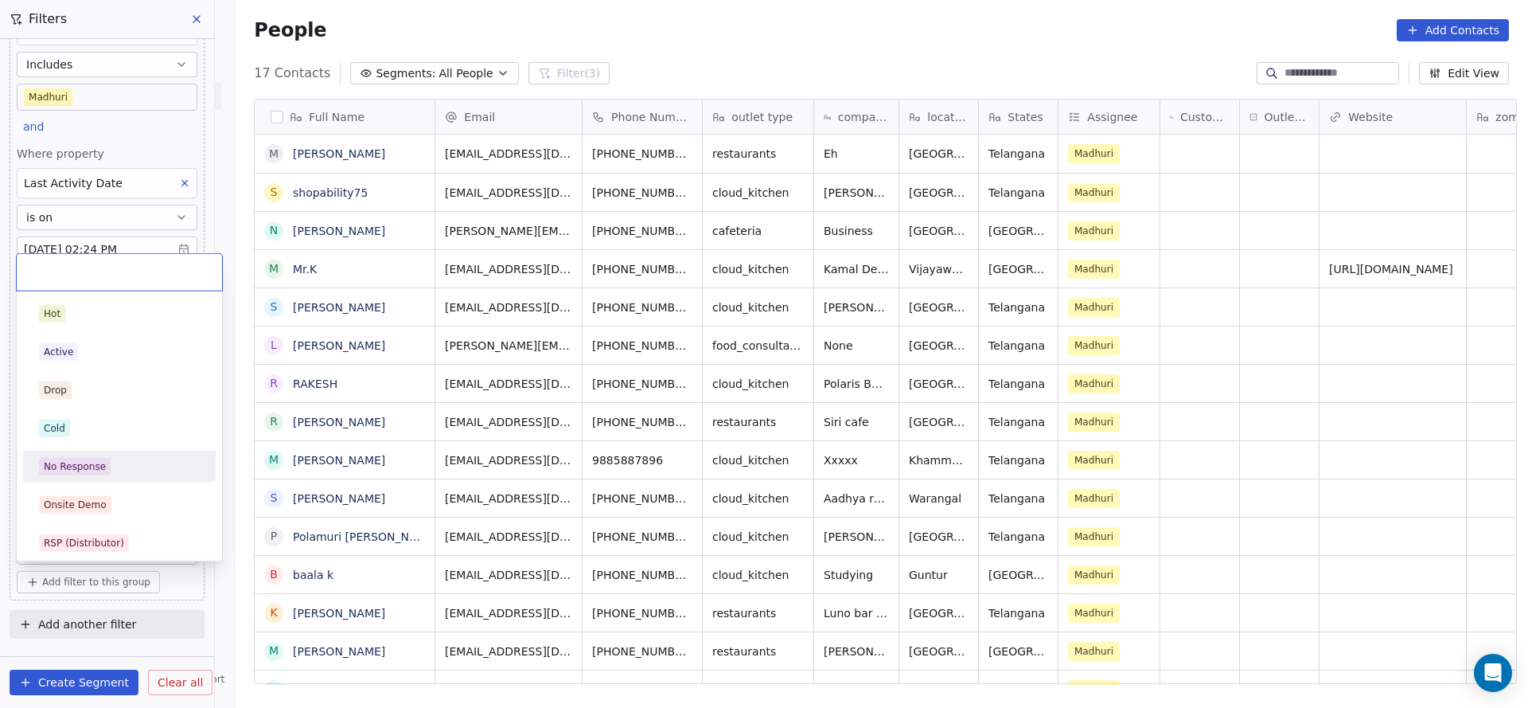
click at [98, 458] on span "No Response" at bounding box center [75, 467] width 72 height 18
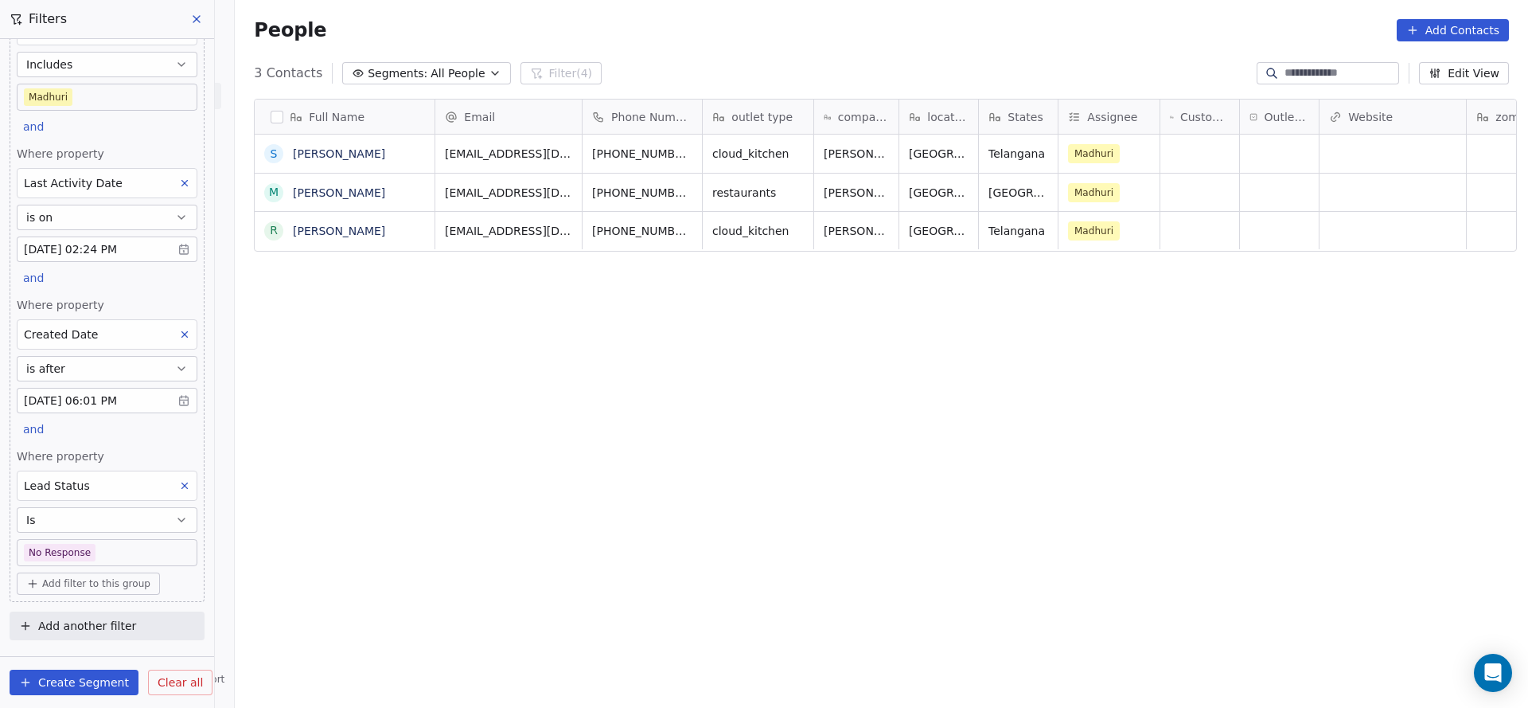
scroll to position [604, 1282]
click at [96, 548] on body "On2Cook India Pvt. Ltd. Contacts People Marketing Workflows Campaigns Metrics &…" at bounding box center [764, 354] width 1528 height 708
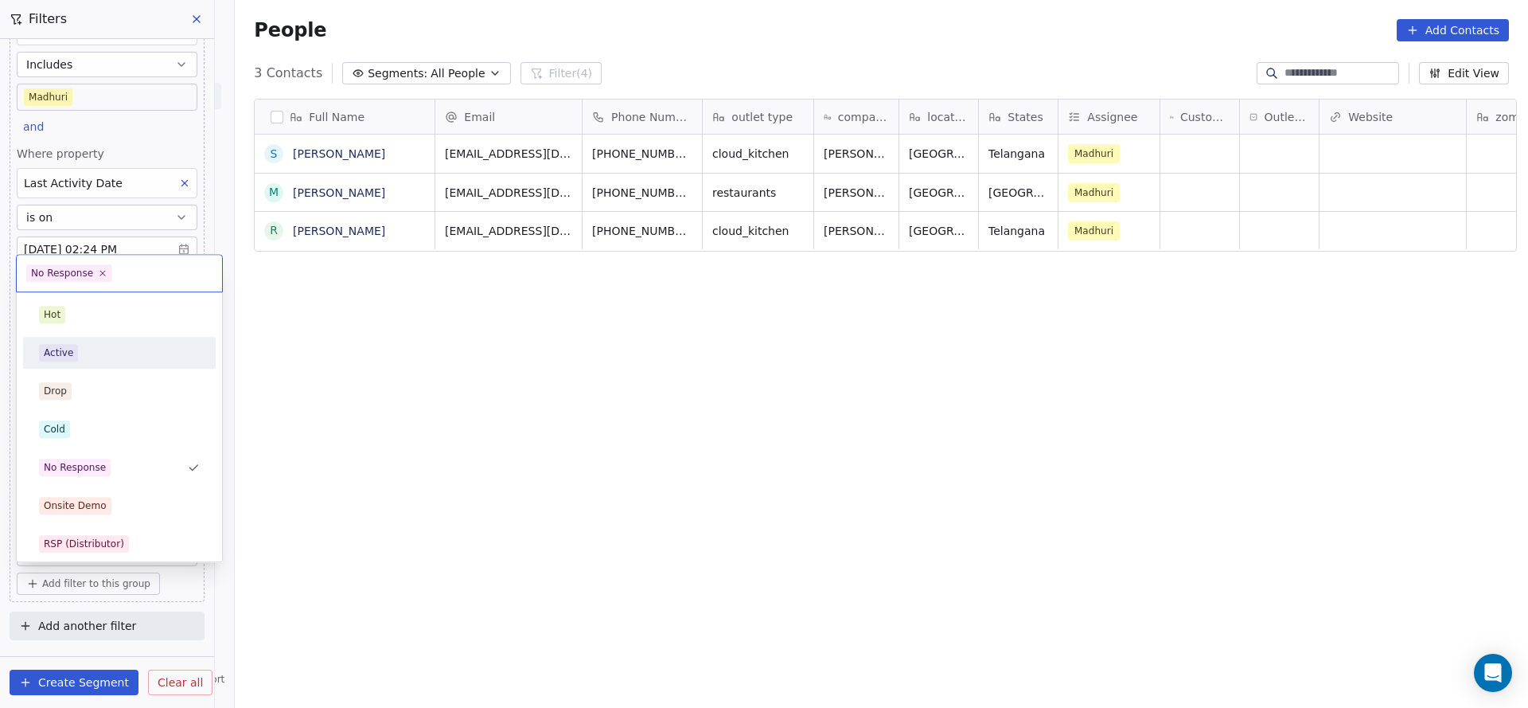
click at [129, 353] on div "Active" at bounding box center [119, 353] width 161 height 18
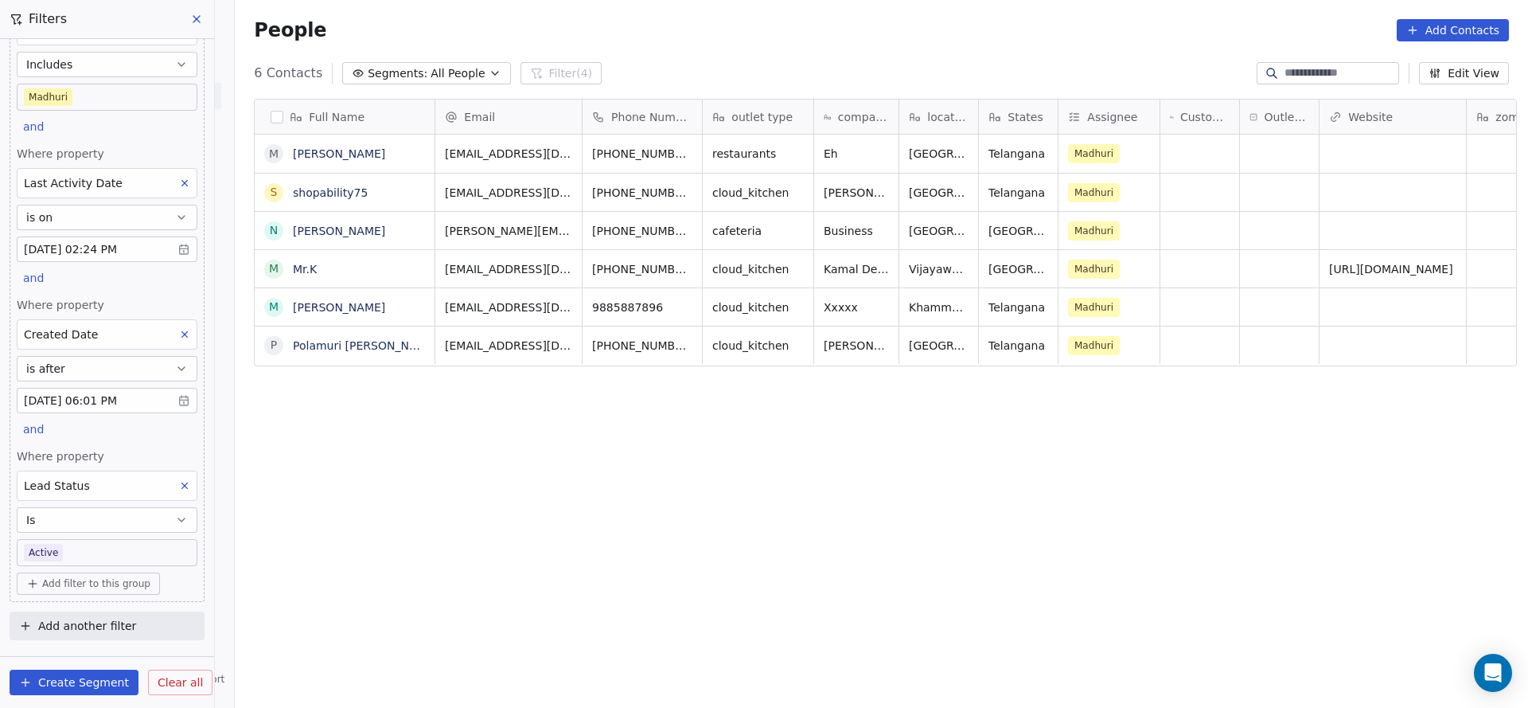
click at [92, 544] on body "On2Cook India Pvt. Ltd. Contacts People Marketing Workflows Campaigns Metrics &…" at bounding box center [764, 354] width 1528 height 708
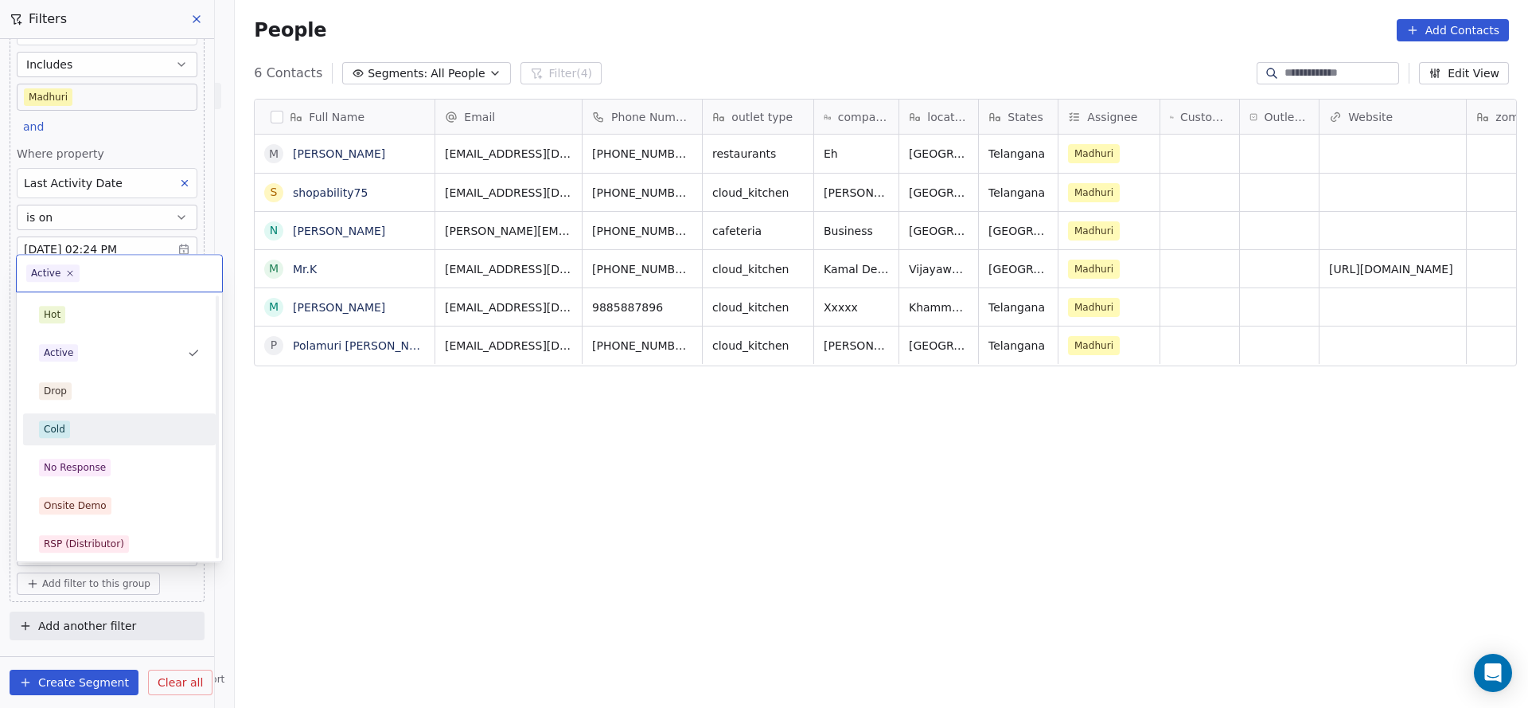
scroll to position [119, 0]
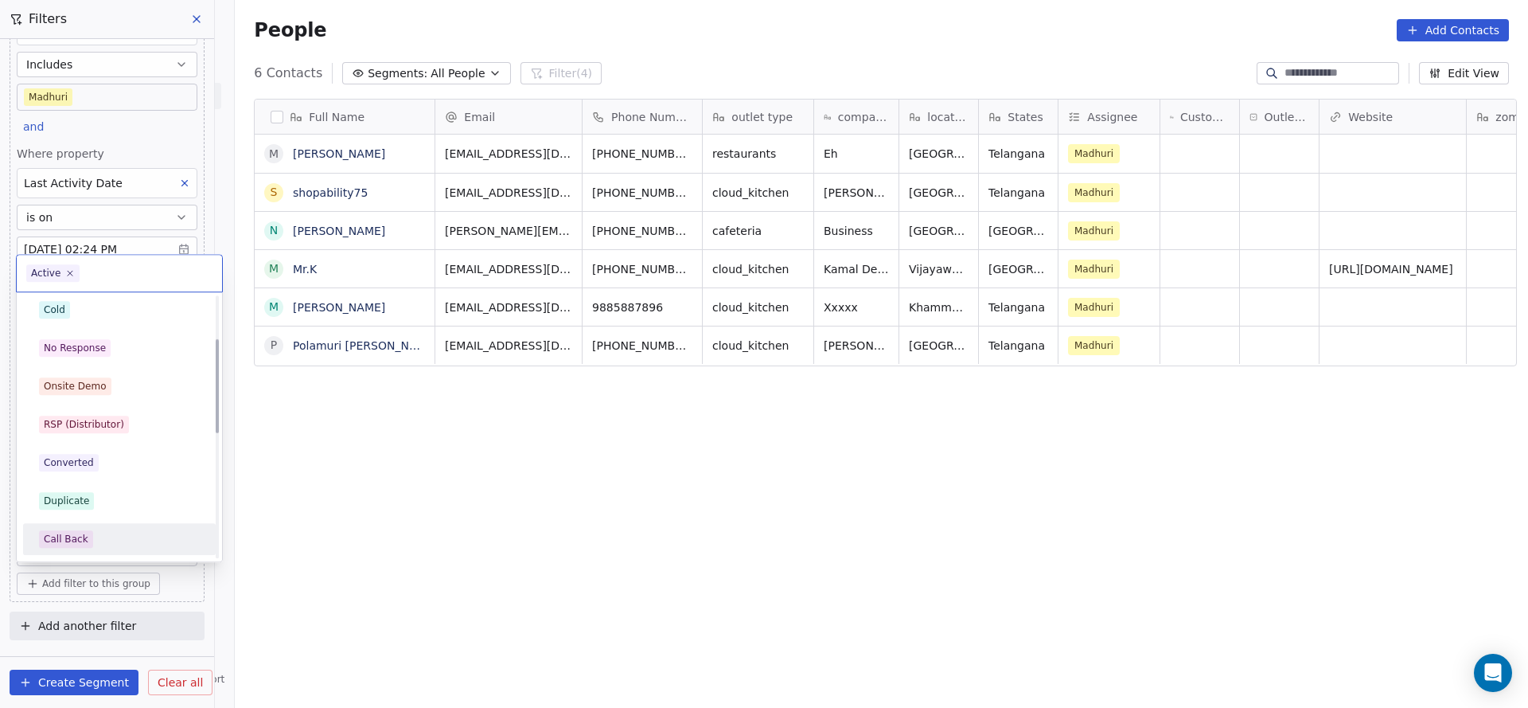
click at [106, 535] on div "Call Back" at bounding box center [119, 539] width 161 height 18
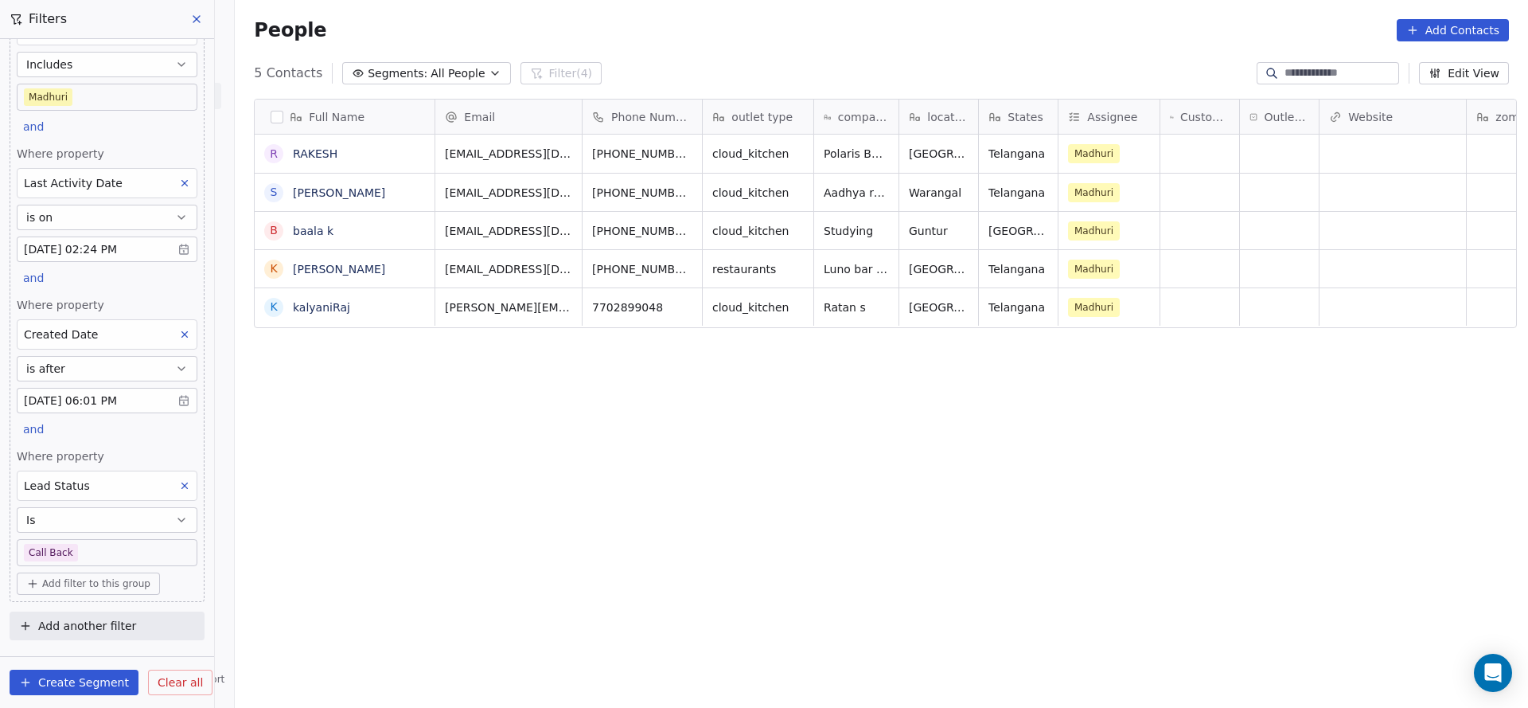
scroll to position [604, 1282]
click at [93, 544] on body "On2Cook India Pvt. Ltd. Contacts People Marketing Workflows Campaigns Metrics &…" at bounding box center [764, 354] width 1528 height 708
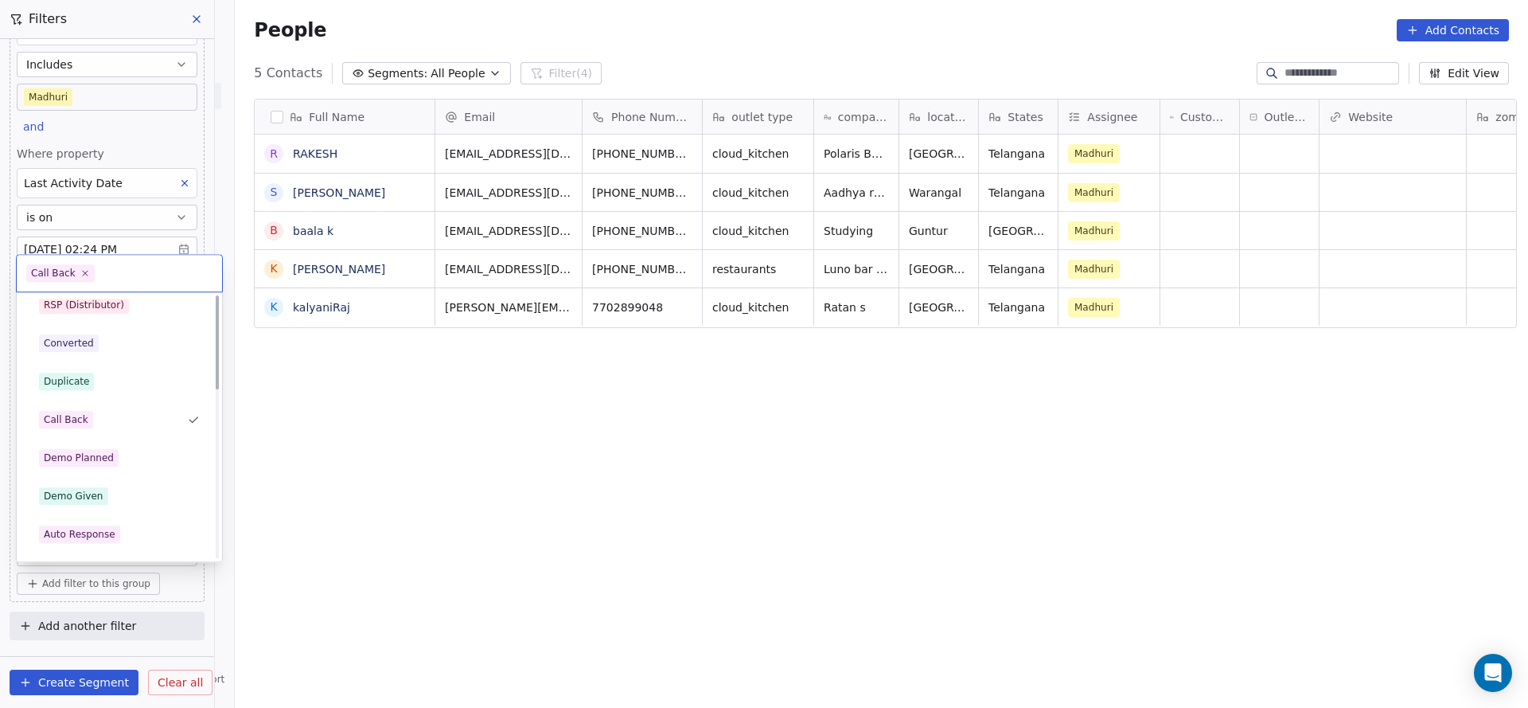
scroll to position [0, 0]
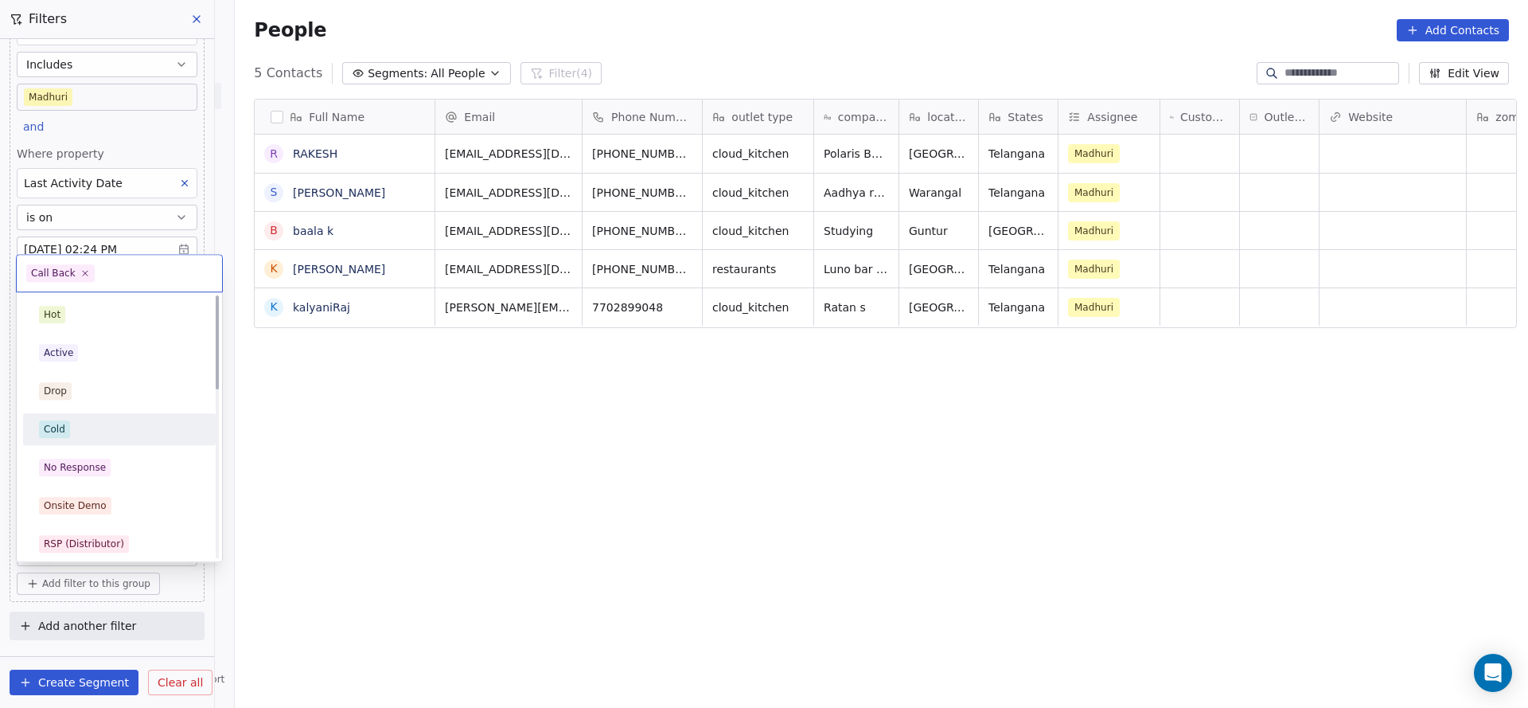
click at [85, 439] on div "Cold" at bounding box center [119, 428] width 180 height 25
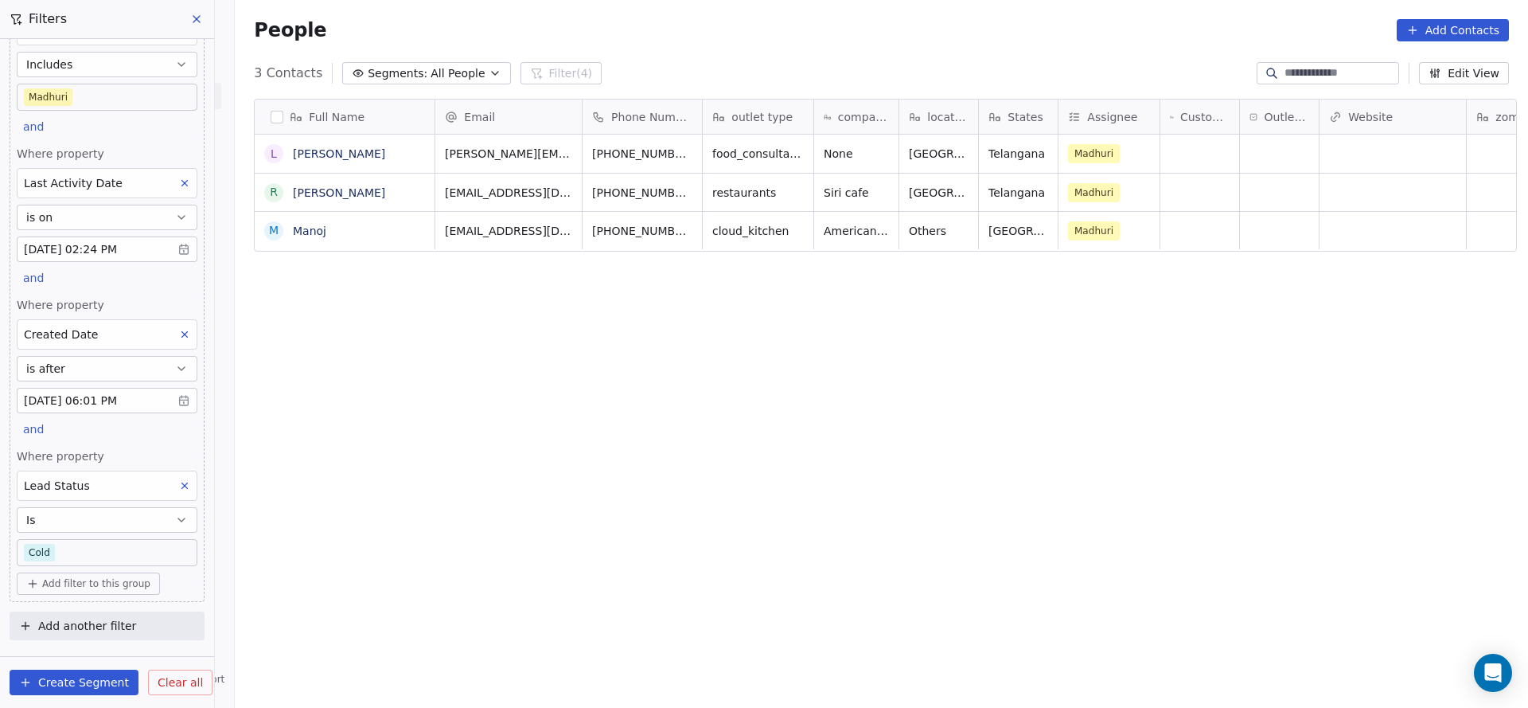
click at [117, 363] on button "is after" at bounding box center [107, 368] width 181 height 25
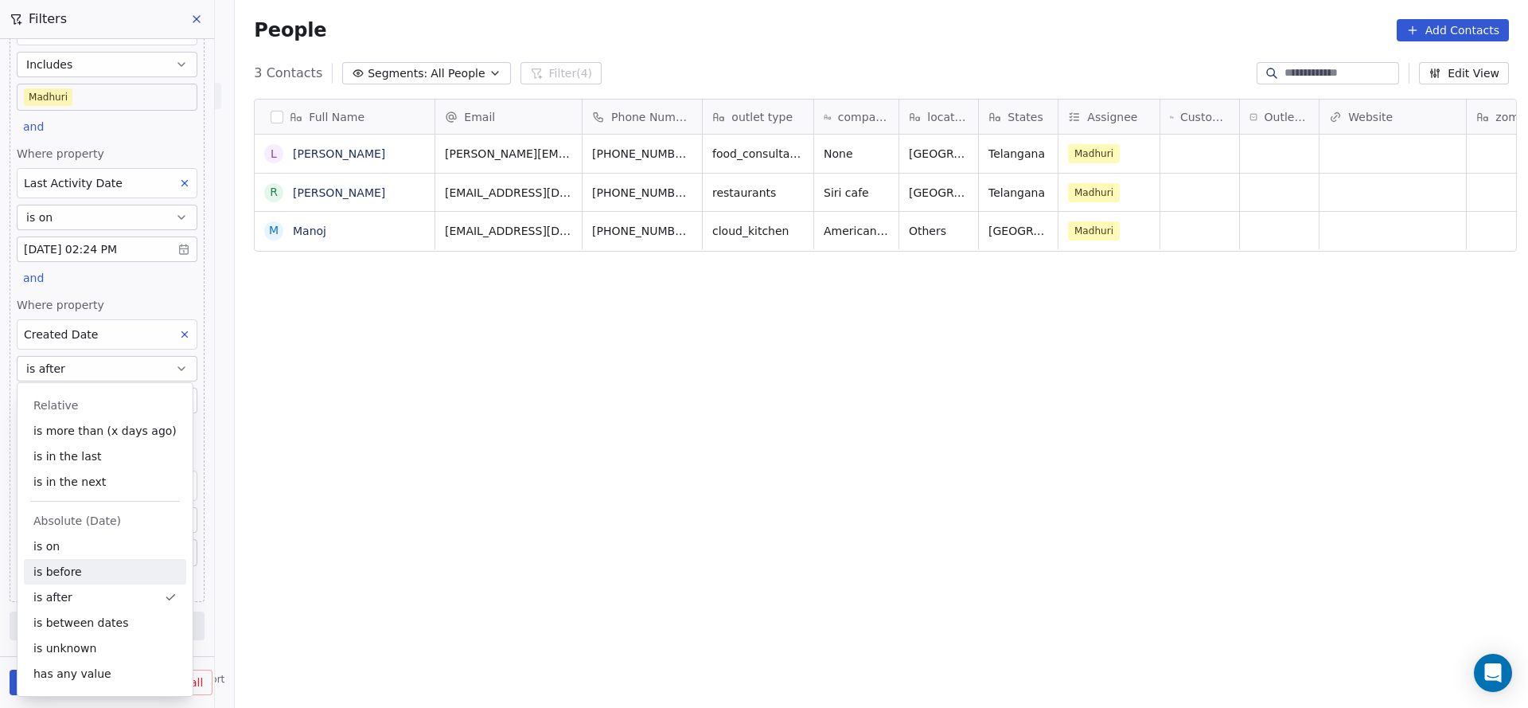
click at [61, 573] on div "is before" at bounding box center [105, 571] width 162 height 25
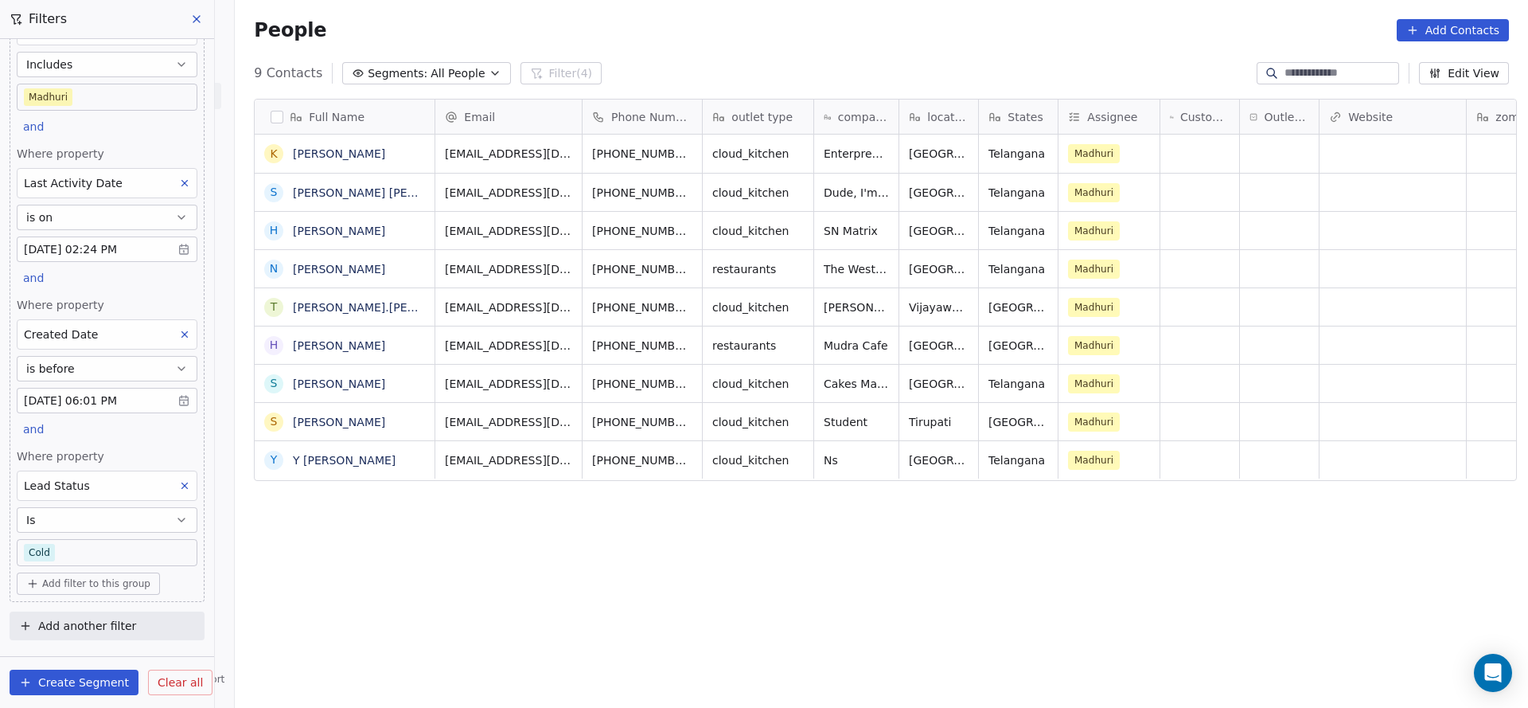
click at [84, 549] on body "On2Cook India Pvt. Ltd. Contacts People Marketing Workflows Campaigns Metrics &…" at bounding box center [764, 354] width 1528 height 708
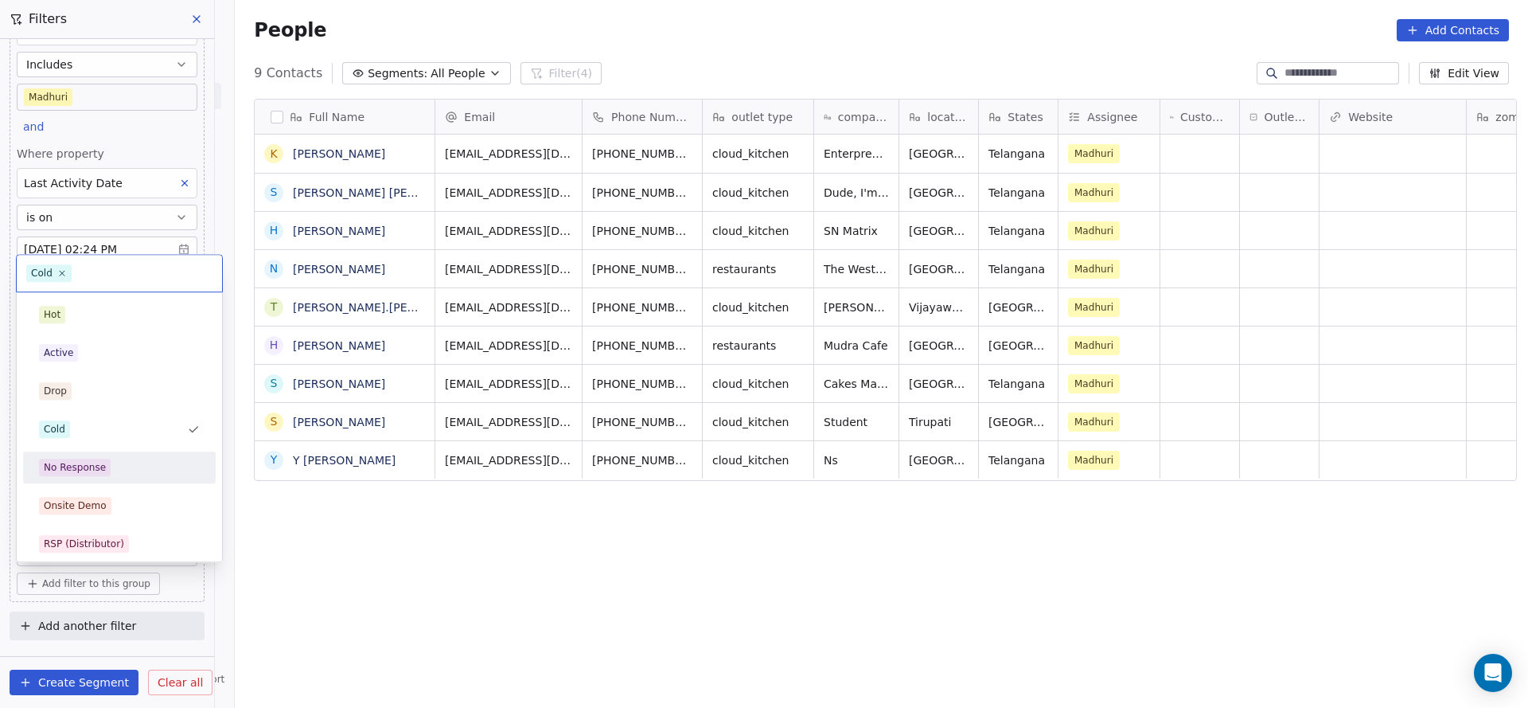
click at [84, 471] on div "No Response" at bounding box center [75, 467] width 62 height 14
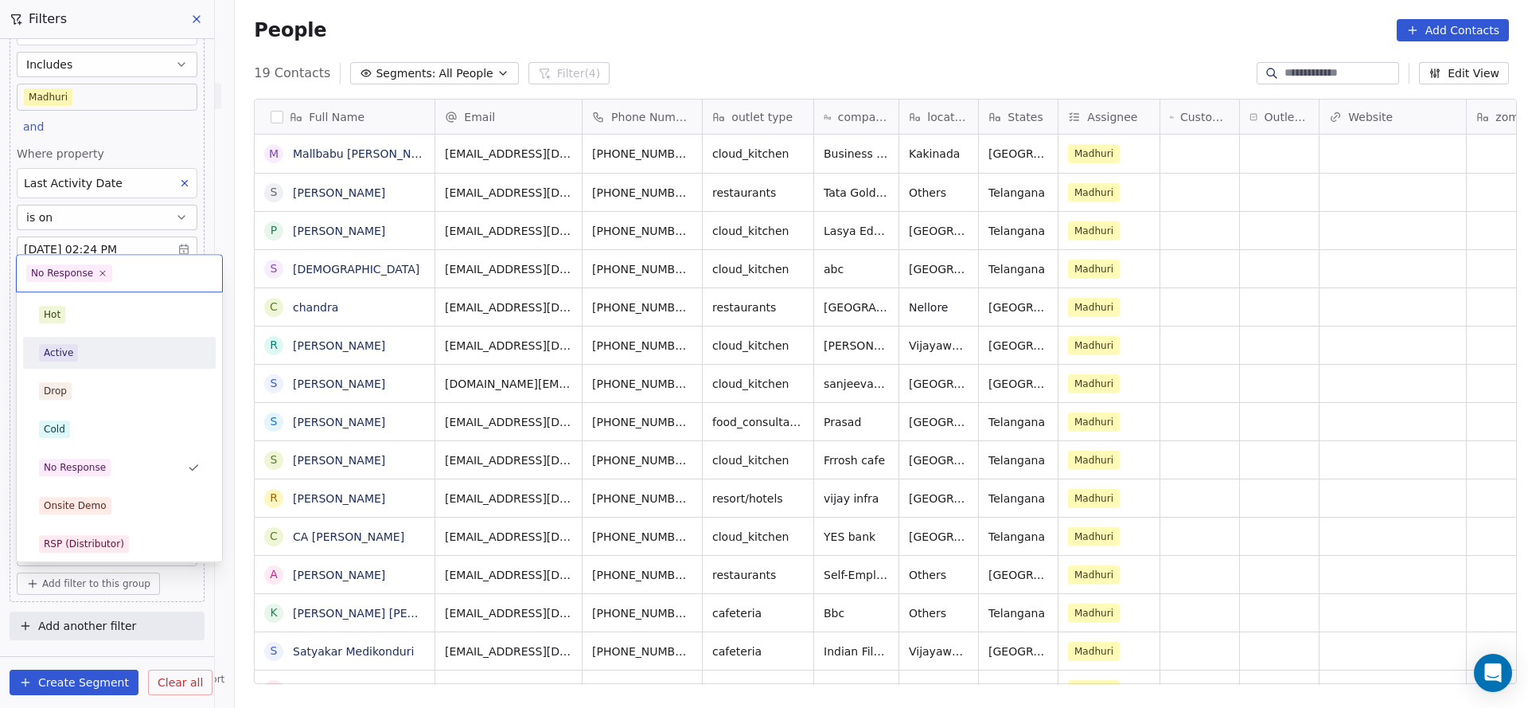
click at [62, 351] on div "Active" at bounding box center [58, 352] width 29 height 14
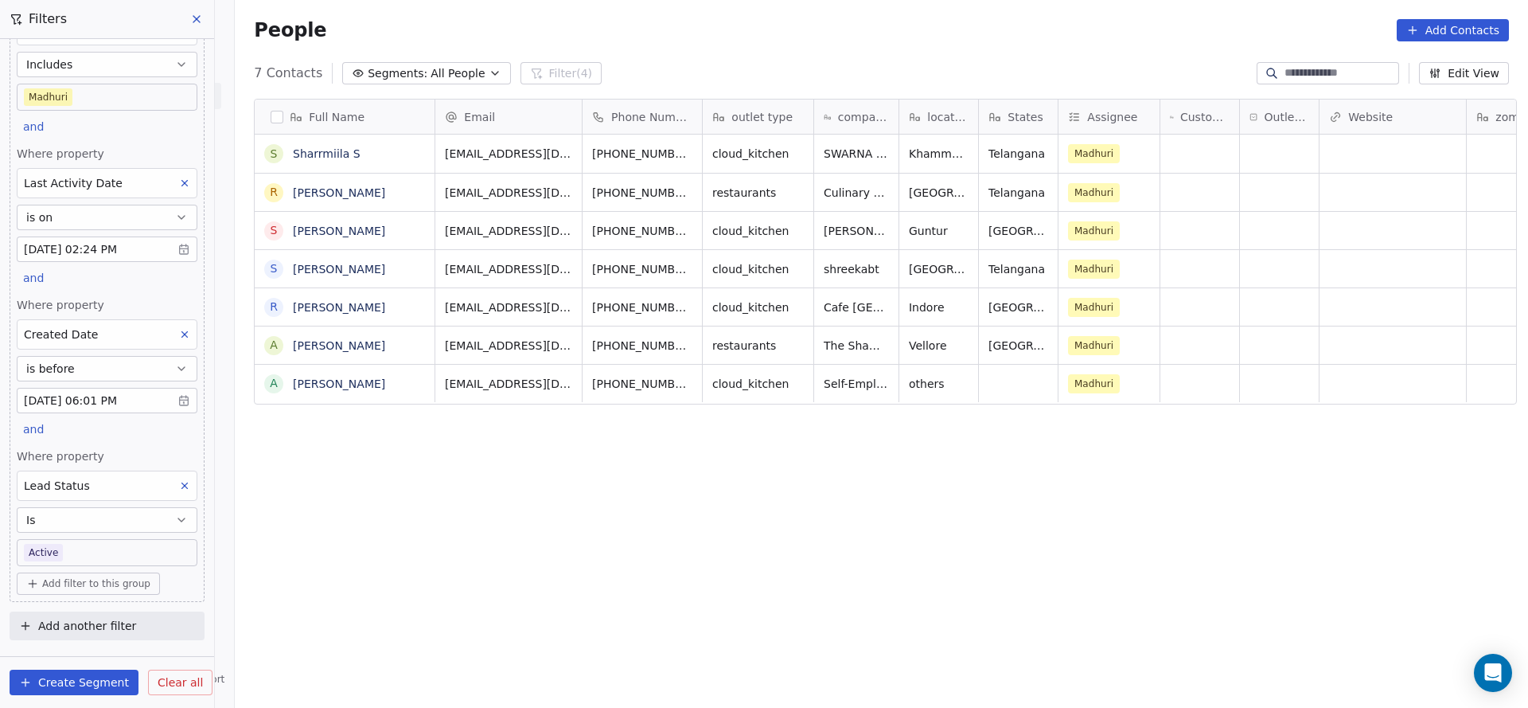
click at [134, 548] on body "On2Cook India Pvt. Ltd. Contacts People Marketing Workflows Campaigns Metrics &…" at bounding box center [764, 354] width 1528 height 708
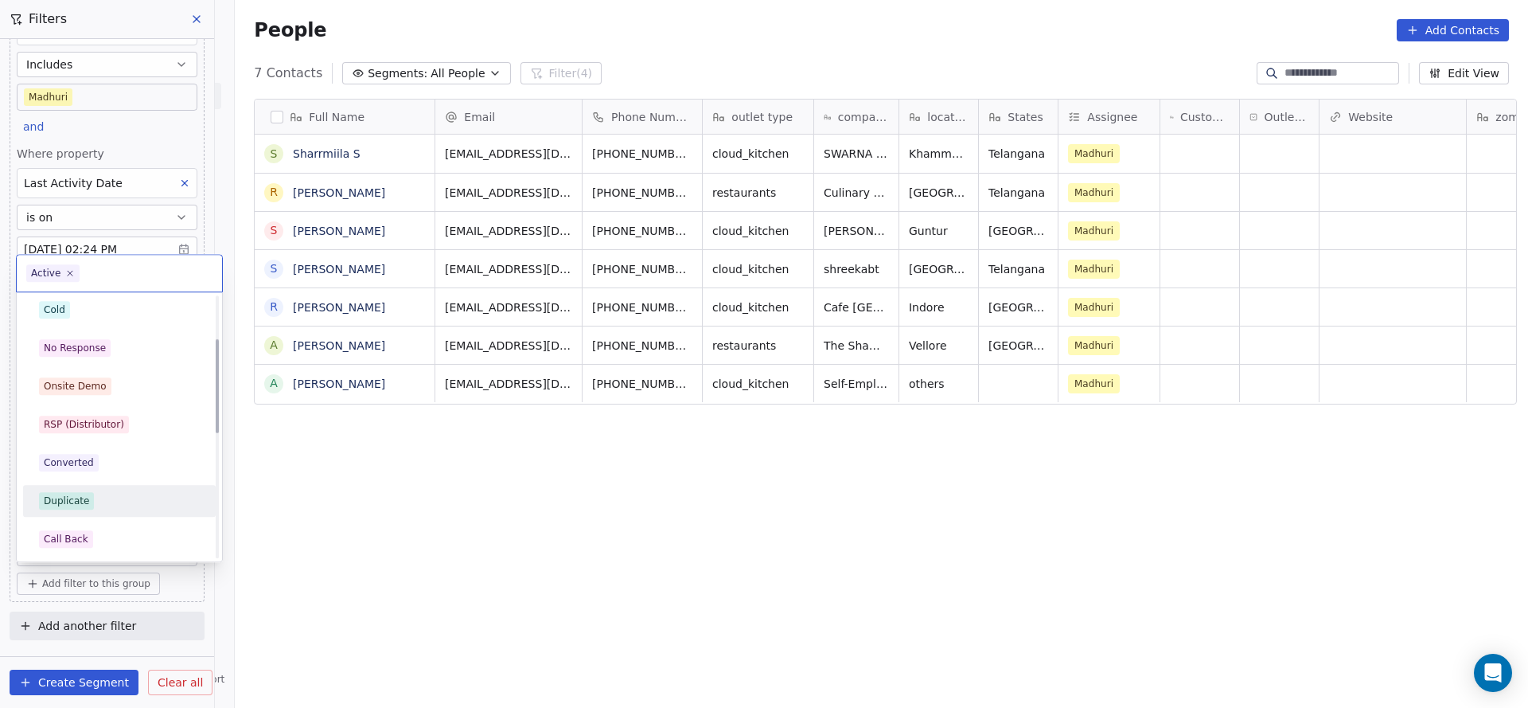
click at [109, 518] on div "Hot Active Drop Cold No Response Onsite Demo RSP (Distributor) Converted Duplic…" at bounding box center [119, 538] width 193 height 719
click at [105, 528] on div "Call Back" at bounding box center [119, 538] width 180 height 25
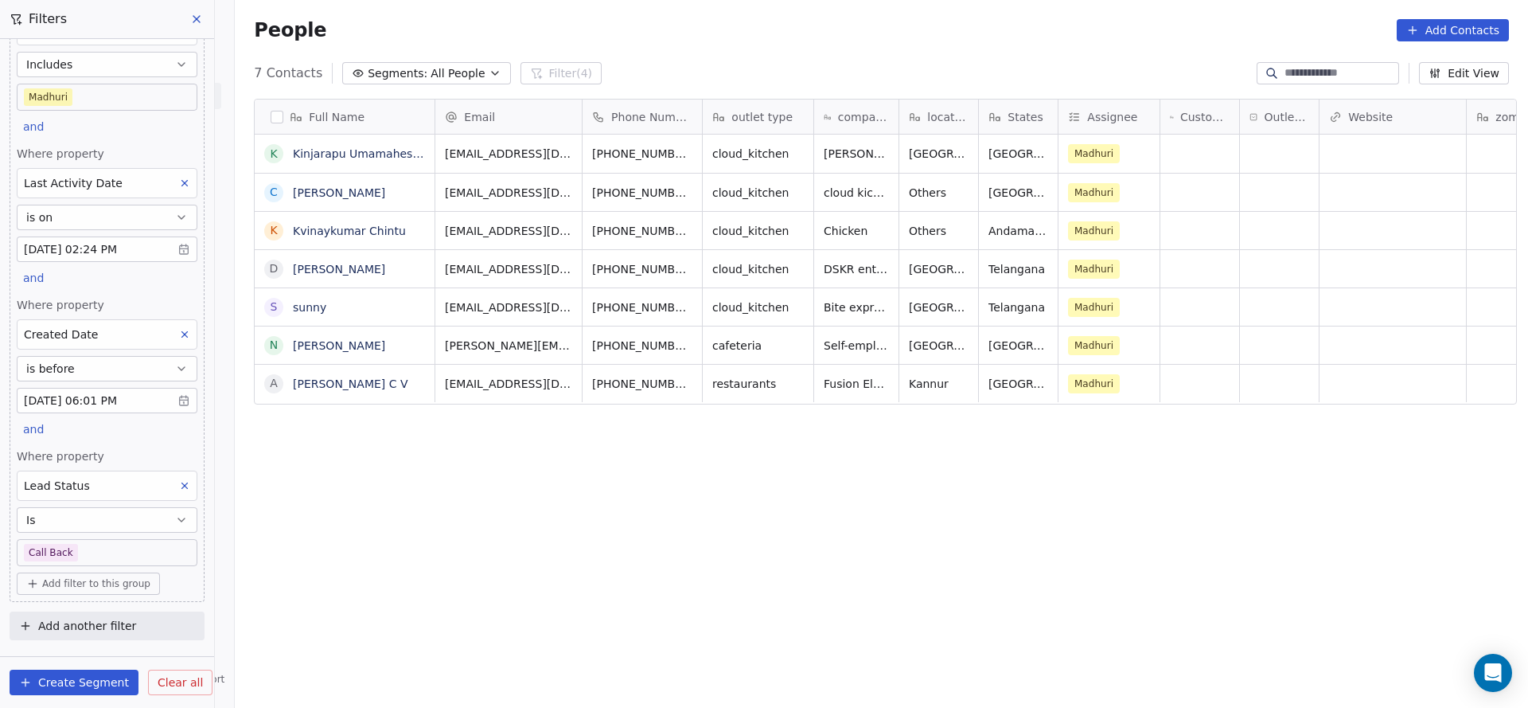
click at [93, 544] on body "On2Cook India Pvt. Ltd. Contacts People Marketing Workflows Campaigns Metrics &…" at bounding box center [764, 354] width 1528 height 708
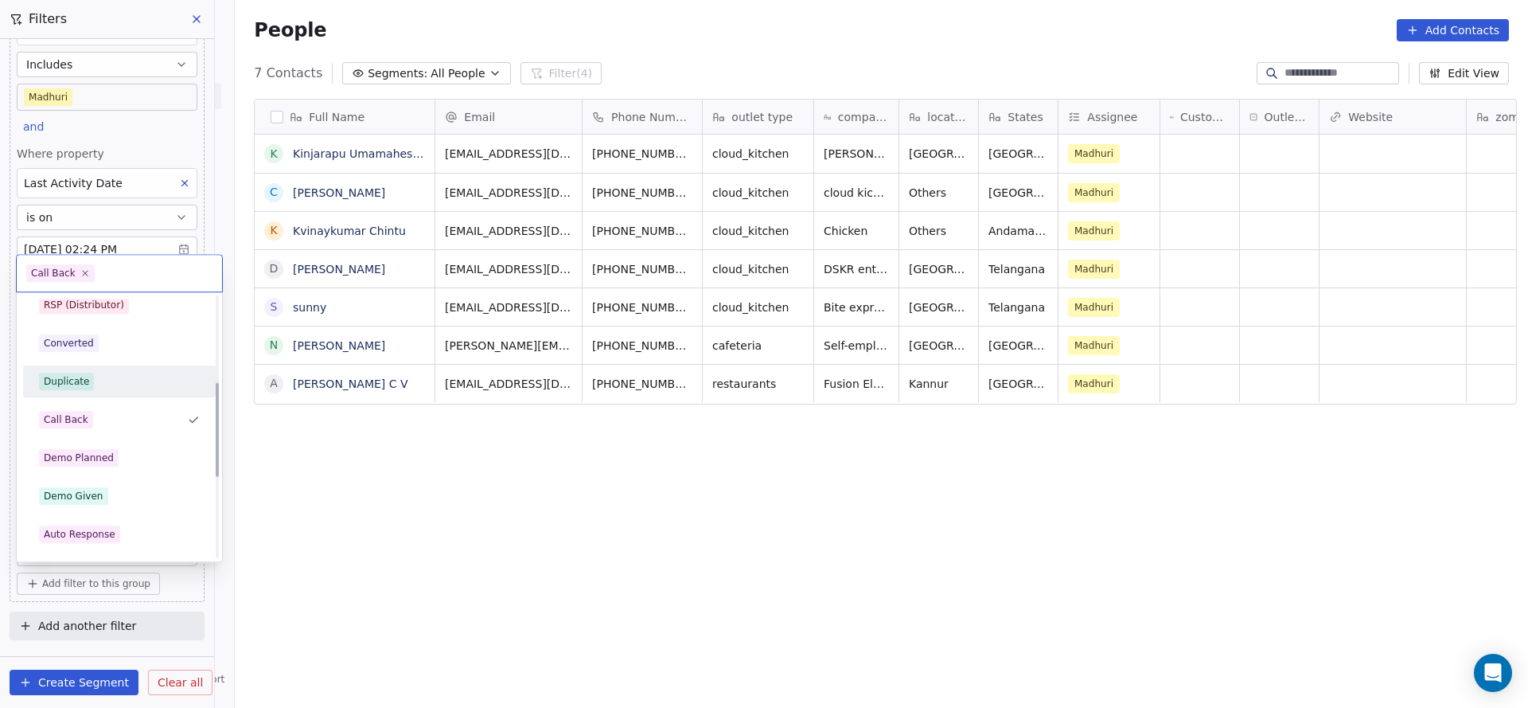
click at [100, 497] on span "Demo Given" at bounding box center [73, 496] width 69 height 18
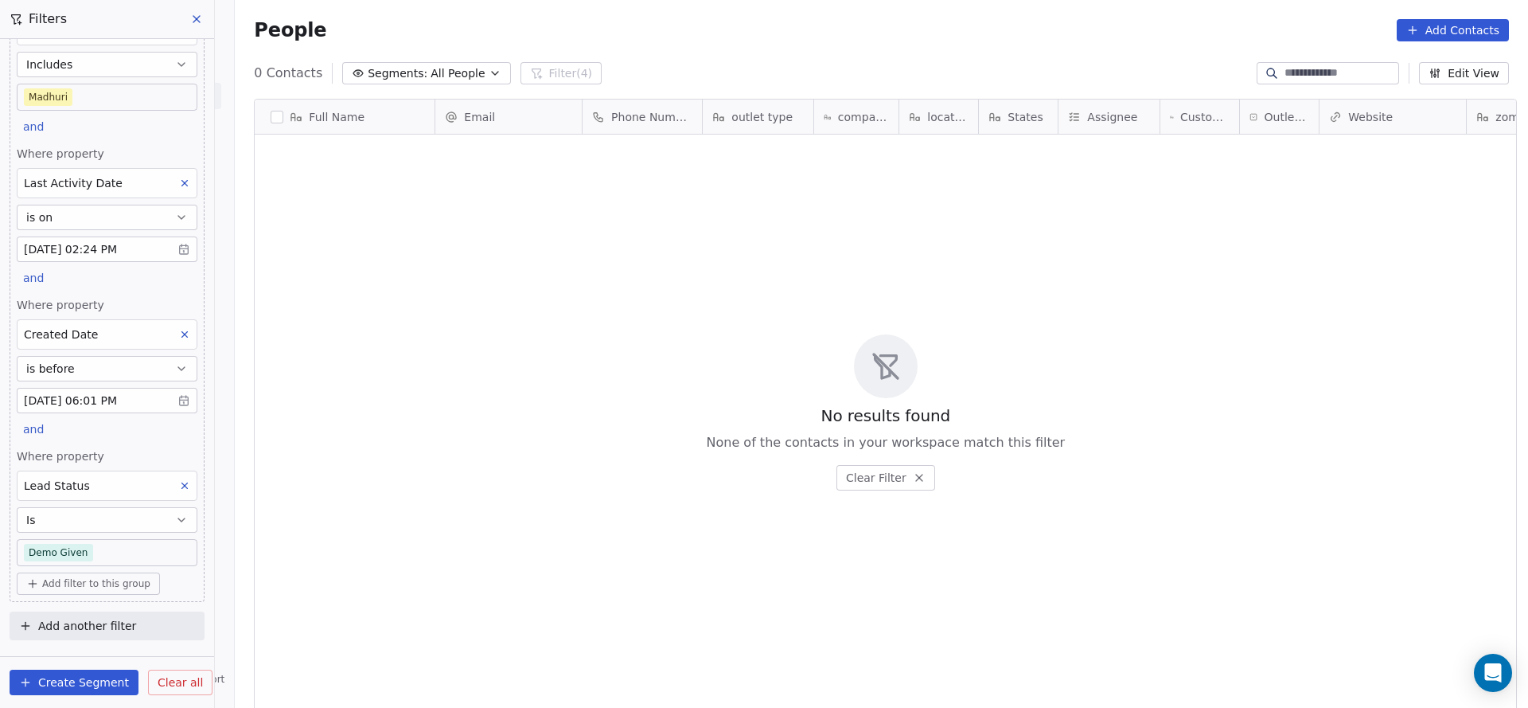
click at [93, 544] on body "On2Cook India Pvt. Ltd. Contacts People Marketing Workflows Campaigns Metrics &…" at bounding box center [764, 354] width 1528 height 708
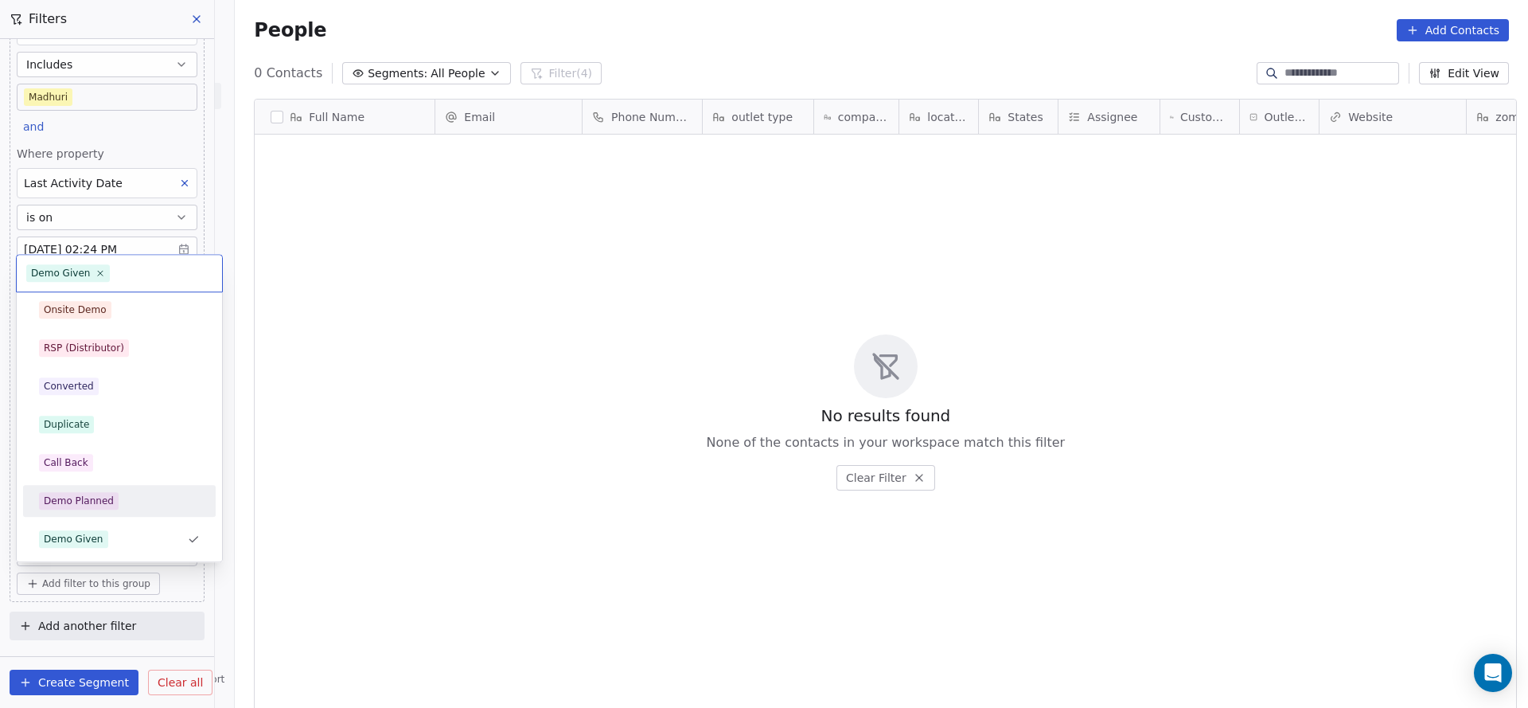
click at [93, 501] on div "Demo Planned" at bounding box center [79, 500] width 70 height 14
